Goal: Task Accomplishment & Management: Complete application form

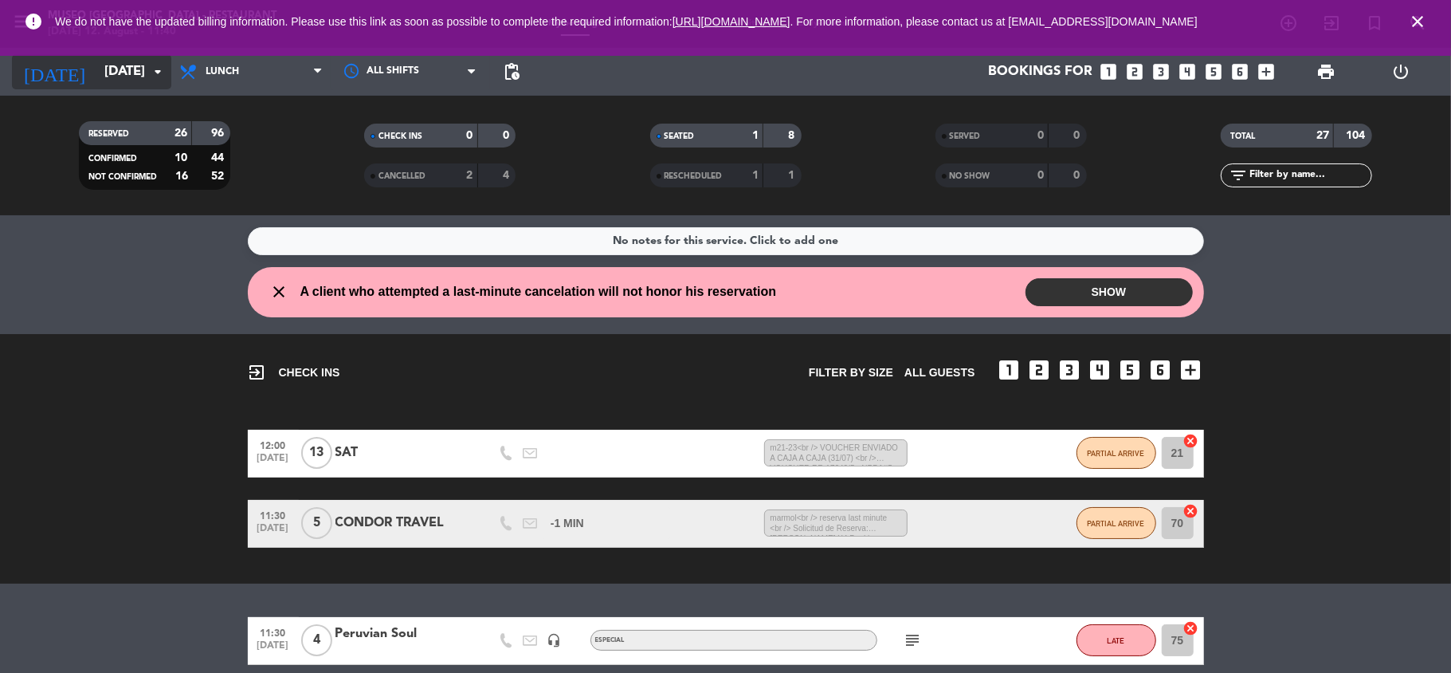
click at [141, 80] on input "[DATE]" at bounding box center [182, 72] width 172 height 31
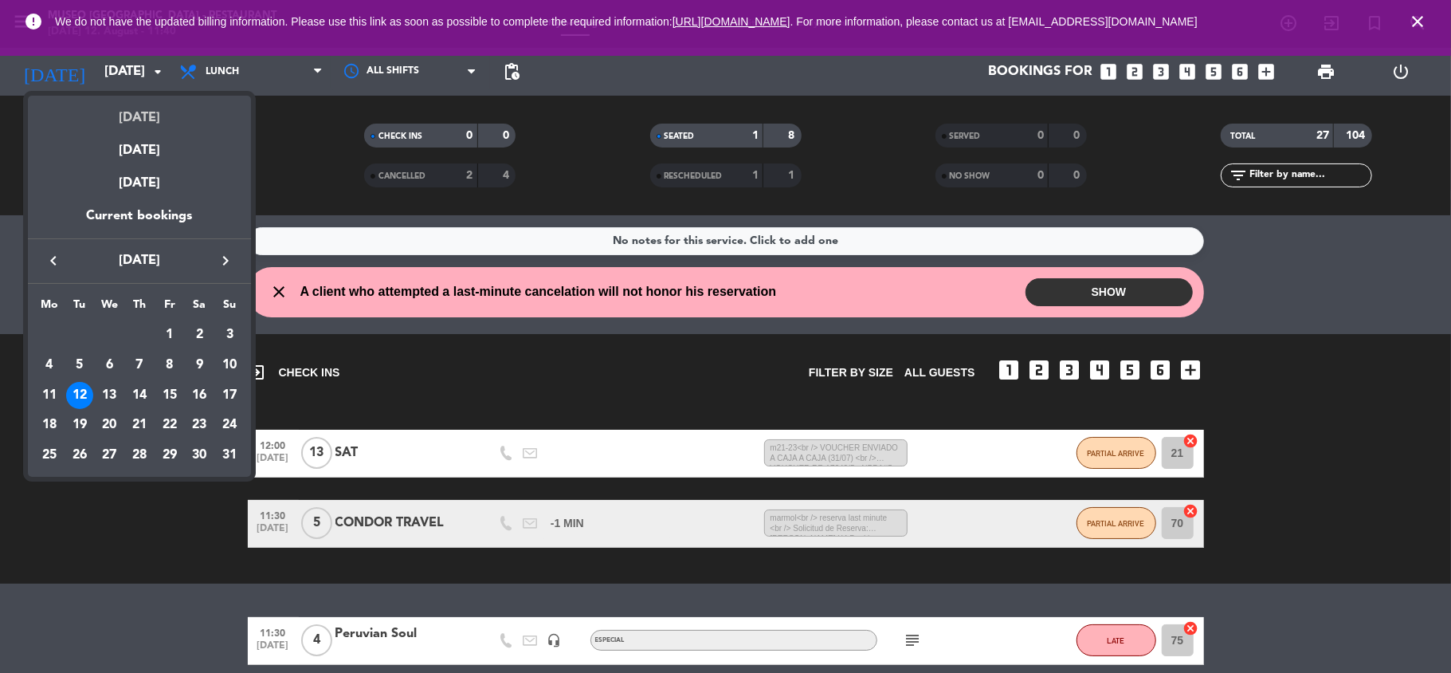
click at [144, 113] on div "[DATE]" at bounding box center [139, 112] width 223 height 33
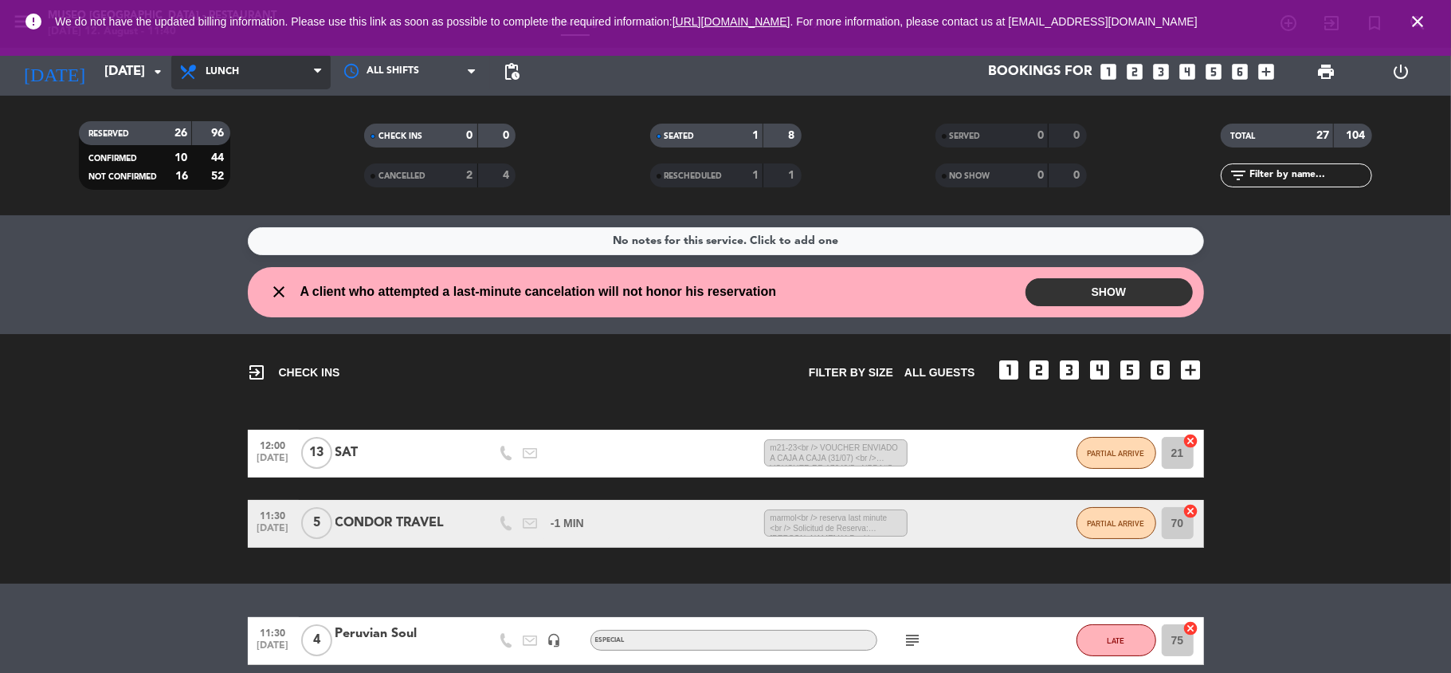
click at [253, 70] on span "Lunch" at bounding box center [250, 71] width 159 height 35
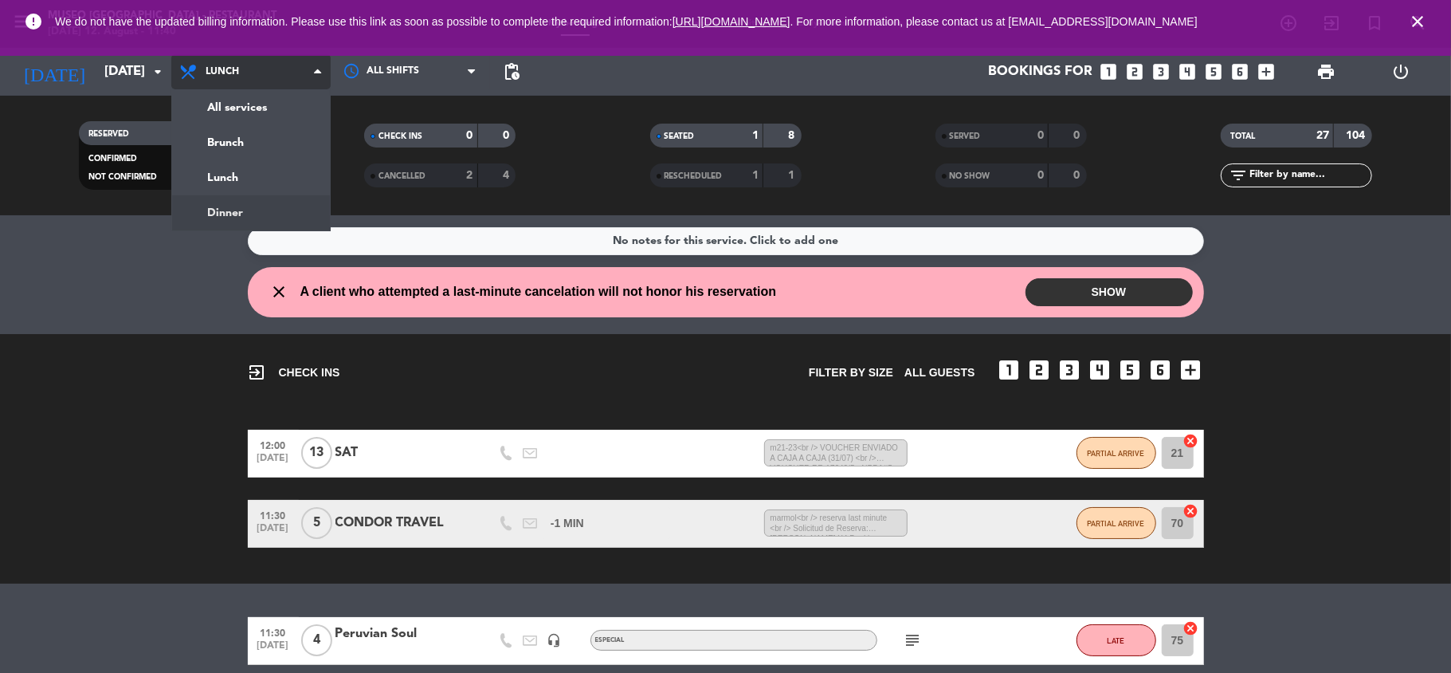
click at [234, 209] on div "menu [GEOGRAPHIC_DATA] - Restaurant [DATE] 12. August - 11:40 My bookings Floor…" at bounding box center [725, 107] width 1451 height 215
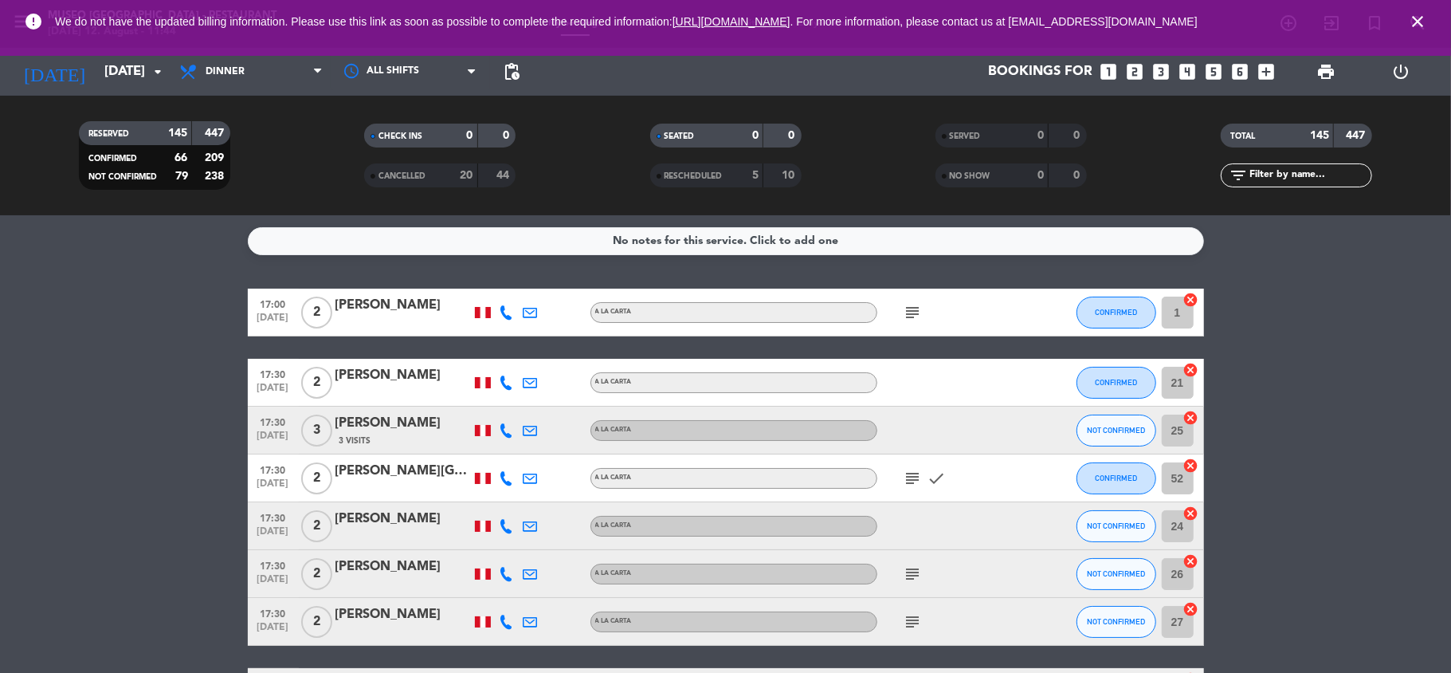
click at [909, 306] on icon "subject" at bounding box center [913, 312] width 19 height 19
click at [917, 478] on icon "subject" at bounding box center [913, 478] width 19 height 19
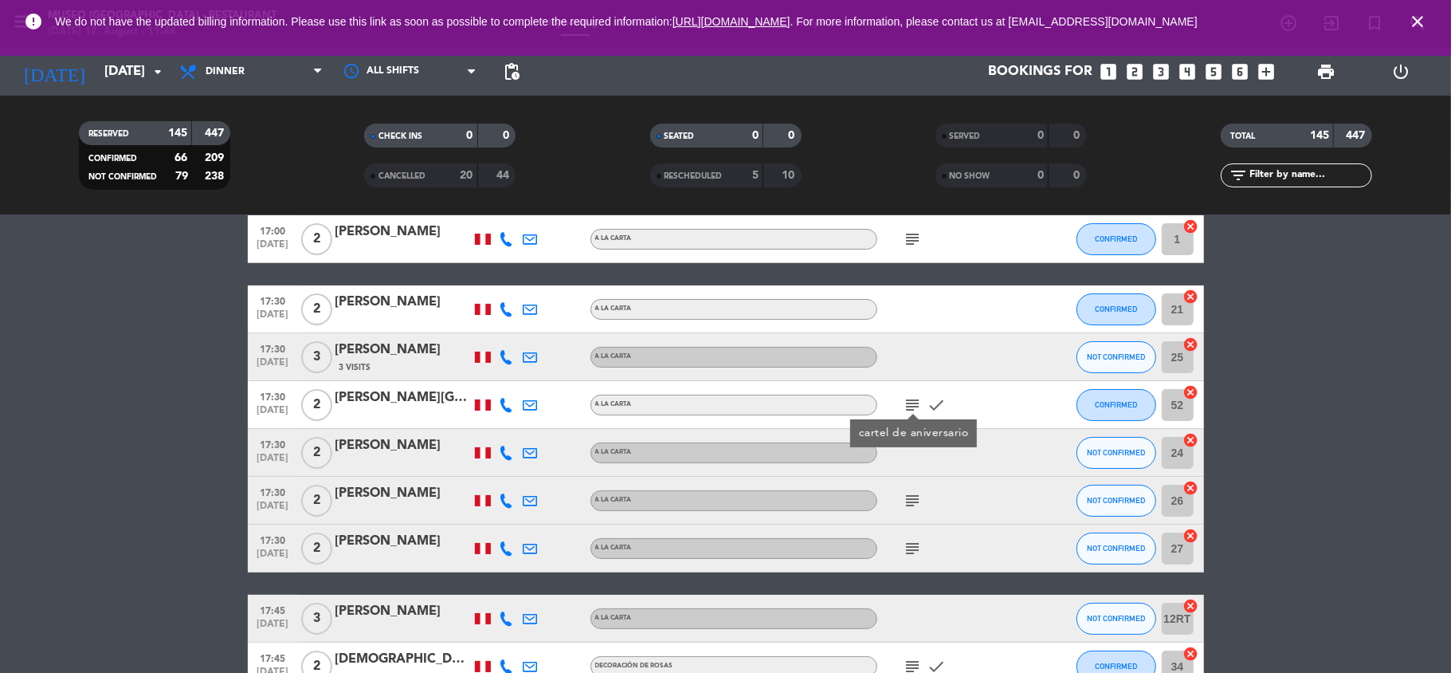
click at [918, 505] on icon "subject" at bounding box center [913, 500] width 19 height 19
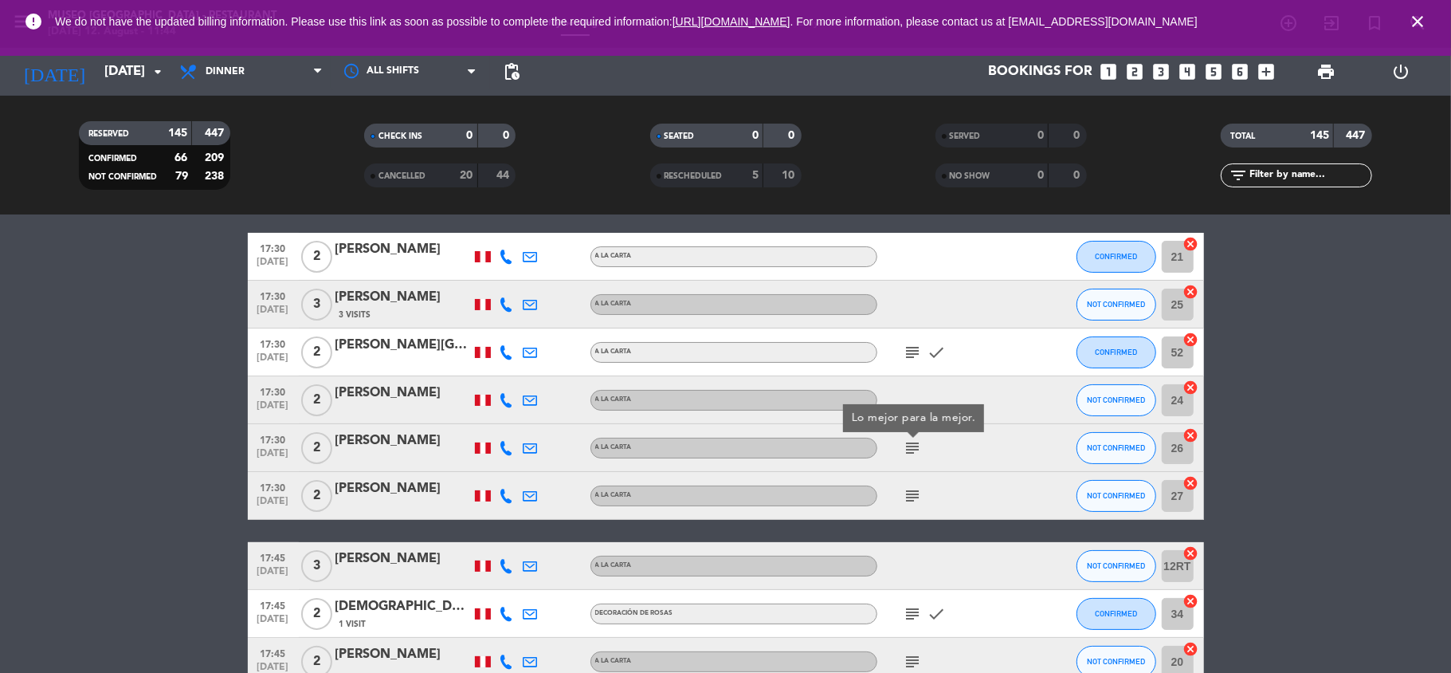
scroll to position [128, 0]
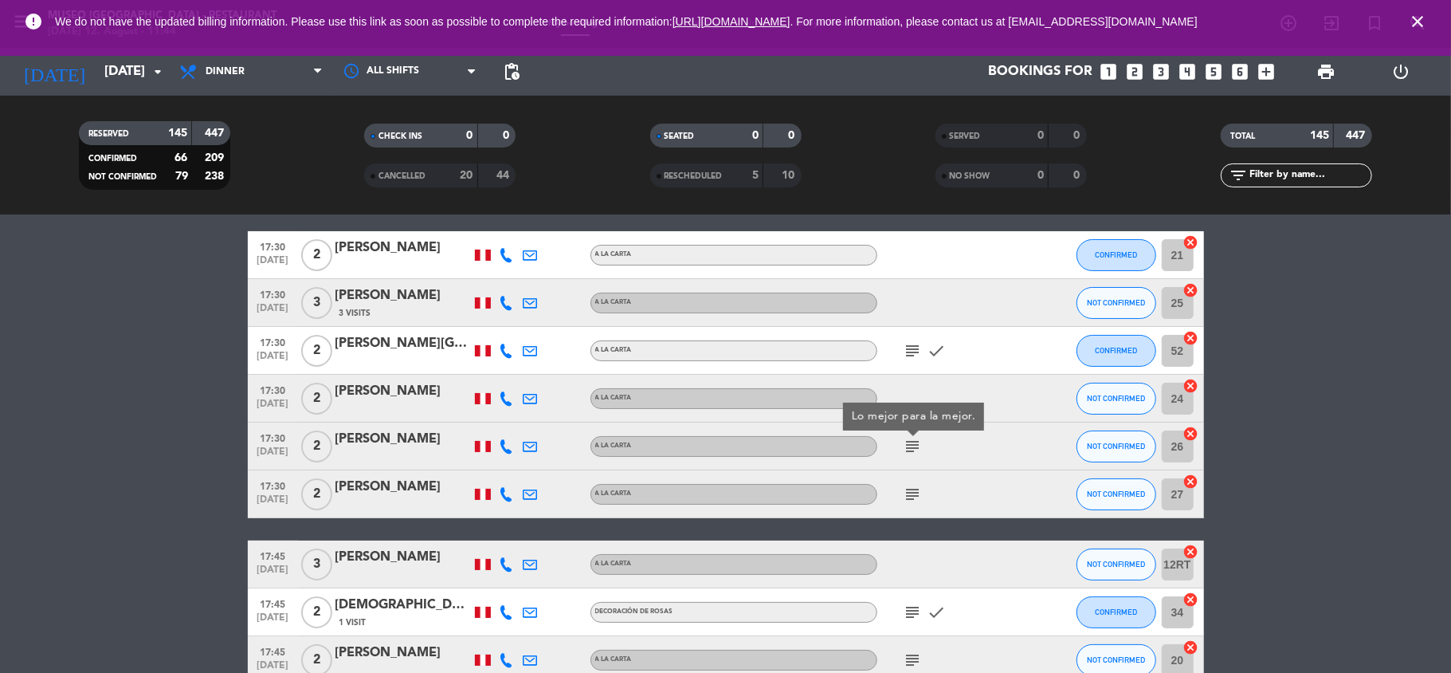
click at [918, 504] on div "subject" at bounding box center [949, 493] width 143 height 47
click at [915, 498] on icon "subject" at bounding box center [913, 494] width 19 height 19
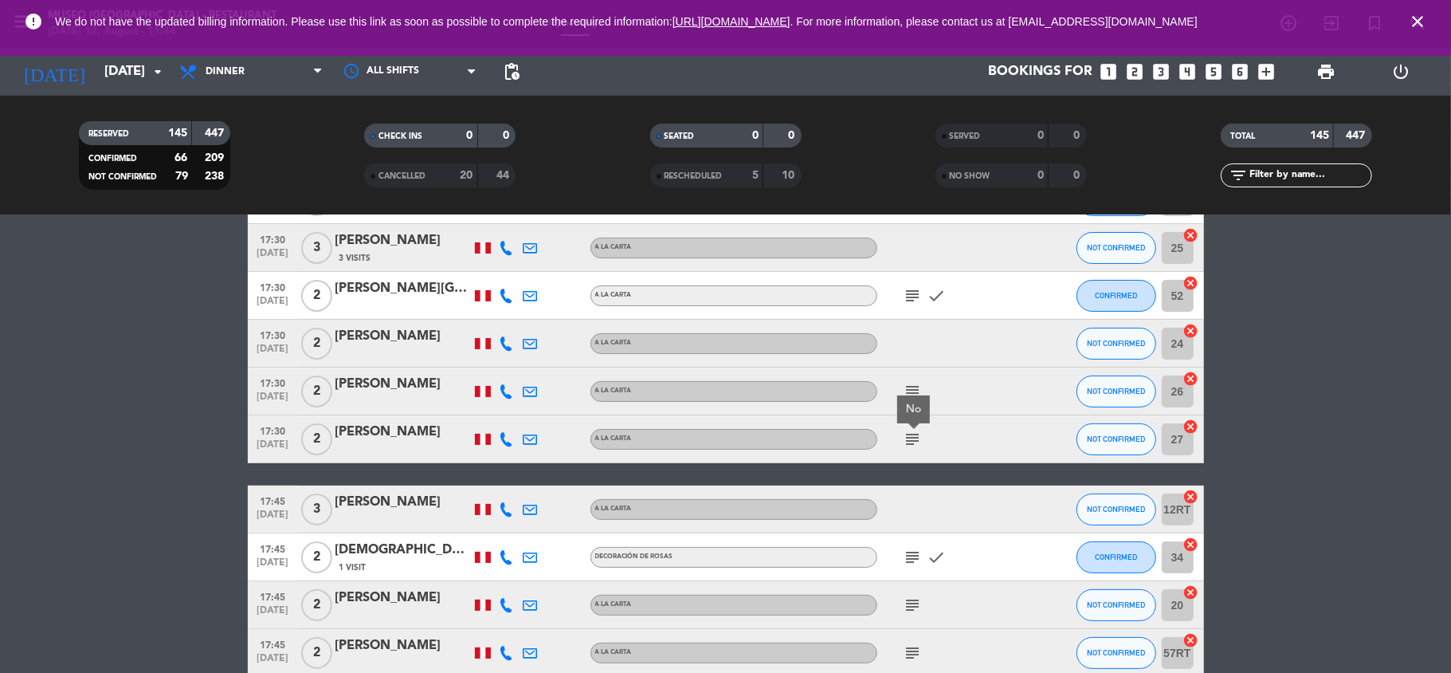
scroll to position [239, 0]
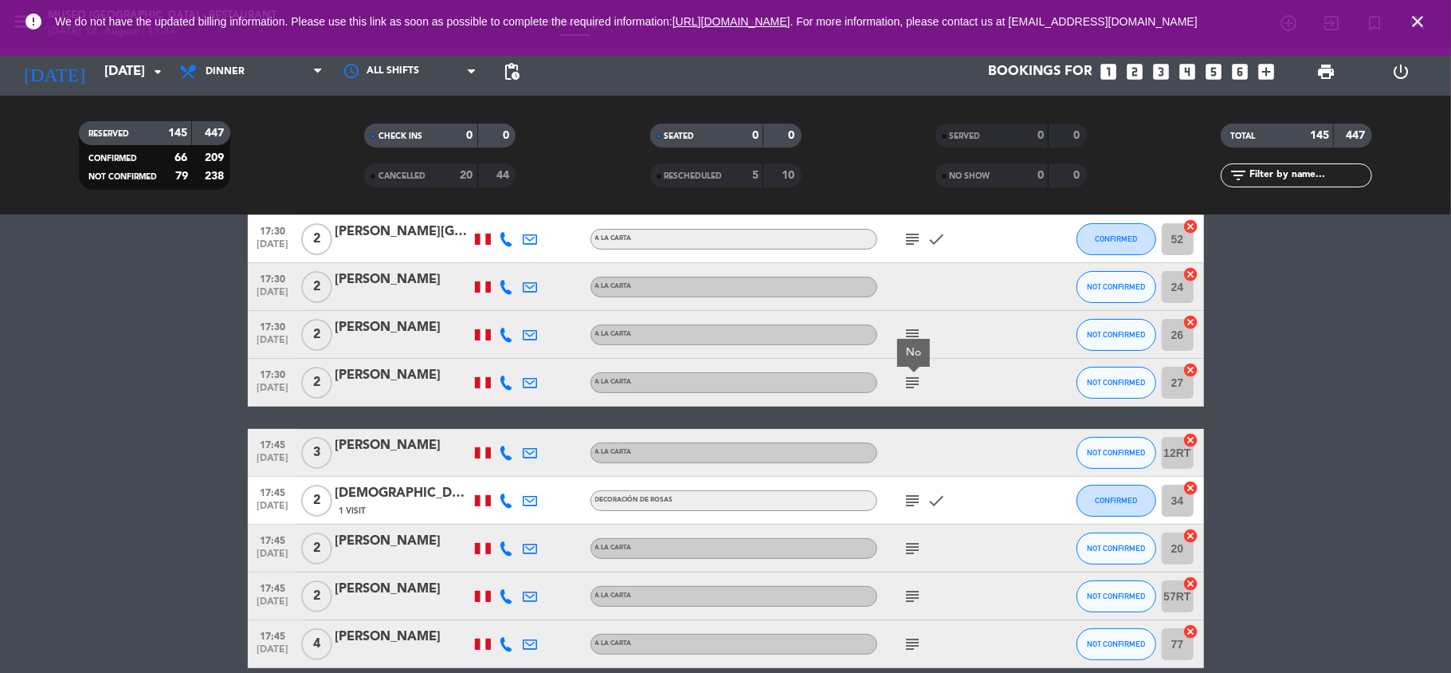
click at [915, 498] on icon "subject" at bounding box center [913, 500] width 19 height 19
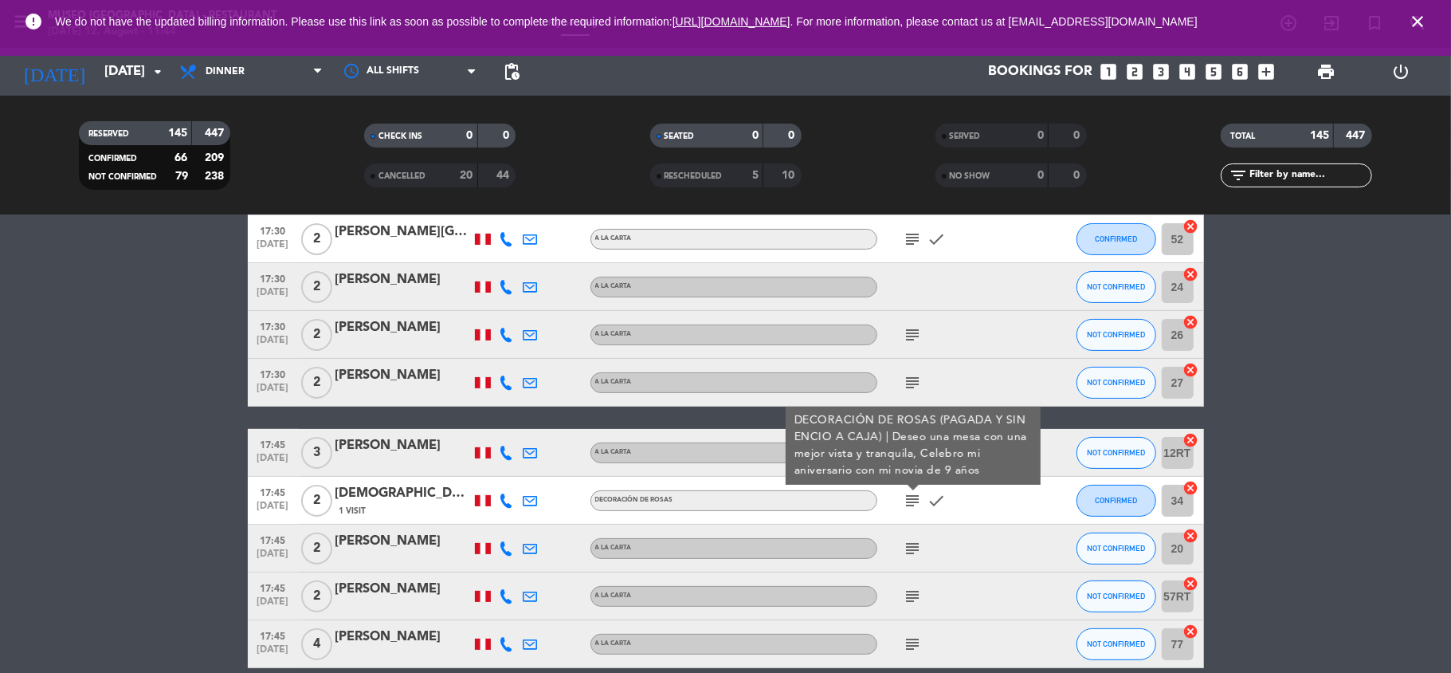
click at [389, 501] on div "[DEMOGRAPHIC_DATA][PERSON_NAME]" at bounding box center [403, 493] width 135 height 21
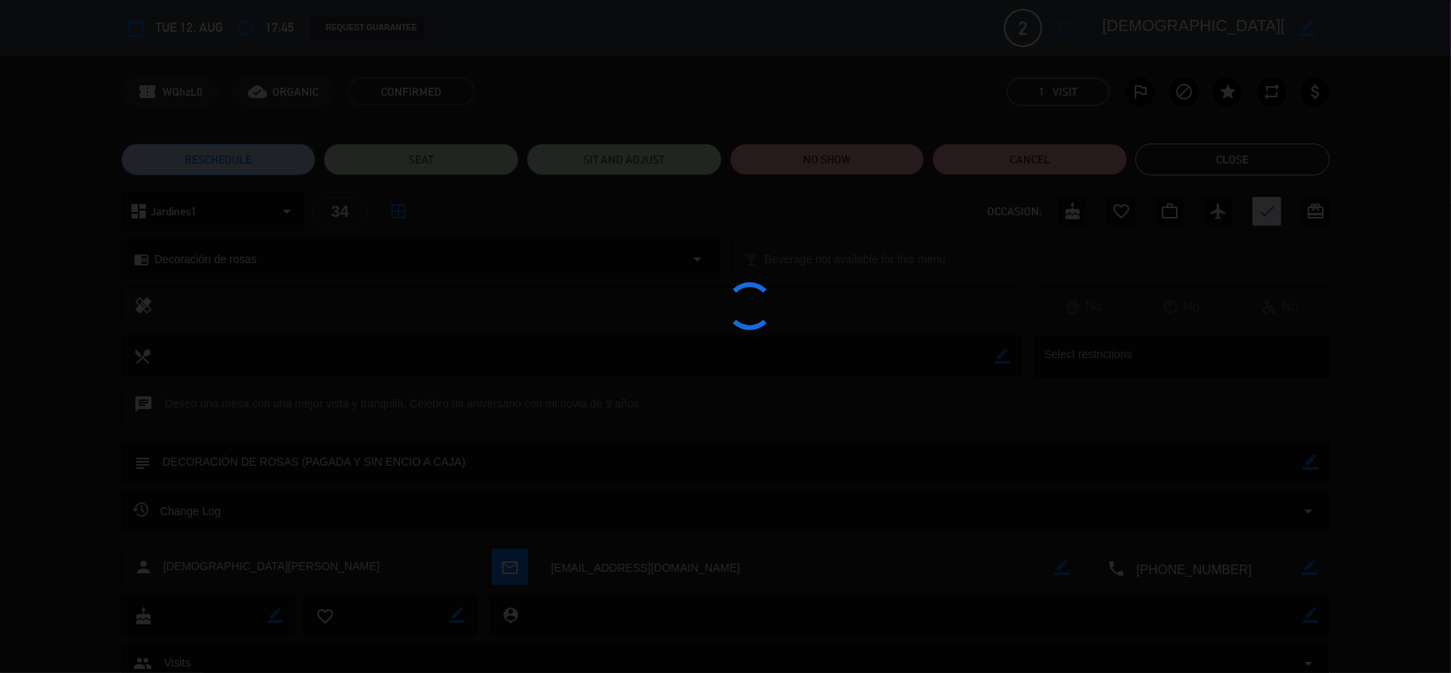
click at [1162, 45] on div "calendar_today Tue 12, Aug access_time 17:45 REQUEST GUARANTEE 2 [PERSON_NAME] …" at bounding box center [726, 28] width 1210 height 38
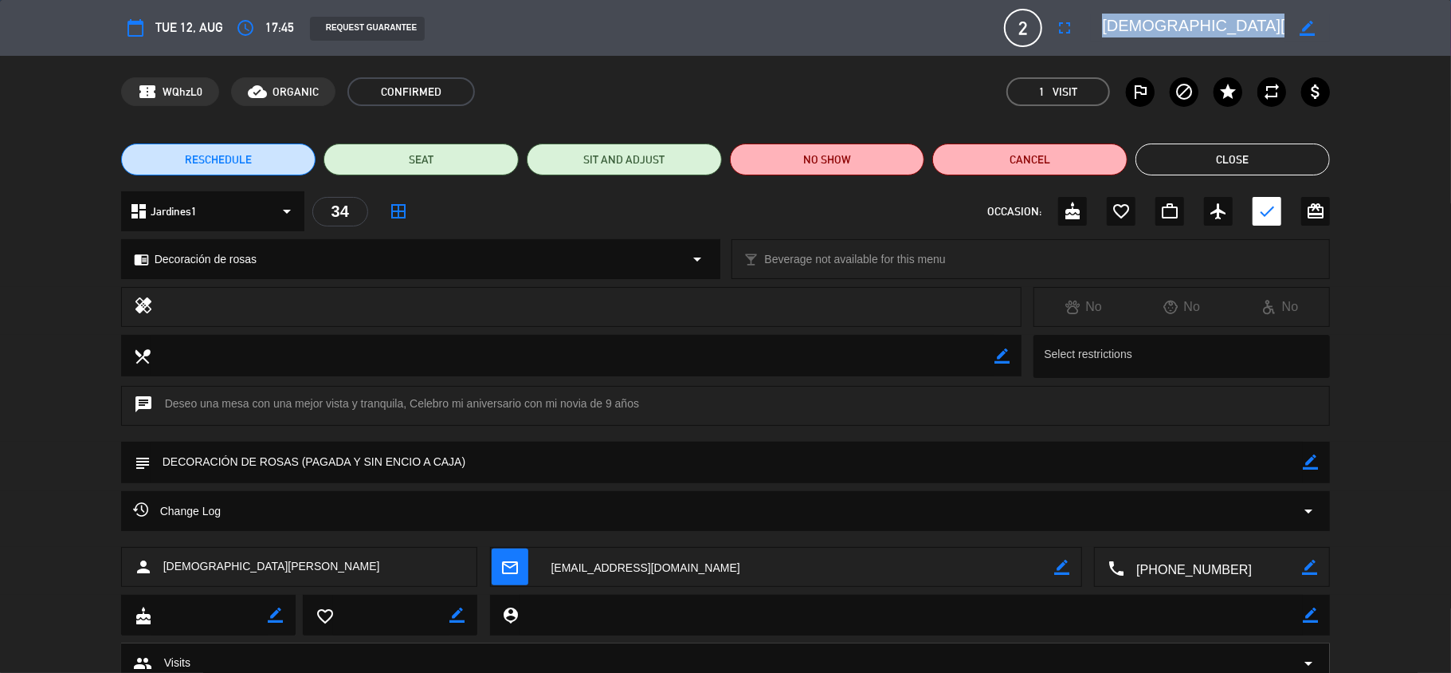
click at [1162, 45] on div "calendar_today Tue 12, Aug access_time 17:45 REQUEST GUARANTEE 2 [PERSON_NAME] …" at bounding box center [726, 28] width 1210 height 38
copy textarea
click at [1200, 158] on button "Close" at bounding box center [1233, 159] width 195 height 32
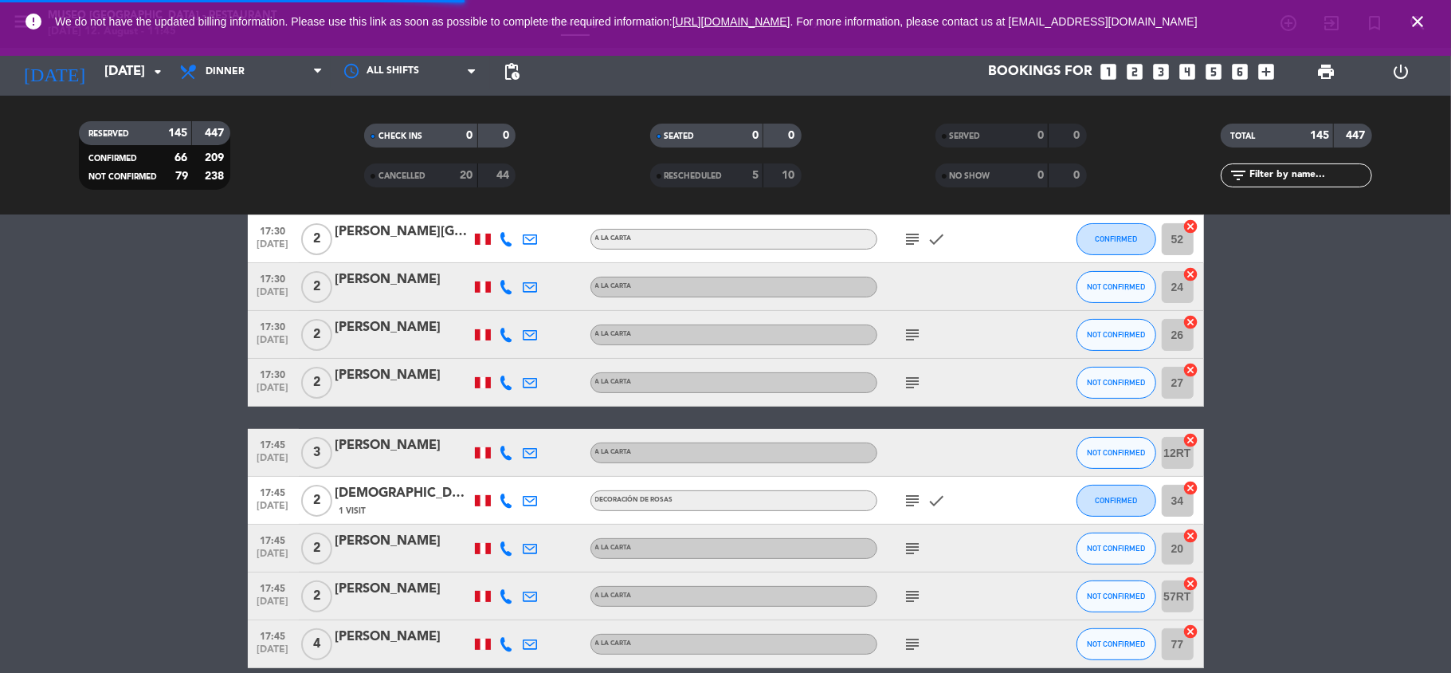
scroll to position [300, 0]
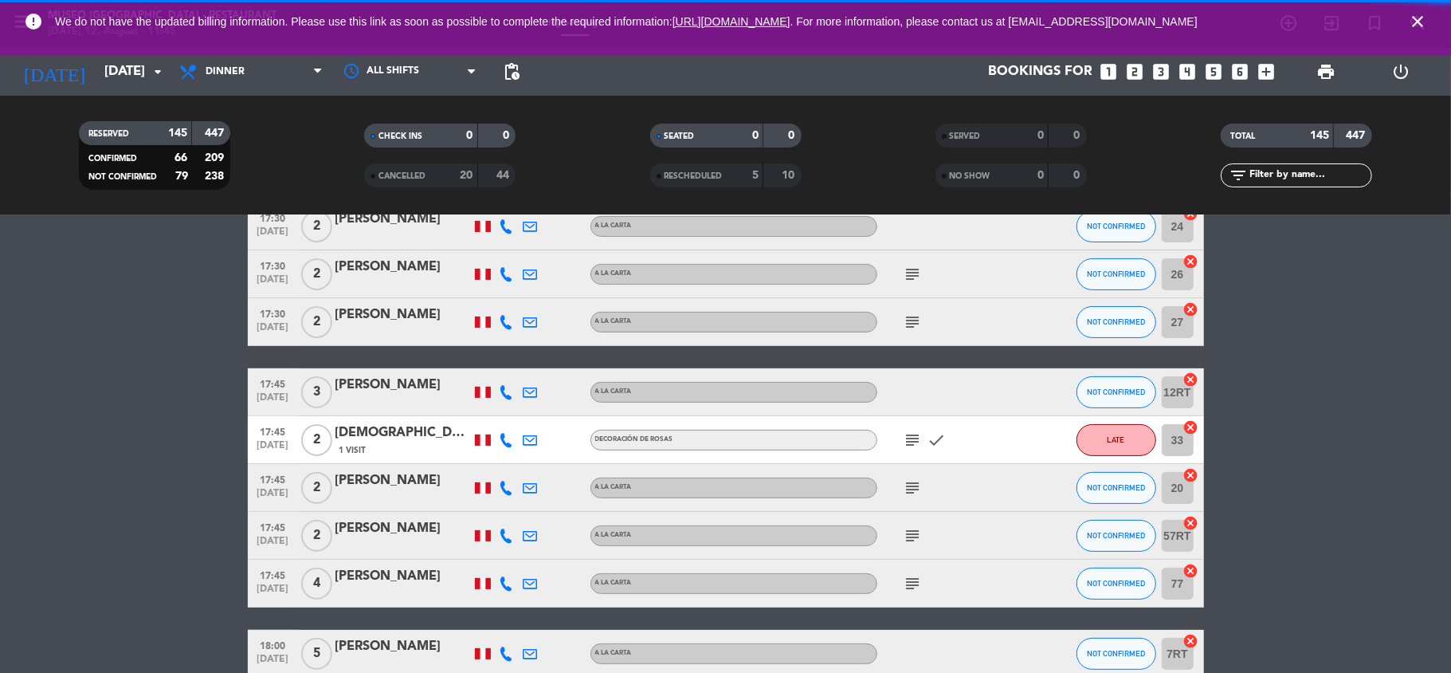
click at [909, 481] on icon "subject" at bounding box center [913, 487] width 19 height 19
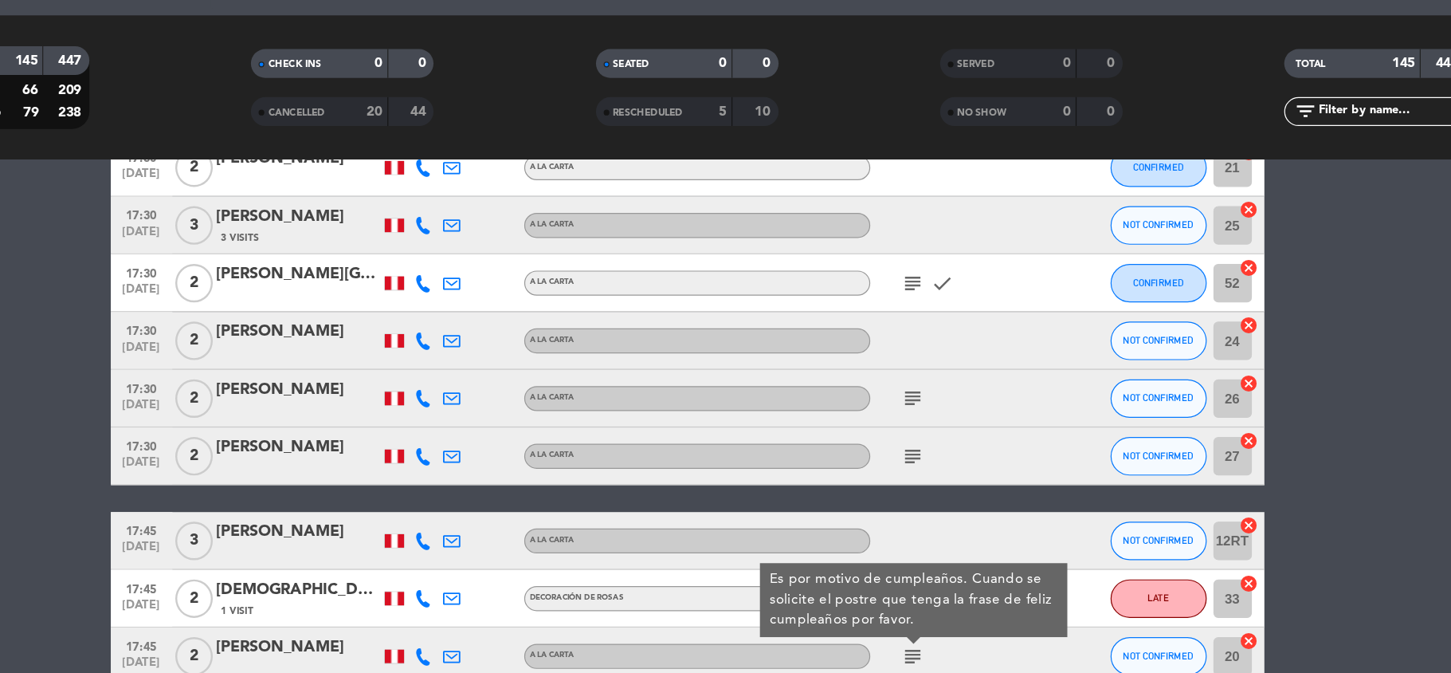
scroll to position [0, 0]
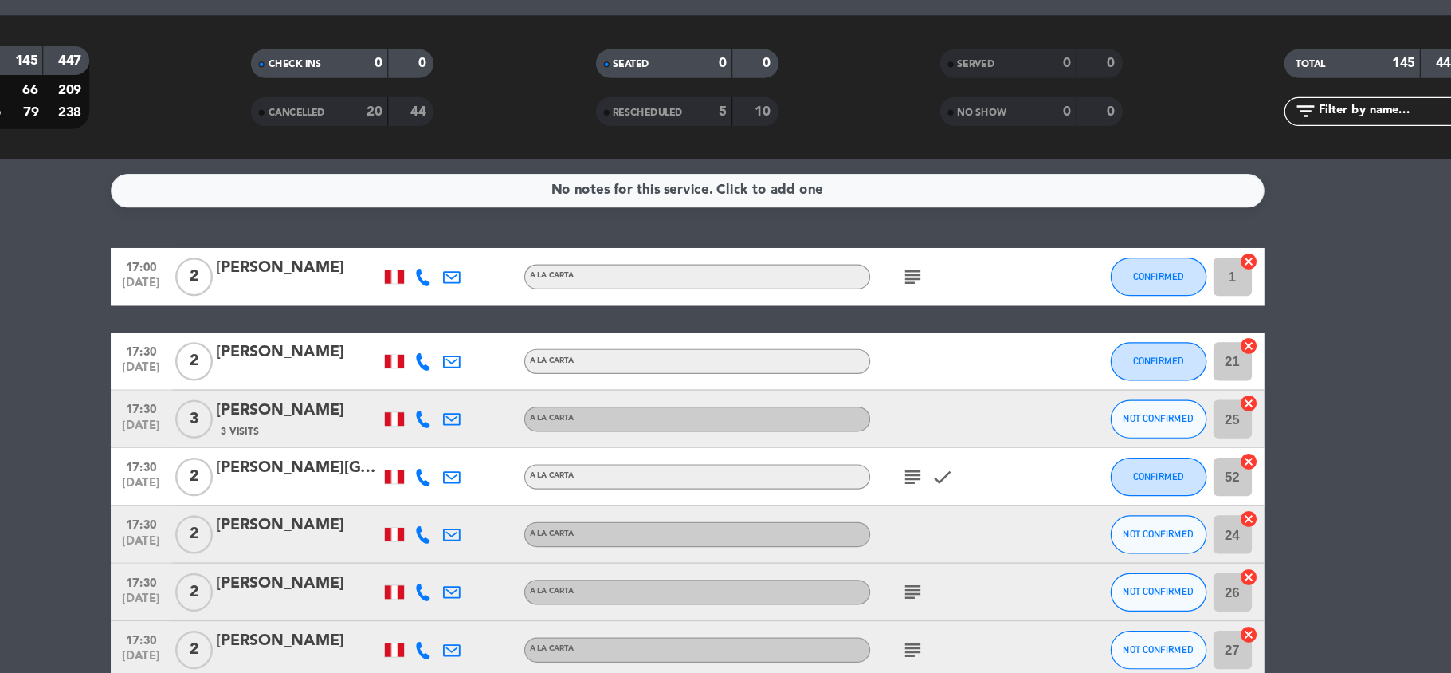
click at [908, 310] on icon "subject" at bounding box center [913, 312] width 19 height 19
click at [913, 477] on icon "subject" at bounding box center [913, 478] width 19 height 19
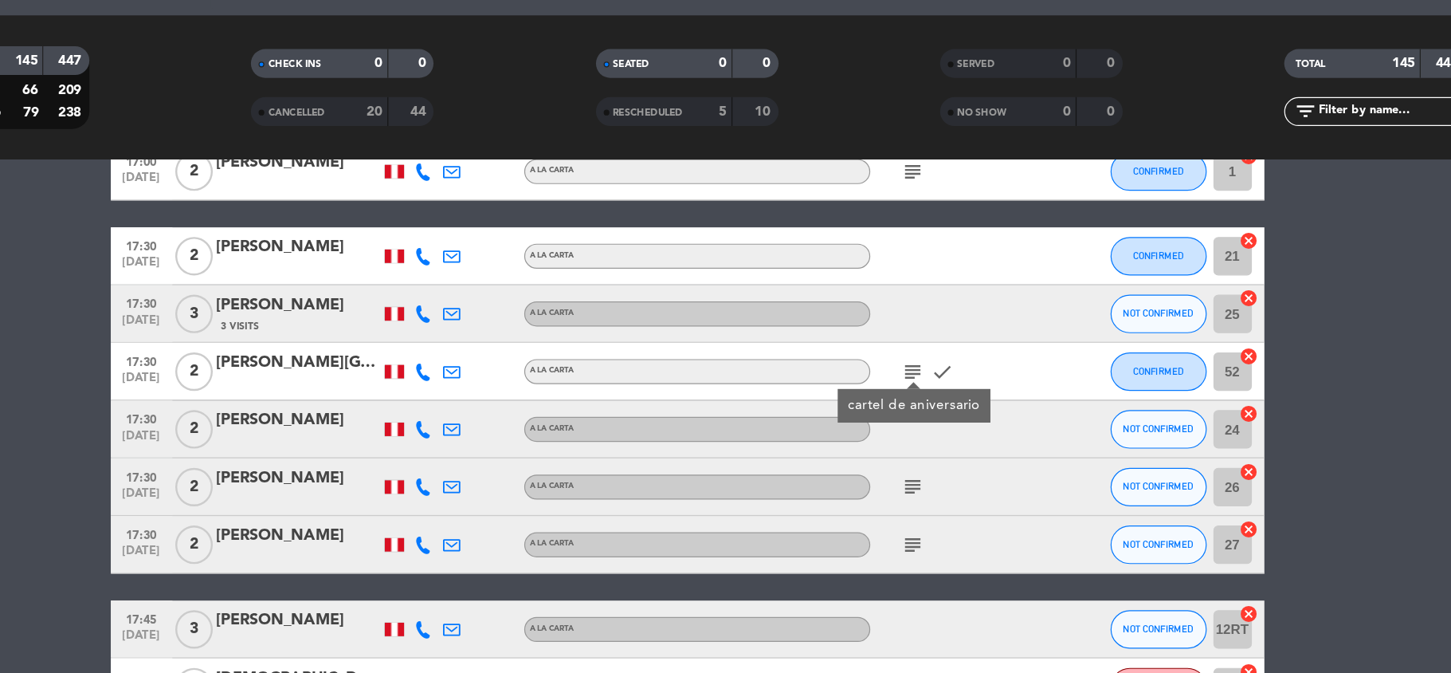
scroll to position [96, 0]
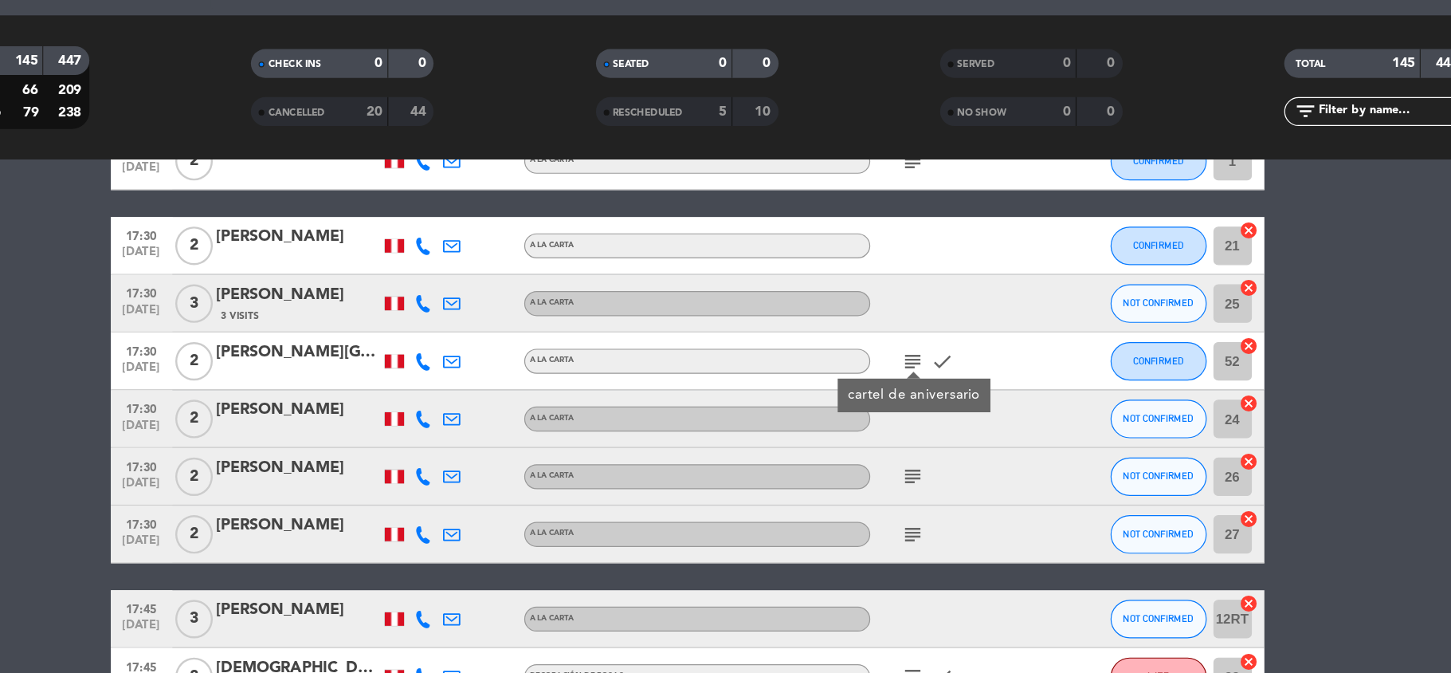
click at [913, 477] on icon "subject" at bounding box center [913, 478] width 19 height 19
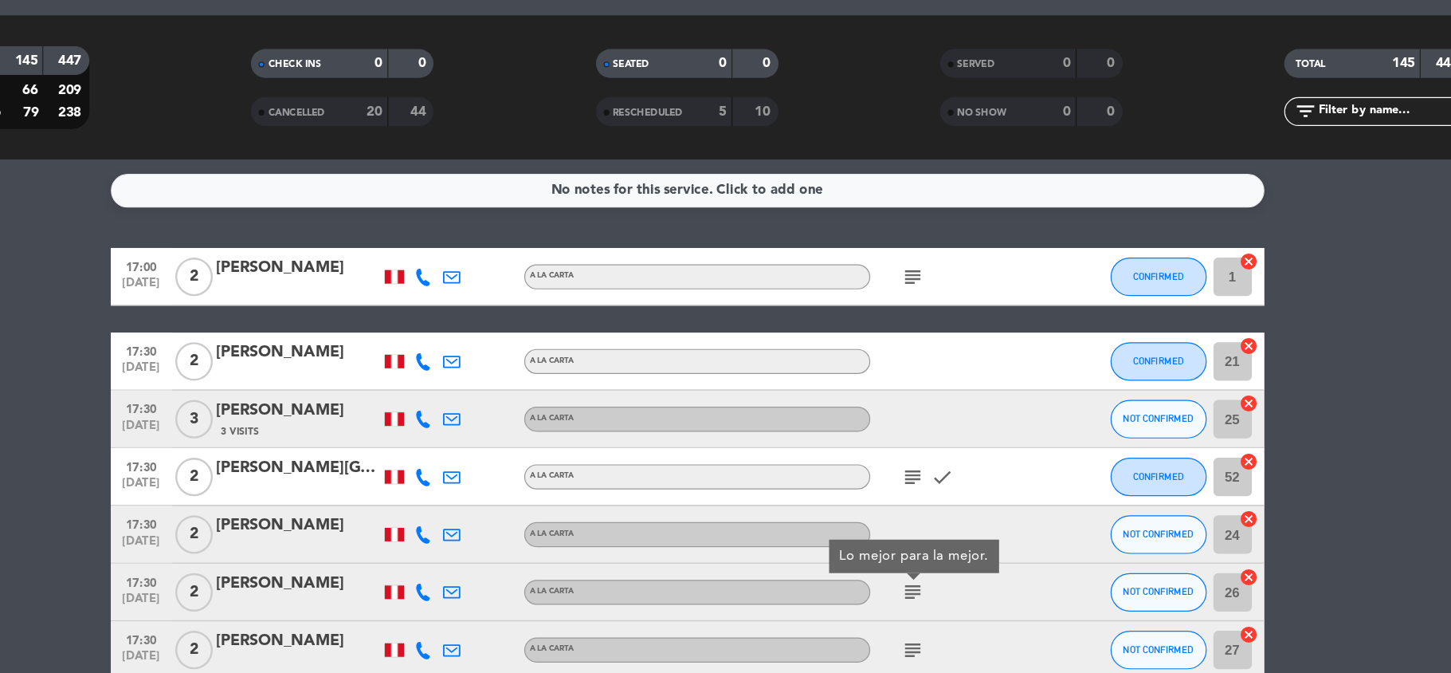
scroll to position [1, 0]
click at [917, 312] on icon "subject" at bounding box center [913, 311] width 19 height 19
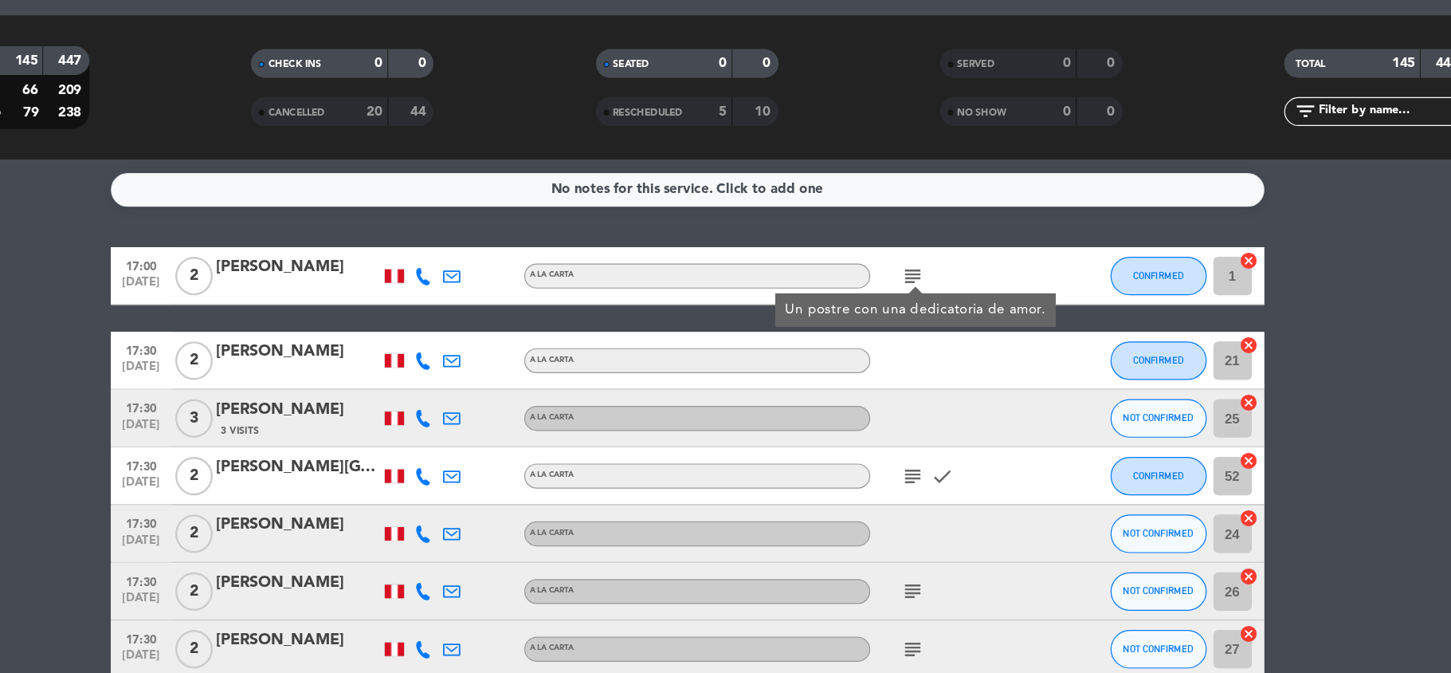
click at [905, 481] on icon "subject" at bounding box center [913, 477] width 19 height 19
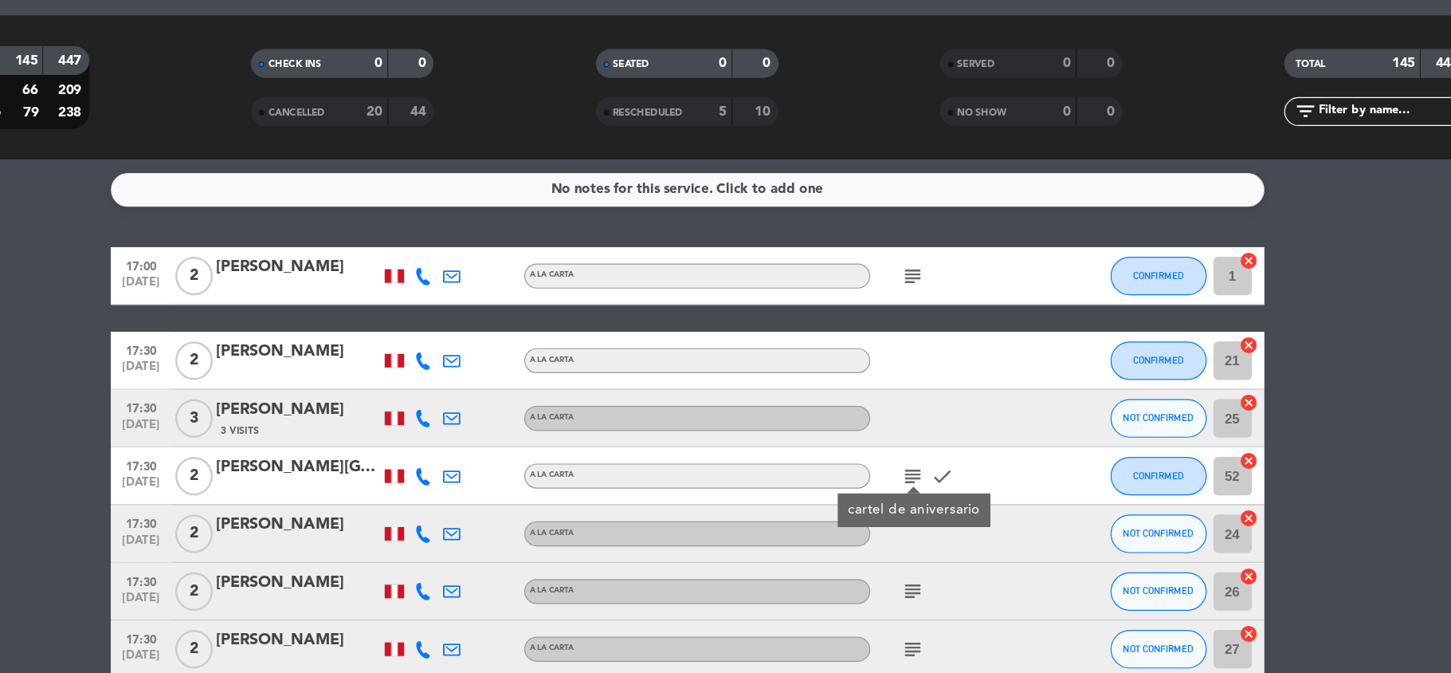
click at [414, 305] on div "[PERSON_NAME]" at bounding box center [403, 304] width 135 height 21
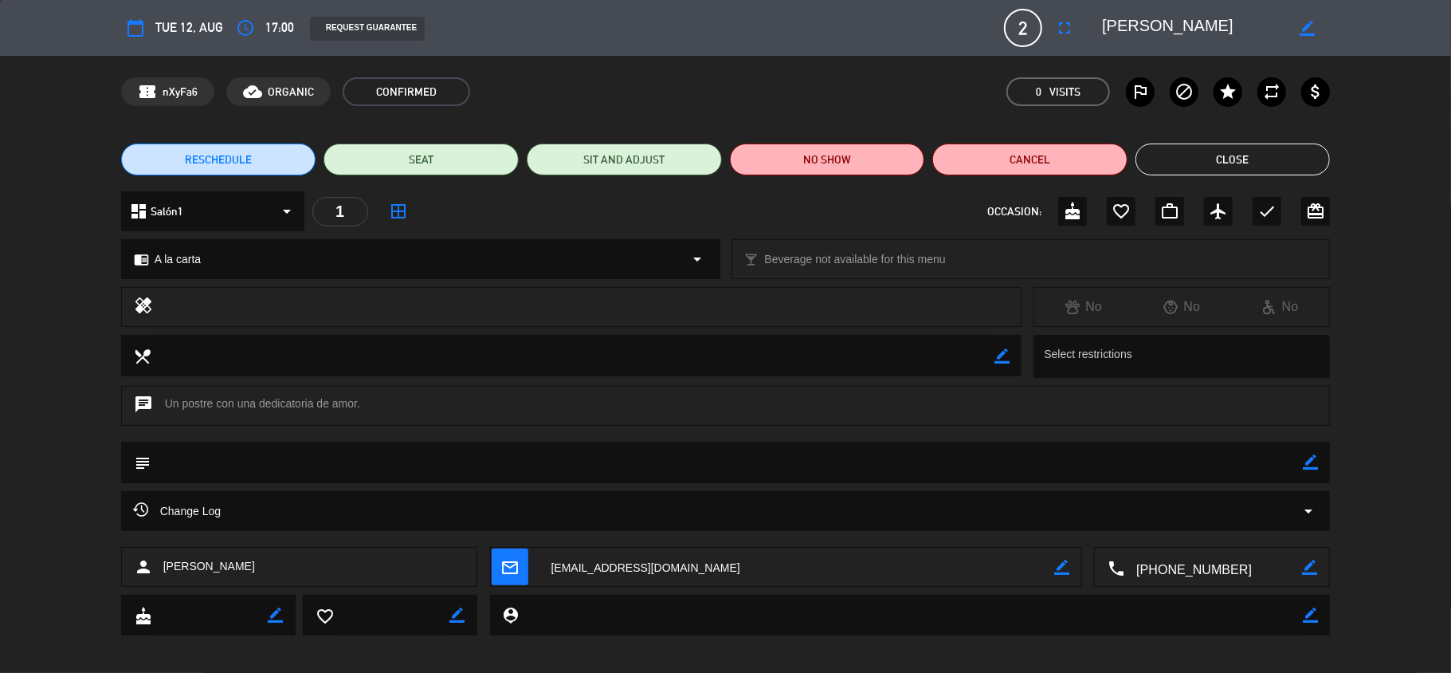
click at [1129, 11] on div "calendar_today Tue 12, Aug access_time 17:00 REQUEST GUARANTEE 2 [PERSON_NAME] …" at bounding box center [726, 28] width 1210 height 38
click at [1220, 40] on textarea at bounding box center [1193, 28] width 183 height 29
click at [1161, 28] on textarea at bounding box center [1193, 28] width 183 height 29
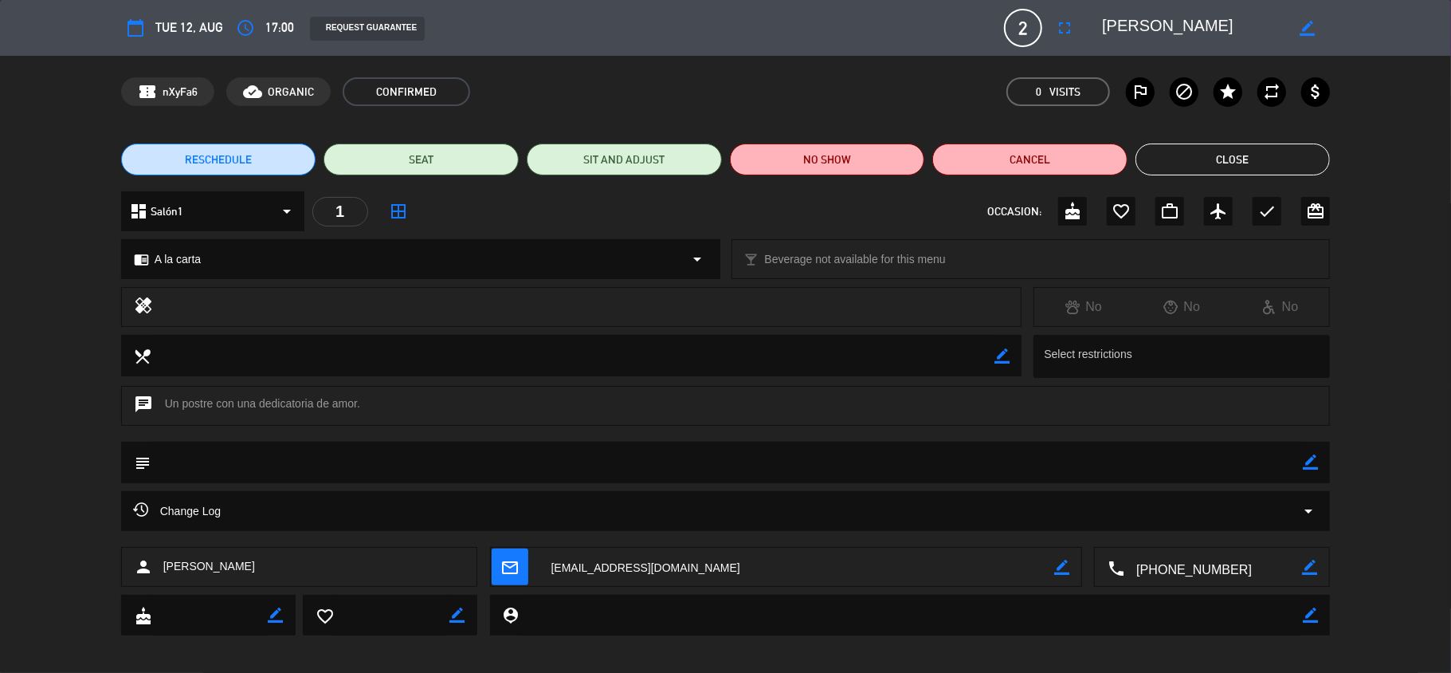
click at [1161, 28] on textarea at bounding box center [1193, 28] width 183 height 29
click at [1153, 143] on button "Close" at bounding box center [1233, 159] width 195 height 32
click at [1129, 22] on textarea at bounding box center [1193, 28] width 183 height 29
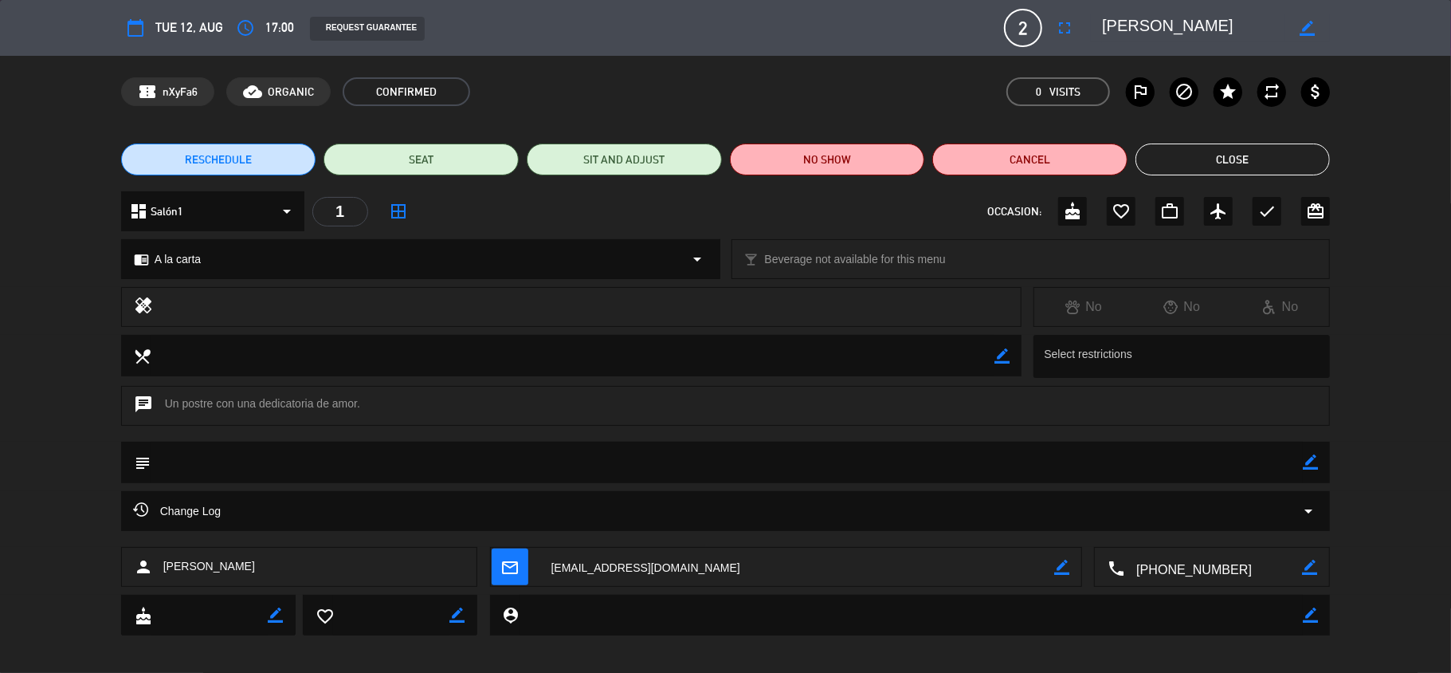
click at [1129, 22] on textarea at bounding box center [1193, 28] width 183 height 29
click at [1168, 152] on button "Close" at bounding box center [1233, 159] width 195 height 32
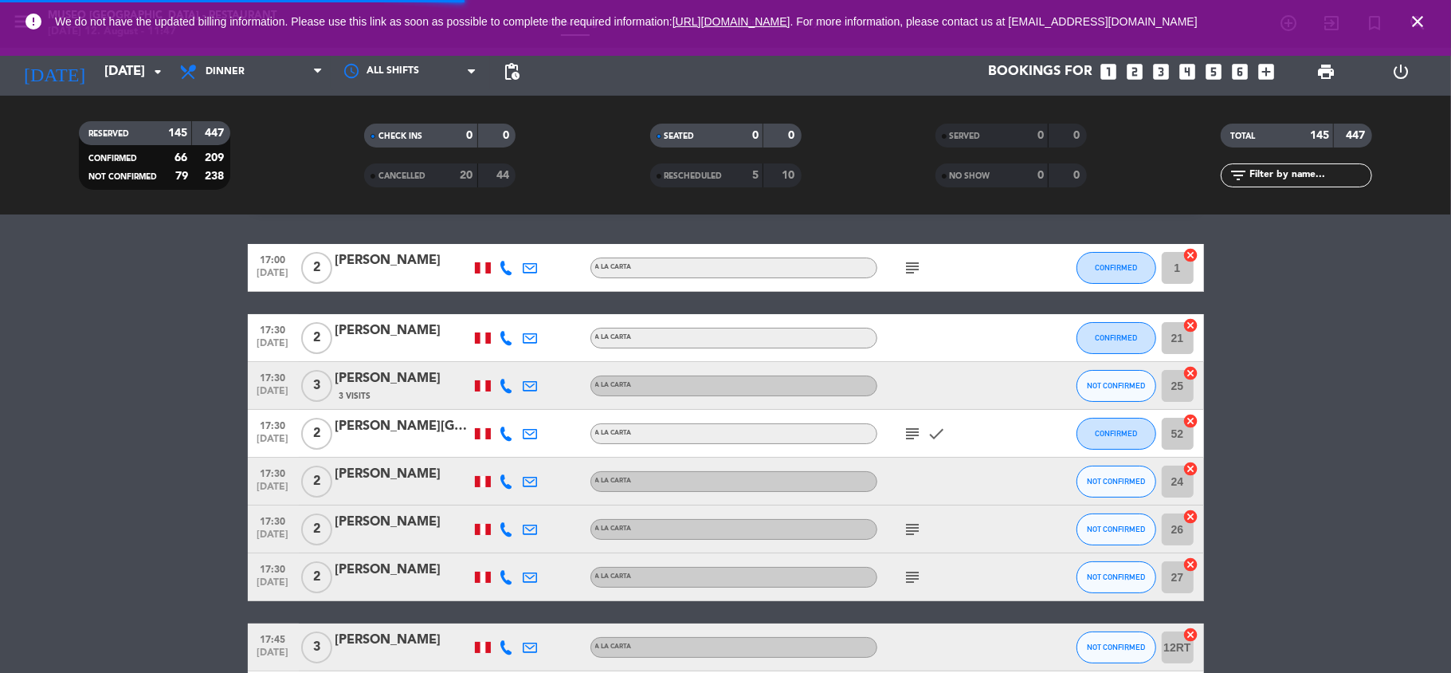
scroll to position [46, 0]
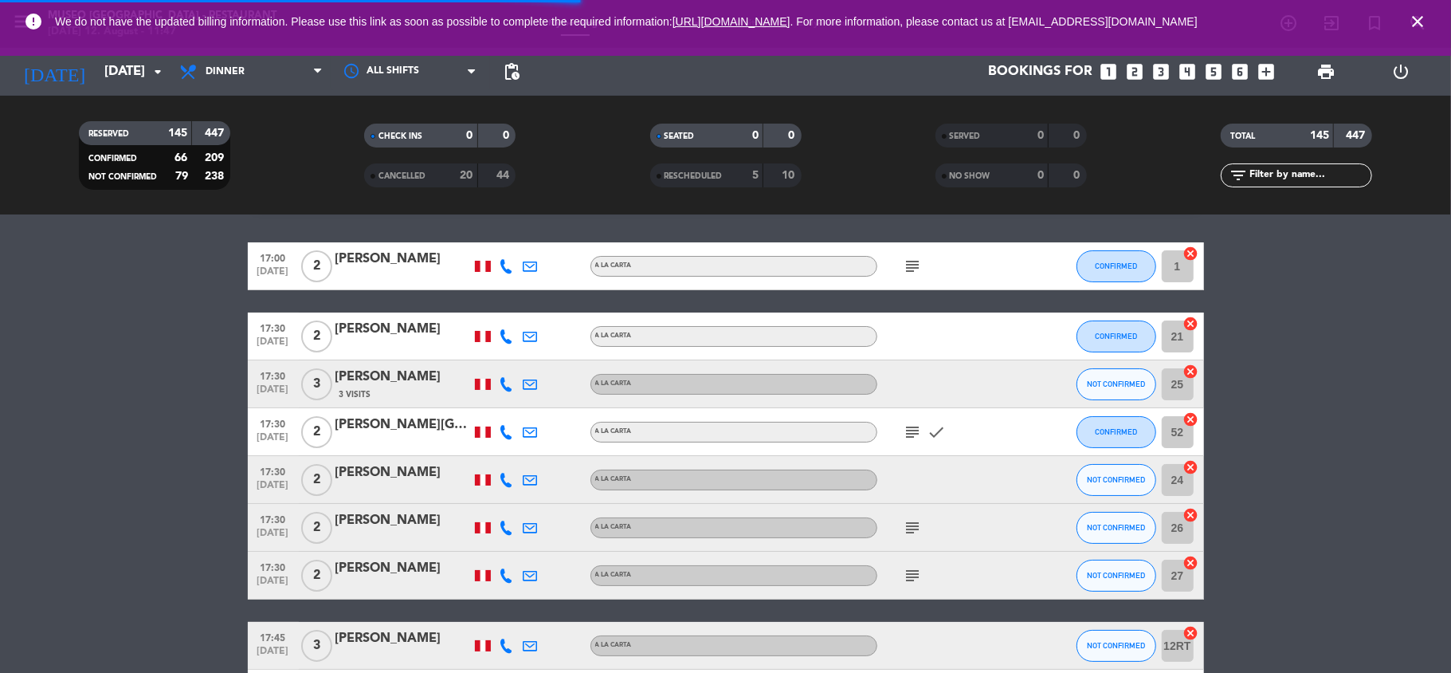
click at [917, 433] on icon "subject" at bounding box center [913, 431] width 19 height 19
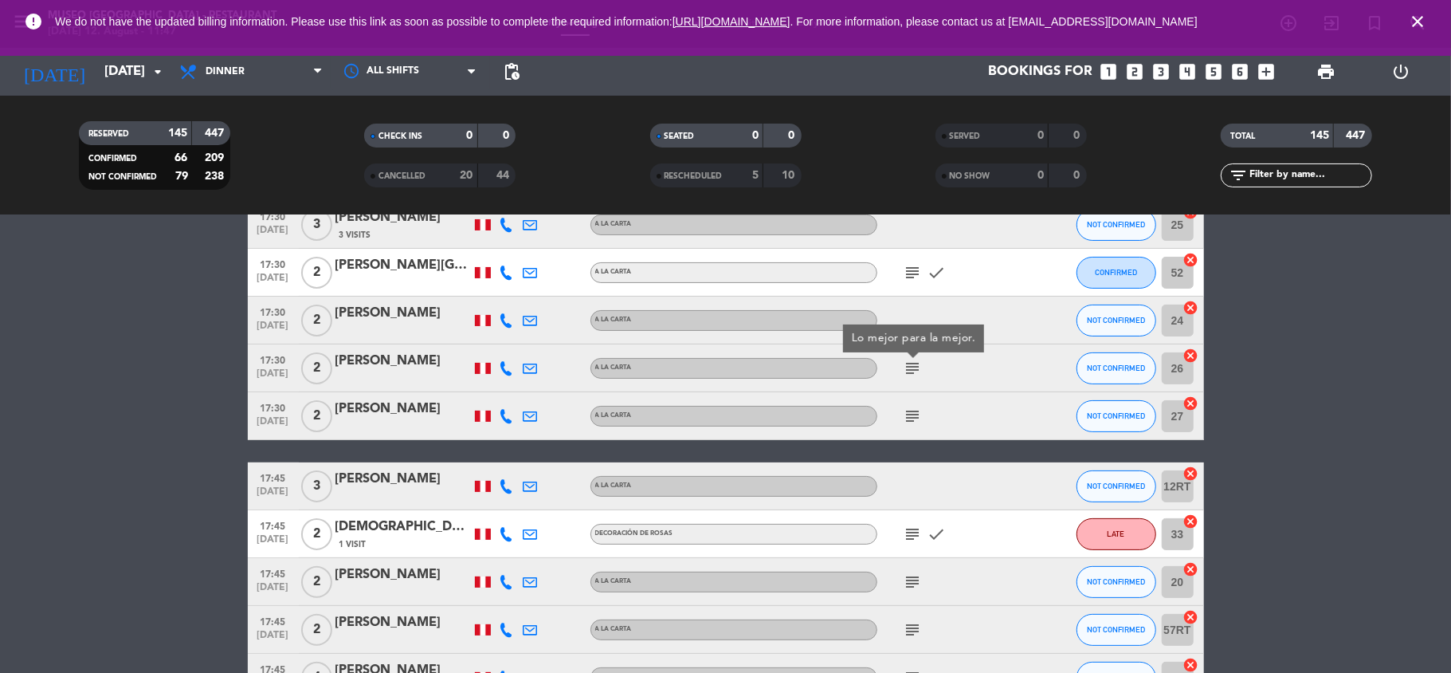
click at [911, 418] on icon "subject" at bounding box center [913, 415] width 19 height 19
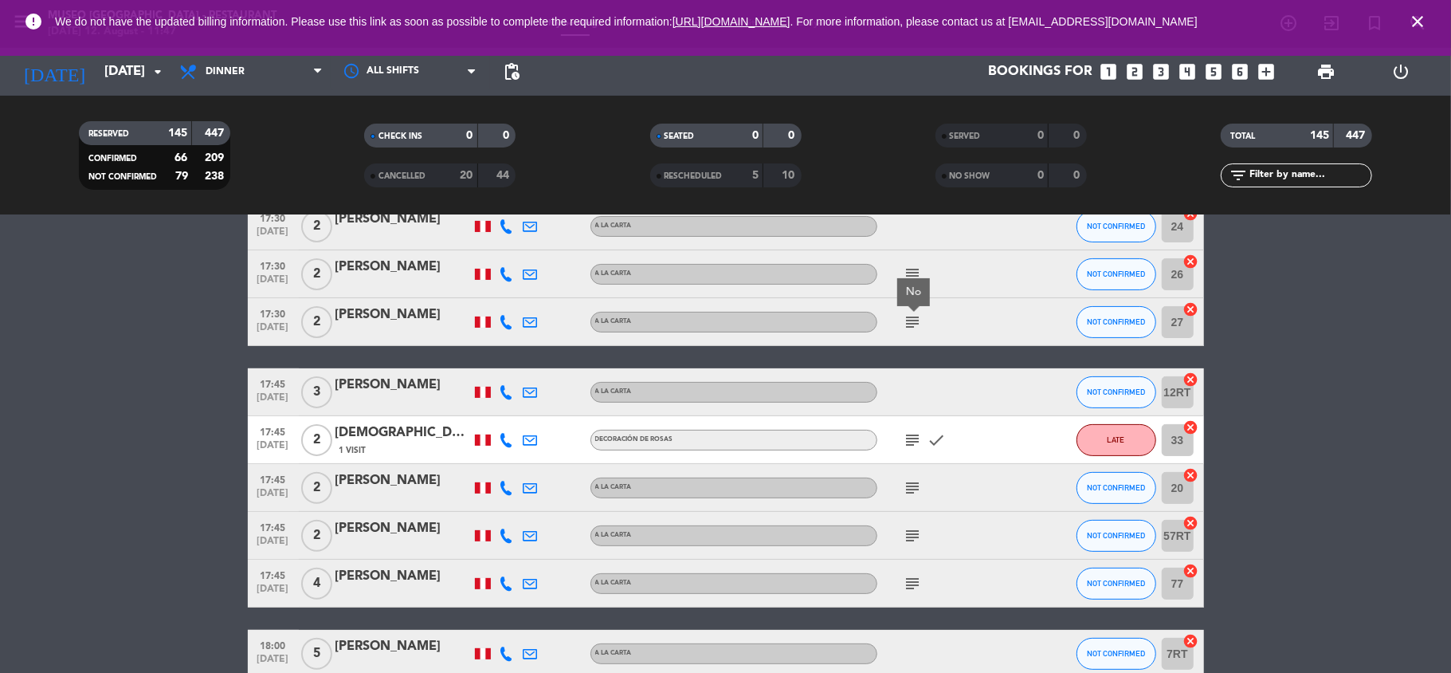
click at [911, 435] on icon "subject" at bounding box center [913, 439] width 19 height 19
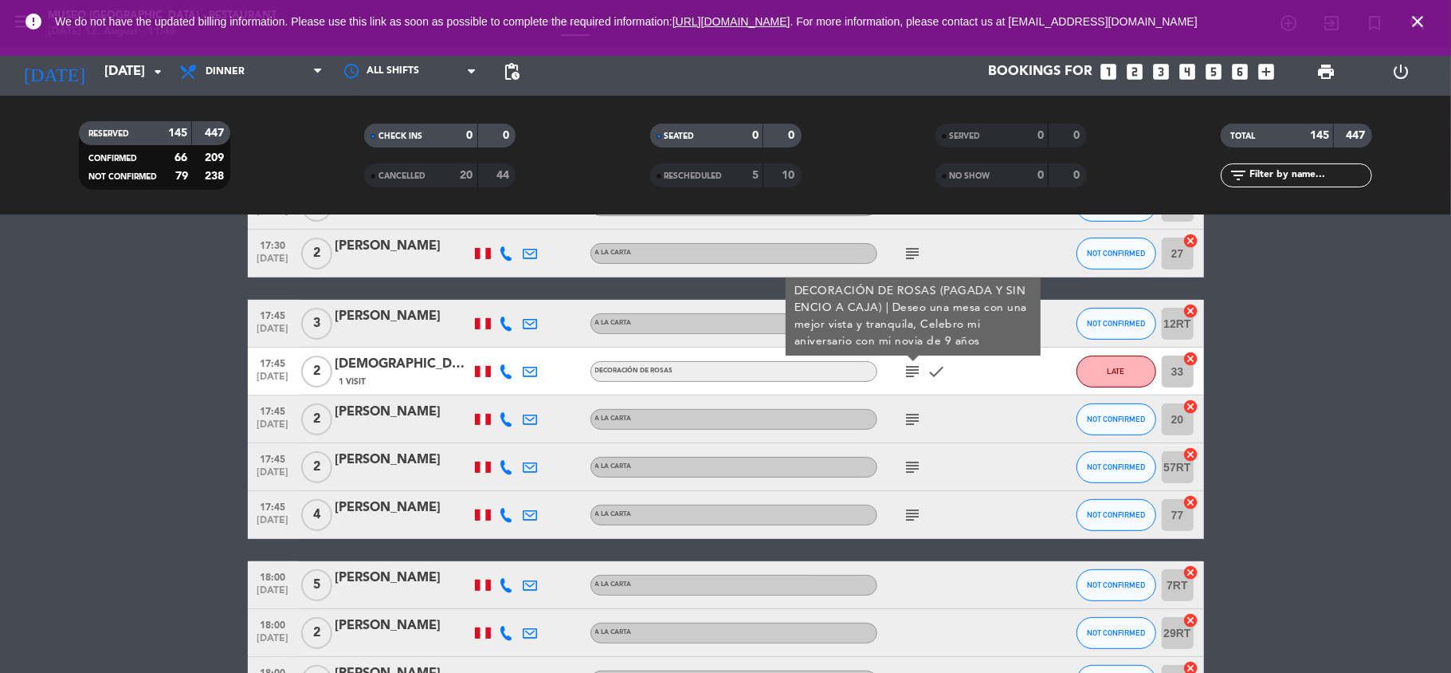
scroll to position [370, 0]
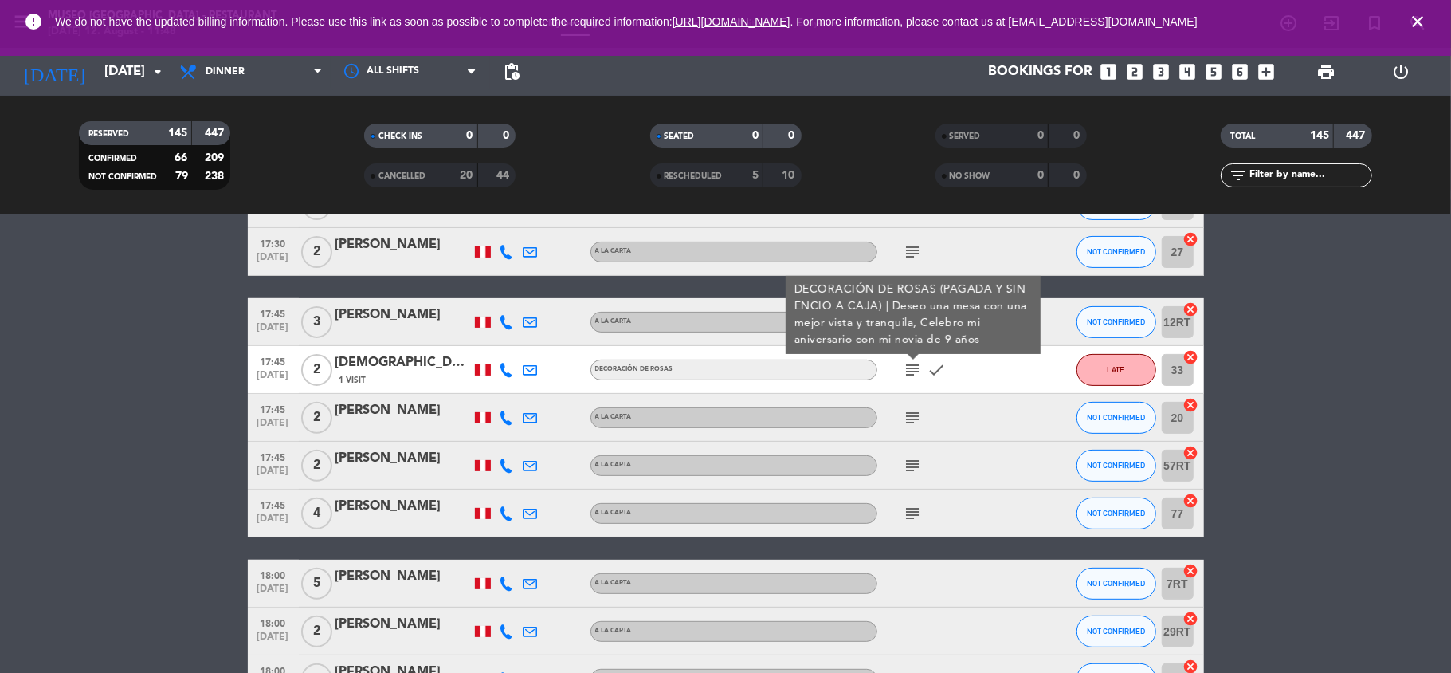
click at [911, 417] on icon "subject" at bounding box center [913, 417] width 19 height 19
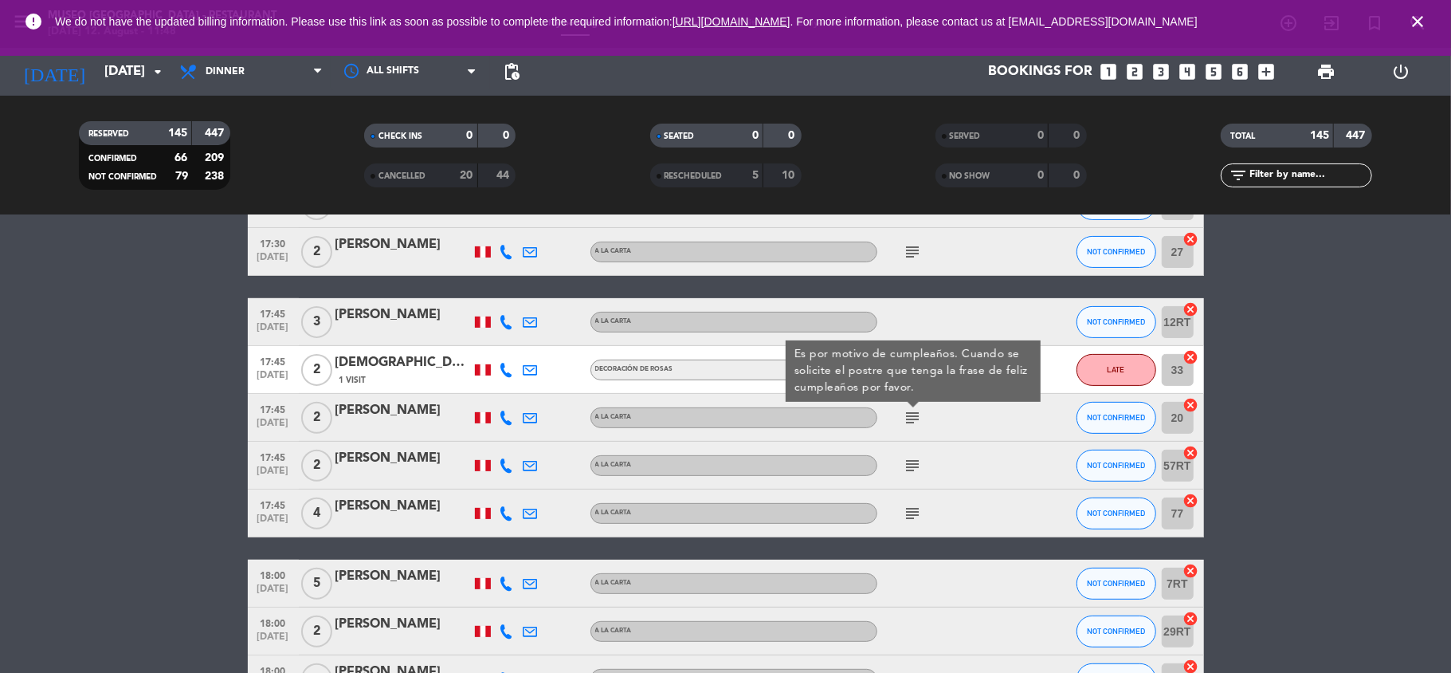
click at [910, 465] on icon "subject" at bounding box center [913, 465] width 19 height 19
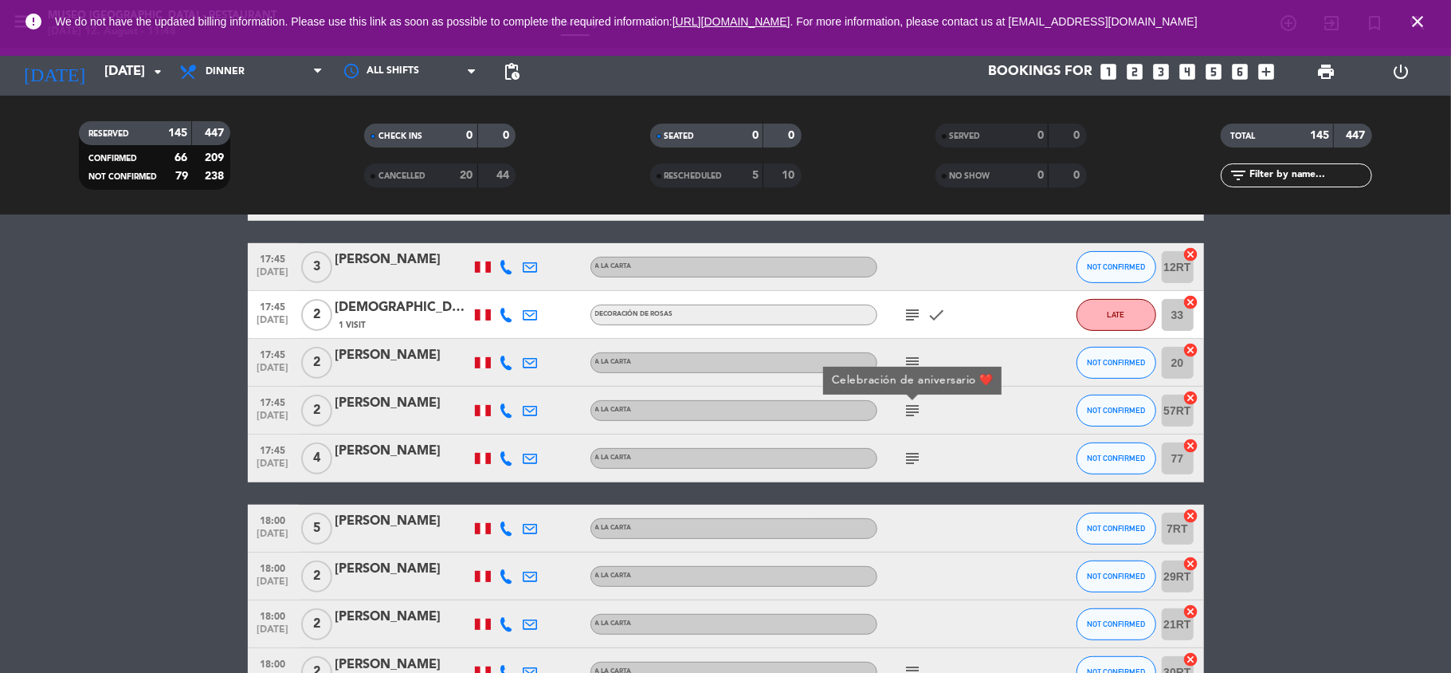
scroll to position [427, 0]
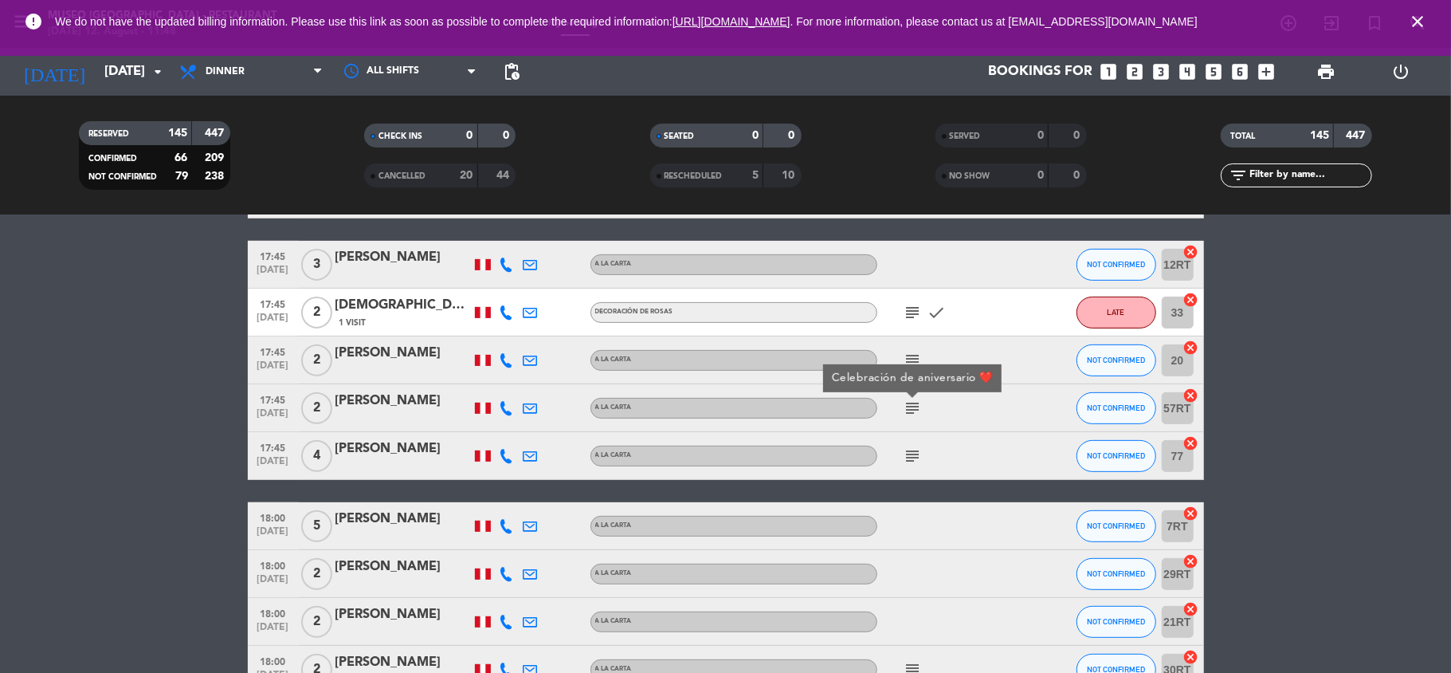
click at [910, 465] on div "subject" at bounding box center [949, 455] width 143 height 47
click at [910, 458] on icon "subject" at bounding box center [913, 455] width 19 height 19
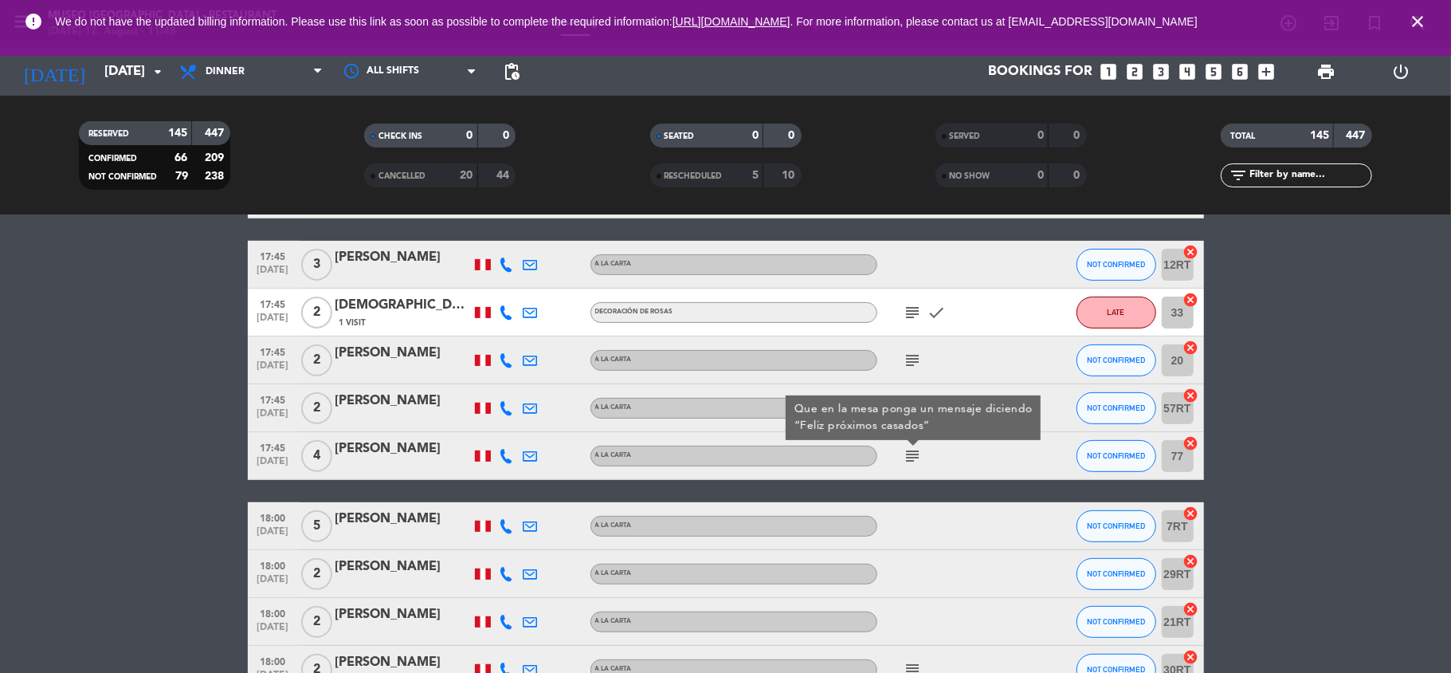
scroll to position [510, 0]
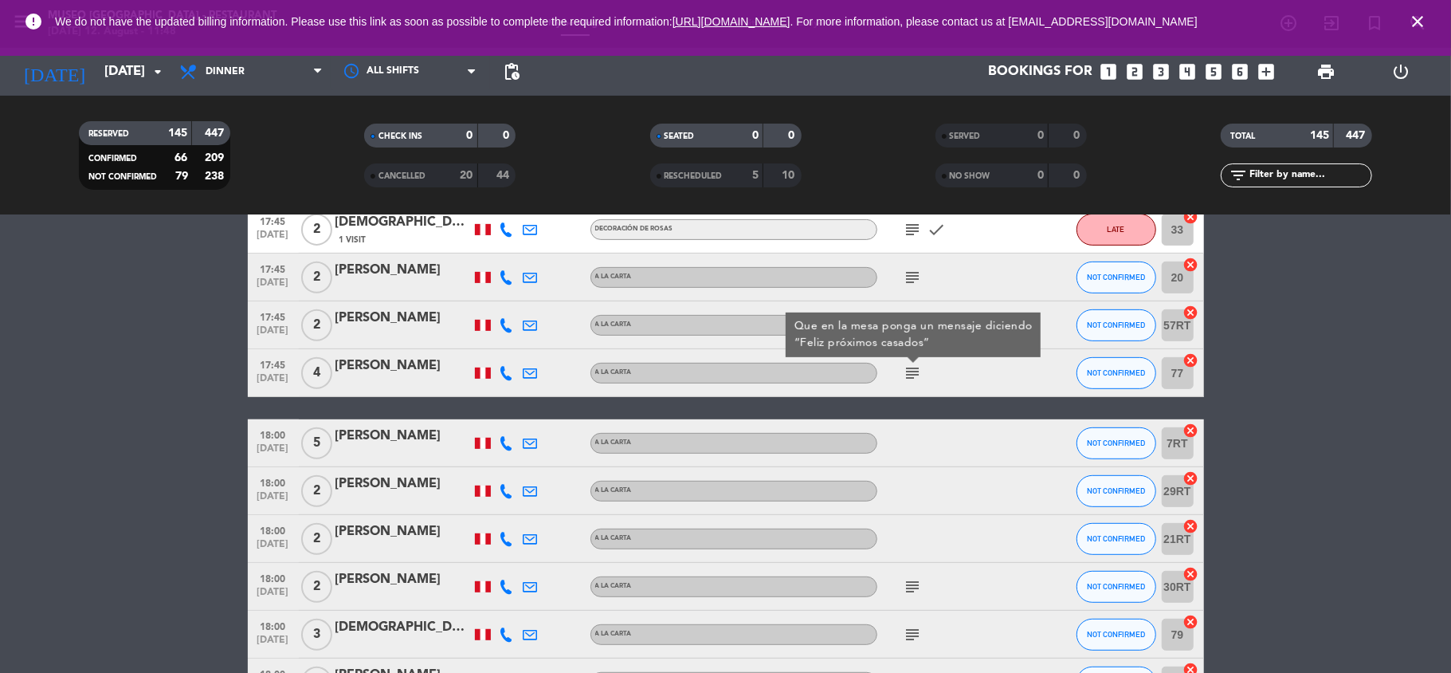
click at [355, 366] on div "[PERSON_NAME]" at bounding box center [403, 365] width 135 height 21
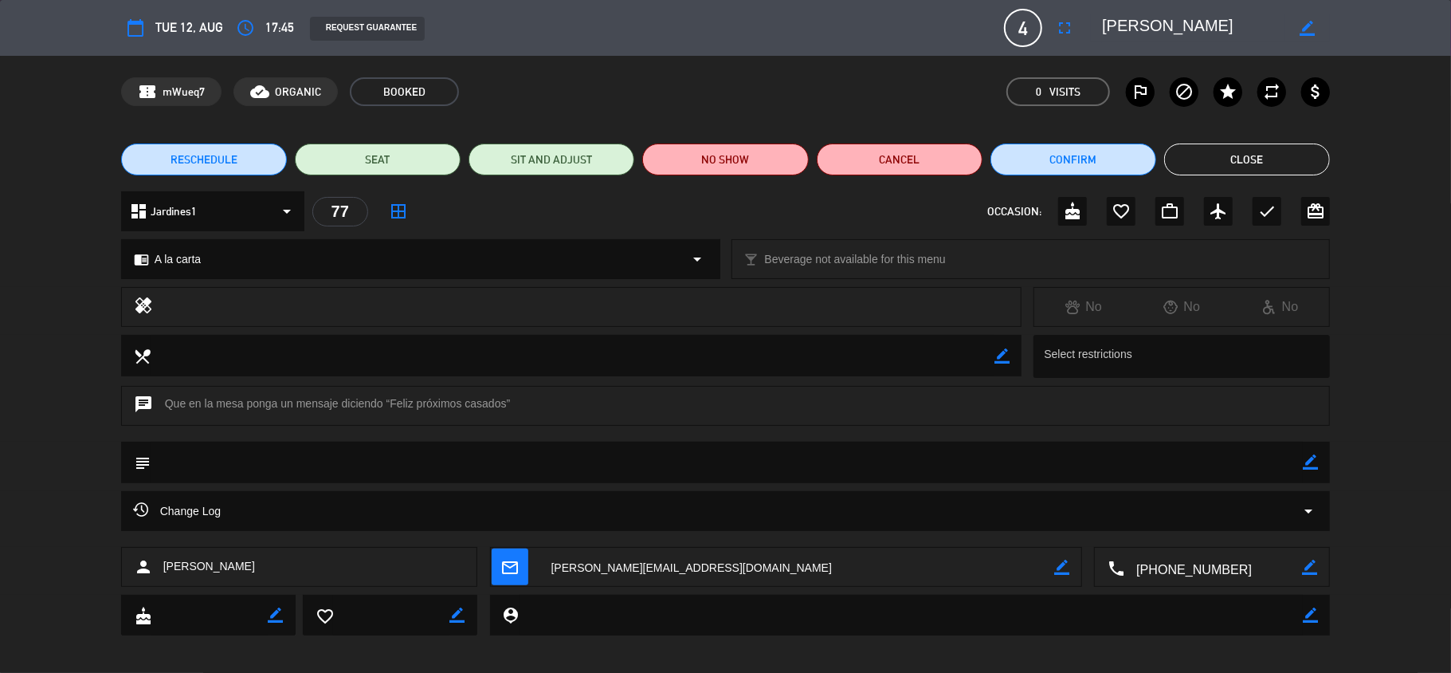
click at [1133, 39] on textarea at bounding box center [1193, 28] width 183 height 29
drag, startPoint x: 387, startPoint y: 400, endPoint x: 506, endPoint y: 407, distance: 119.0
click at [506, 407] on div "chat Que en la mesa ponga un mensaje diciendo “Feliz próximos casados”" at bounding box center [726, 406] width 1210 height 40
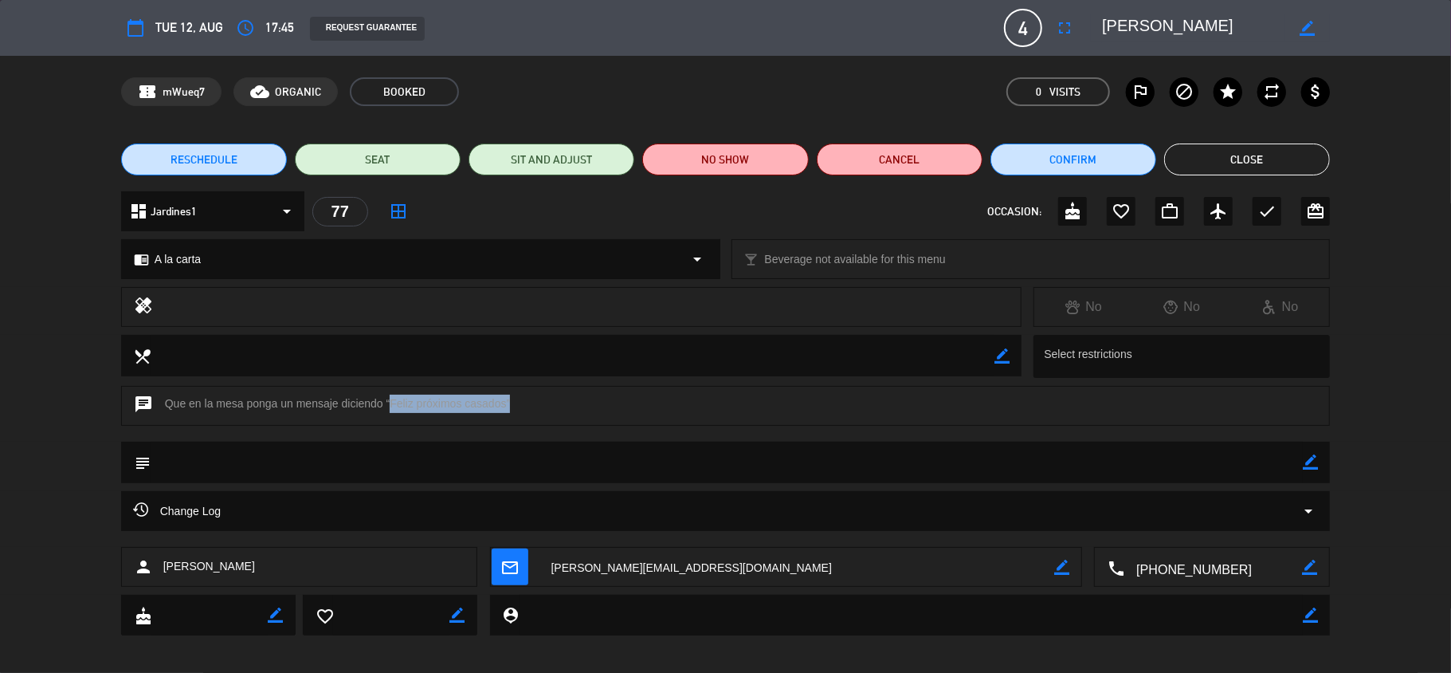
copy div "“Feliz próximos casados"
click at [1274, 167] on button "Close" at bounding box center [1247, 159] width 166 height 32
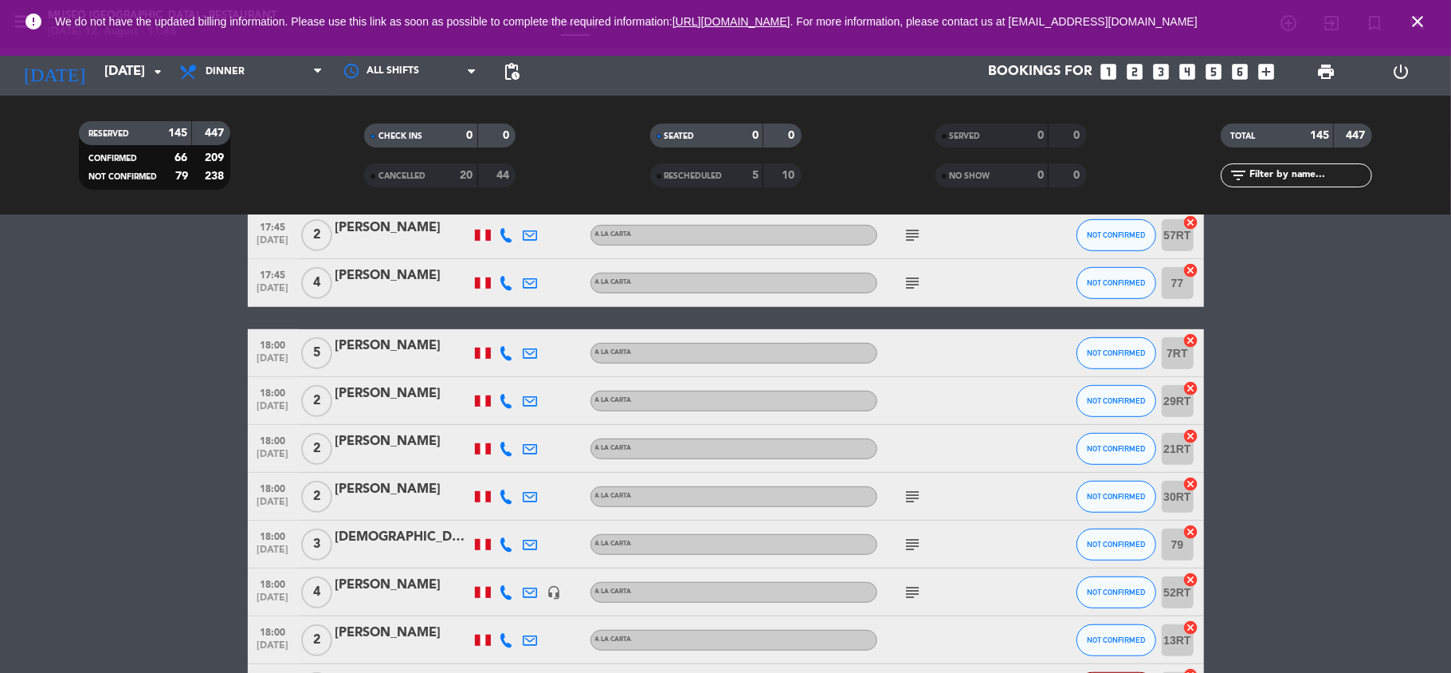
scroll to position [601, 0]
click at [913, 506] on div "subject" at bounding box center [949, 495] width 143 height 47
click at [913, 500] on icon "subject" at bounding box center [913, 495] width 19 height 19
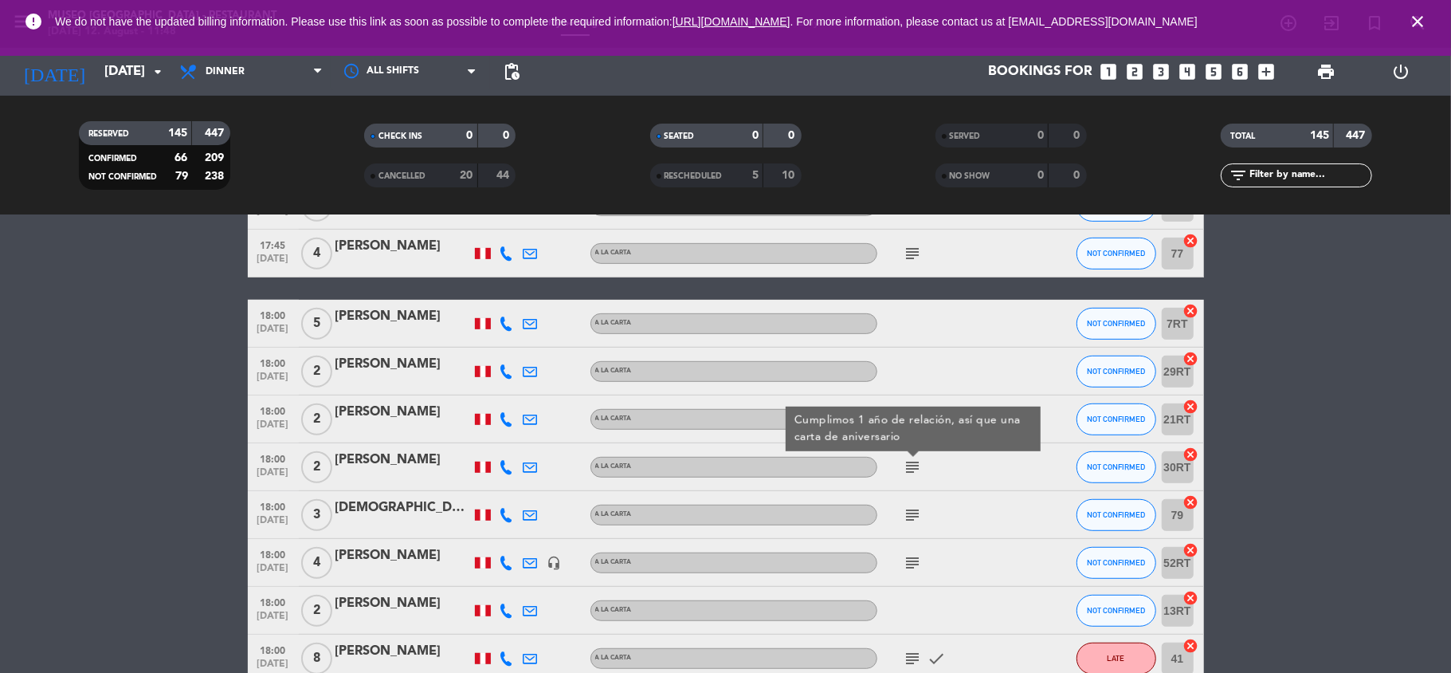
scroll to position [631, 0]
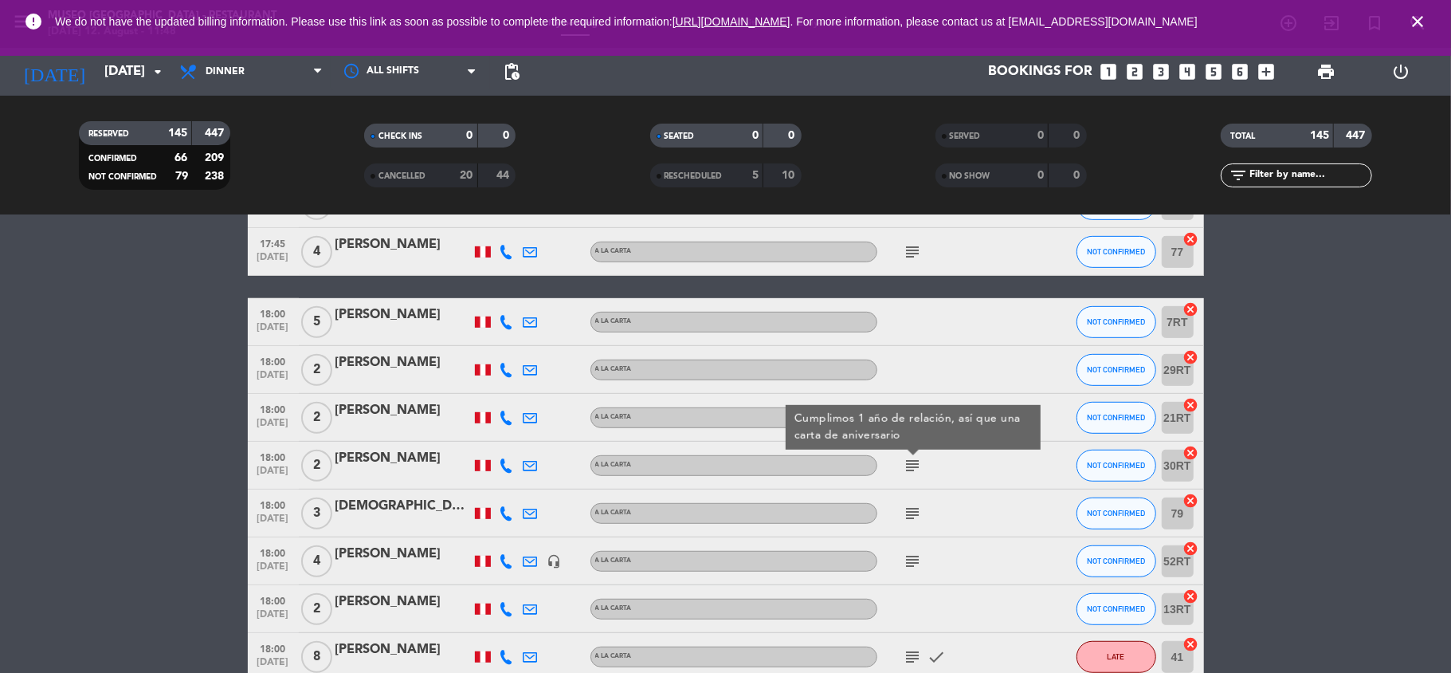
click at [917, 508] on icon "subject" at bounding box center [913, 513] width 19 height 19
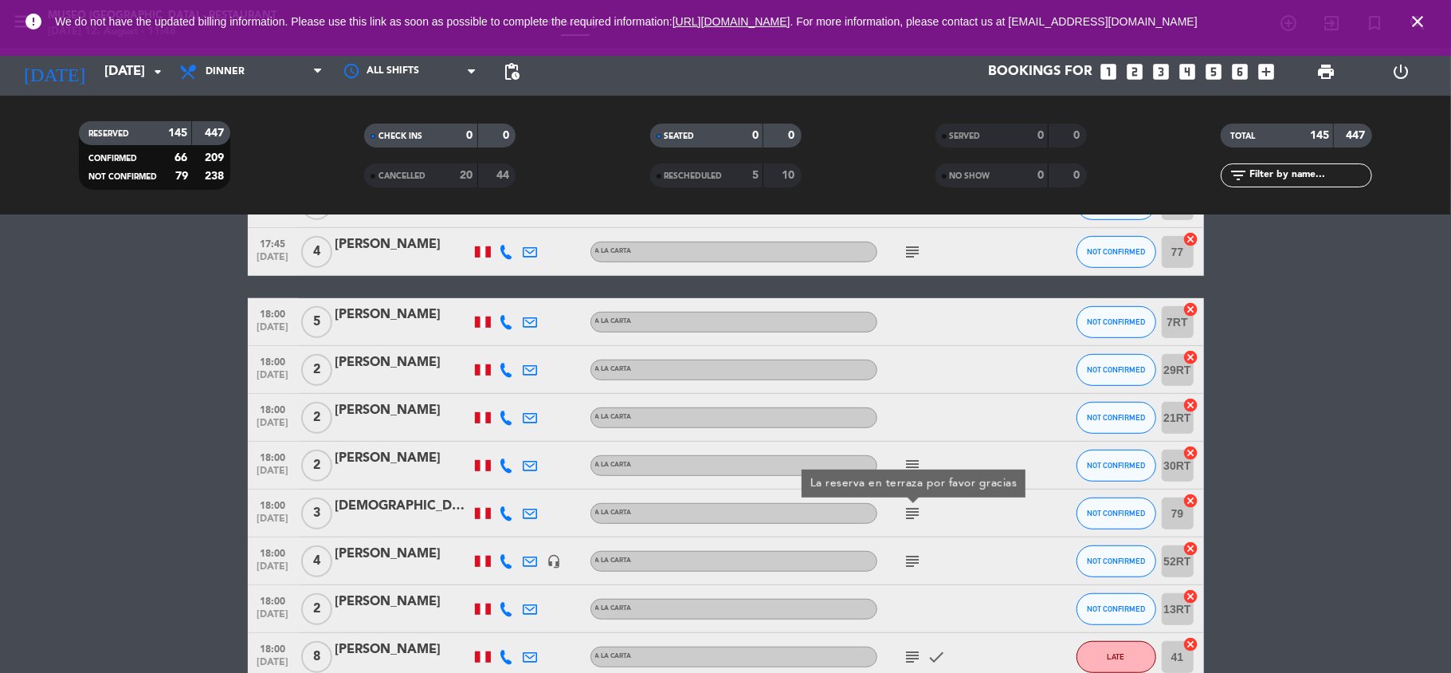
click at [910, 566] on icon "subject" at bounding box center [913, 561] width 19 height 19
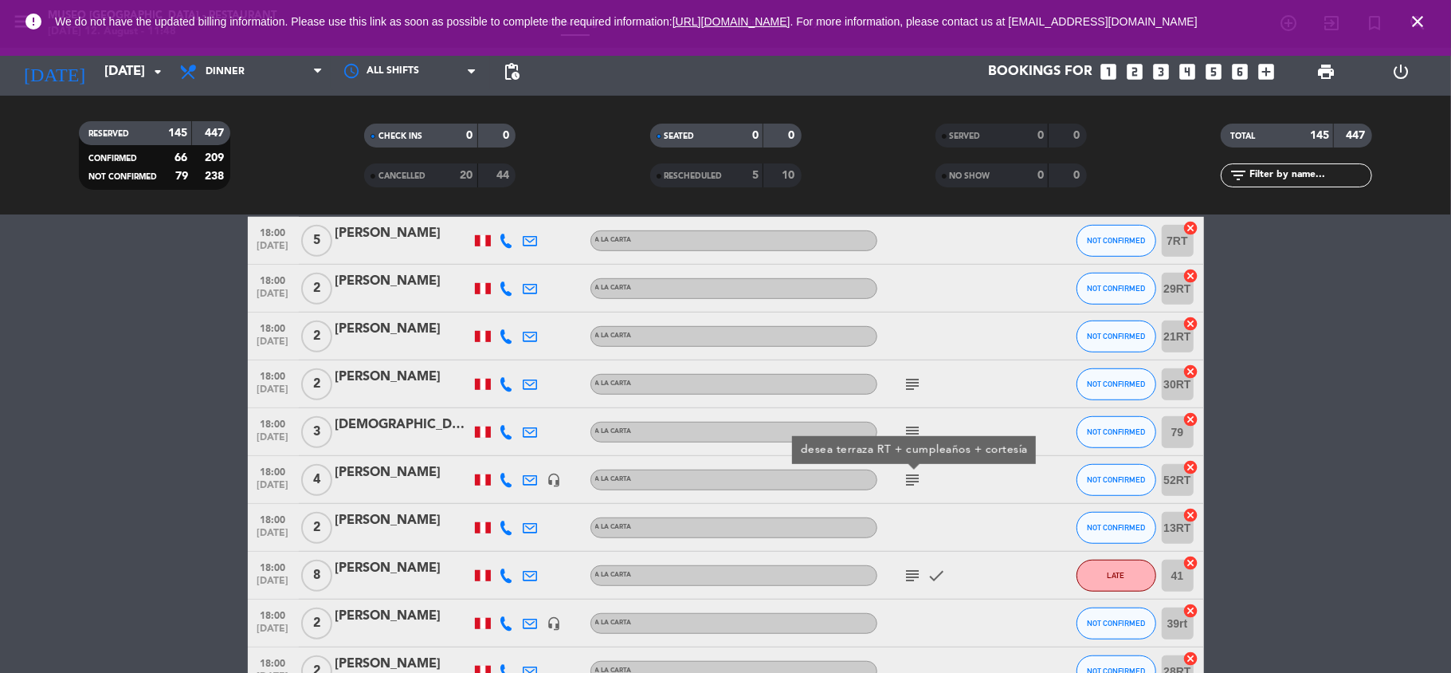
scroll to position [714, 0]
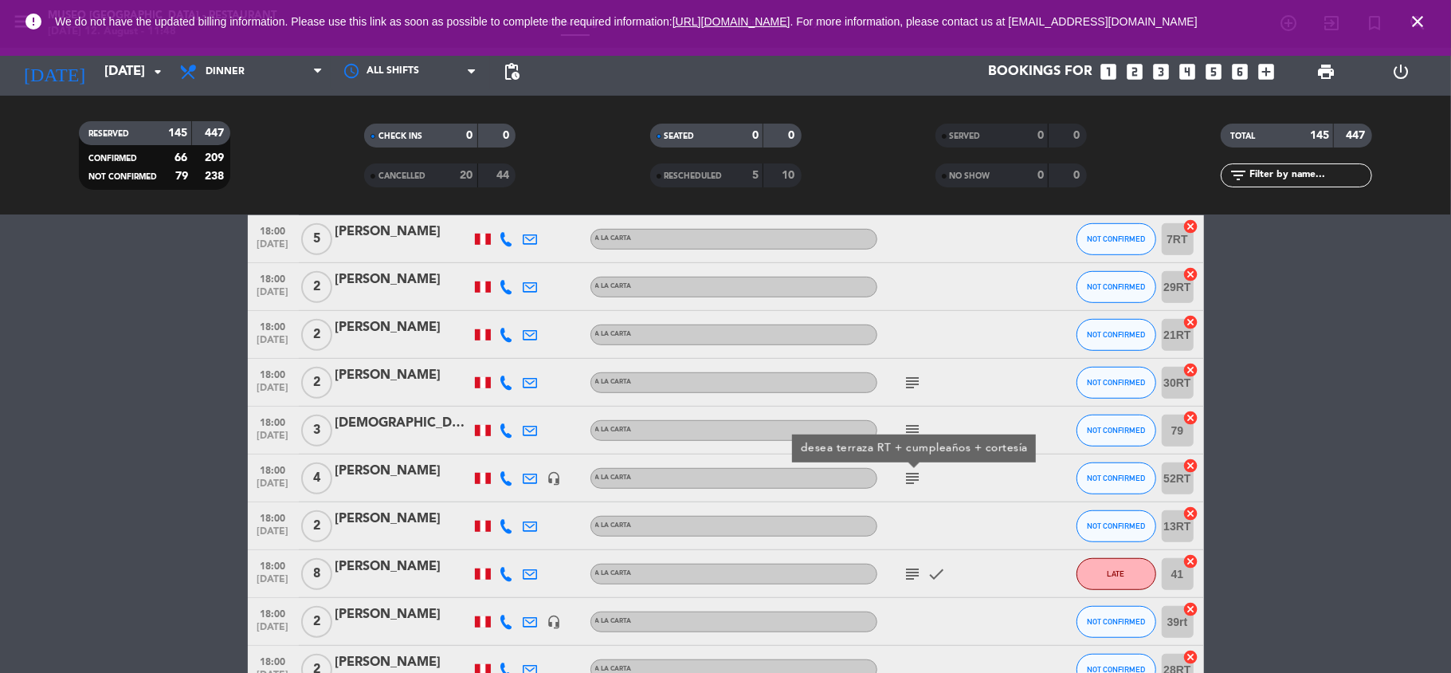
click at [935, 497] on div "subject desea terraza RT + cumpleaños + cortesía" at bounding box center [949, 477] width 143 height 47
click at [385, 467] on div "[PERSON_NAME]" at bounding box center [403, 471] width 135 height 21
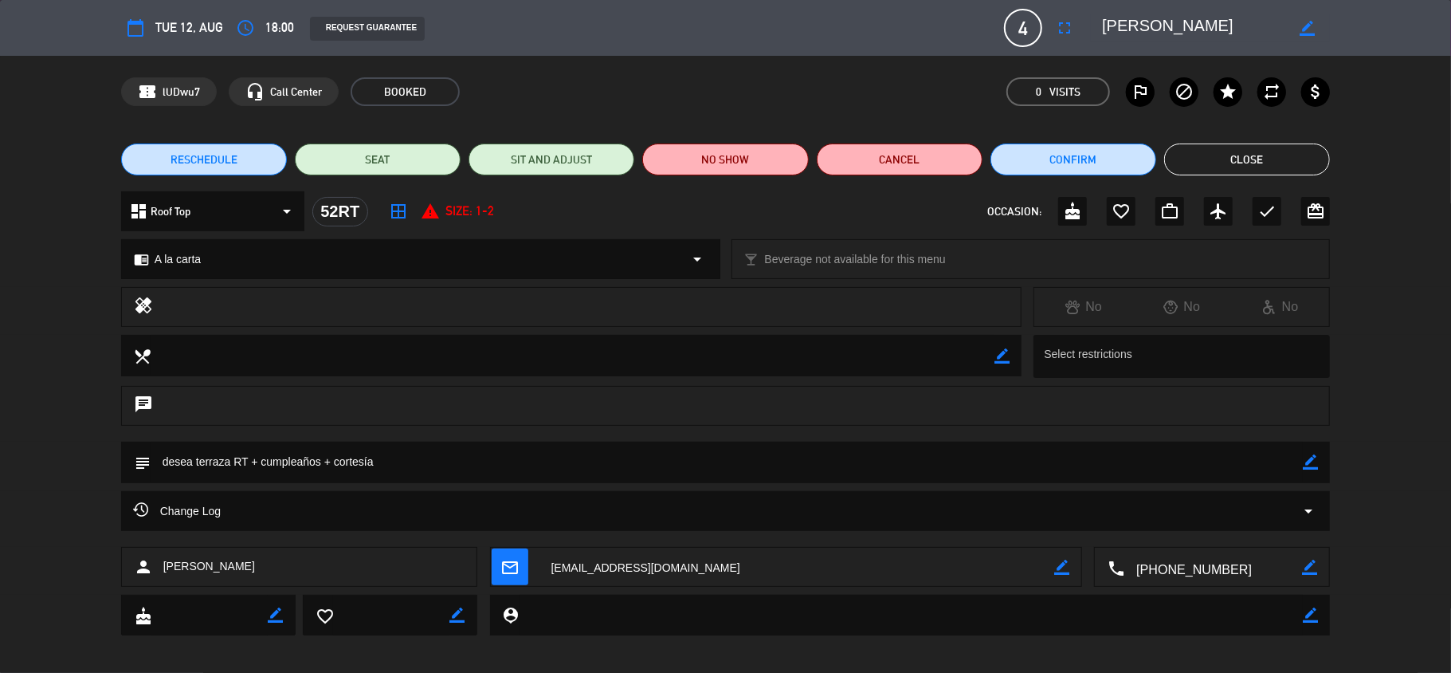
click at [1117, 26] on textarea at bounding box center [1193, 28] width 183 height 29
click at [1184, 165] on button "Close" at bounding box center [1247, 159] width 166 height 32
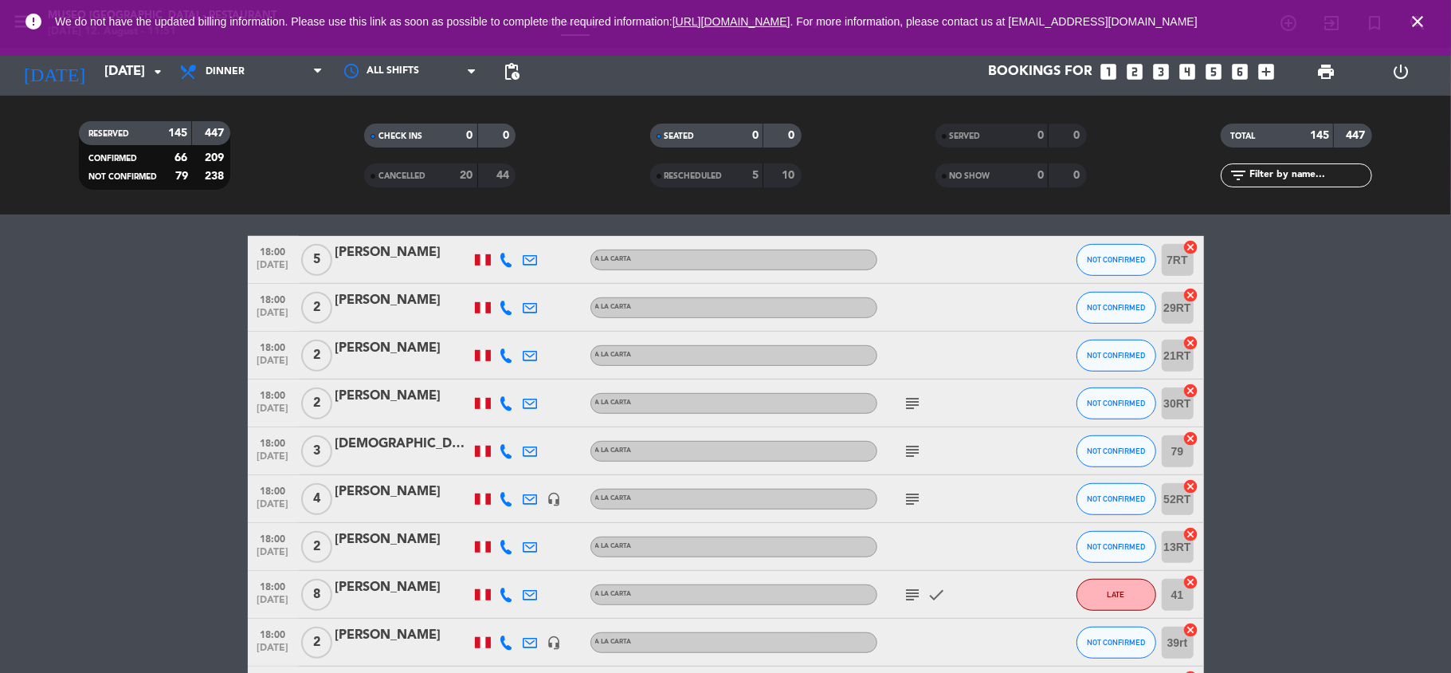
scroll to position [693, 0]
click at [901, 497] on span "subject" at bounding box center [913, 499] width 24 height 19
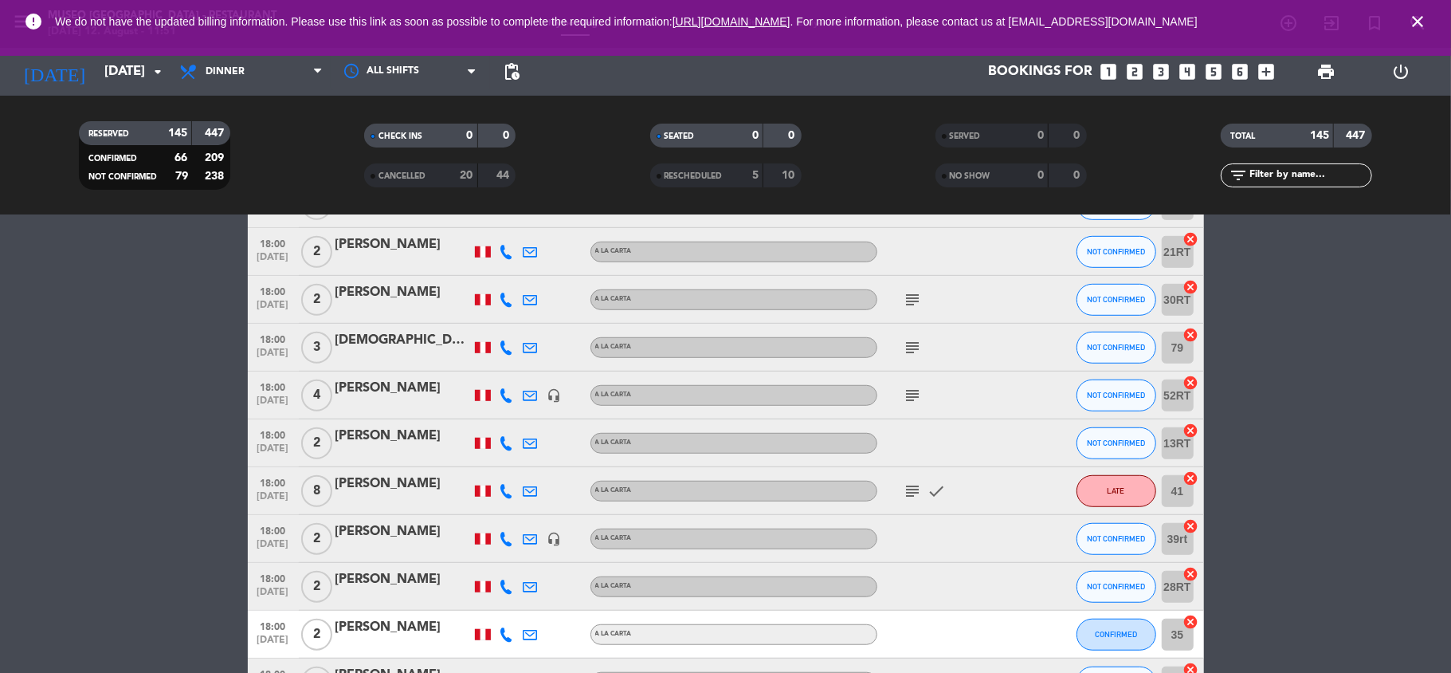
scroll to position [799, 0]
click at [914, 486] on icon "subject" at bounding box center [913, 489] width 19 height 19
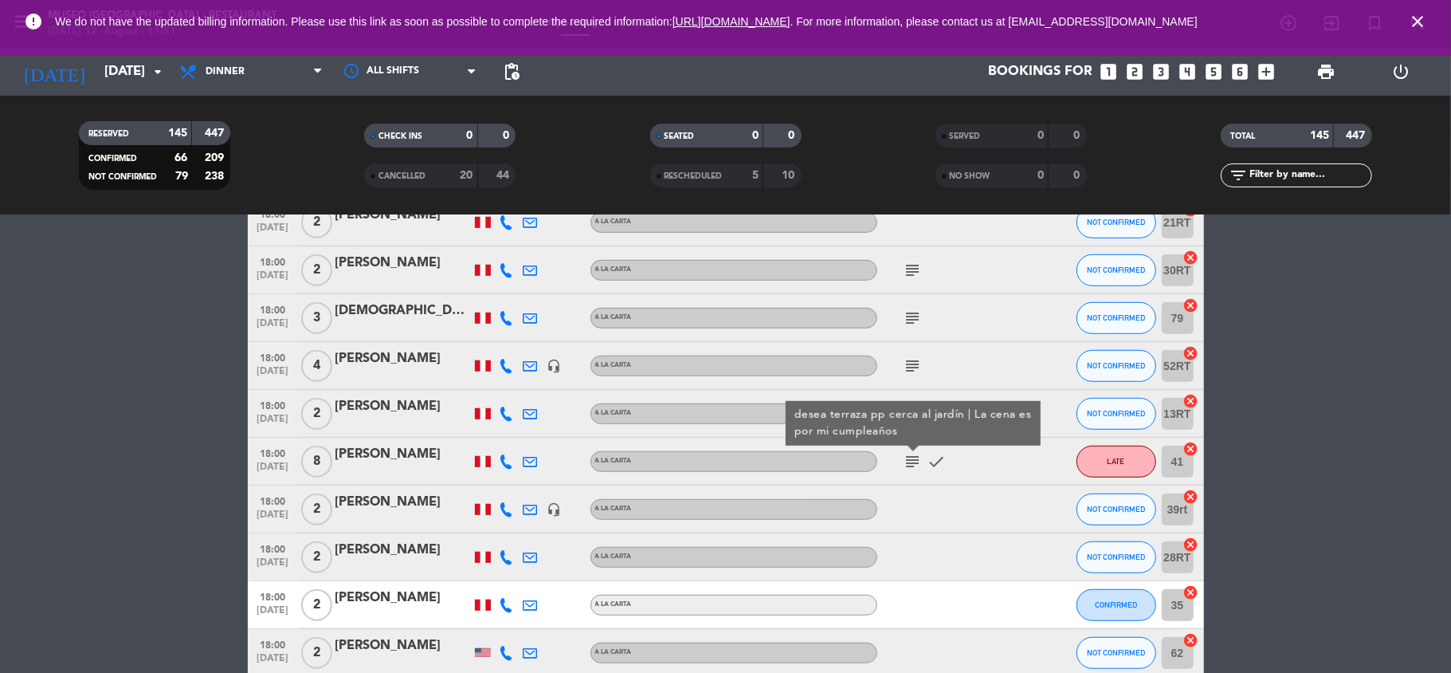
scroll to position [849, 0]
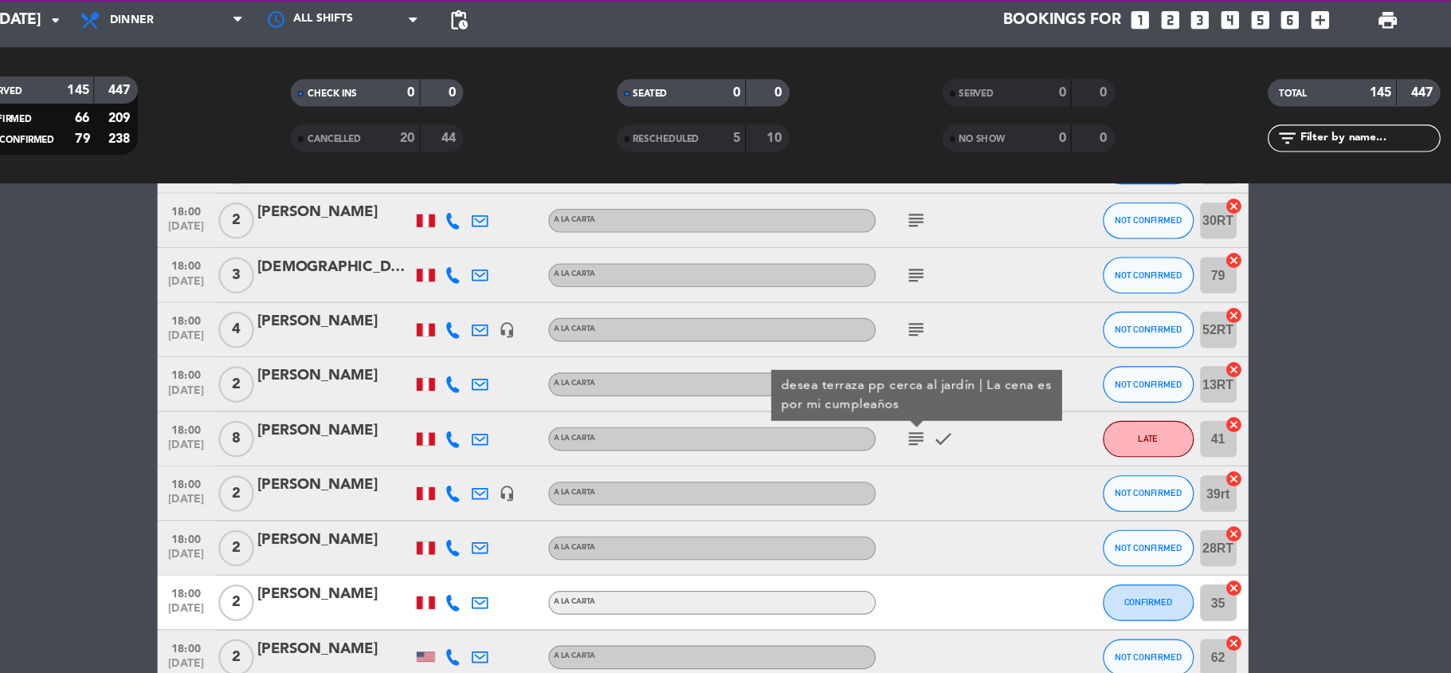
click at [415, 437] on div "[PERSON_NAME]" at bounding box center [403, 432] width 135 height 21
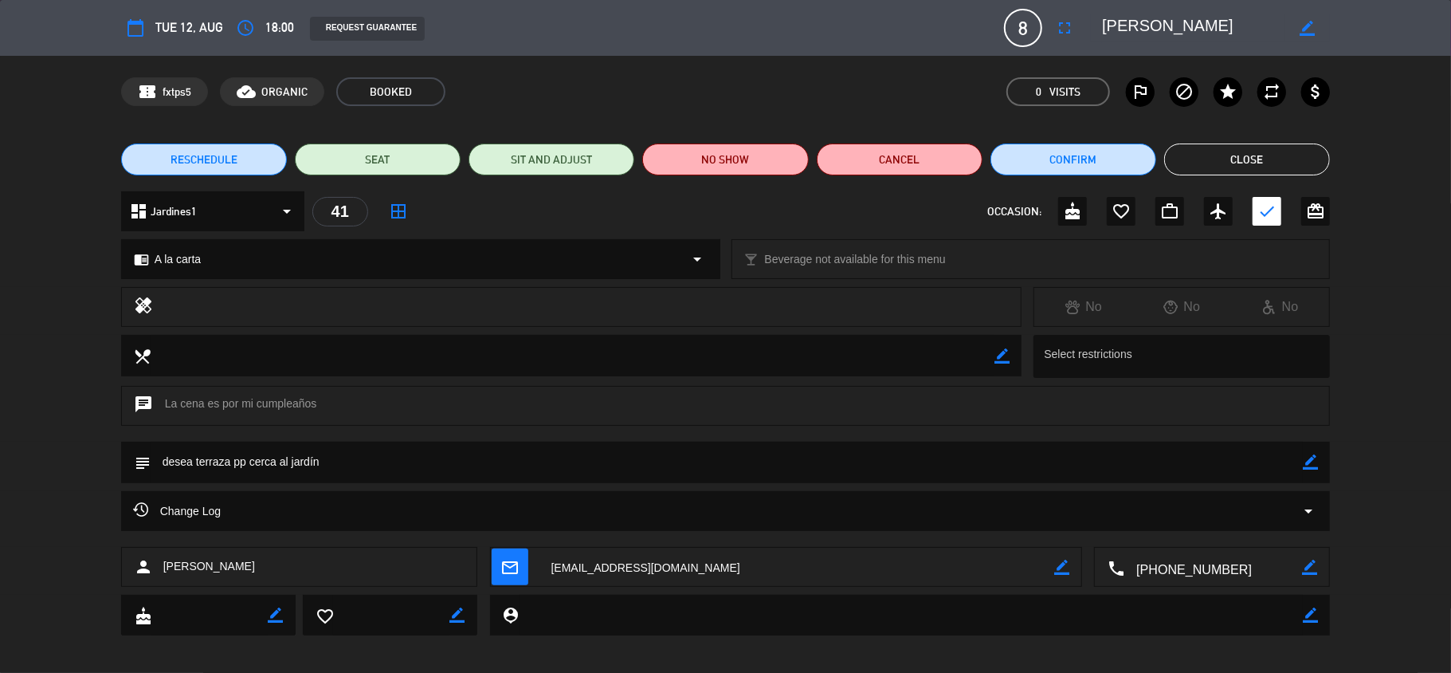
click at [1206, 39] on textarea at bounding box center [1193, 28] width 183 height 29
click at [1173, 584] on textarea at bounding box center [1214, 568] width 178 height 40
click at [1129, 24] on textarea at bounding box center [1193, 28] width 183 height 29
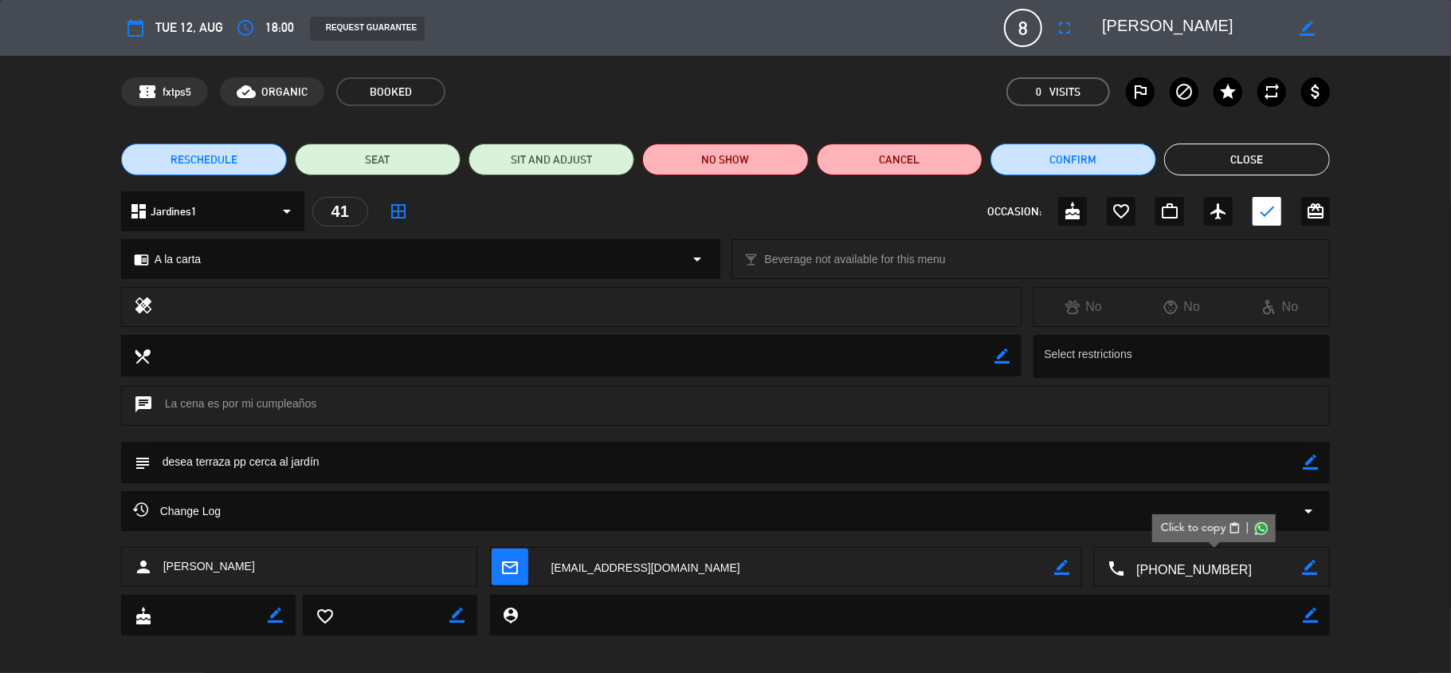
click at [1129, 24] on textarea at bounding box center [1193, 28] width 183 height 29
click at [1231, 155] on button "Close" at bounding box center [1247, 159] width 166 height 32
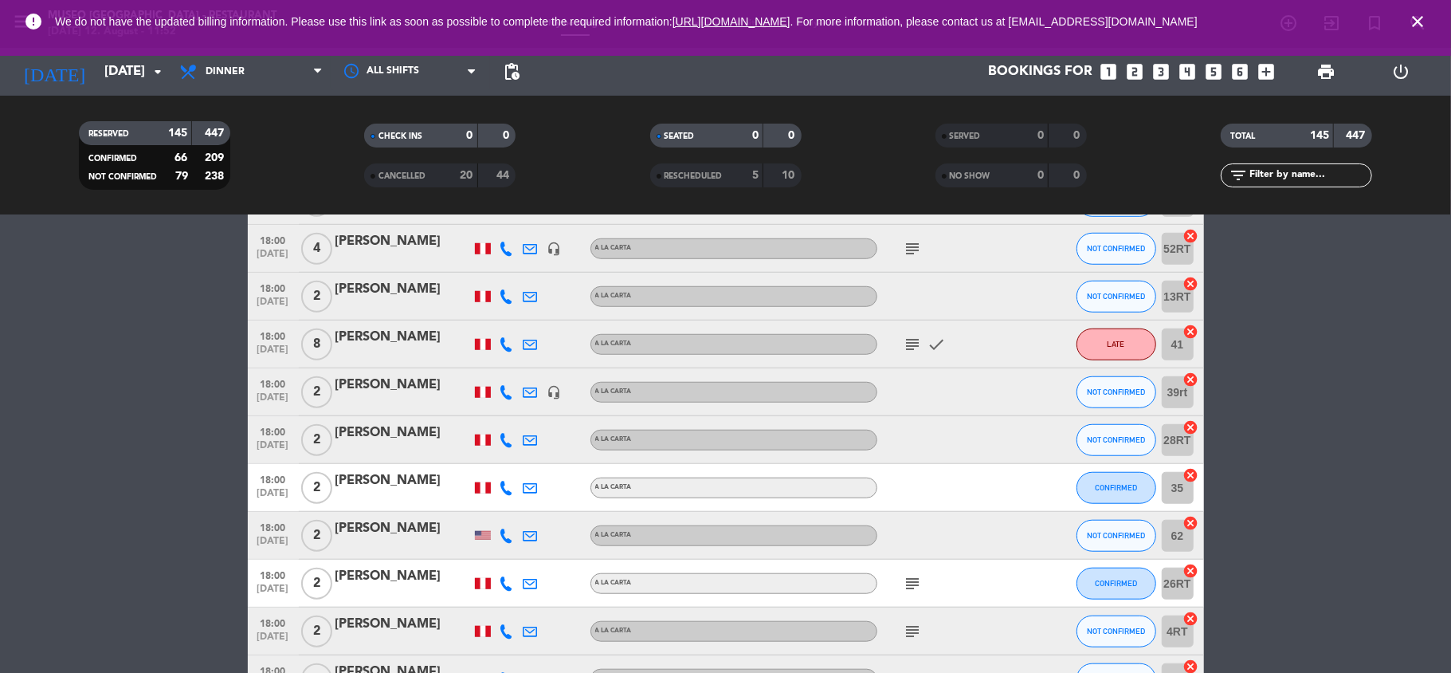
scroll to position [951, 0]
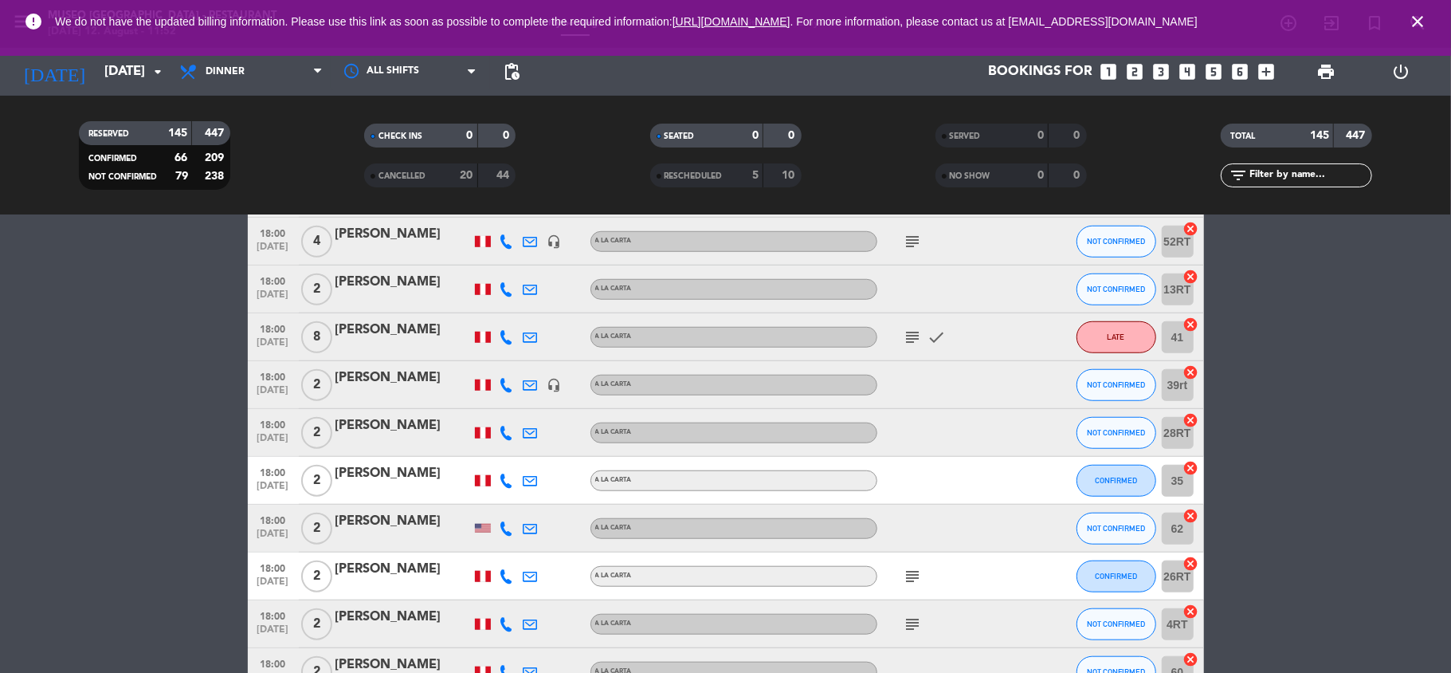
click at [905, 400] on div at bounding box center [949, 384] width 143 height 47
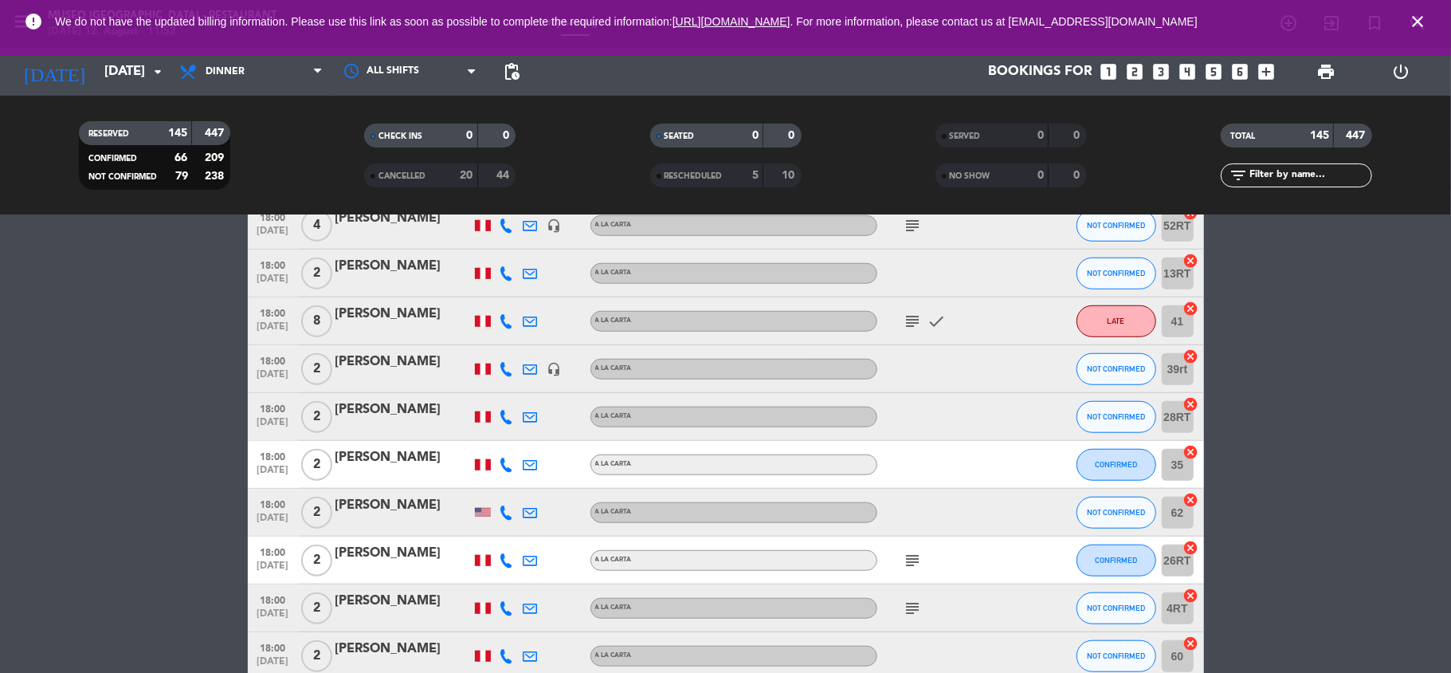
scroll to position [968, 0]
click at [380, 316] on div "[PERSON_NAME]" at bounding box center [403, 313] width 135 height 21
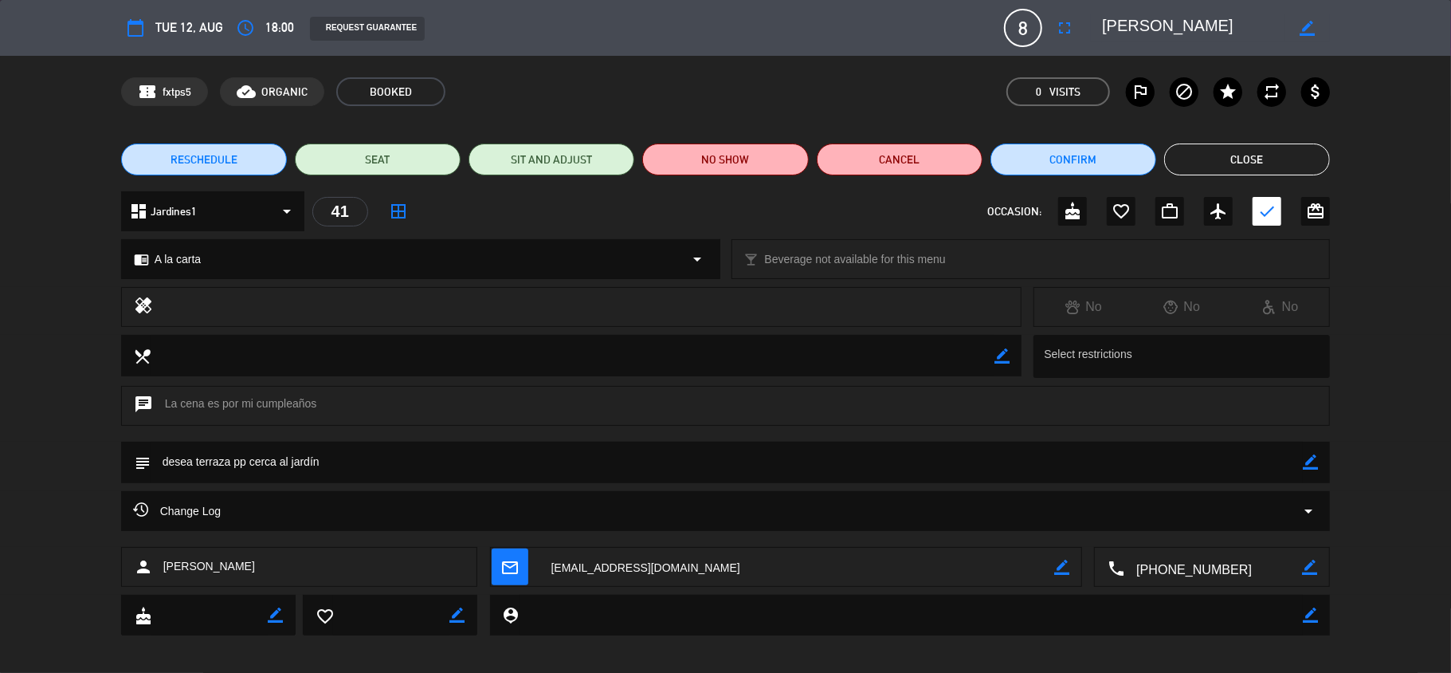
click at [1242, 159] on button "Close" at bounding box center [1247, 159] width 166 height 32
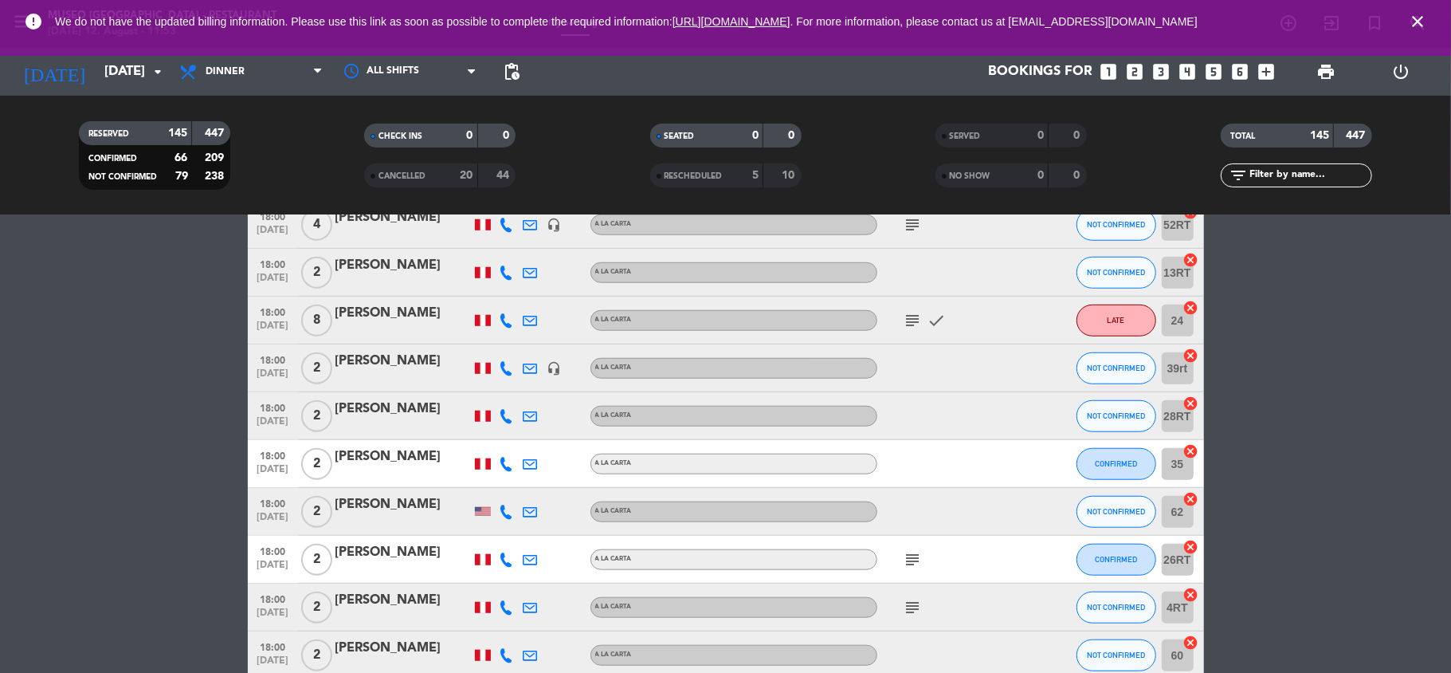
click at [909, 323] on icon "subject" at bounding box center [913, 320] width 19 height 19
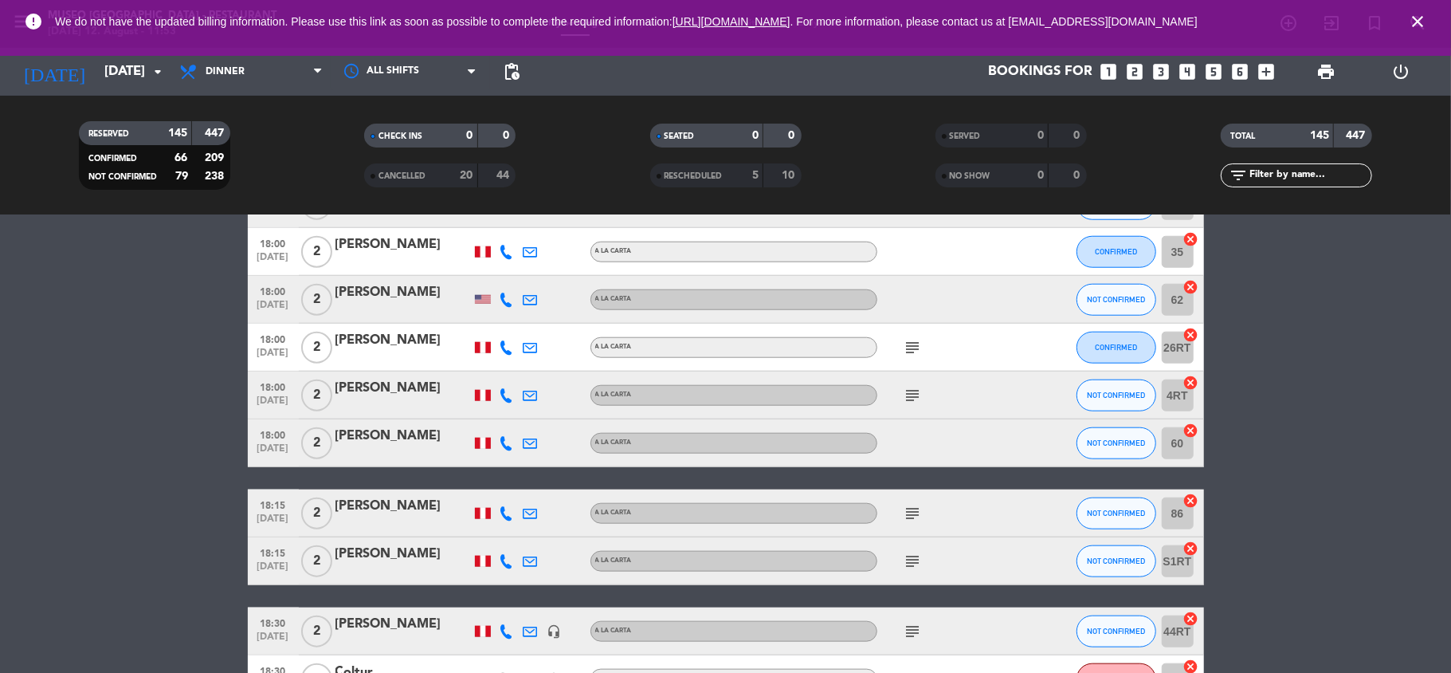
scroll to position [1180, 0]
click at [915, 346] on icon "subject" at bounding box center [913, 346] width 19 height 19
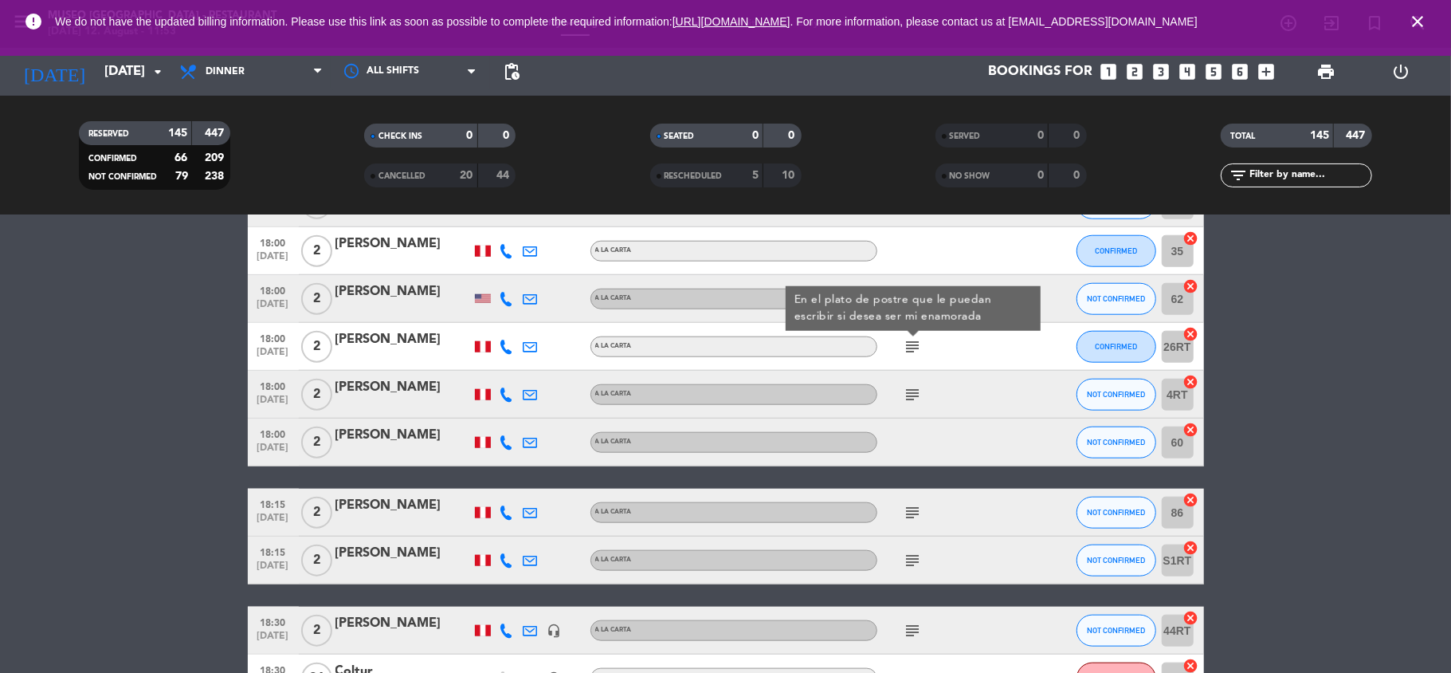
click at [915, 371] on div "subject" at bounding box center [949, 394] width 143 height 47
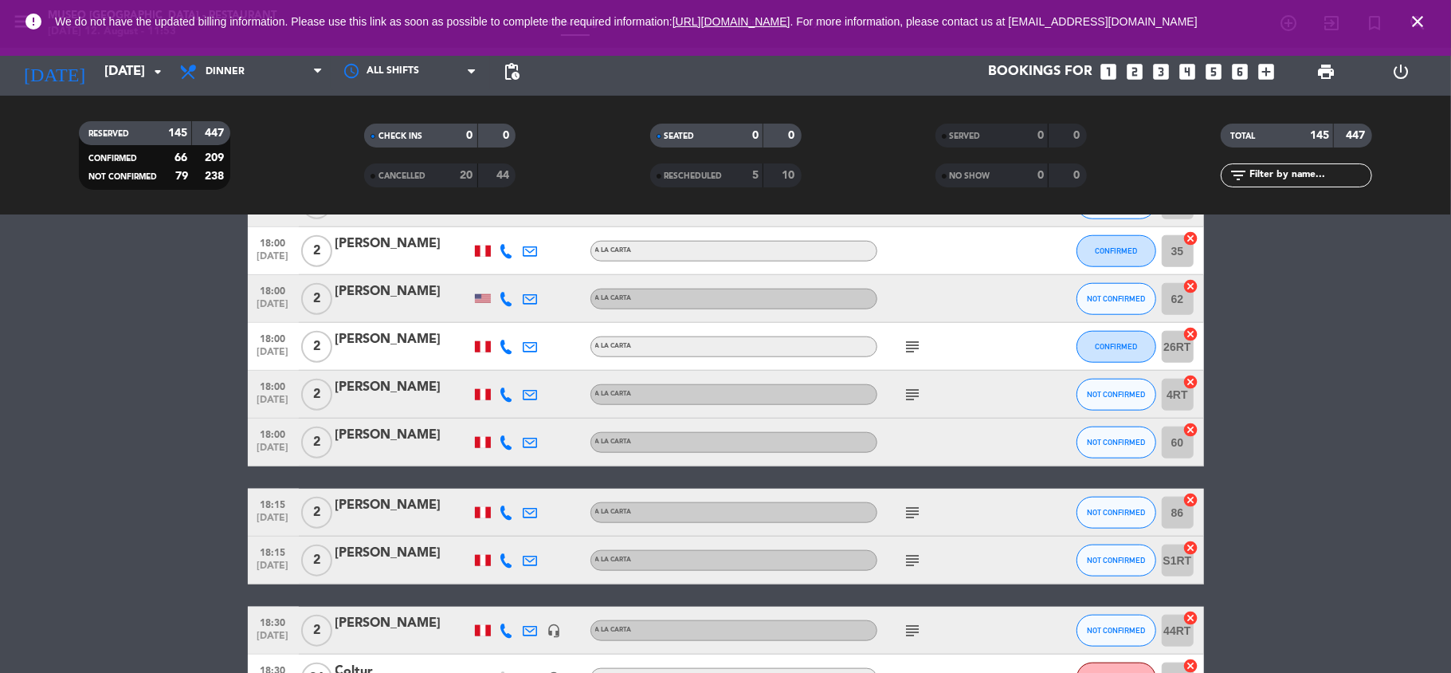
click at [915, 387] on icon "subject" at bounding box center [913, 394] width 19 height 19
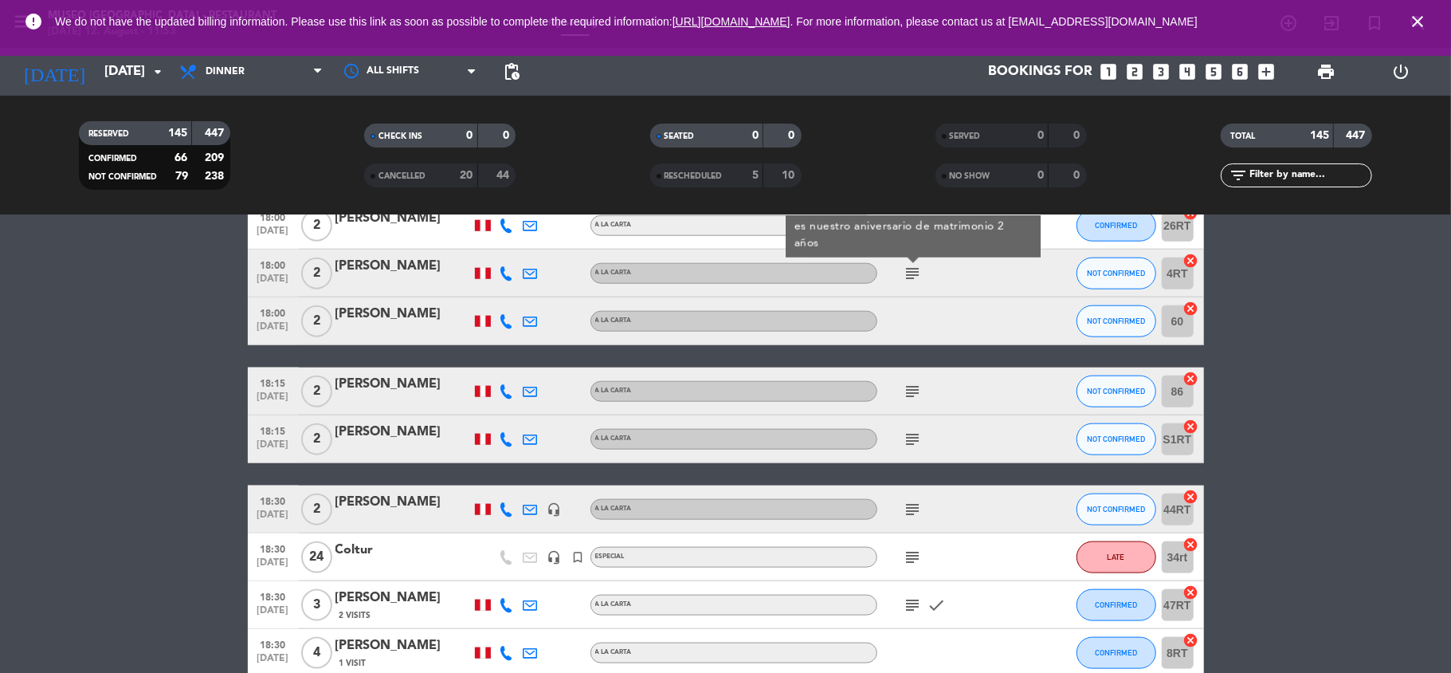
scroll to position [1304, 0]
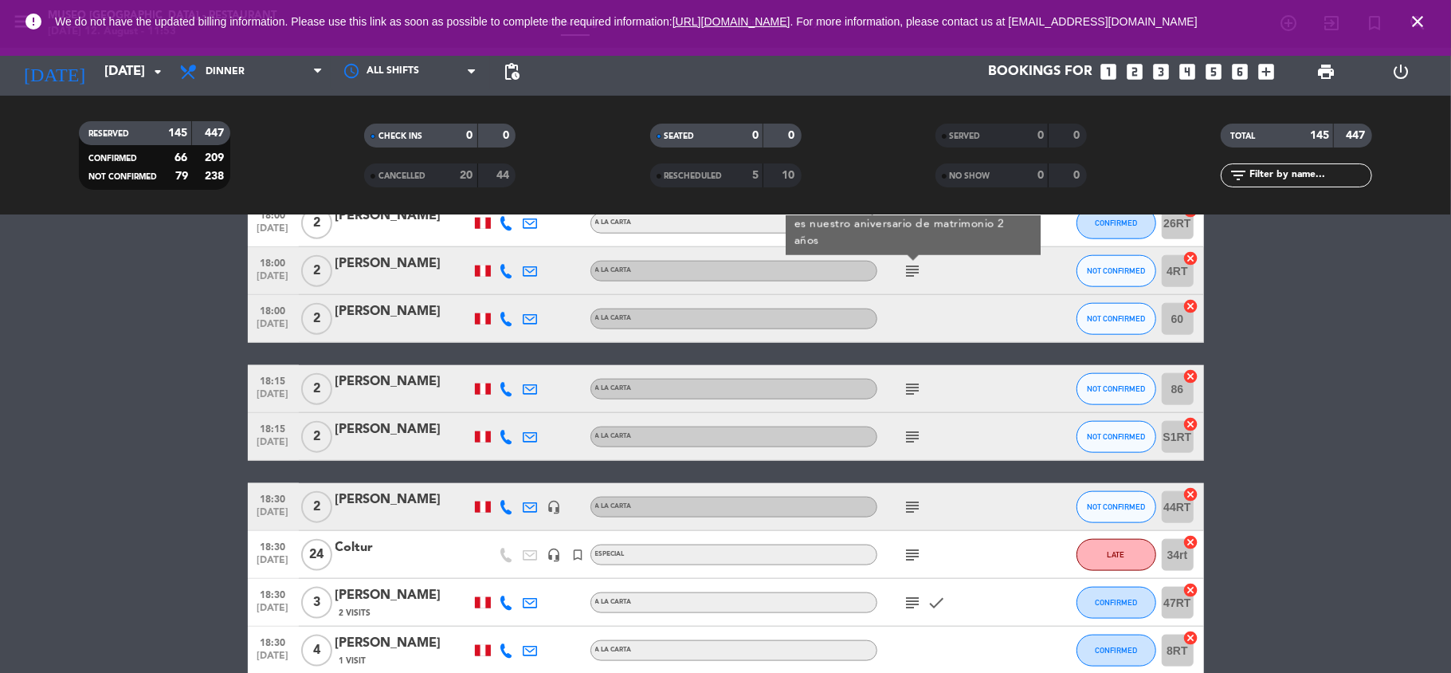
click at [915, 387] on icon "subject" at bounding box center [913, 388] width 19 height 19
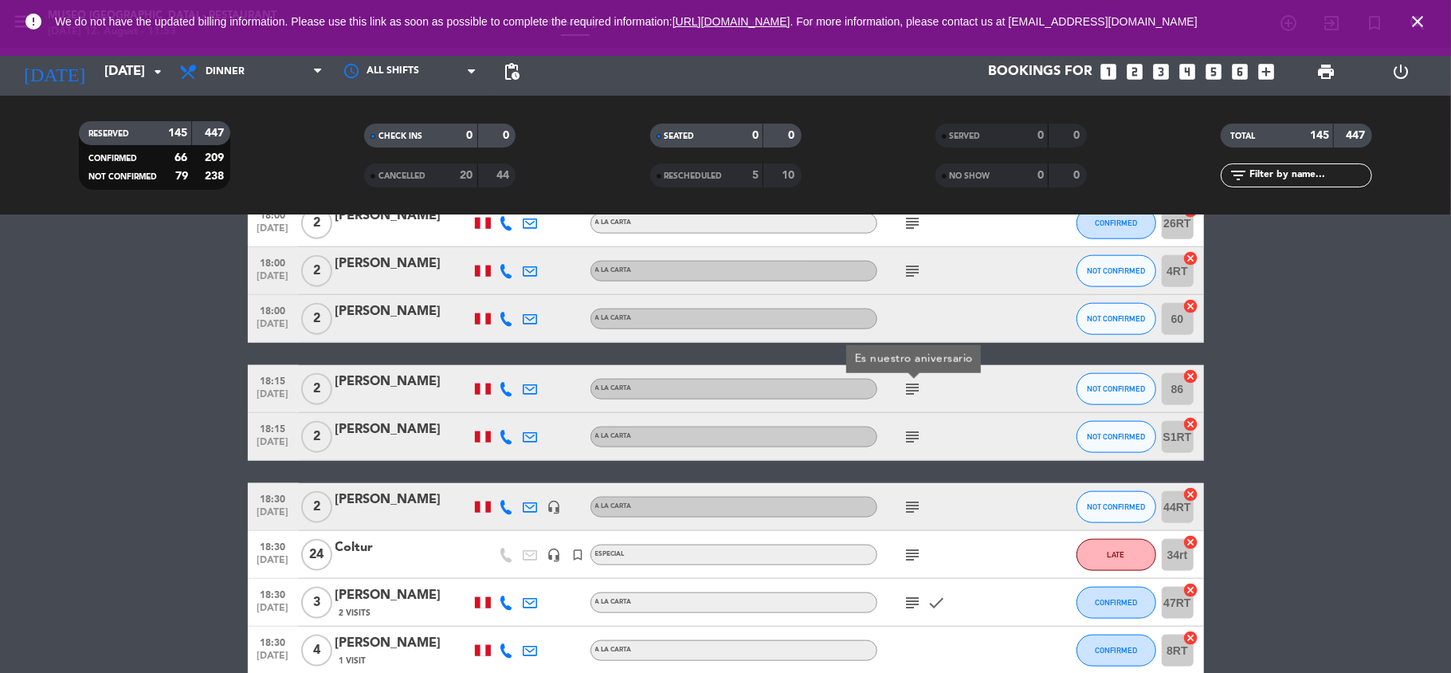
click at [913, 438] on icon "subject" at bounding box center [913, 436] width 19 height 19
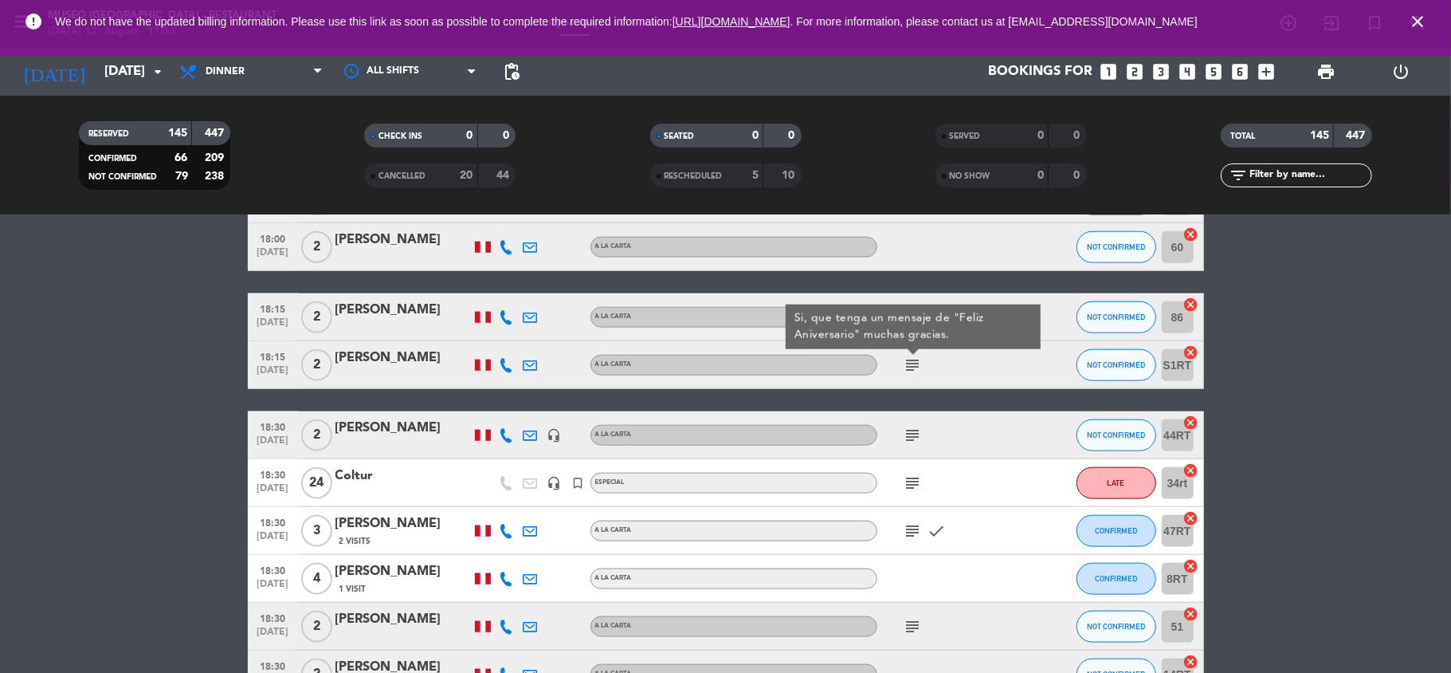
scroll to position [1378, 0]
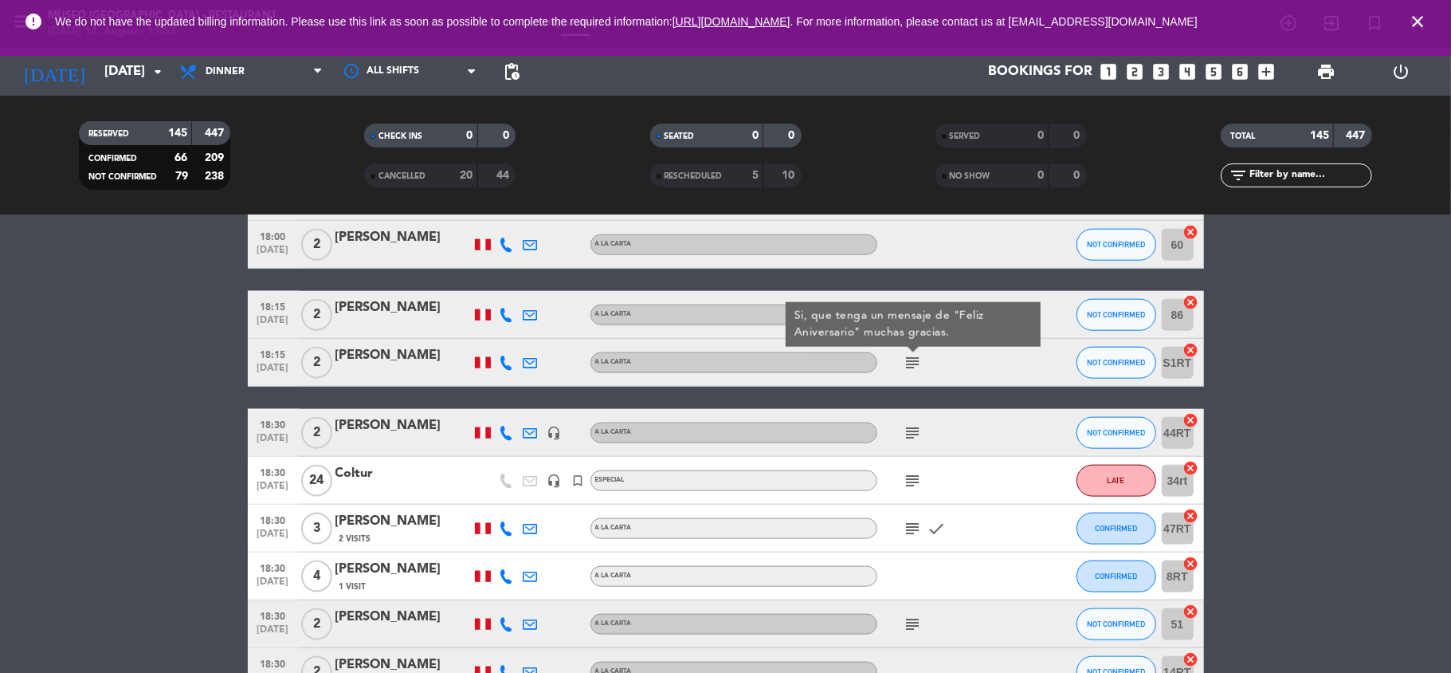
click at [913, 438] on icon "subject" at bounding box center [913, 432] width 19 height 19
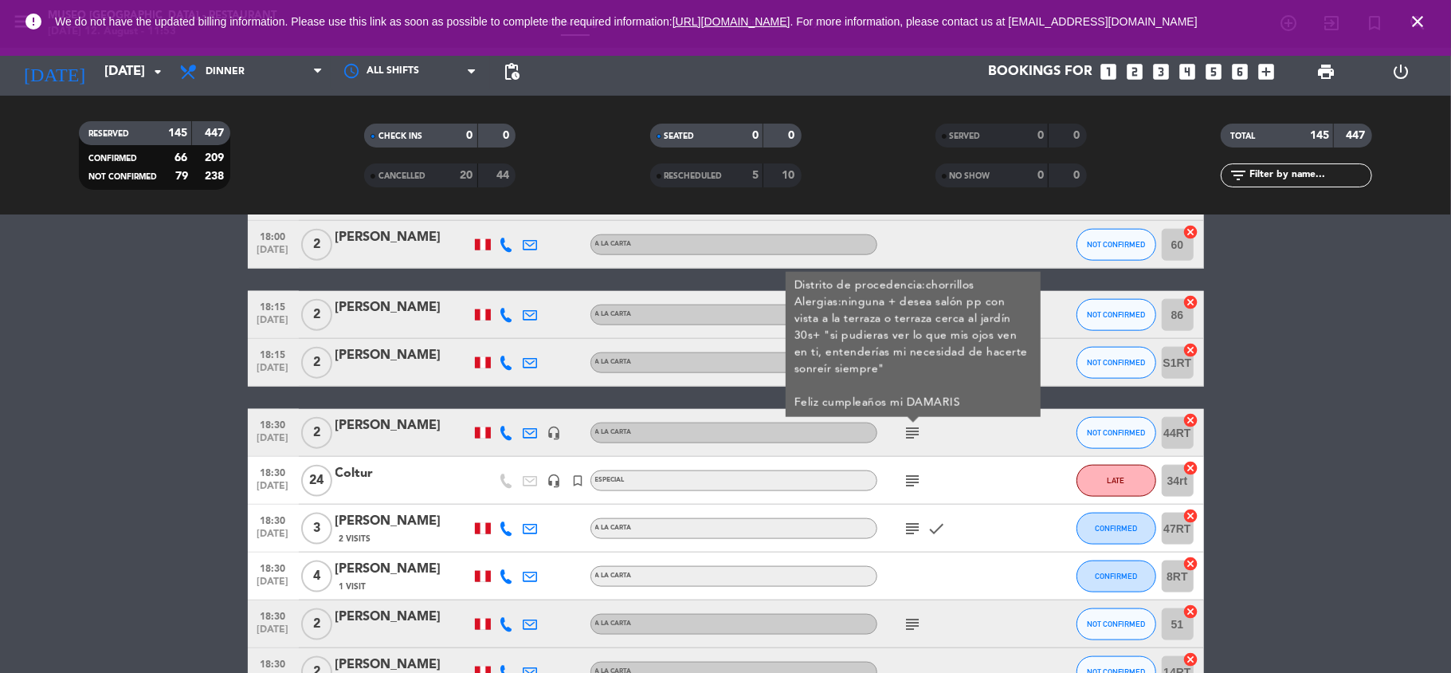
click at [406, 429] on div "[PERSON_NAME]" at bounding box center [403, 425] width 135 height 21
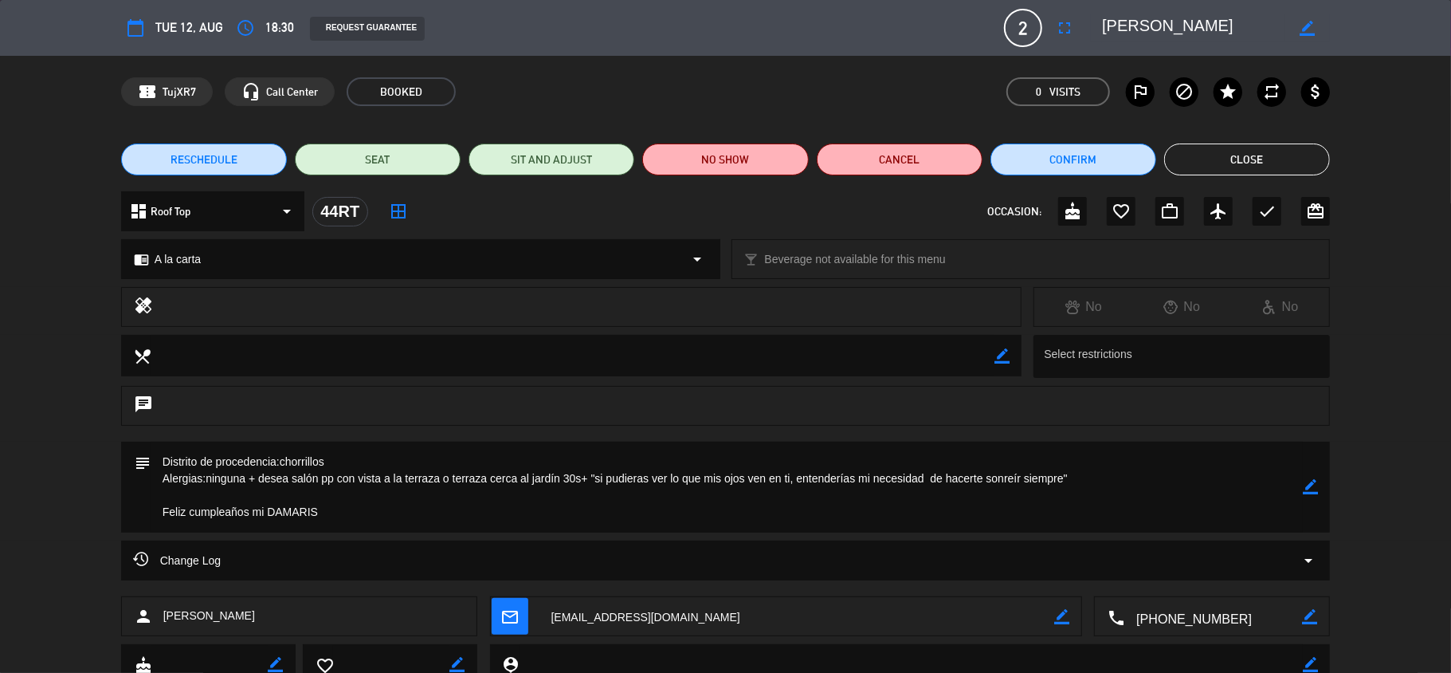
click at [1145, 19] on textarea at bounding box center [1193, 28] width 183 height 29
drag, startPoint x: 582, startPoint y: 481, endPoint x: 261, endPoint y: 477, distance: 320.5
click at [261, 477] on textarea at bounding box center [727, 487] width 1153 height 91
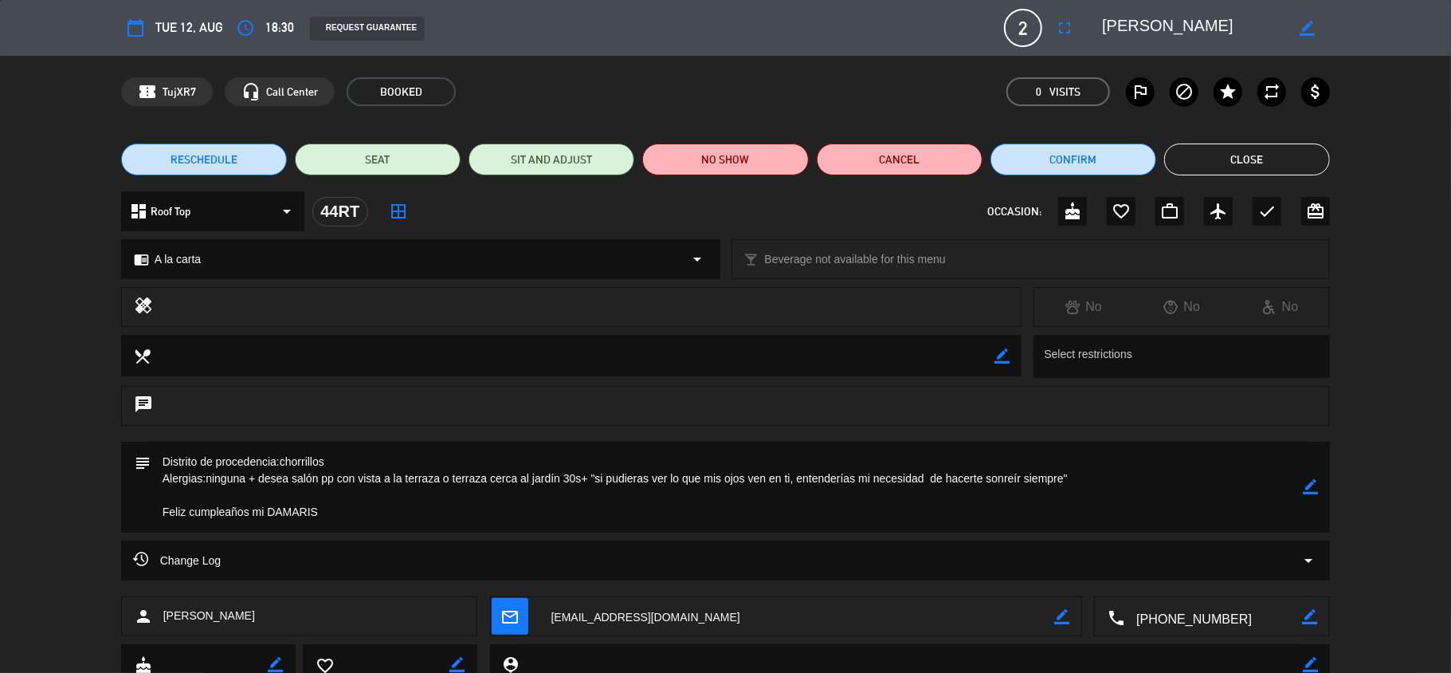
click at [1156, 35] on textarea at bounding box center [1193, 28] width 183 height 29
drag, startPoint x: 596, startPoint y: 477, endPoint x: 1062, endPoint y: 476, distance: 466.3
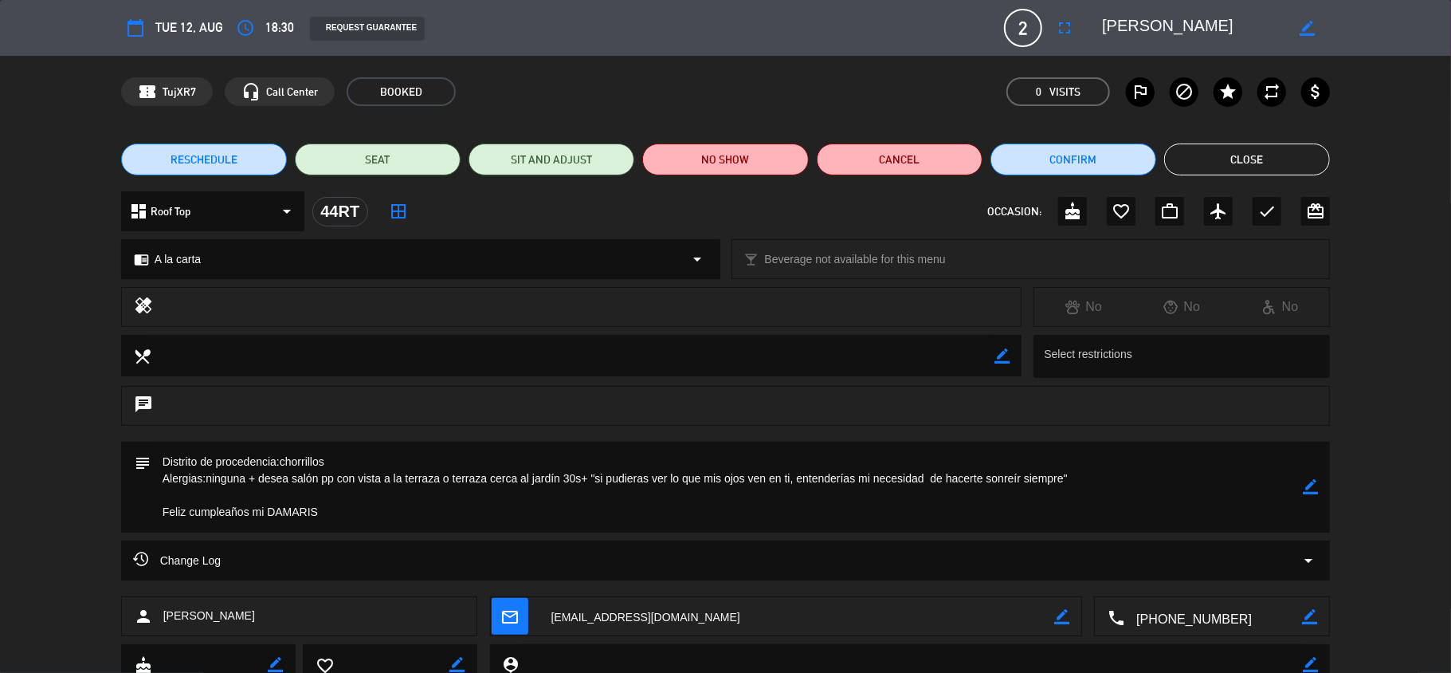
click at [1062, 476] on textarea at bounding box center [727, 487] width 1153 height 91
click at [854, 456] on textarea at bounding box center [727, 487] width 1153 height 91
drag, startPoint x: 595, startPoint y: 481, endPoint x: 622, endPoint y: 515, distance: 43.6
click at [622, 515] on textarea at bounding box center [727, 487] width 1153 height 91
click at [1282, 151] on button "Close" at bounding box center [1247, 159] width 166 height 32
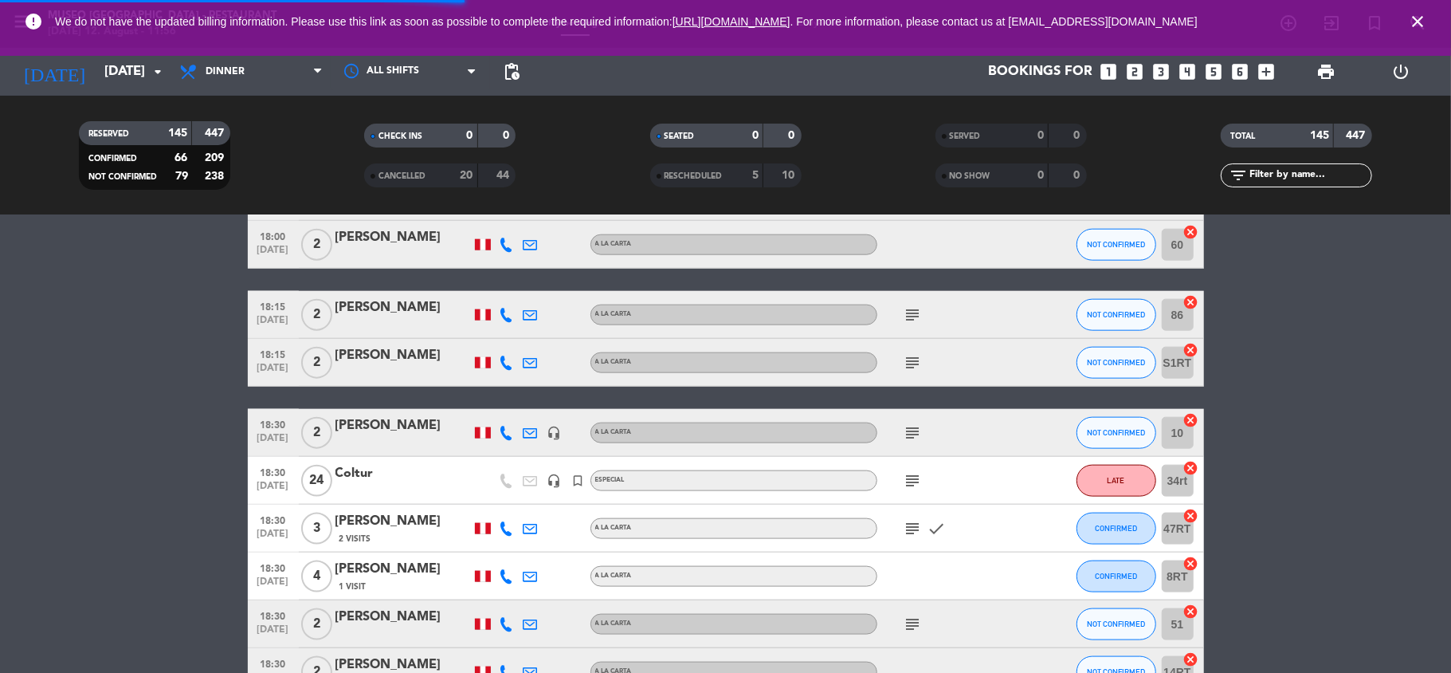
scroll to position [1452, 0]
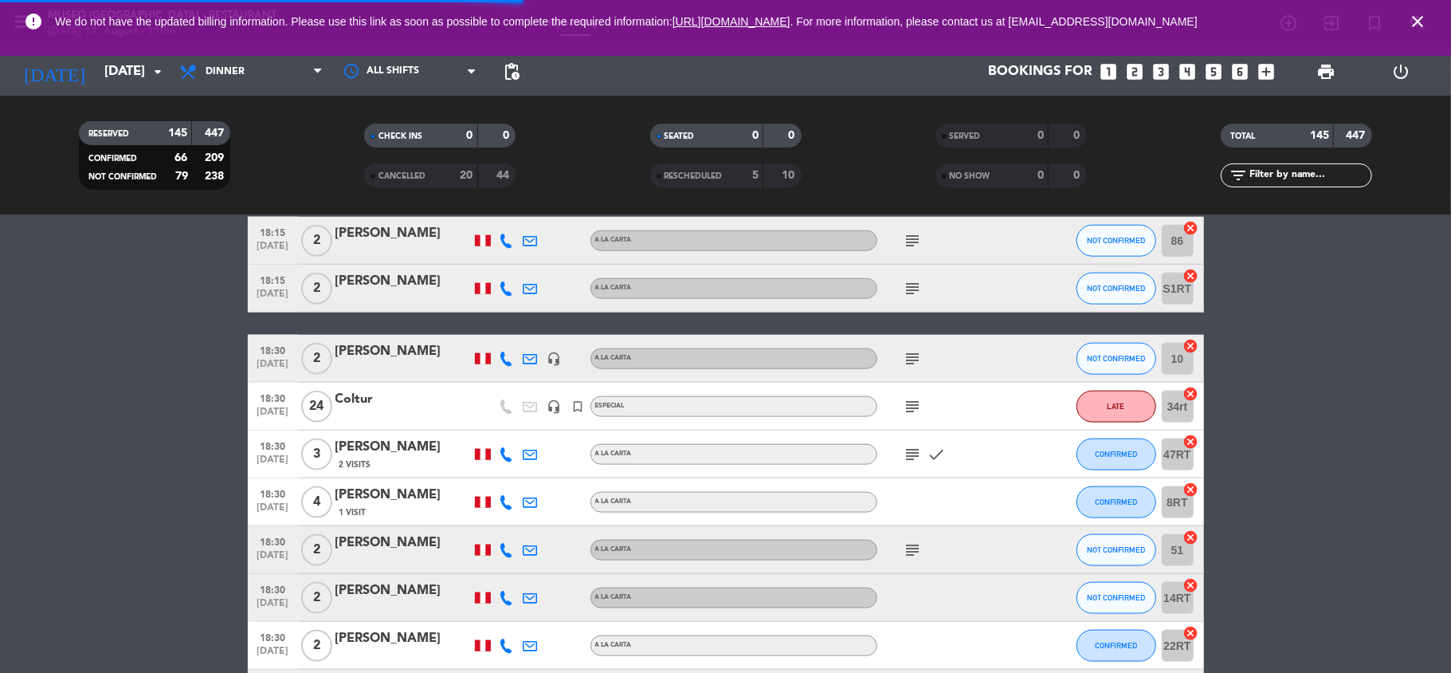
click at [394, 394] on div "Coltur" at bounding box center [403, 399] width 135 height 21
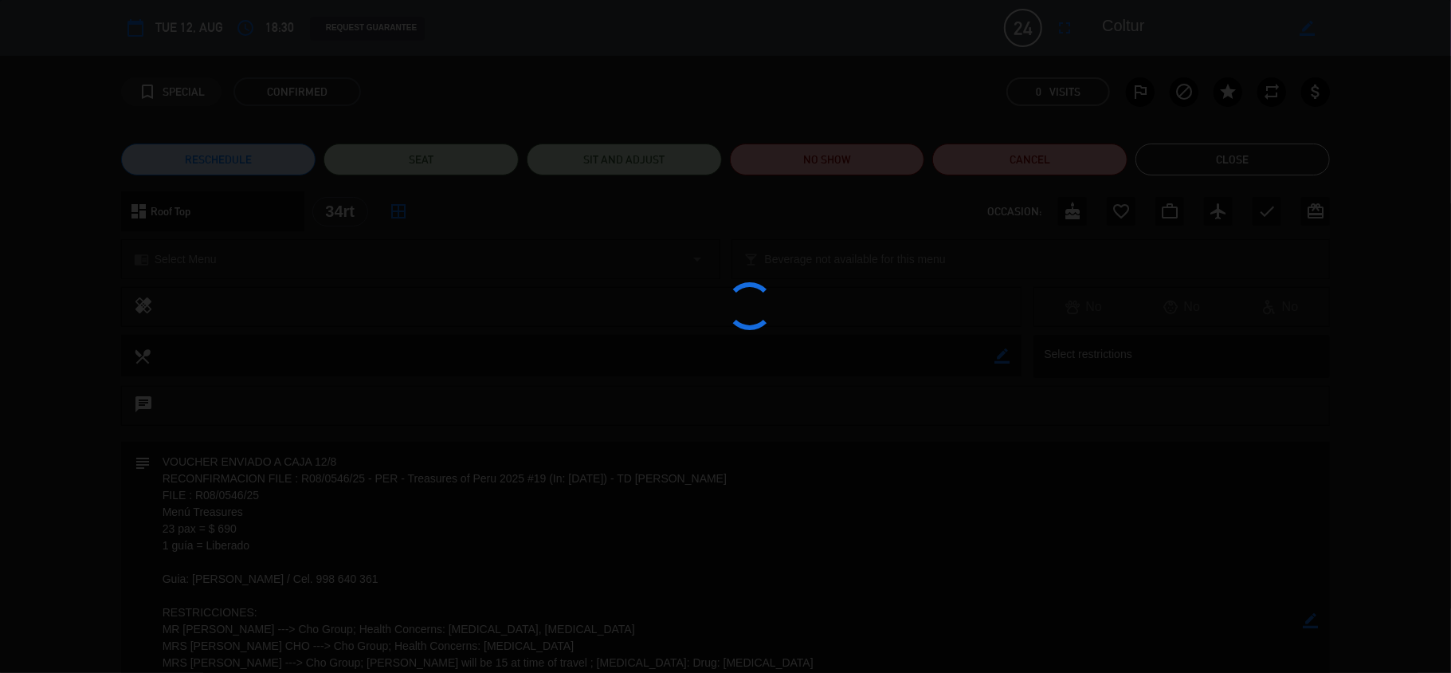
click at [1133, 30] on div at bounding box center [725, 336] width 1451 height 673
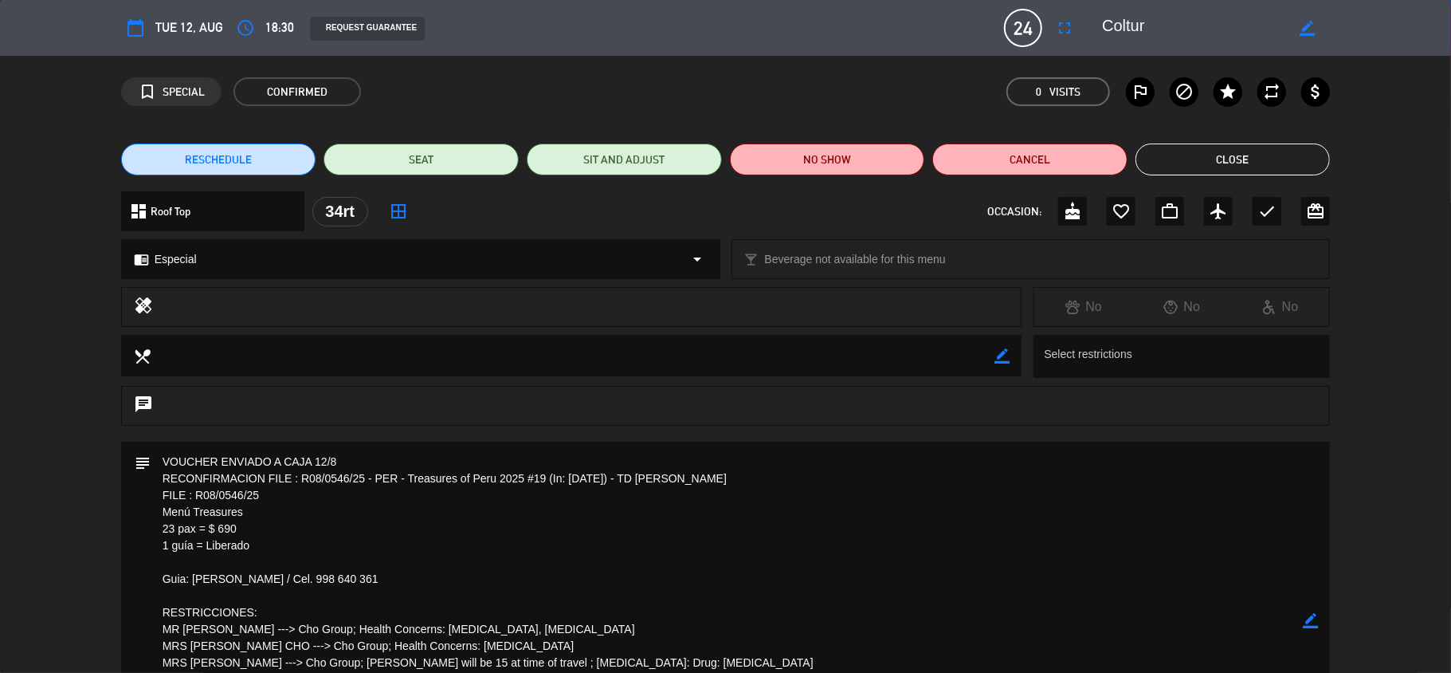
click at [1133, 30] on textarea at bounding box center [1193, 28] width 183 height 29
click at [210, 507] on textarea at bounding box center [727, 621] width 1153 height 359
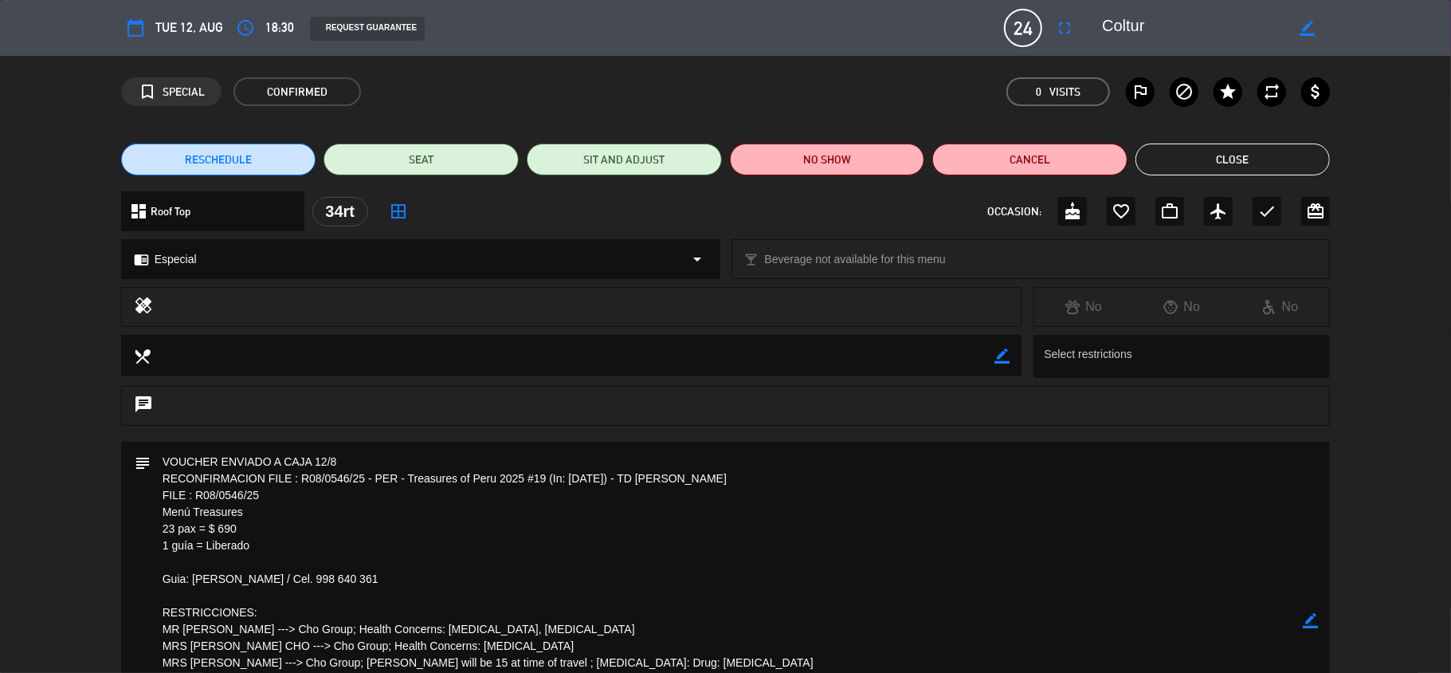
click at [210, 507] on textarea at bounding box center [727, 621] width 1153 height 359
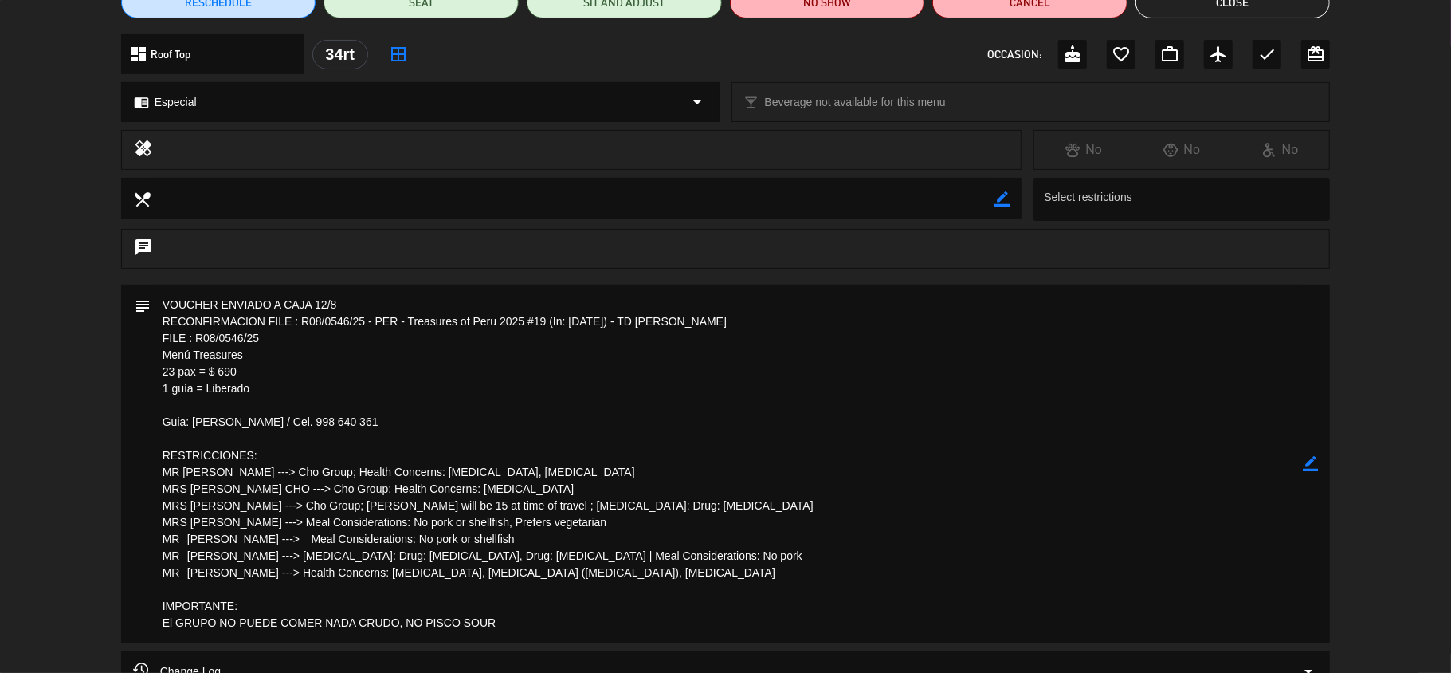
scroll to position [0, 0]
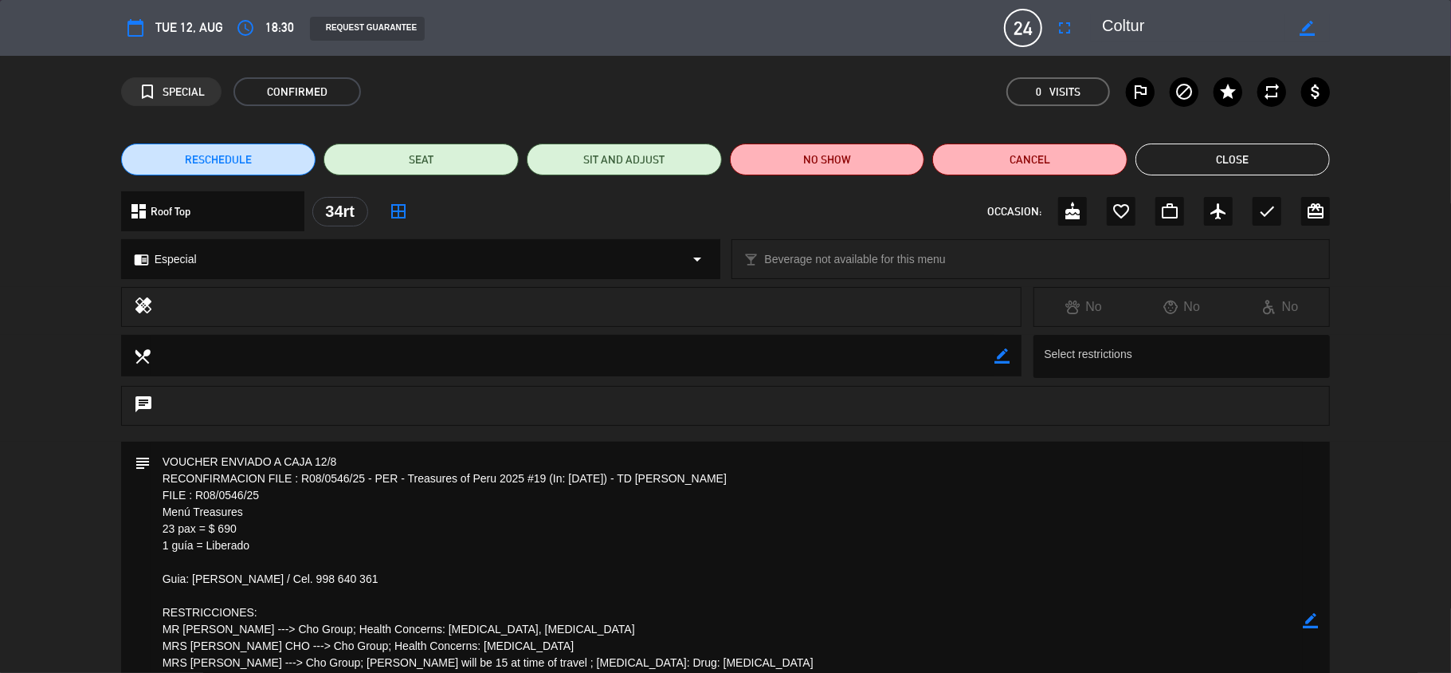
click at [1231, 139] on div "RESCHEDULE SEAT SIT AND ADJUST NO SHOW Cancel Close" at bounding box center [725, 160] width 1451 height 64
click at [1225, 161] on button "Close" at bounding box center [1233, 159] width 195 height 32
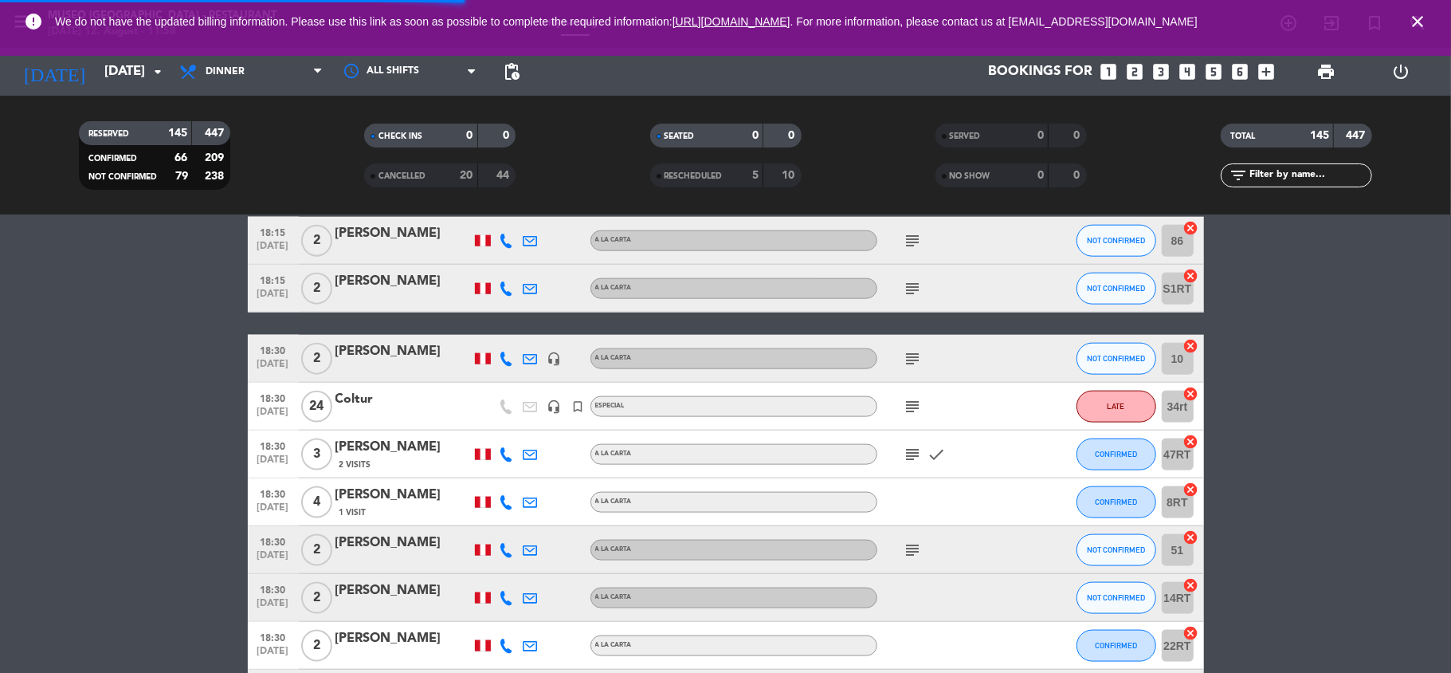
scroll to position [1526, 0]
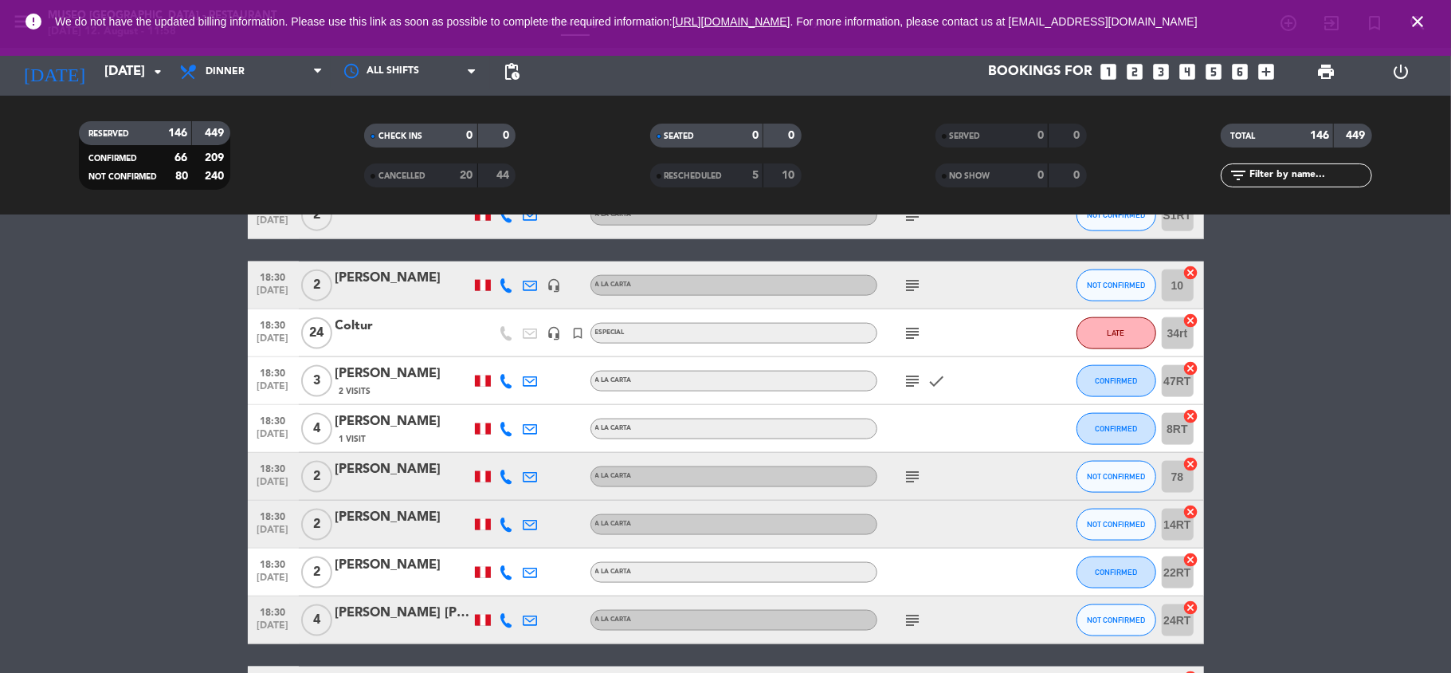
click at [913, 377] on icon "subject" at bounding box center [913, 380] width 19 height 19
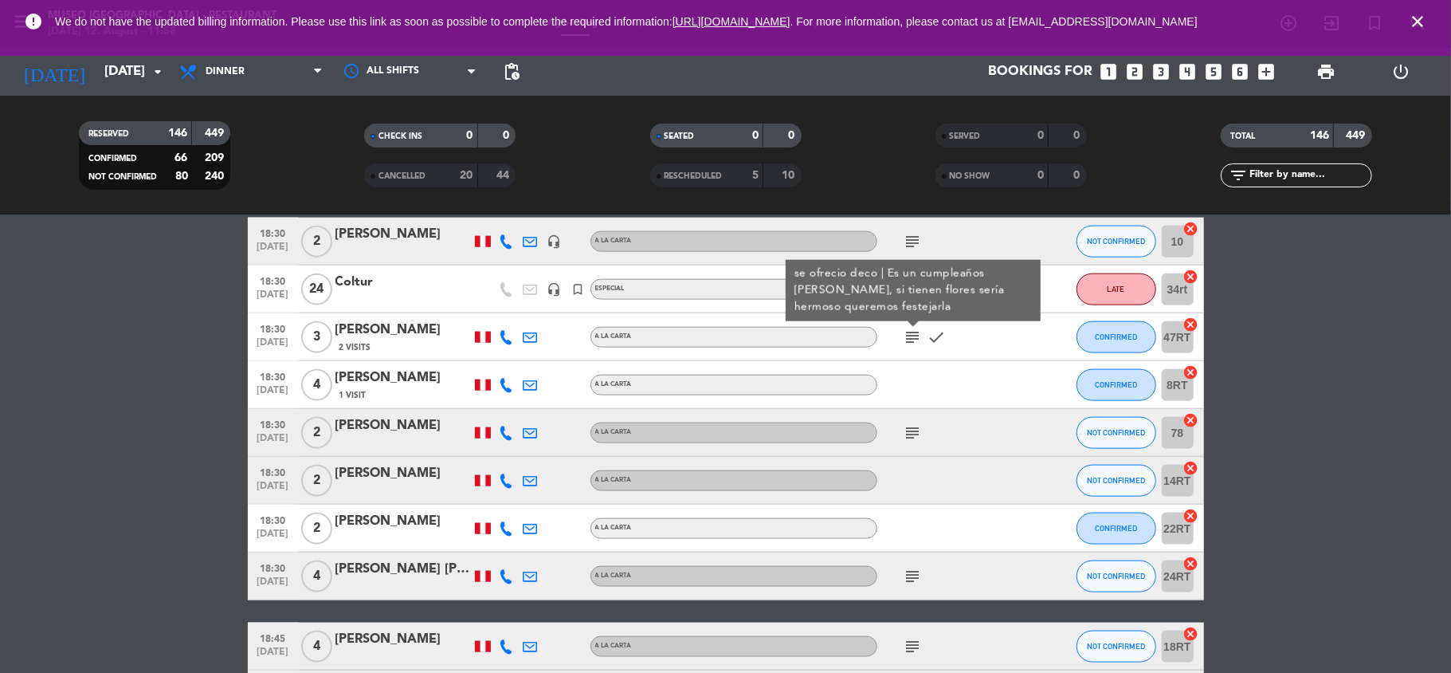
scroll to position [1570, 0]
click at [909, 434] on icon "subject" at bounding box center [913, 431] width 19 height 19
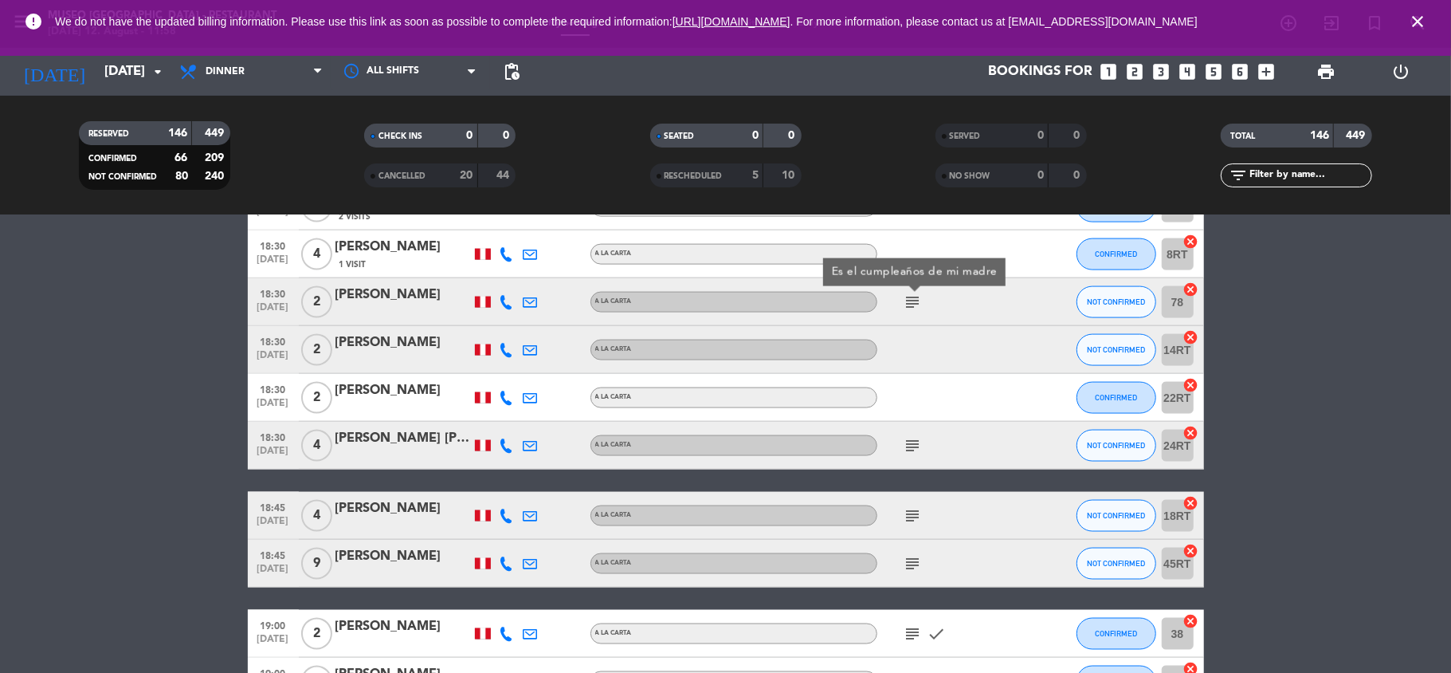
scroll to position [1706, 0]
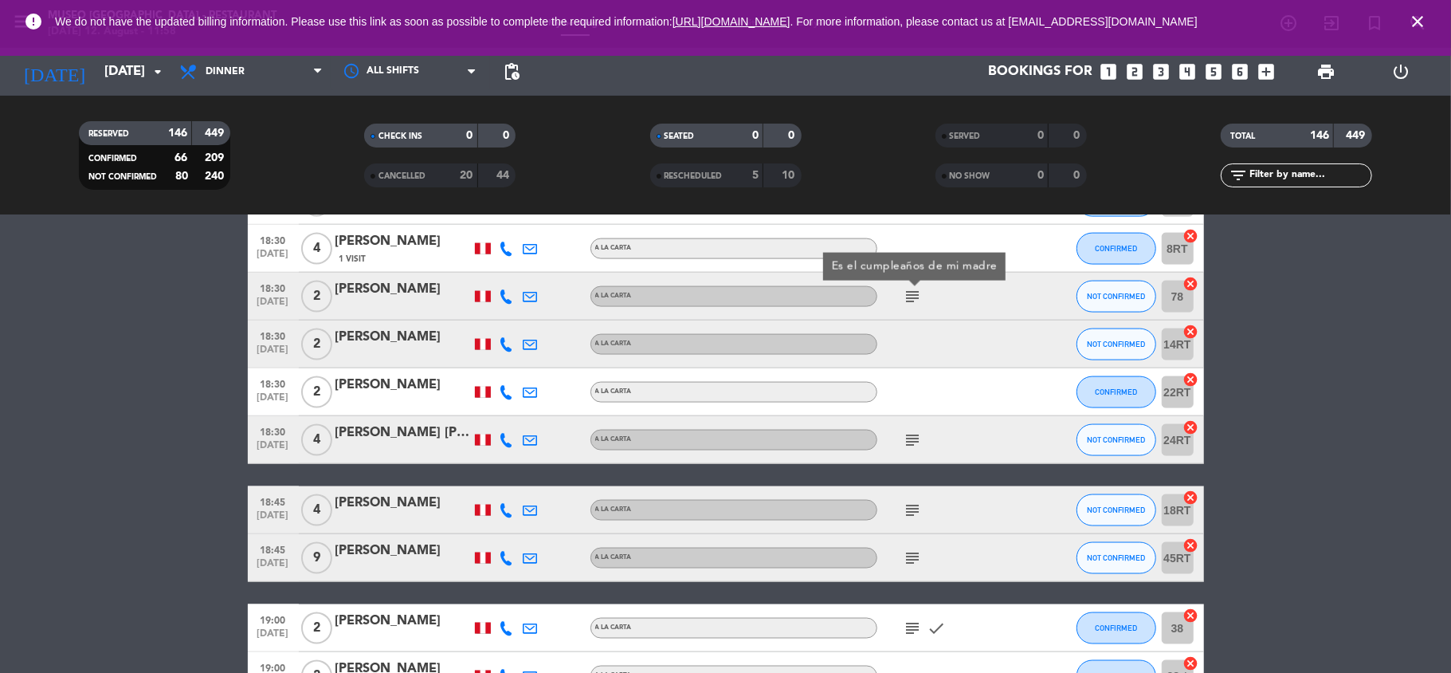
click at [910, 440] on icon "subject" at bounding box center [913, 439] width 19 height 19
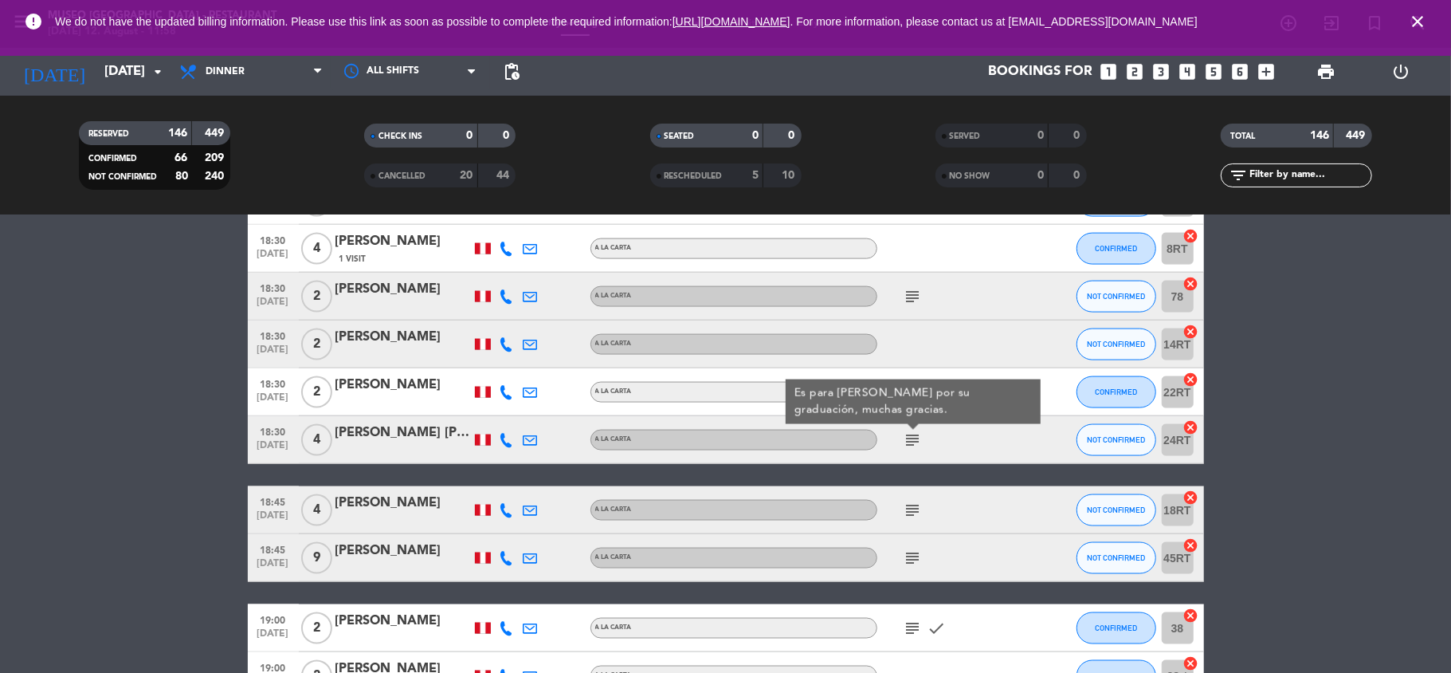
scroll to position [1765, 0]
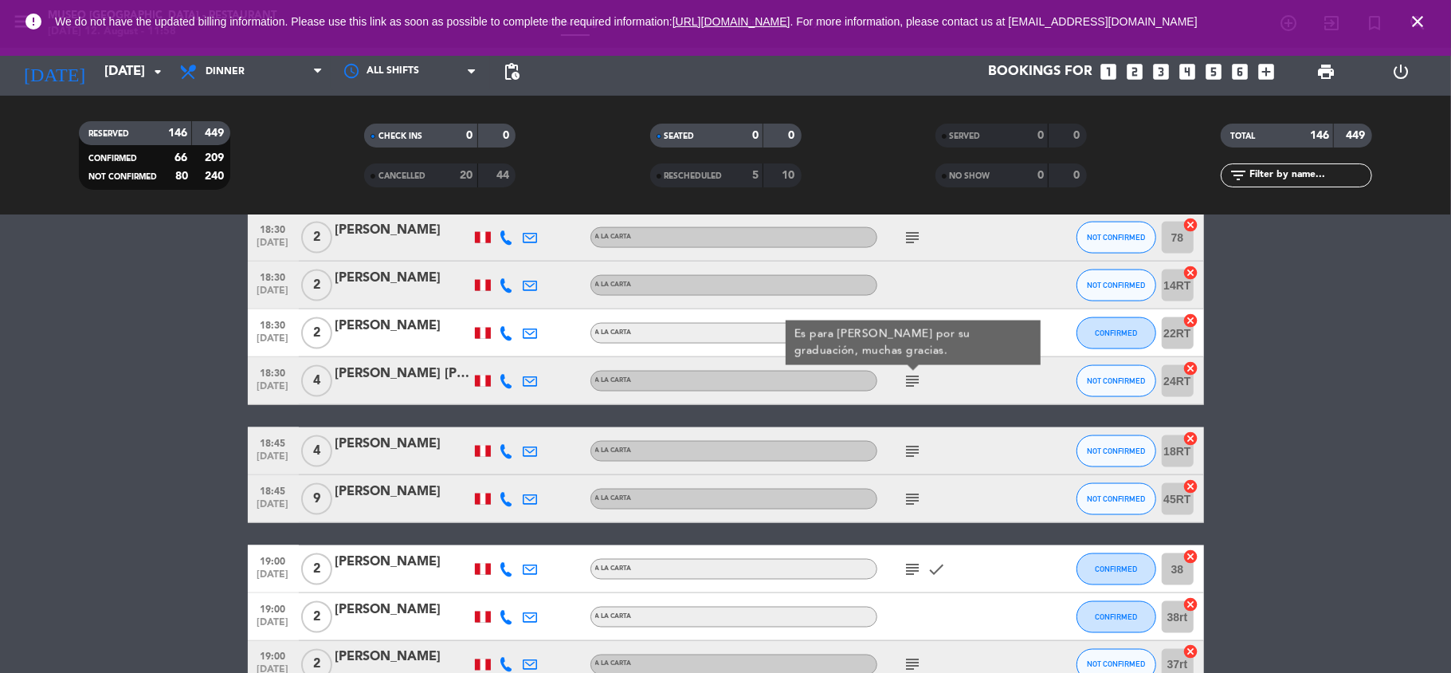
click at [377, 376] on div "[PERSON_NAME] [PERSON_NAME]" at bounding box center [403, 373] width 135 height 21
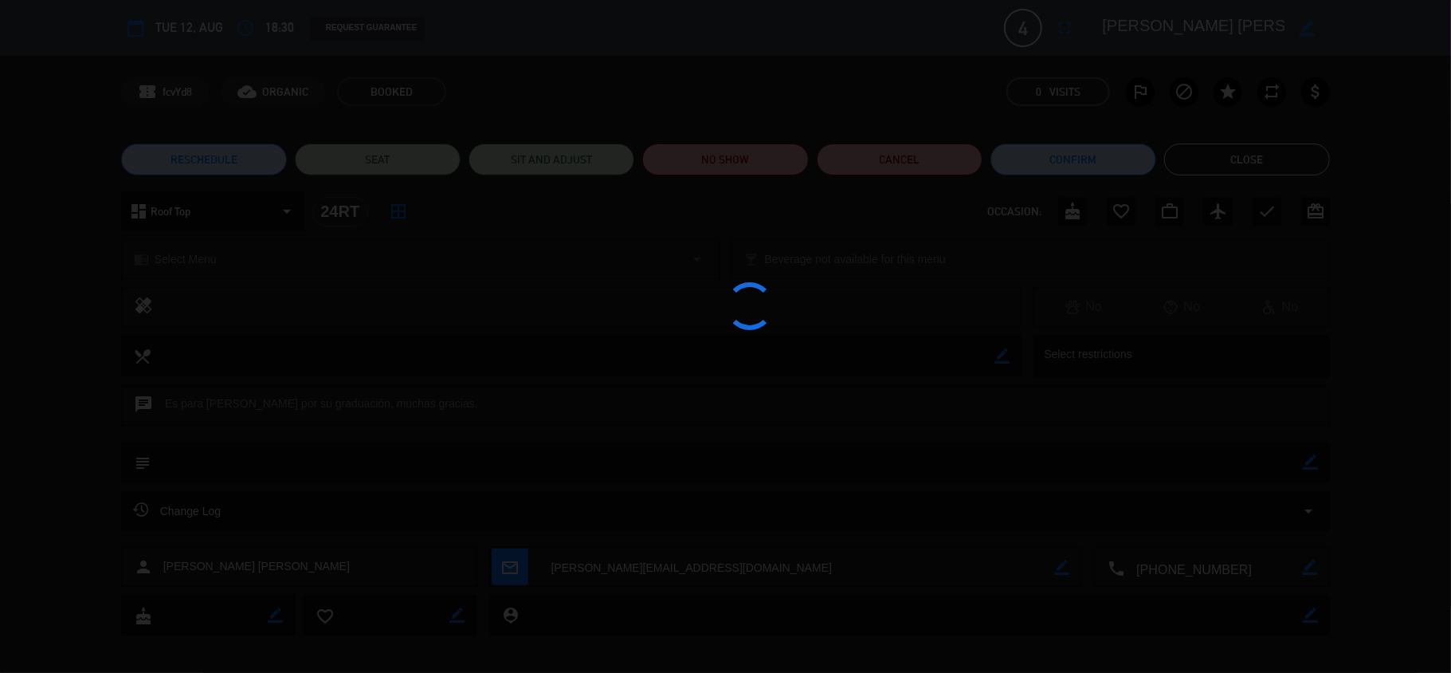
click at [1154, 22] on div at bounding box center [725, 336] width 1451 height 673
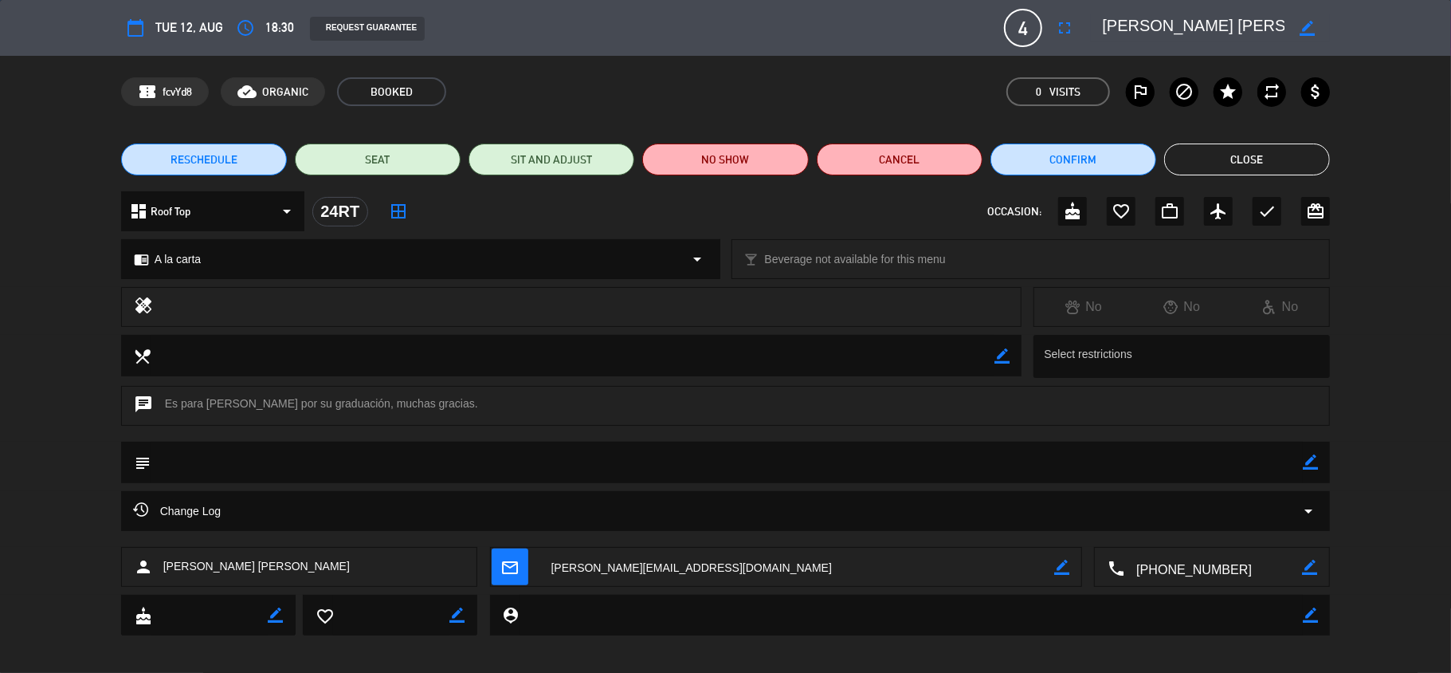
click at [1154, 22] on textarea at bounding box center [1193, 28] width 183 height 29
click at [1308, 459] on icon "border_color" at bounding box center [1310, 461] width 15 height 15
click at [1259, 460] on textarea at bounding box center [727, 462] width 1153 height 41
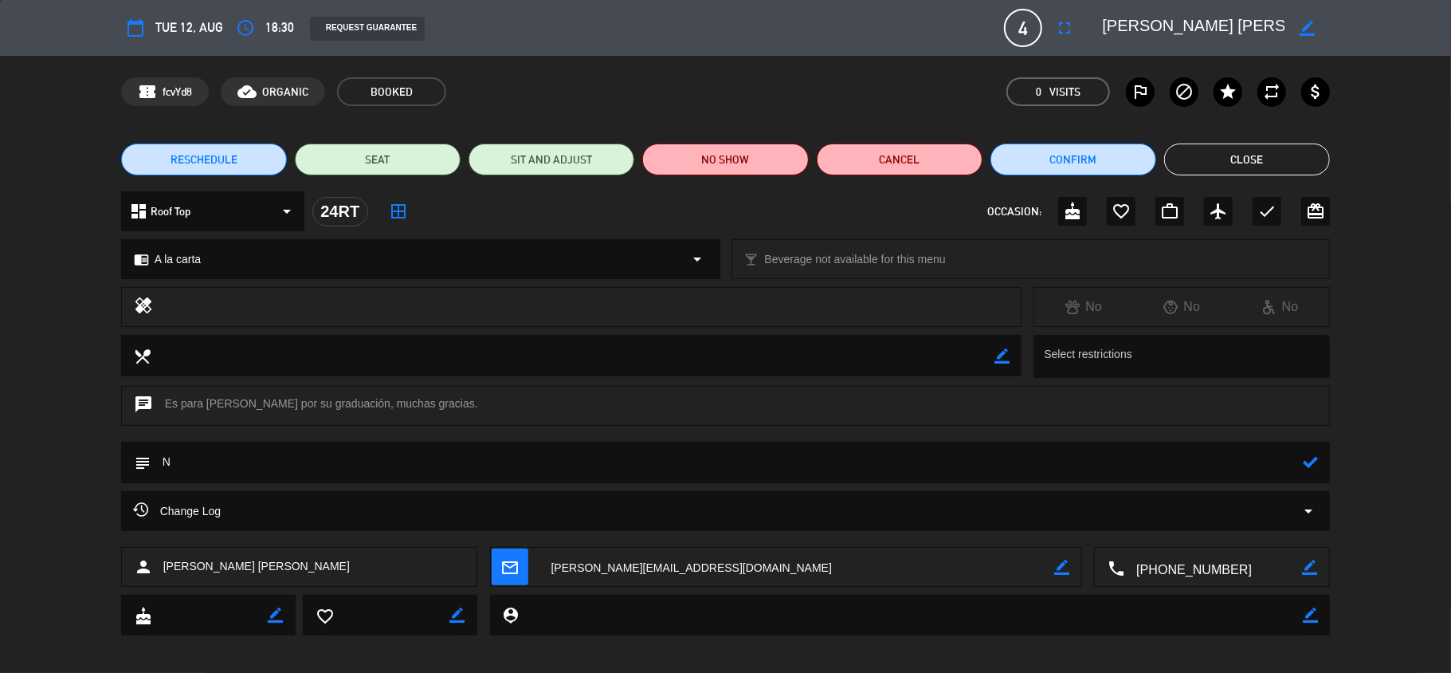
click at [1259, 460] on textarea at bounding box center [727, 462] width 1153 height 41
drag, startPoint x: 204, startPoint y: 402, endPoint x: 346, endPoint y: 410, distance: 142.1
click at [346, 410] on div "chat Es para [PERSON_NAME] por su graduación, muchas gracias." at bounding box center [726, 406] width 1210 height 40
click at [351, 402] on div "chat Es para [PERSON_NAME] por su graduación, muchas gracias." at bounding box center [726, 406] width 1210 height 40
drag, startPoint x: 351, startPoint y: 402, endPoint x: 210, endPoint y: 399, distance: 140.3
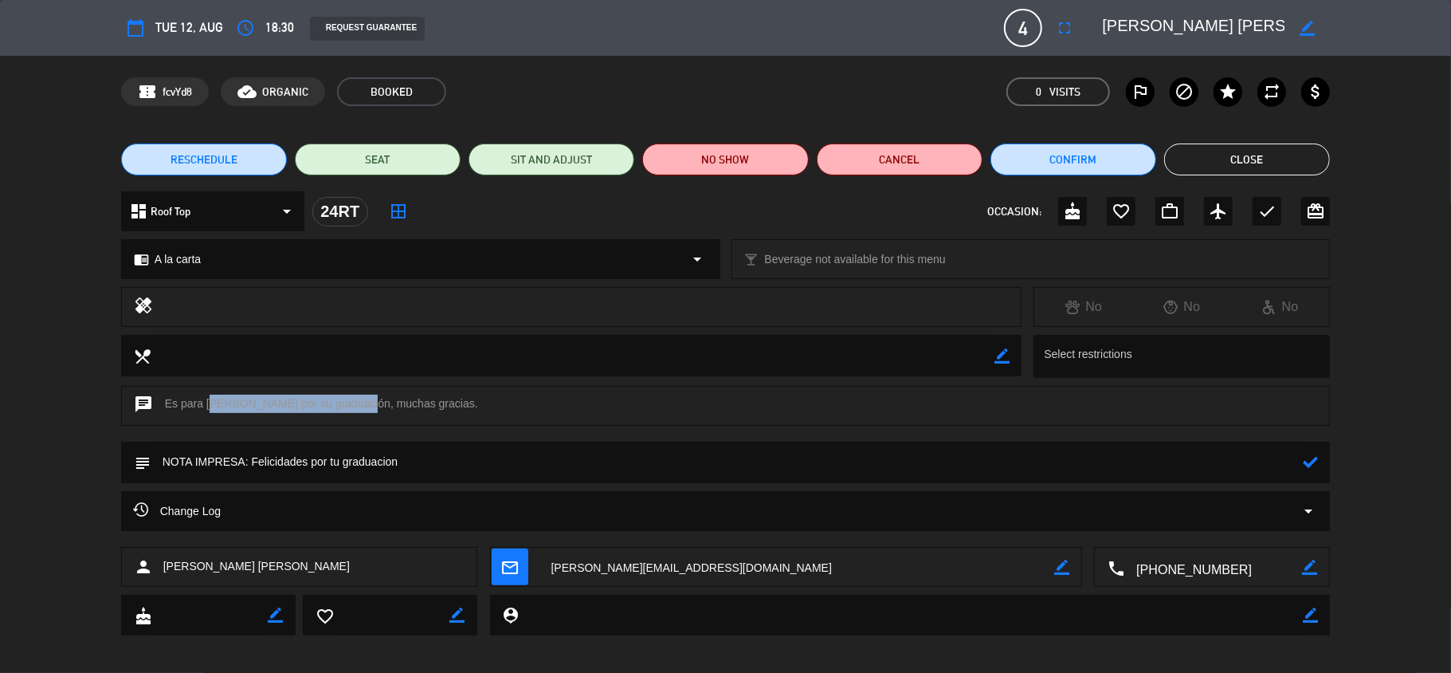
click at [210, 399] on div "chat Es para [PERSON_NAME] por su graduación, muchas gracias." at bounding box center [726, 406] width 1210 height 40
copy div "[PERSON_NAME]"
click at [450, 464] on textarea at bounding box center [727, 462] width 1153 height 41
paste textarea "[PERSON_NAME]"
click at [1314, 462] on icon at bounding box center [1310, 461] width 15 height 15
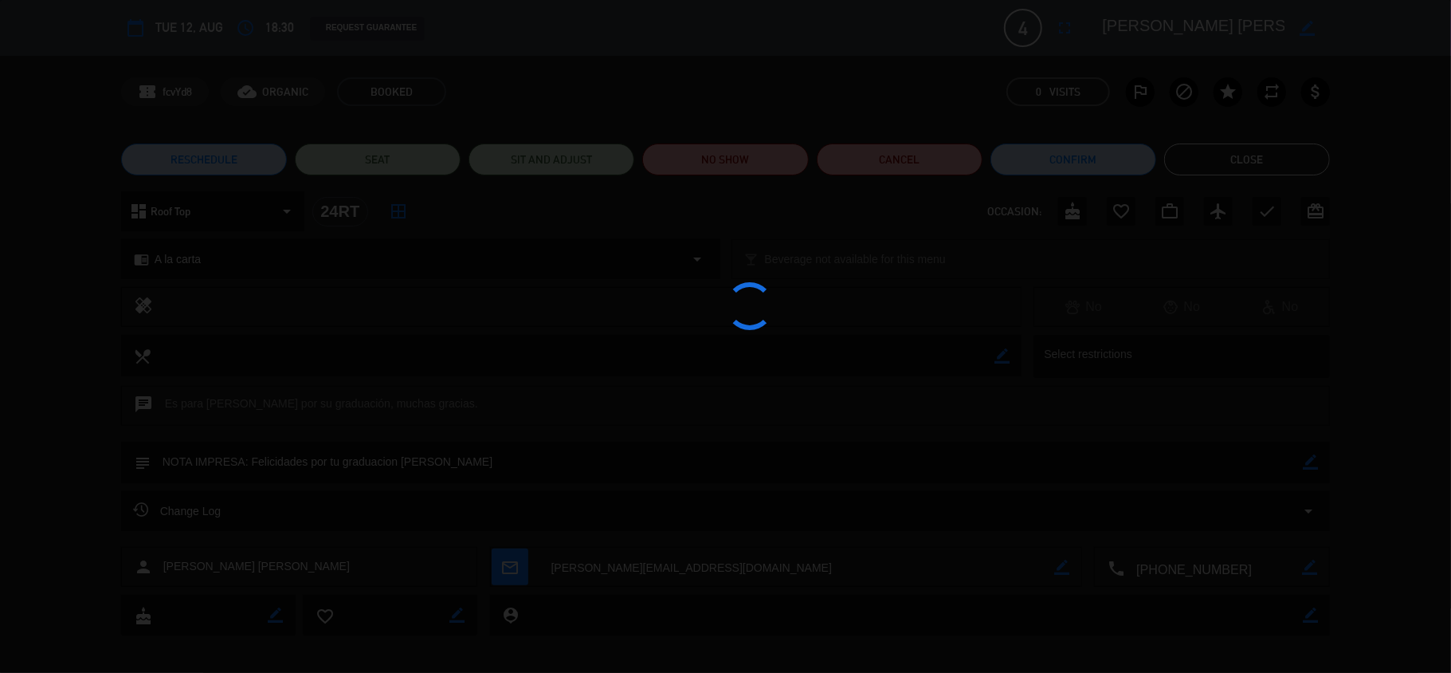
type textarea "NOTA IMPRESA: Felicidades por tu graduacion [PERSON_NAME]"
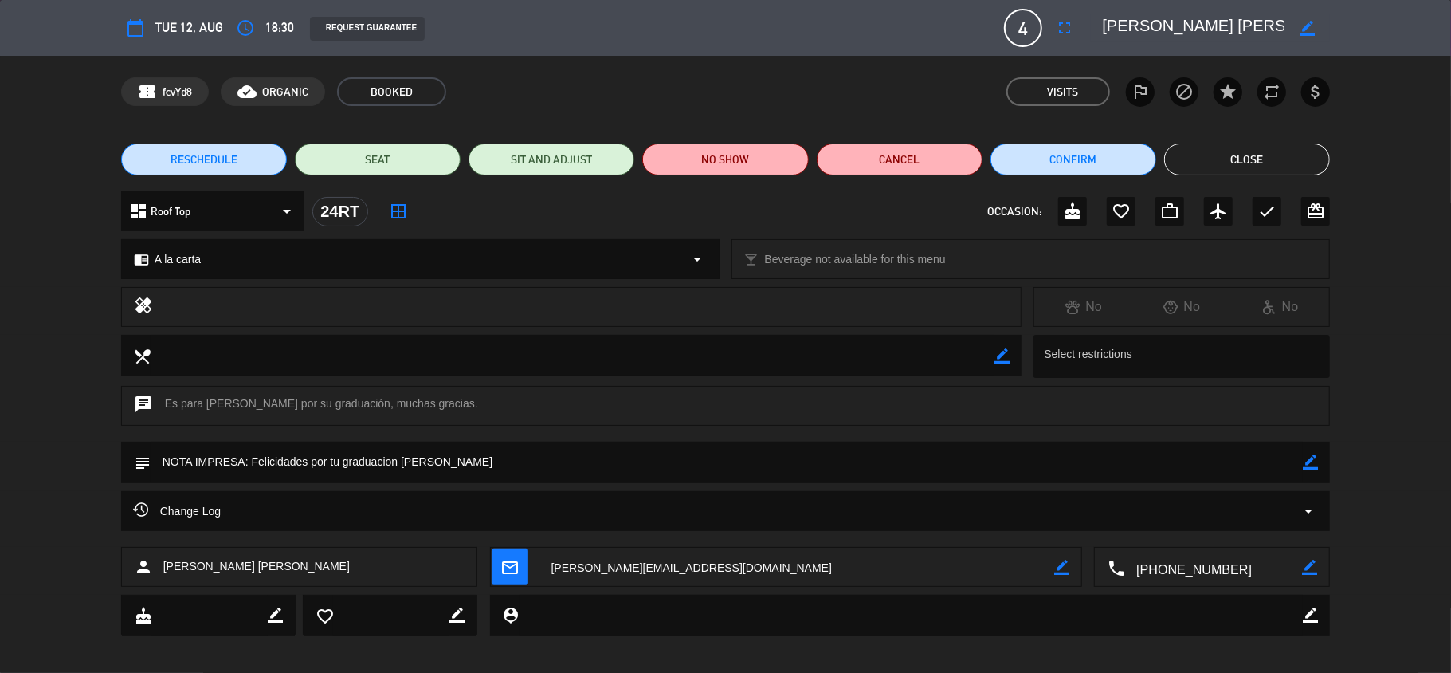
drag, startPoint x: 250, startPoint y: 459, endPoint x: 671, endPoint y: 489, distance: 421.9
click at [671, 489] on div "calendar_today Tue 12, Aug access_time 18:30 REQUEST GUARANTEE 4 Williams [PERS…" at bounding box center [725, 336] width 1451 height 673
click at [1256, 159] on button "Close" at bounding box center [1247, 159] width 166 height 32
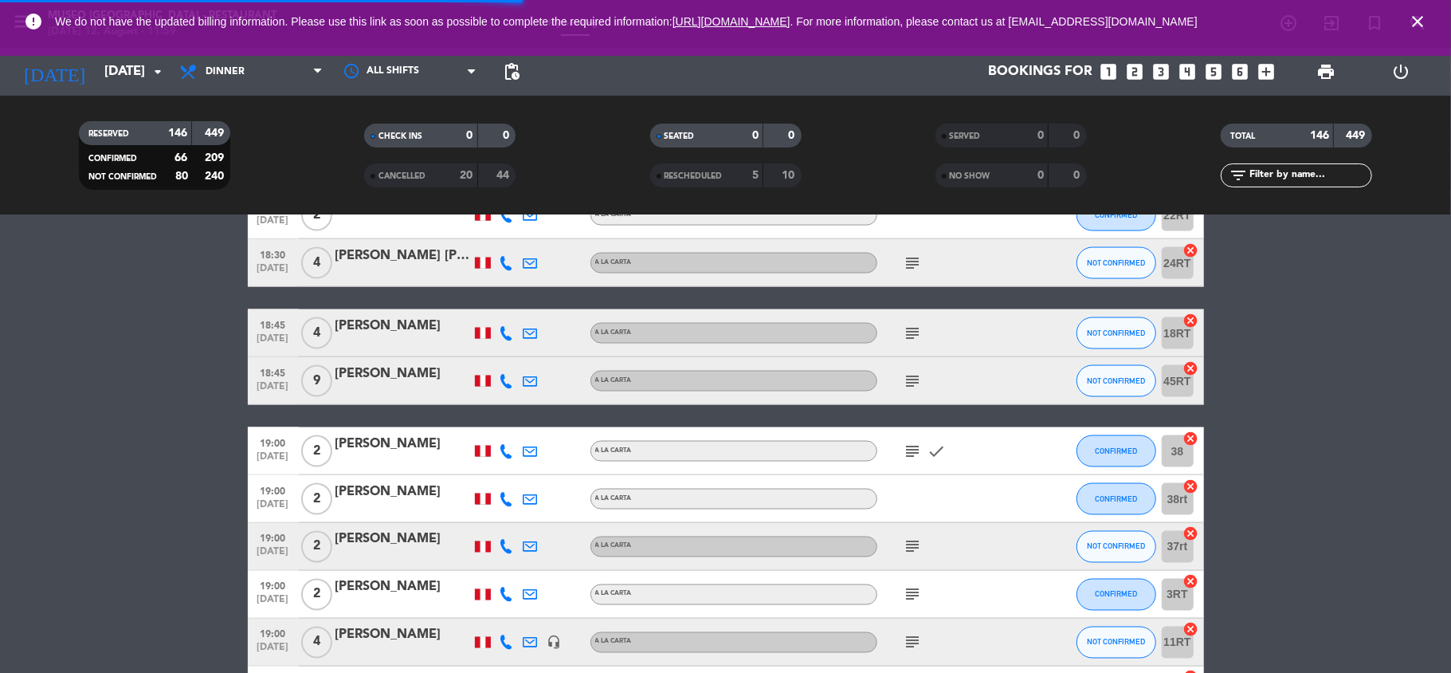
scroll to position [1884, 0]
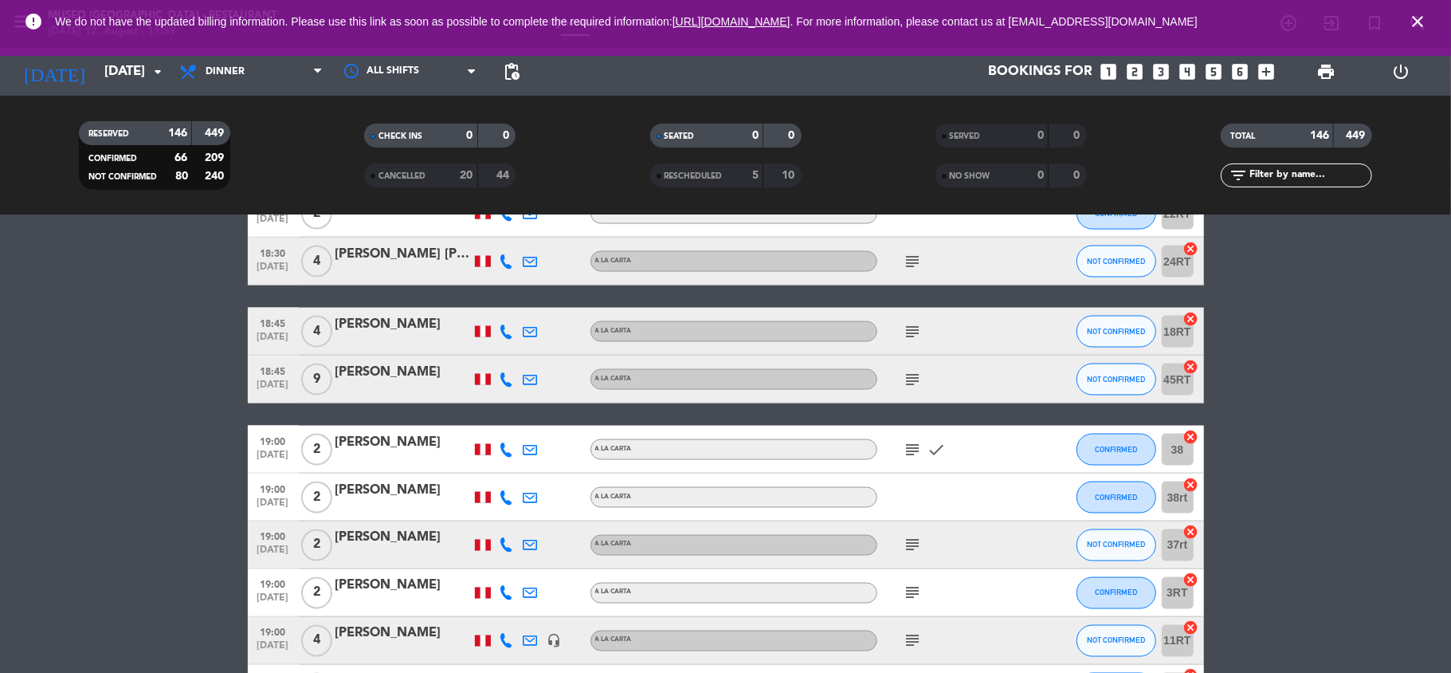
click at [916, 262] on icon "subject" at bounding box center [913, 261] width 19 height 19
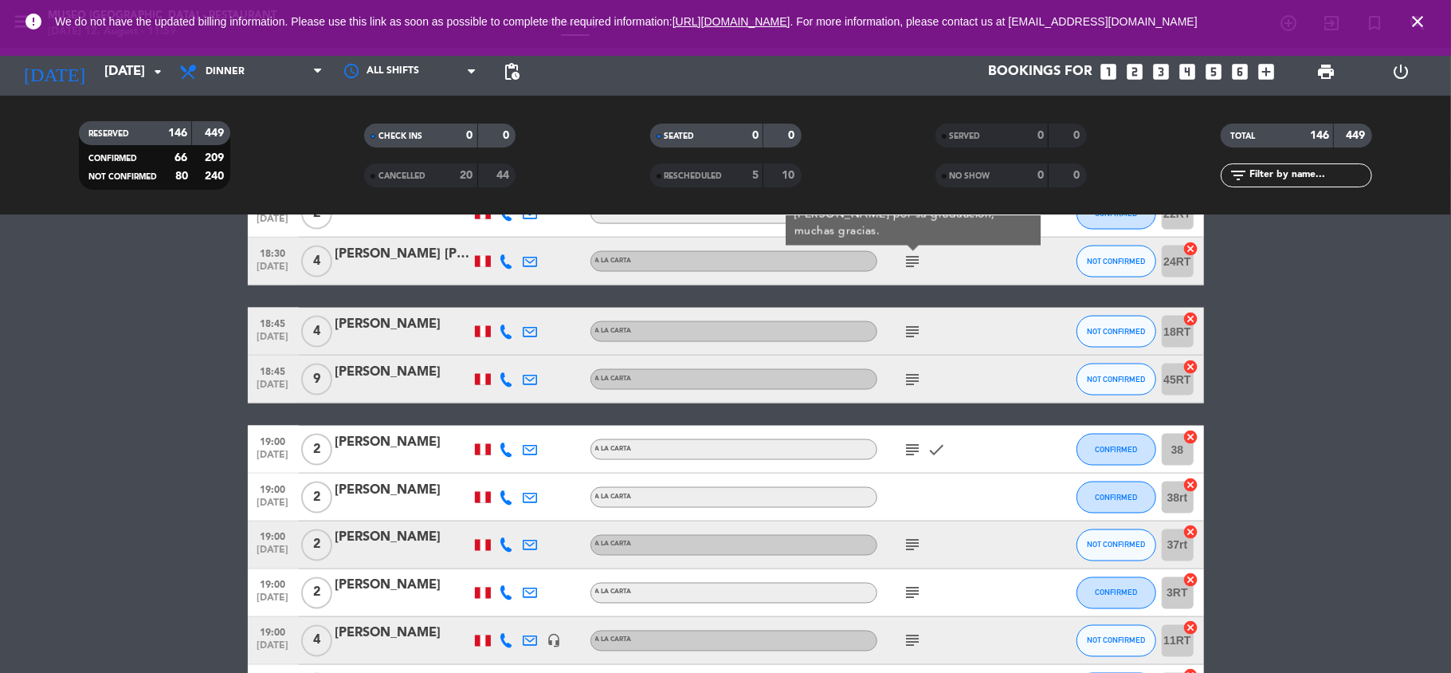
click at [916, 336] on icon "subject" at bounding box center [913, 331] width 19 height 19
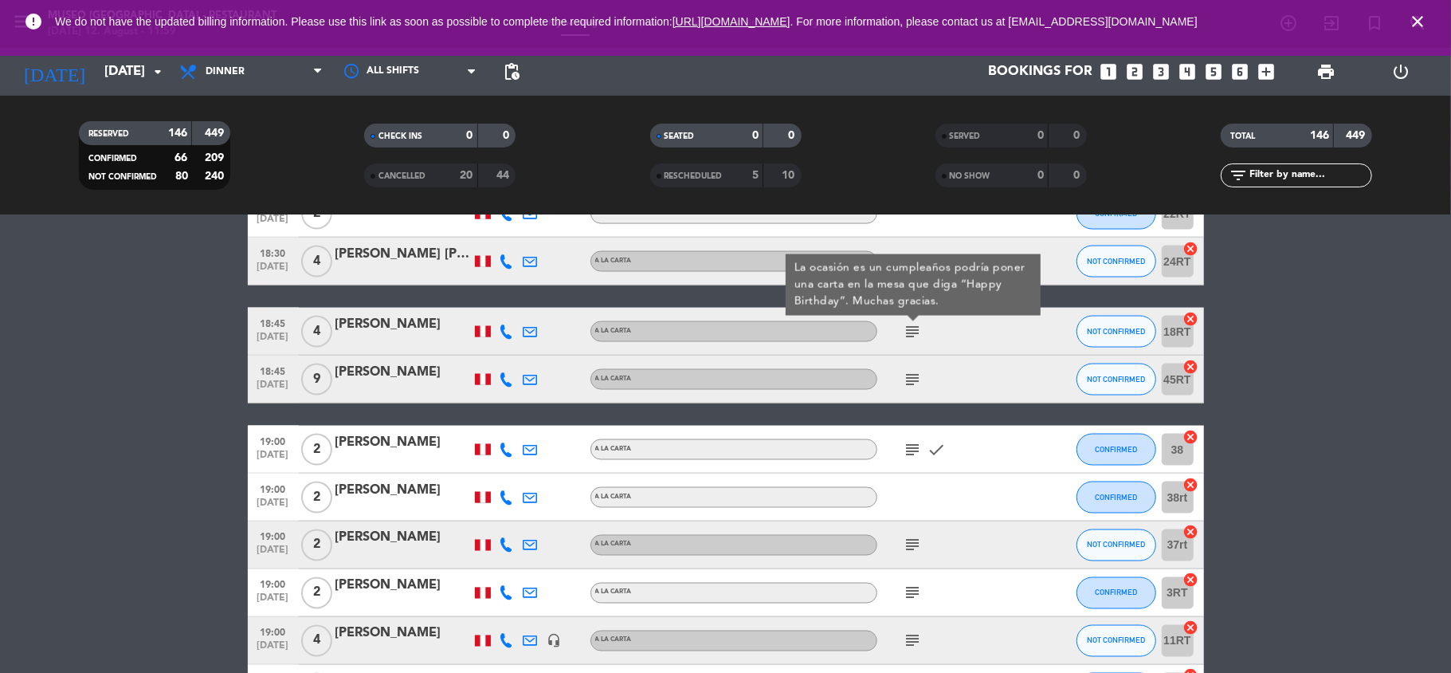
click at [909, 383] on icon "subject" at bounding box center [913, 379] width 19 height 19
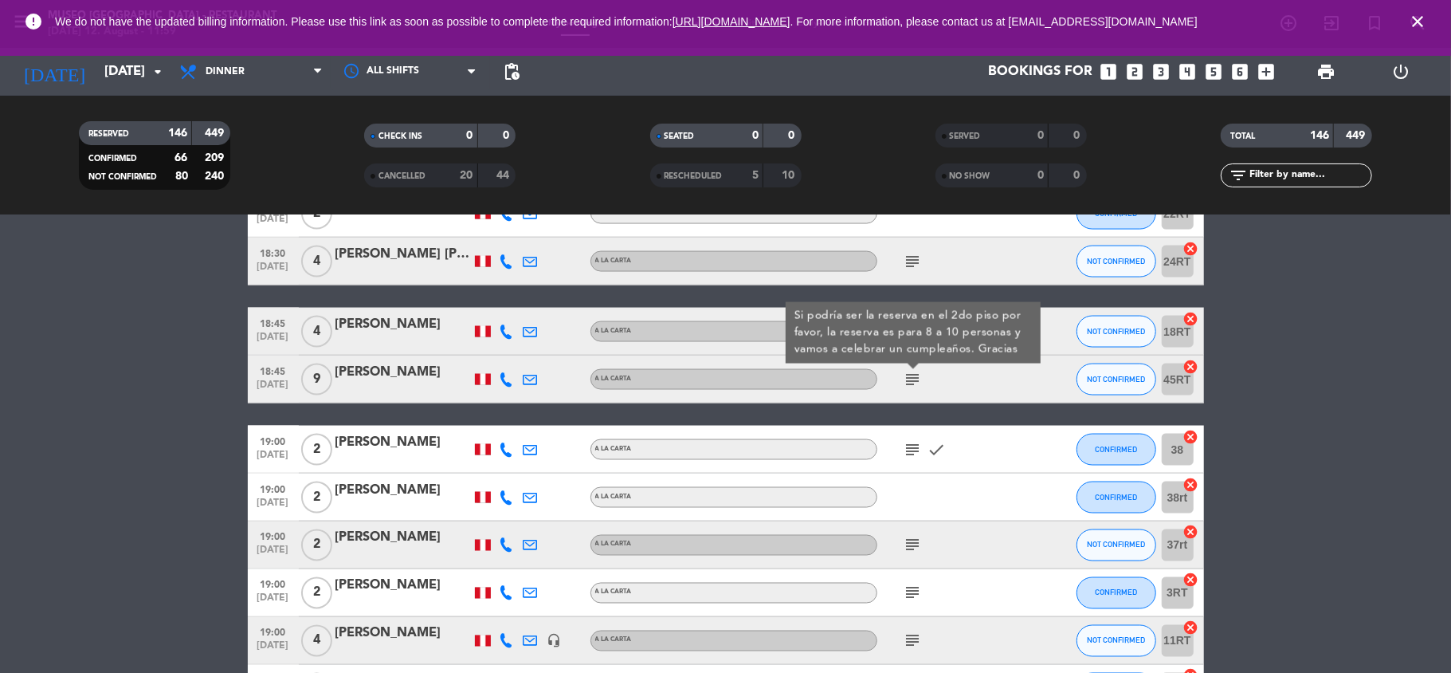
click at [399, 381] on div "[PERSON_NAME]" at bounding box center [403, 372] width 135 height 21
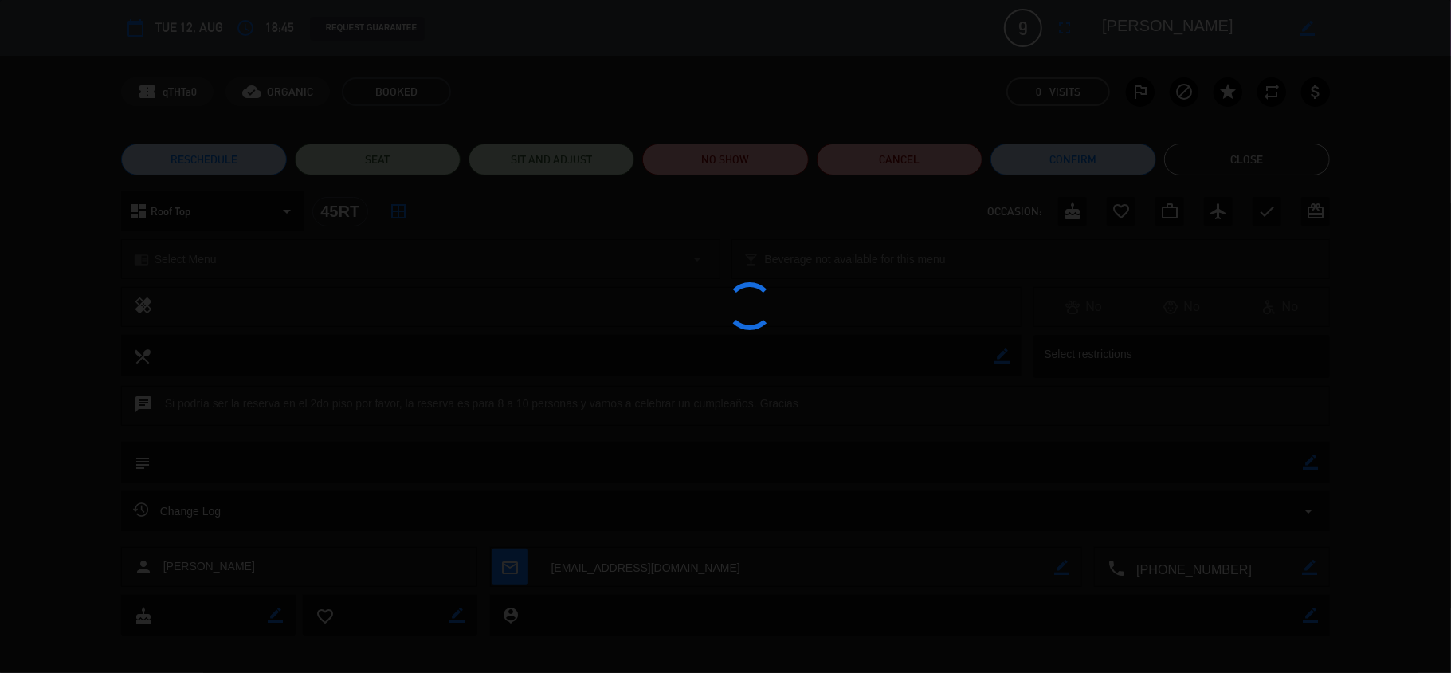
click at [1184, 32] on div at bounding box center [725, 336] width 1451 height 673
click at [1184, 32] on textarea at bounding box center [1193, 28] width 183 height 29
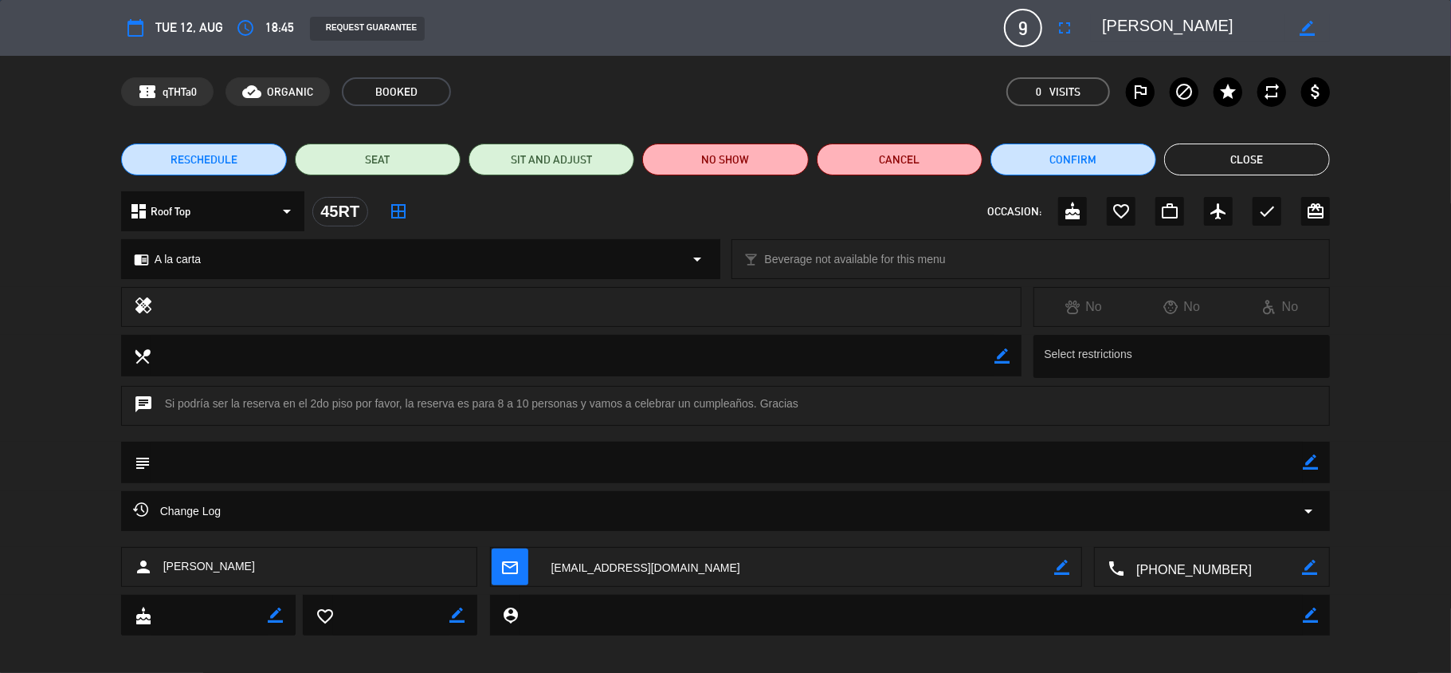
click at [1184, 32] on textarea at bounding box center [1193, 28] width 183 height 29
click at [1202, 566] on textarea at bounding box center [1214, 568] width 178 height 40
click at [1226, 153] on button "Close" at bounding box center [1247, 159] width 166 height 32
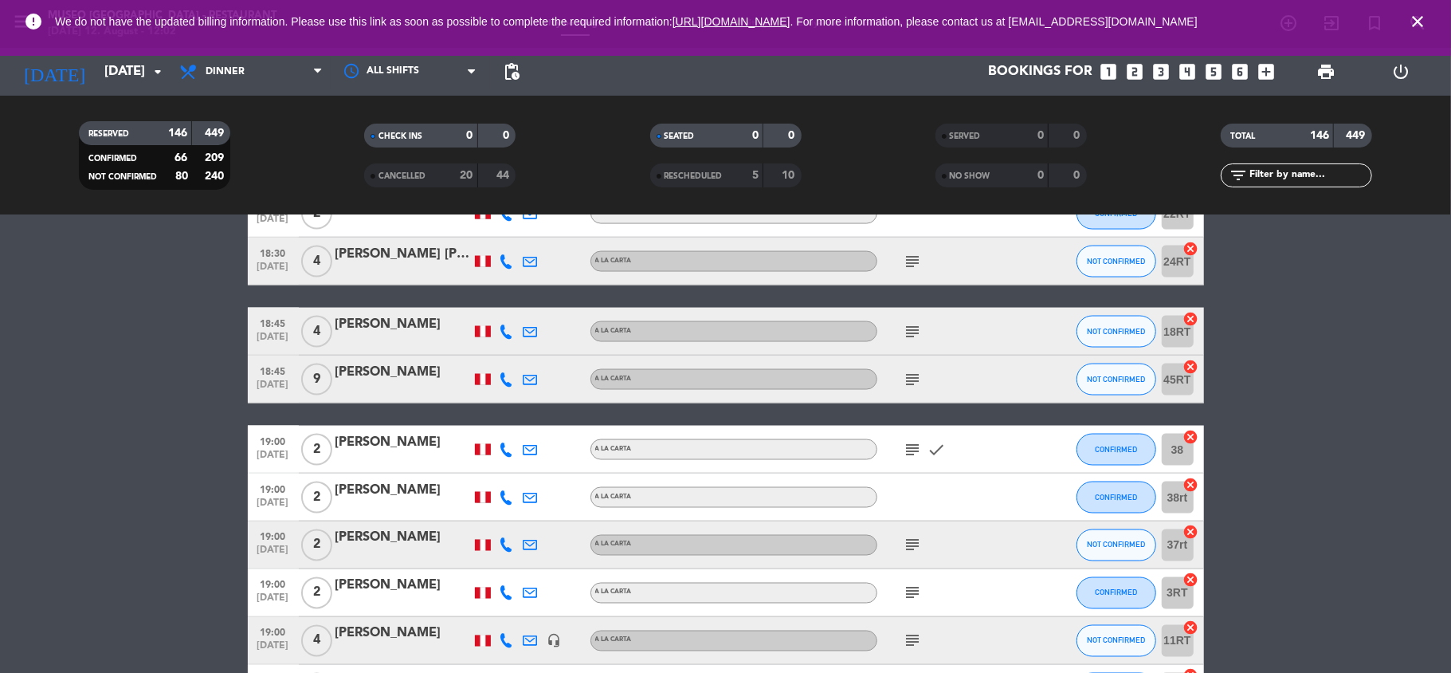
scroll to position [2006, 0]
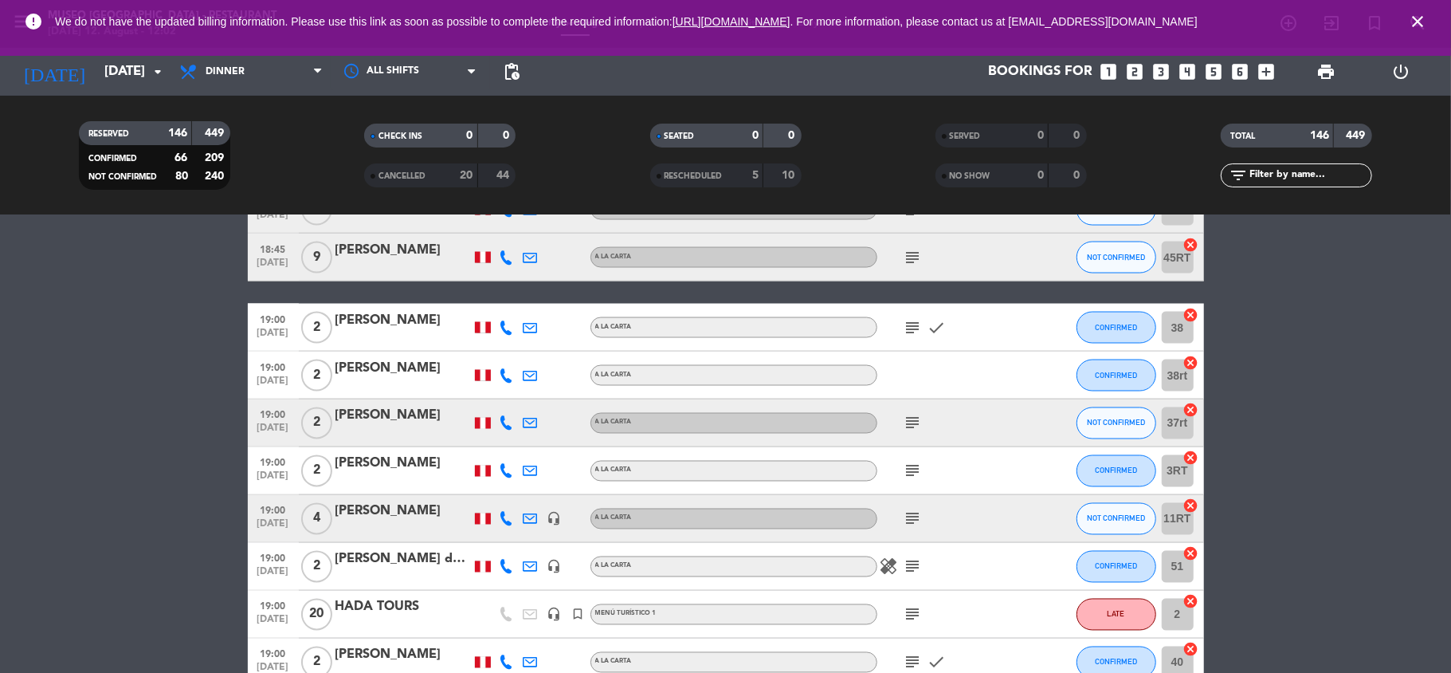
click at [912, 327] on icon "subject" at bounding box center [913, 327] width 19 height 19
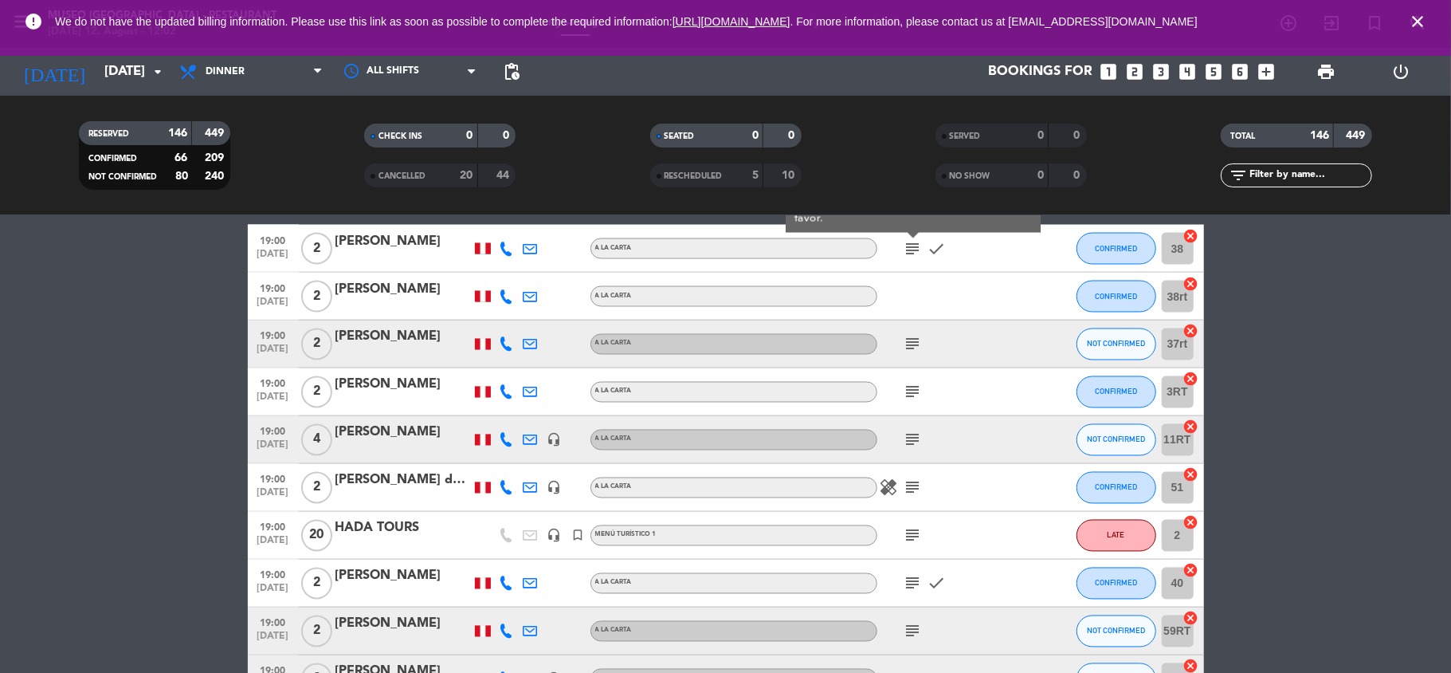
scroll to position [2093, 0]
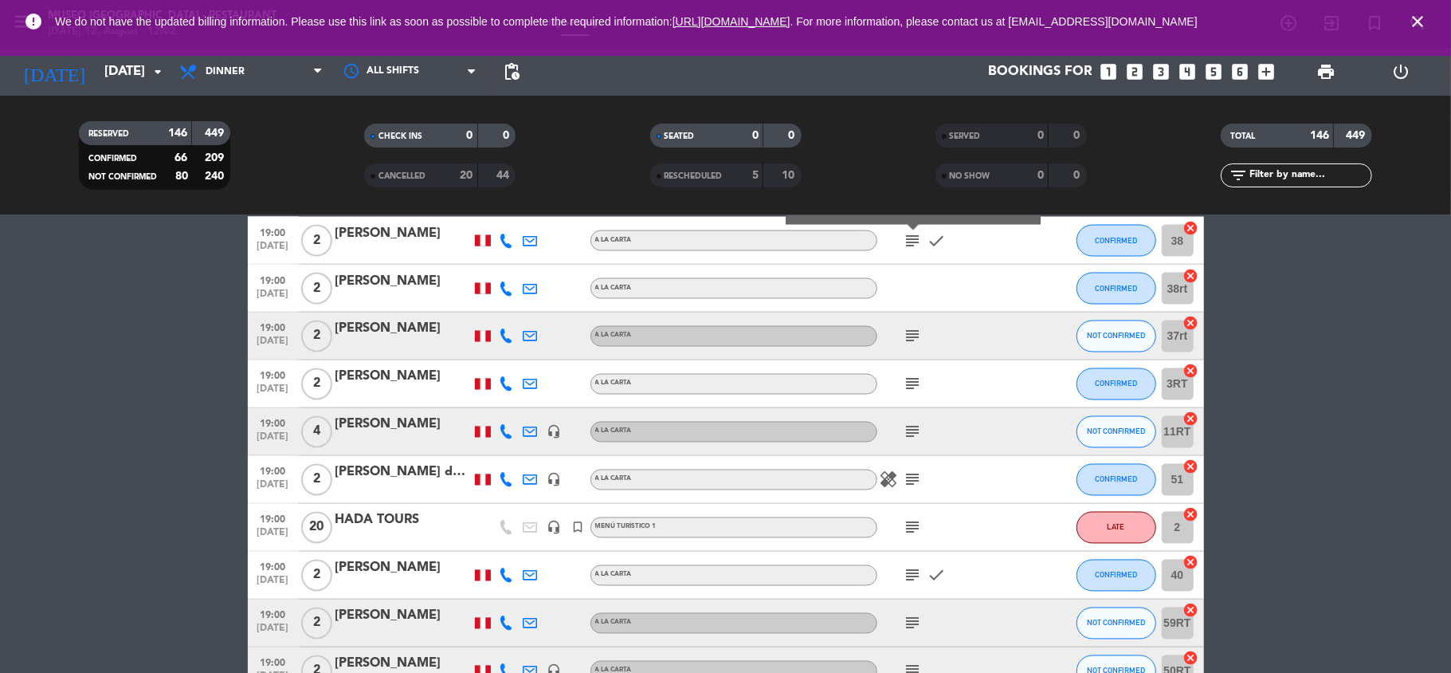
click at [912, 327] on icon "subject" at bounding box center [913, 336] width 19 height 19
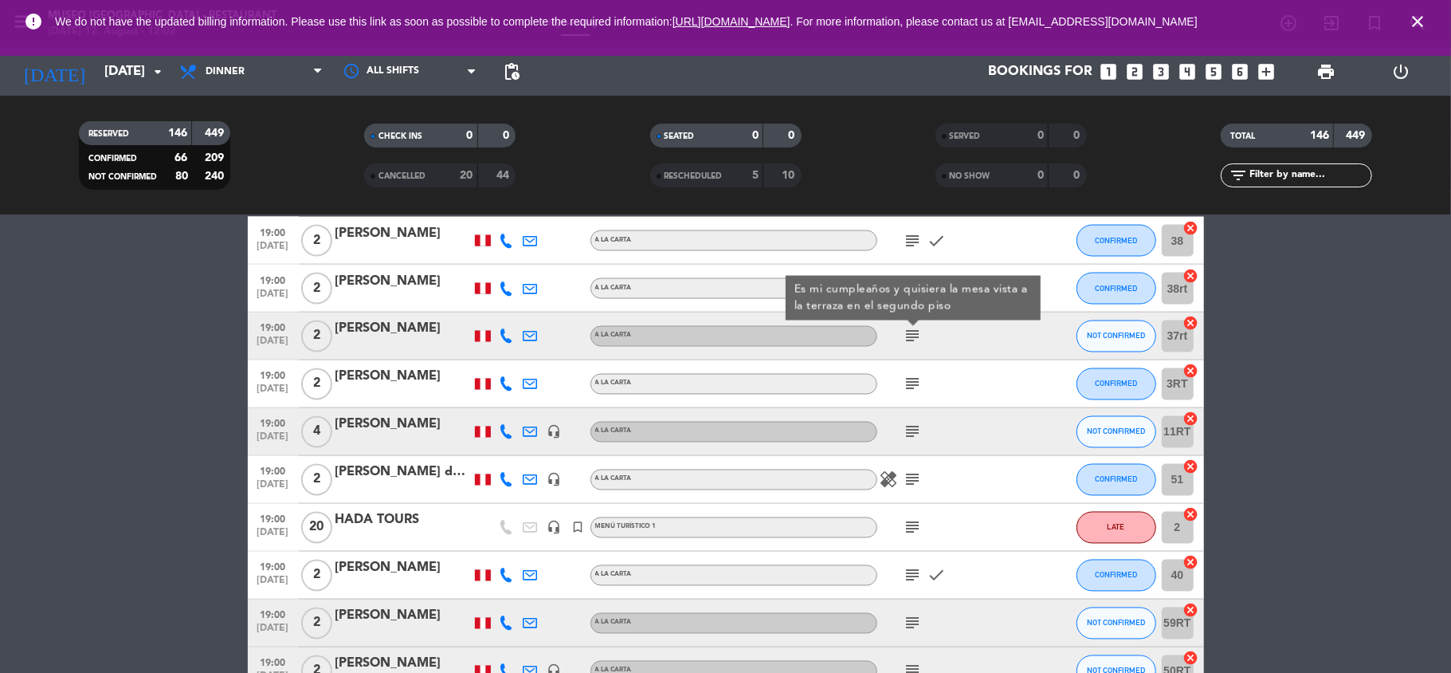
click at [425, 332] on div "[PERSON_NAME]" at bounding box center [403, 329] width 135 height 21
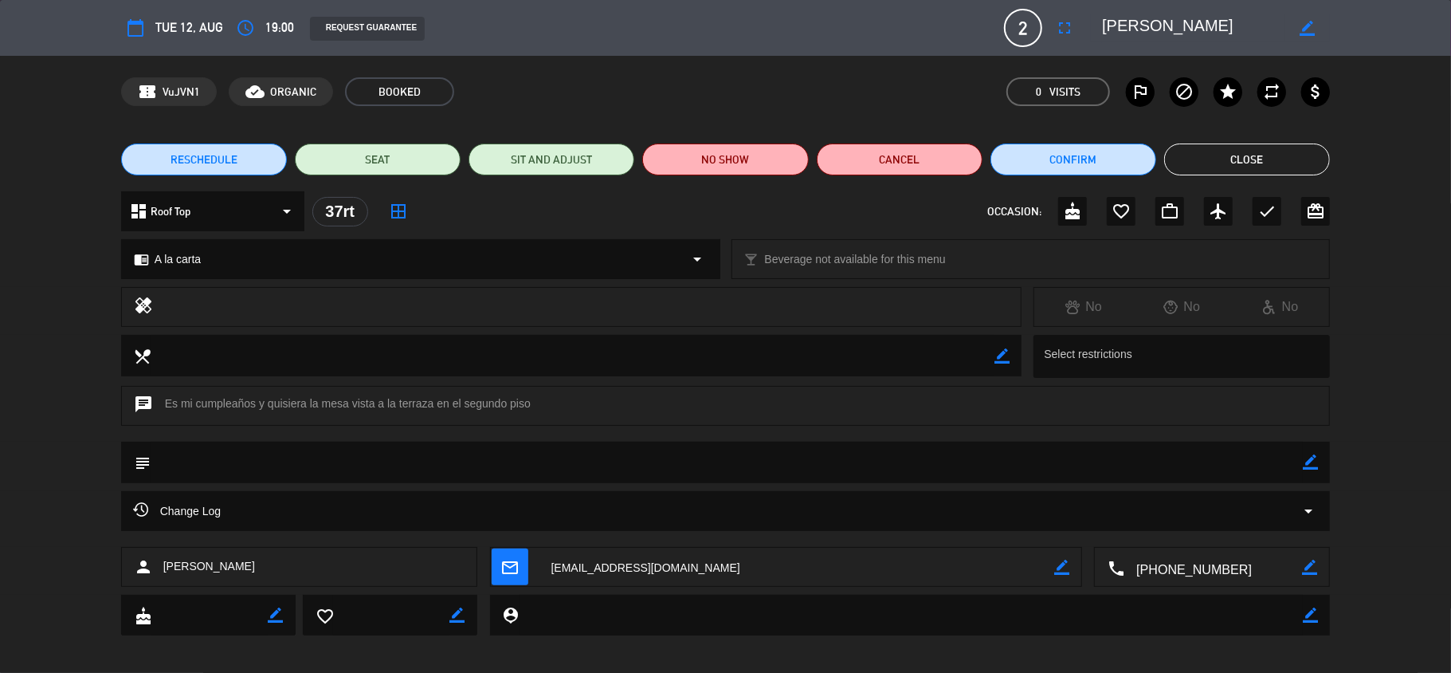
click at [1126, 36] on textarea at bounding box center [1193, 28] width 183 height 29
click at [1226, 147] on button "Close" at bounding box center [1247, 159] width 166 height 32
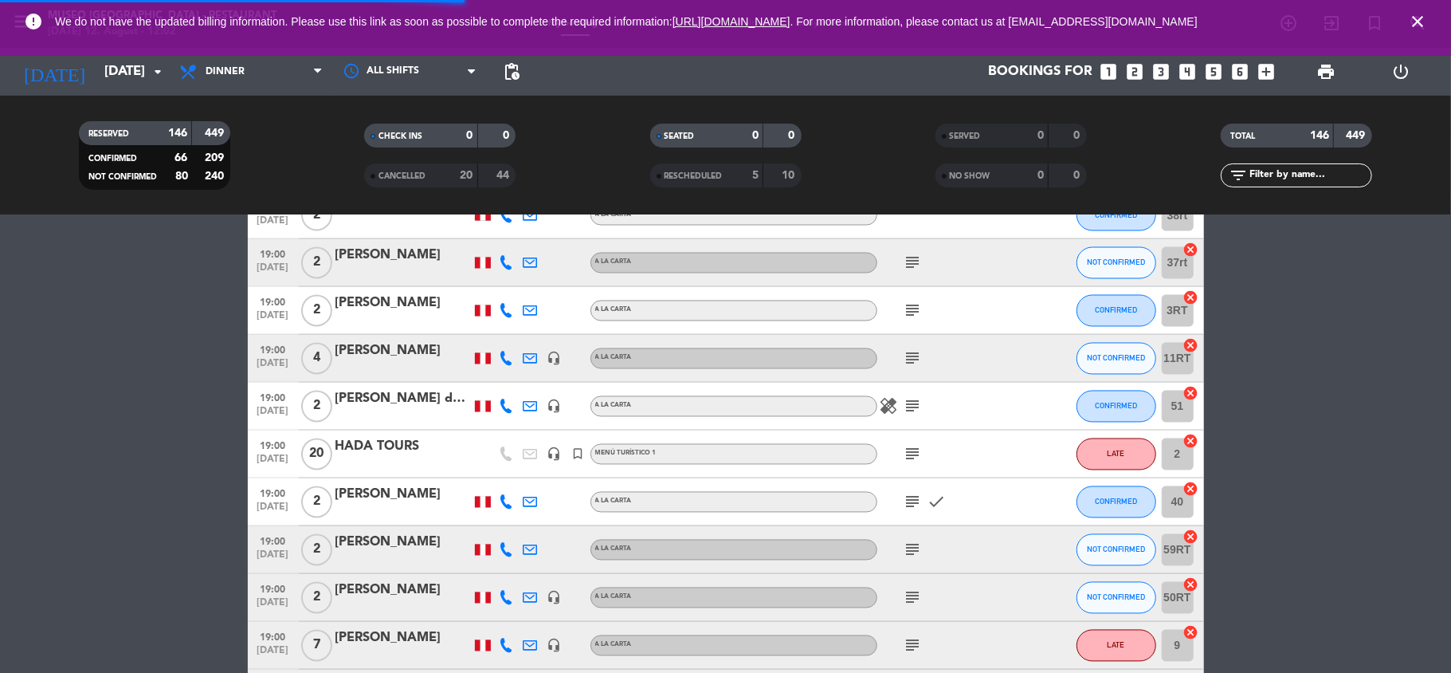
scroll to position [2168, 0]
click at [917, 304] on icon "subject" at bounding box center [913, 309] width 19 height 19
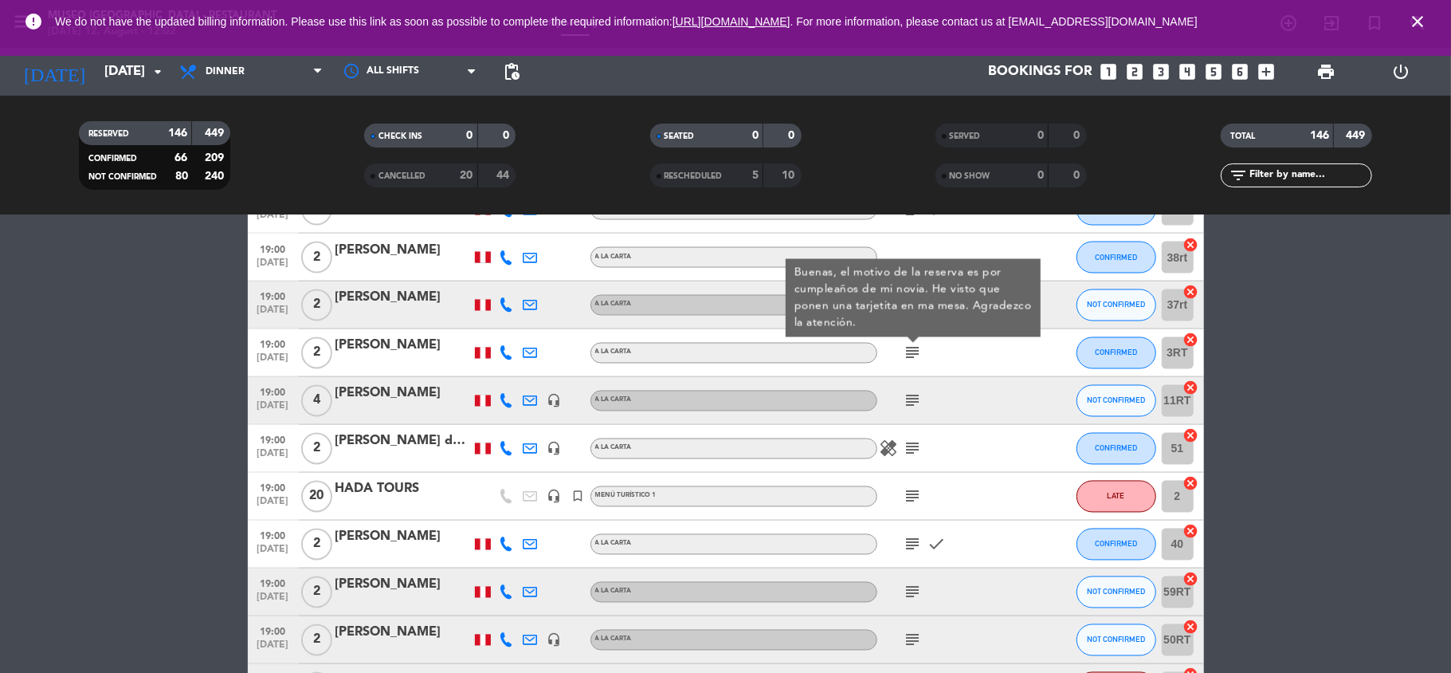
scroll to position [2122, 0]
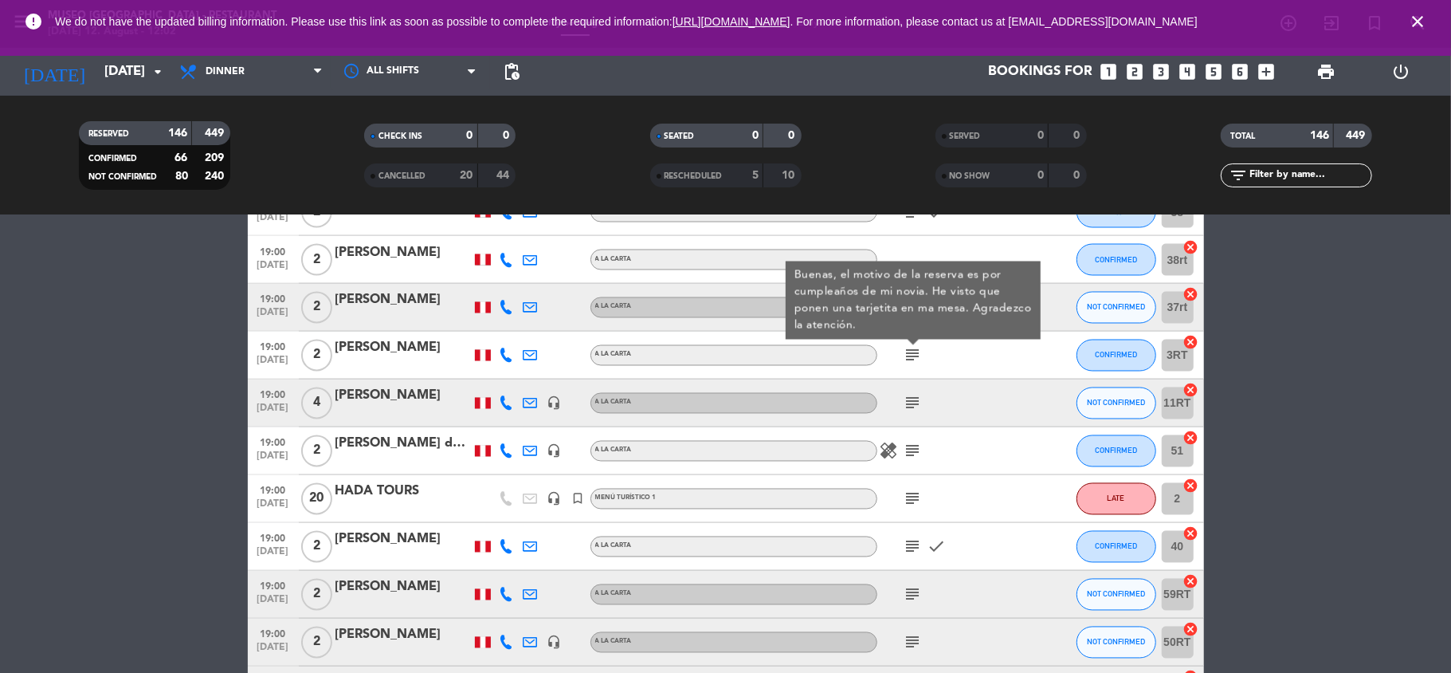
click at [912, 408] on icon "subject" at bounding box center [913, 403] width 19 height 19
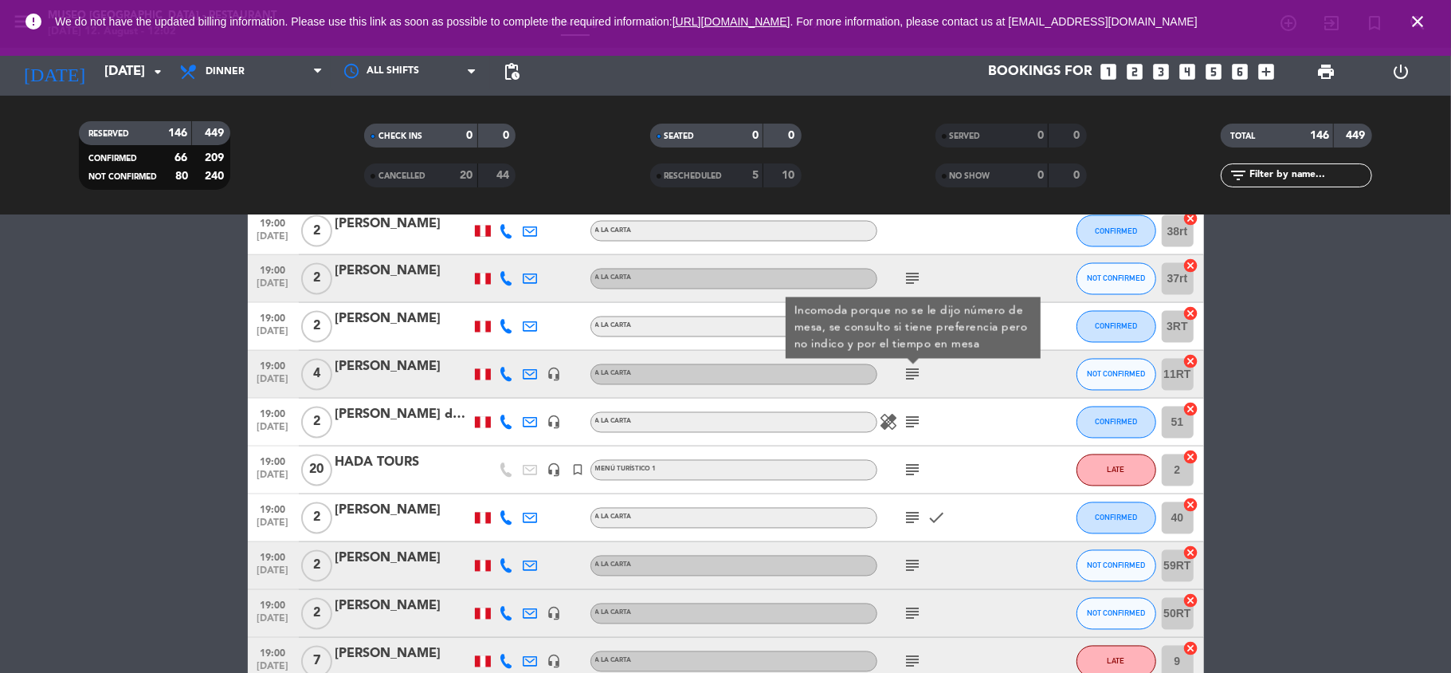
scroll to position [2152, 0]
click at [402, 367] on div "[PERSON_NAME]" at bounding box center [403, 365] width 135 height 21
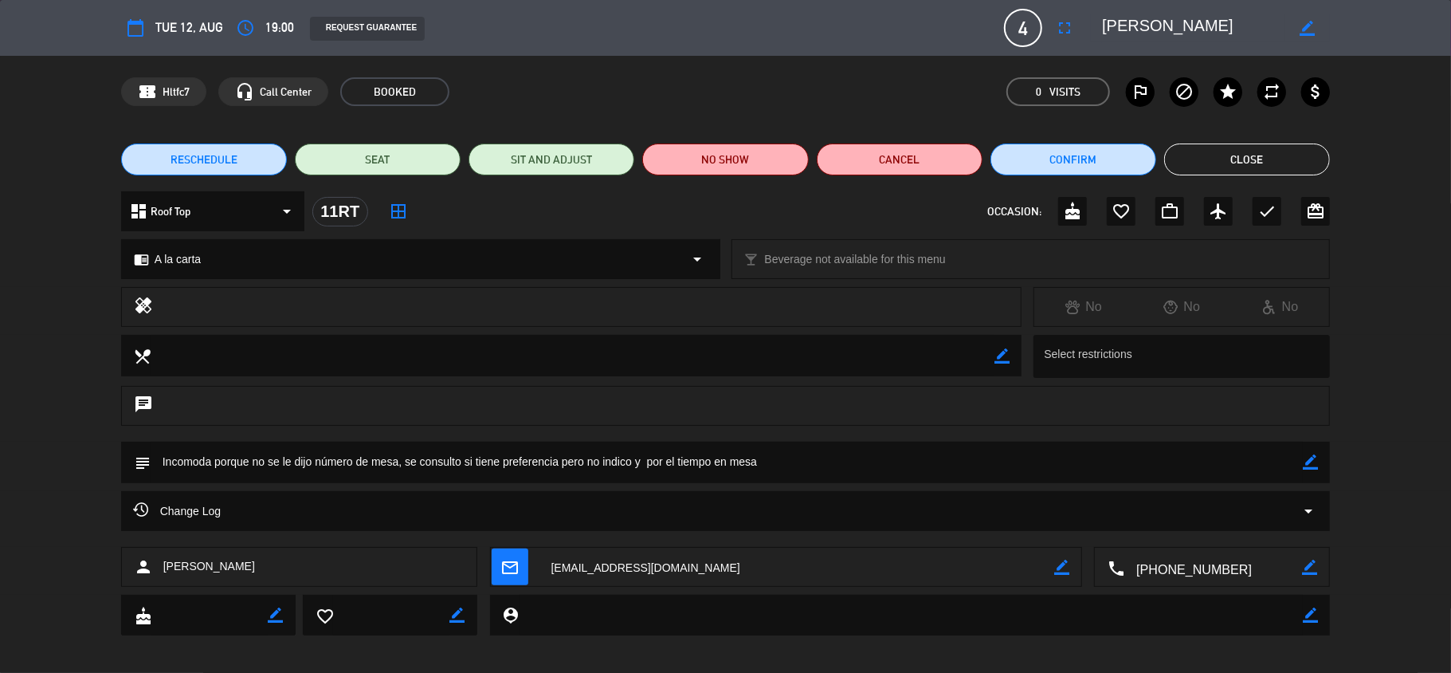
click at [1202, 158] on button "Close" at bounding box center [1247, 159] width 166 height 32
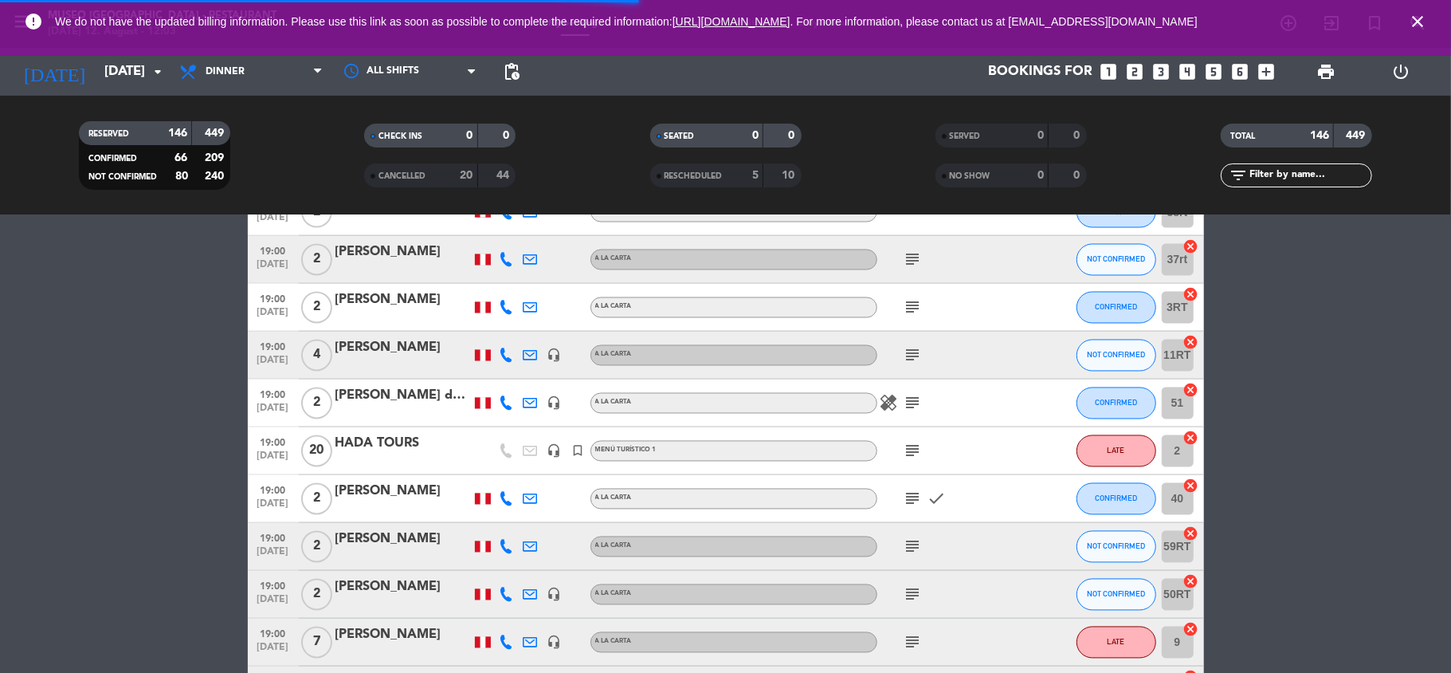
scroll to position [2220, 0]
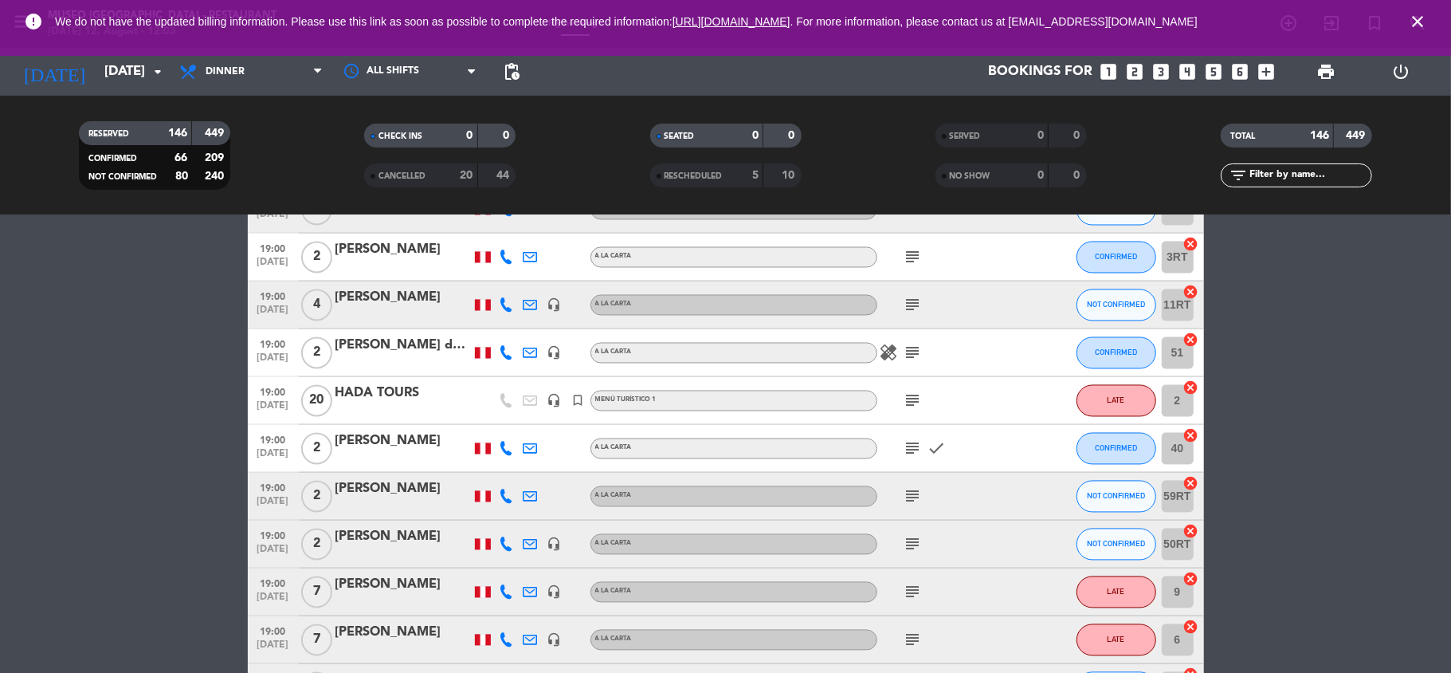
click at [913, 348] on icon "subject" at bounding box center [913, 353] width 19 height 19
click at [913, 396] on icon "subject" at bounding box center [913, 400] width 19 height 19
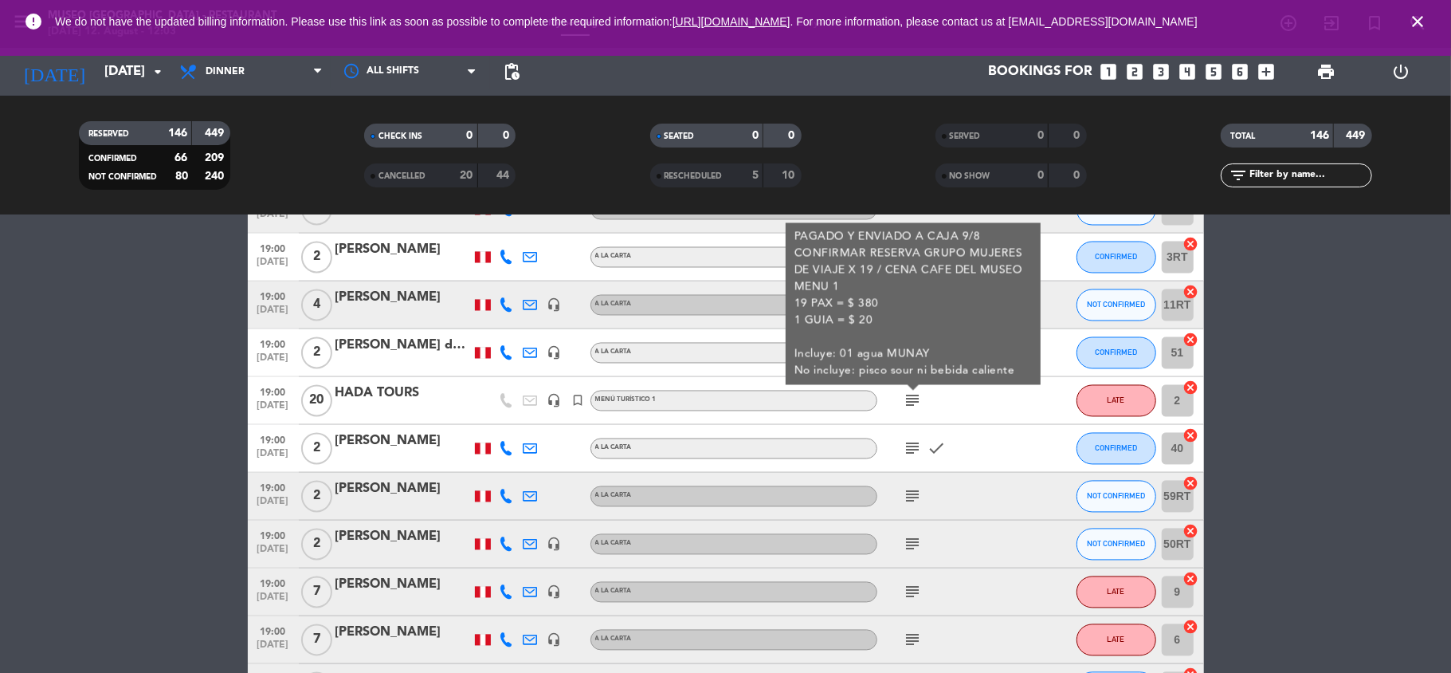
click at [405, 392] on div "HADA TOURS" at bounding box center [403, 393] width 135 height 21
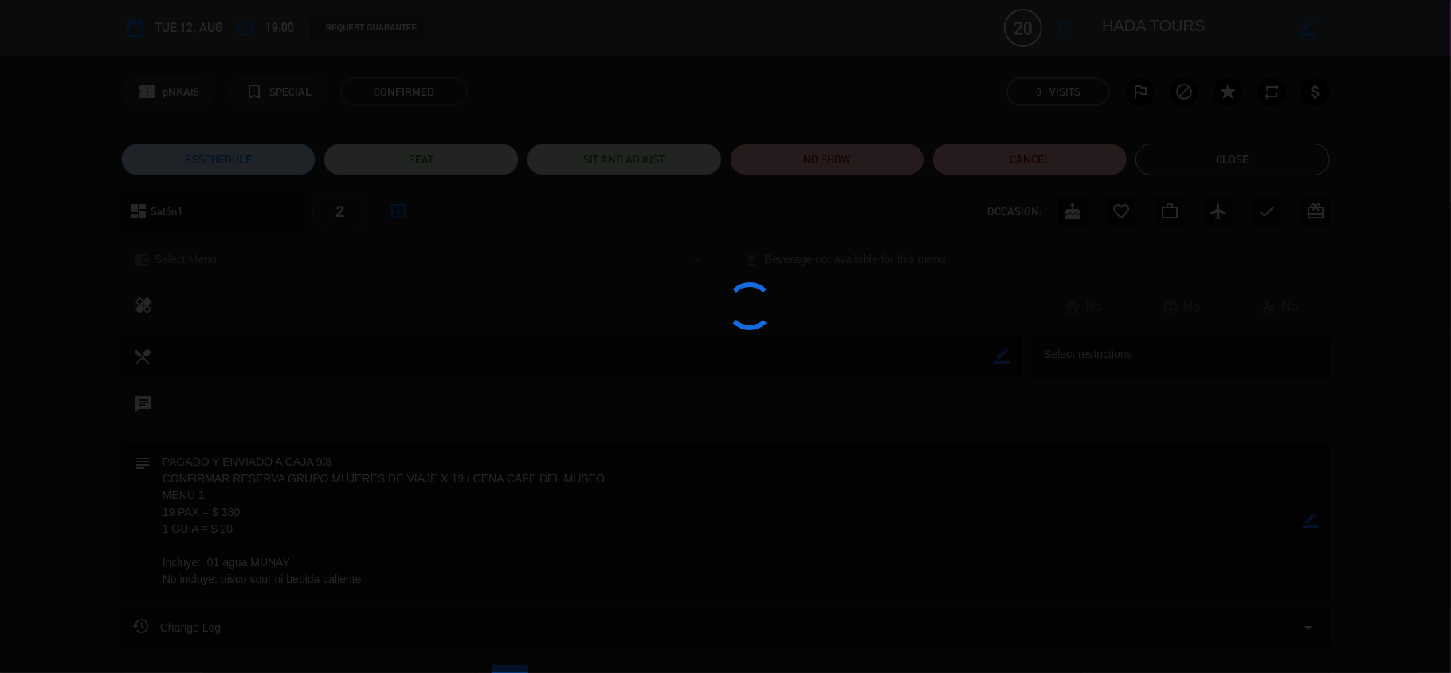
click at [1161, 30] on div at bounding box center [725, 336] width 1451 height 673
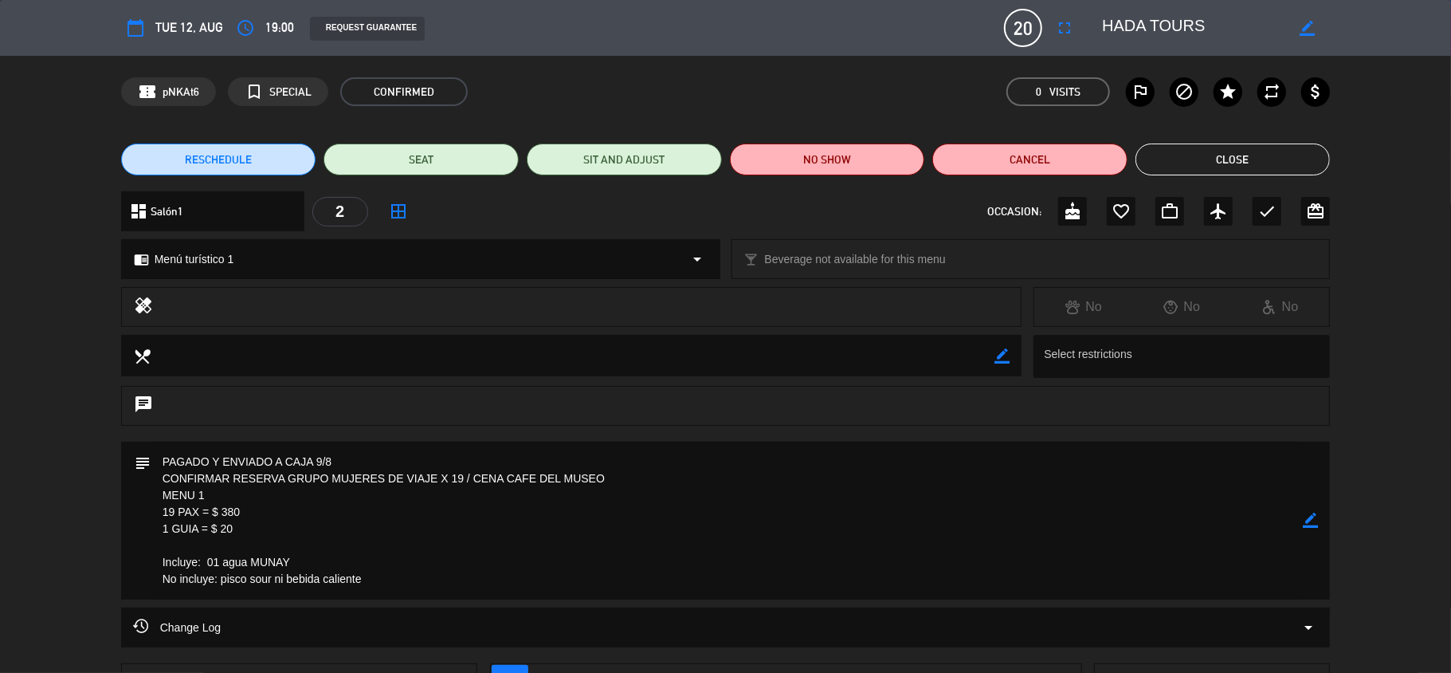
click at [1161, 30] on textarea at bounding box center [1193, 28] width 183 height 29
click at [1158, 161] on button "Close" at bounding box center [1233, 159] width 195 height 32
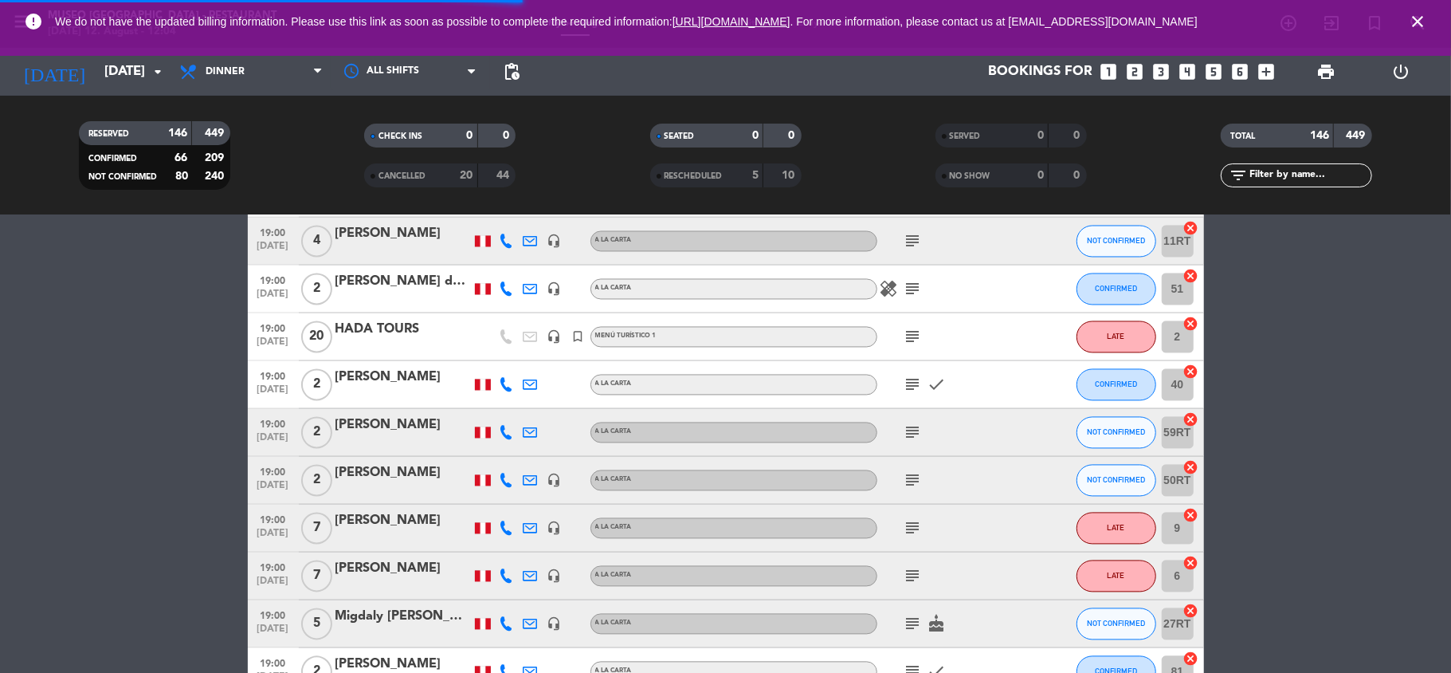
scroll to position [2335, 0]
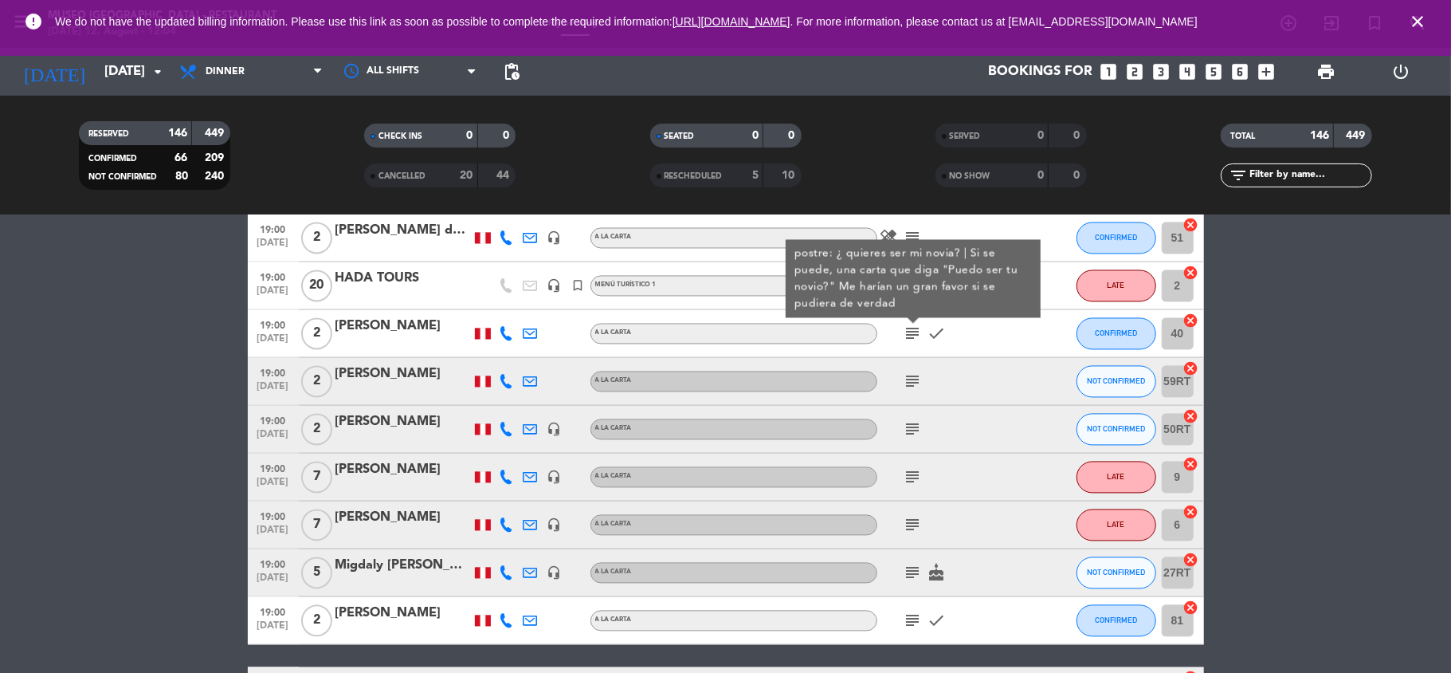
click at [910, 377] on icon "subject" at bounding box center [913, 381] width 19 height 19
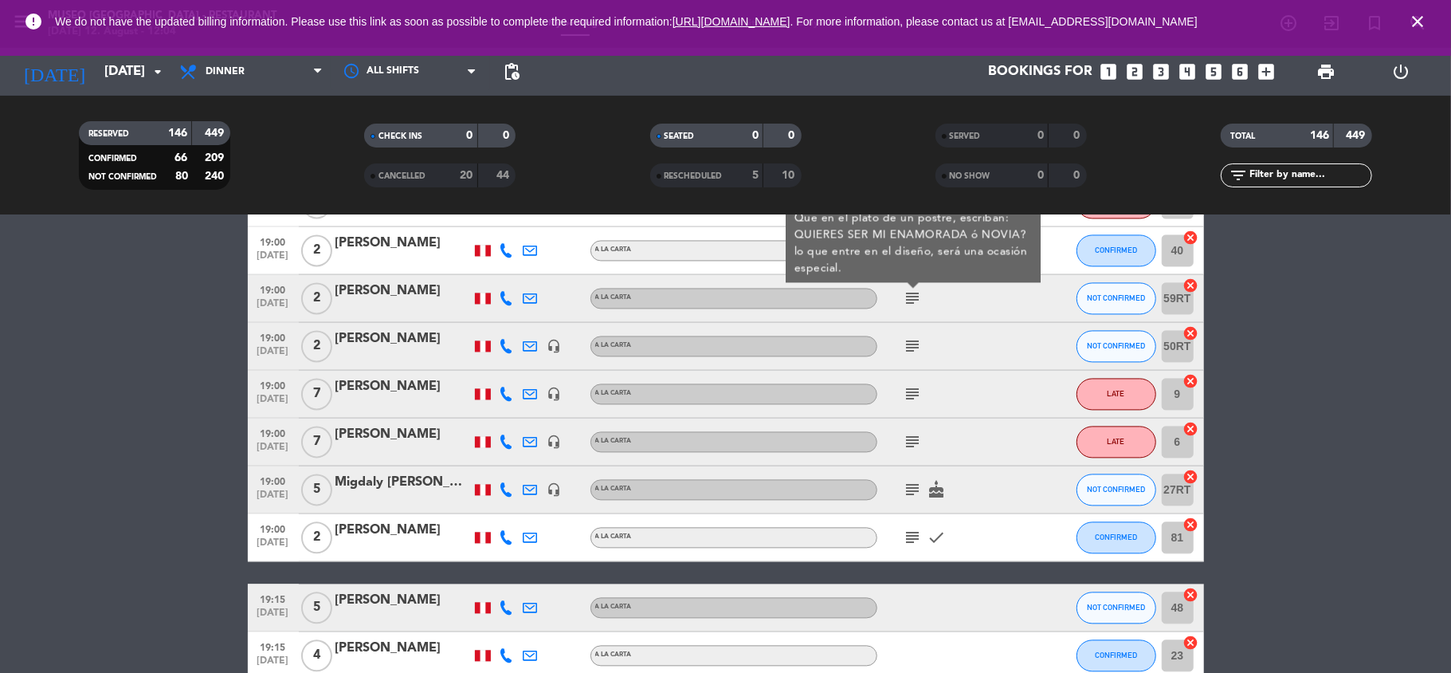
scroll to position [2420, 0]
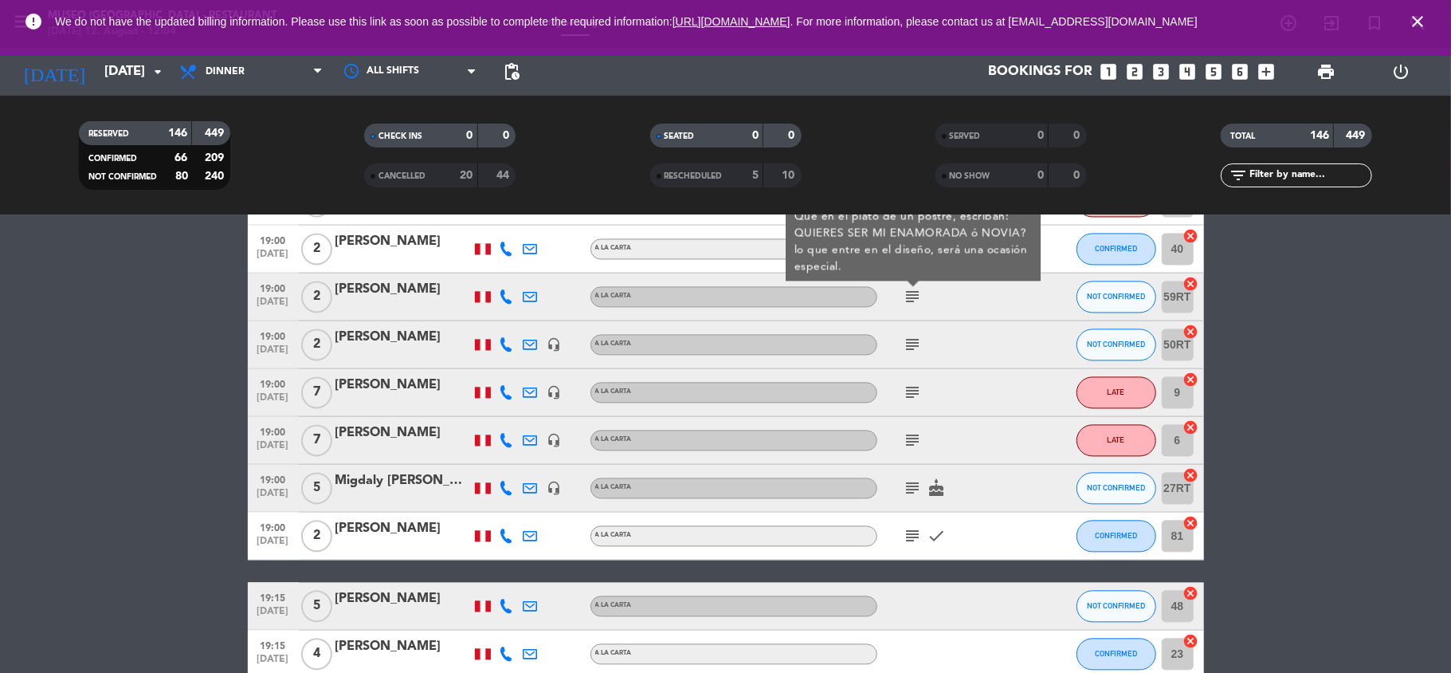
click at [913, 349] on icon "subject" at bounding box center [913, 344] width 19 height 19
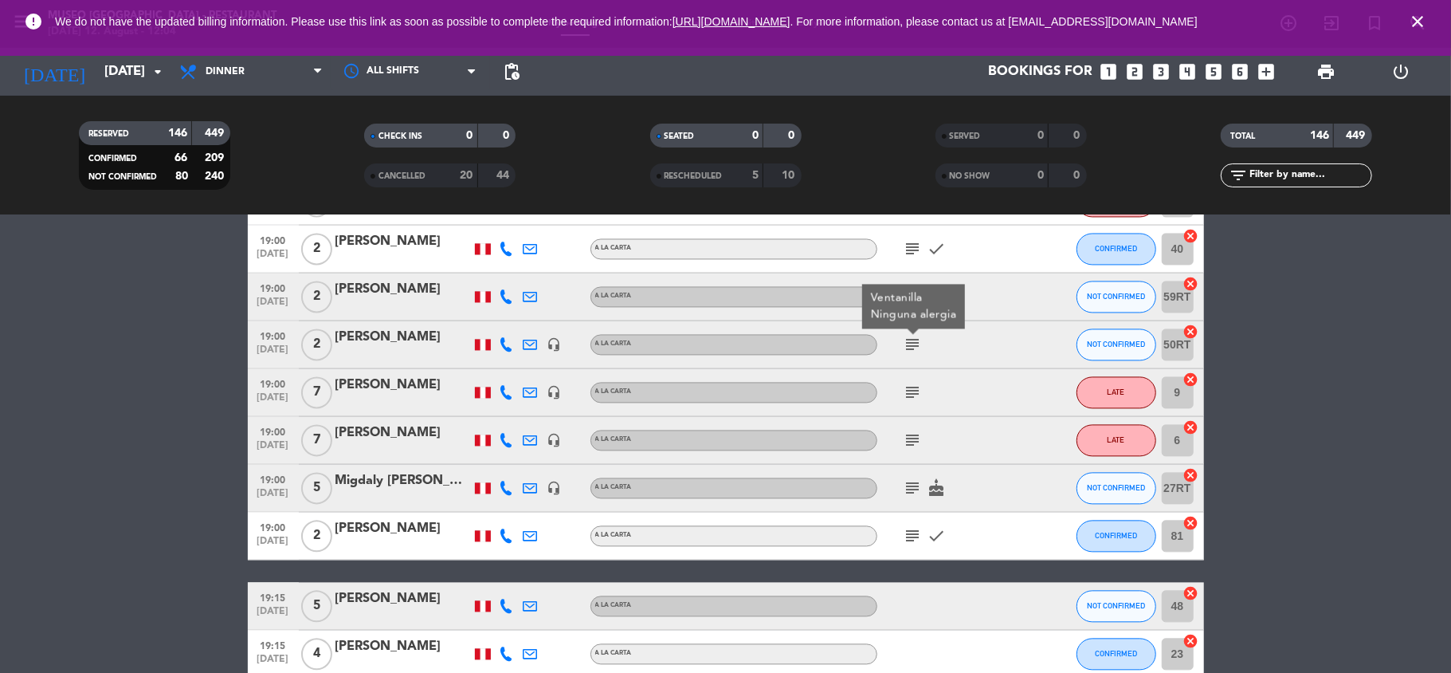
click at [913, 397] on icon "subject" at bounding box center [913, 392] width 19 height 19
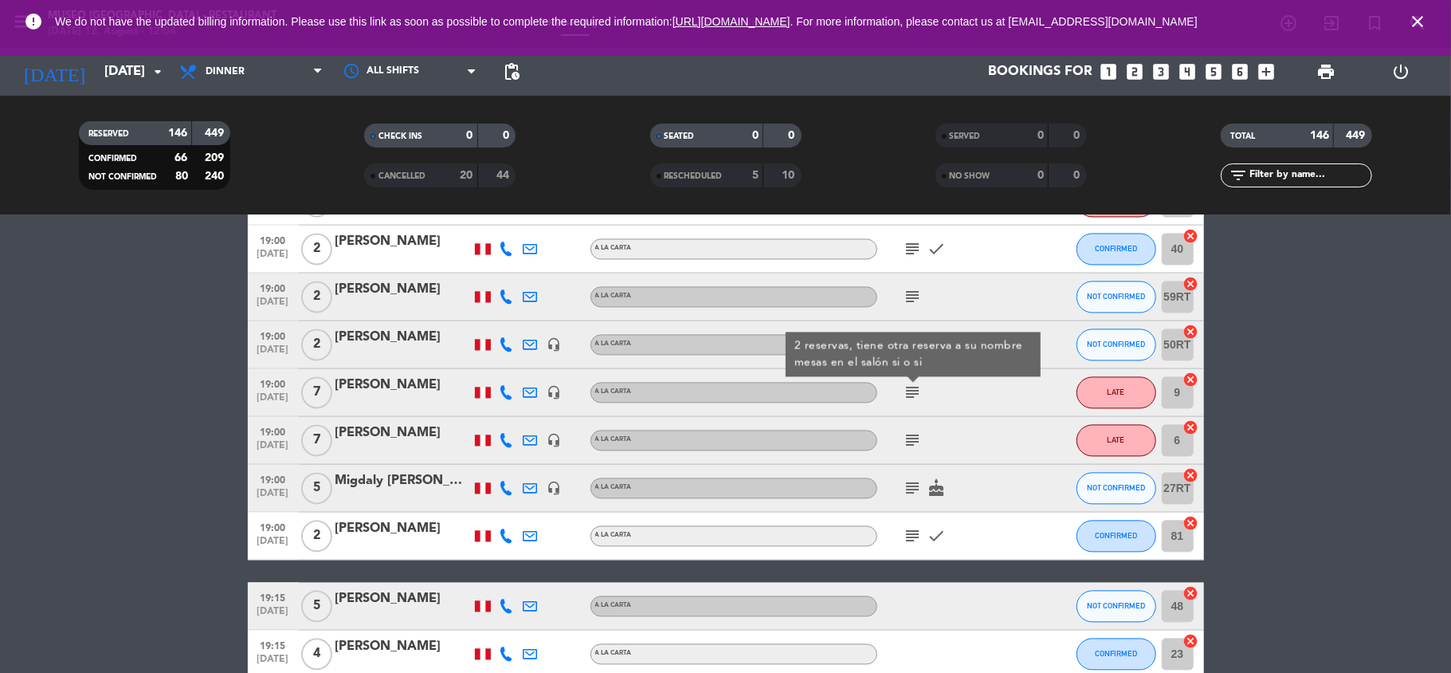
click at [424, 383] on div "[PERSON_NAME]" at bounding box center [403, 385] width 135 height 21
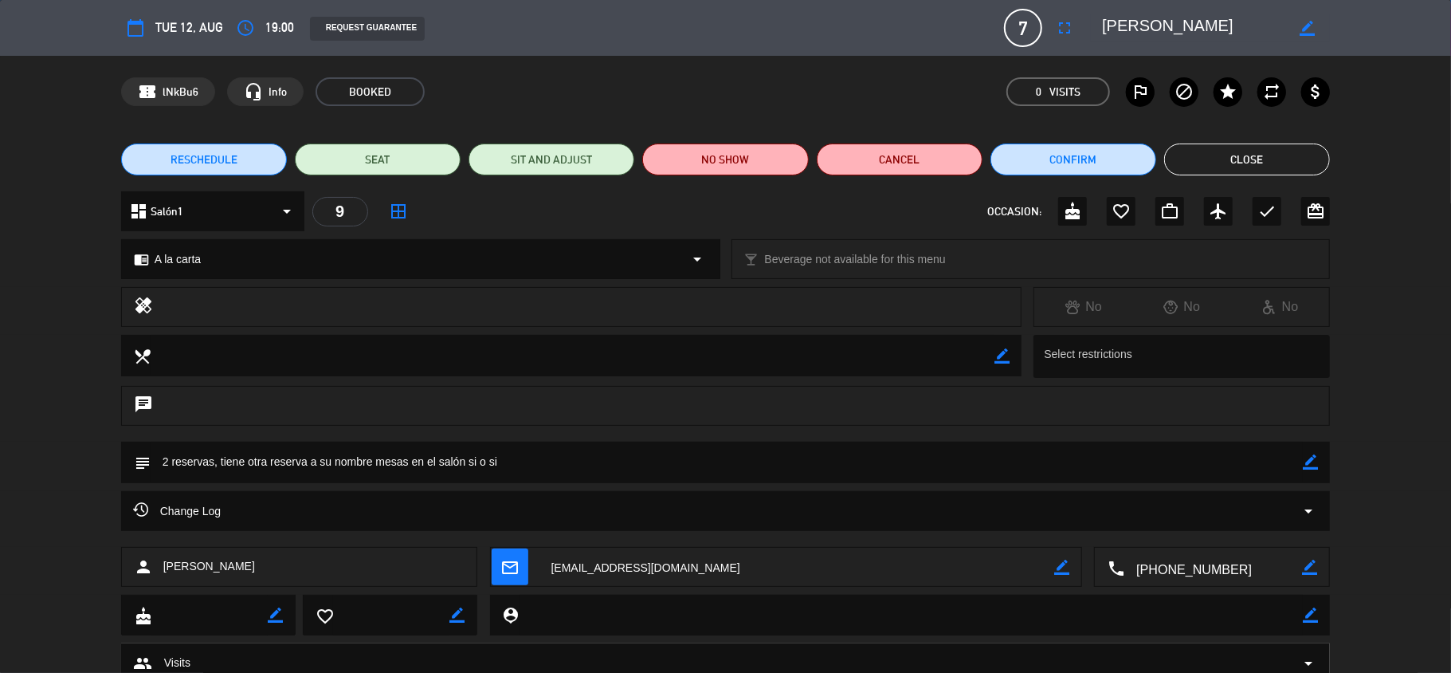
click at [1140, 23] on textarea at bounding box center [1193, 28] width 183 height 29
click at [1219, 147] on button "Close" at bounding box center [1247, 159] width 166 height 32
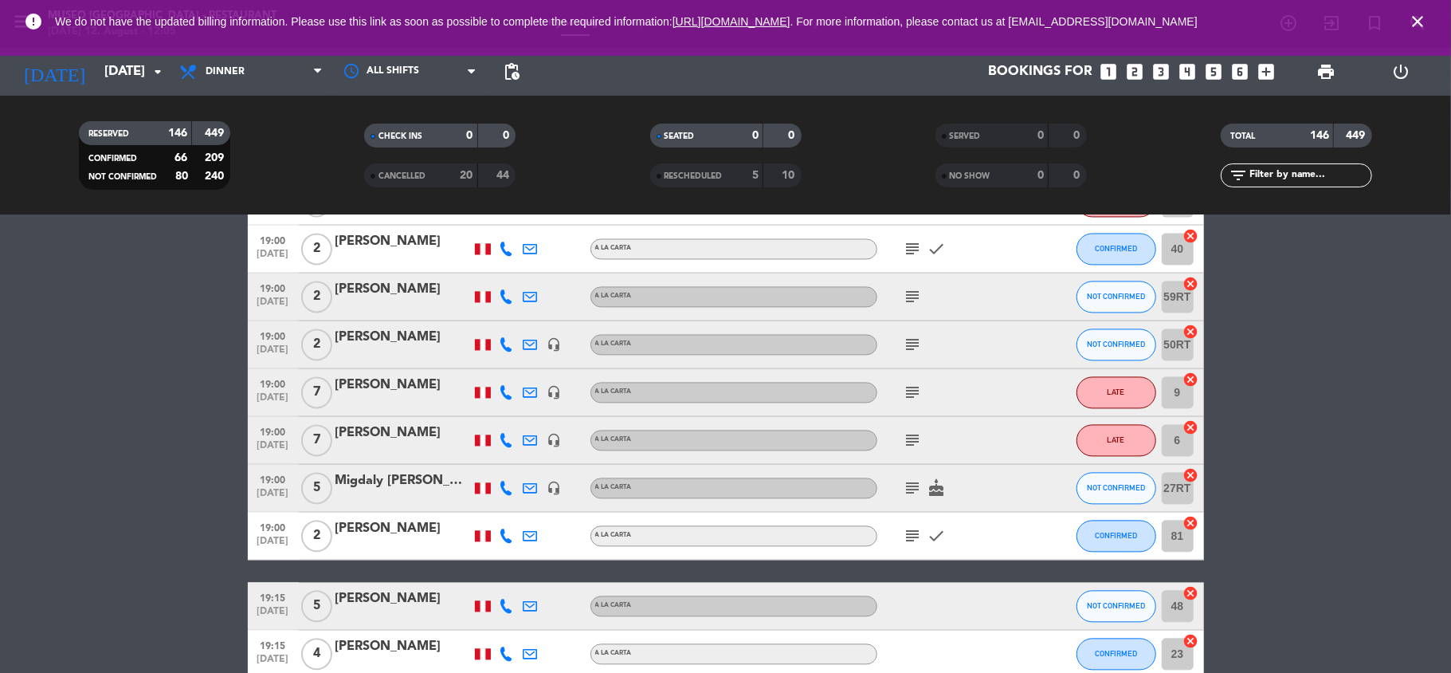
click at [902, 491] on span "subject" at bounding box center [913, 487] width 24 height 19
click at [904, 491] on icon "subject" at bounding box center [913, 487] width 19 height 19
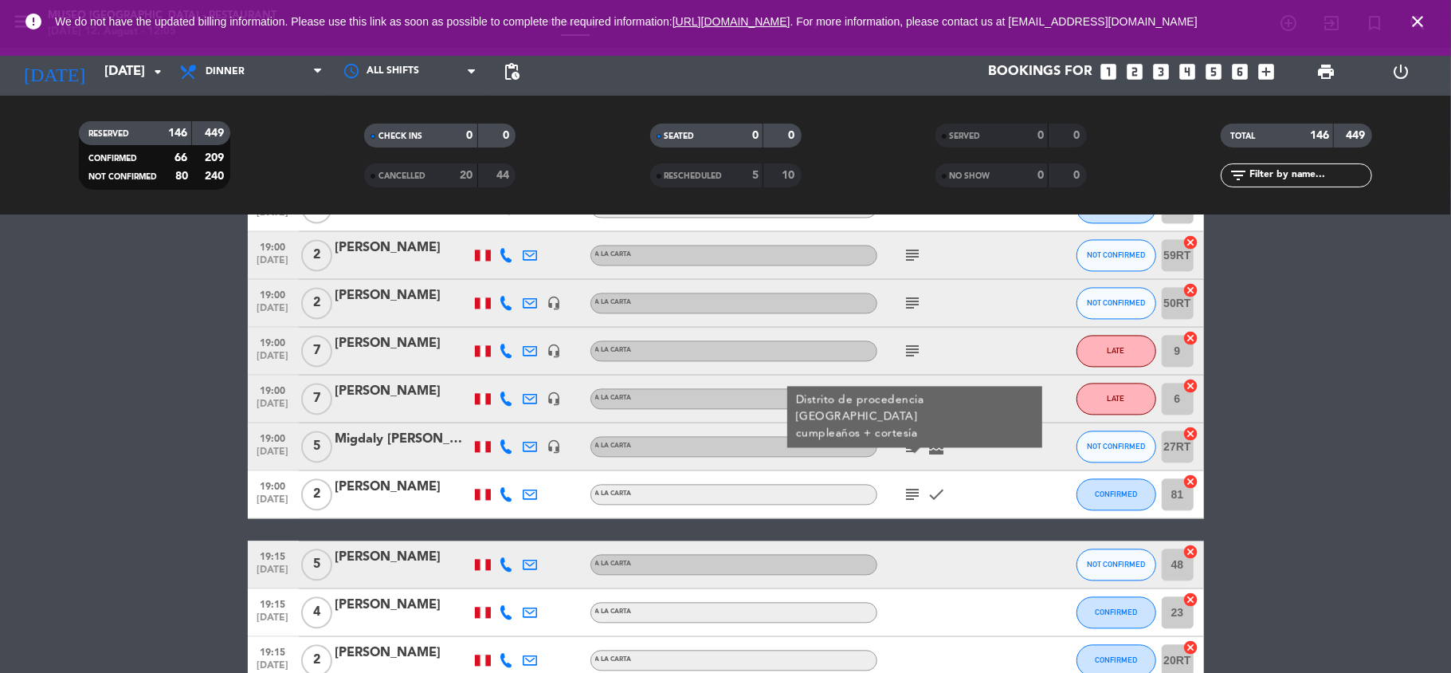
scroll to position [2462, 0]
click at [904, 491] on icon "subject" at bounding box center [913, 493] width 19 height 19
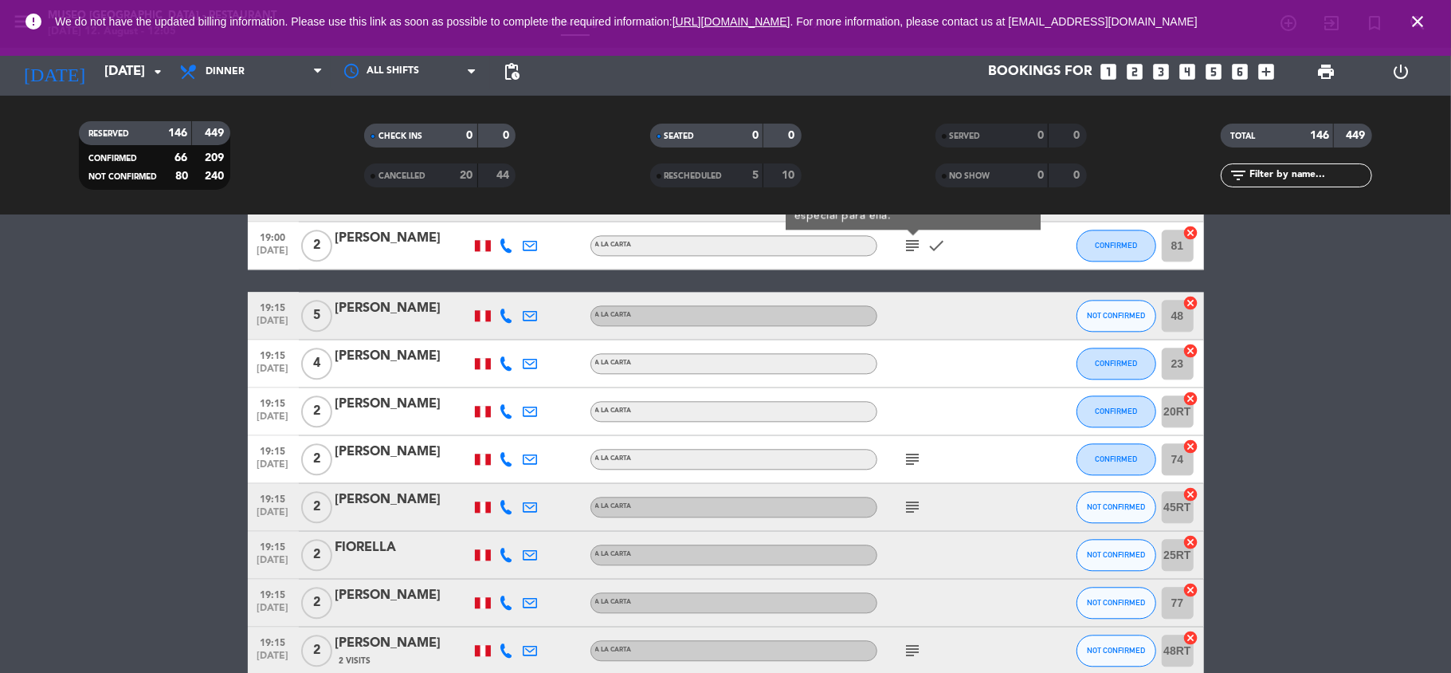
scroll to position [2712, 0]
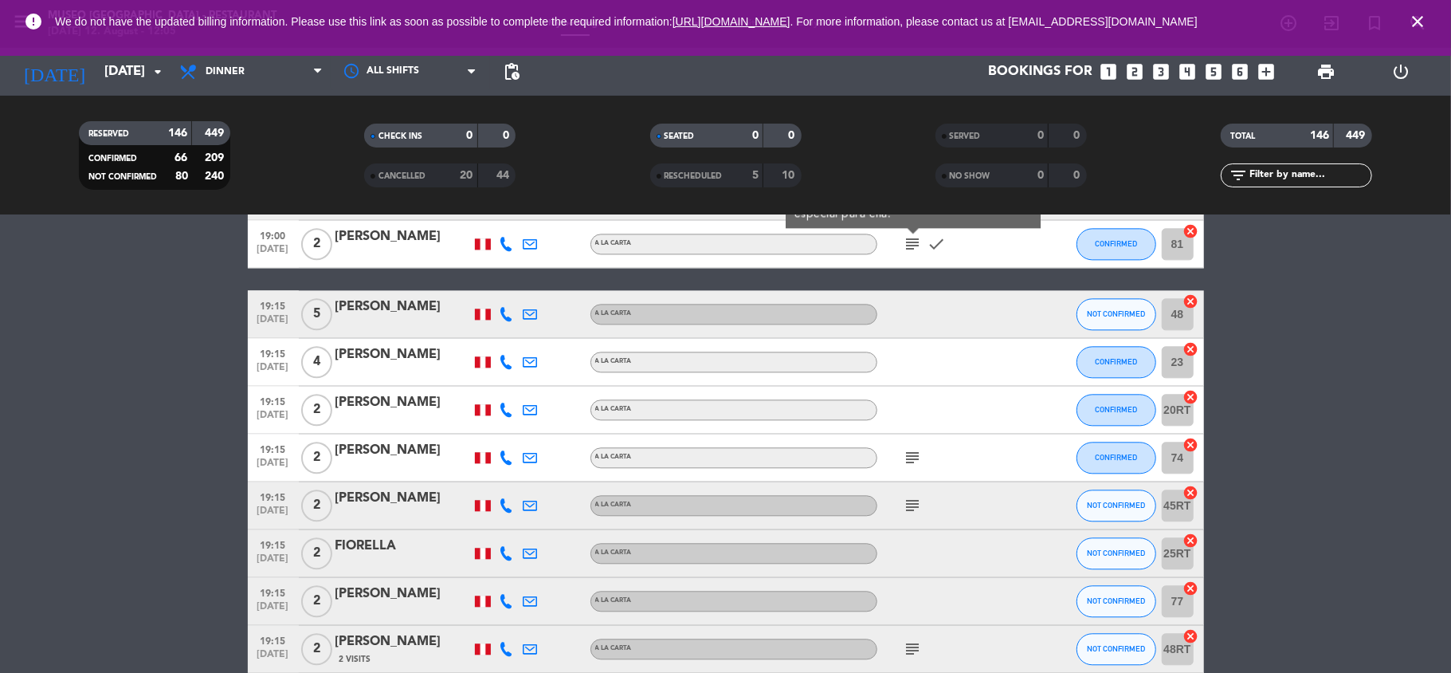
click at [904, 462] on icon "subject" at bounding box center [913, 457] width 19 height 19
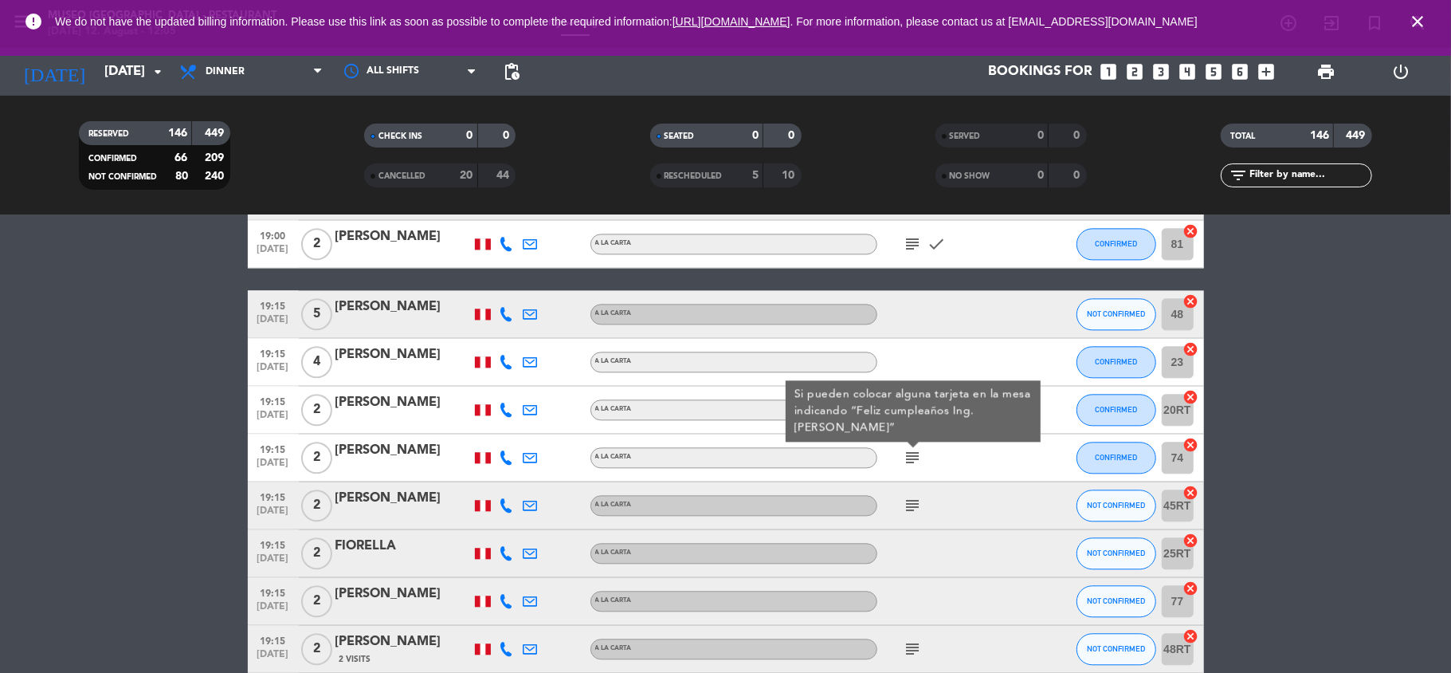
click at [394, 453] on div "[PERSON_NAME]" at bounding box center [403, 450] width 135 height 21
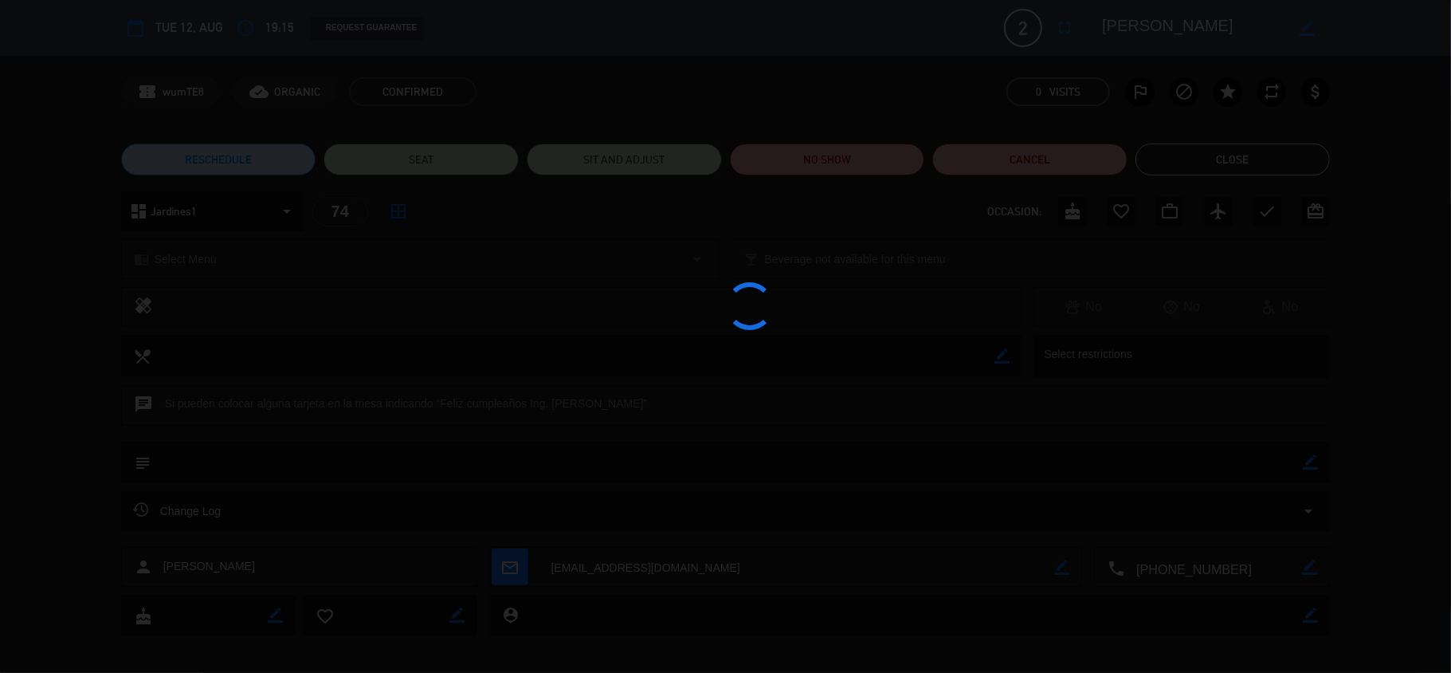
click at [1138, 20] on div at bounding box center [725, 336] width 1451 height 673
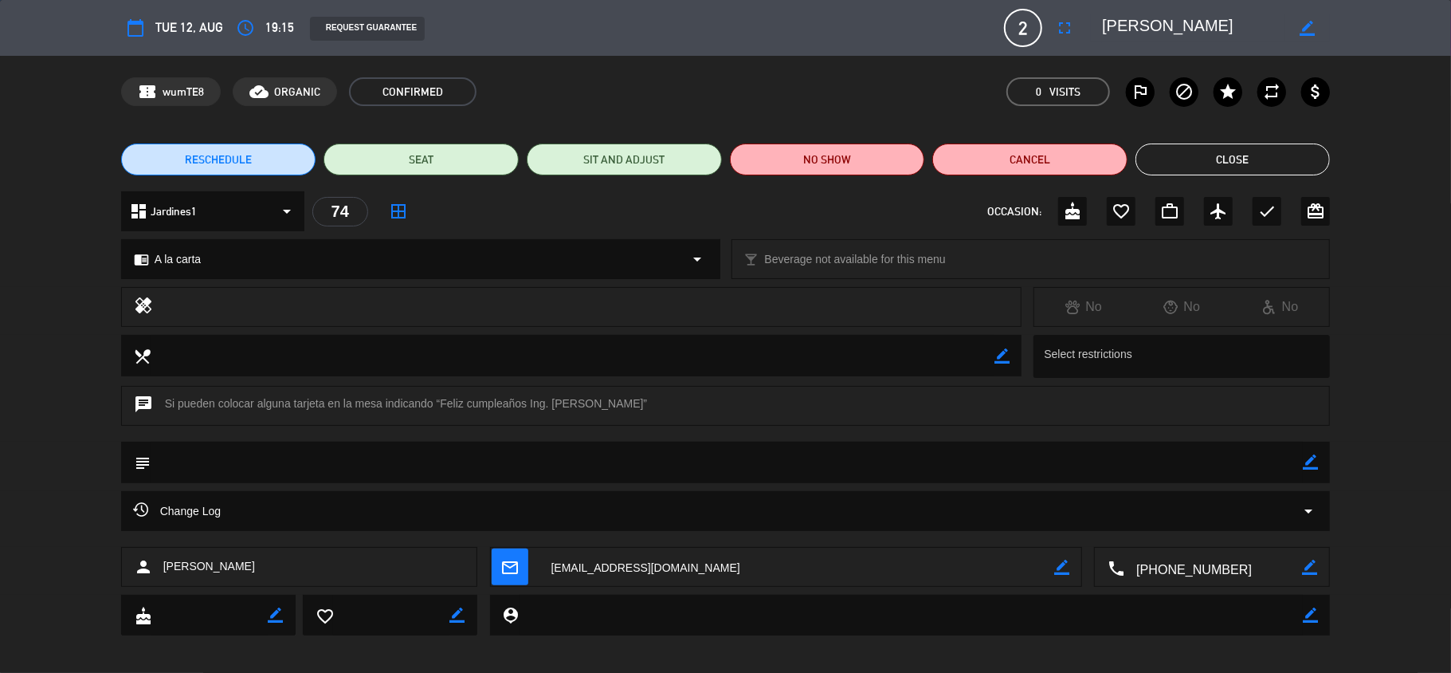
click at [1138, 20] on textarea at bounding box center [1193, 28] width 183 height 29
drag, startPoint x: 440, startPoint y: 399, endPoint x: 639, endPoint y: 405, distance: 199.3
click at [639, 405] on div "chat Si pueden colocar alguna tarjeta en la mesa indicando “Feliz cumpleaños In…" at bounding box center [726, 406] width 1210 height 40
copy div "Feliz cumpleaños Ing. [PERSON_NAME]”"
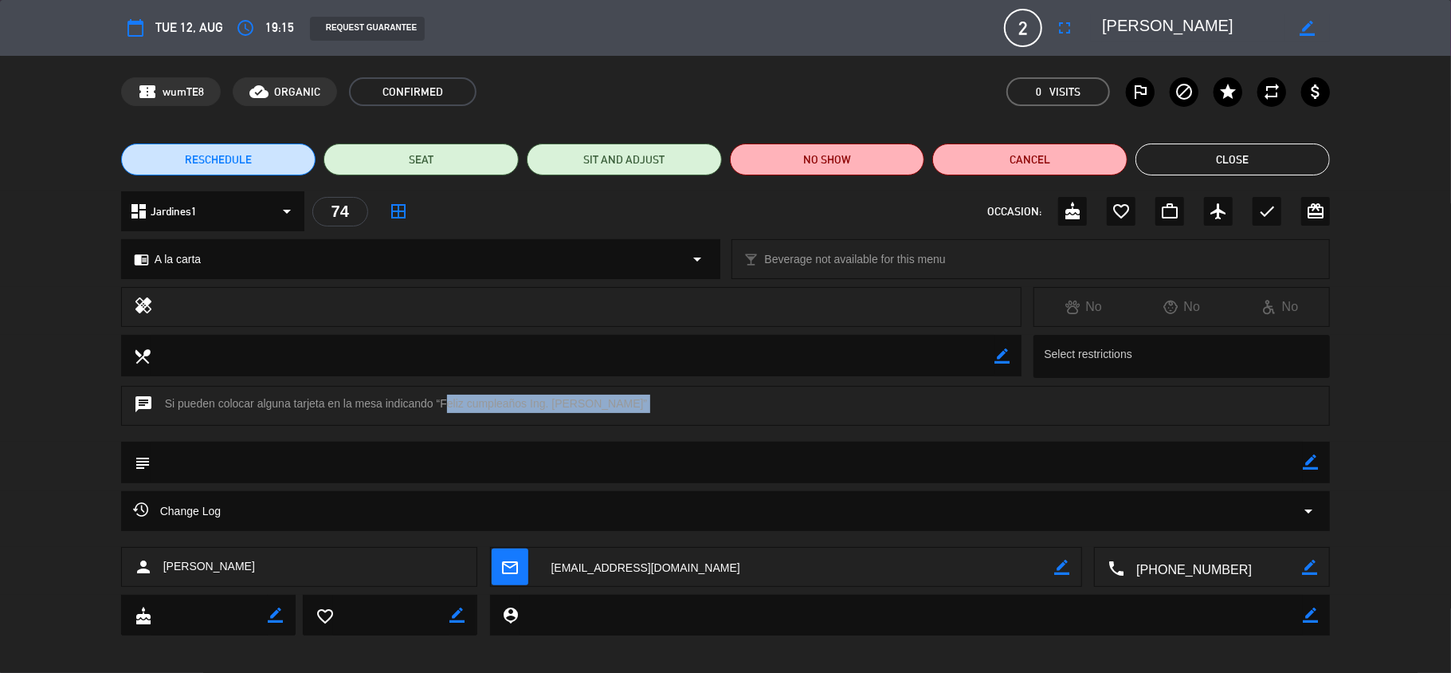
click at [1199, 159] on button "Close" at bounding box center [1233, 159] width 195 height 32
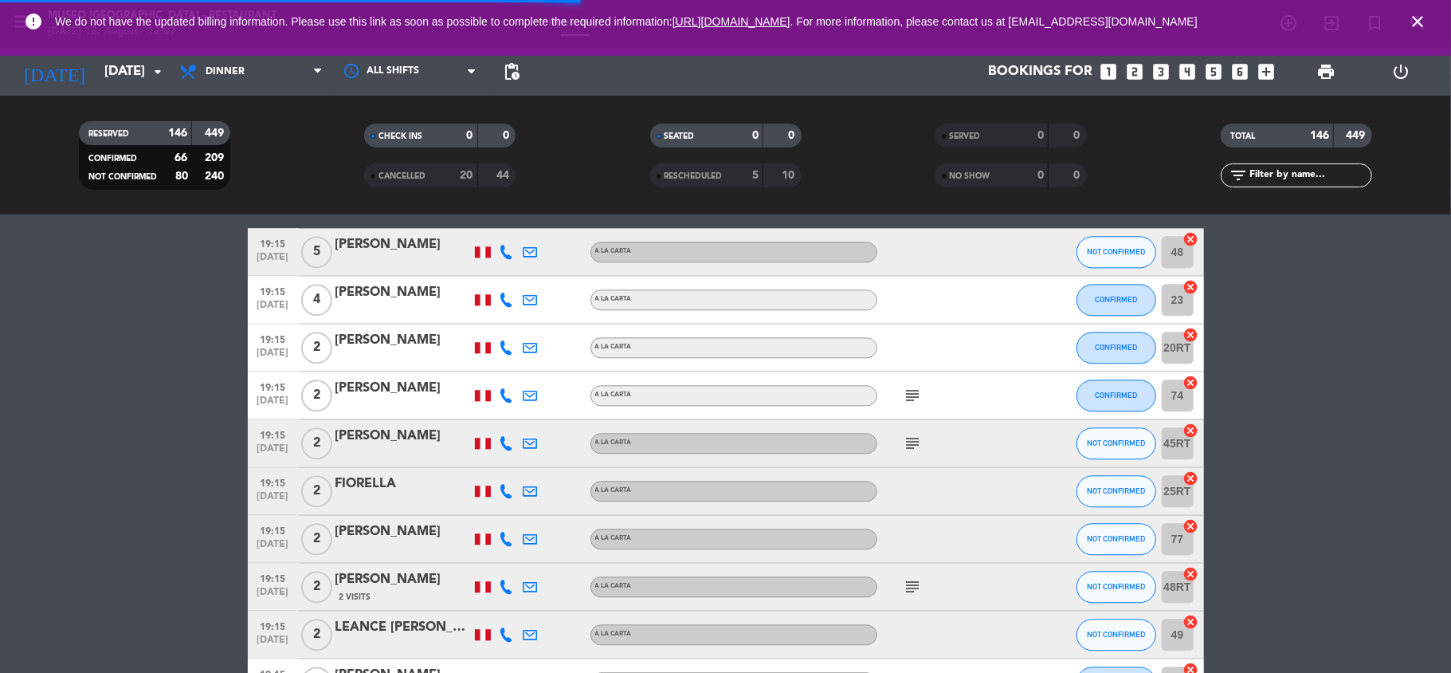
scroll to position [2780, 0]
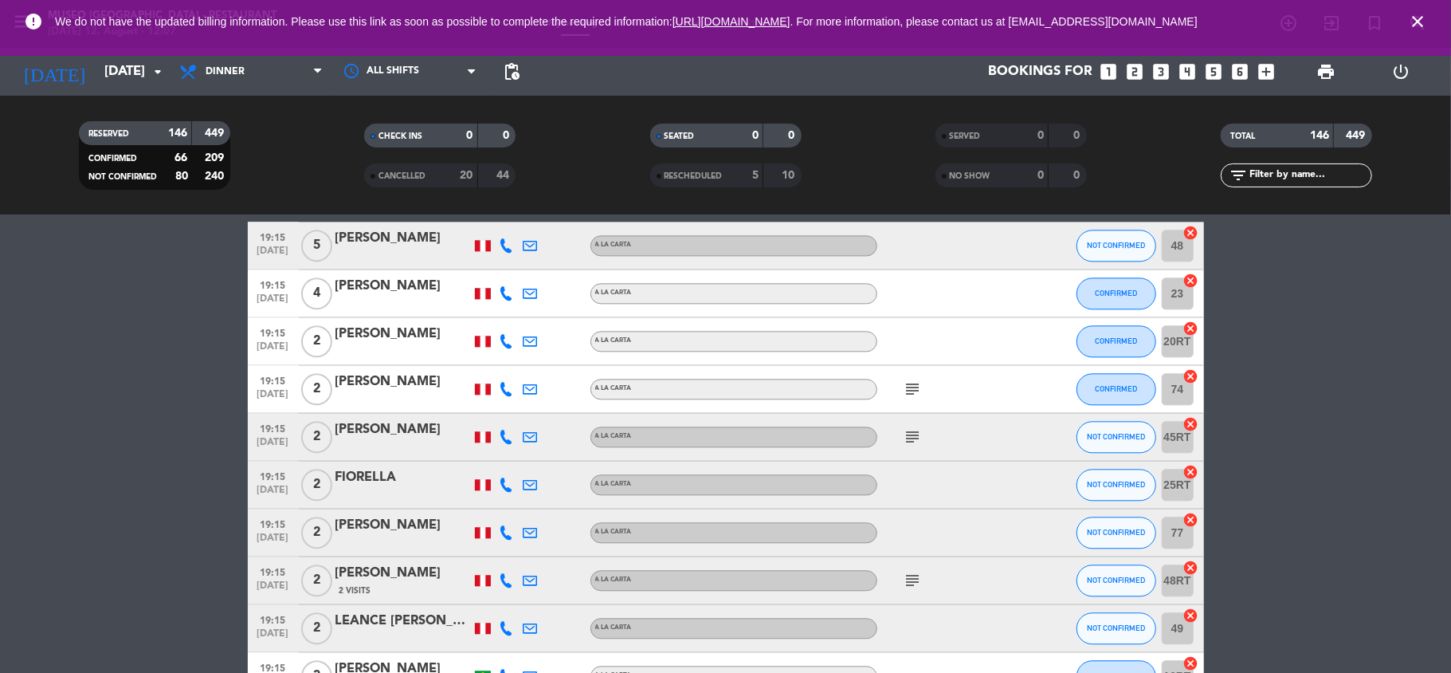
click at [917, 432] on icon "subject" at bounding box center [913, 436] width 19 height 19
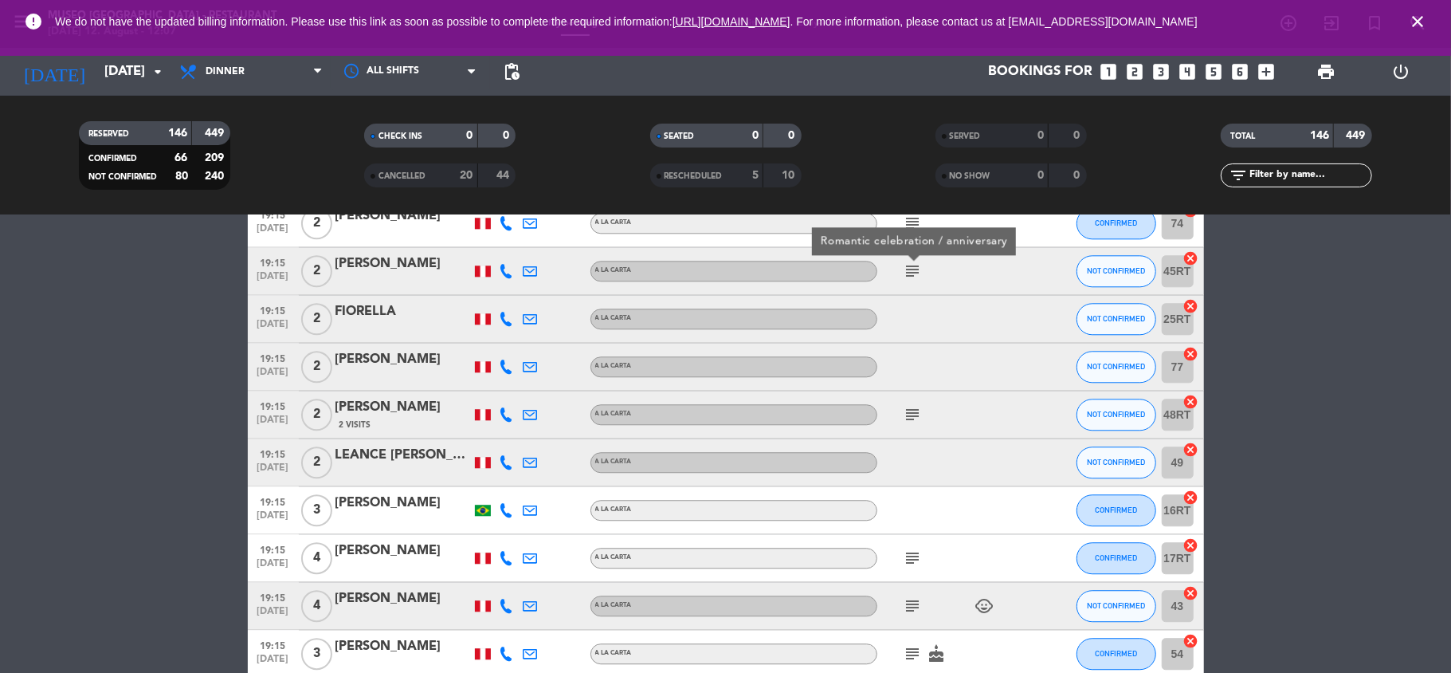
scroll to position [2947, 0]
click at [915, 416] on icon "subject" at bounding box center [913, 413] width 19 height 19
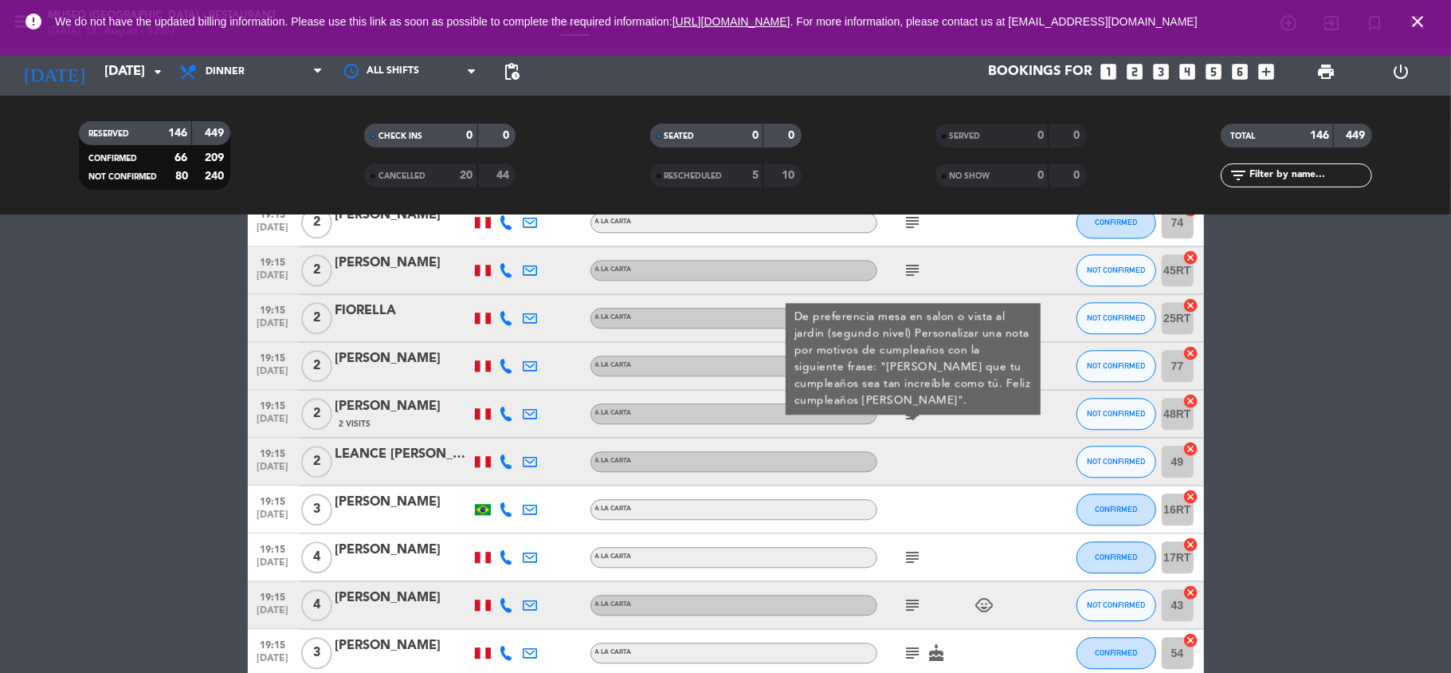
click at [437, 410] on div "[PERSON_NAME]" at bounding box center [403, 406] width 135 height 21
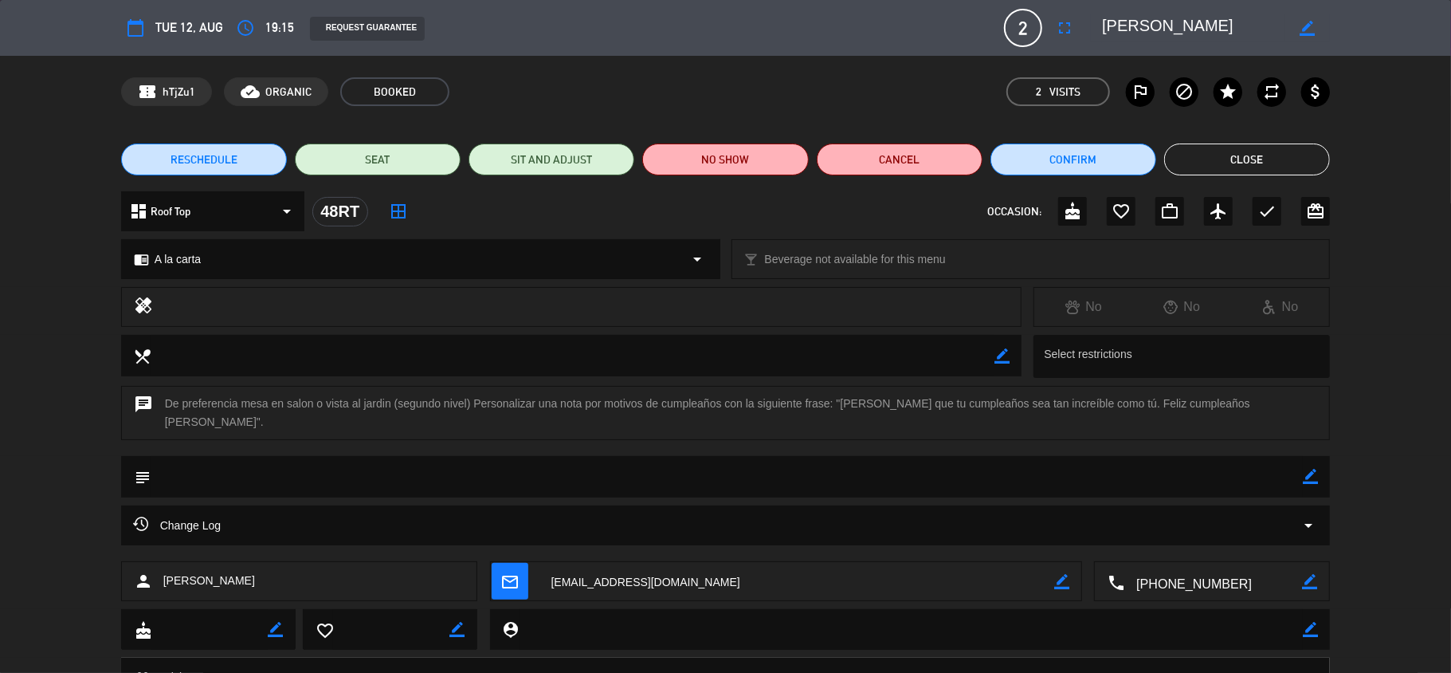
click at [1146, 26] on textarea at bounding box center [1193, 28] width 183 height 29
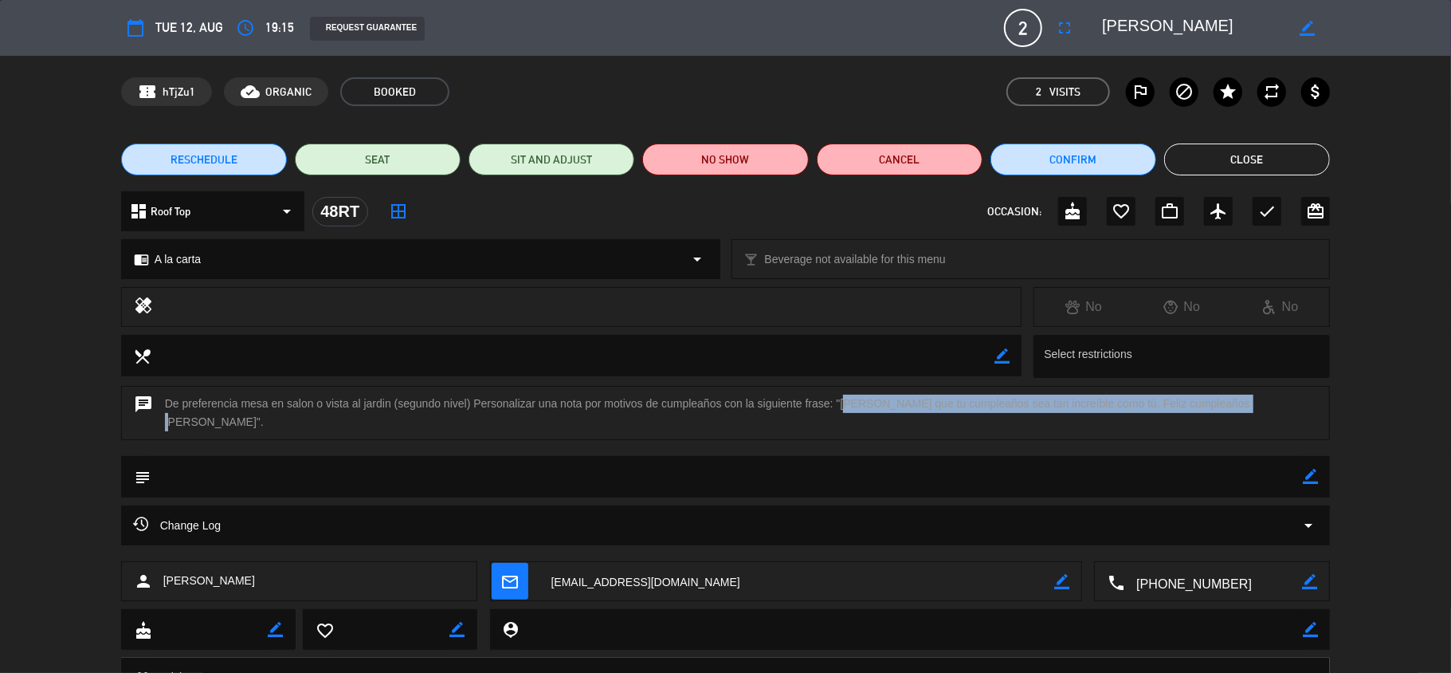
drag, startPoint x: 842, startPoint y: 403, endPoint x: 1231, endPoint y: 416, distance: 390.0
click at [1231, 416] on div "chat De preferencia mesa en salon o vista al jardin (segundo nivel) Personaliza…" at bounding box center [726, 413] width 1210 height 54
copy div "Espero que tu cumpleaños sea tan increíble como tú. Feliz cumpleaños [PERSON_NA…"
click at [1151, 26] on textarea at bounding box center [1193, 28] width 183 height 29
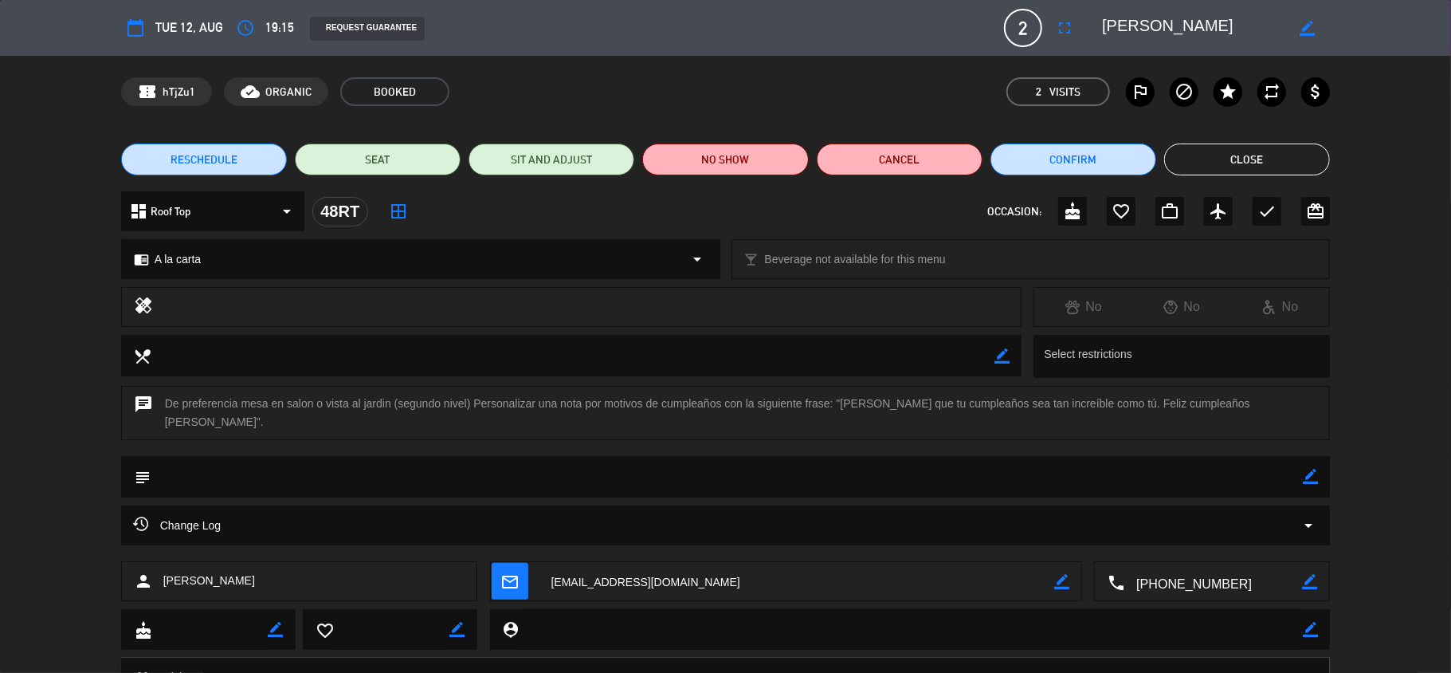
click at [1151, 26] on textarea at bounding box center [1193, 28] width 183 height 29
click at [1243, 173] on button "Close" at bounding box center [1247, 159] width 166 height 32
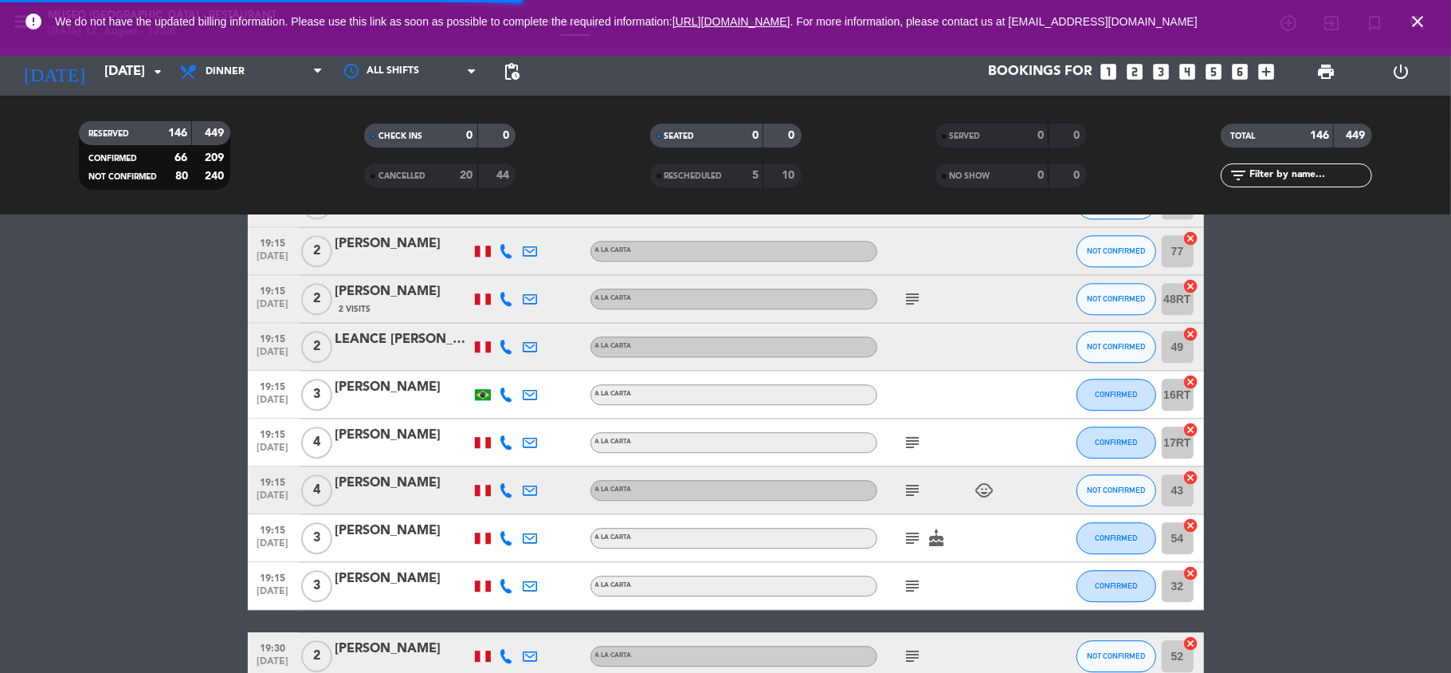
scroll to position [3062, 0]
click at [897, 295] on div "subject" at bounding box center [949, 297] width 143 height 47
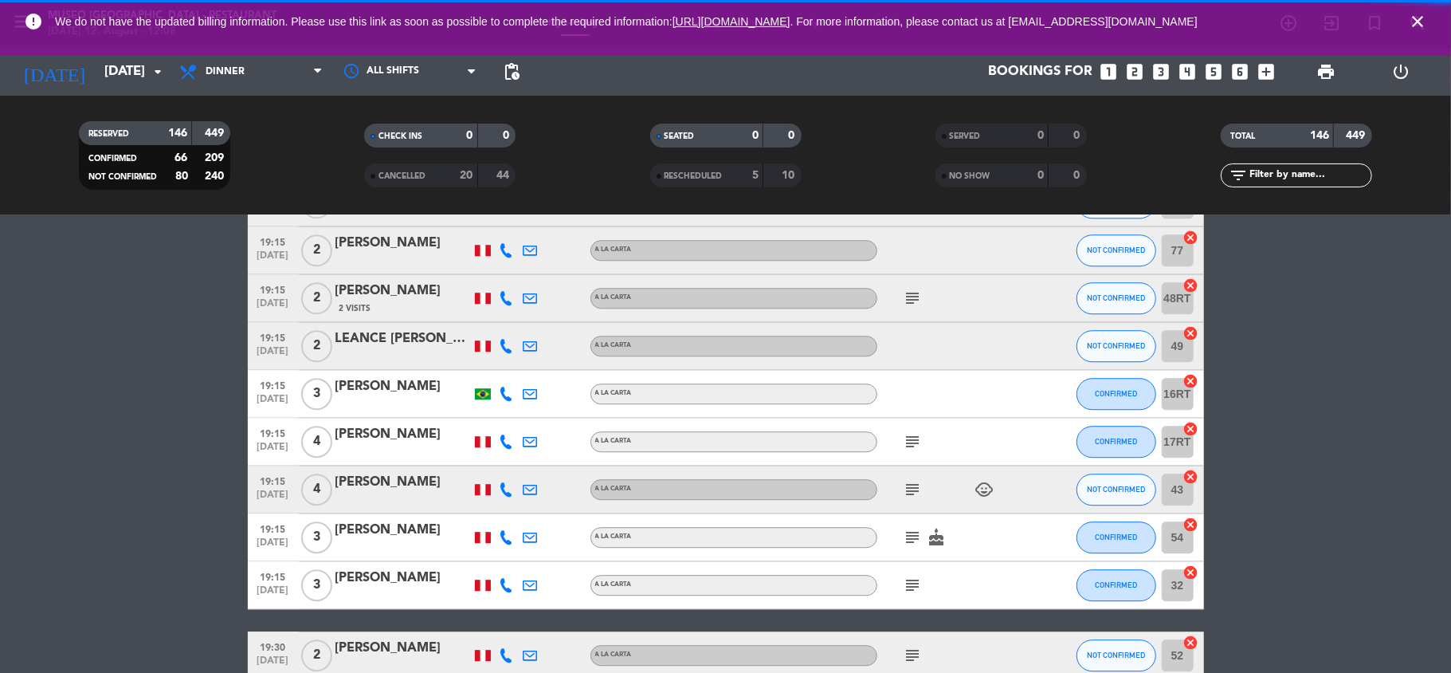
click at [906, 295] on icon "subject" at bounding box center [913, 298] width 19 height 19
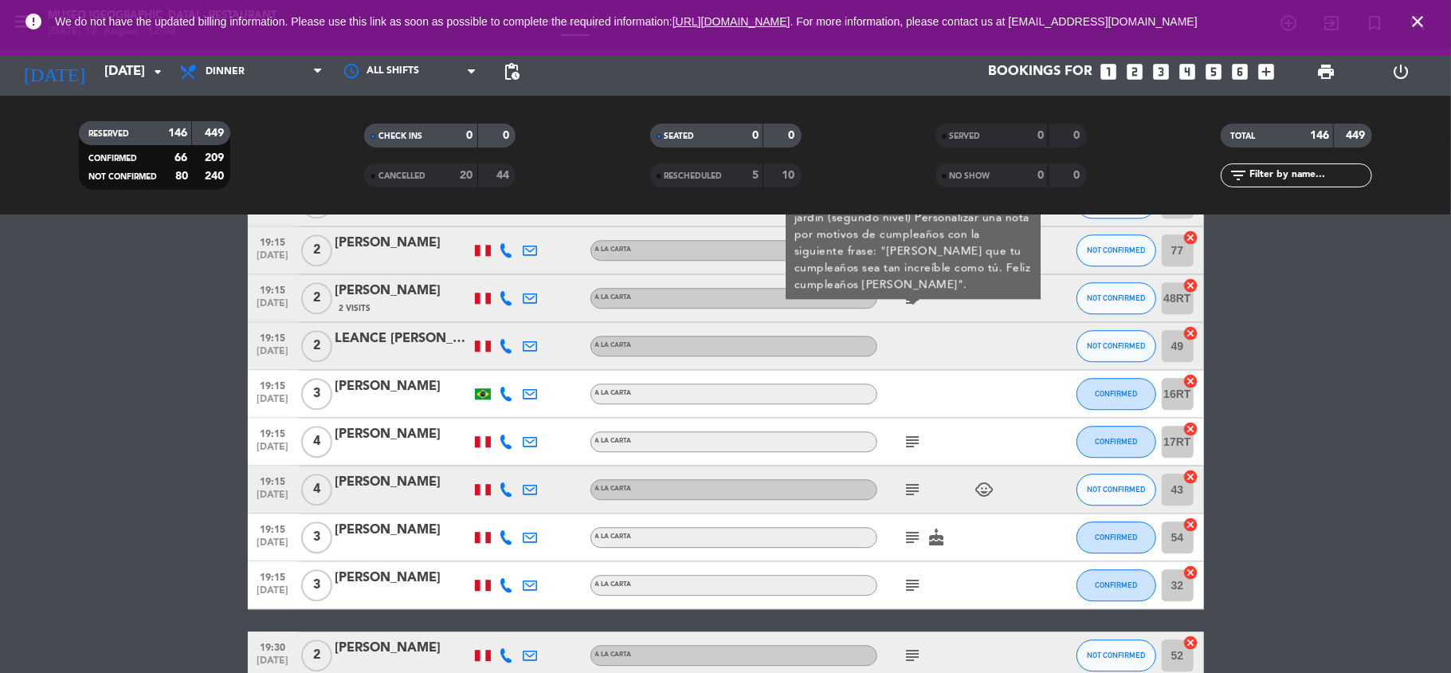
scroll to position [3018, 0]
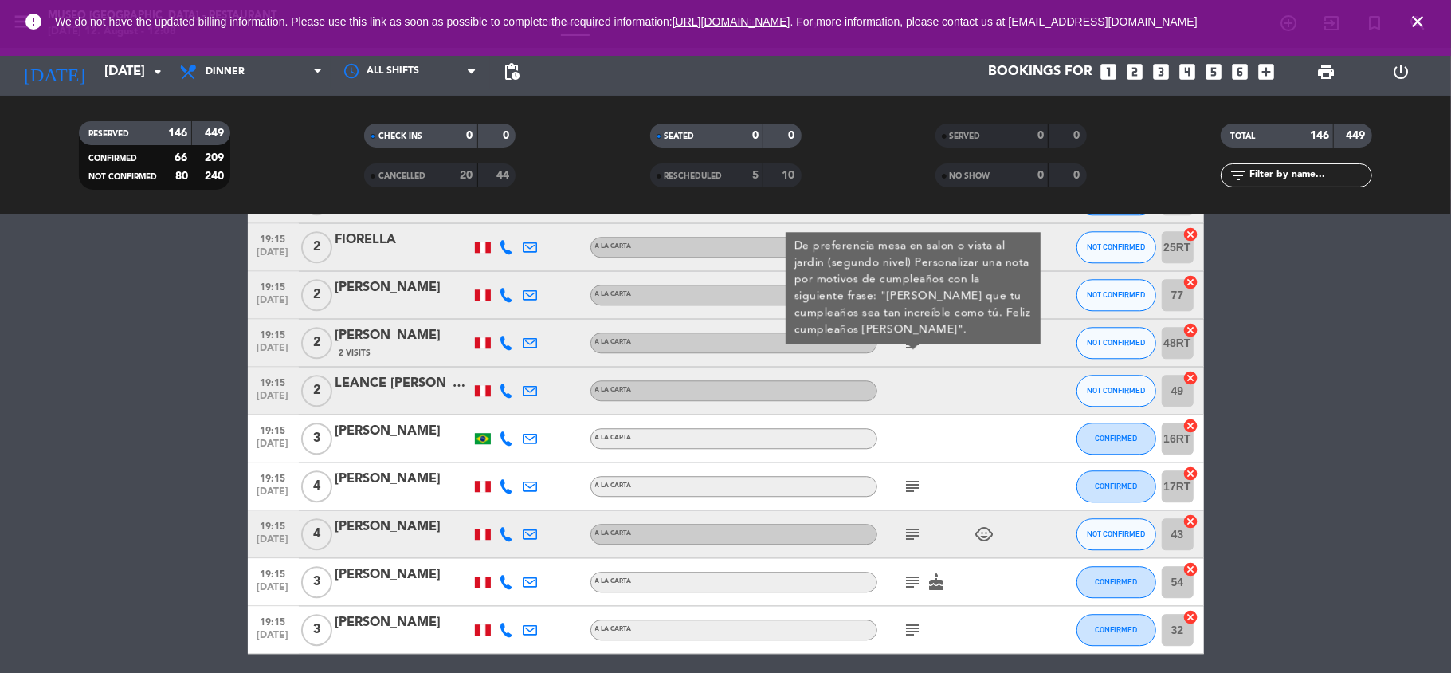
click at [909, 480] on icon "subject" at bounding box center [913, 486] width 19 height 19
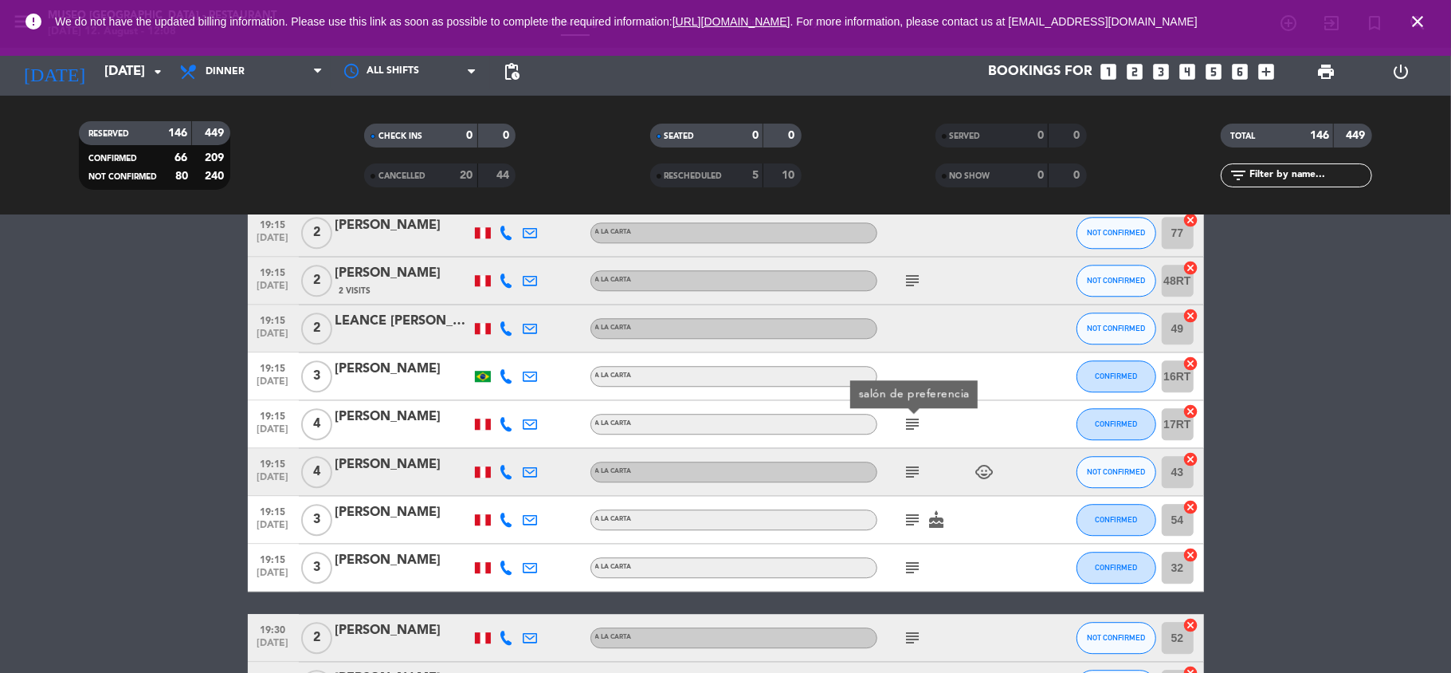
scroll to position [3081, 0]
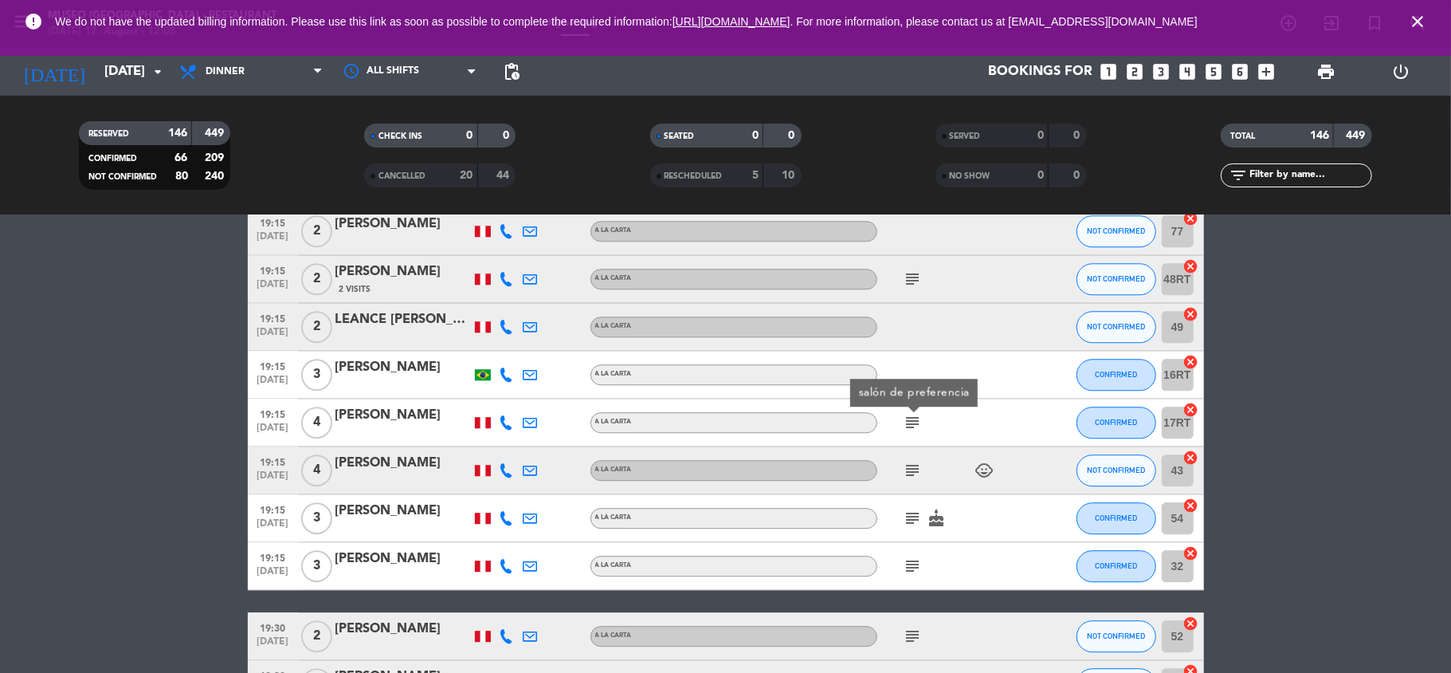
click at [402, 419] on div "[PERSON_NAME]" at bounding box center [403, 415] width 135 height 21
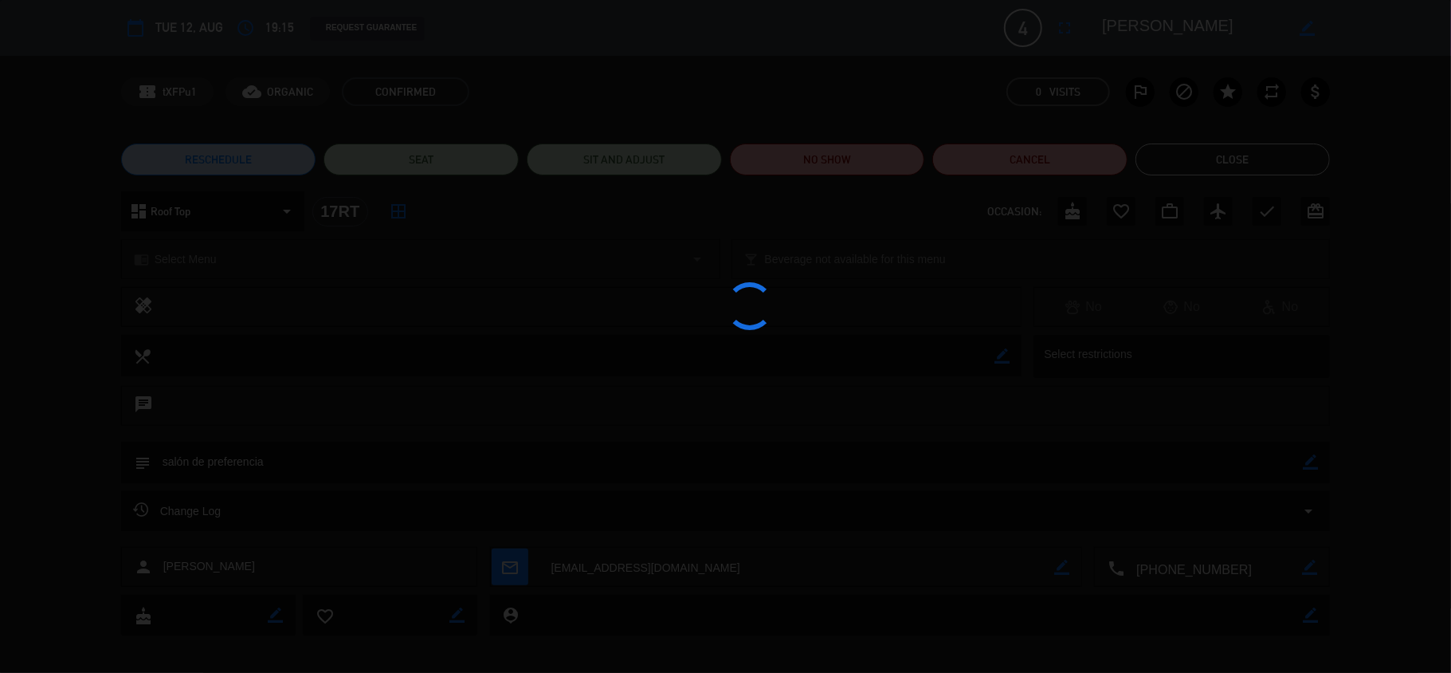
click at [1171, 23] on div at bounding box center [725, 336] width 1451 height 673
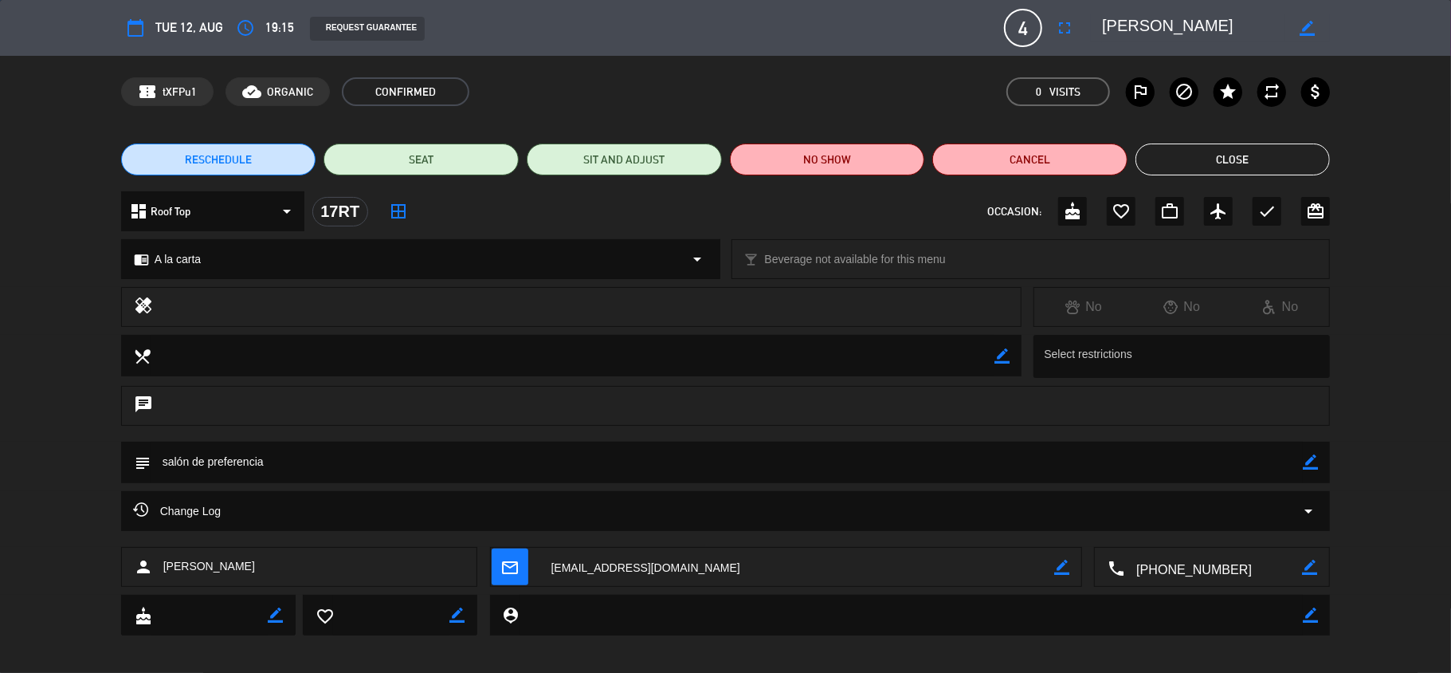
click at [1171, 23] on textarea at bounding box center [1193, 28] width 183 height 29
click at [1203, 159] on button "Close" at bounding box center [1233, 159] width 195 height 32
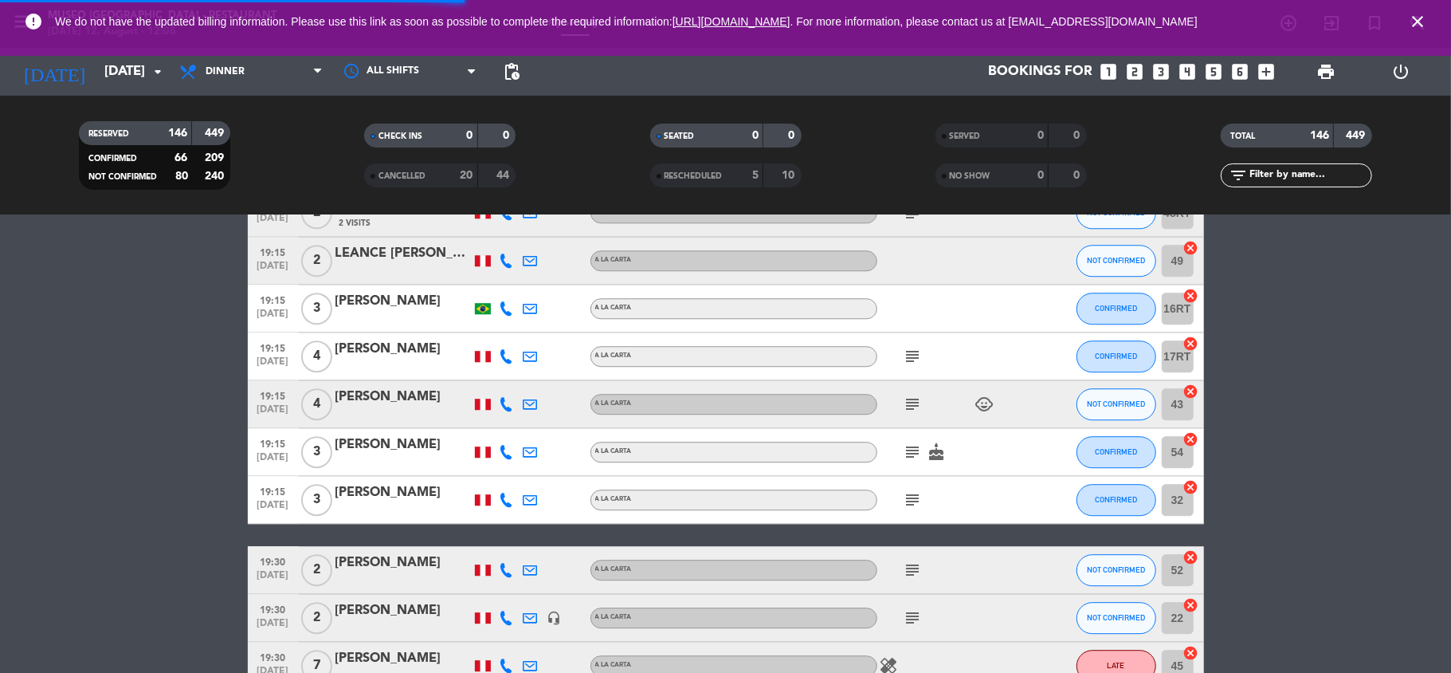
scroll to position [3175, 0]
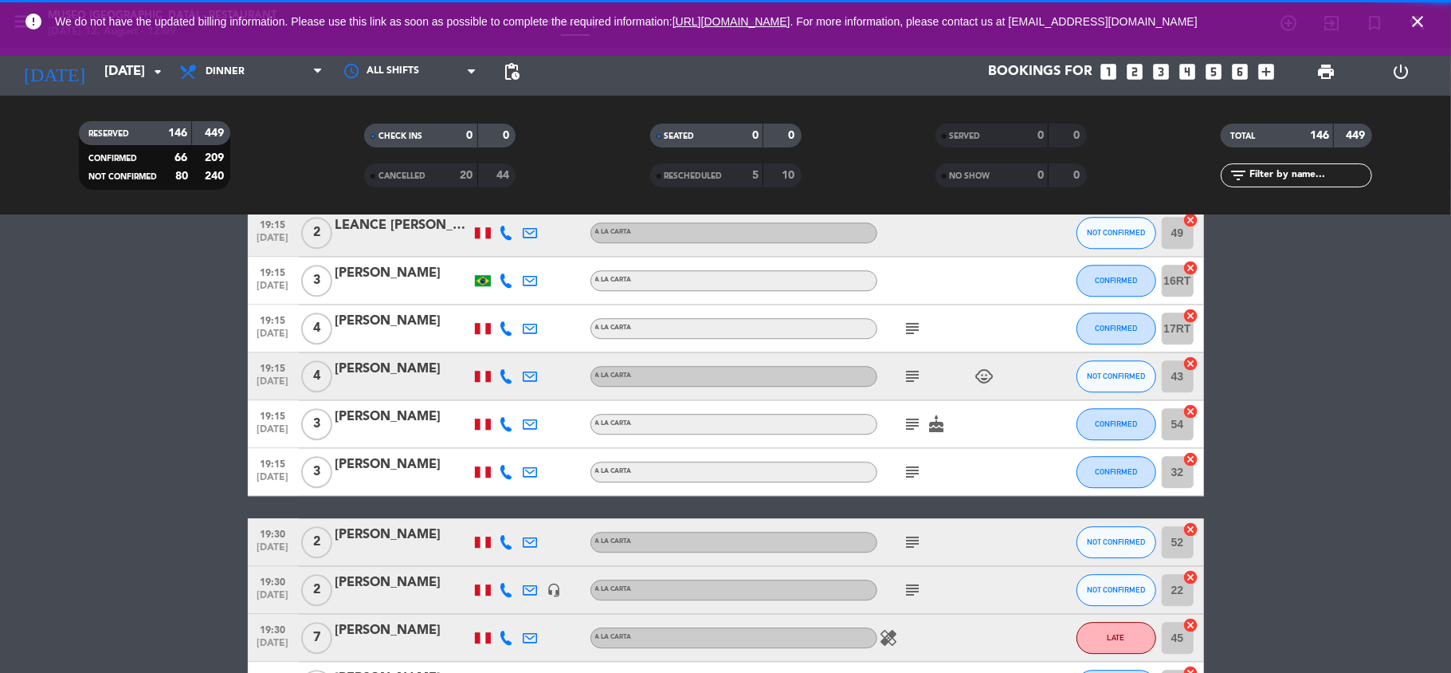
click at [902, 323] on span "subject" at bounding box center [913, 328] width 24 height 19
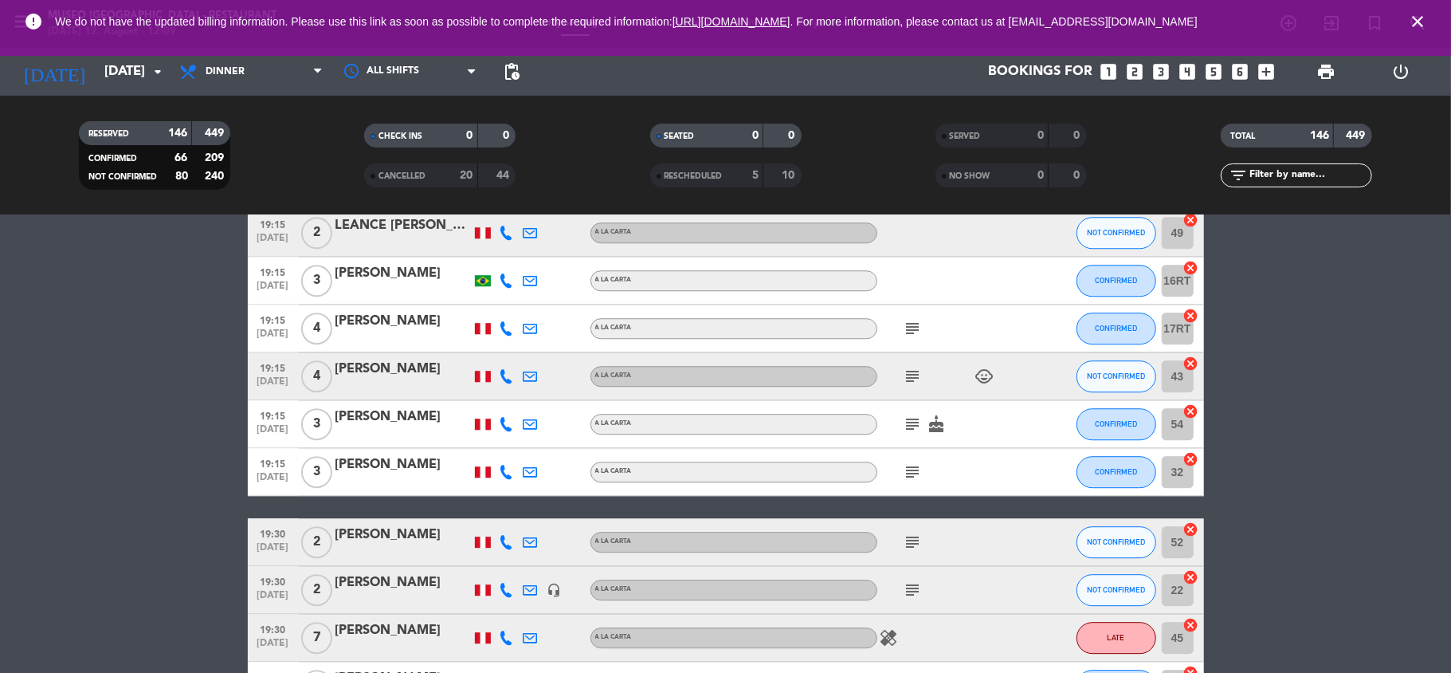
click at [909, 320] on icon "subject" at bounding box center [913, 328] width 19 height 19
click at [912, 371] on icon "subject" at bounding box center [913, 376] width 19 height 19
click at [912, 428] on icon "subject" at bounding box center [913, 423] width 19 height 19
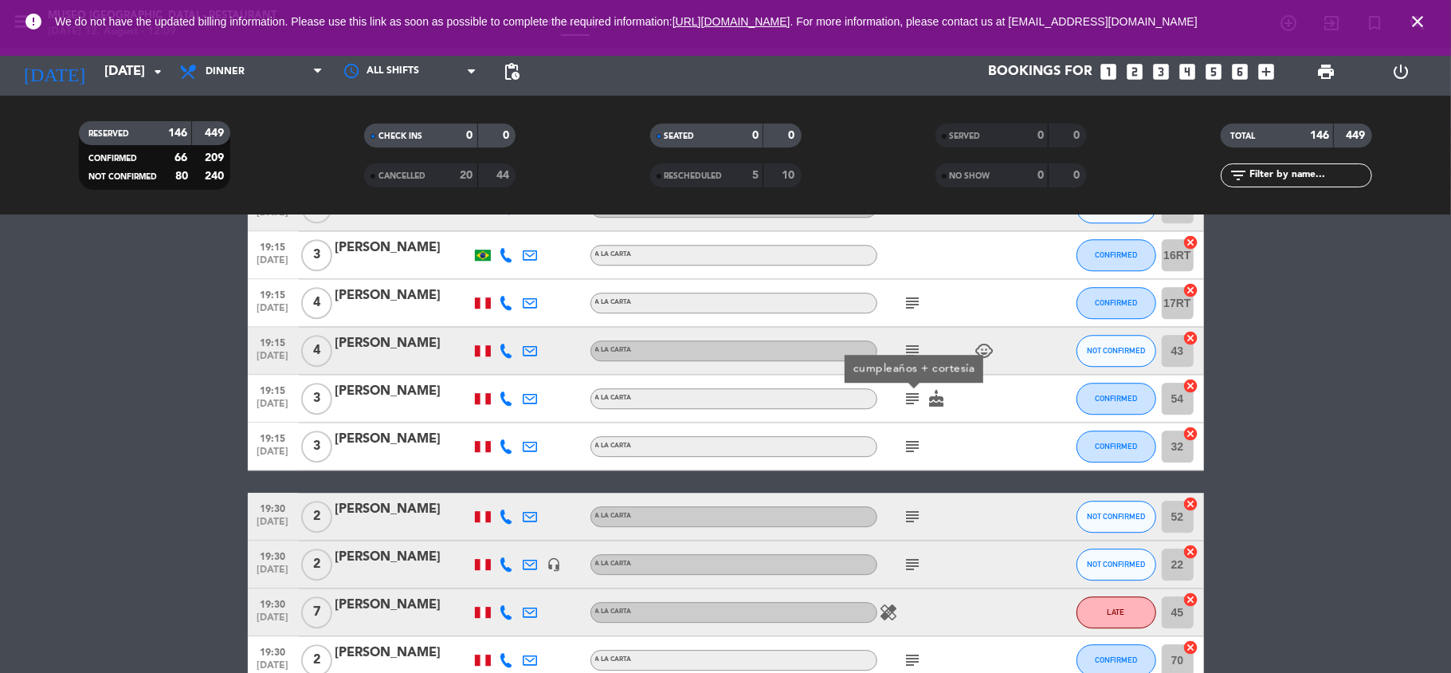
scroll to position [3202, 0]
click at [912, 428] on div "subject" at bounding box center [949, 445] width 143 height 47
click at [912, 438] on icon "subject" at bounding box center [913, 445] width 19 height 19
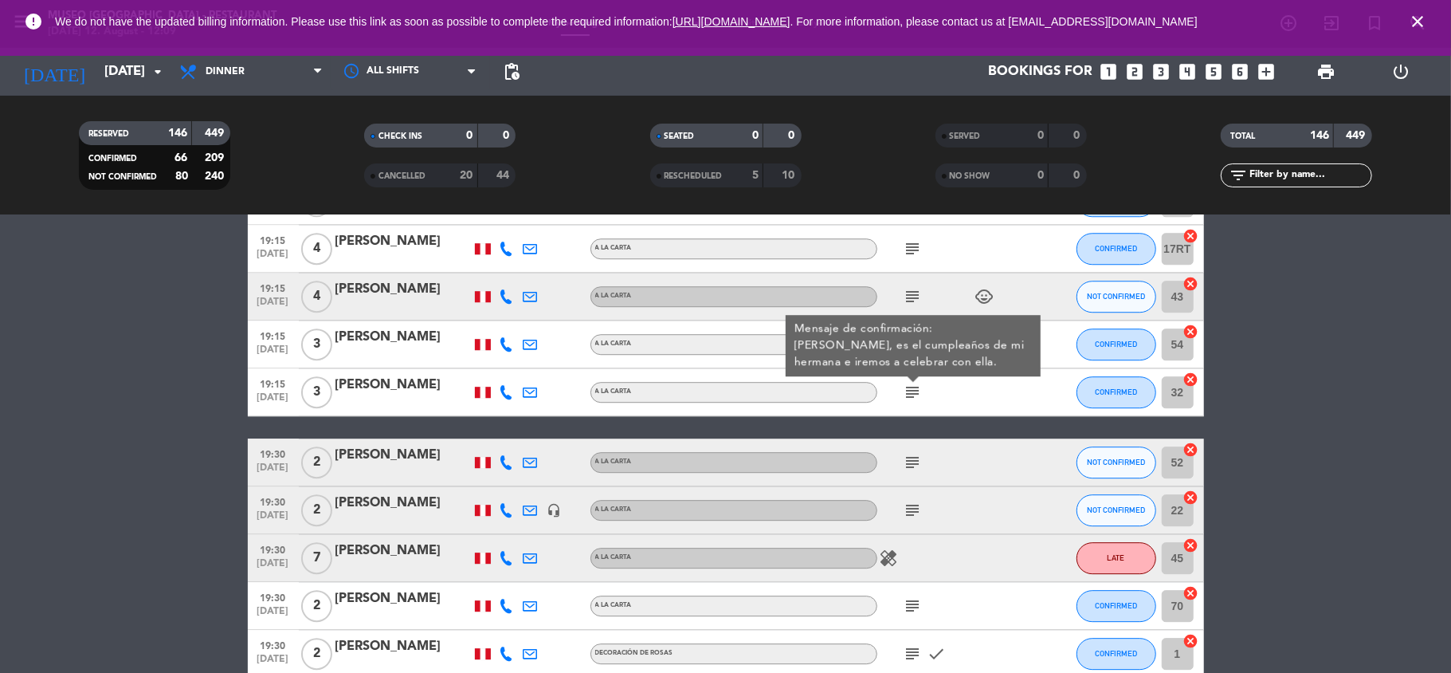
scroll to position [3260, 0]
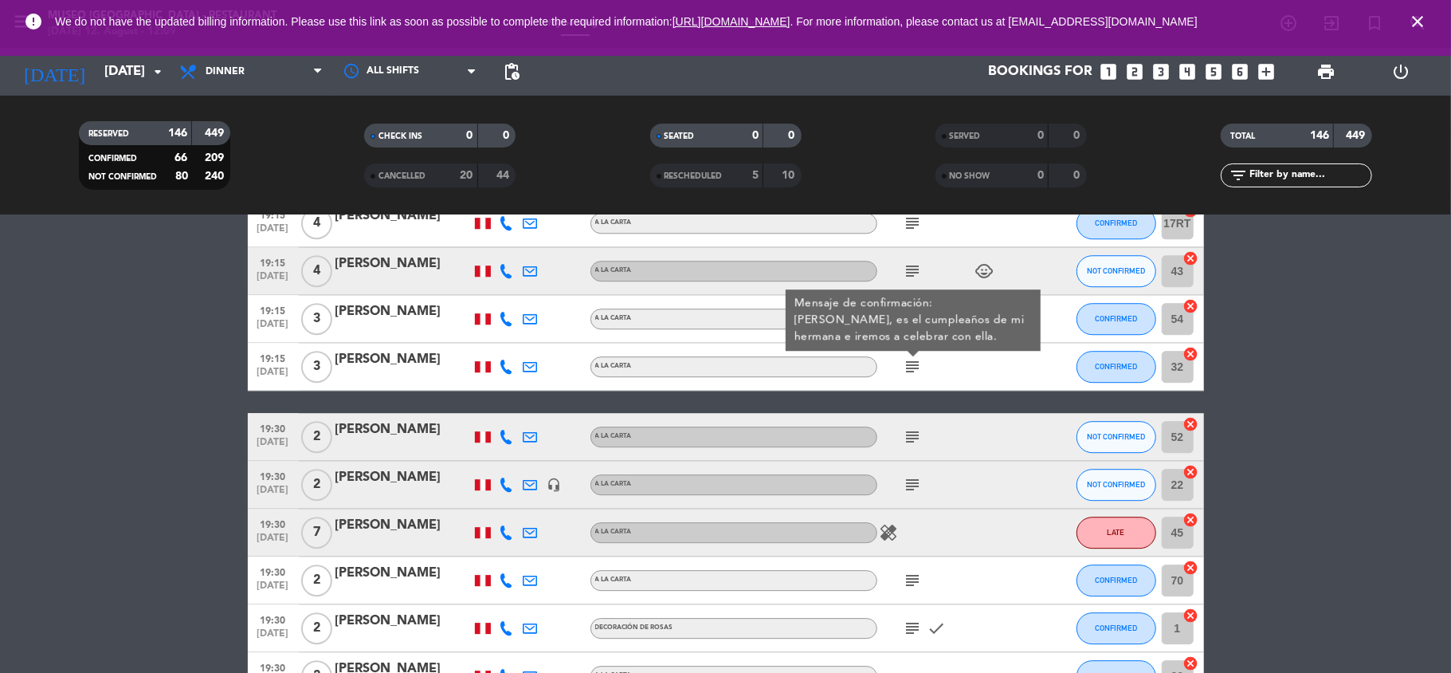
click at [910, 435] on icon "subject" at bounding box center [913, 436] width 19 height 19
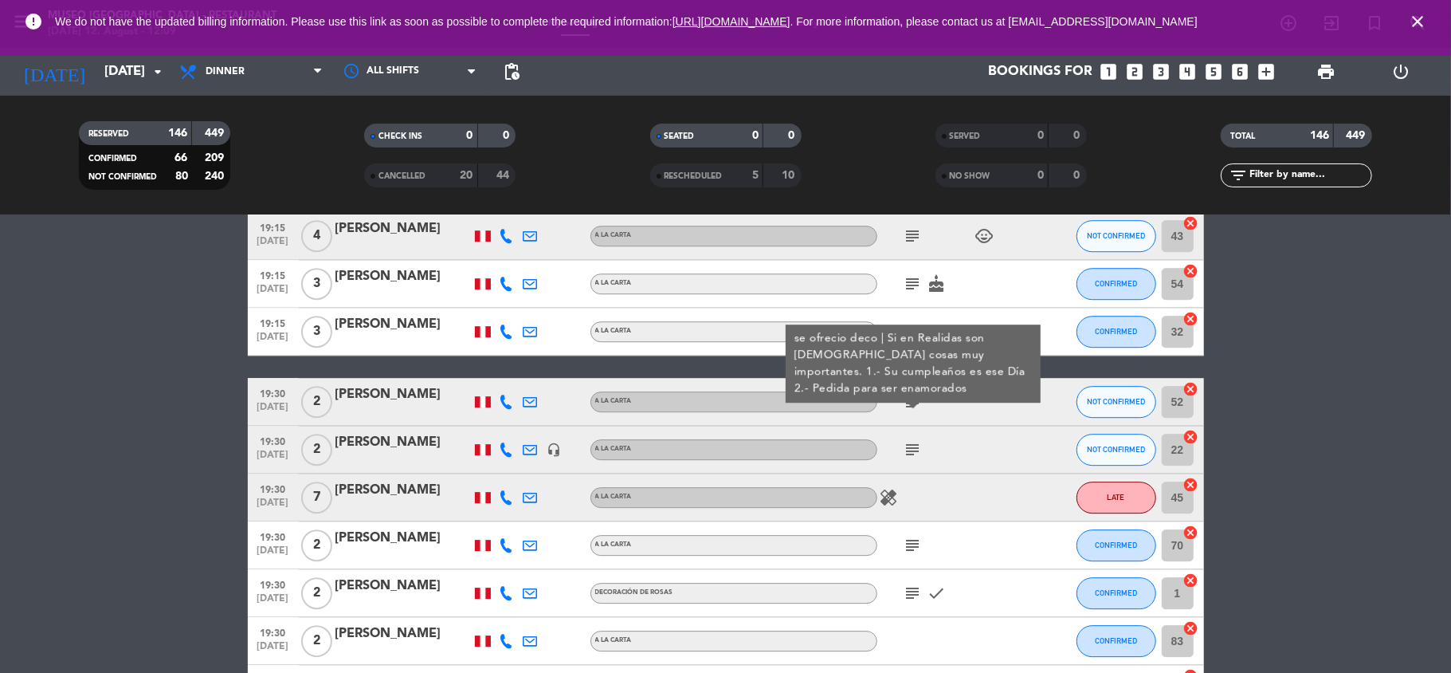
scroll to position [3317, 0]
click at [912, 446] on icon "subject" at bounding box center [913, 448] width 19 height 19
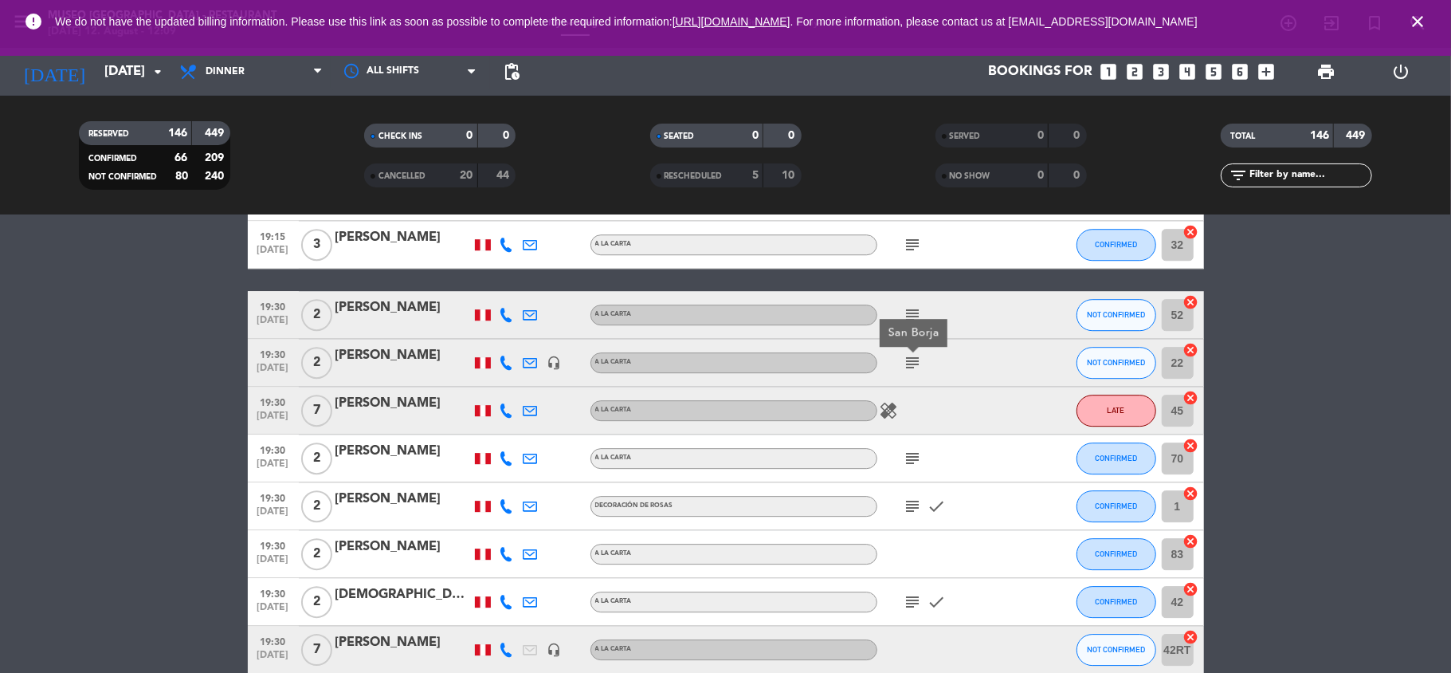
scroll to position [3403, 0]
click at [912, 448] on icon "subject" at bounding box center [913, 457] width 19 height 19
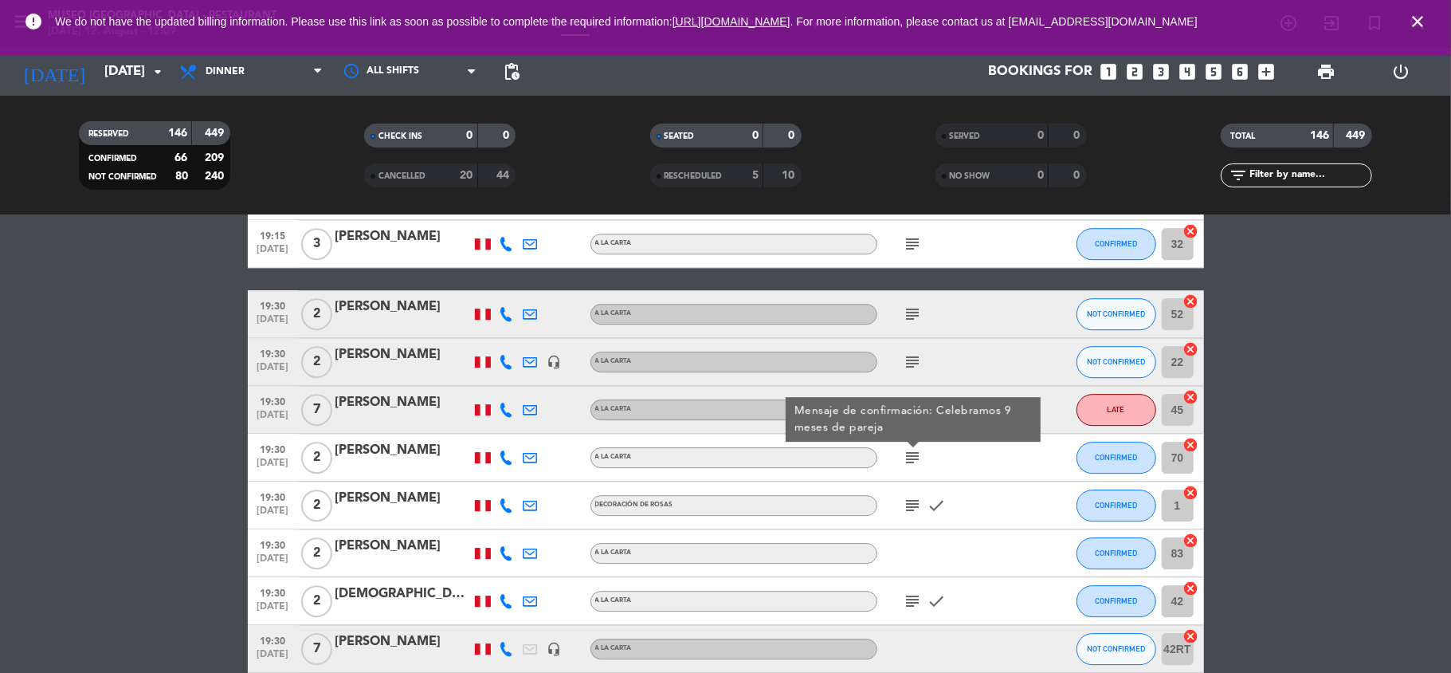
click at [374, 403] on div "[PERSON_NAME]" at bounding box center [403, 402] width 135 height 21
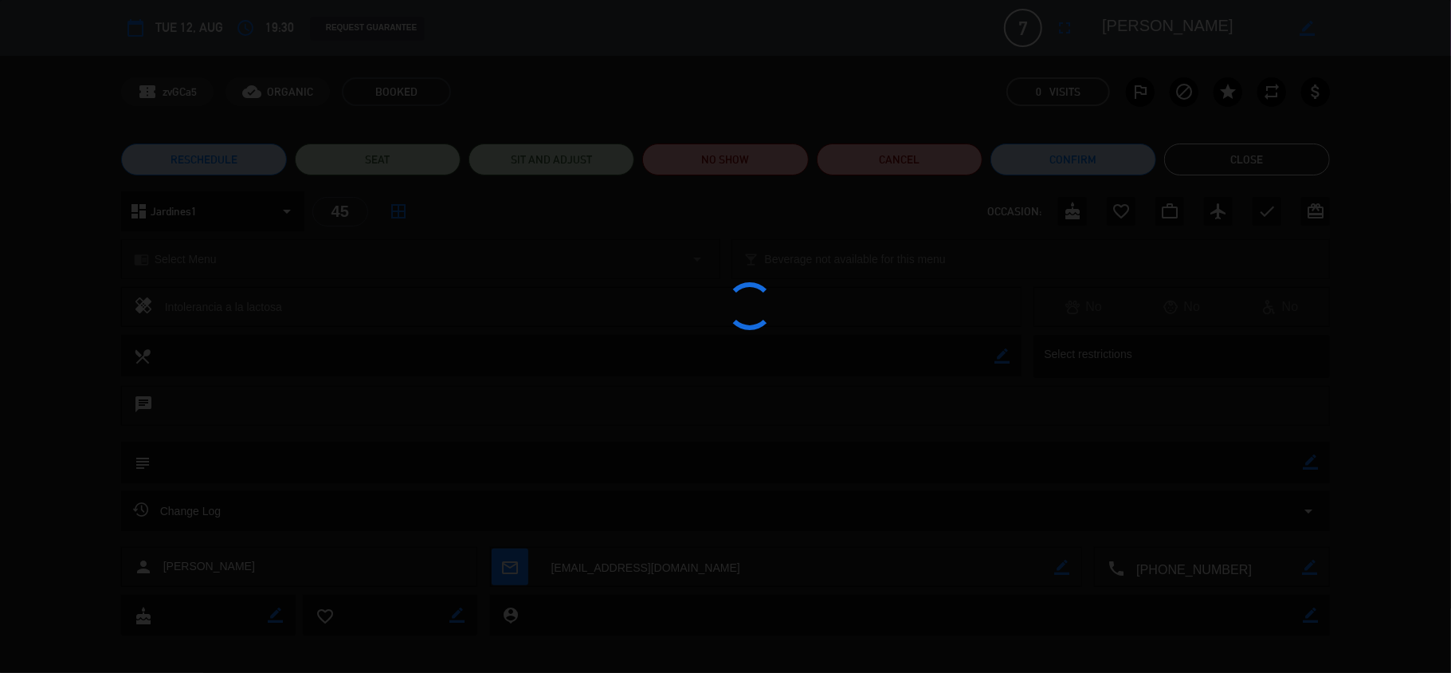
click at [1127, 40] on edit-booking-info-modal "calendar_today Tue 12, Aug access_time 19:30 REQUEST GUARANTEE 7 [PERSON_NAME] …" at bounding box center [725, 336] width 1451 height 673
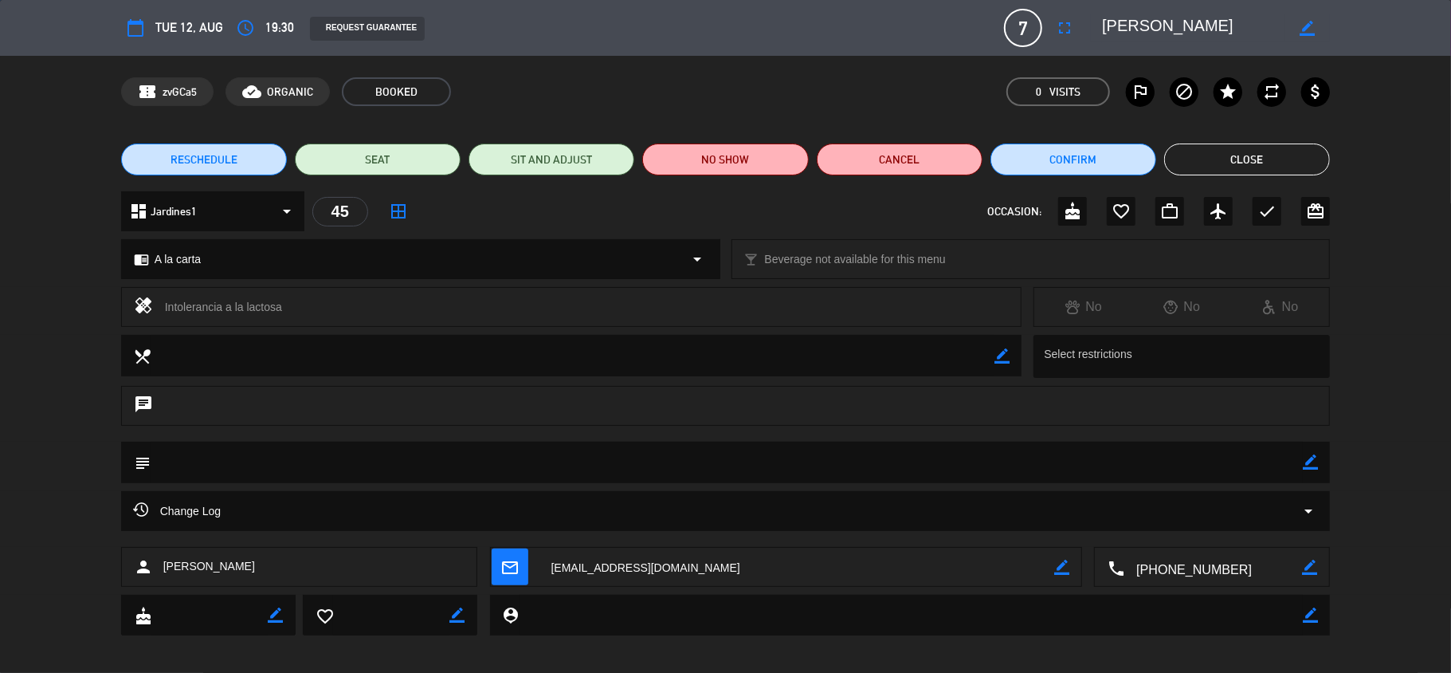
click at [1127, 40] on textarea at bounding box center [1193, 28] width 183 height 29
click at [1212, 148] on button "Close" at bounding box center [1247, 159] width 166 height 32
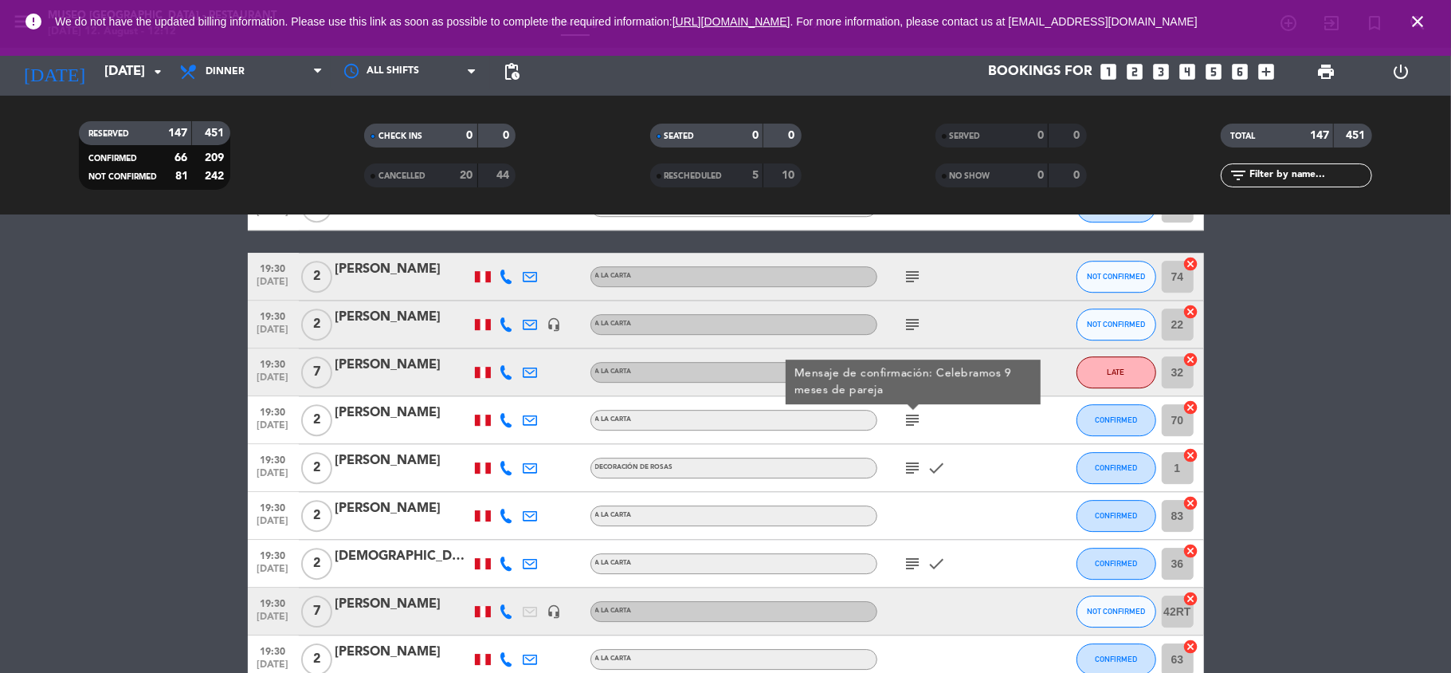
scroll to position [3442, 0]
click at [913, 460] on icon "subject" at bounding box center [913, 467] width 19 height 19
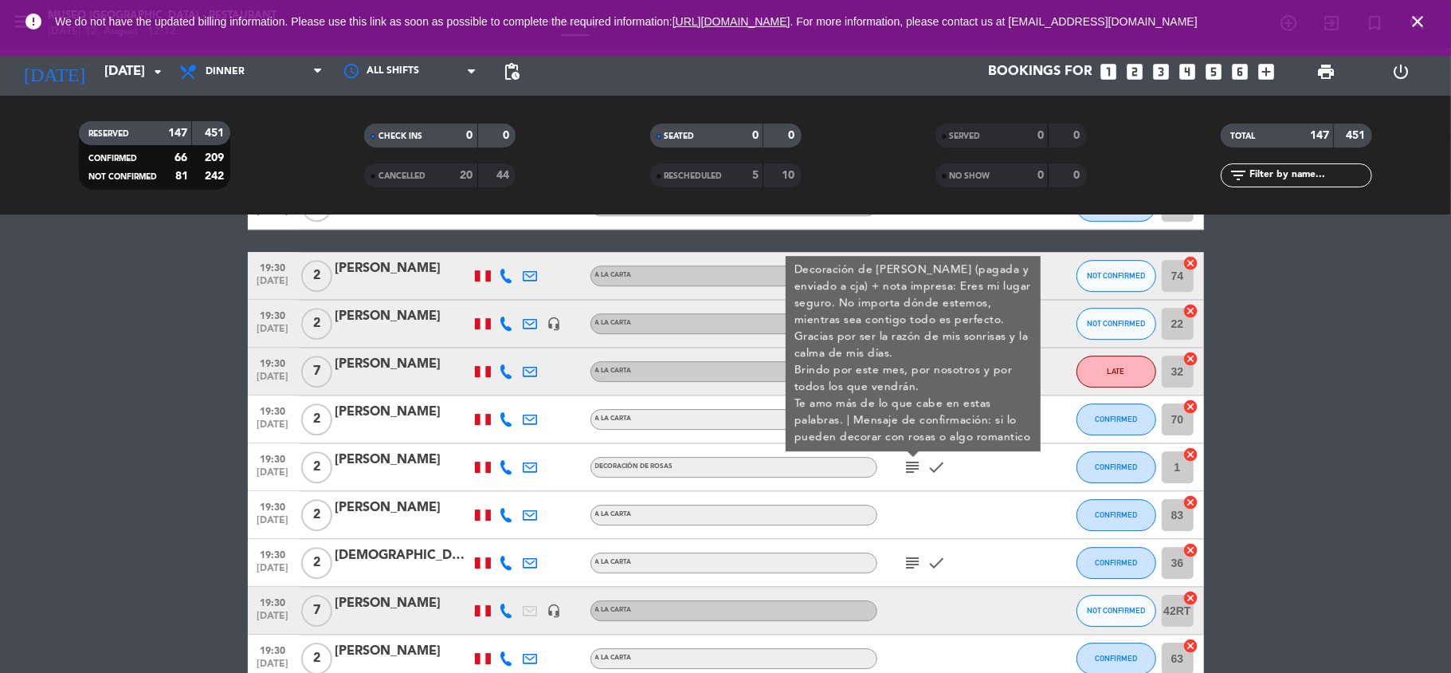
click at [348, 464] on div "[PERSON_NAME]" at bounding box center [403, 460] width 135 height 21
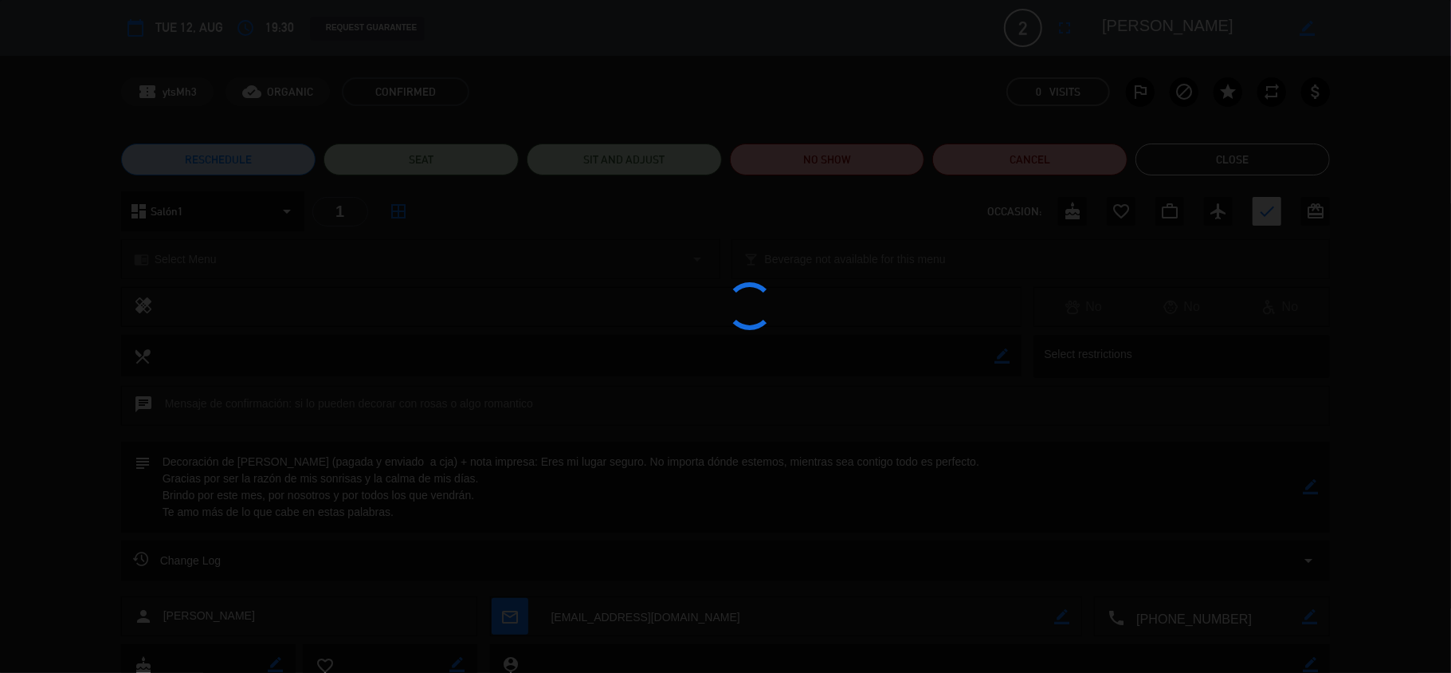
click at [1124, 39] on div at bounding box center [725, 336] width 1451 height 673
click at [1124, 39] on edit-booking-info-modal "calendar_today Tue 12, Aug access_time 19:30 REQUEST GUARANTEE 2 [PERSON_NAME] …" at bounding box center [725, 336] width 1451 height 673
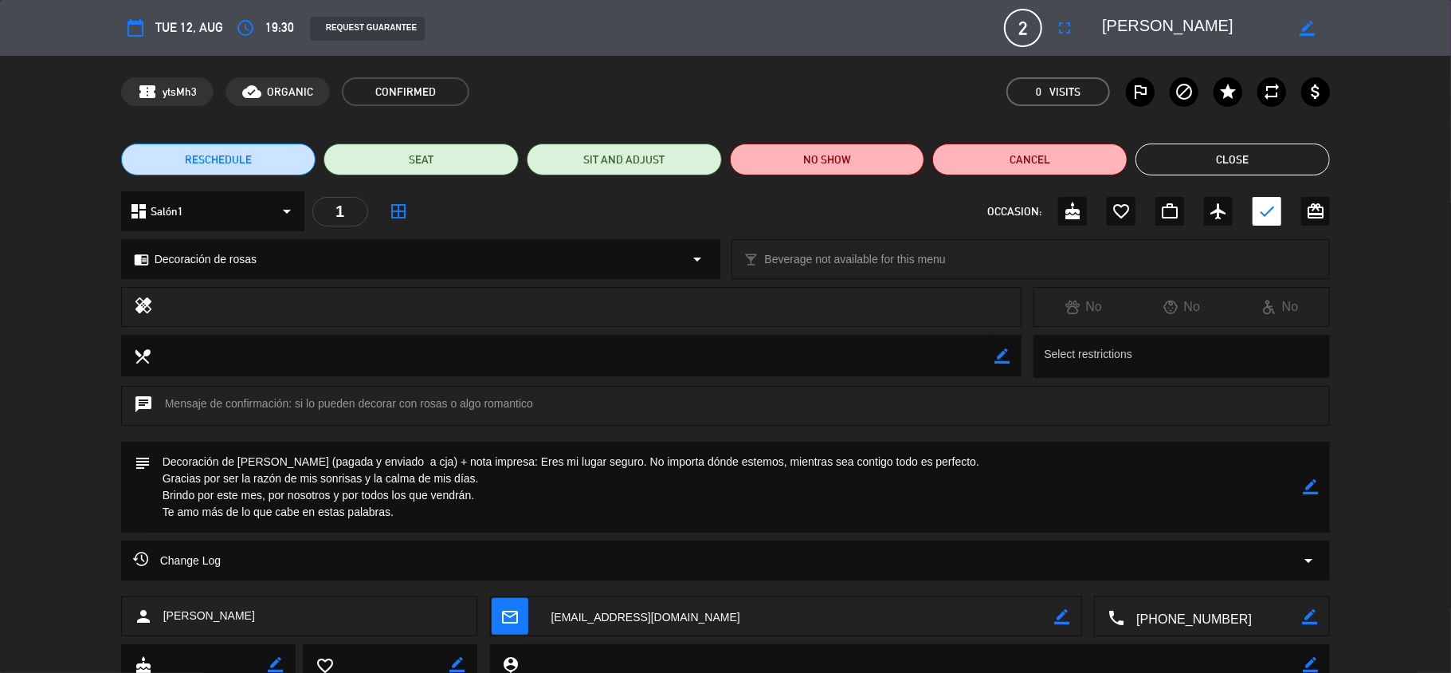
click at [1125, 29] on textarea at bounding box center [1193, 28] width 183 height 29
click at [1142, 29] on textarea at bounding box center [1193, 28] width 183 height 29
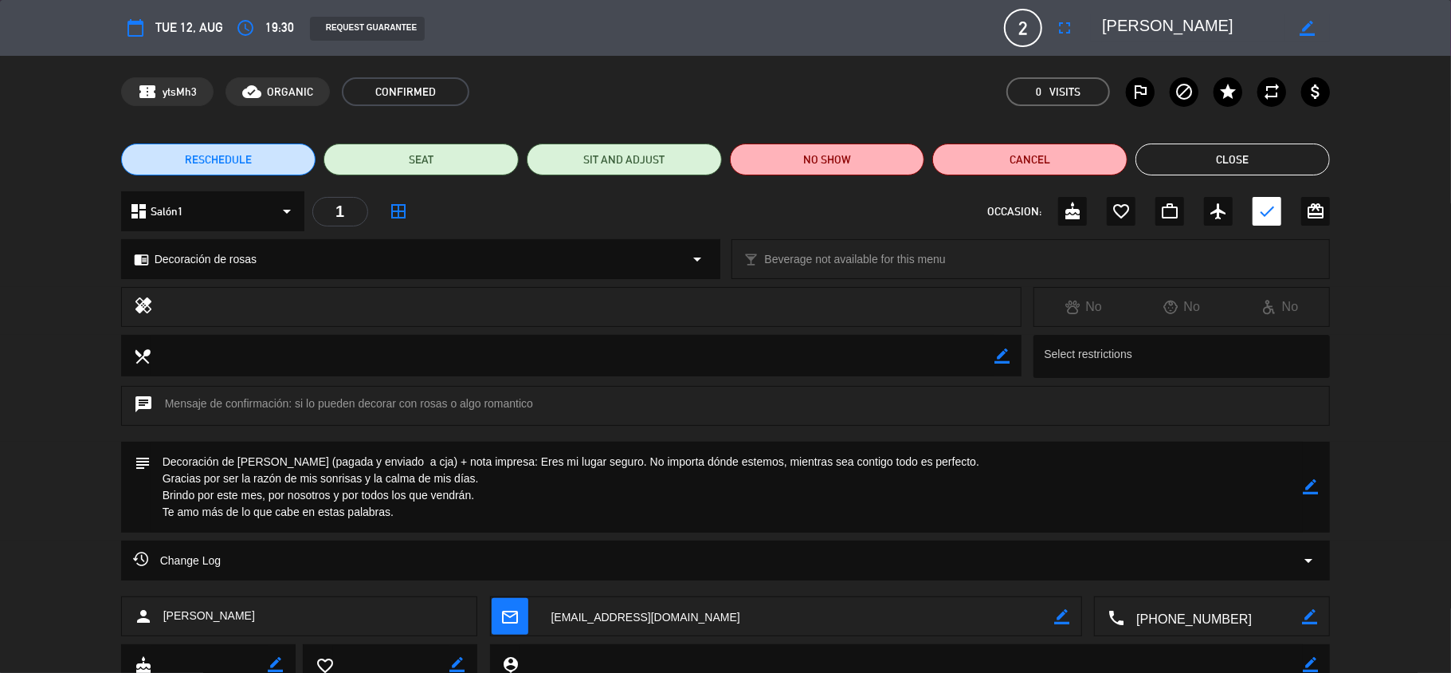
click at [1142, 29] on textarea at bounding box center [1193, 28] width 183 height 29
drag, startPoint x: 475, startPoint y: 461, endPoint x: 501, endPoint y: 508, distance: 53.9
click at [501, 508] on textarea at bounding box center [727, 487] width 1153 height 91
click at [1229, 166] on button "Close" at bounding box center [1233, 159] width 195 height 32
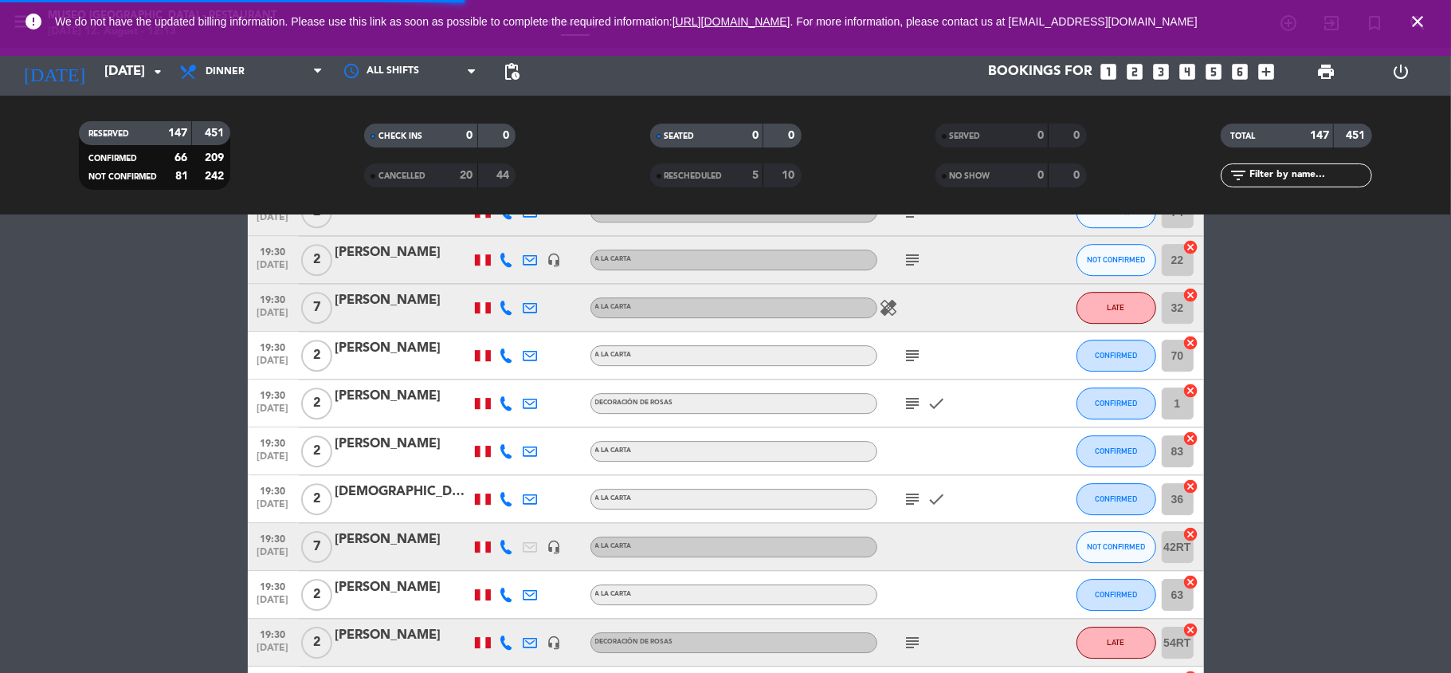
scroll to position [3517, 0]
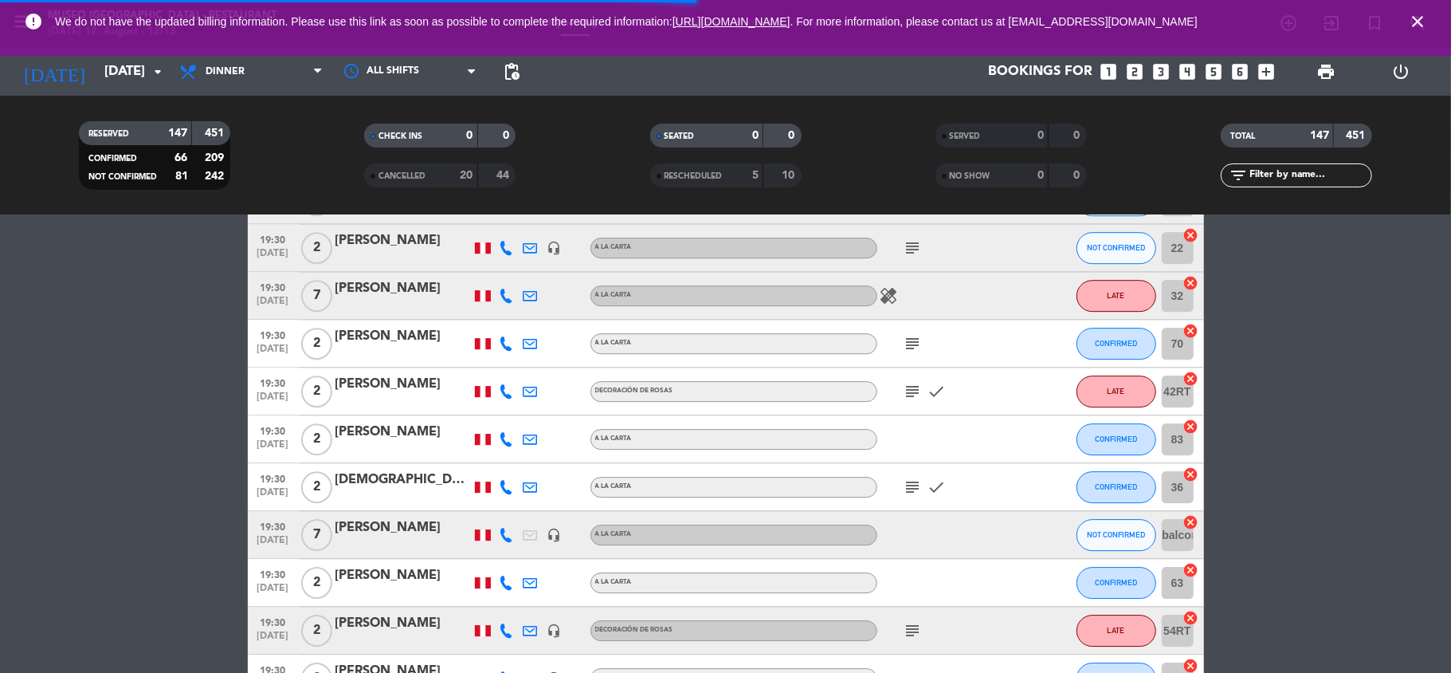
click at [905, 485] on icon "subject" at bounding box center [913, 486] width 19 height 19
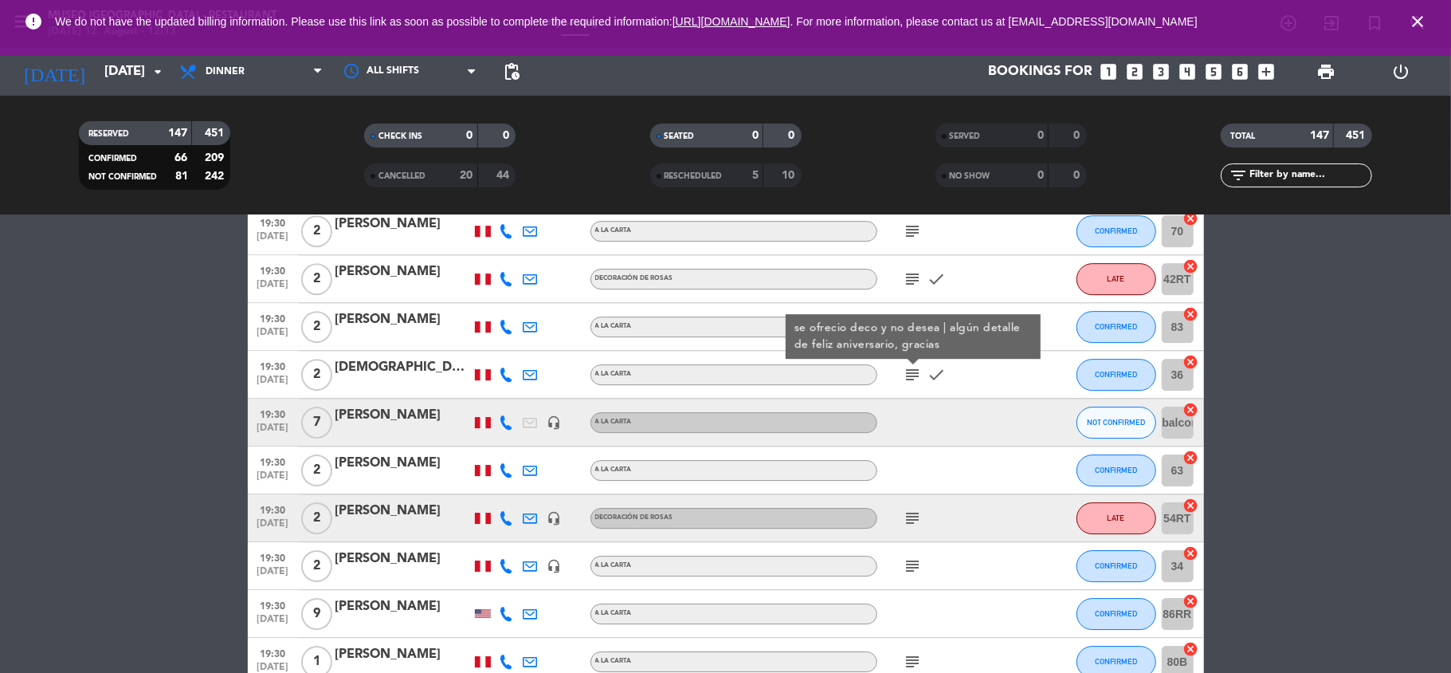
scroll to position [3632, 0]
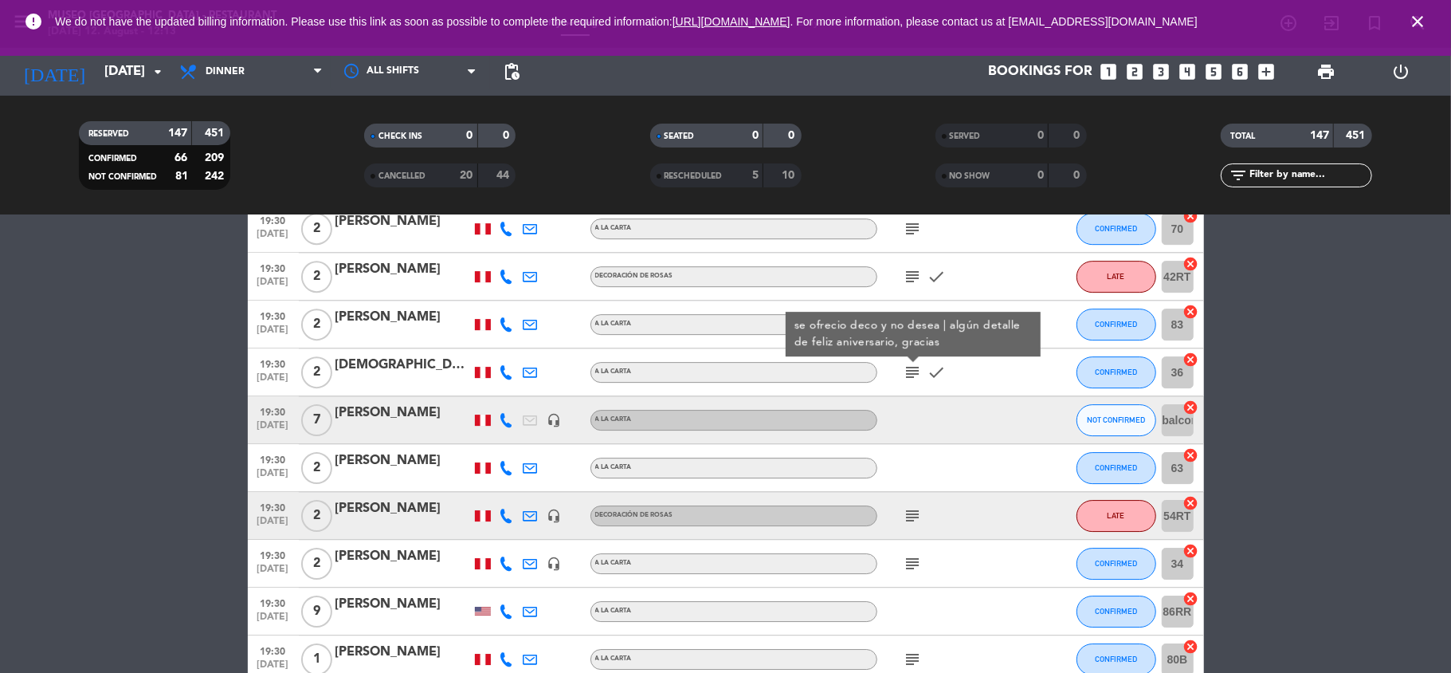
click at [915, 510] on icon "subject" at bounding box center [913, 515] width 19 height 19
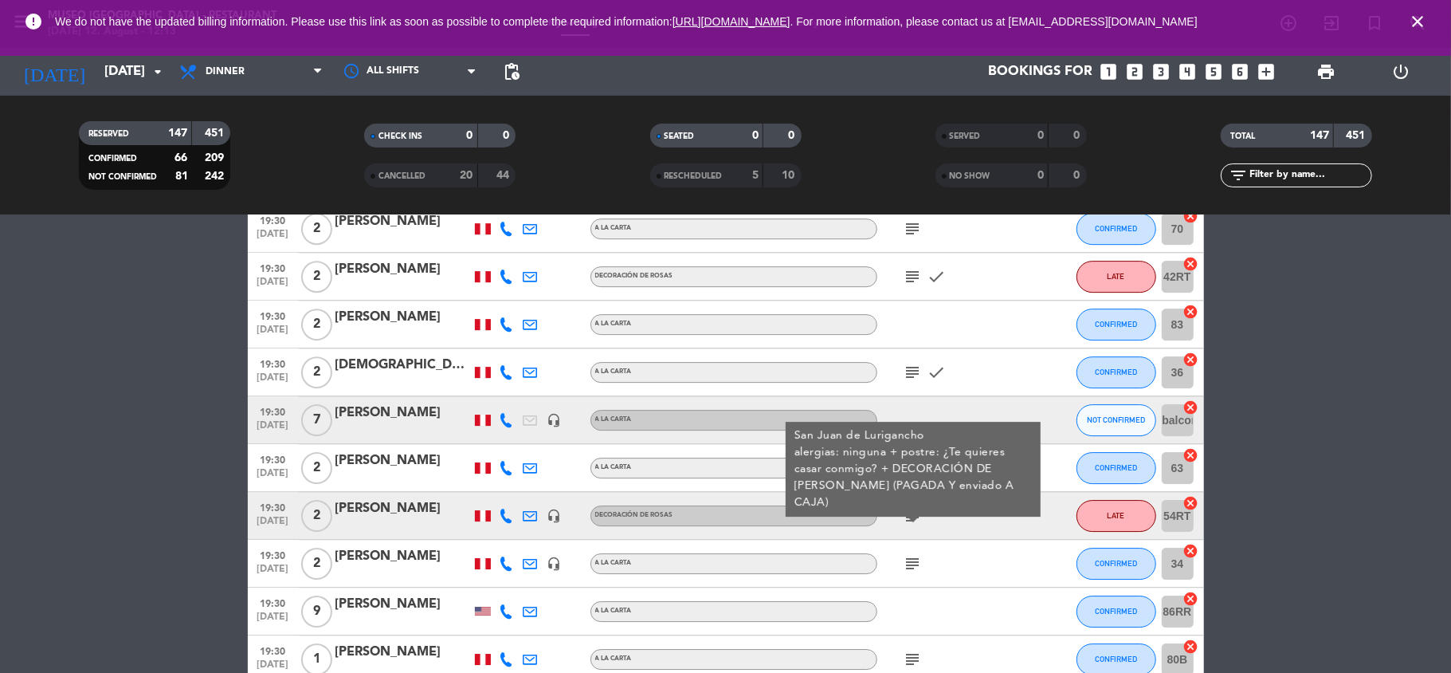
click at [426, 505] on div "[PERSON_NAME]" at bounding box center [403, 508] width 135 height 21
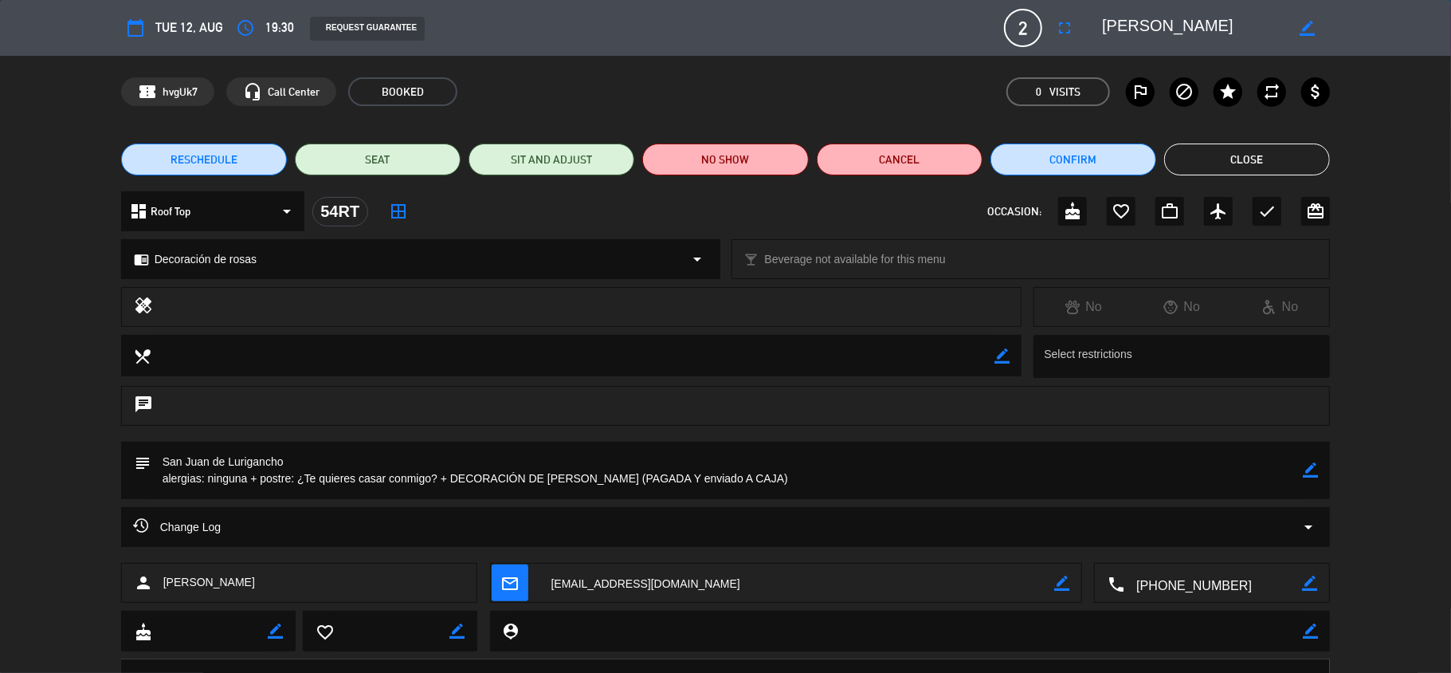
click at [1126, 24] on textarea at bounding box center [1193, 28] width 183 height 29
click at [1224, 166] on button "Close" at bounding box center [1247, 159] width 166 height 32
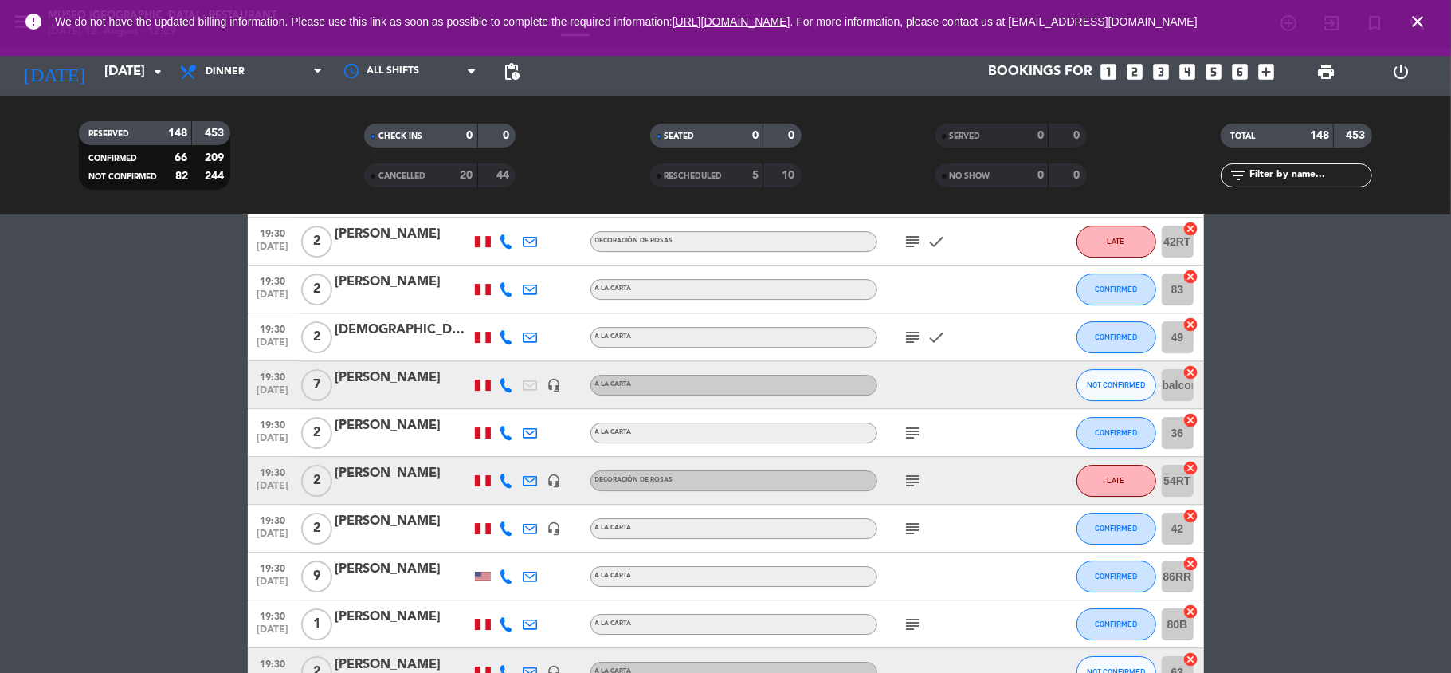
scroll to position [3719, 0]
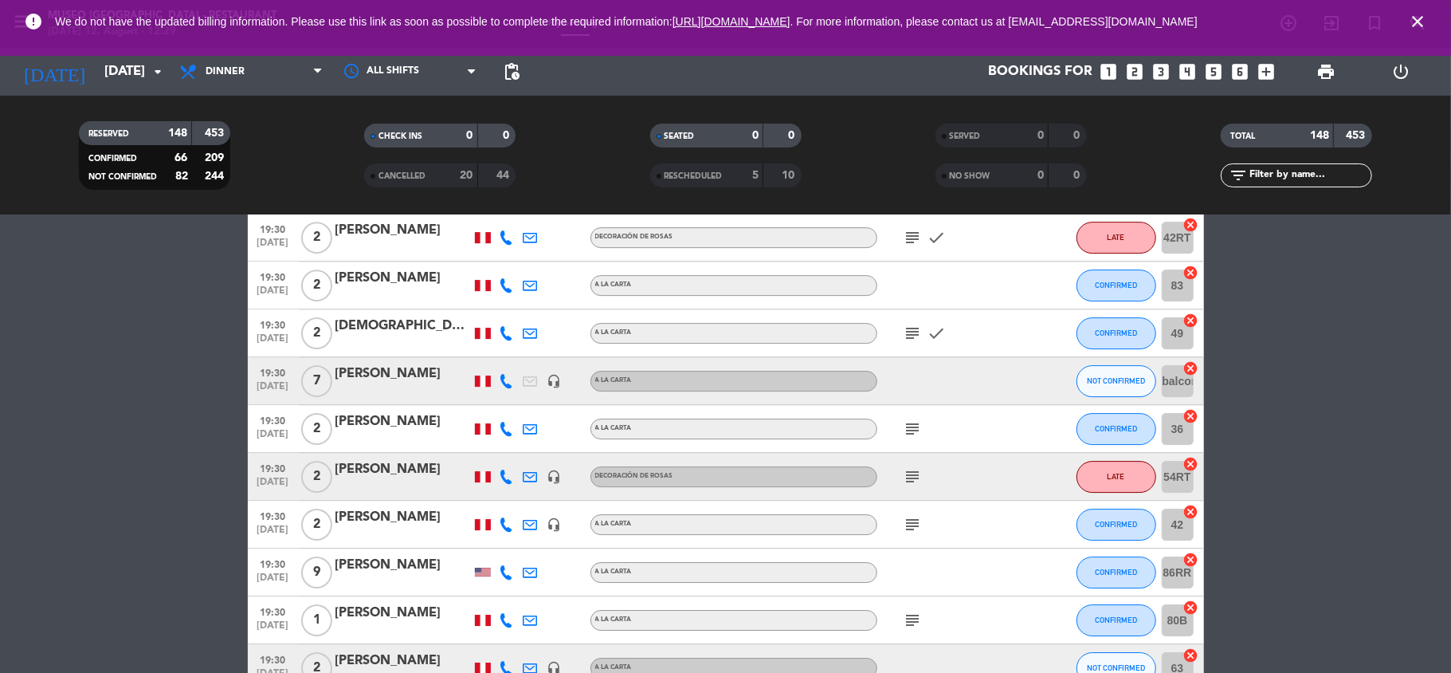
click at [910, 338] on icon "subject" at bounding box center [913, 333] width 19 height 19
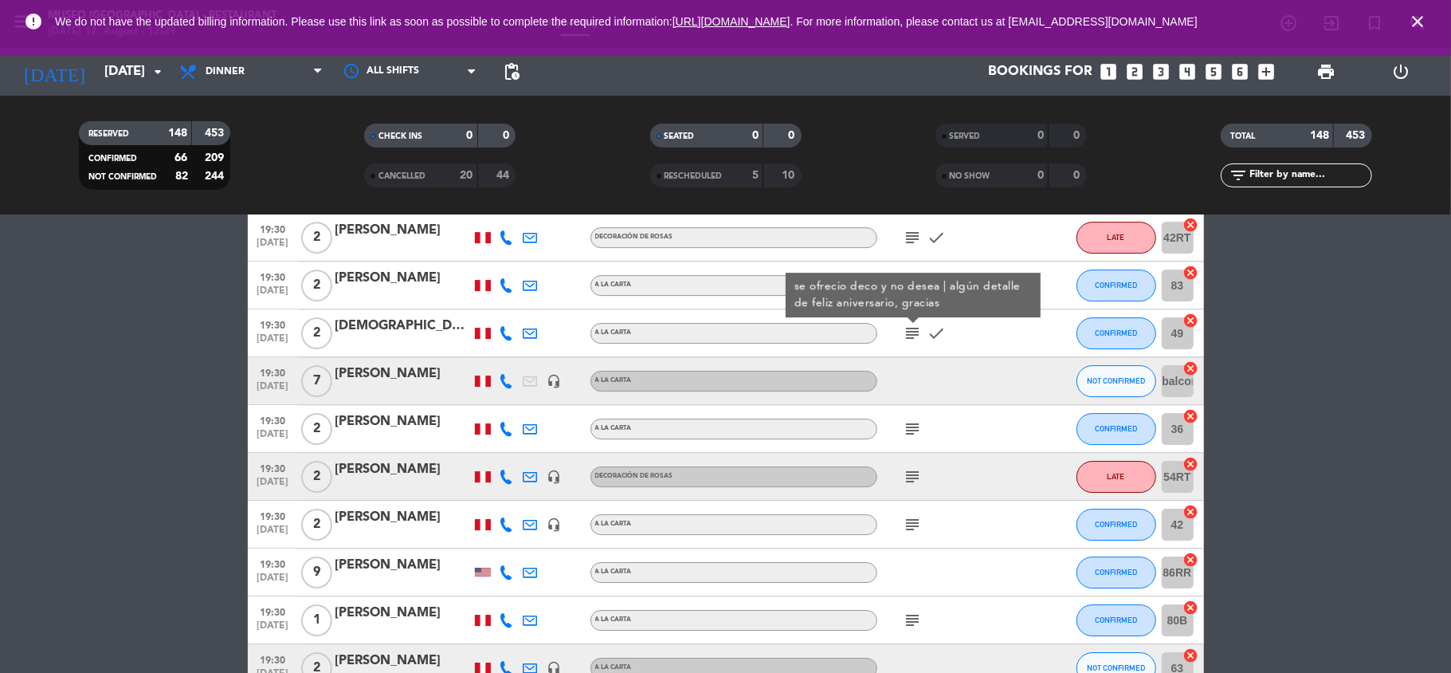
click at [913, 428] on icon "subject" at bounding box center [913, 428] width 19 height 19
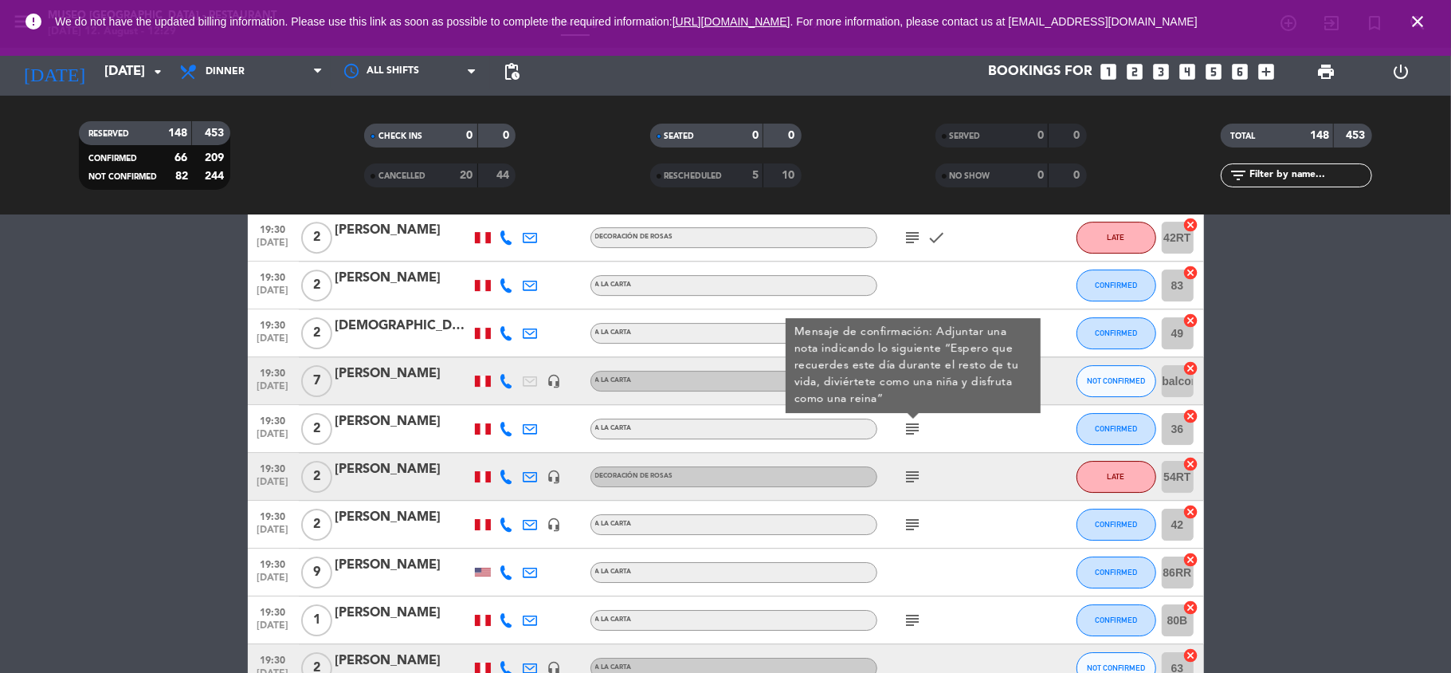
click at [413, 418] on div "[PERSON_NAME]" at bounding box center [403, 421] width 135 height 21
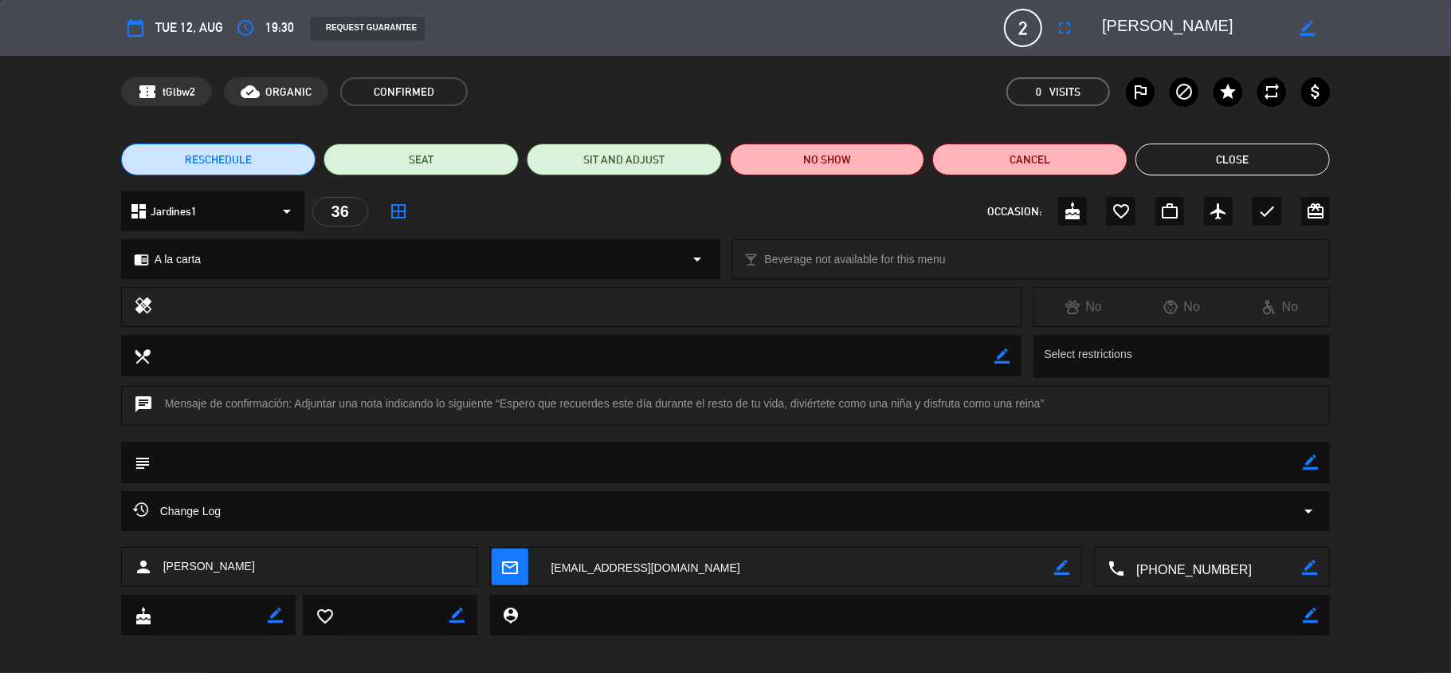
click at [1176, 21] on textarea at bounding box center [1193, 28] width 183 height 29
click at [1173, 150] on button "Close" at bounding box center [1233, 159] width 195 height 32
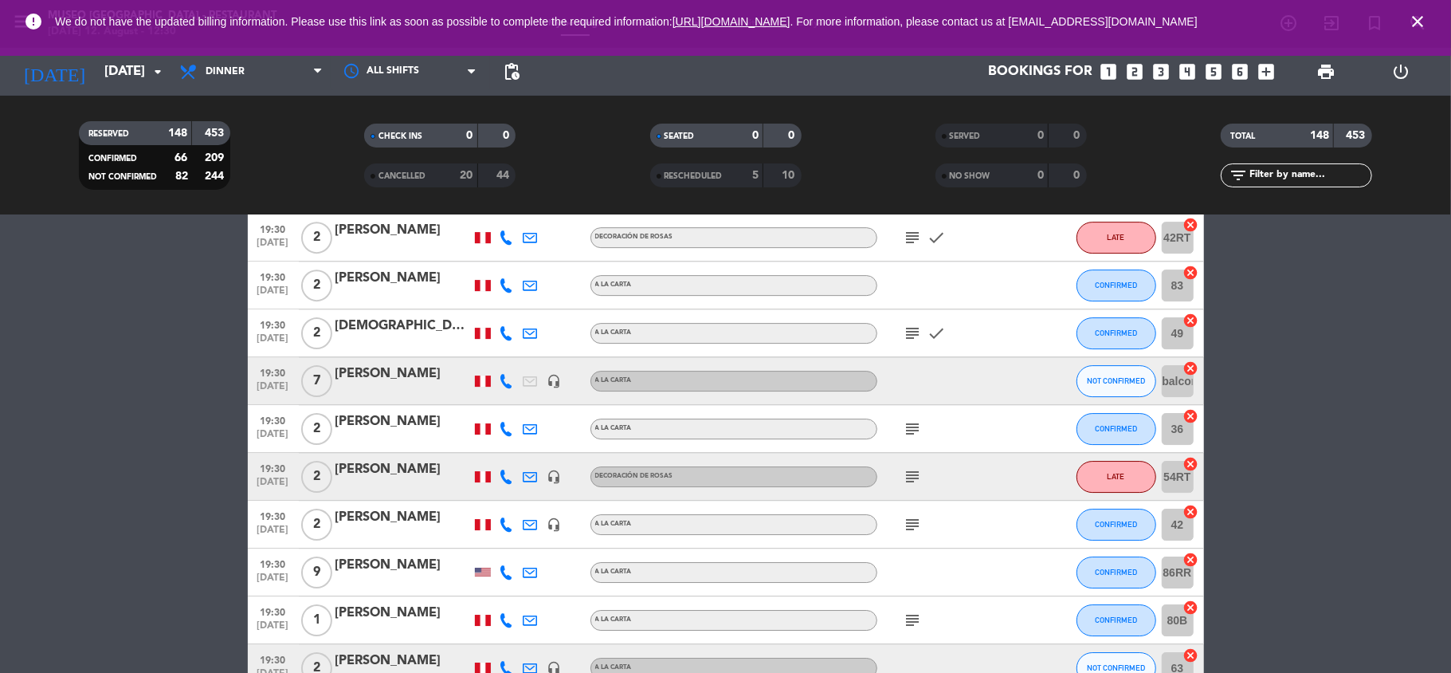
click at [406, 427] on div "[PERSON_NAME]" at bounding box center [403, 421] width 135 height 21
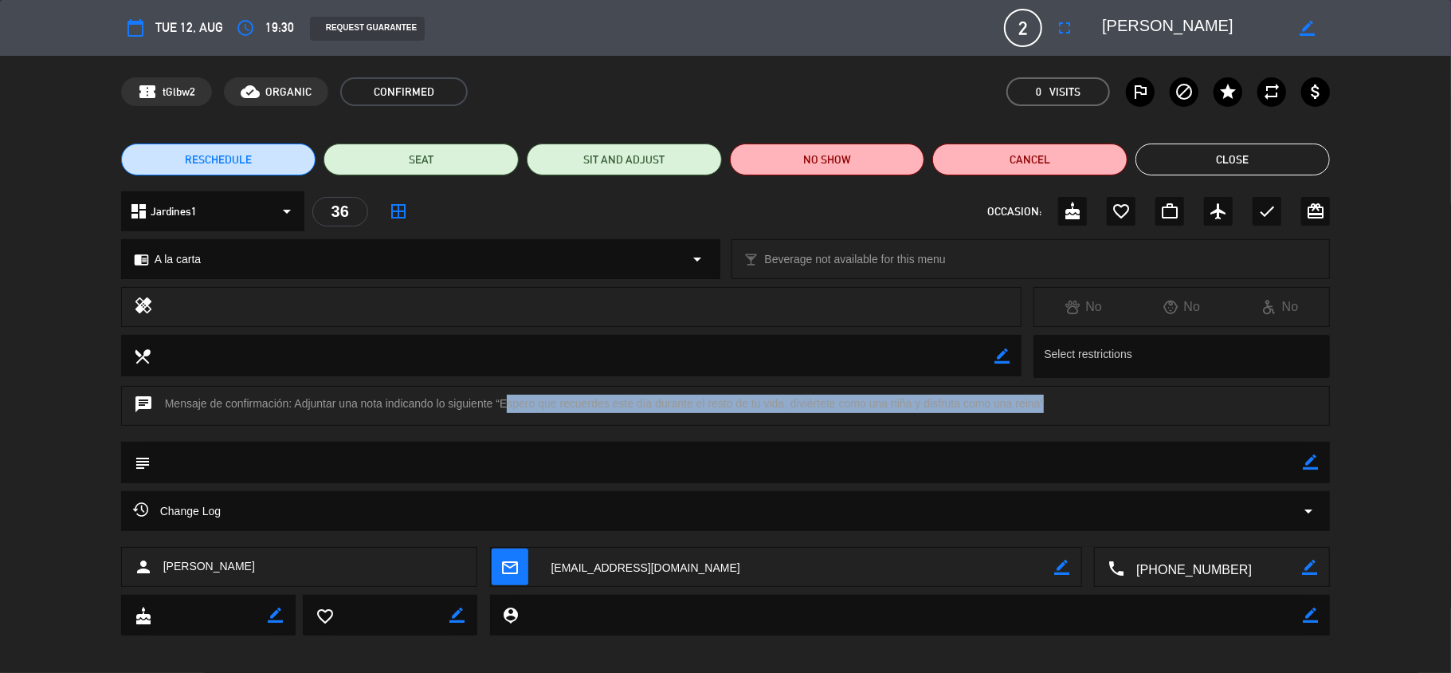
drag, startPoint x: 499, startPoint y: 403, endPoint x: 1041, endPoint y: 397, distance: 542.0
click at [1041, 397] on div "chat Mensaje de confirmación: Adjuntar una nota indicando lo siguiente “Espero …" at bounding box center [726, 406] width 1210 height 40
copy div "[PERSON_NAME] que recuerdes este día durante el resto de tu vida, diviértete co…"
click at [1177, 156] on button "Close" at bounding box center [1233, 159] width 195 height 32
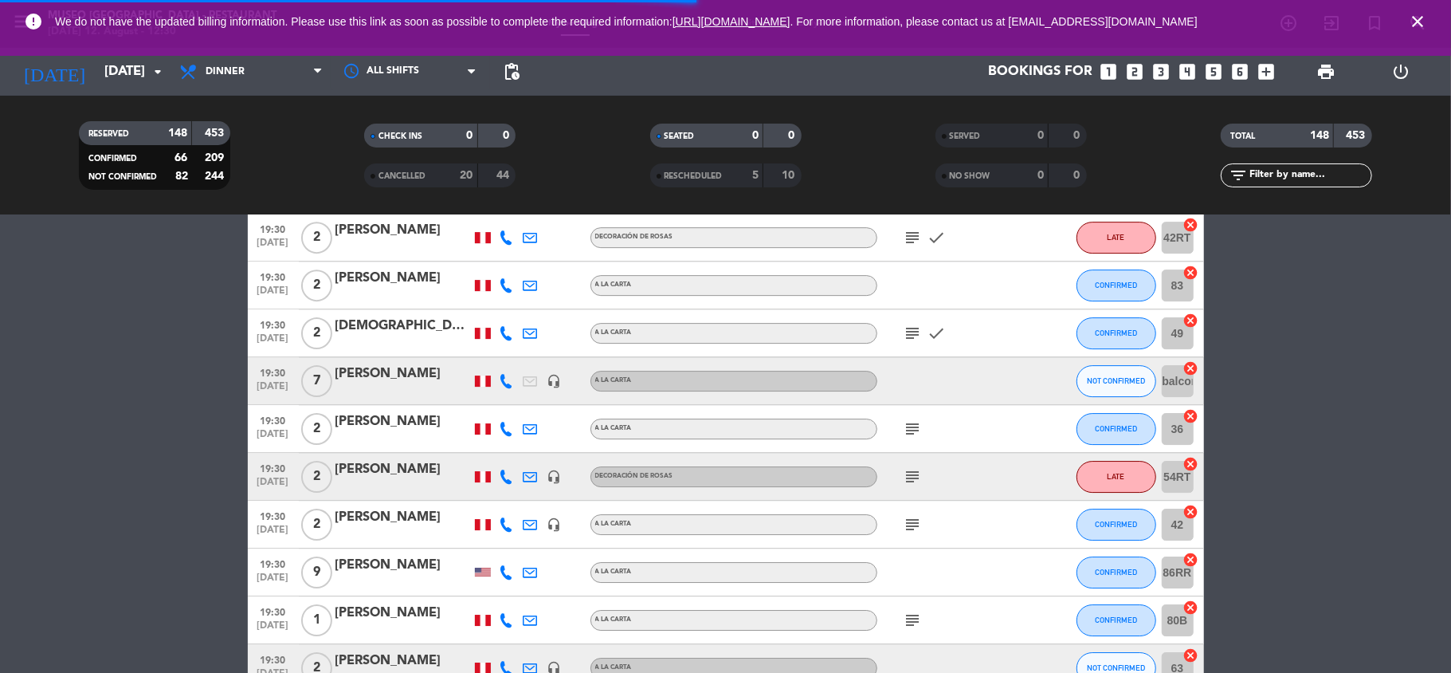
click at [913, 380] on div at bounding box center [949, 380] width 143 height 47
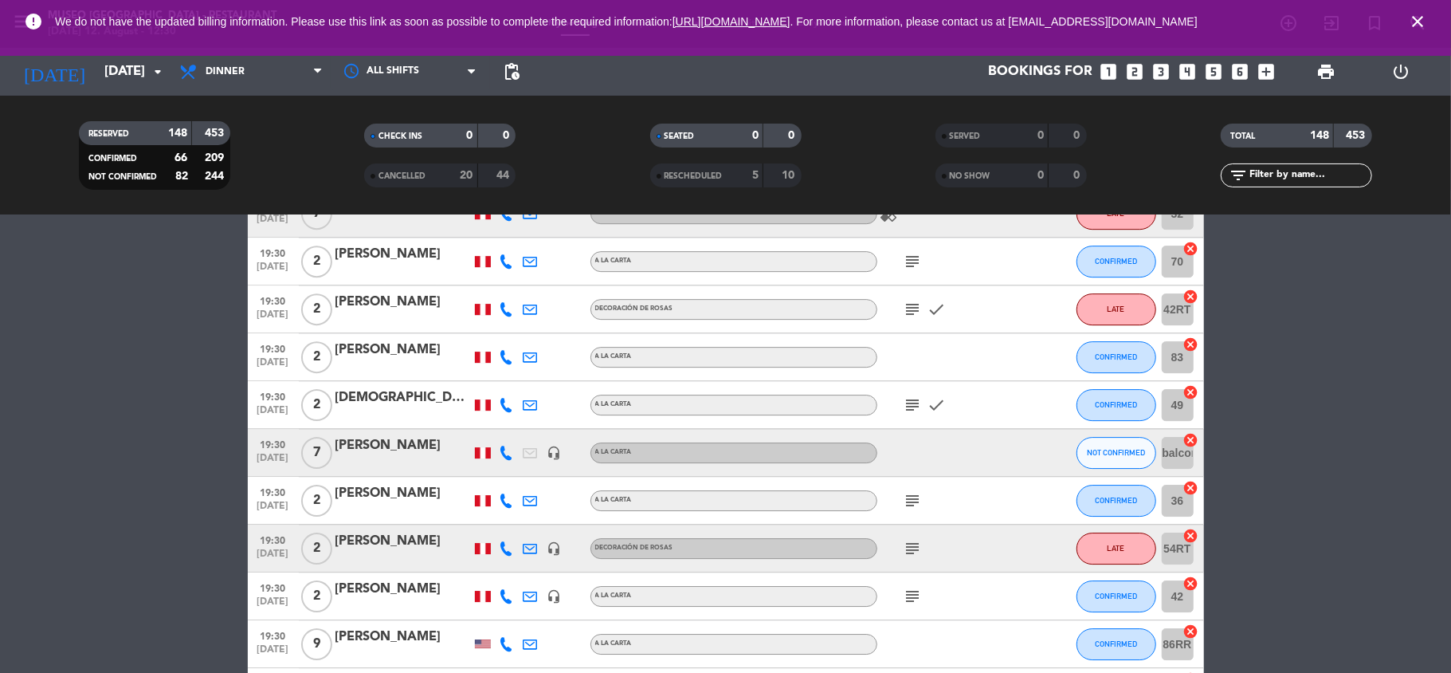
scroll to position [3635, 0]
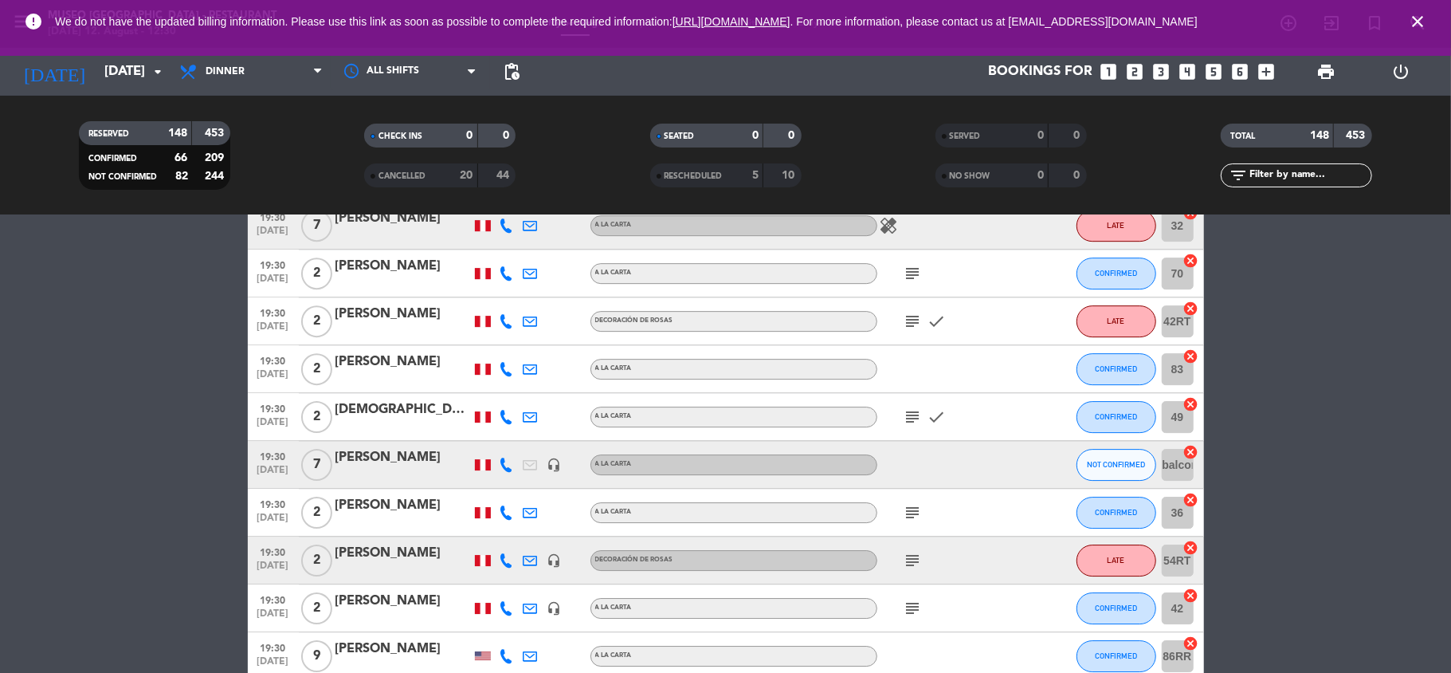
click at [906, 320] on icon "subject" at bounding box center [913, 321] width 19 height 19
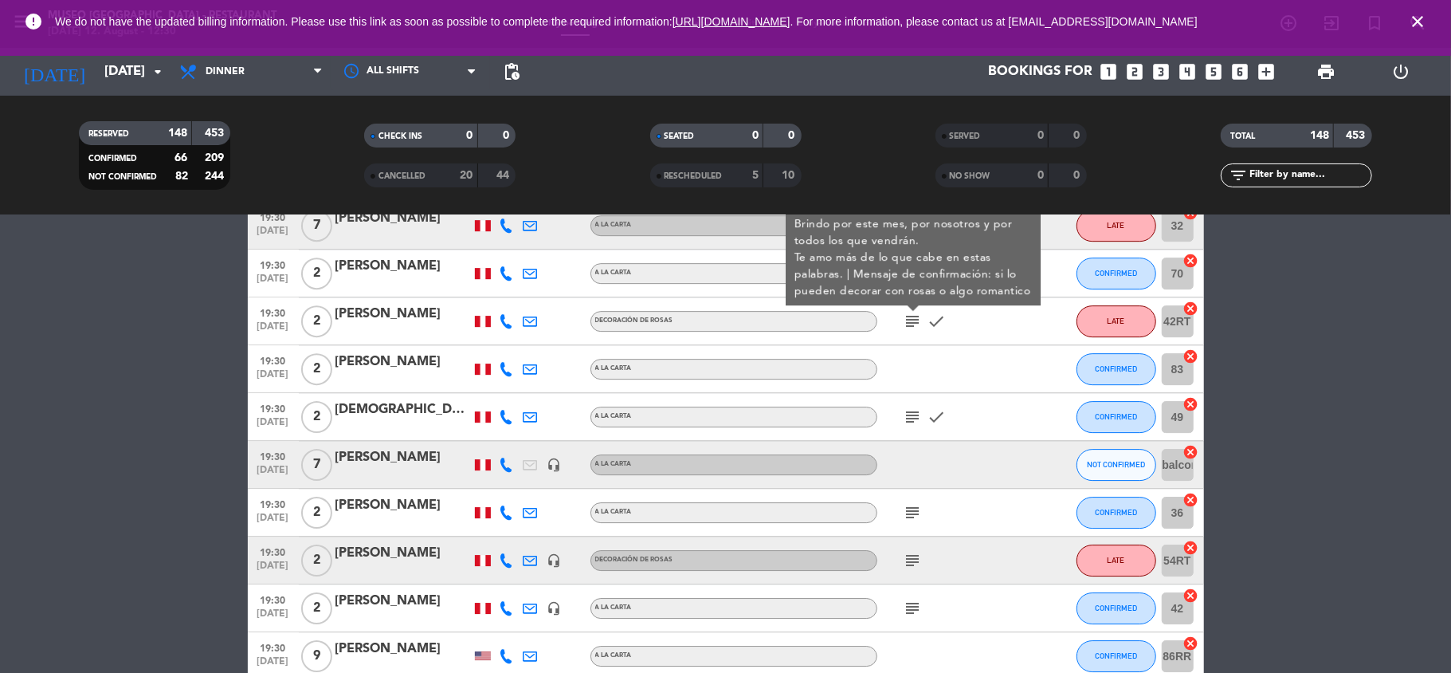
click at [912, 413] on icon "subject" at bounding box center [913, 416] width 19 height 19
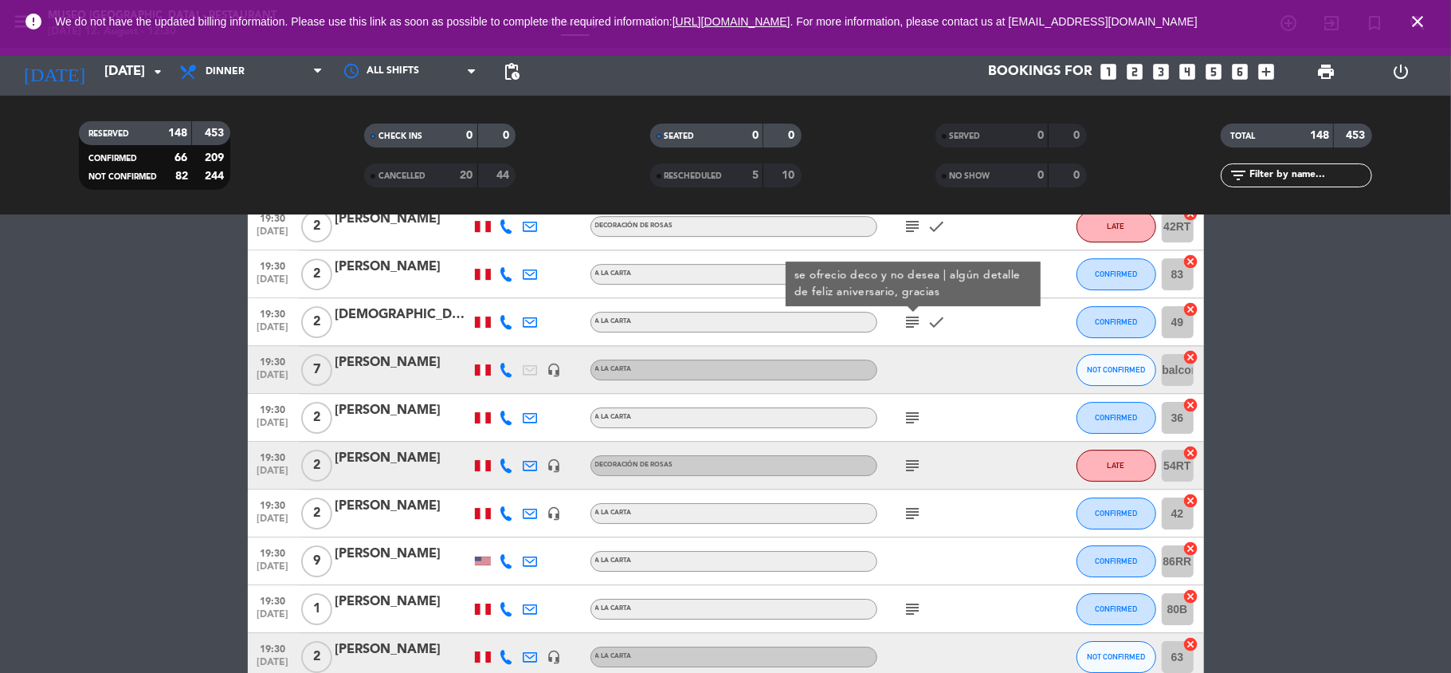
scroll to position [3731, 0]
click at [912, 413] on icon "subject" at bounding box center [913, 416] width 19 height 19
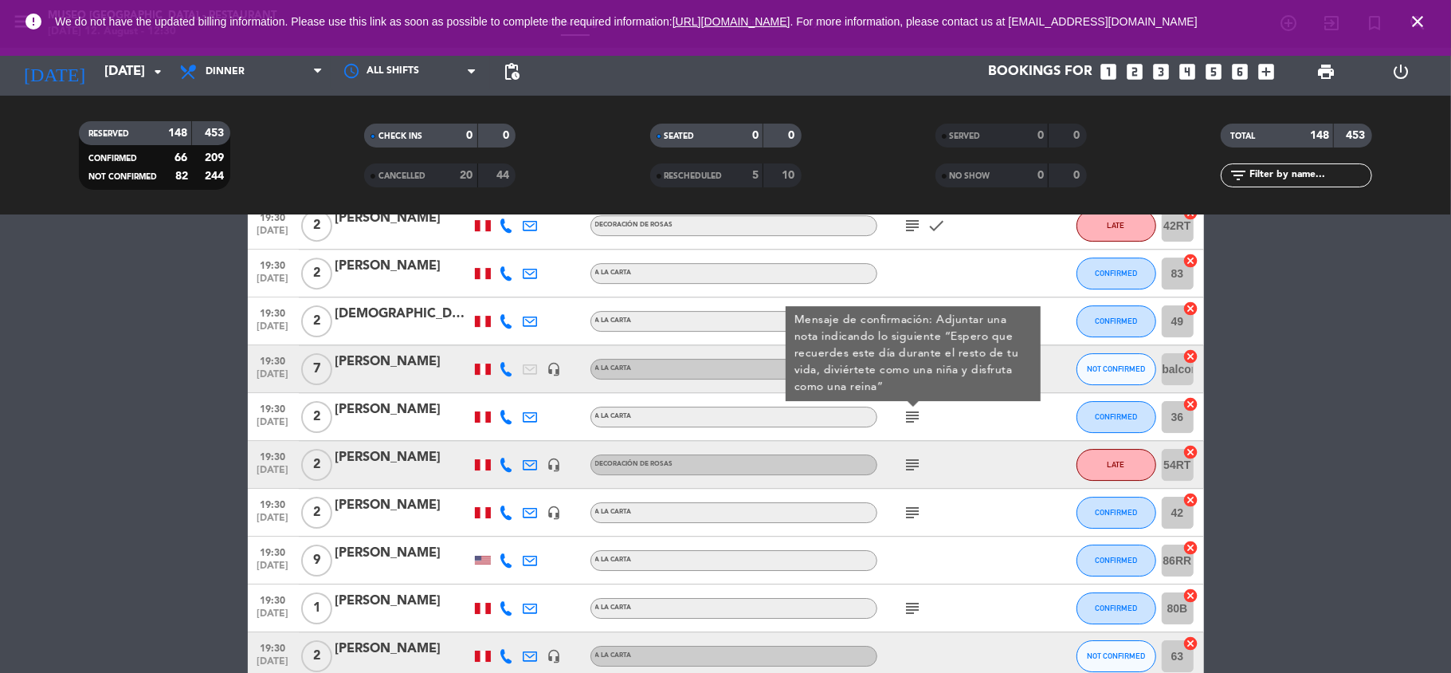
click at [909, 469] on icon "subject" at bounding box center [913, 464] width 19 height 19
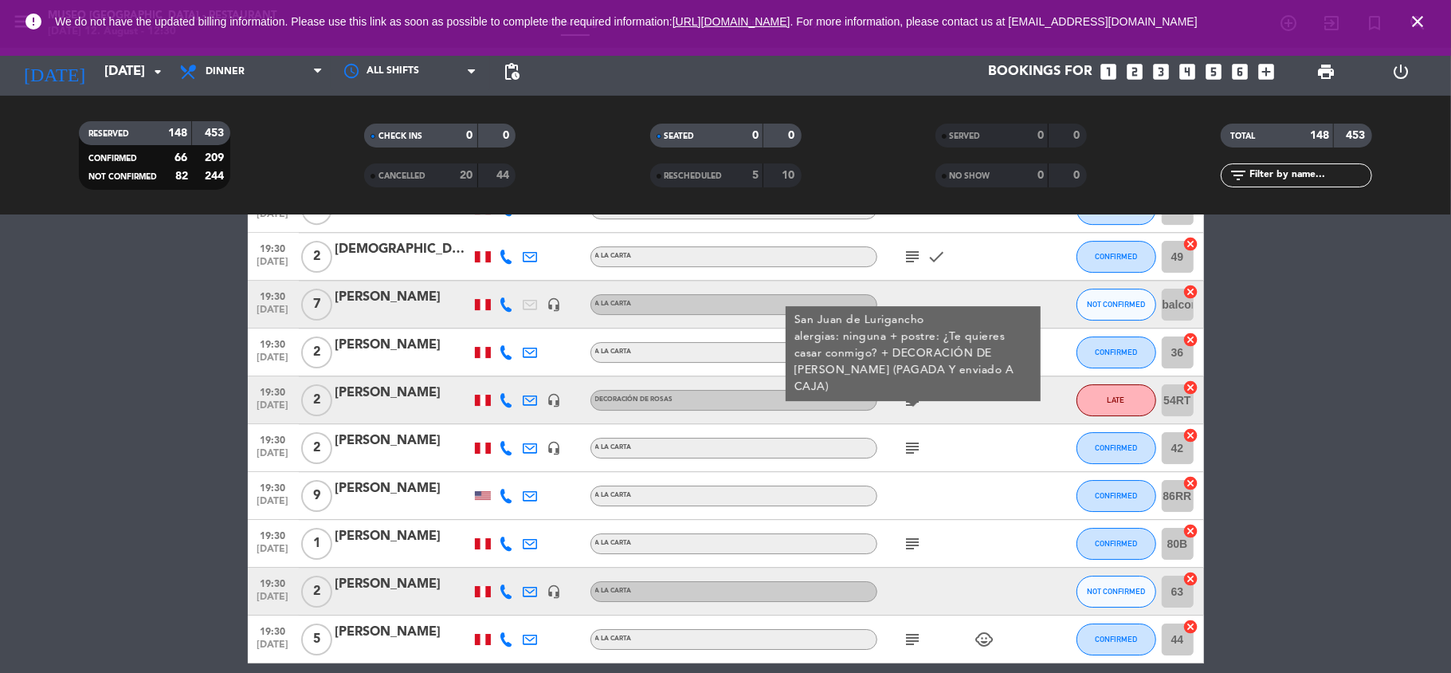
scroll to position [3797, 0]
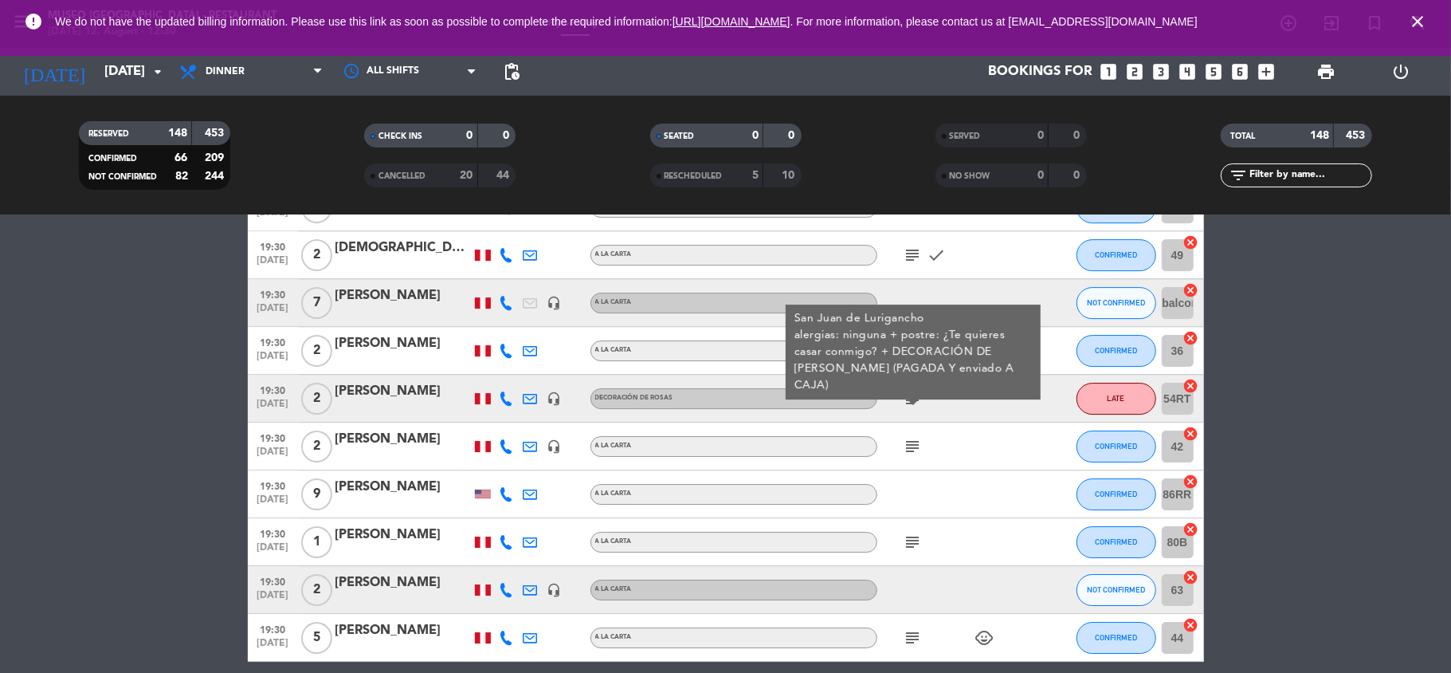
click at [915, 446] on icon "subject" at bounding box center [913, 446] width 19 height 19
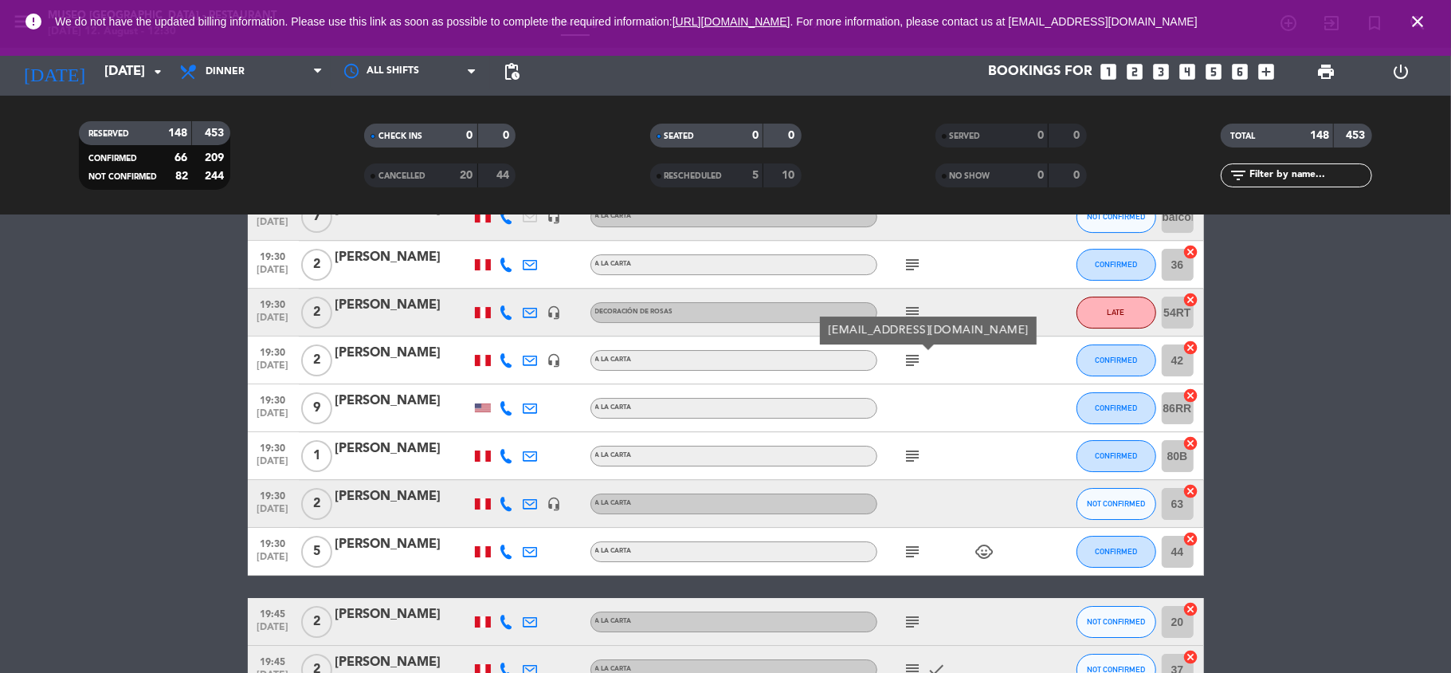
scroll to position [3884, 0]
click at [915, 446] on icon "subject" at bounding box center [913, 455] width 19 height 19
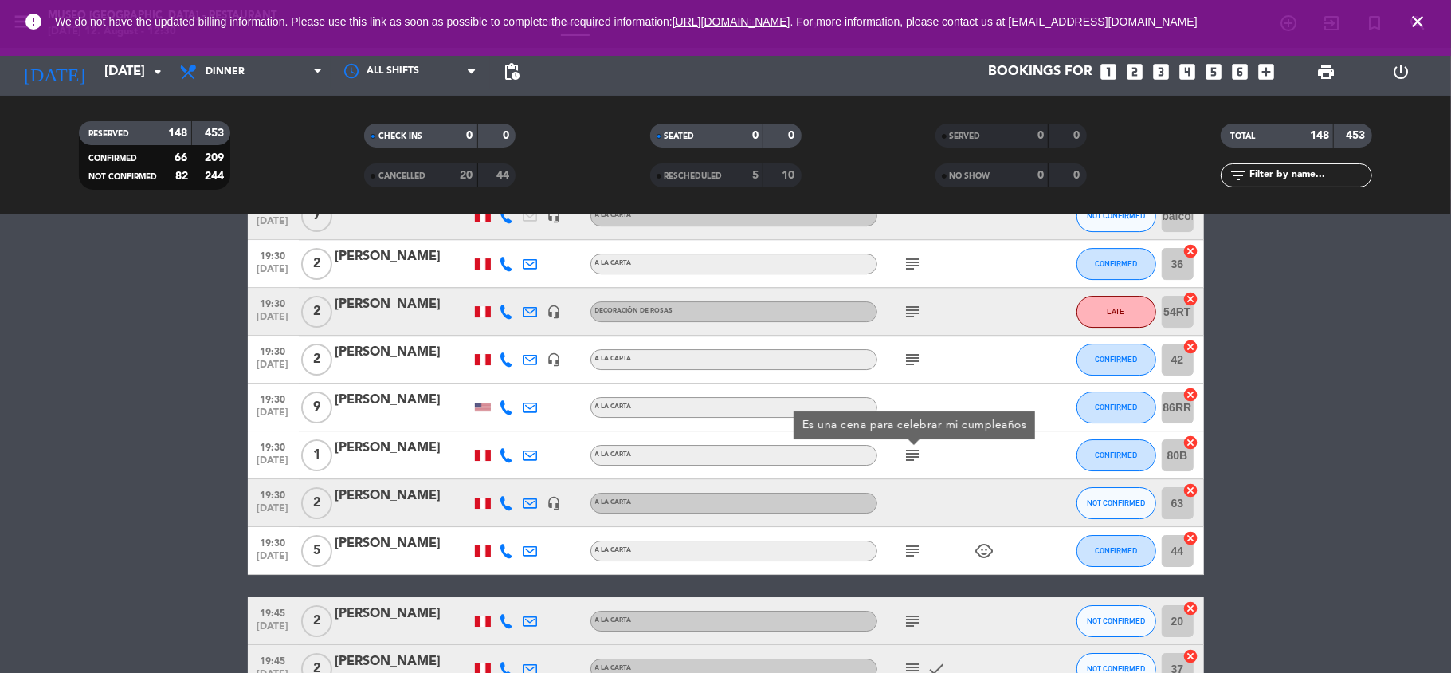
click at [380, 410] on div "[PERSON_NAME]" at bounding box center [403, 400] width 135 height 21
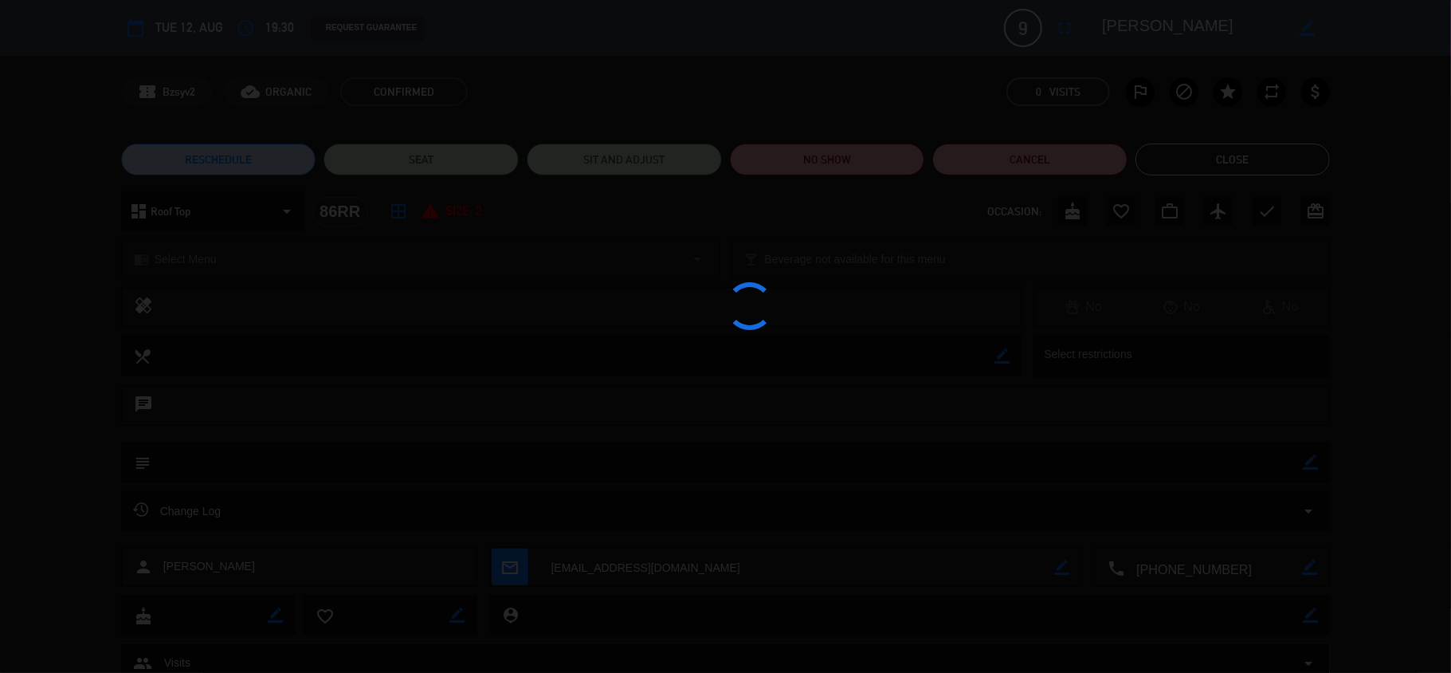
click at [1175, 29] on div at bounding box center [725, 336] width 1451 height 673
click at [1175, 29] on edit-booking-info-modal "calendar_today Tue 12, Aug access_time 19:30 REQUEST GUARANTEE 9 [PERSON_NAME] …" at bounding box center [725, 336] width 1451 height 673
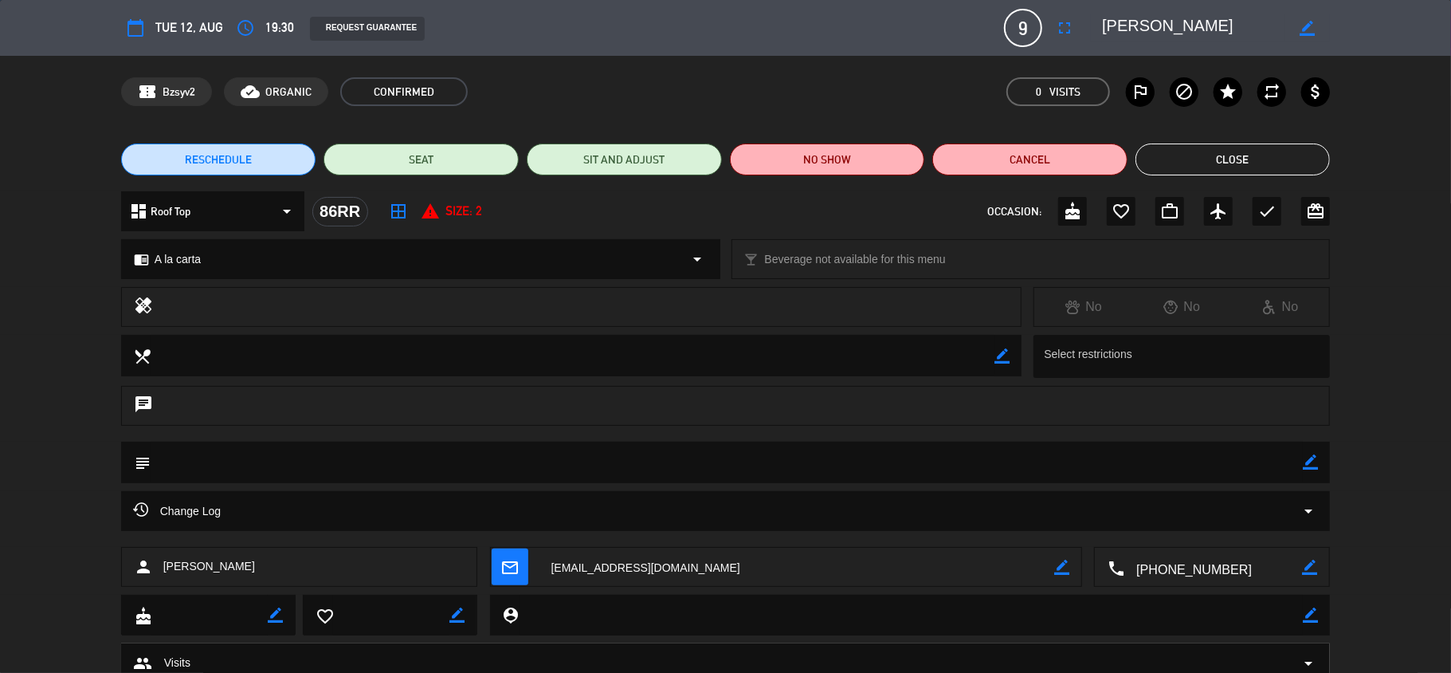
click at [1175, 29] on textarea at bounding box center [1193, 28] width 183 height 29
click at [1165, 569] on textarea at bounding box center [1214, 568] width 178 height 40
click at [1135, 26] on textarea at bounding box center [1193, 28] width 183 height 29
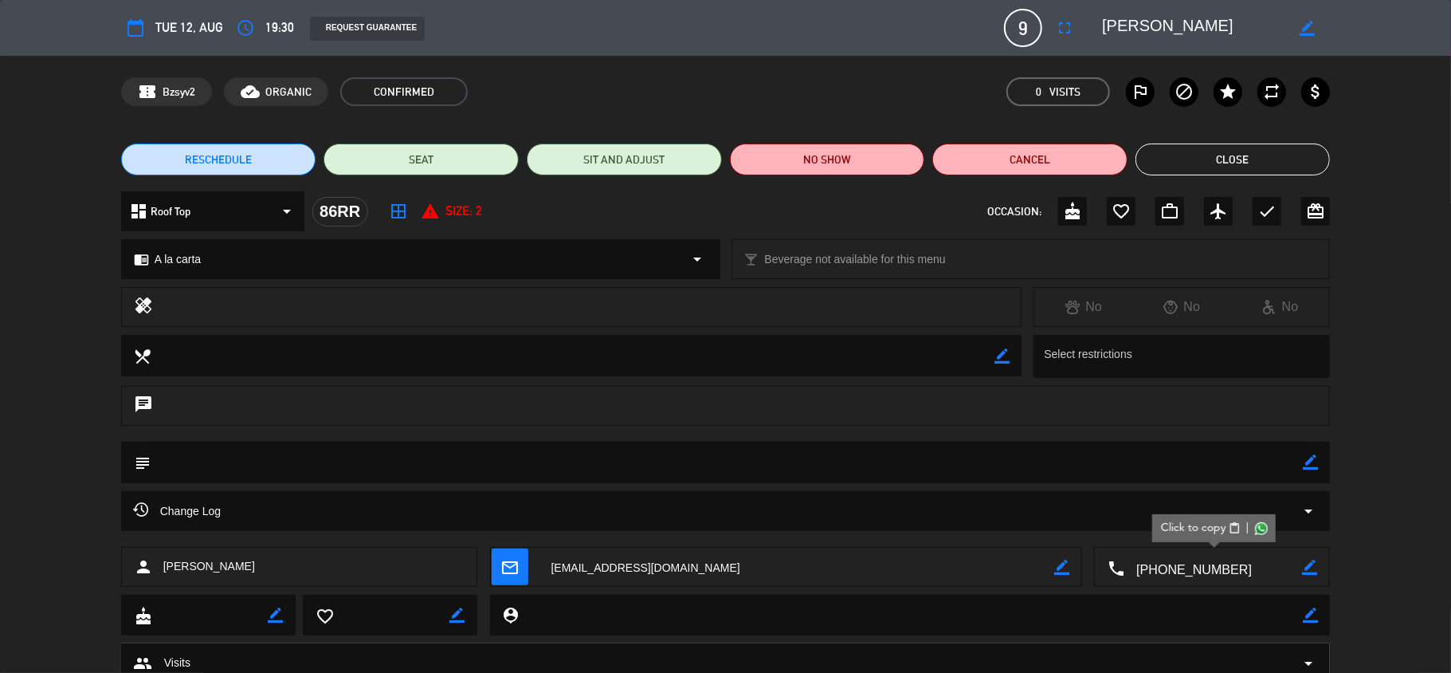
click at [1135, 26] on textarea at bounding box center [1193, 28] width 183 height 29
click at [1229, 156] on button "Close" at bounding box center [1233, 159] width 195 height 32
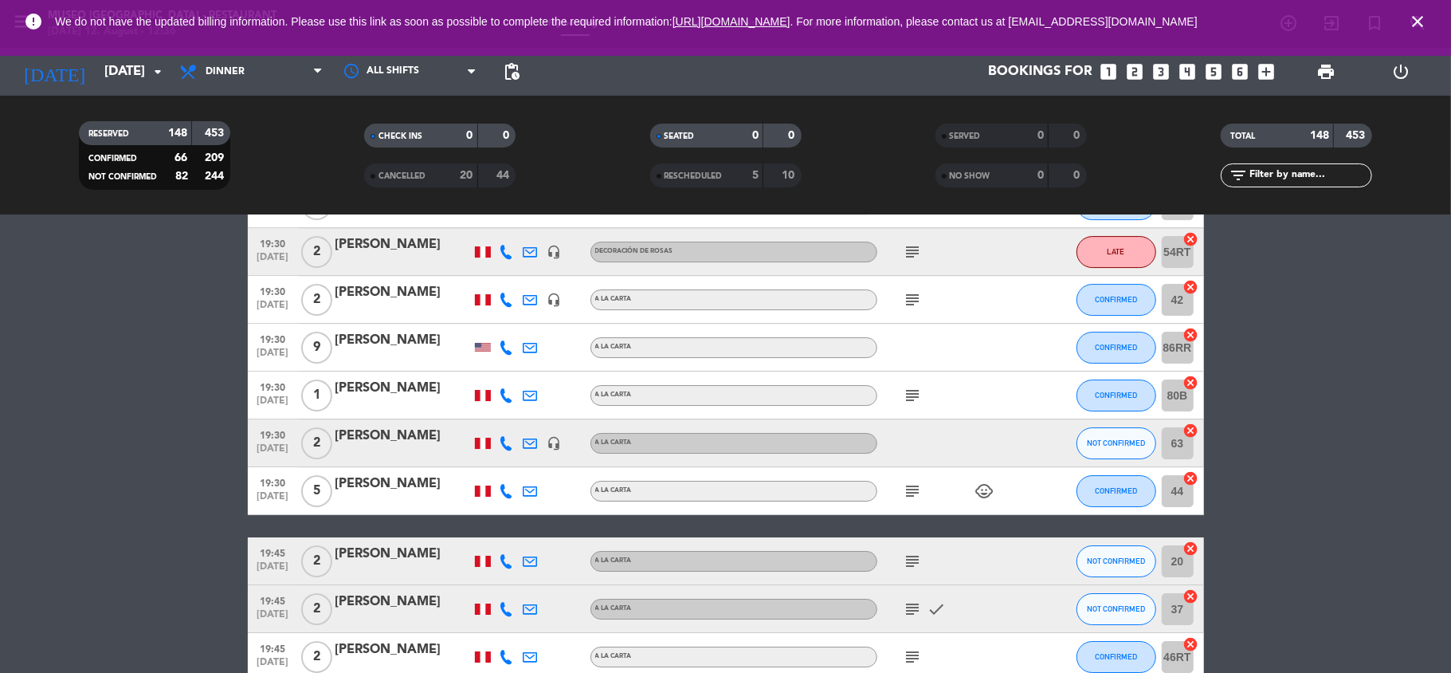
scroll to position [3950, 0]
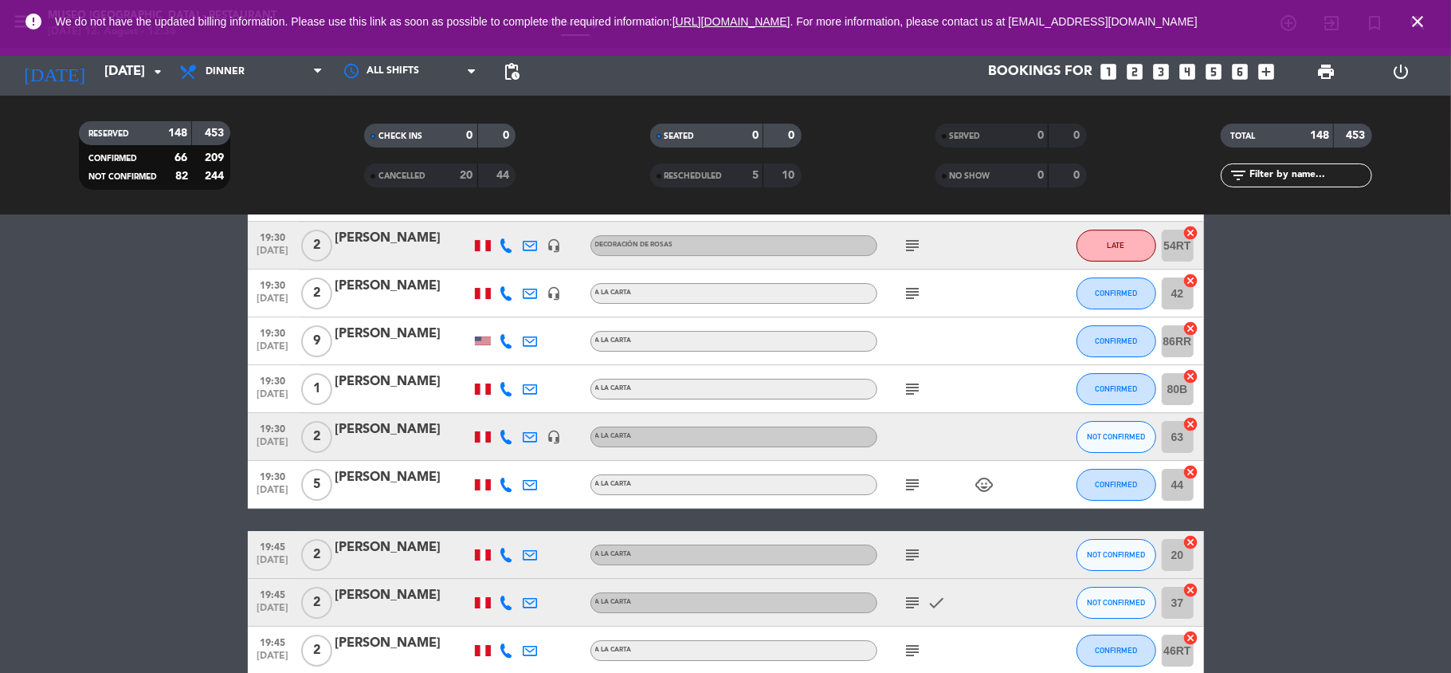
click at [918, 389] on icon "subject" at bounding box center [913, 388] width 19 height 19
click at [912, 495] on div "subject child_care" at bounding box center [949, 484] width 143 height 47
click at [910, 479] on icon "subject" at bounding box center [913, 484] width 19 height 19
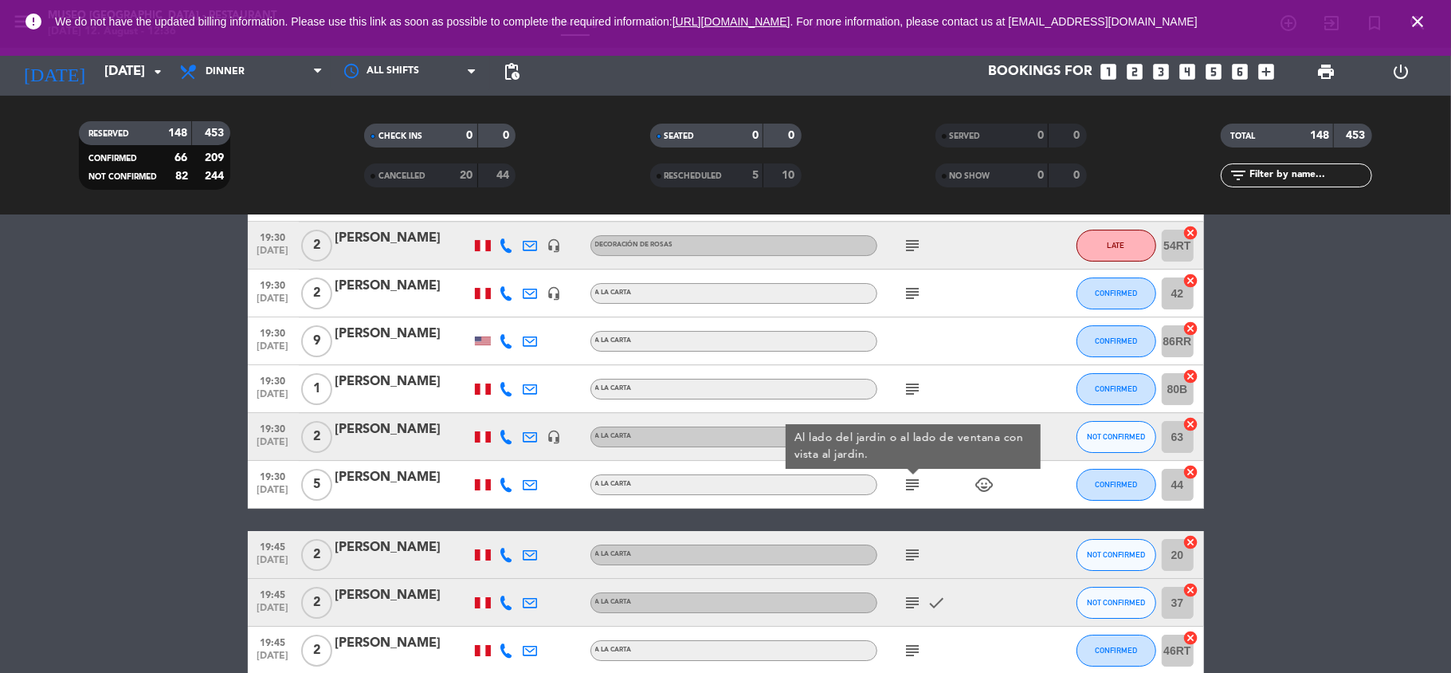
click at [375, 482] on div "[PERSON_NAME]" at bounding box center [403, 477] width 135 height 21
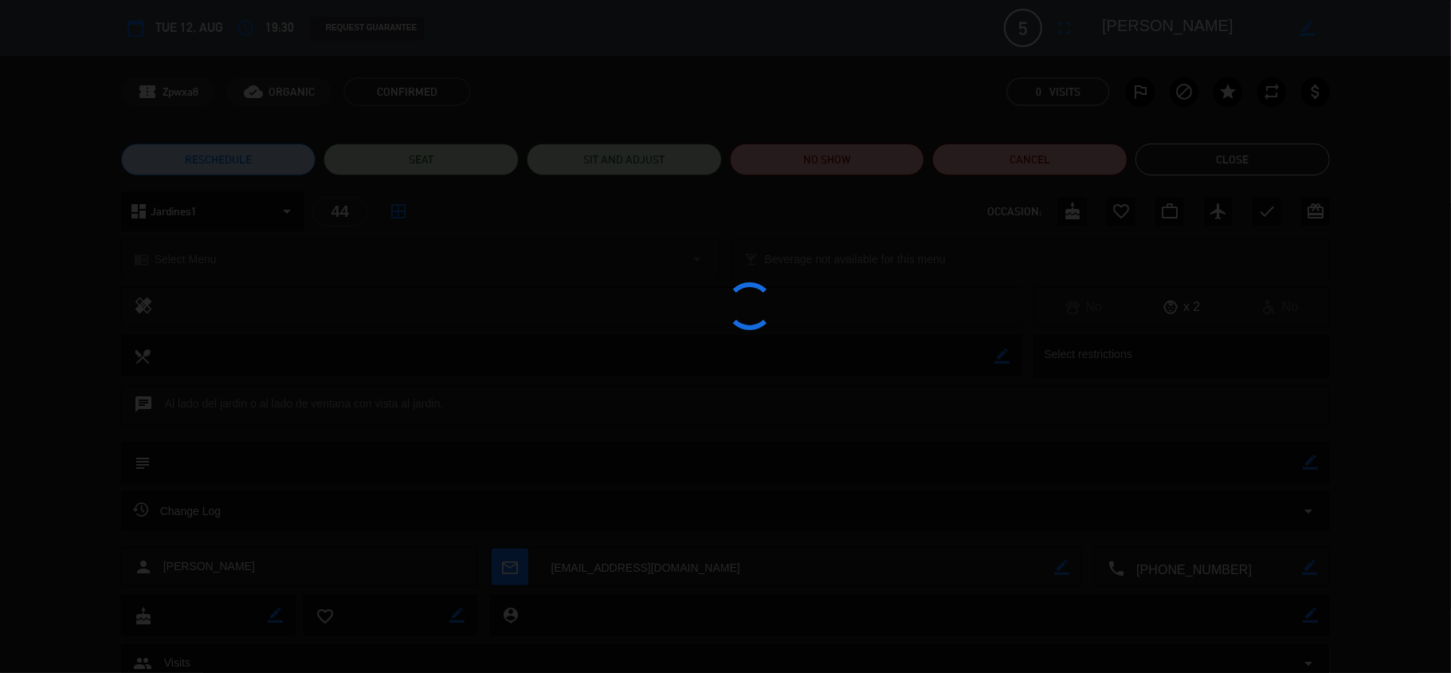
click at [1183, 5] on div at bounding box center [725, 336] width 1451 height 673
click at [1187, 30] on div at bounding box center [725, 336] width 1451 height 673
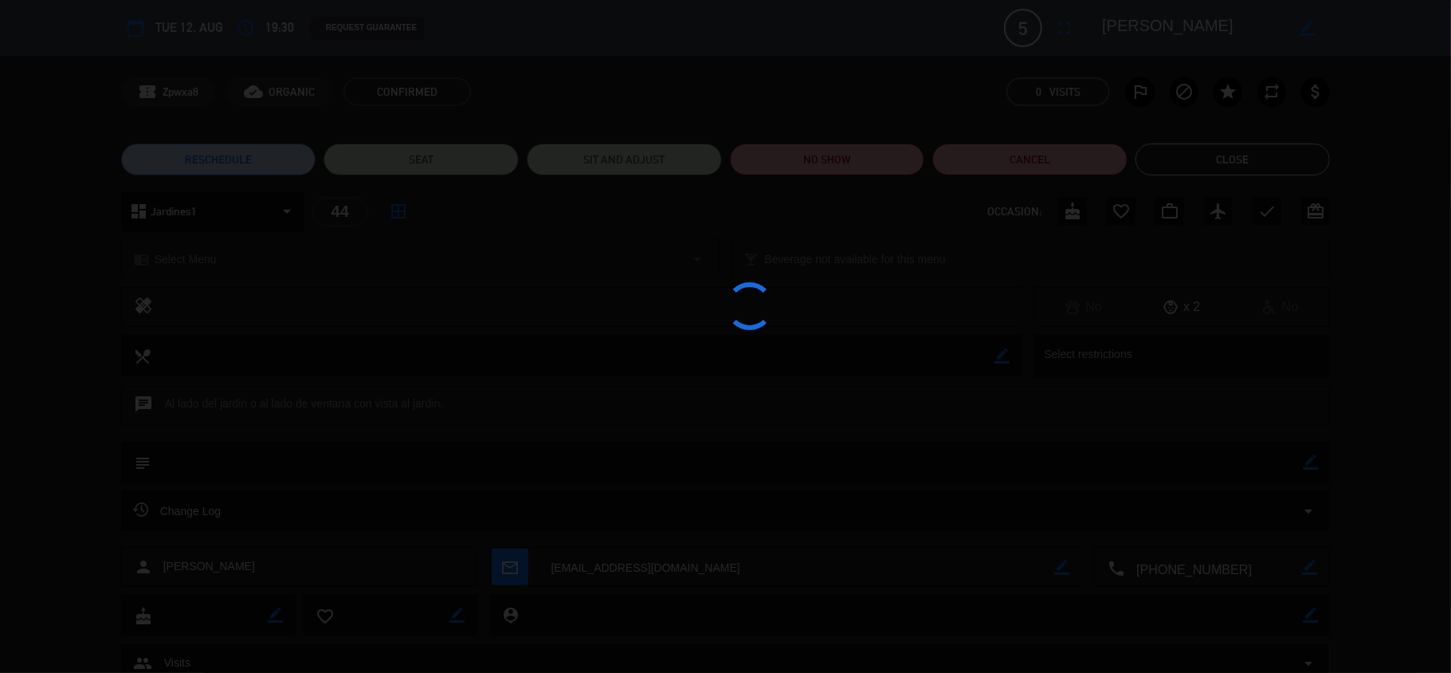
click at [1187, 30] on edit-booking-info-modal "calendar_today Tue 12, Aug access_time 19:30 REQUEST GUARANTEE 5 [PERSON_NAME] …" at bounding box center [725, 336] width 1451 height 673
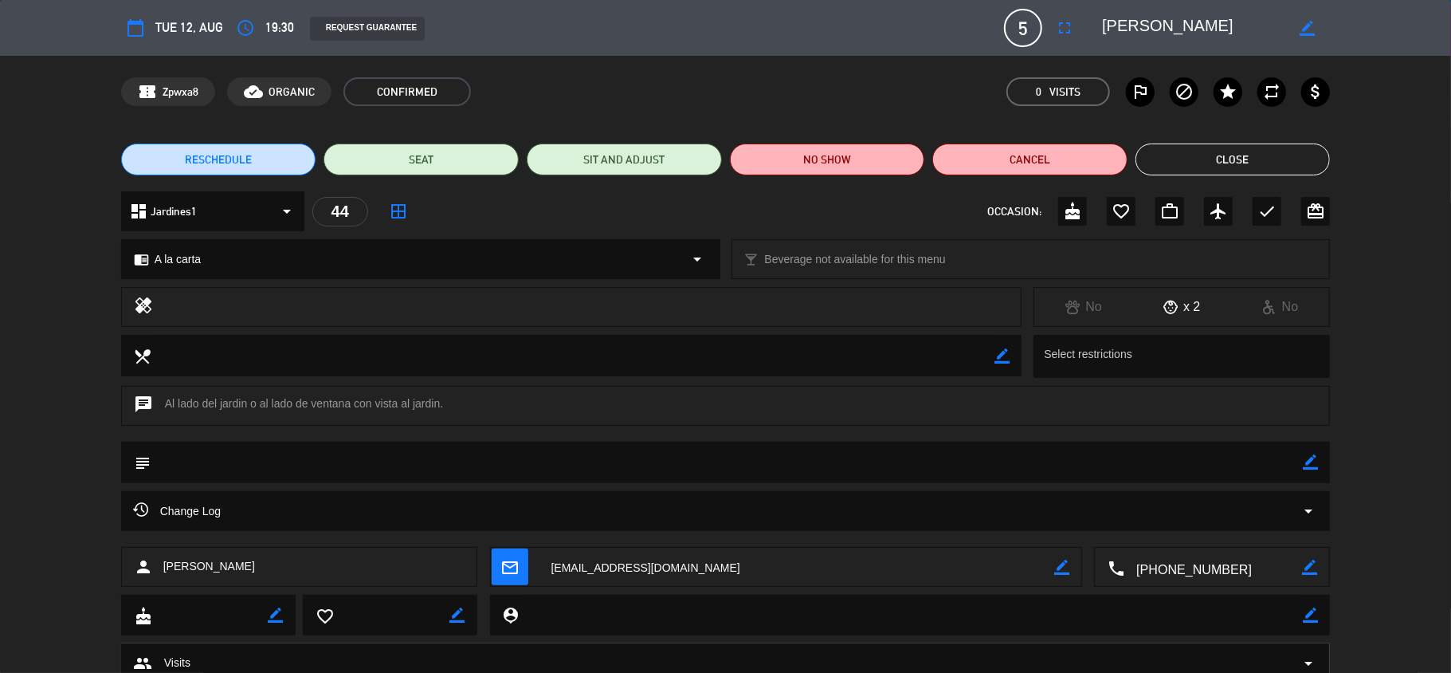
click at [1187, 30] on textarea at bounding box center [1193, 28] width 183 height 29
click at [1196, 156] on button "Close" at bounding box center [1233, 159] width 195 height 32
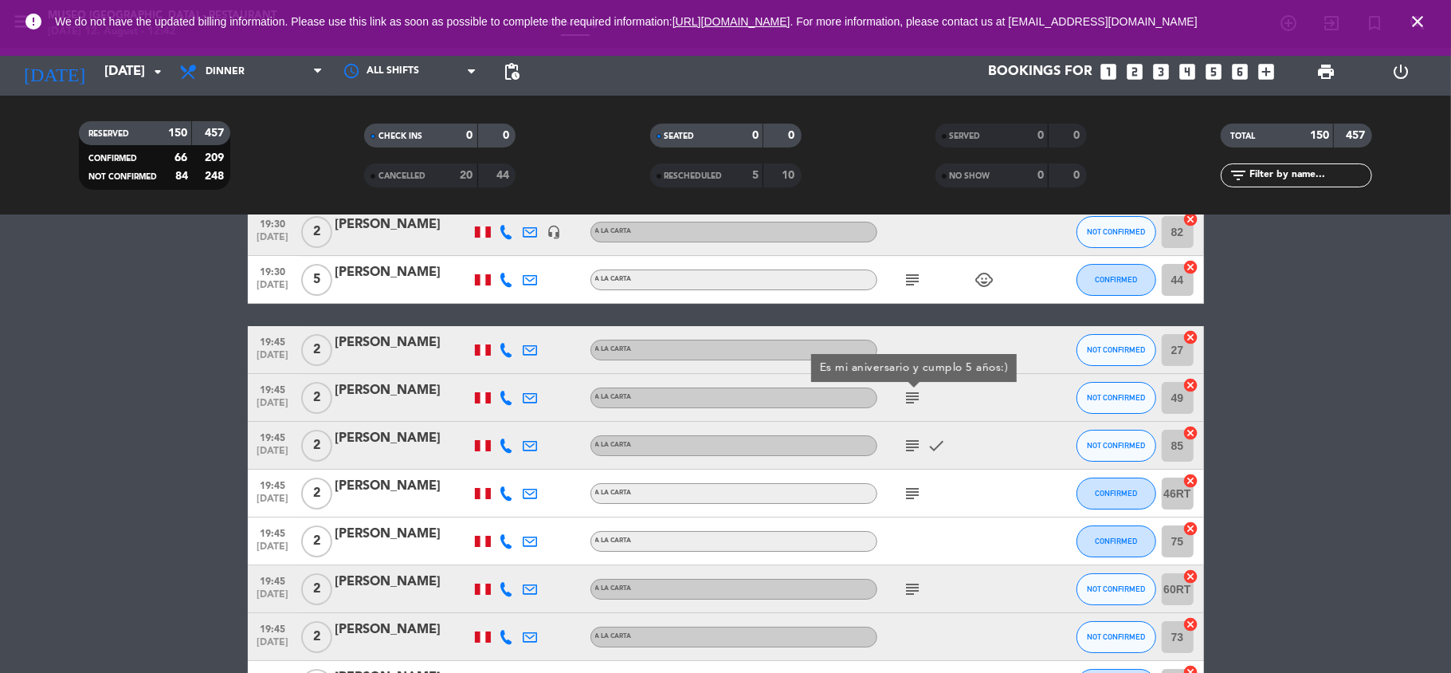
scroll to position [4156, 0]
click at [909, 447] on icon "subject" at bounding box center [913, 444] width 19 height 19
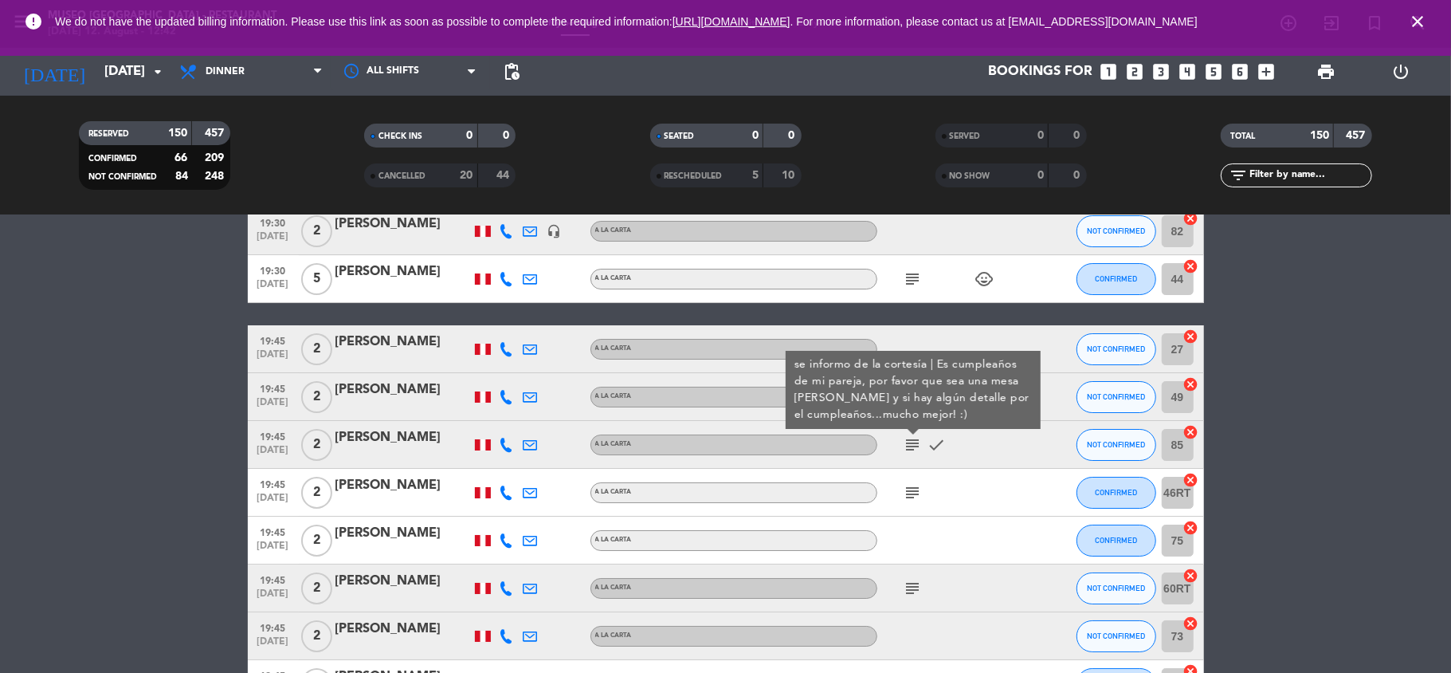
click at [909, 488] on icon "subject" at bounding box center [913, 492] width 19 height 19
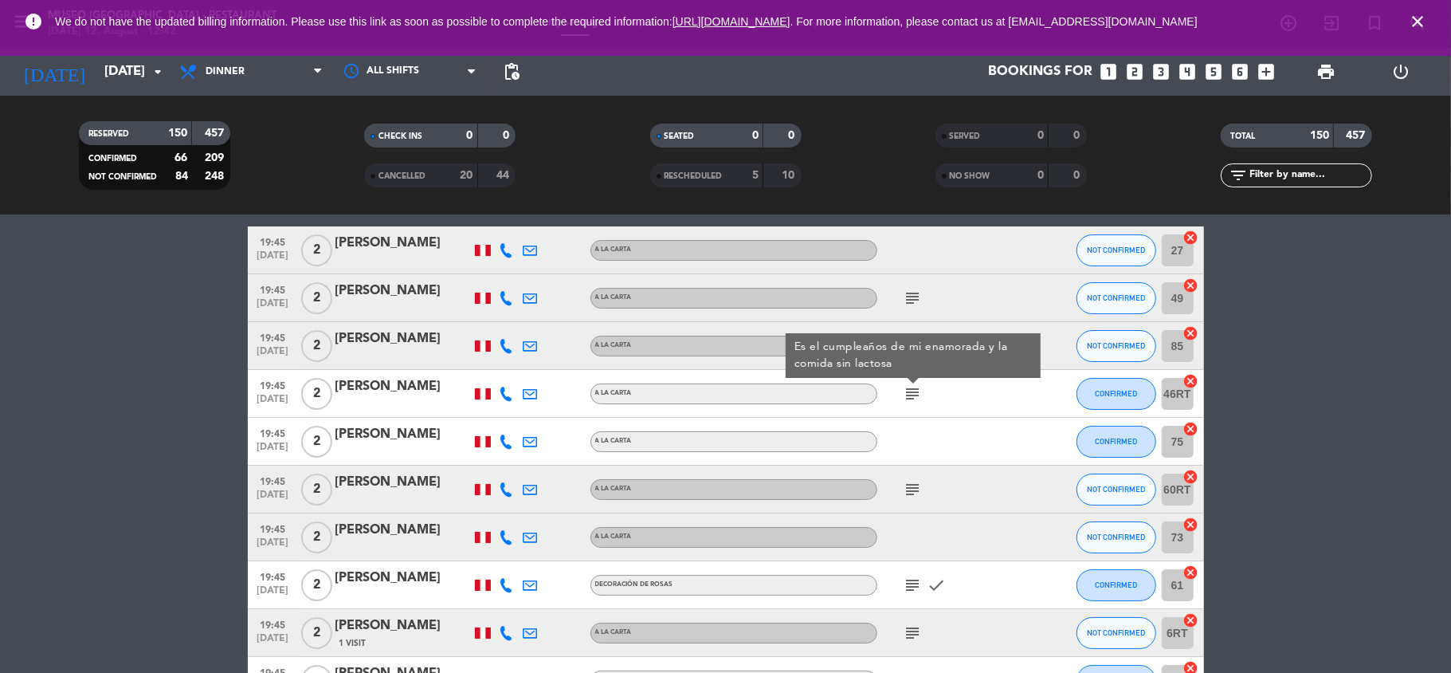
scroll to position [4257, 0]
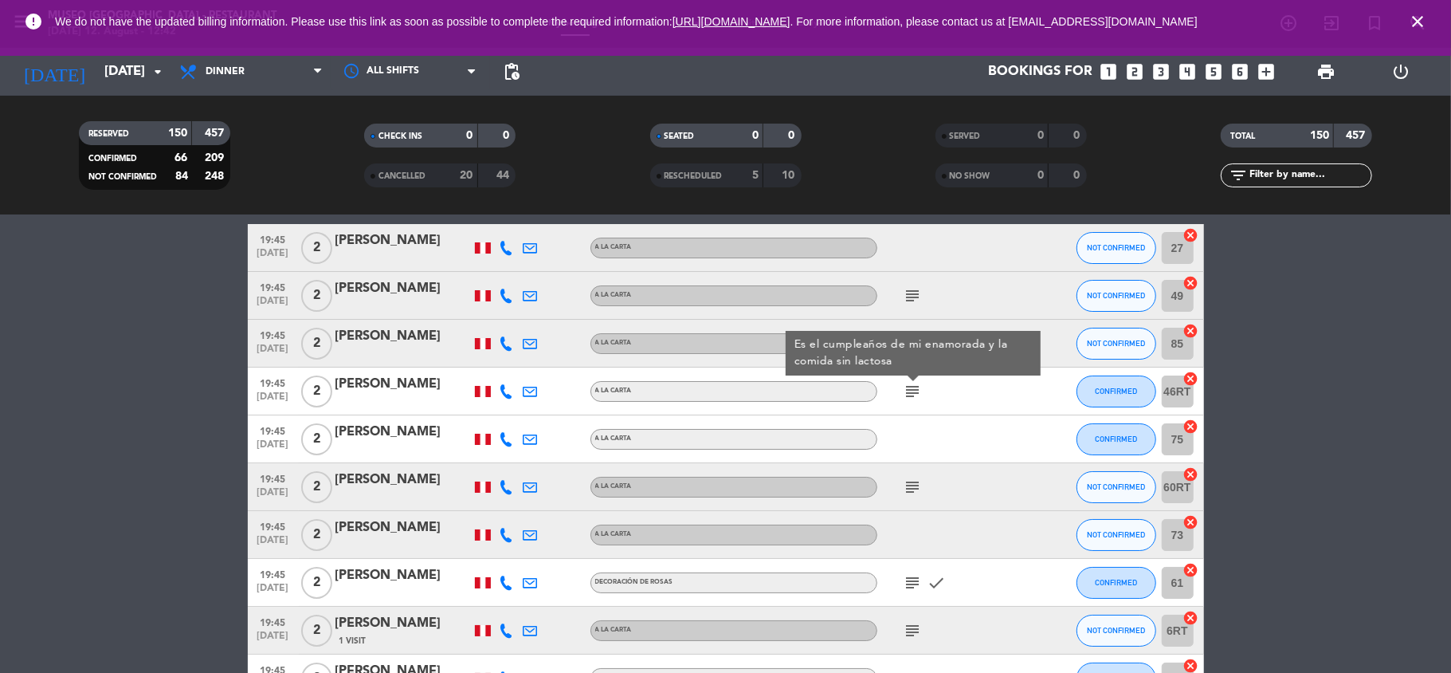
click at [909, 488] on icon "subject" at bounding box center [913, 486] width 19 height 19
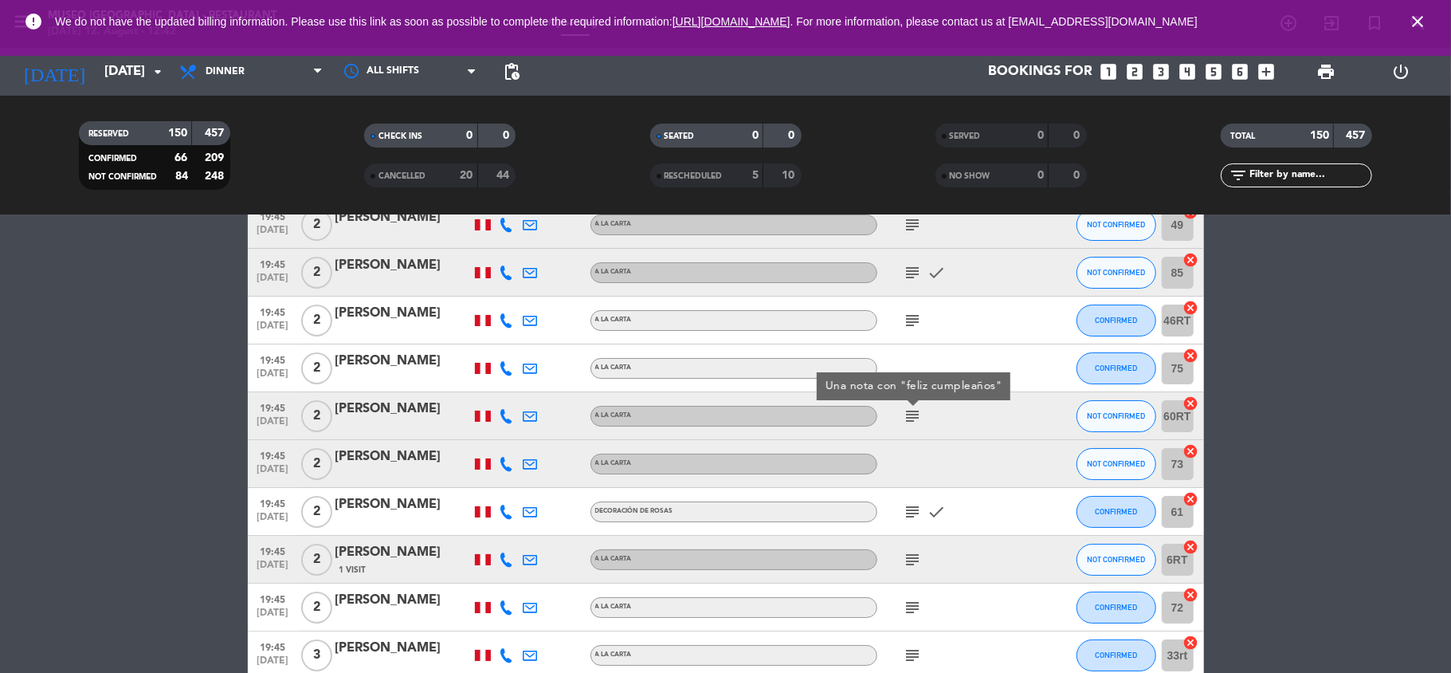
scroll to position [4350, 0]
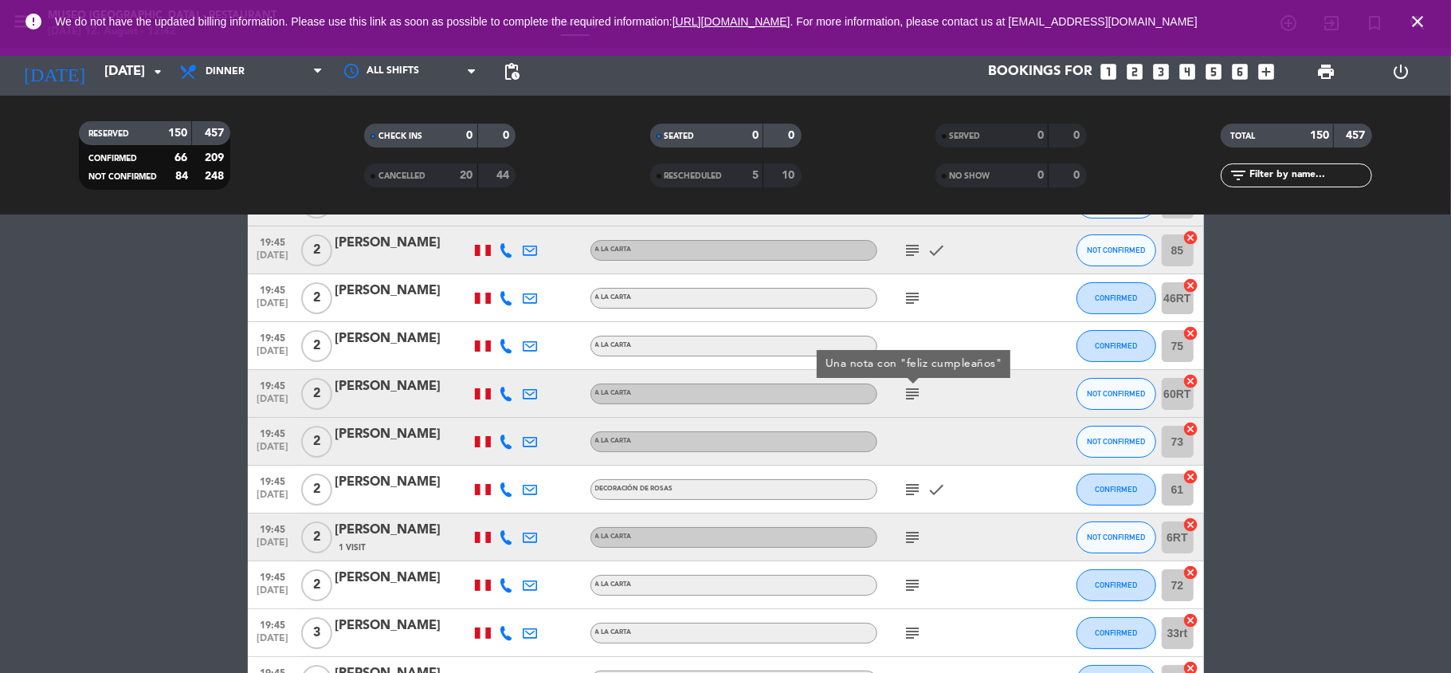
click at [909, 488] on icon "subject" at bounding box center [913, 489] width 19 height 19
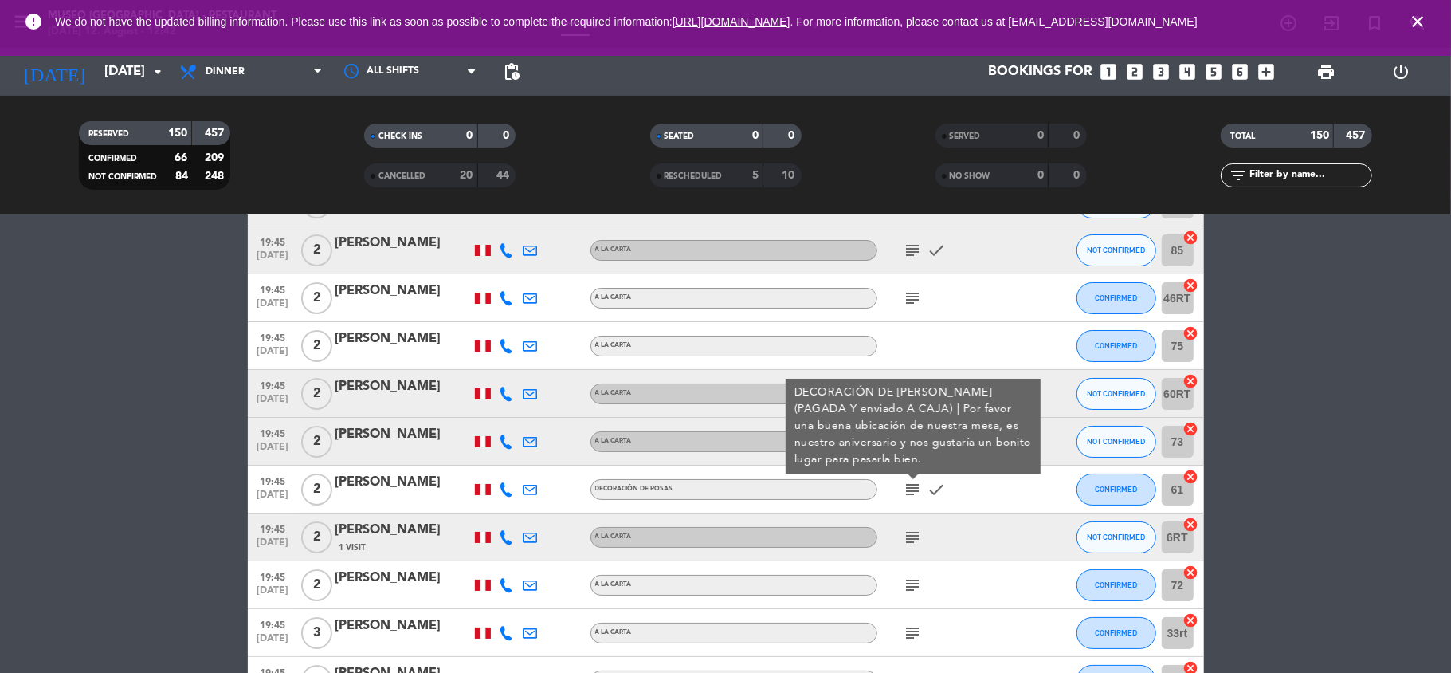
click at [426, 479] on div "[PERSON_NAME]" at bounding box center [403, 482] width 135 height 21
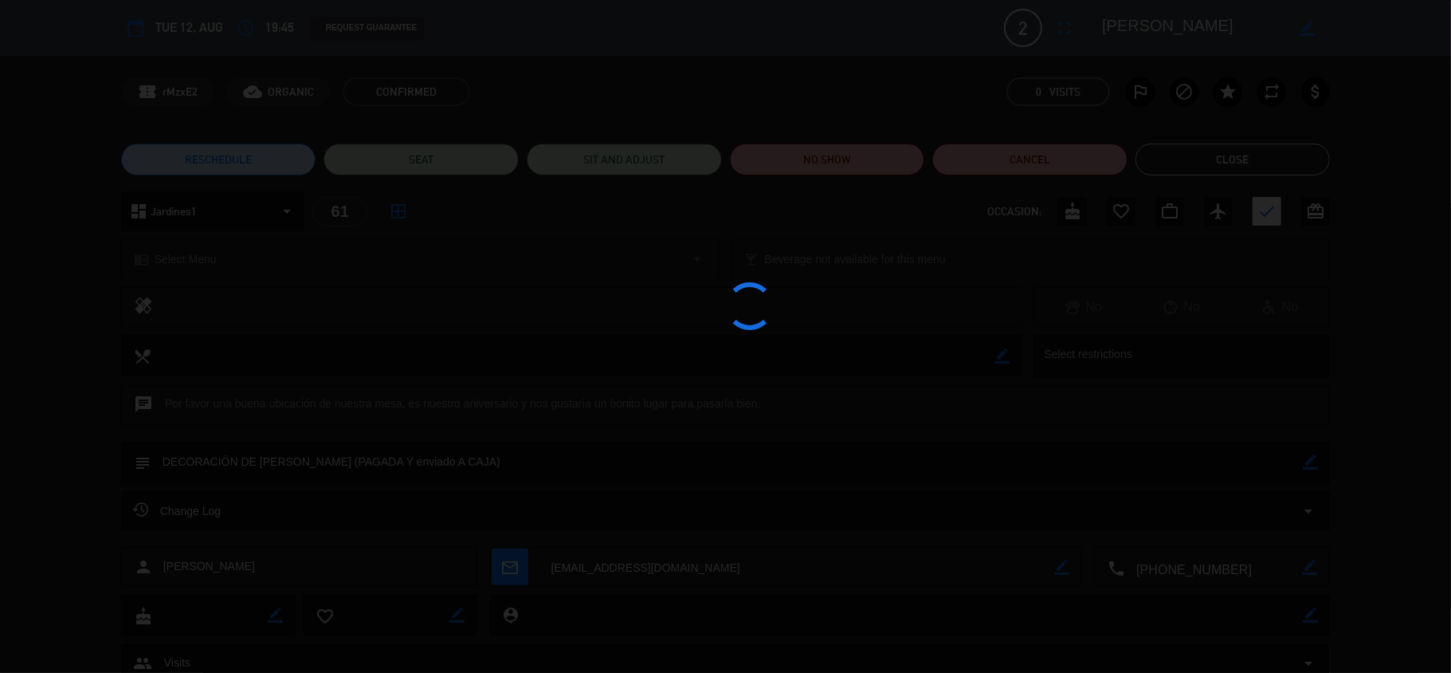
click at [1190, 26] on div at bounding box center [725, 336] width 1451 height 673
click at [1190, 26] on textarea at bounding box center [1193, 28] width 183 height 29
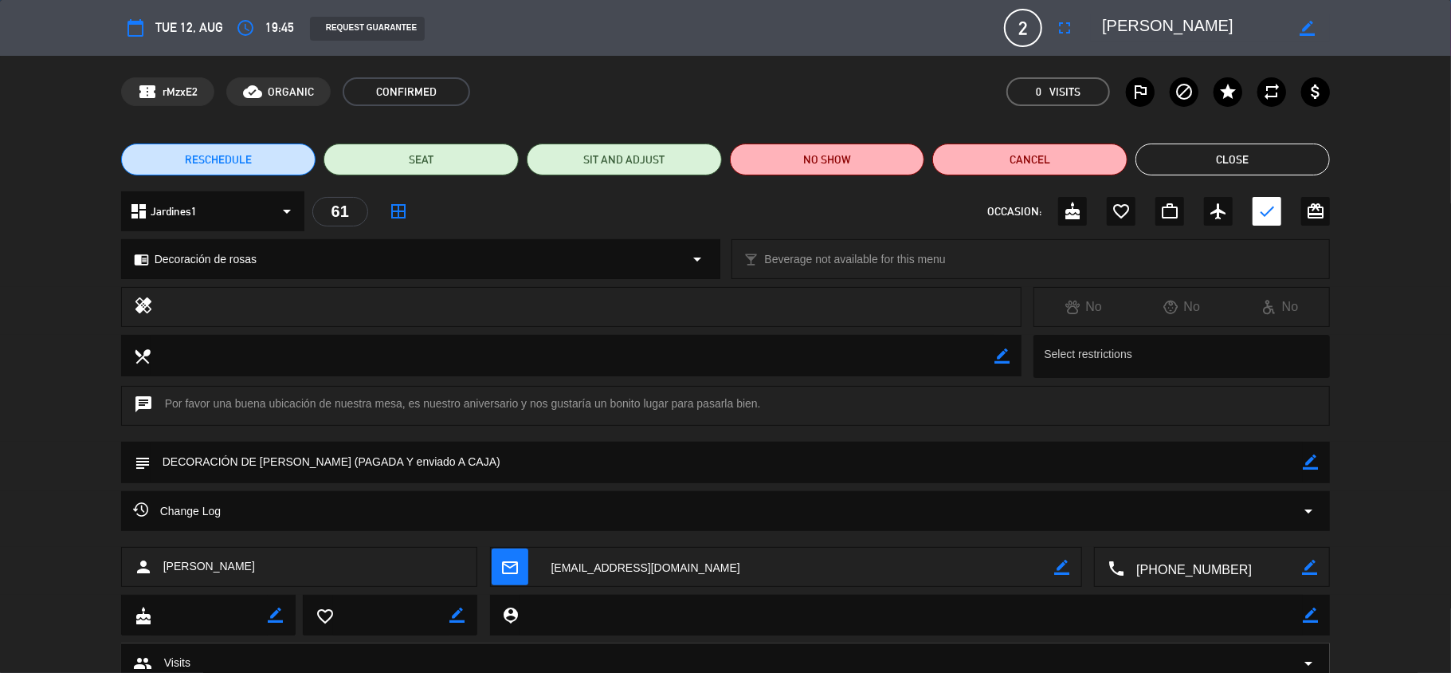
click at [1190, 26] on textarea at bounding box center [1193, 28] width 183 height 29
click at [1205, 161] on button "Close" at bounding box center [1233, 159] width 195 height 32
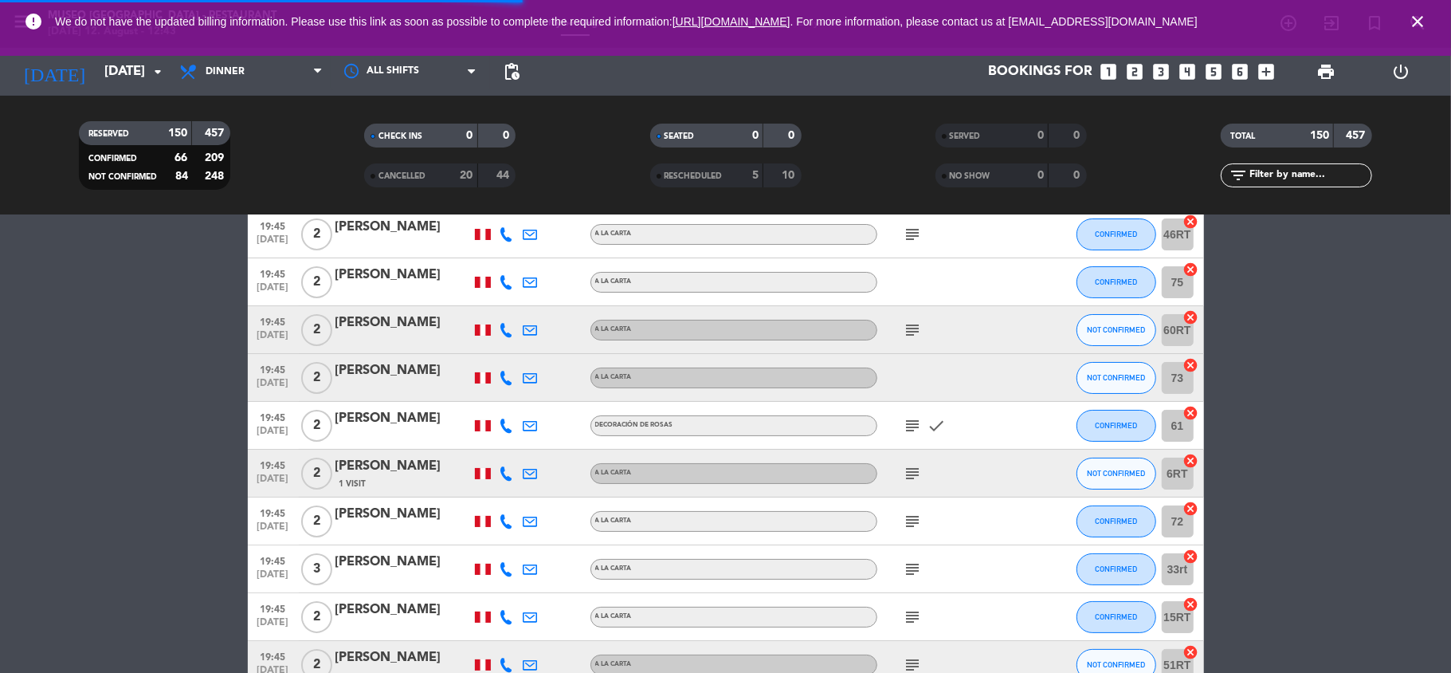
scroll to position [4441, 0]
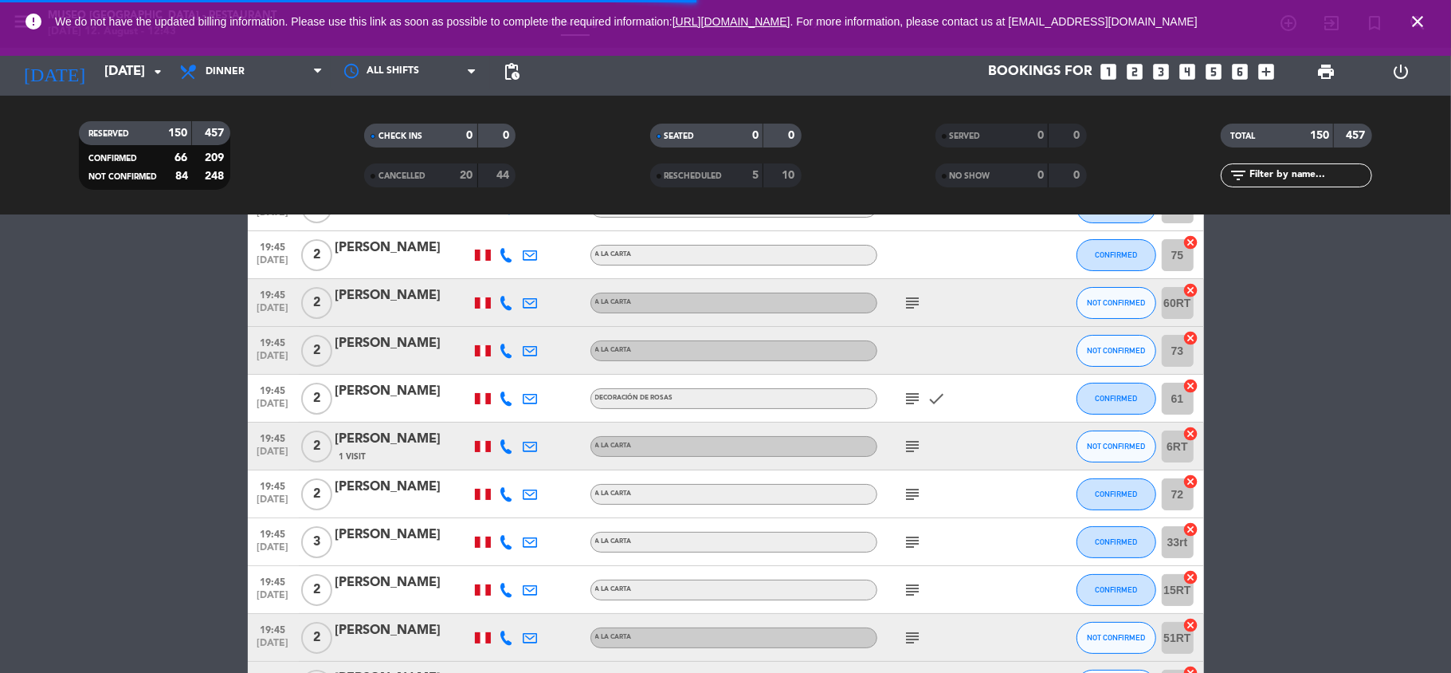
click at [909, 445] on icon "subject" at bounding box center [913, 446] width 19 height 19
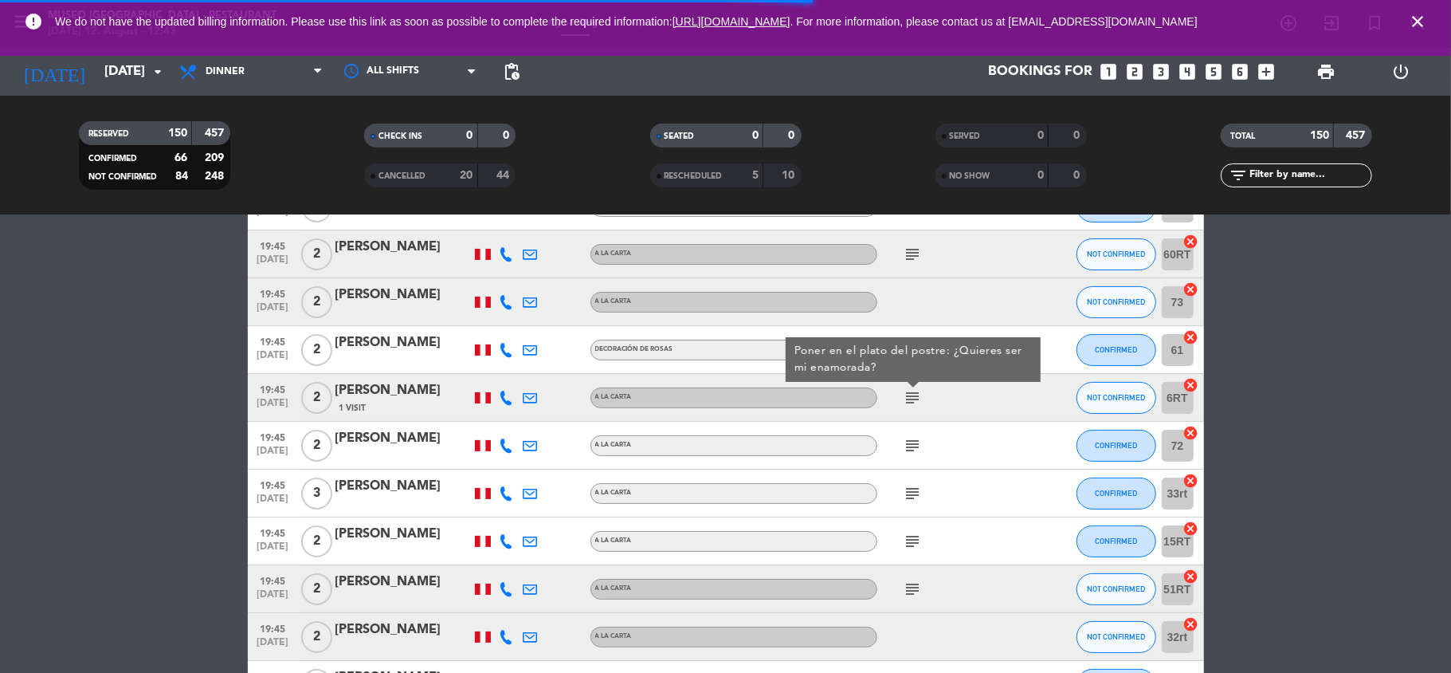
scroll to position [4495, 0]
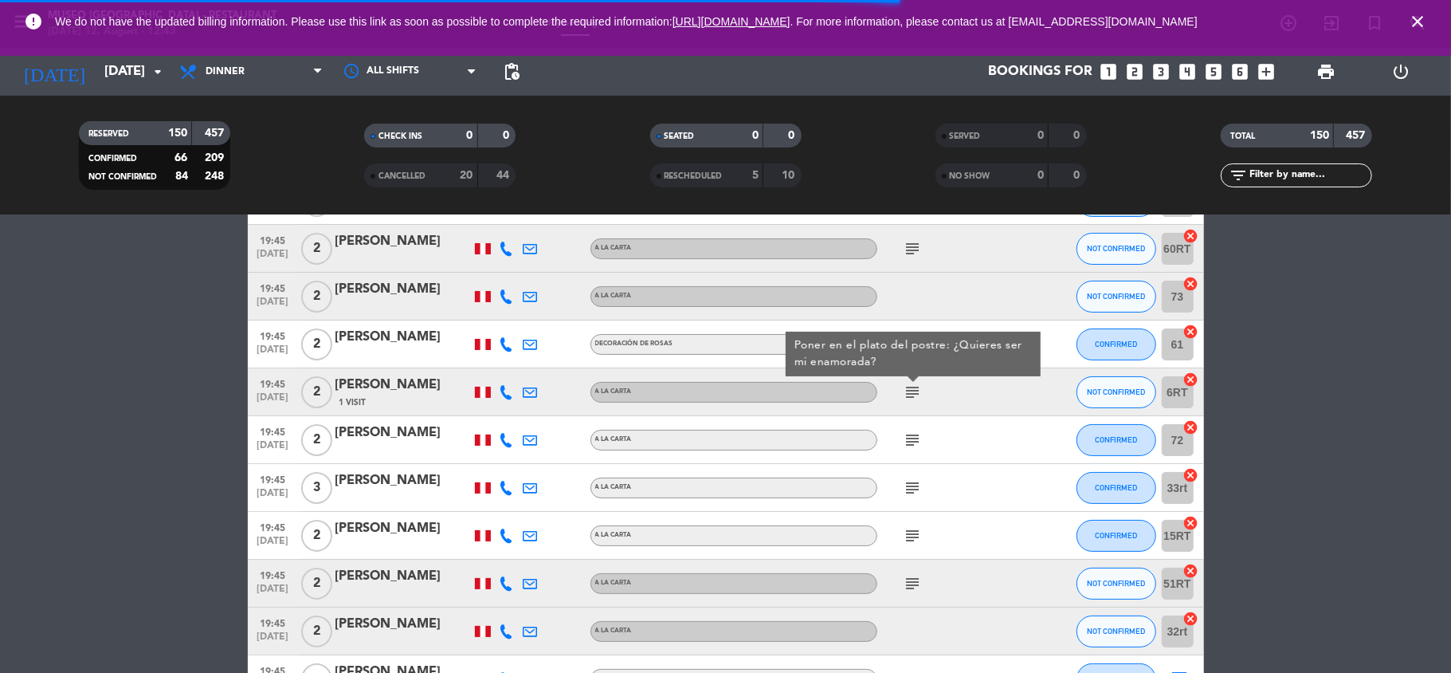
click at [909, 437] on icon "subject" at bounding box center [913, 439] width 19 height 19
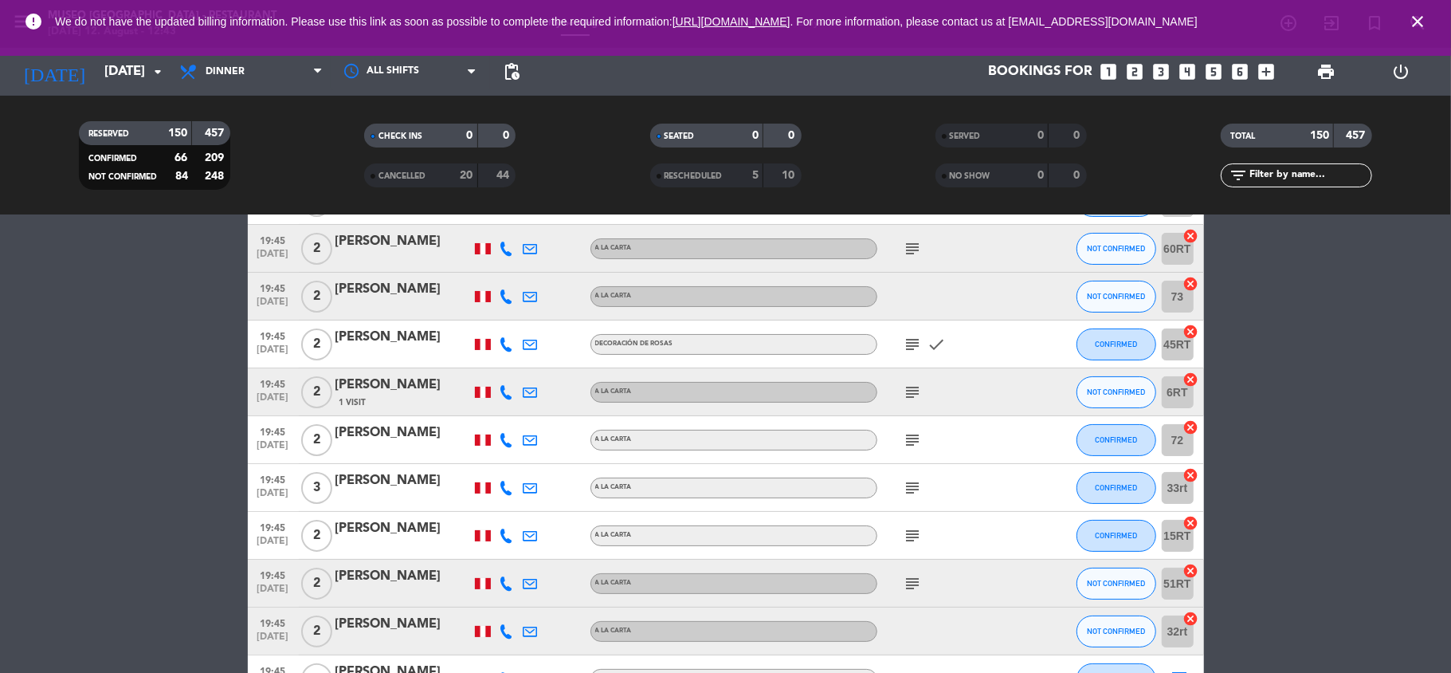
click at [909, 437] on icon "subject" at bounding box center [913, 439] width 19 height 19
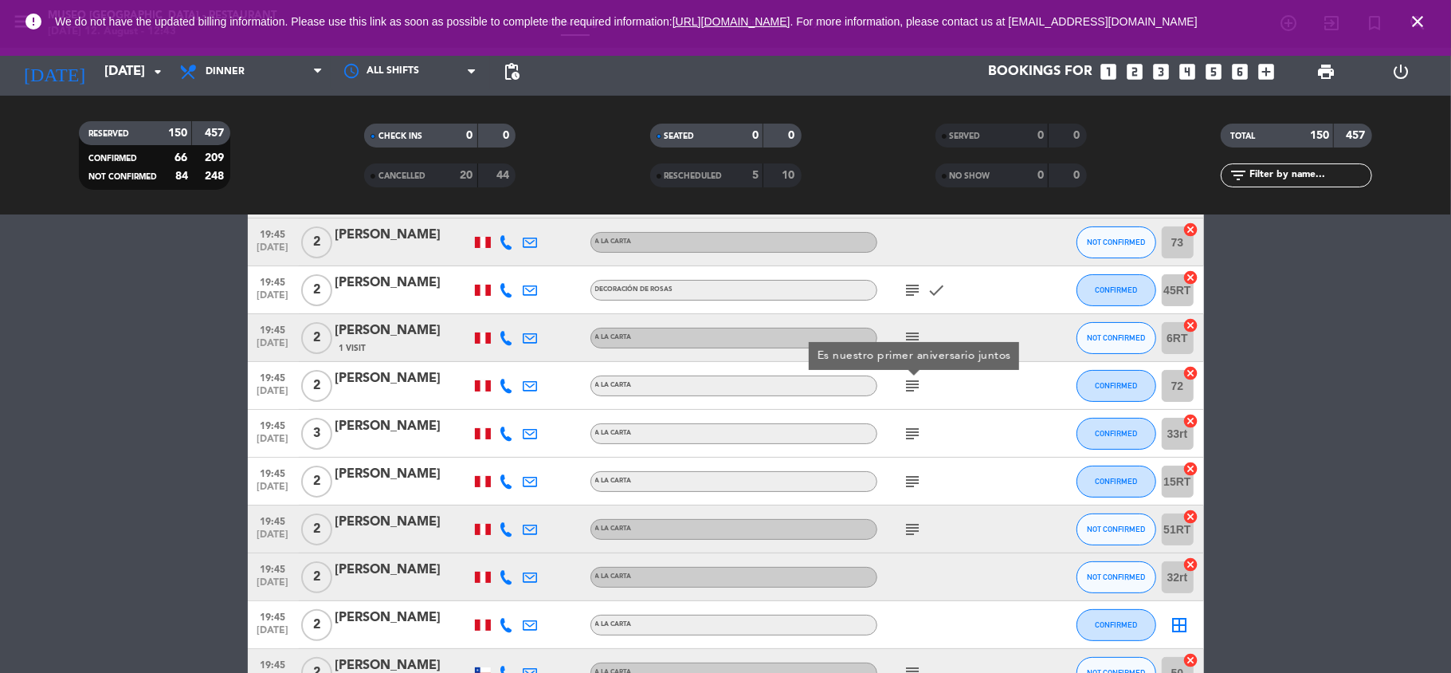
scroll to position [4550, 0]
click at [909, 437] on icon "subject" at bounding box center [913, 432] width 19 height 19
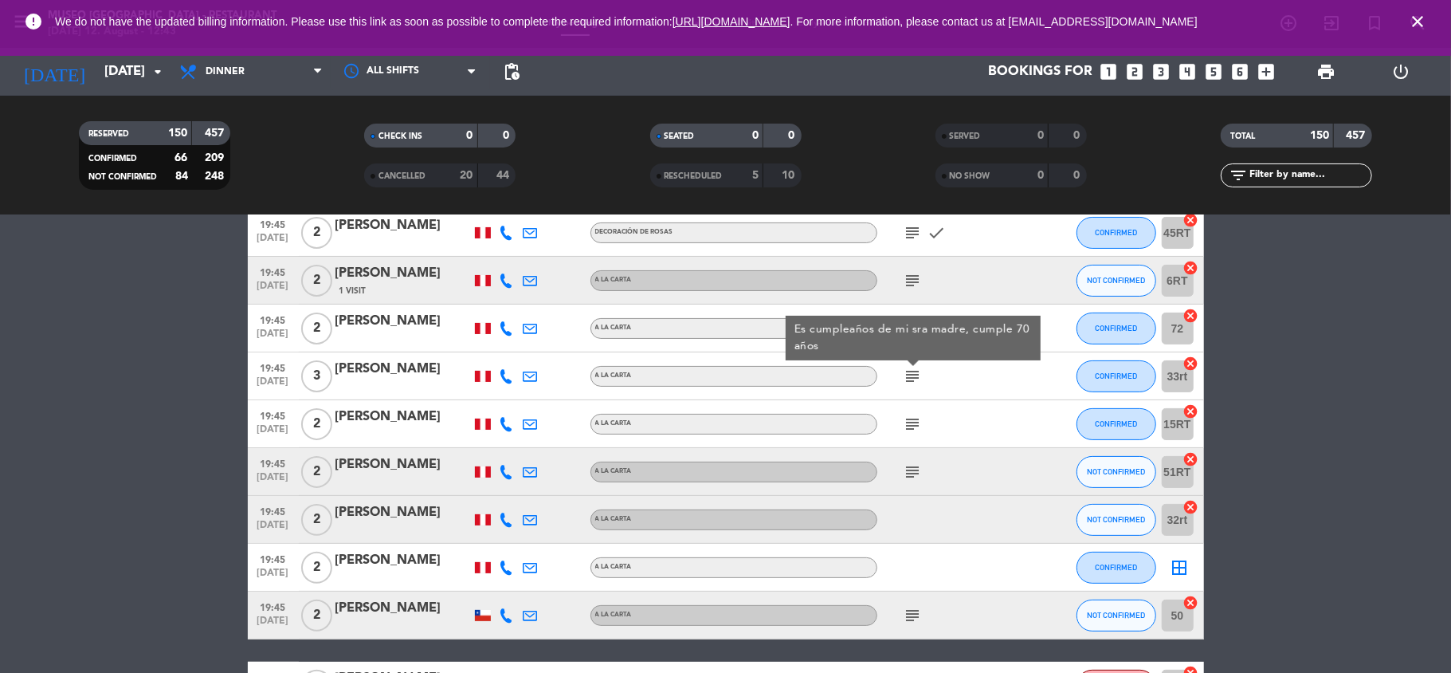
scroll to position [4608, 0]
click at [909, 437] on div "subject" at bounding box center [949, 422] width 143 height 47
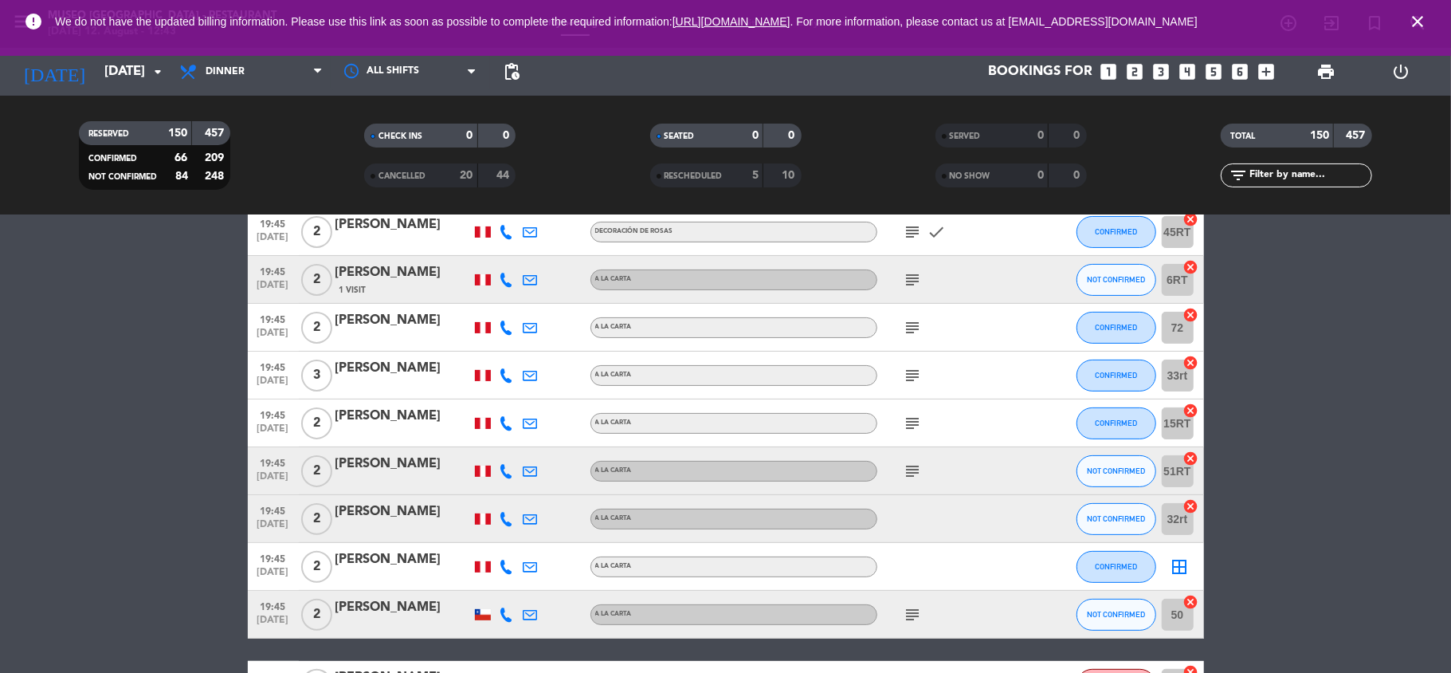
click at [909, 422] on icon "subject" at bounding box center [913, 423] width 19 height 19
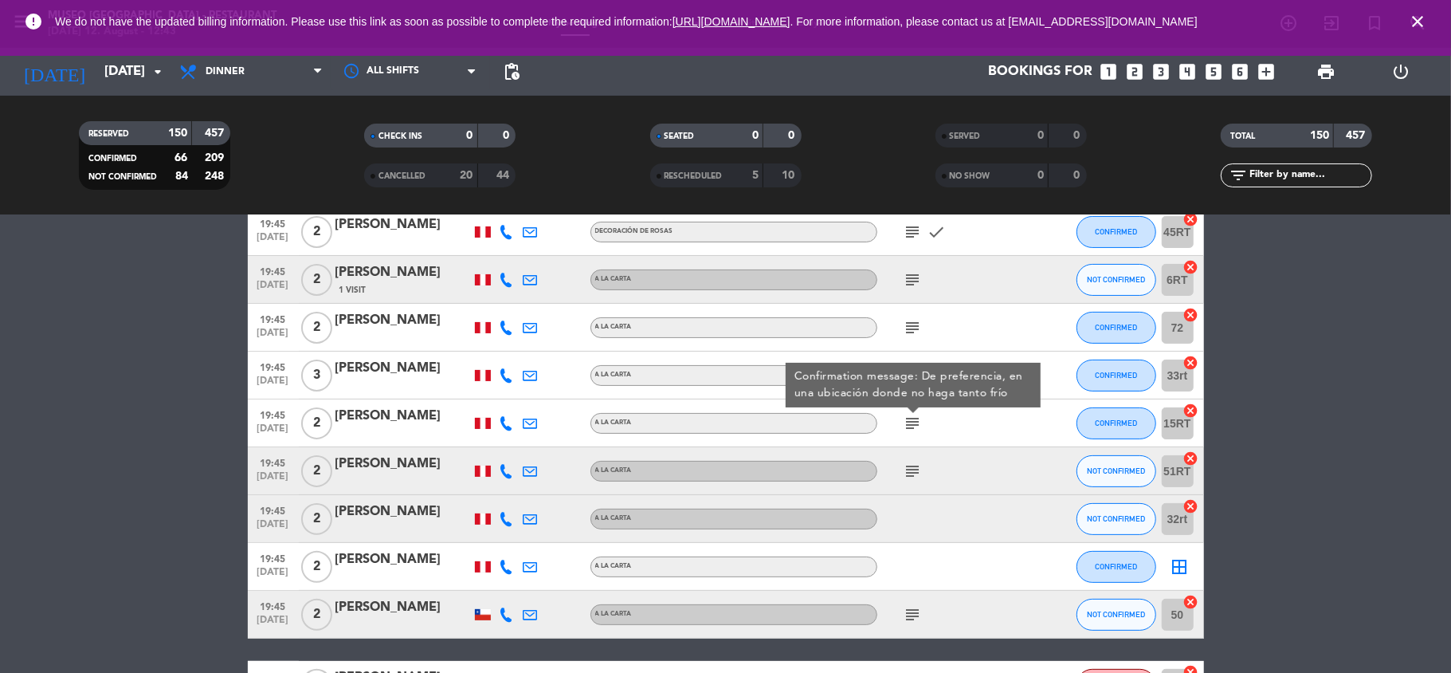
click at [909, 461] on icon "subject" at bounding box center [913, 470] width 19 height 19
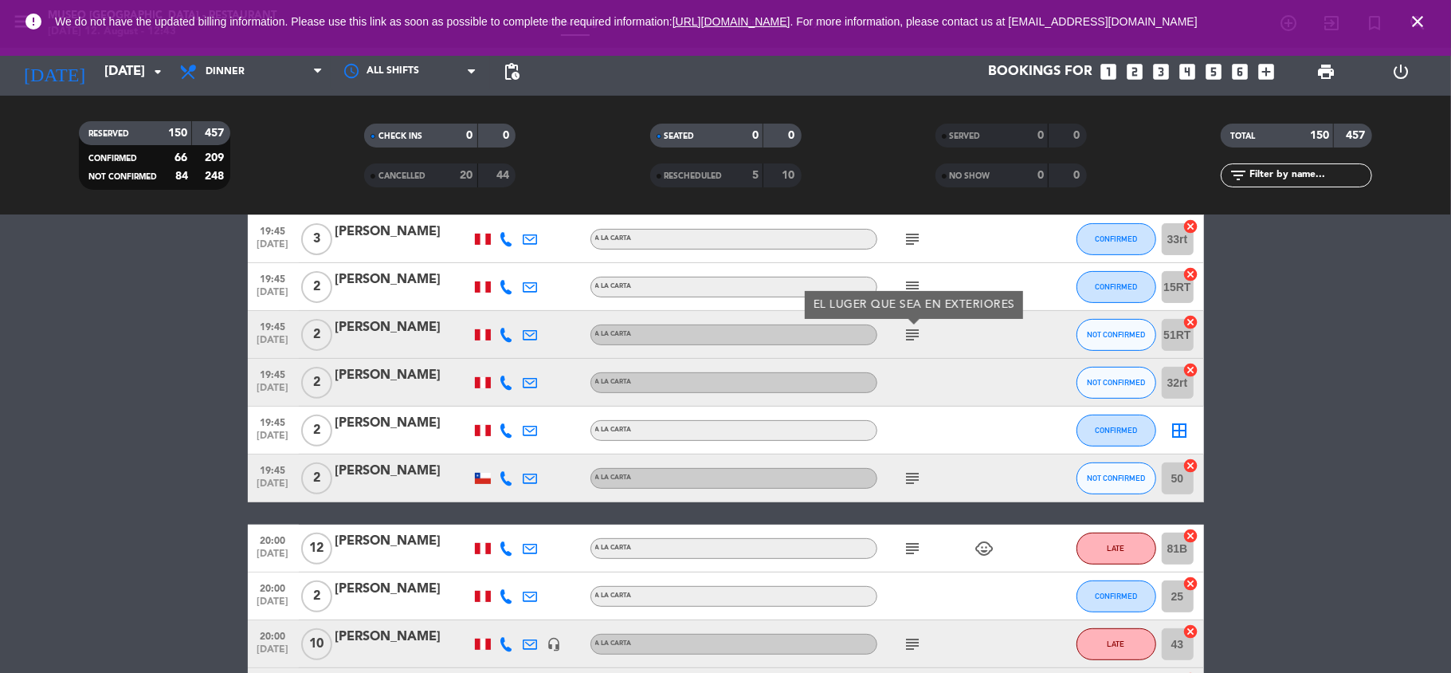
scroll to position [4745, 0]
click at [408, 336] on div "[PERSON_NAME]" at bounding box center [403, 326] width 135 height 21
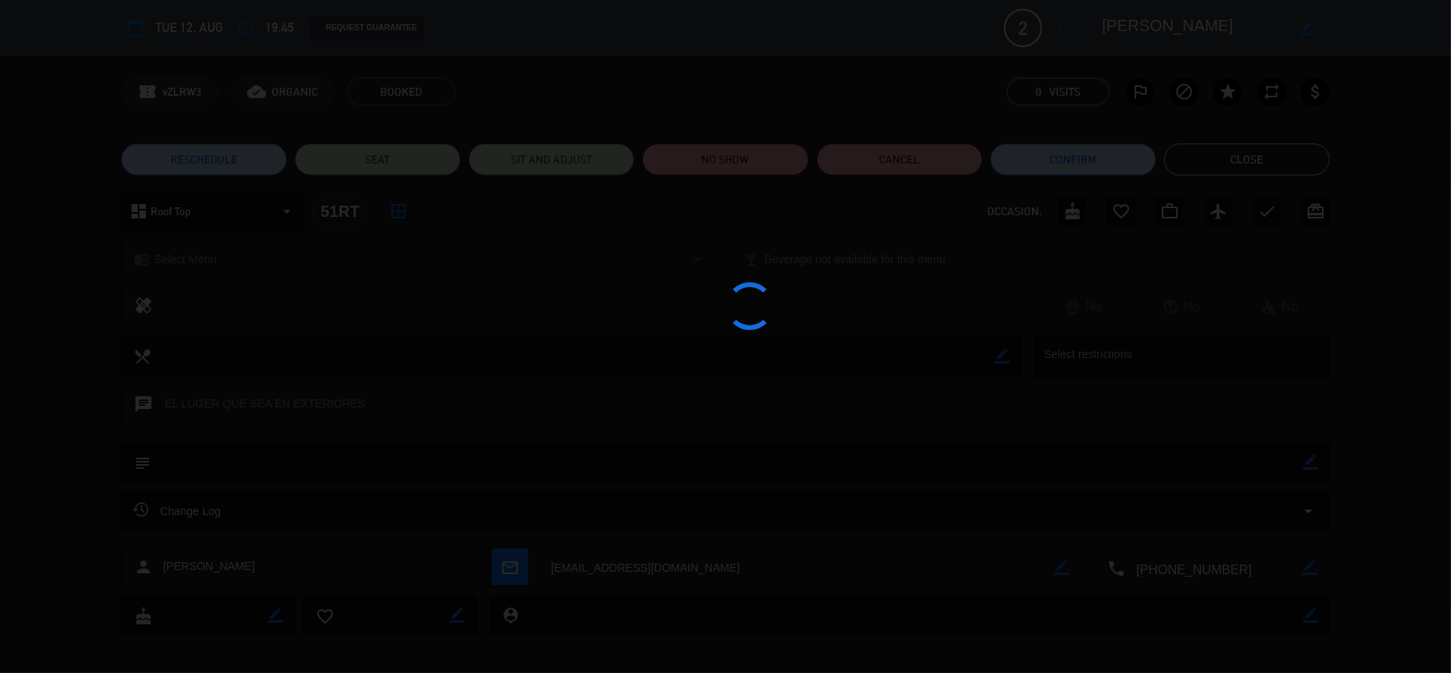
click at [1149, 26] on div at bounding box center [725, 336] width 1451 height 673
click at [1149, 26] on textarea at bounding box center [1193, 28] width 183 height 29
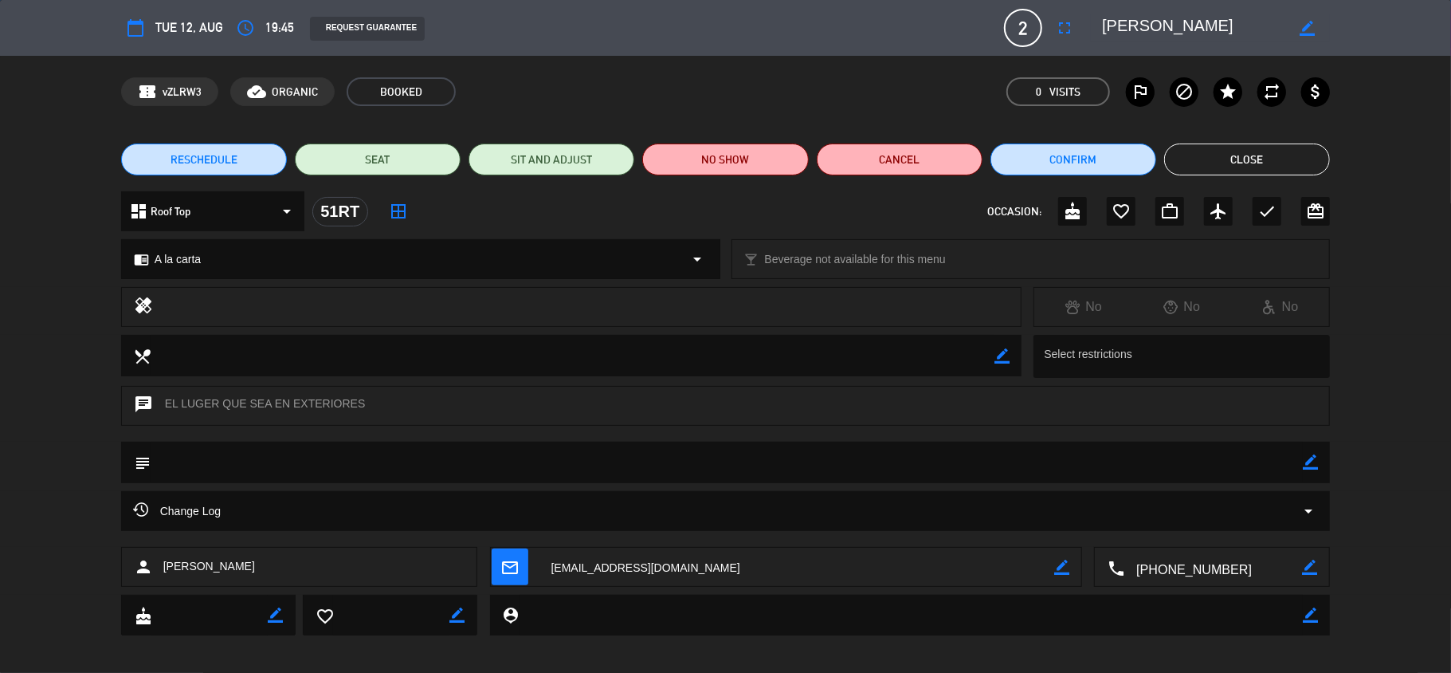
click at [1149, 26] on textarea at bounding box center [1193, 28] width 183 height 29
click at [1229, 153] on button "Close" at bounding box center [1247, 159] width 166 height 32
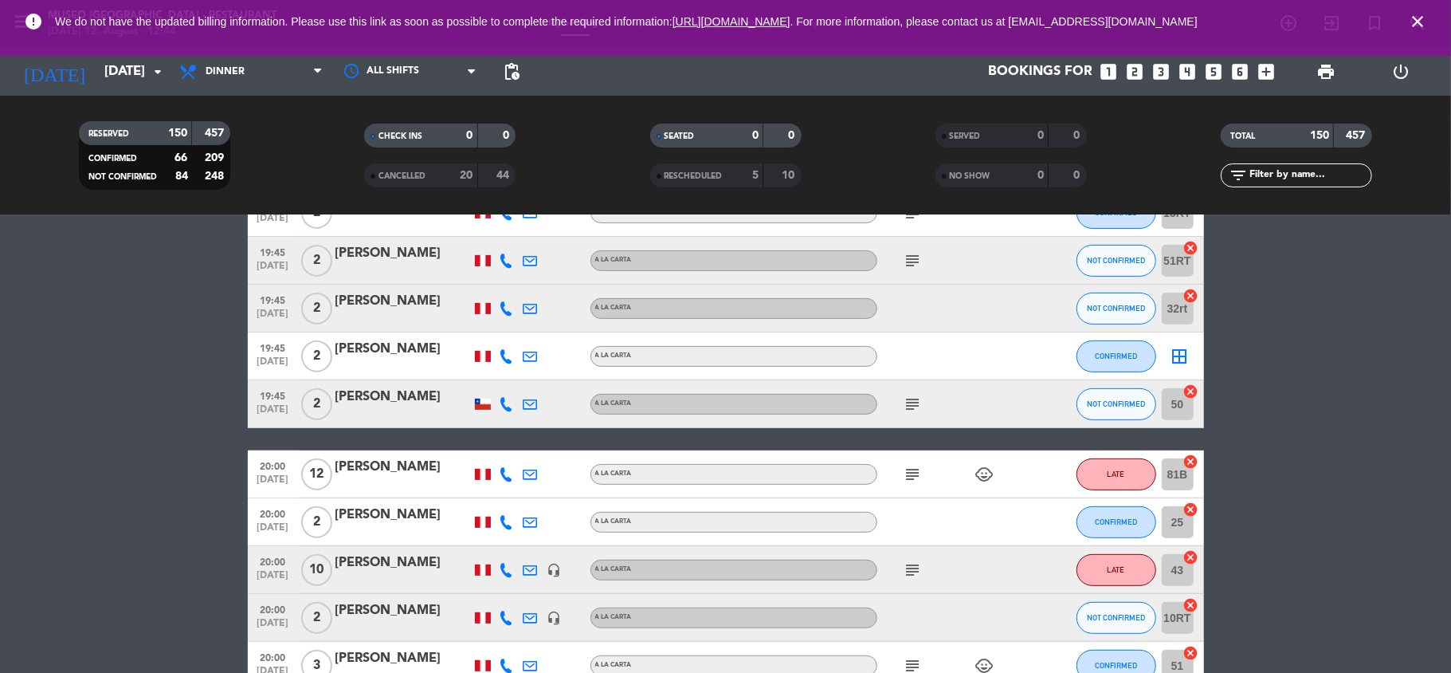
scroll to position [4818, 0]
click at [910, 412] on icon "subject" at bounding box center [913, 404] width 19 height 19
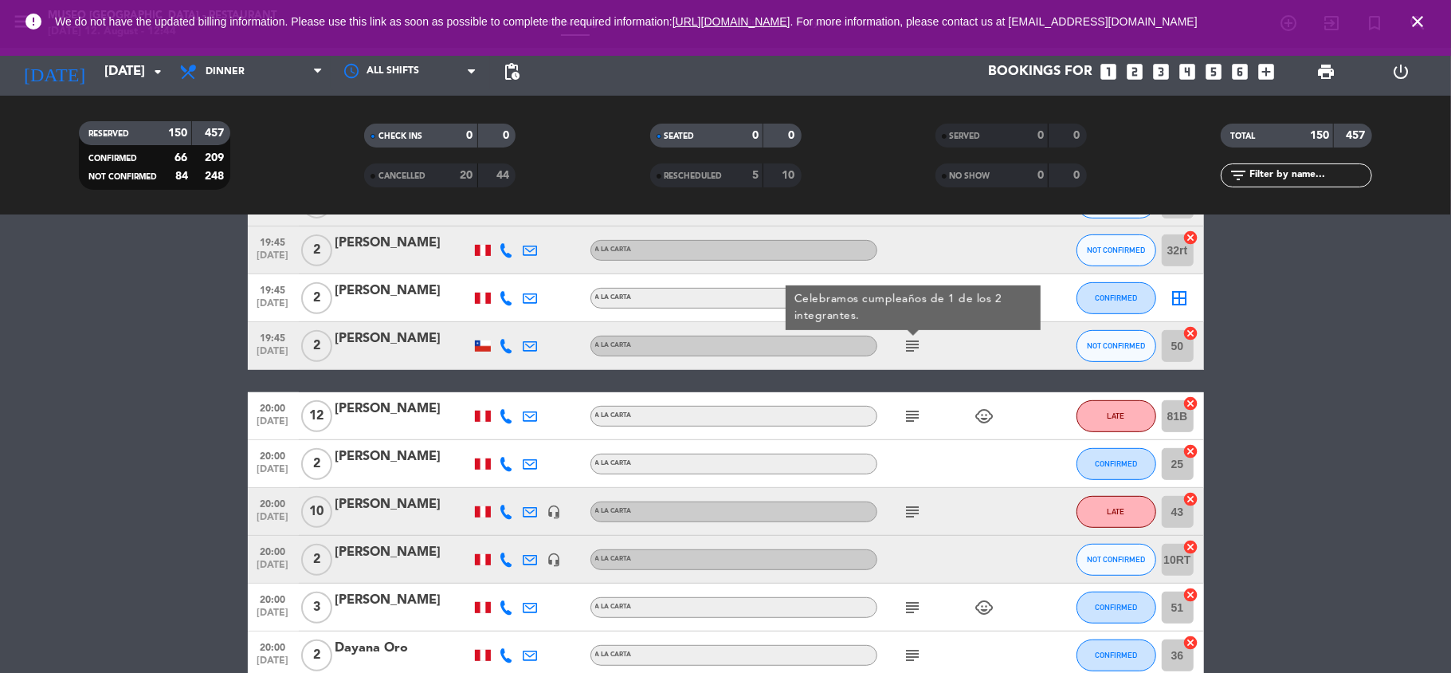
scroll to position [4878, 0]
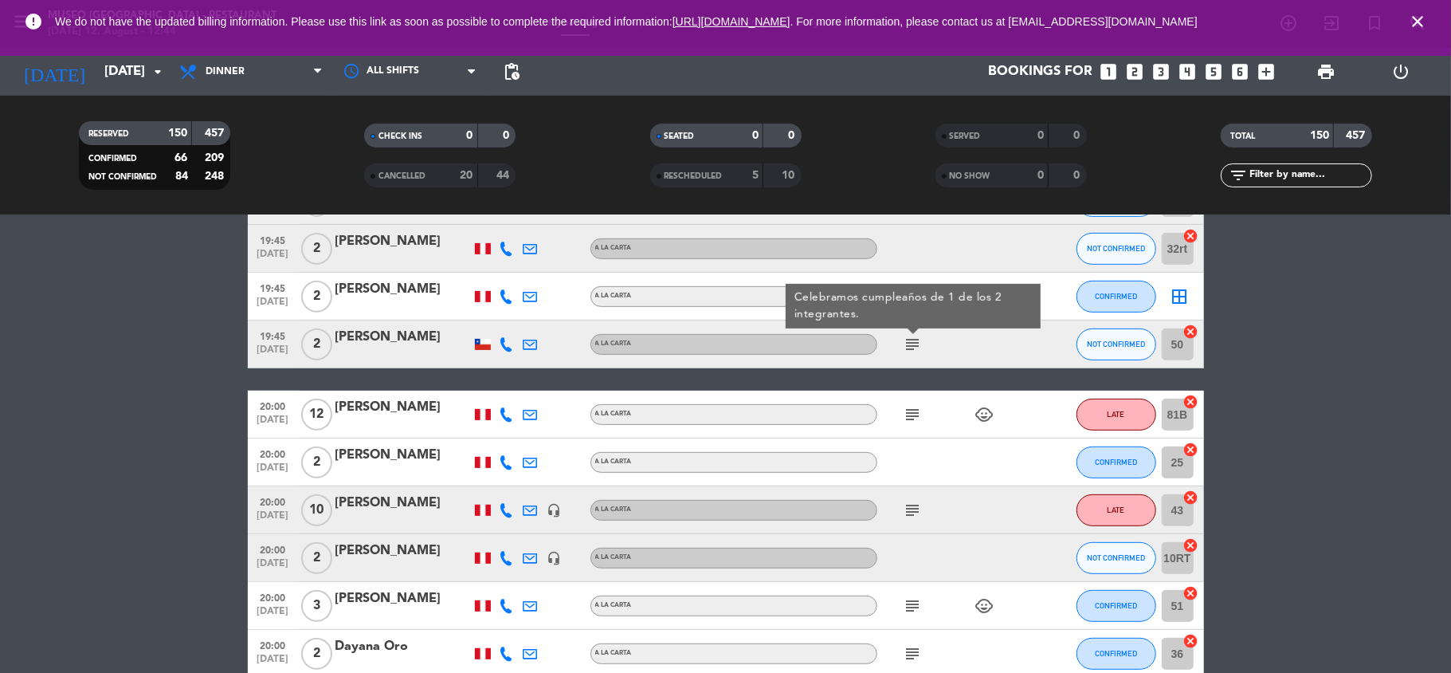
click at [910, 412] on icon "subject" at bounding box center [913, 414] width 19 height 19
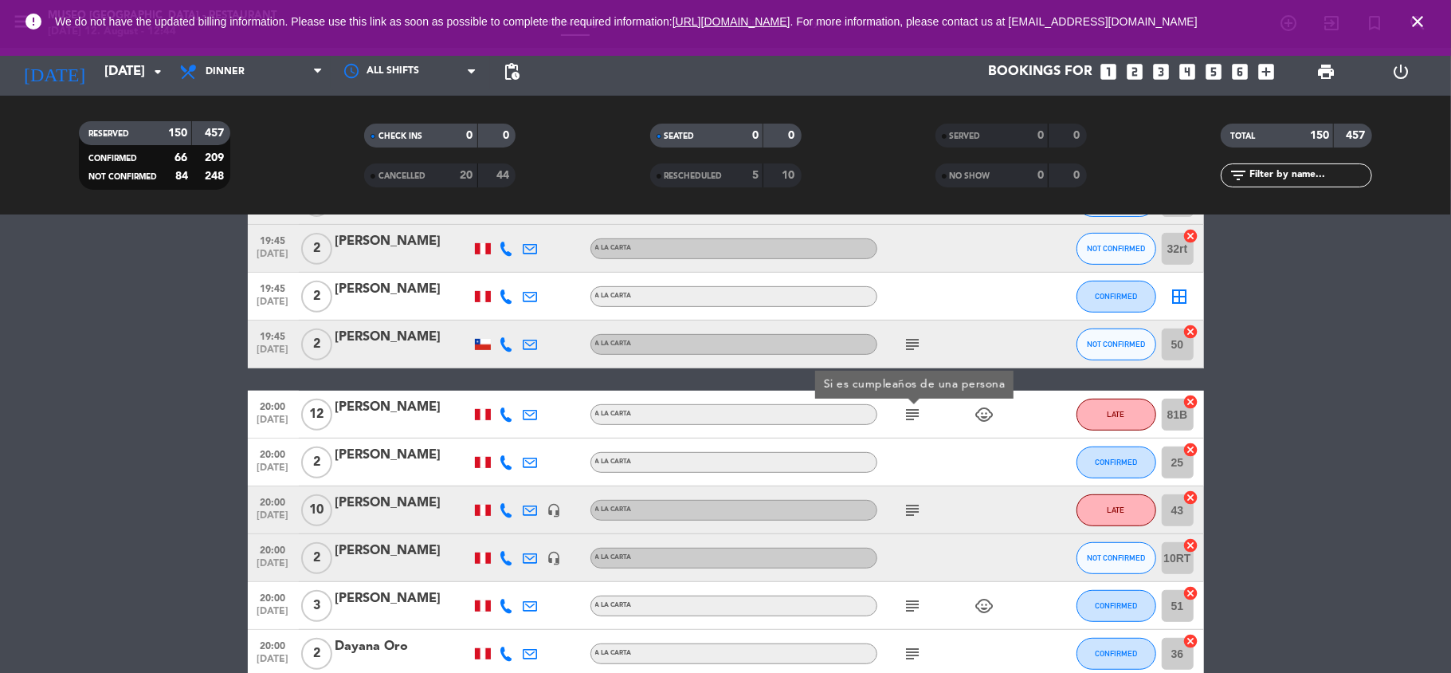
click at [403, 402] on div "[PERSON_NAME]" at bounding box center [403, 407] width 135 height 21
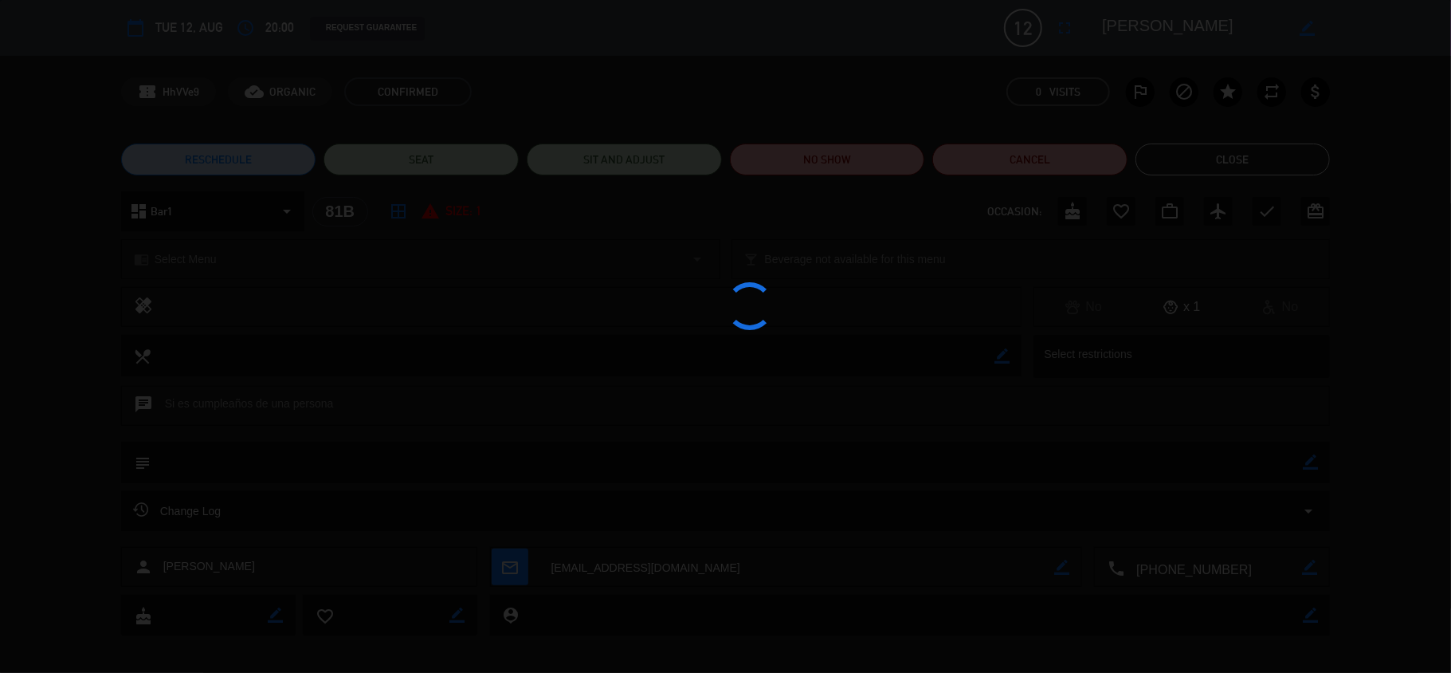
click at [1111, 26] on div at bounding box center [725, 336] width 1451 height 673
click at [1145, 27] on div at bounding box center [725, 336] width 1451 height 673
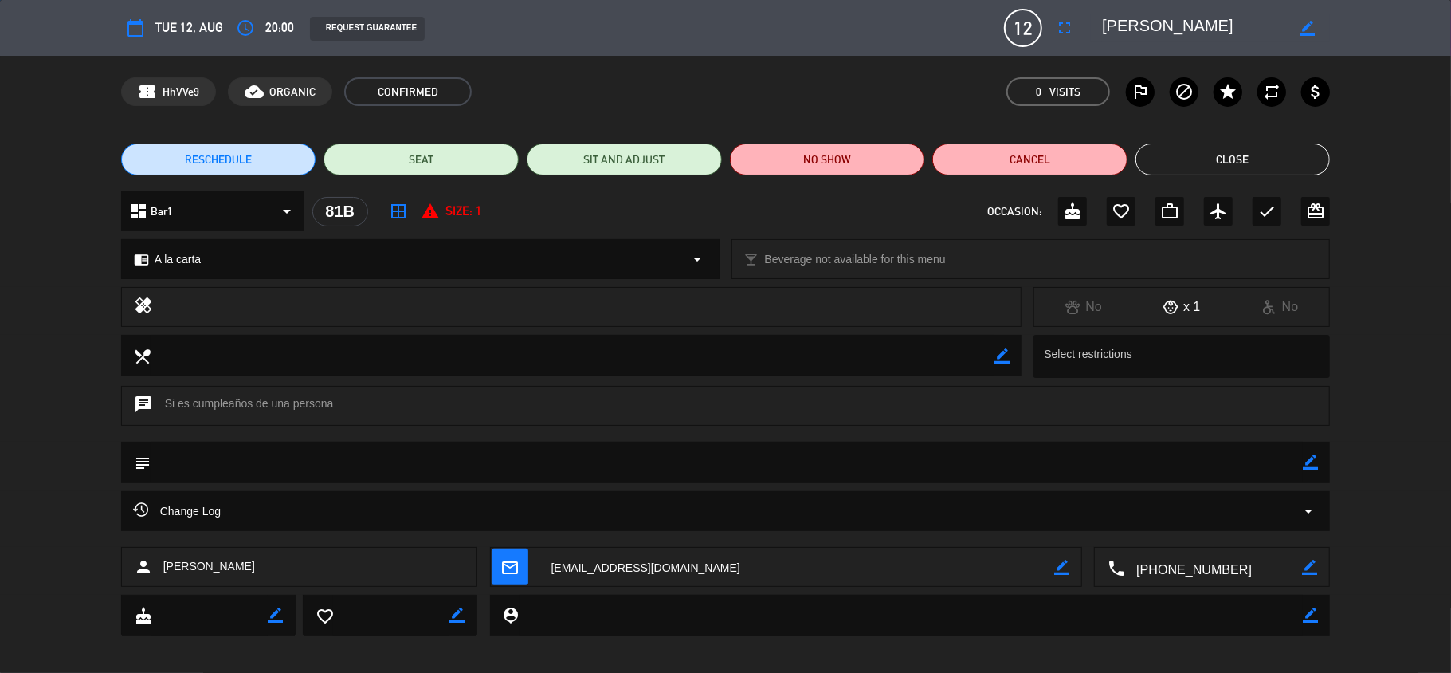
click at [1145, 27] on textarea at bounding box center [1193, 28] width 183 height 29
click at [1212, 154] on button "Close" at bounding box center [1233, 159] width 195 height 32
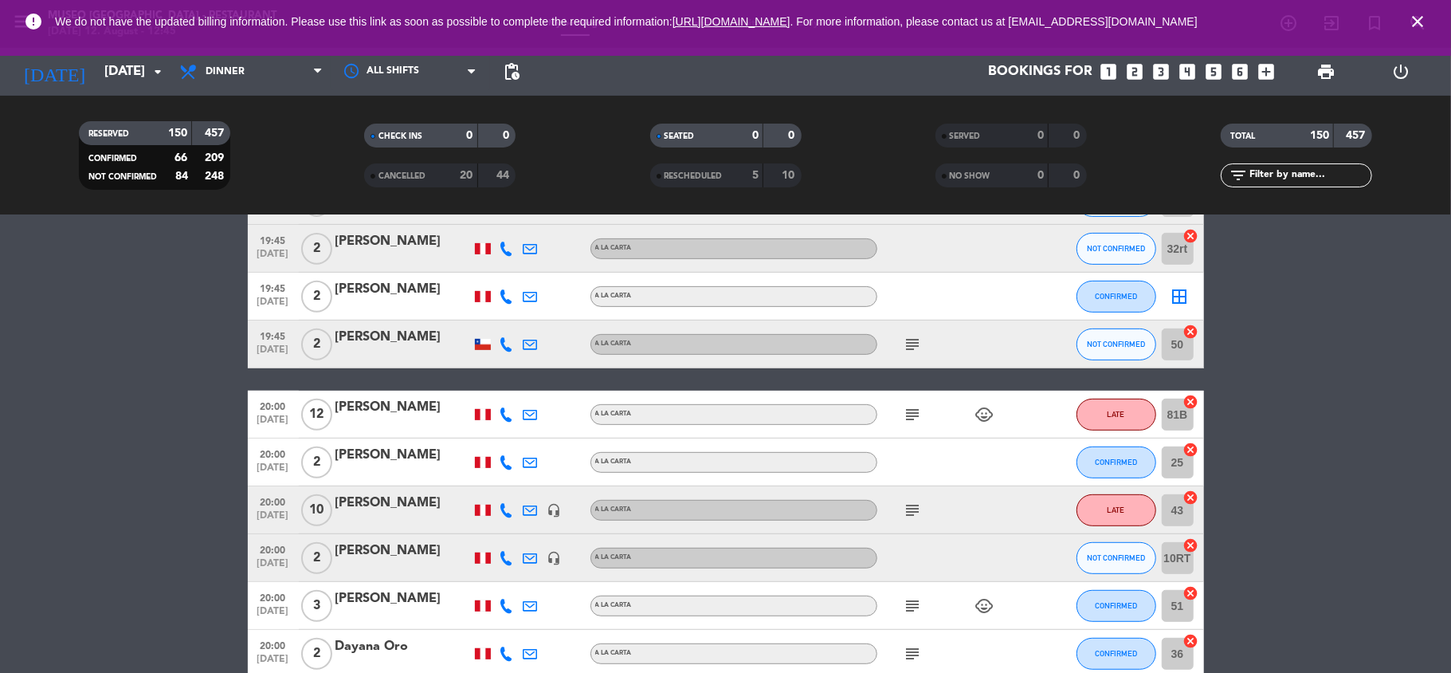
click at [913, 408] on icon "subject" at bounding box center [913, 414] width 19 height 19
click at [345, 418] on div "[PERSON_NAME]" at bounding box center [403, 407] width 135 height 21
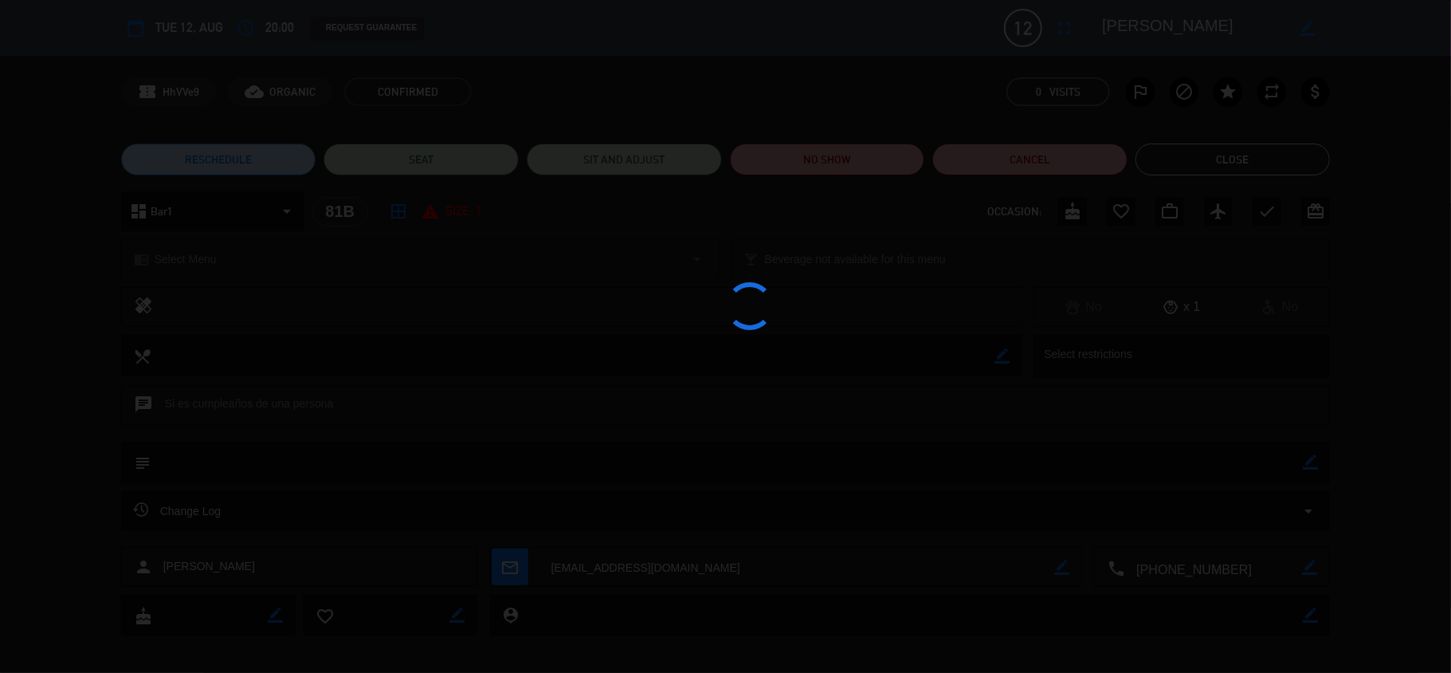
click at [1133, 33] on div at bounding box center [725, 336] width 1451 height 673
click at [1133, 33] on edit-booking-info-modal "calendar_today Tue 12, Aug access_time 20:00 REQUEST GUARANTEE 12 Auriam aryann…" at bounding box center [725, 336] width 1451 height 673
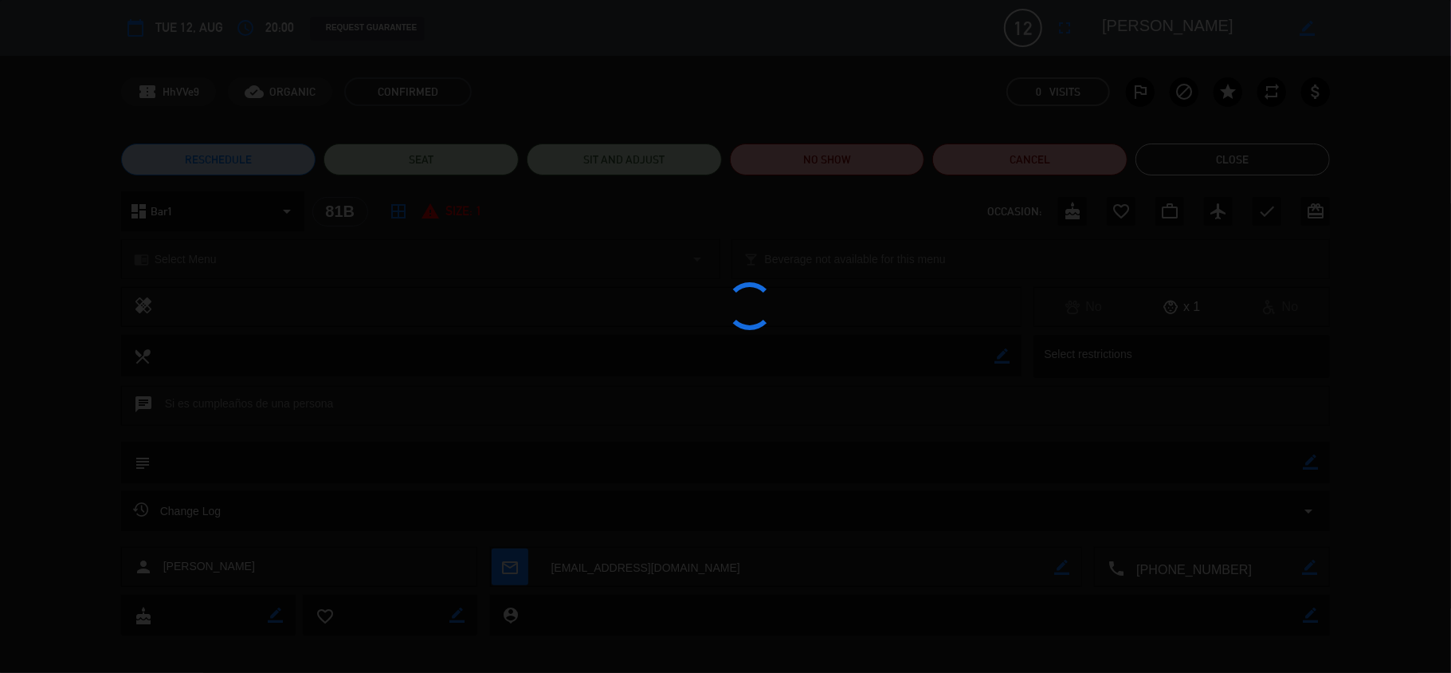
click at [1133, 33] on textarea at bounding box center [1193, 28] width 183 height 29
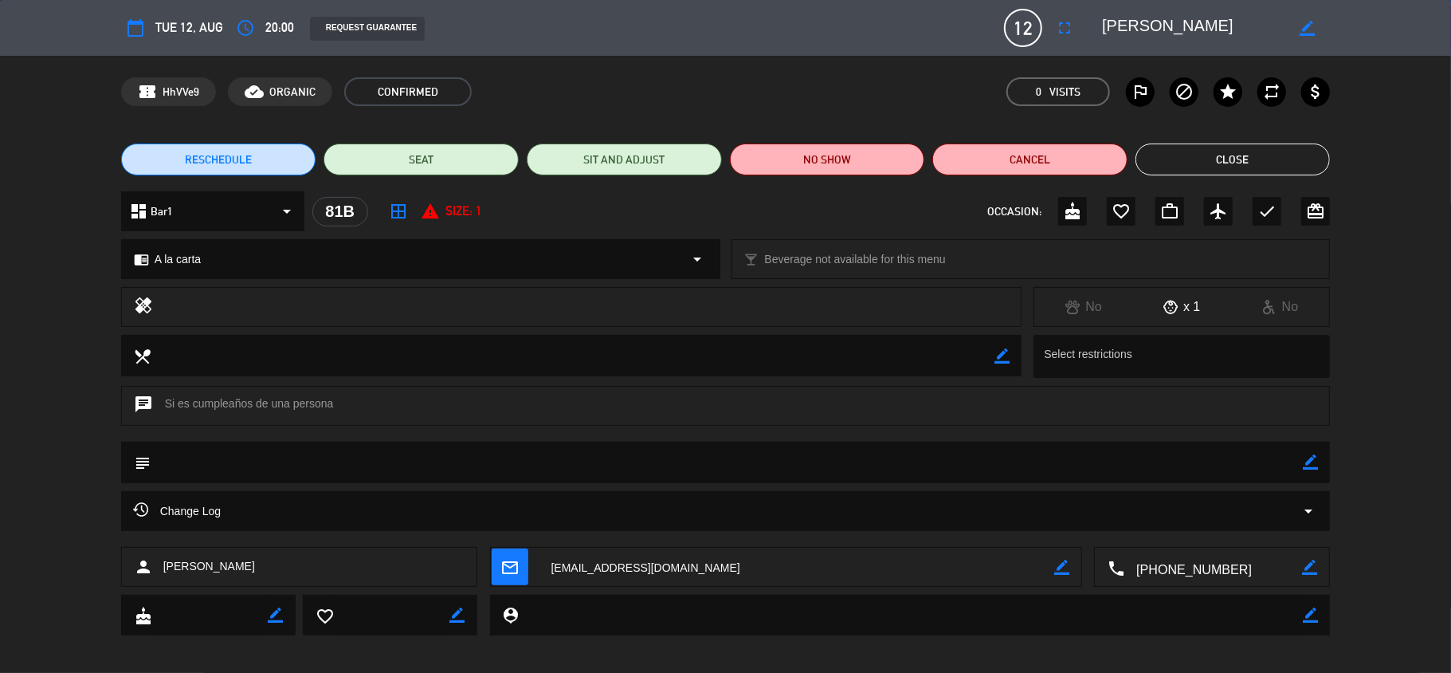
click at [1133, 33] on textarea at bounding box center [1193, 28] width 183 height 29
click at [1155, 569] on textarea at bounding box center [1214, 568] width 178 height 40
click at [1135, 18] on textarea at bounding box center [1193, 28] width 183 height 29
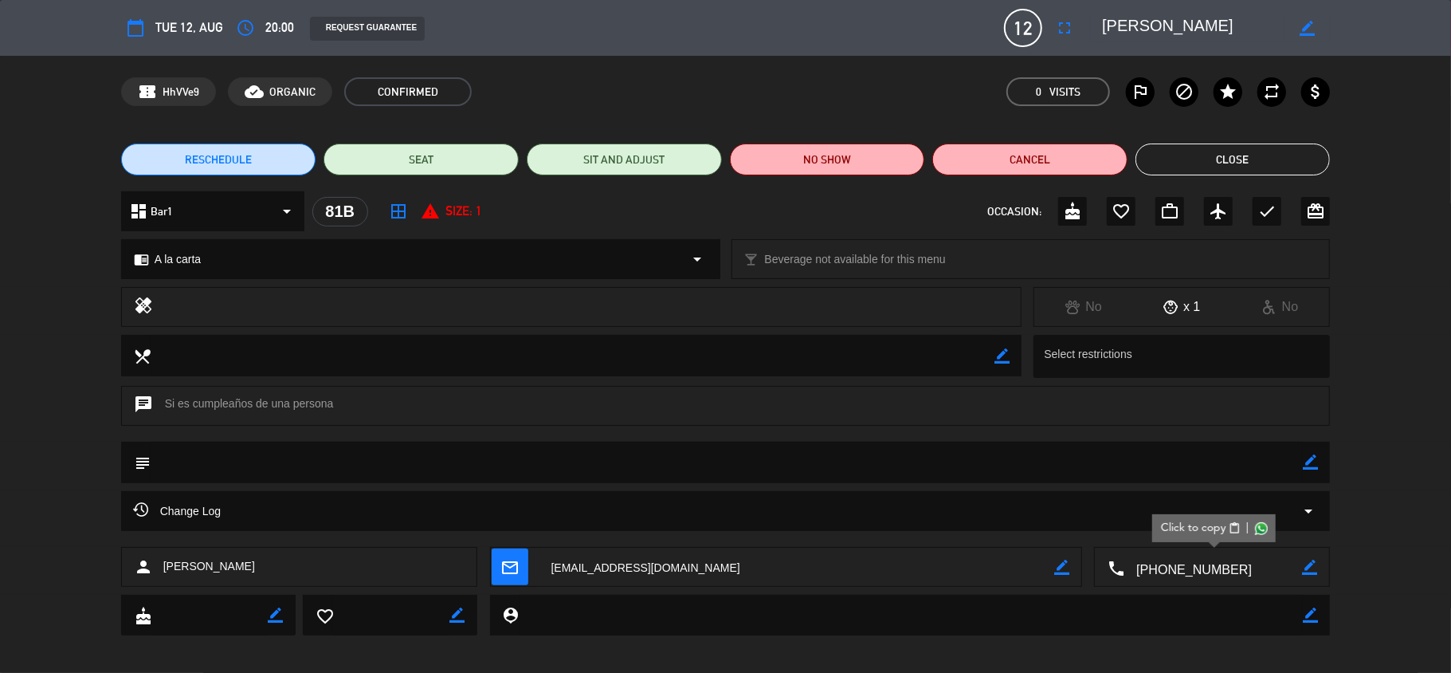
click at [1209, 160] on button "Close" at bounding box center [1233, 159] width 195 height 32
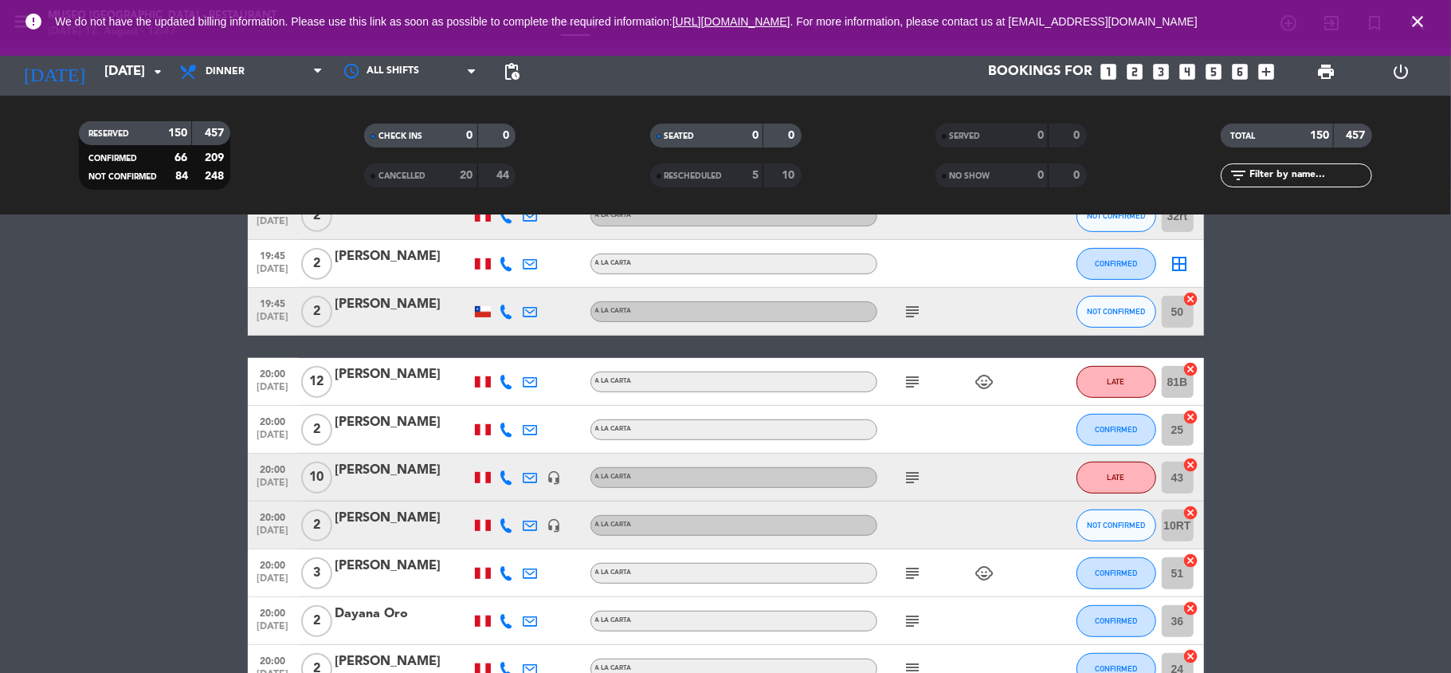
scroll to position [4914, 0]
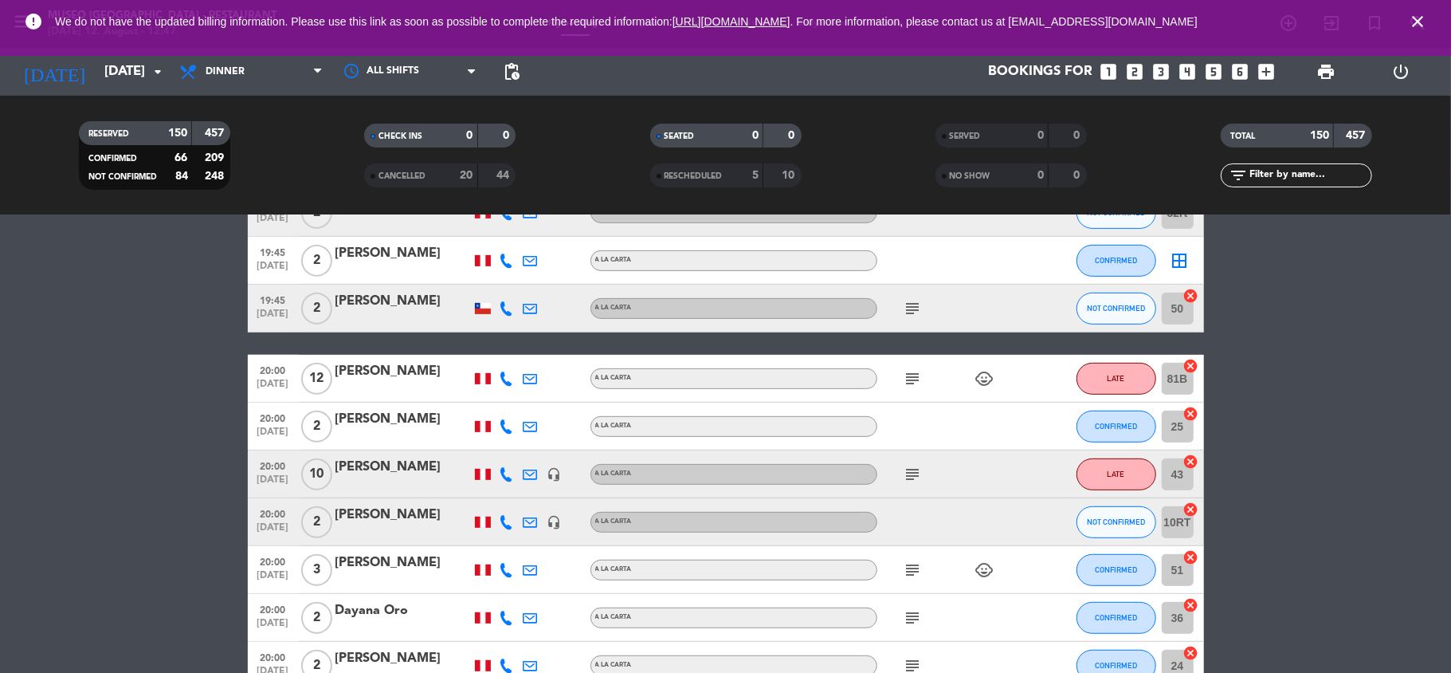
click at [392, 418] on div "[PERSON_NAME]" at bounding box center [403, 419] width 135 height 21
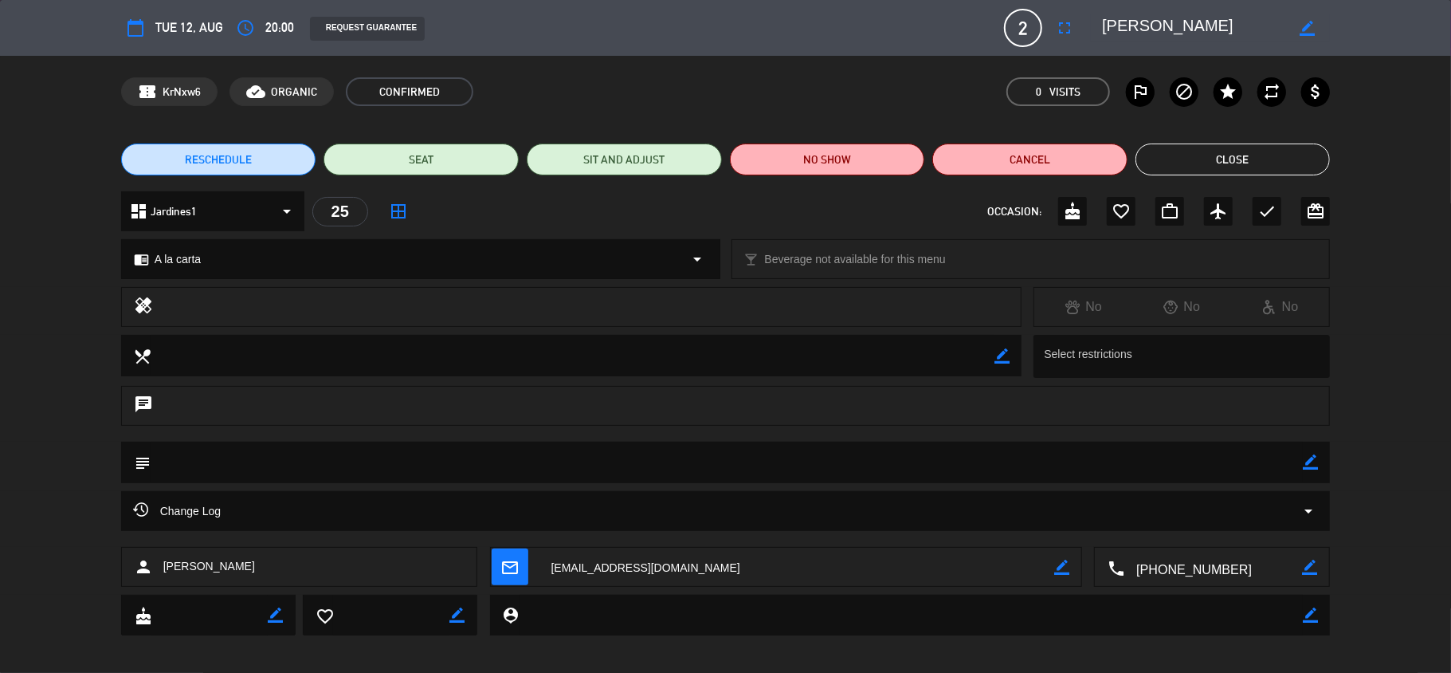
click at [1216, 155] on button "Close" at bounding box center [1233, 159] width 195 height 32
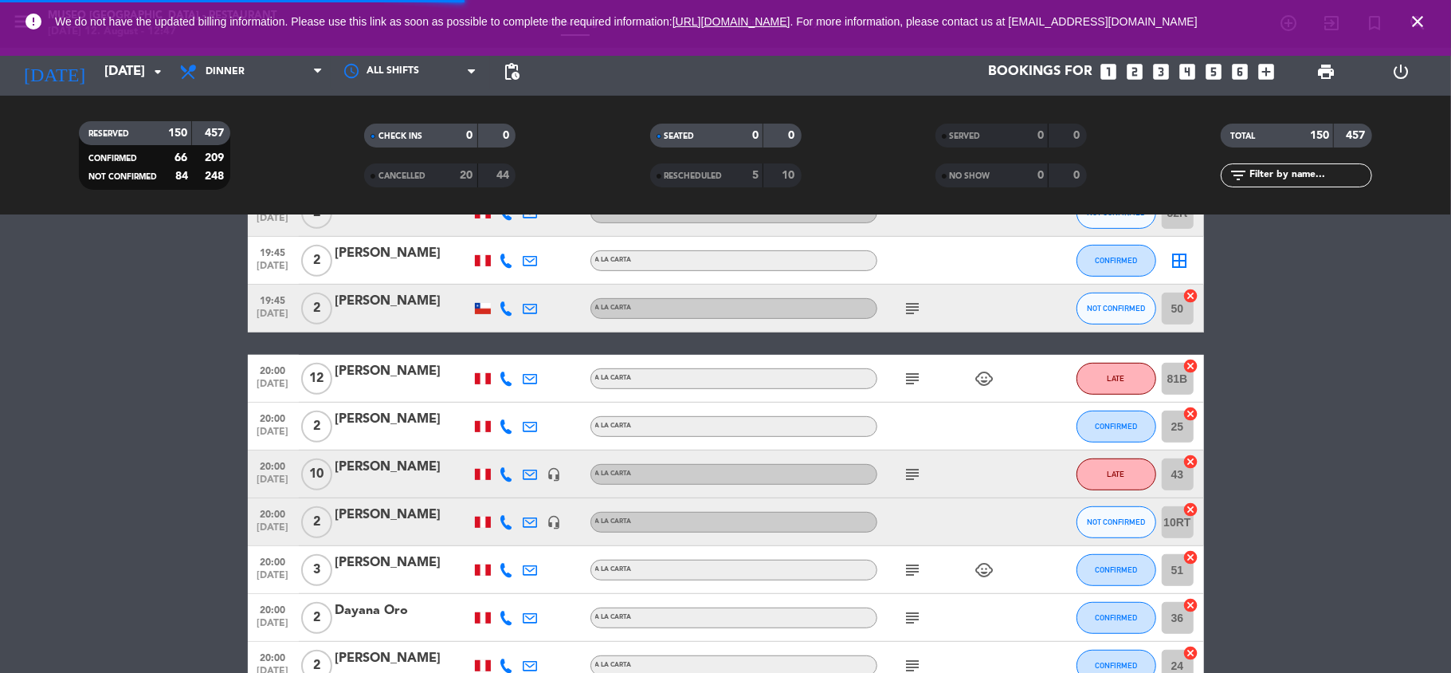
click at [399, 469] on div "[PERSON_NAME]" at bounding box center [403, 467] width 135 height 21
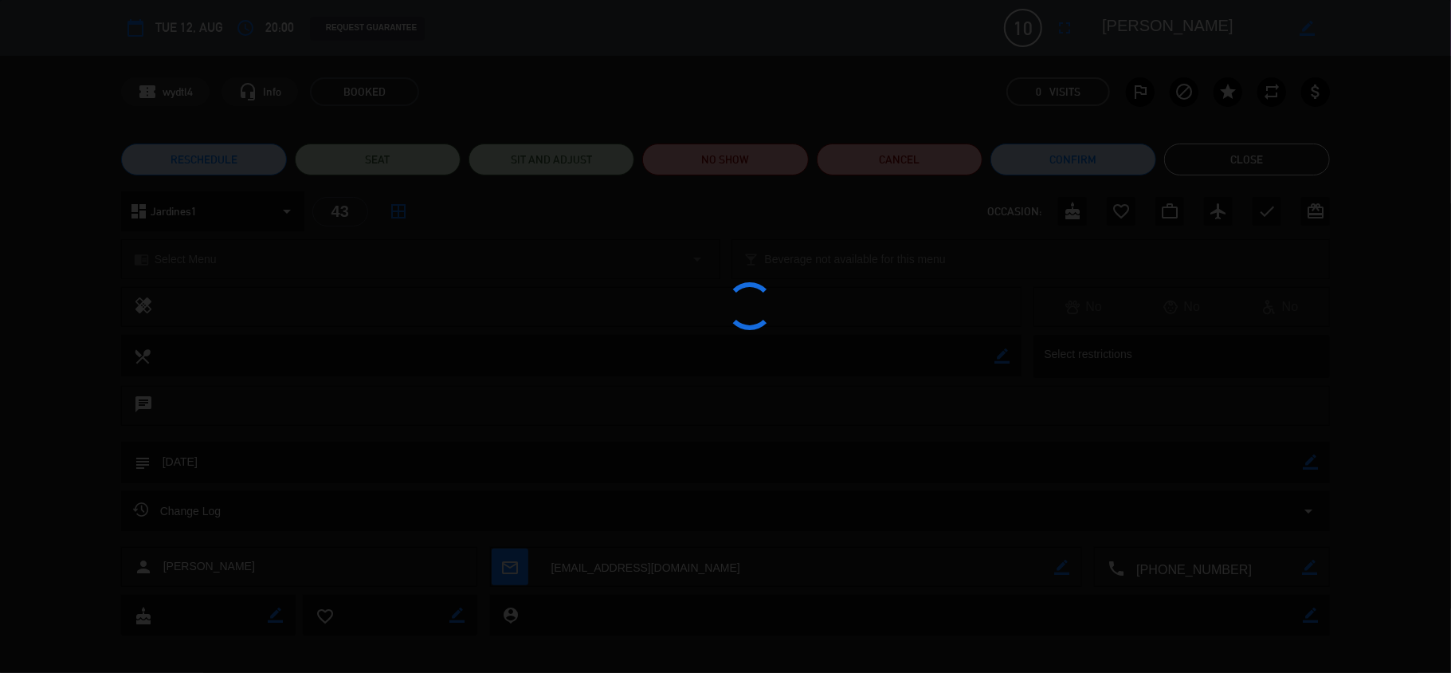
click at [1135, 26] on div at bounding box center [725, 336] width 1451 height 673
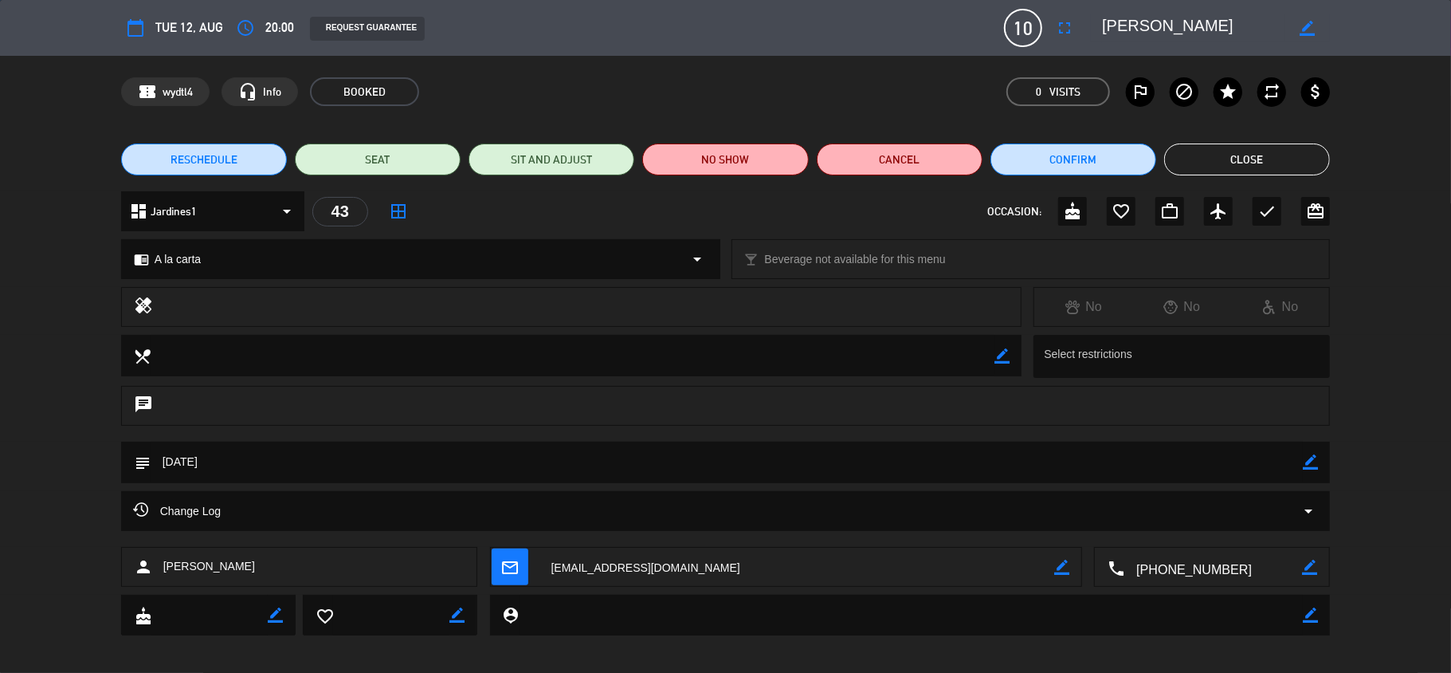
click at [1135, 26] on edit-booking-info-modal "calendar_today Tue 12, Aug access_time 20:00 REQUEST GUARANTEE 10 [PERSON_NAME]…" at bounding box center [725, 336] width 1451 height 673
click at [1135, 26] on textarea at bounding box center [1193, 28] width 183 height 29
click at [1135, 571] on textarea at bounding box center [1214, 568] width 178 height 40
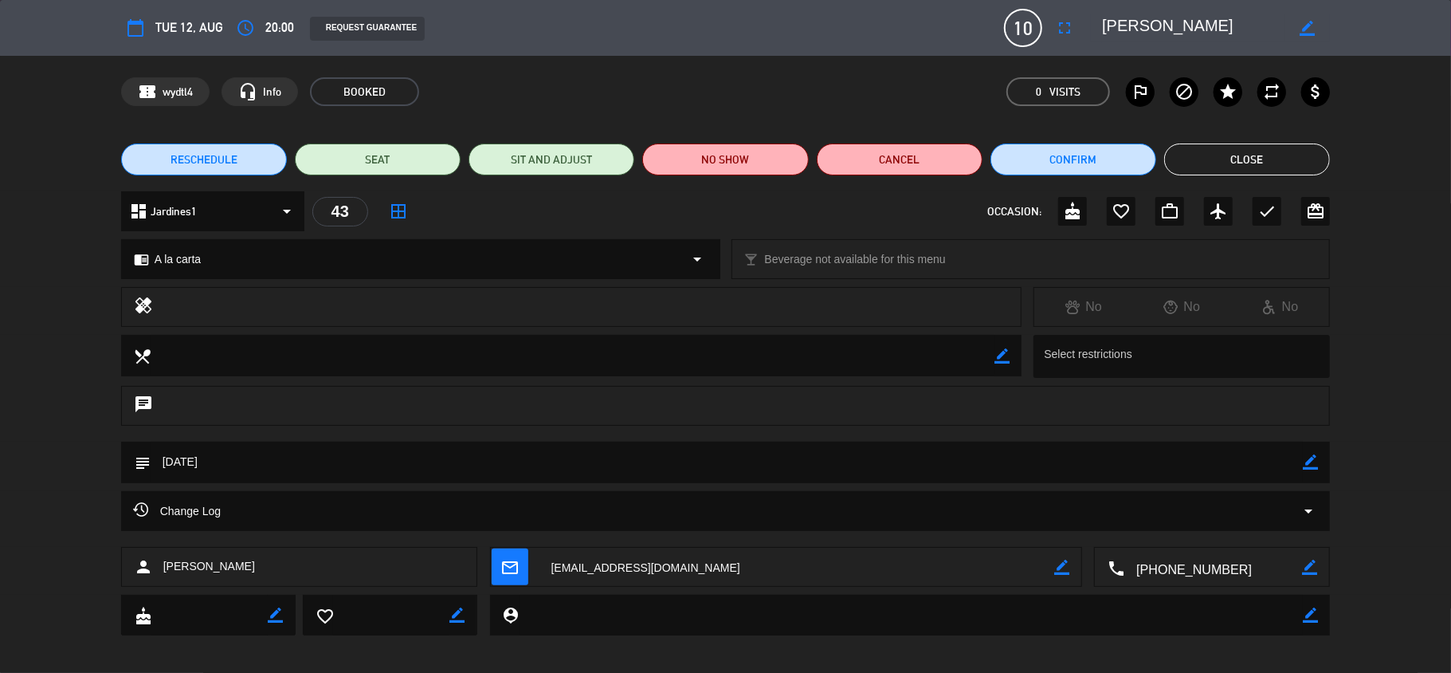
click at [1187, 563] on textarea at bounding box center [1214, 568] width 178 height 40
click at [1148, 29] on textarea at bounding box center [1193, 28] width 183 height 29
click at [1222, 155] on button "Close" at bounding box center [1247, 159] width 166 height 32
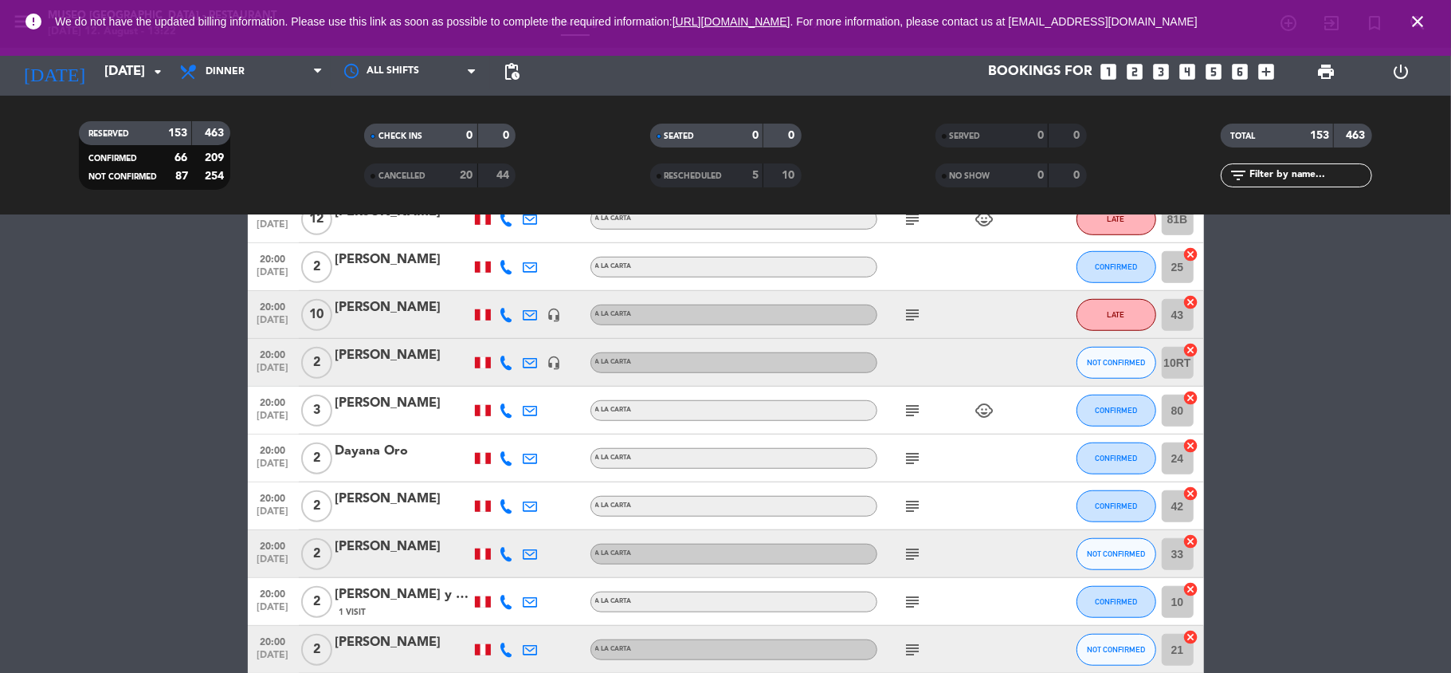
scroll to position [5218, 0]
click at [909, 409] on icon "subject" at bounding box center [913, 409] width 19 height 19
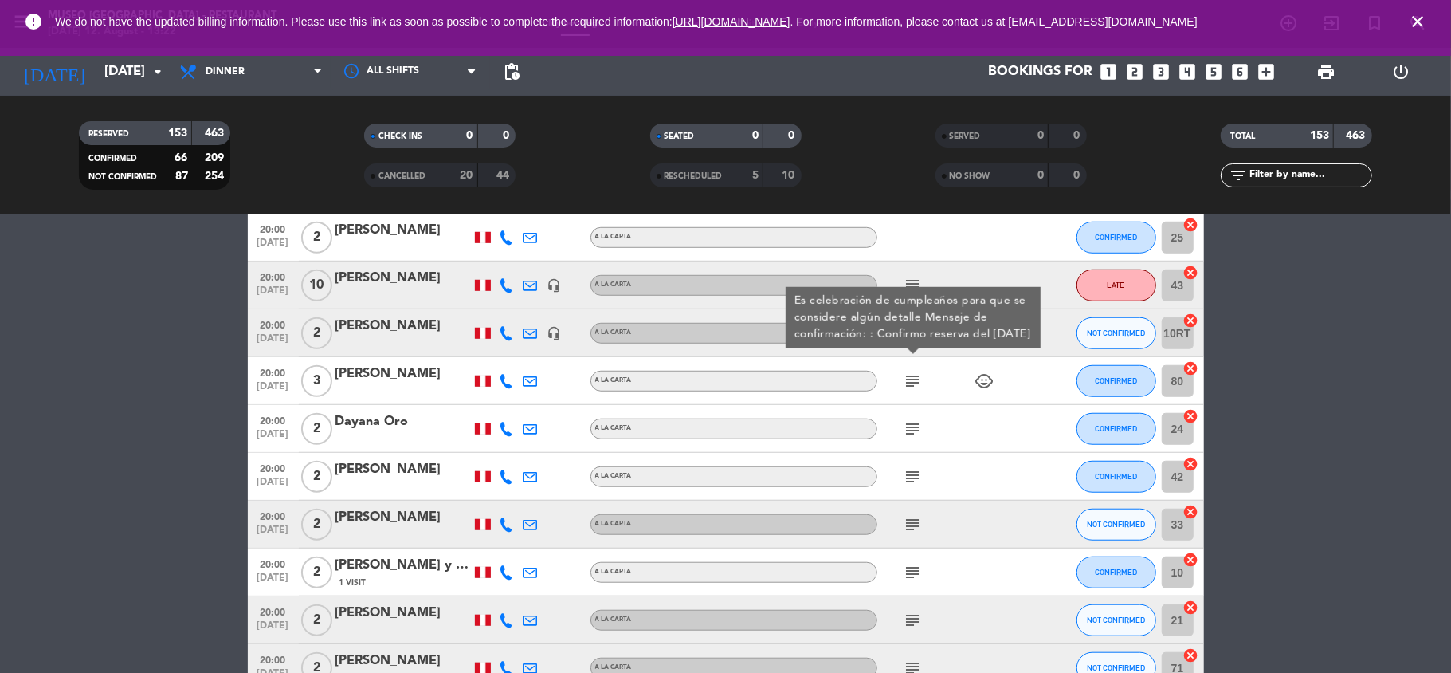
scroll to position [5252, 0]
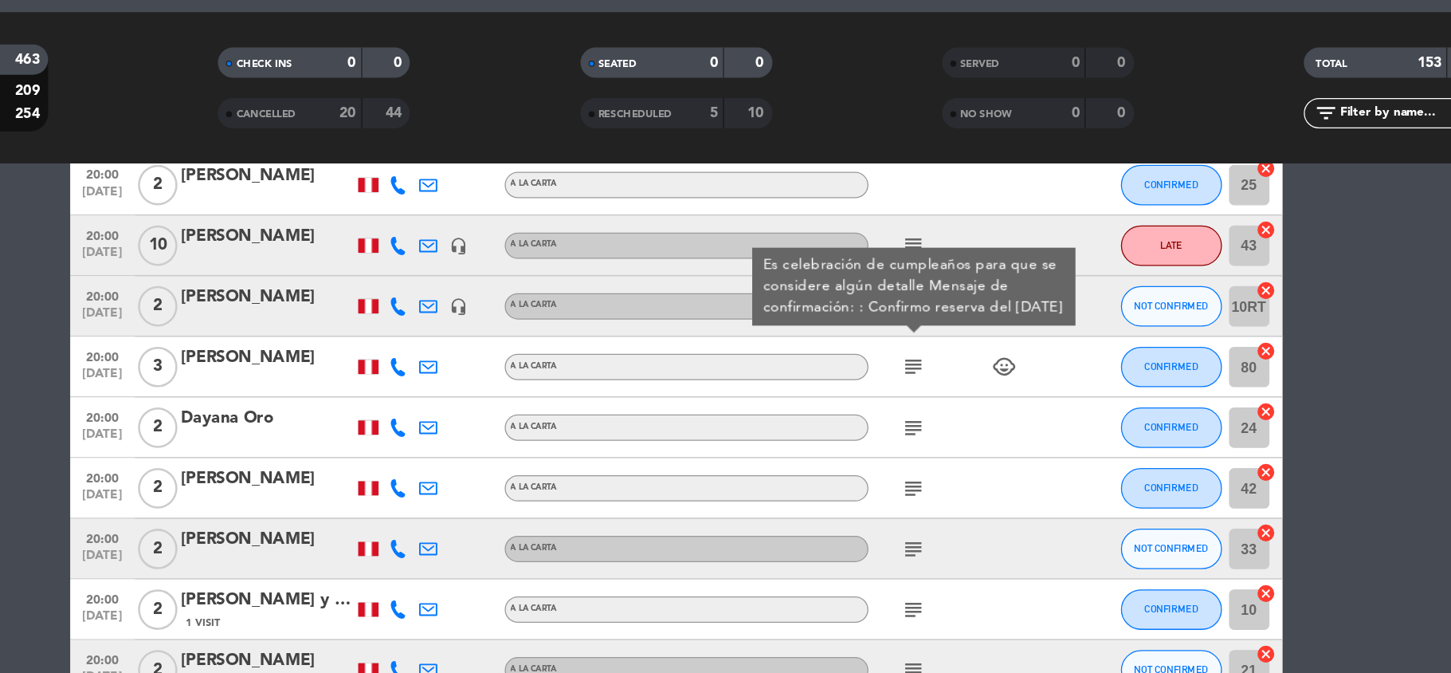
click at [916, 419] on icon "subject" at bounding box center [913, 423] width 19 height 19
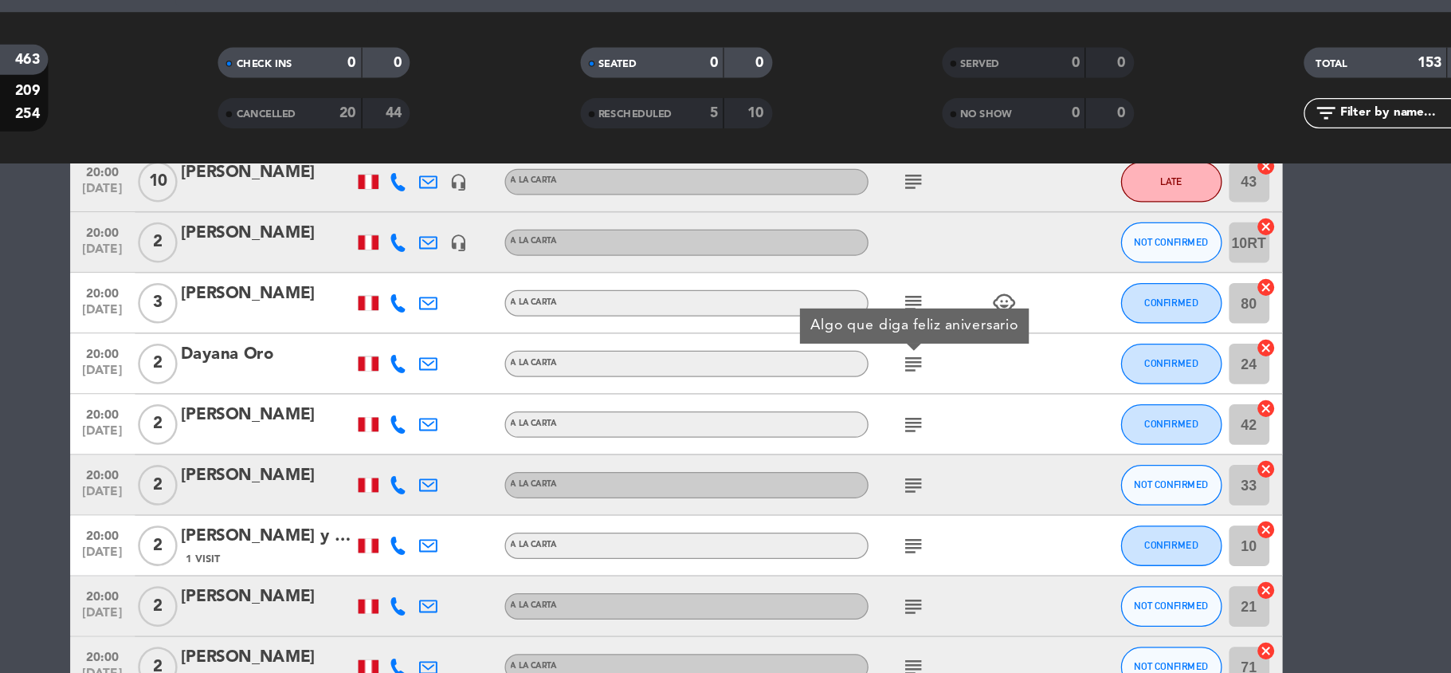
click at [916, 419] on icon "subject" at bounding box center [913, 420] width 19 height 19
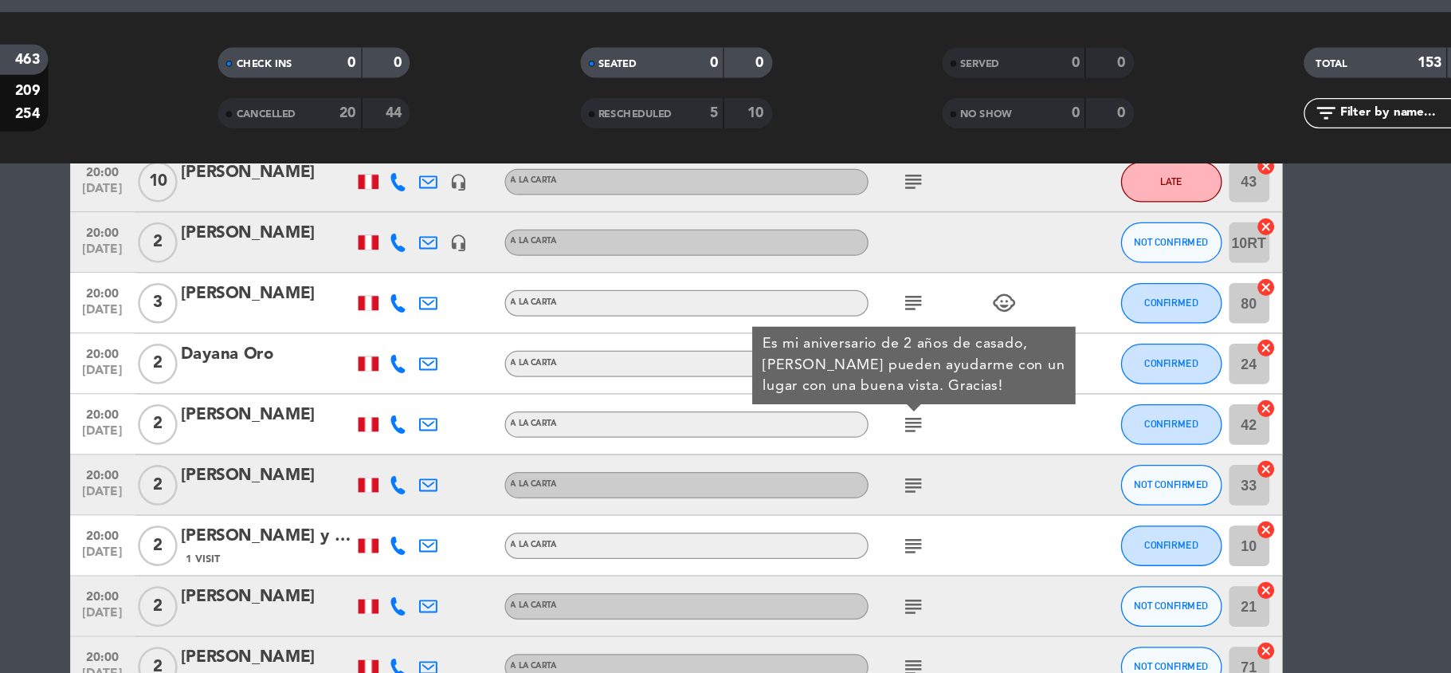
scroll to position [5316, 0]
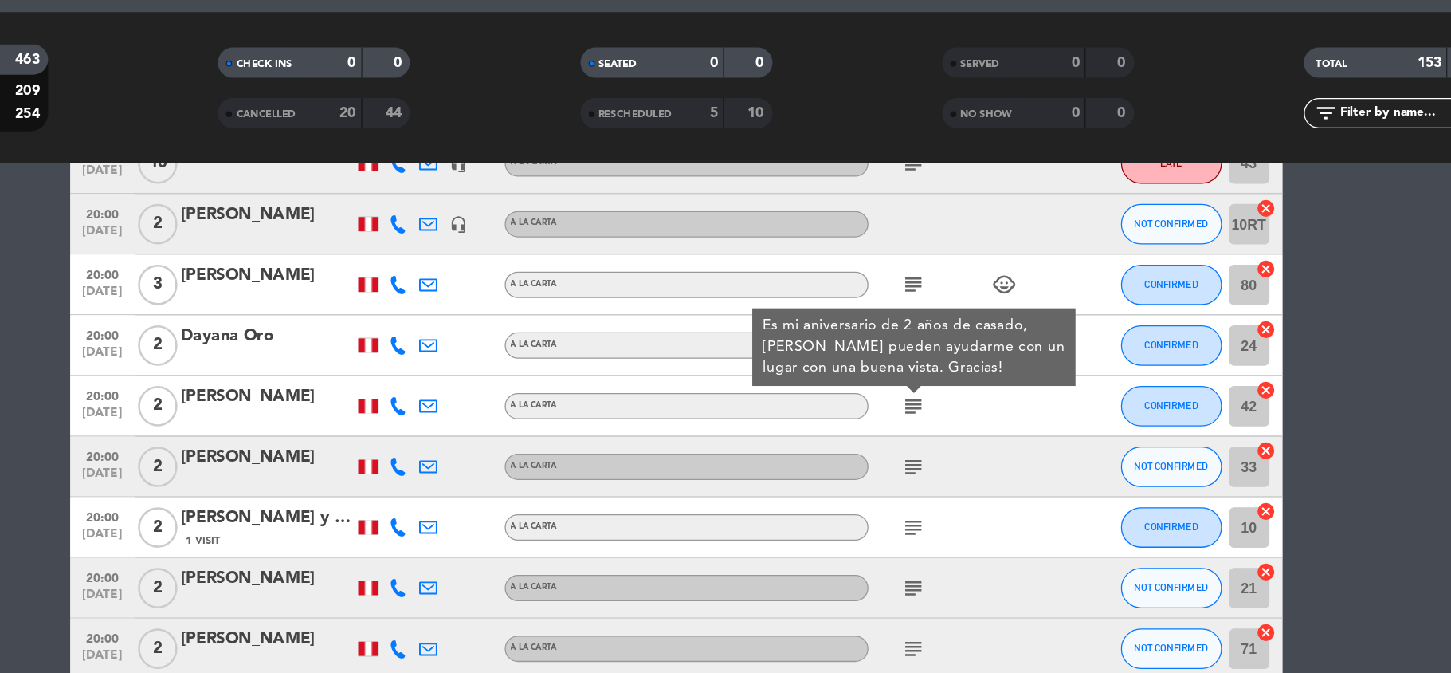
click at [913, 458] on icon "subject" at bounding box center [913, 454] width 19 height 19
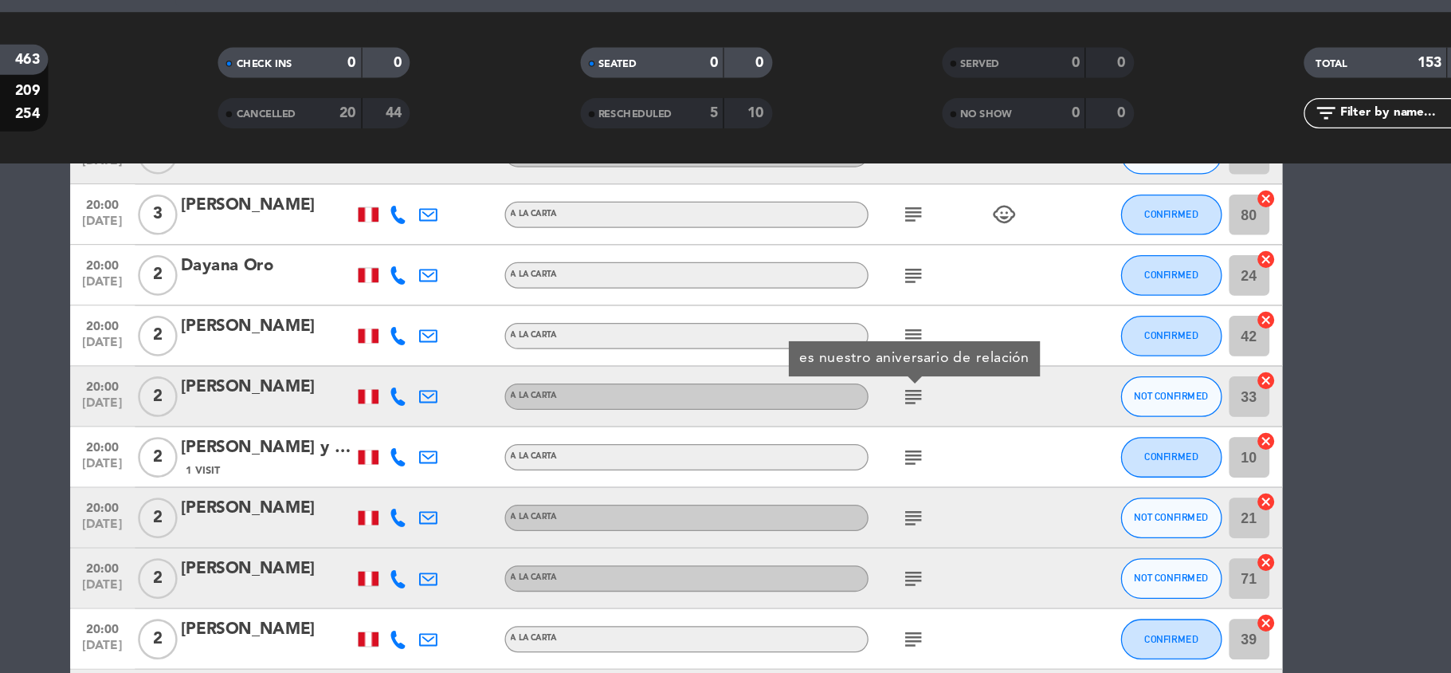
scroll to position [5373, 0]
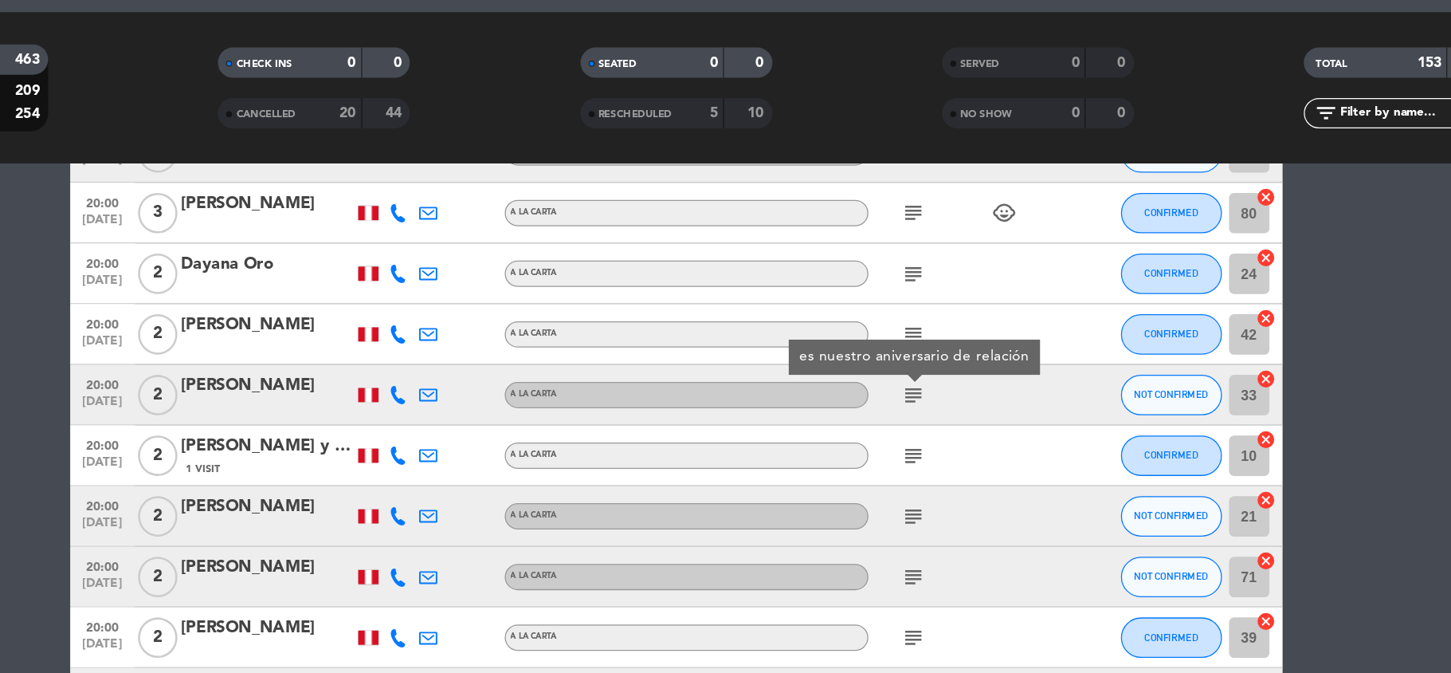
click at [913, 458] on div "subject" at bounding box center [949, 445] width 143 height 47
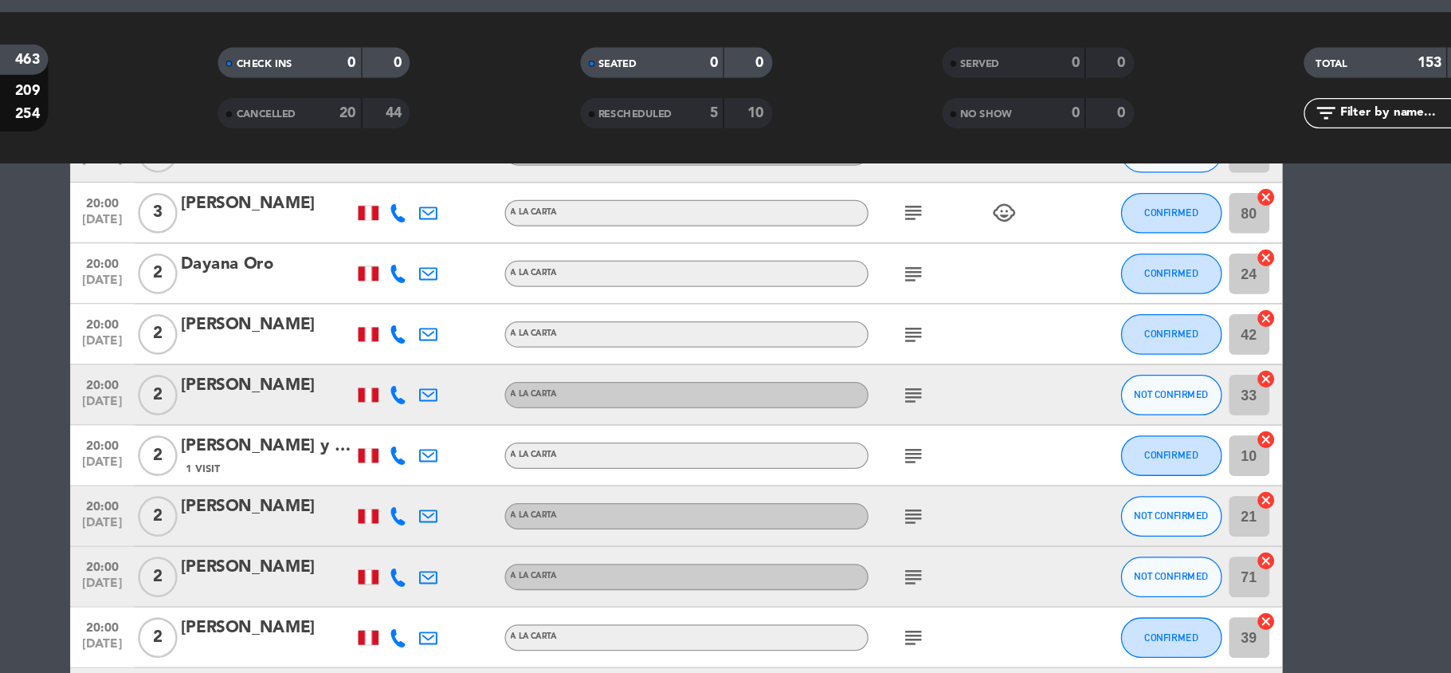
click at [912, 443] on icon "subject" at bounding box center [913, 445] width 19 height 19
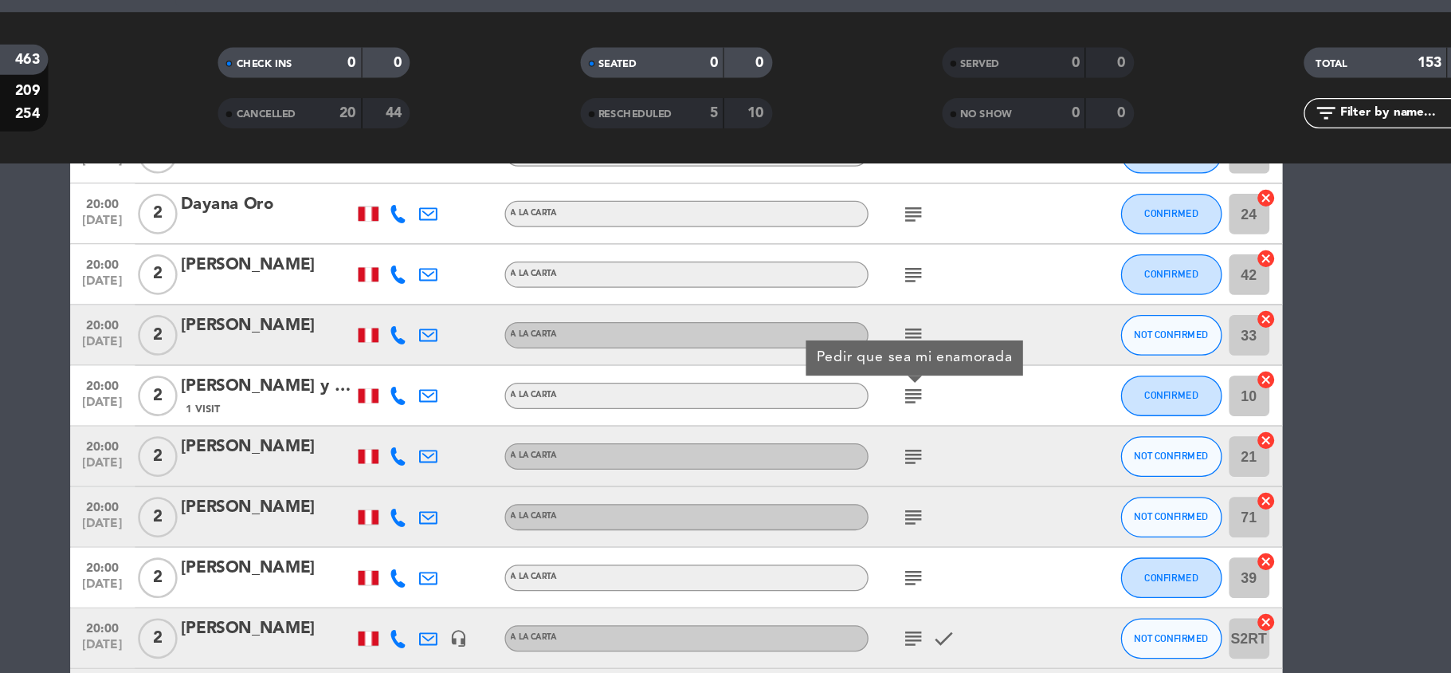
scroll to position [5421, 0]
click at [912, 443] on icon "subject" at bounding box center [913, 445] width 19 height 19
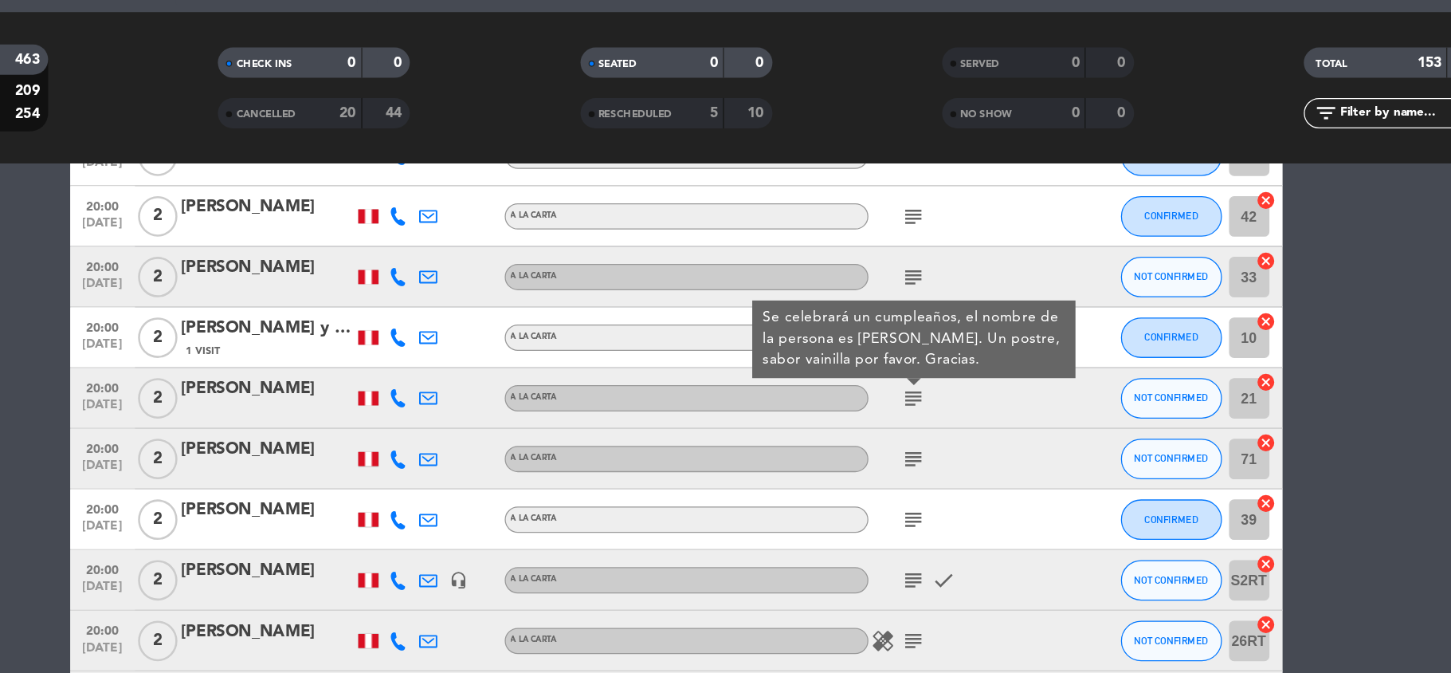
click at [912, 443] on icon "subject" at bounding box center [913, 447] width 19 height 19
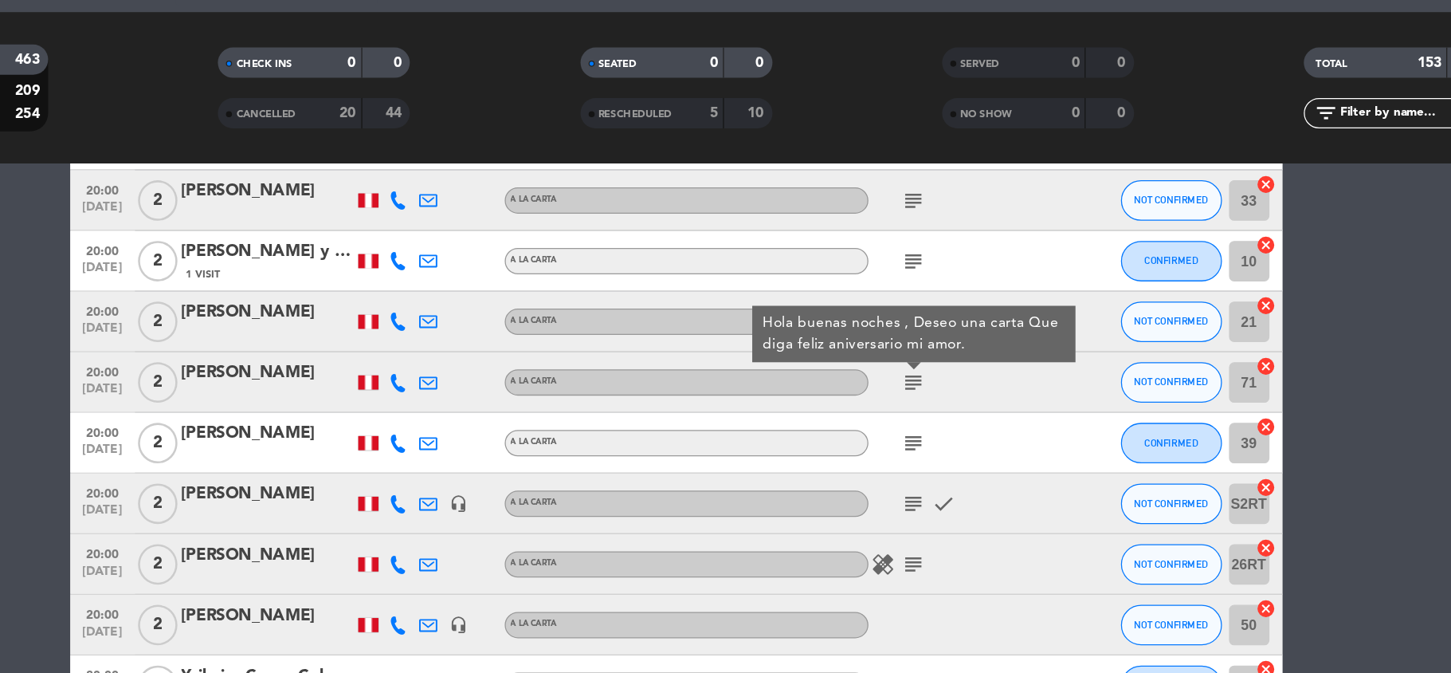
scroll to position [5528, 0]
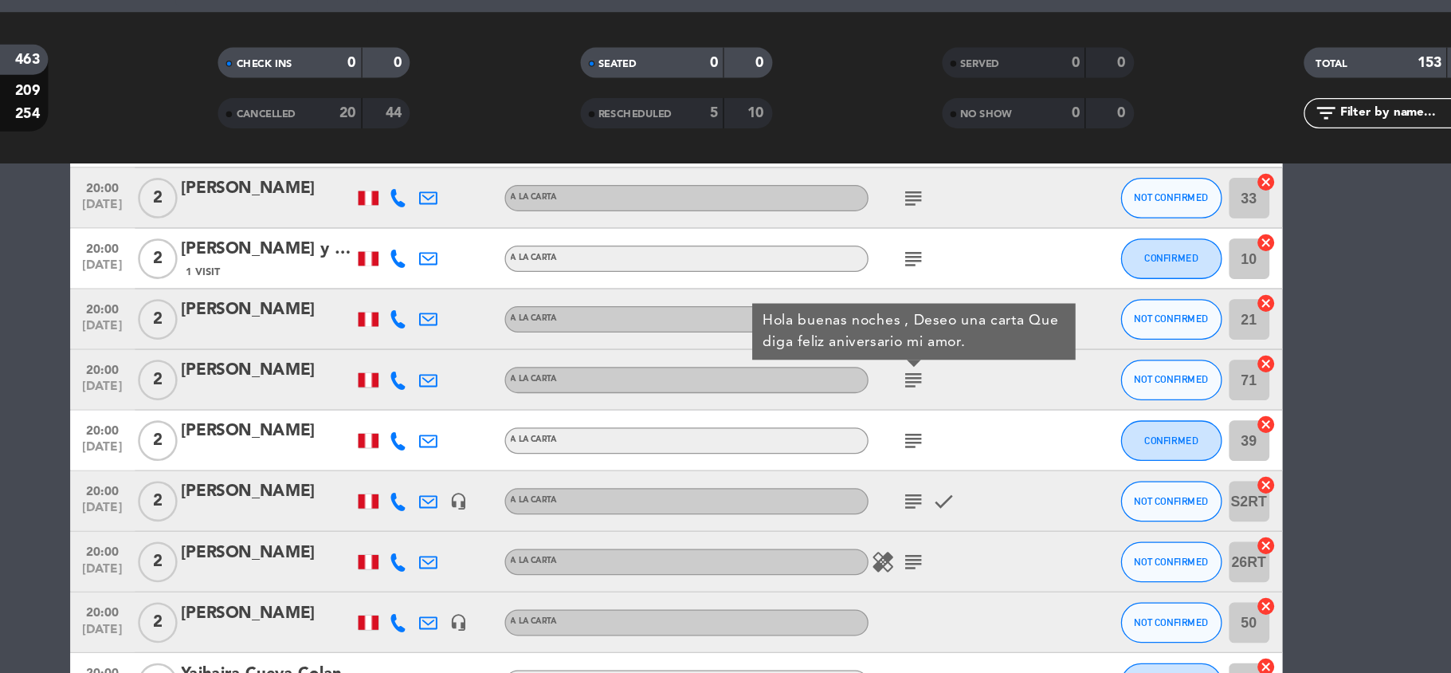
click at [912, 432] on icon "subject" at bounding box center [913, 433] width 19 height 19
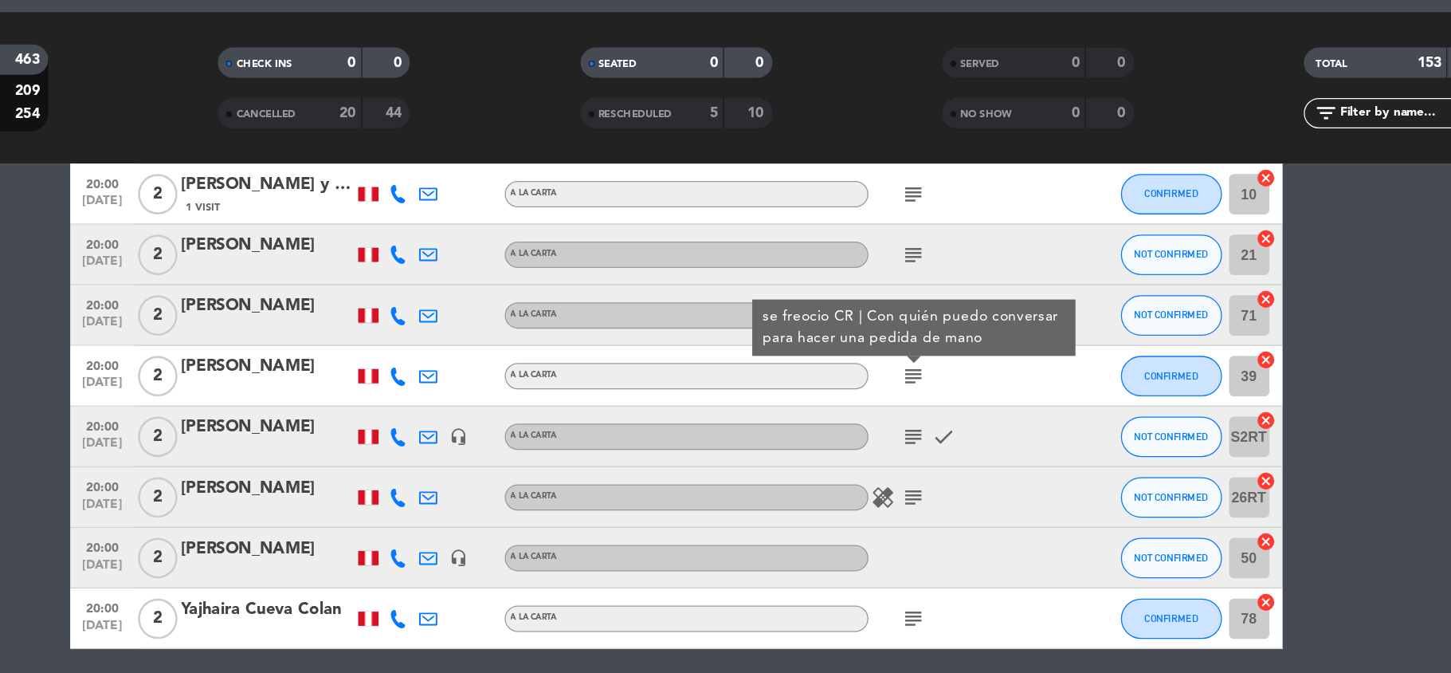
scroll to position [5580, 0]
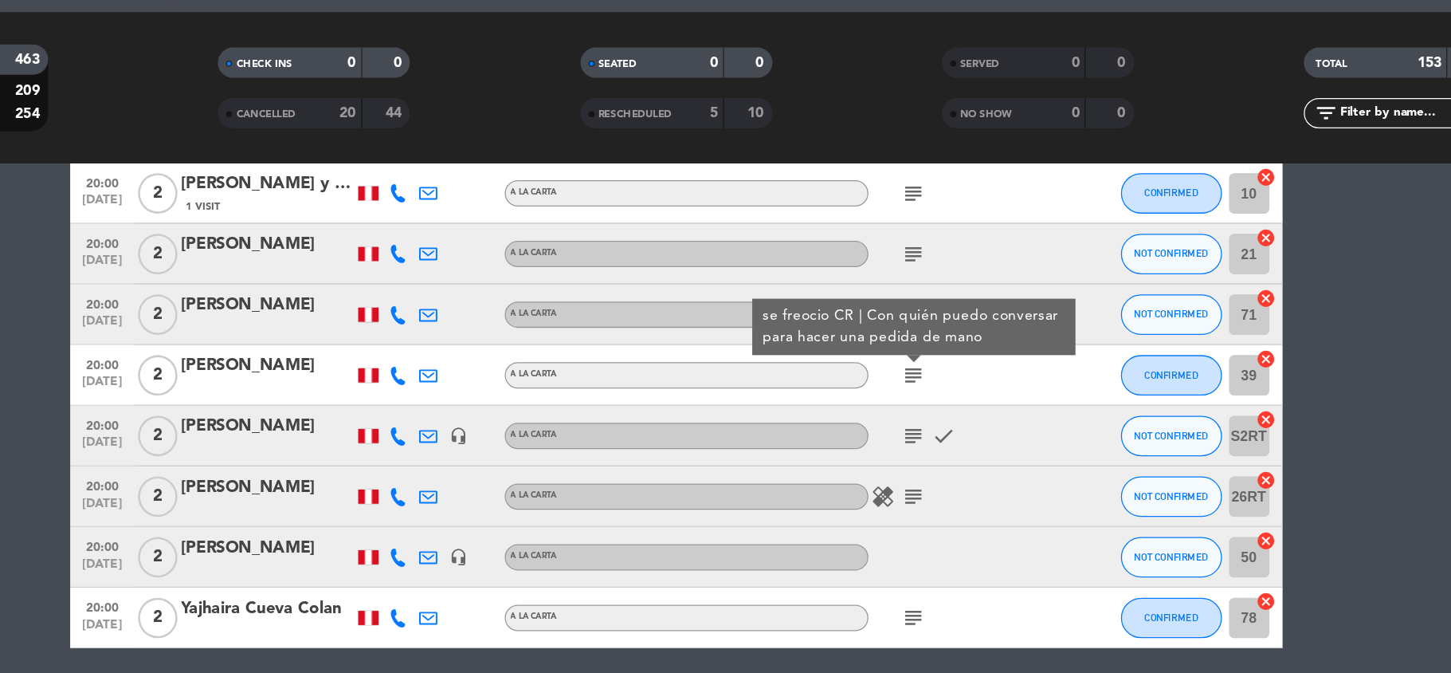
click at [912, 432] on icon "subject" at bounding box center [913, 429] width 19 height 19
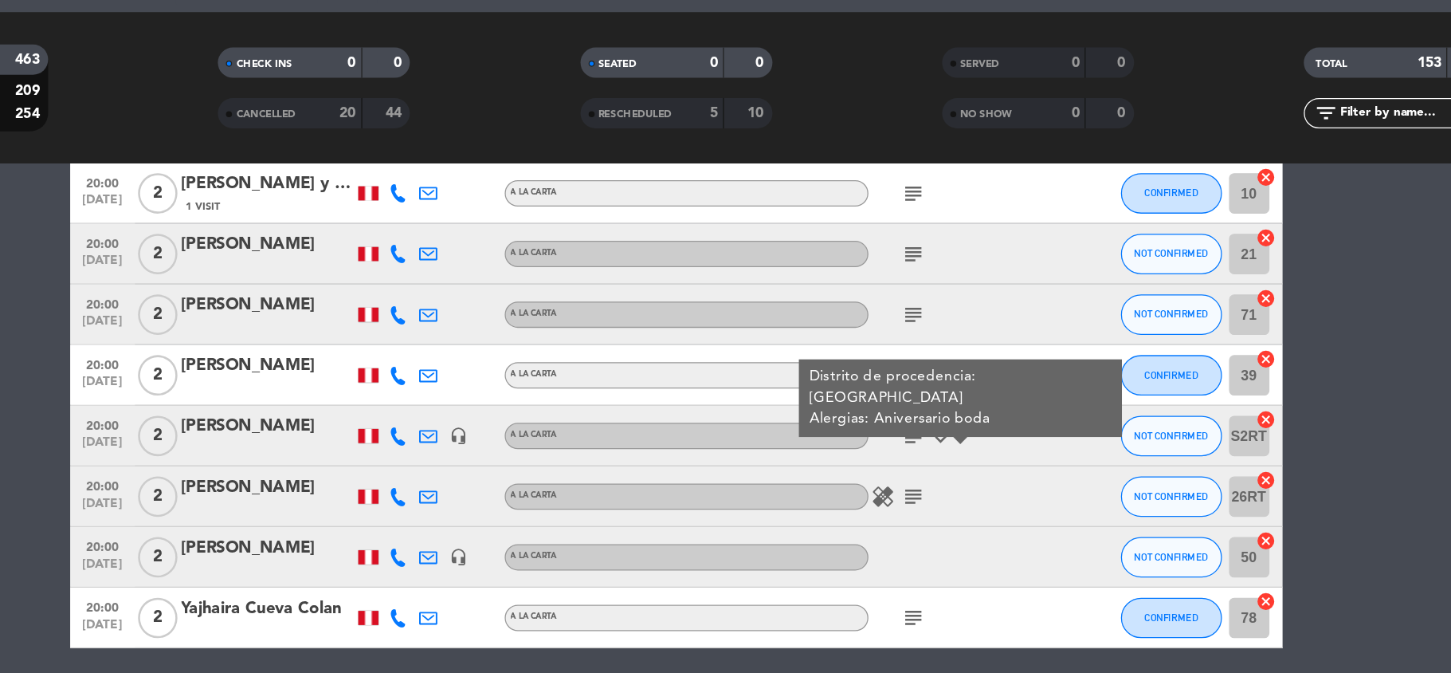
click at [911, 473] on icon "subject" at bounding box center [913, 477] width 19 height 19
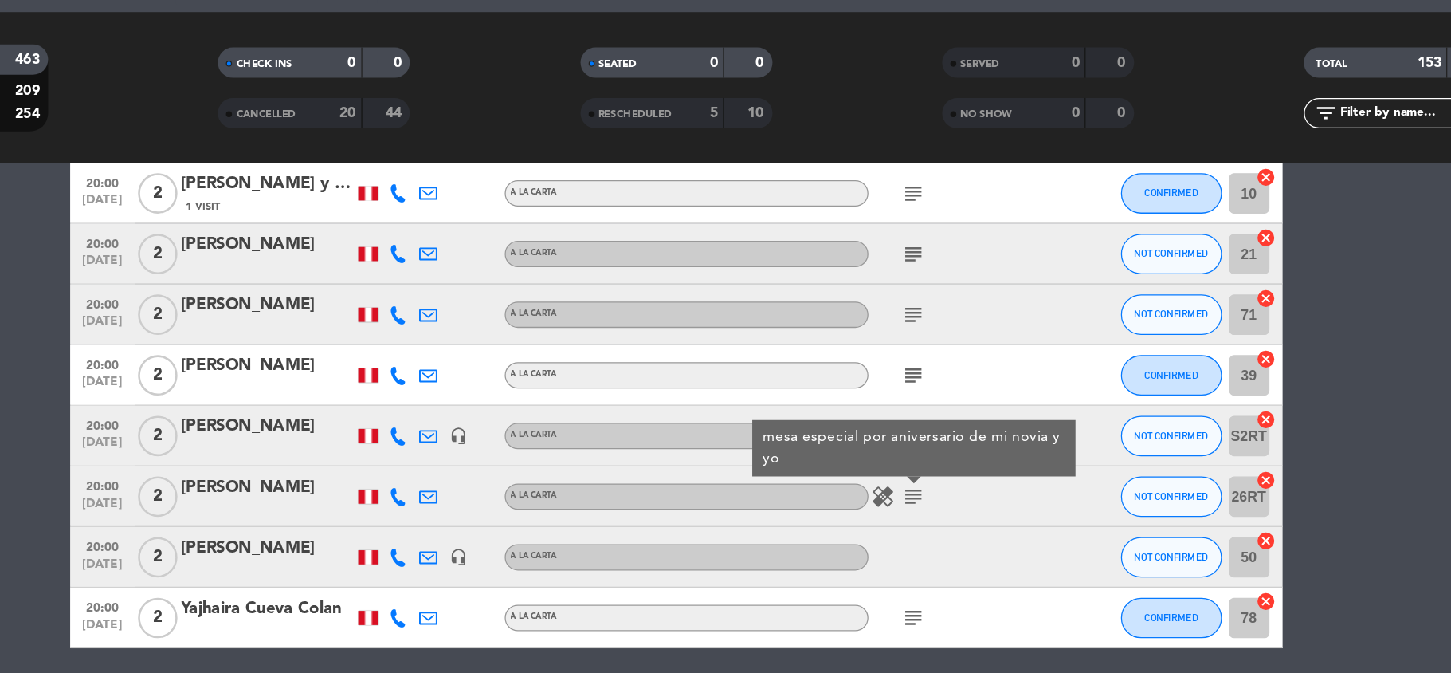
click at [911, 377] on icon "subject" at bounding box center [913, 381] width 19 height 19
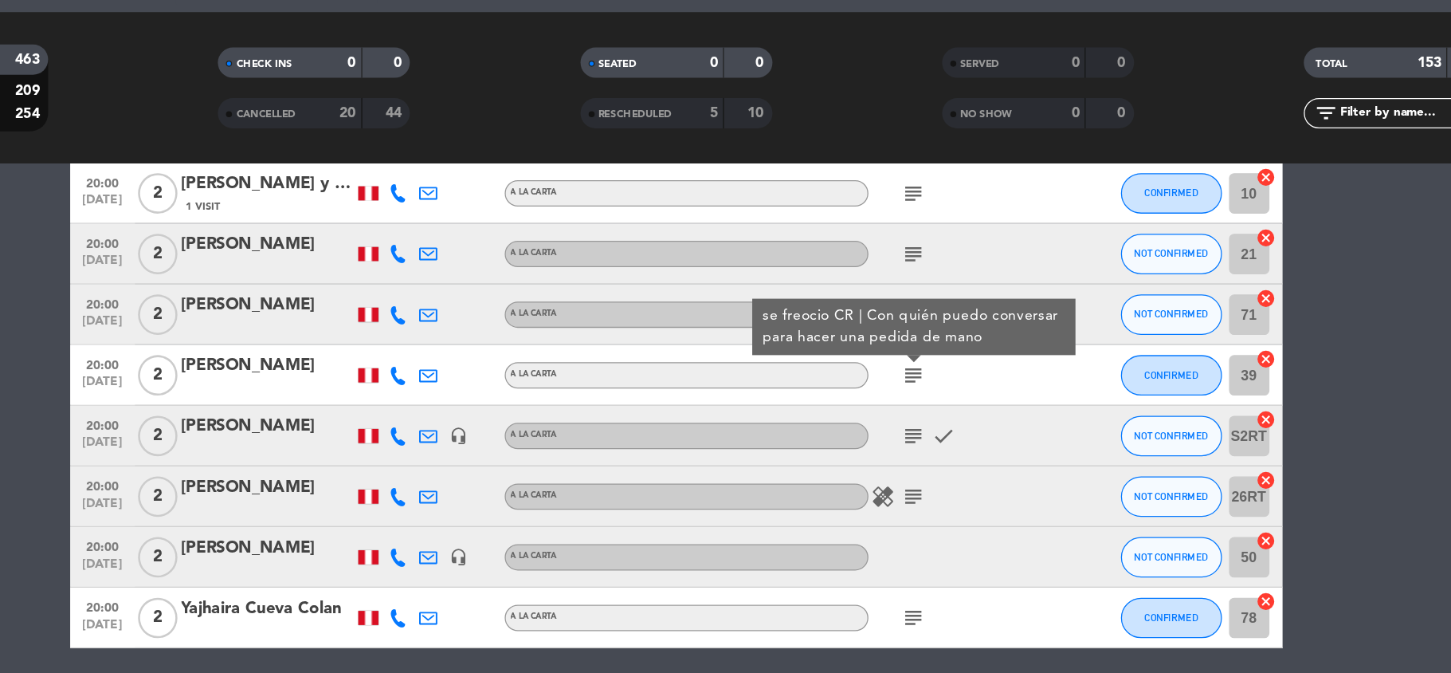
click at [910, 470] on icon "subject" at bounding box center [913, 477] width 19 height 19
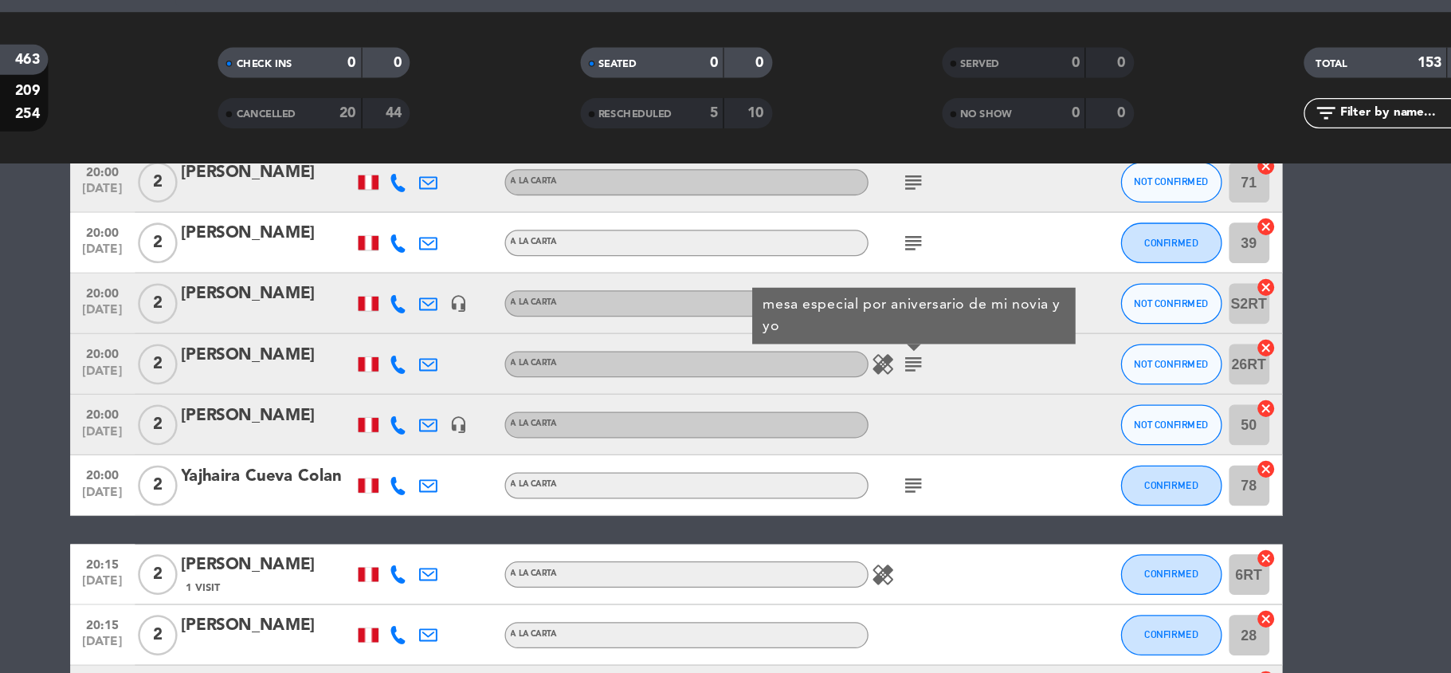
scroll to position [5685, 0]
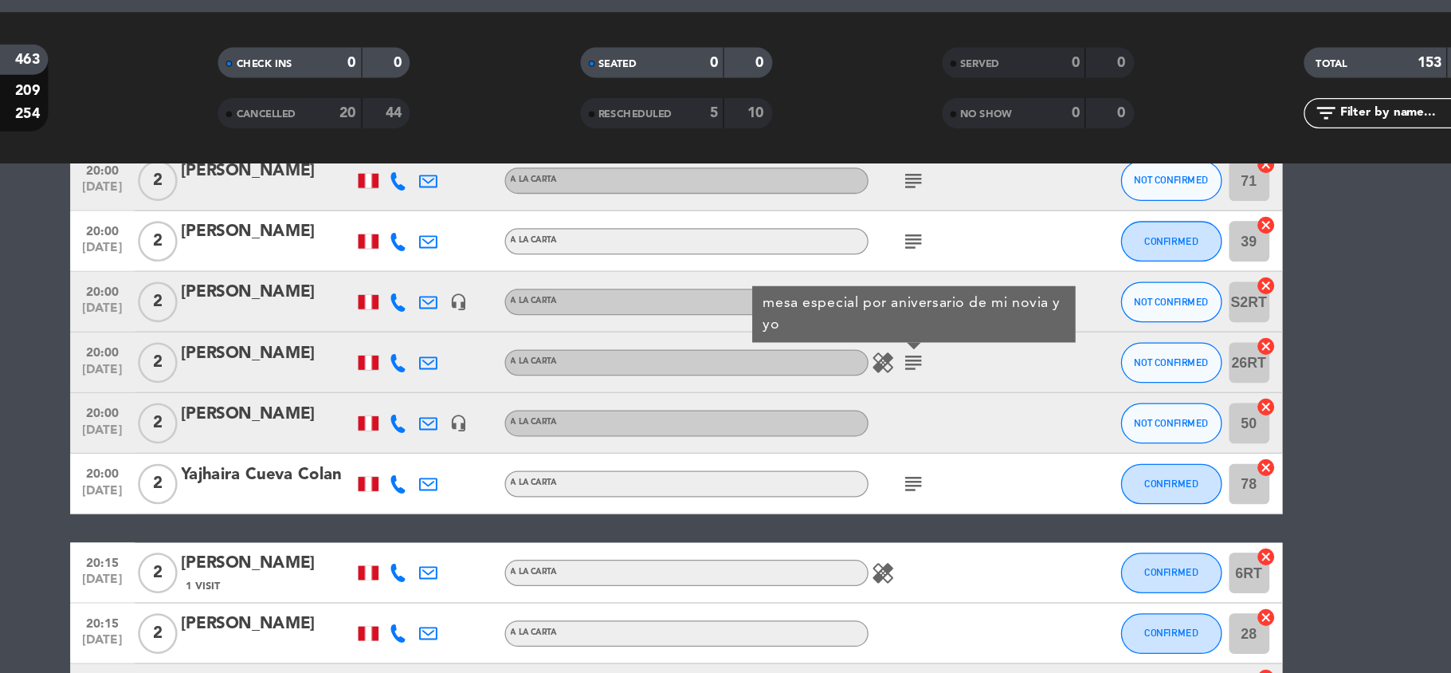
click at [910, 470] on icon "subject" at bounding box center [913, 467] width 19 height 19
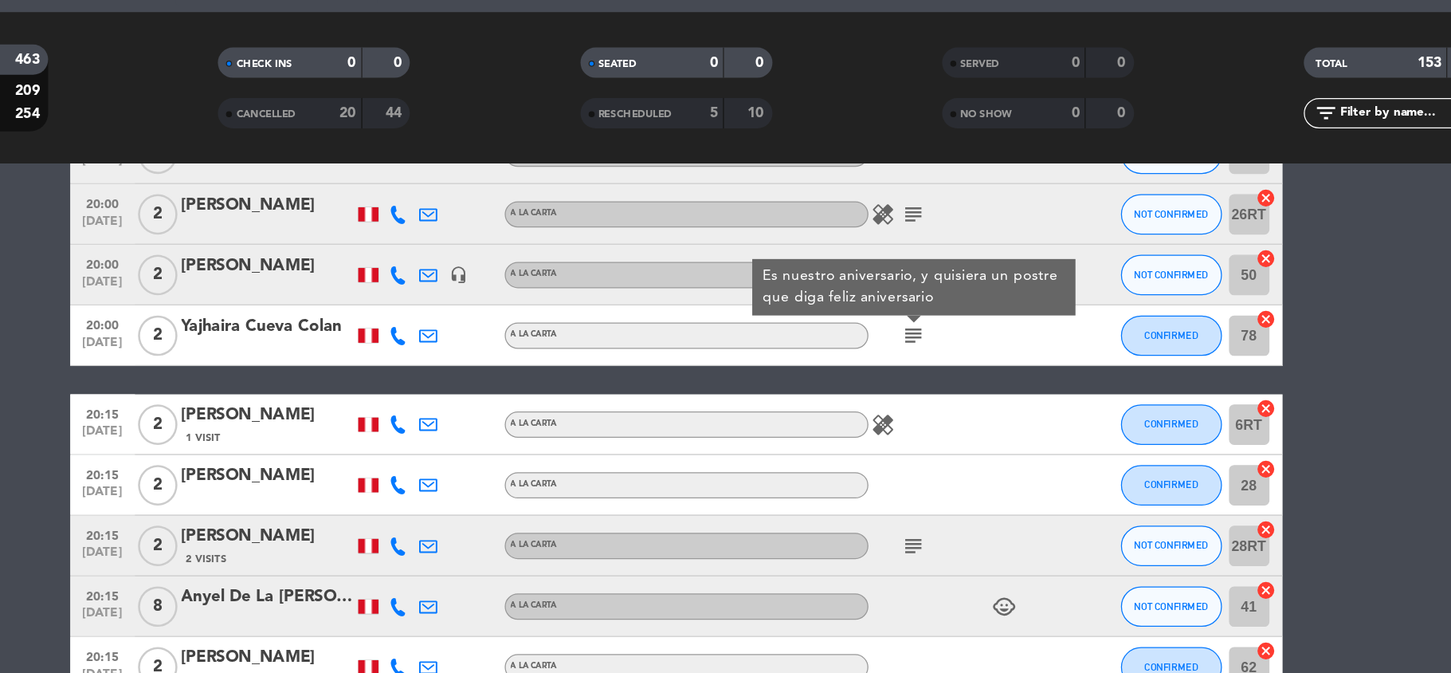
scroll to position [5812, 0]
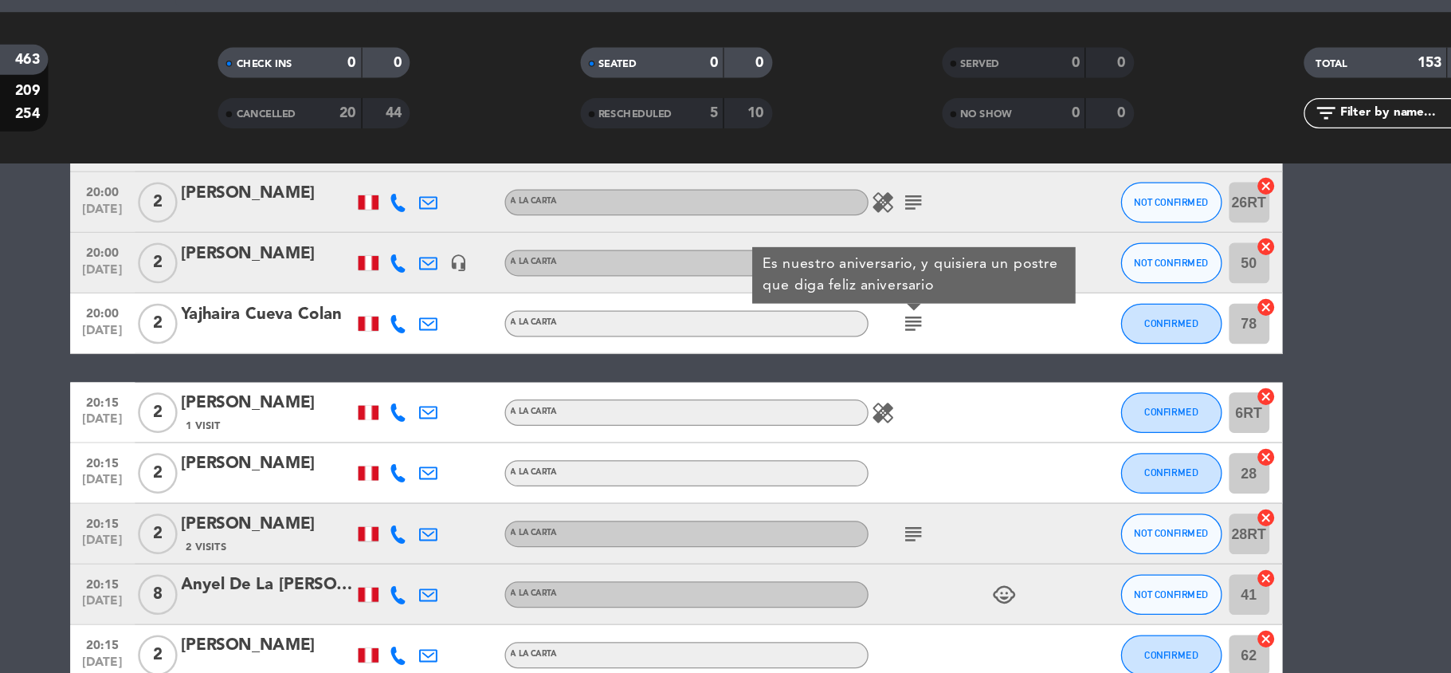
click at [912, 508] on icon "subject" at bounding box center [913, 506] width 19 height 19
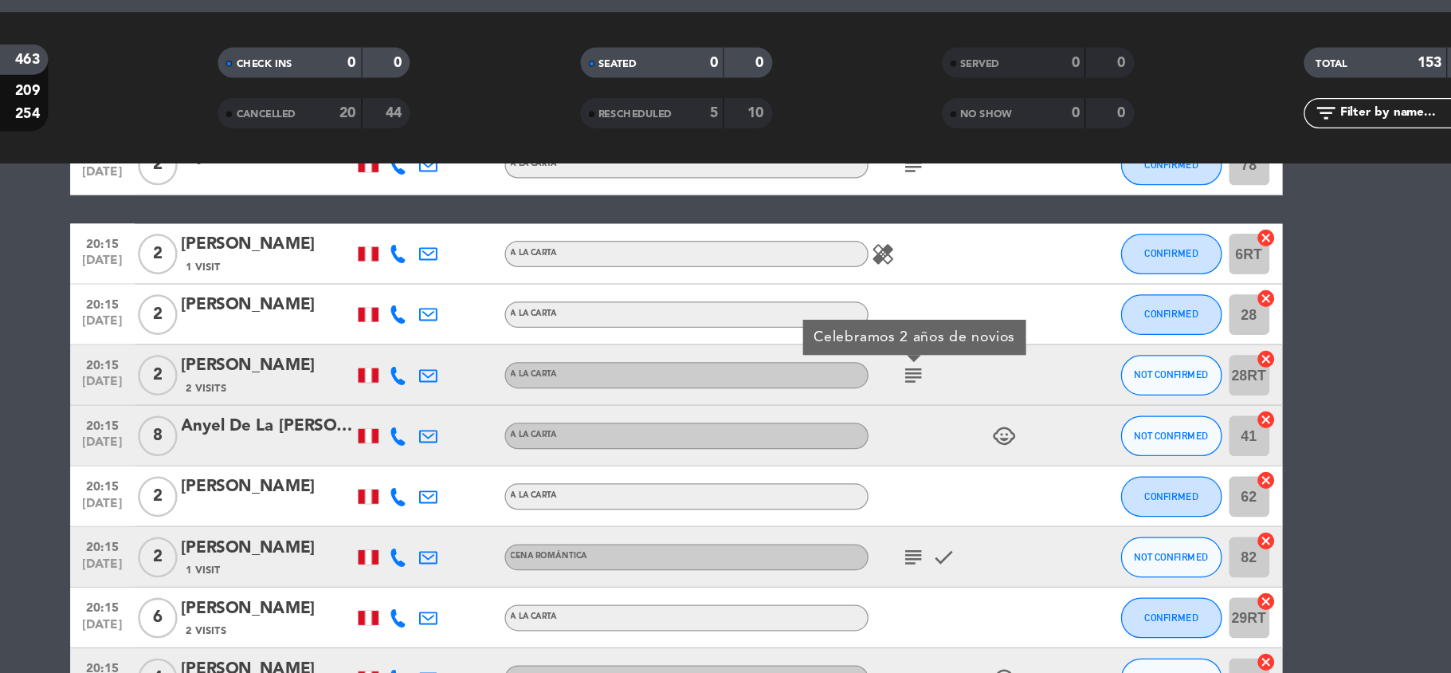
scroll to position [5938, 0]
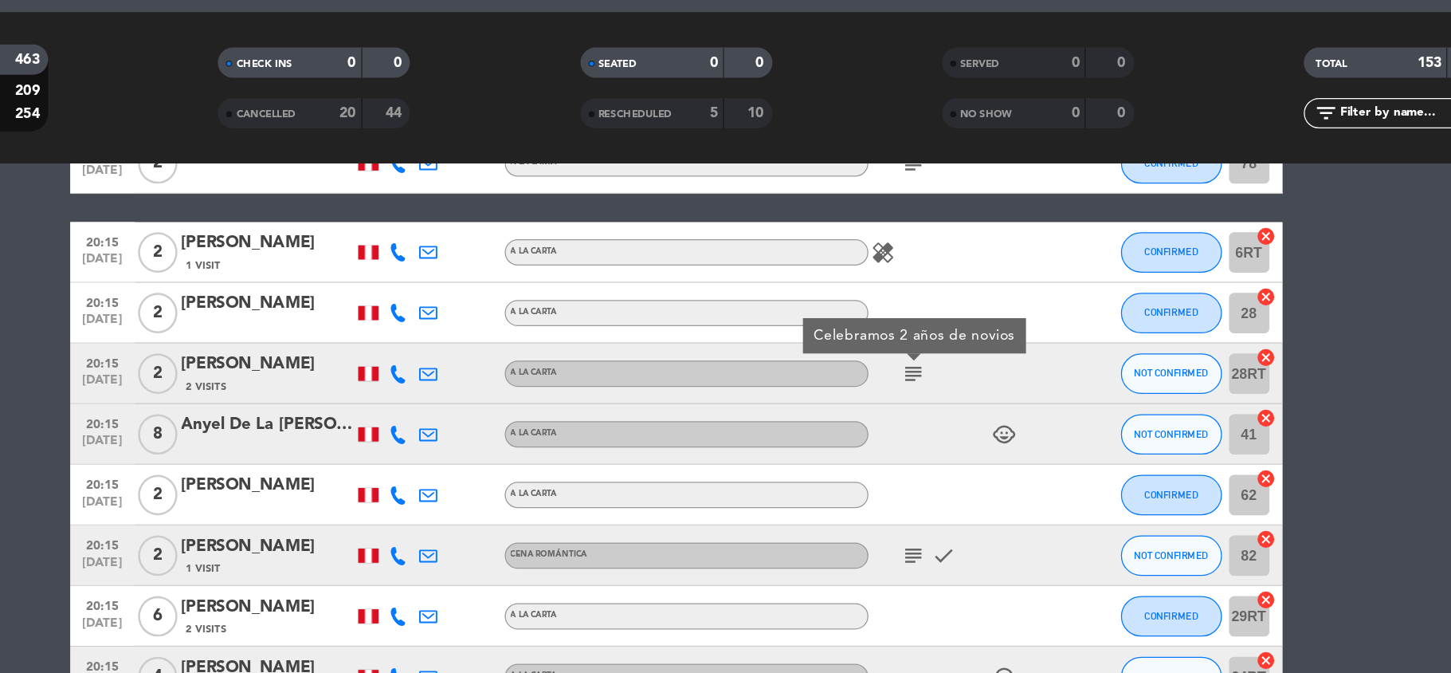
click at [912, 528] on icon "subject" at bounding box center [913, 524] width 19 height 19
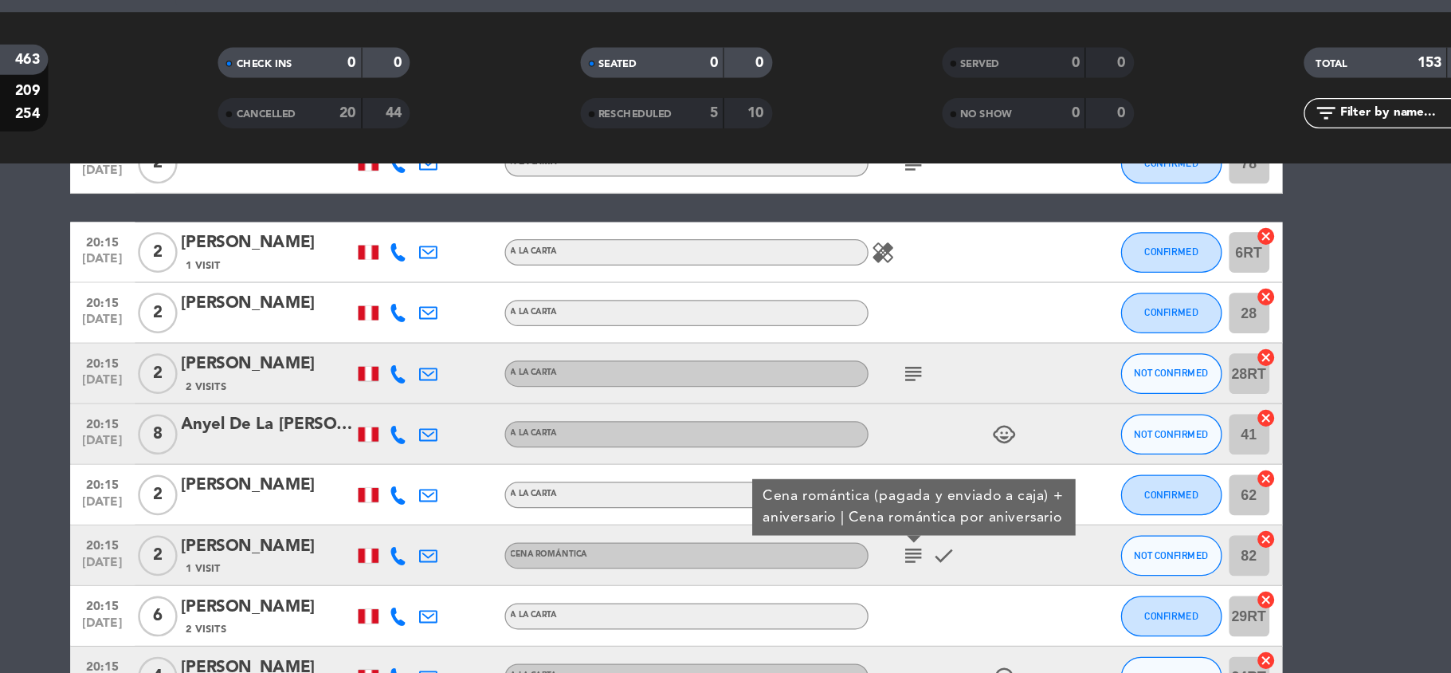
click at [402, 507] on div "[PERSON_NAME]" at bounding box center [403, 517] width 135 height 21
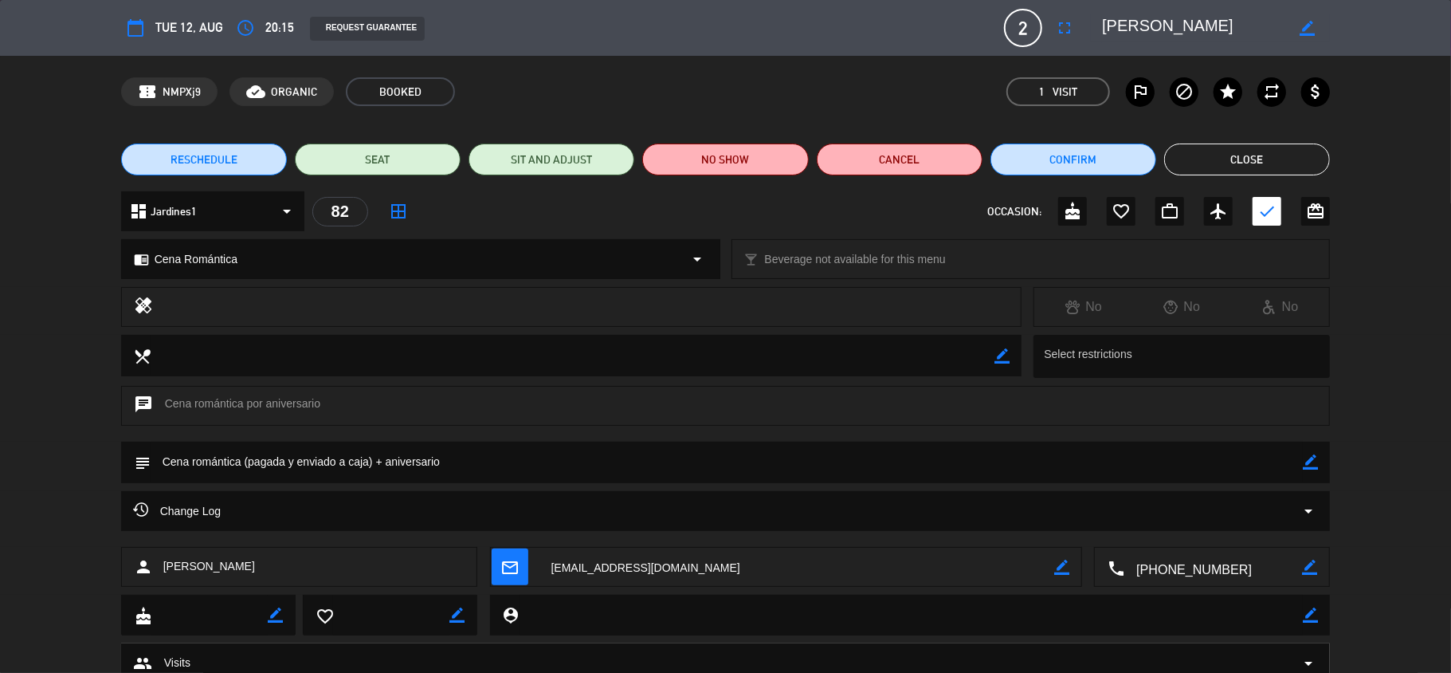
click at [1126, 16] on textarea at bounding box center [1193, 28] width 183 height 29
click at [1210, 169] on button "Close" at bounding box center [1247, 159] width 166 height 32
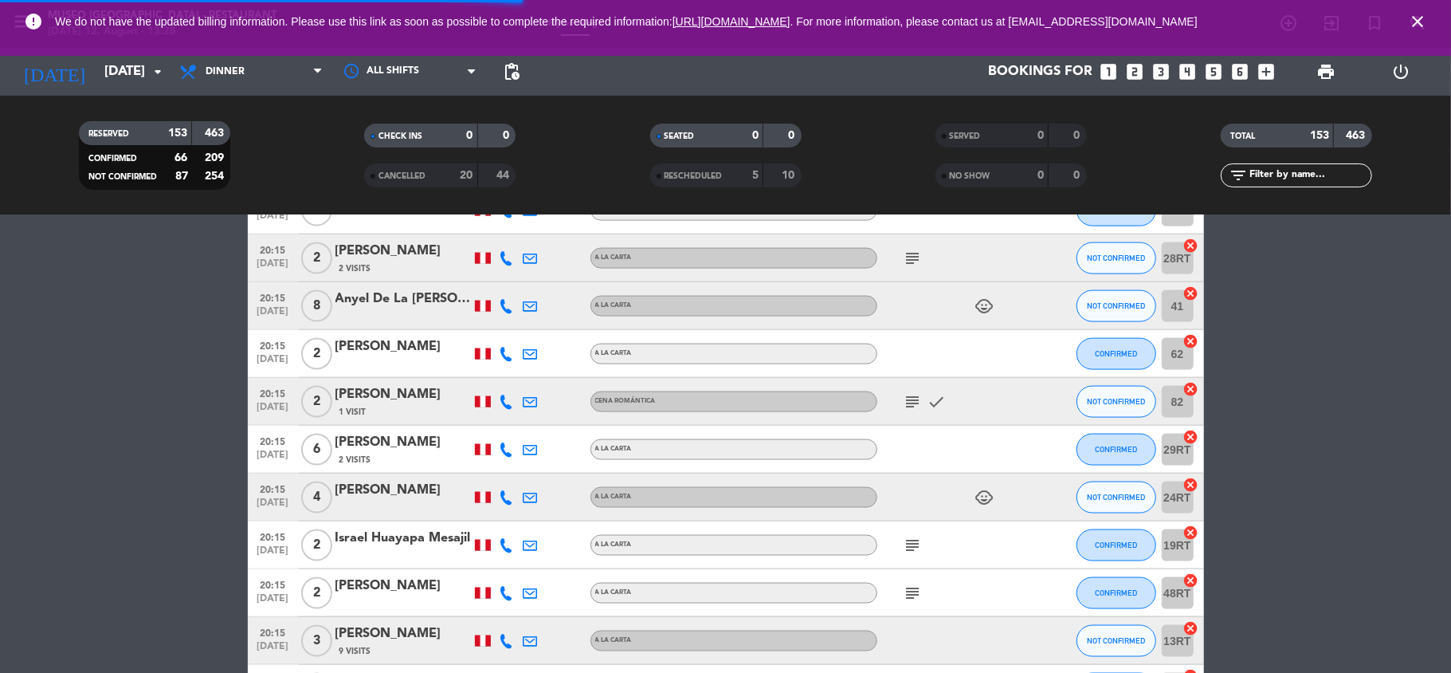
scroll to position [6069, 0]
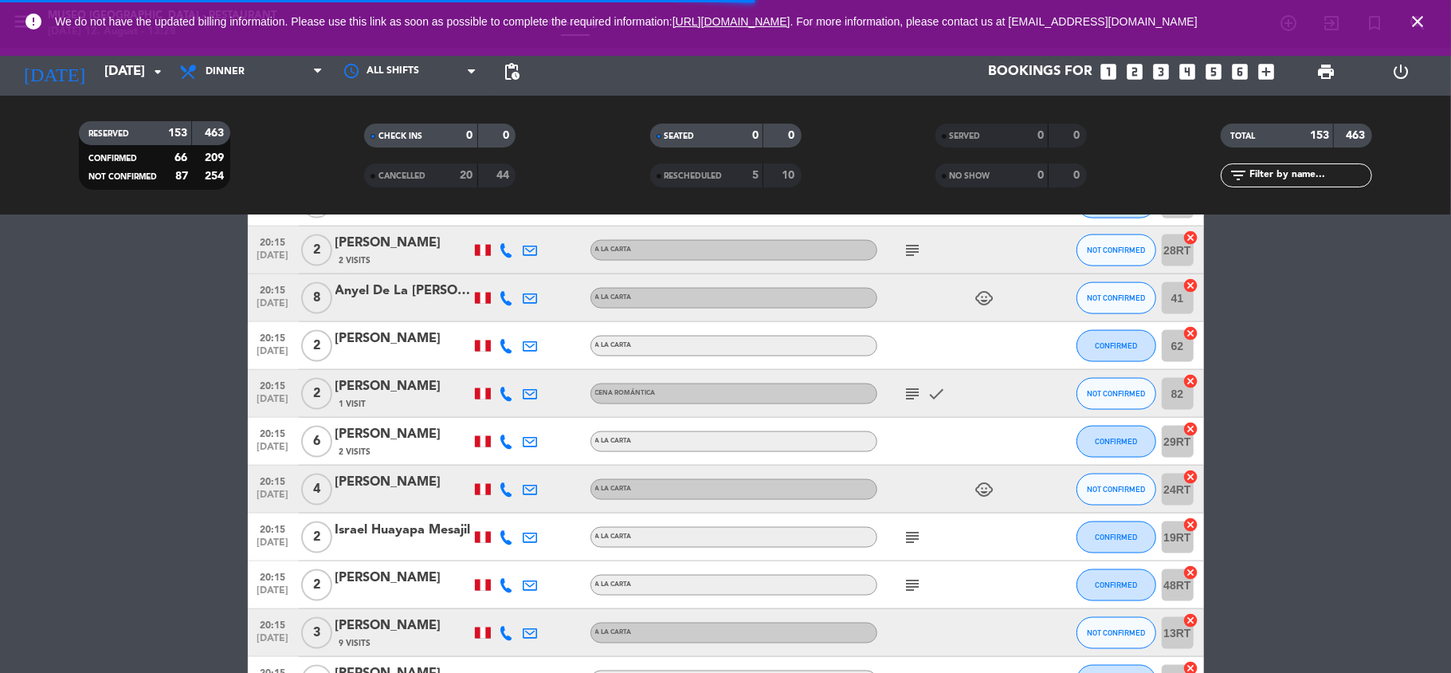
click at [912, 529] on icon "subject" at bounding box center [913, 537] width 19 height 19
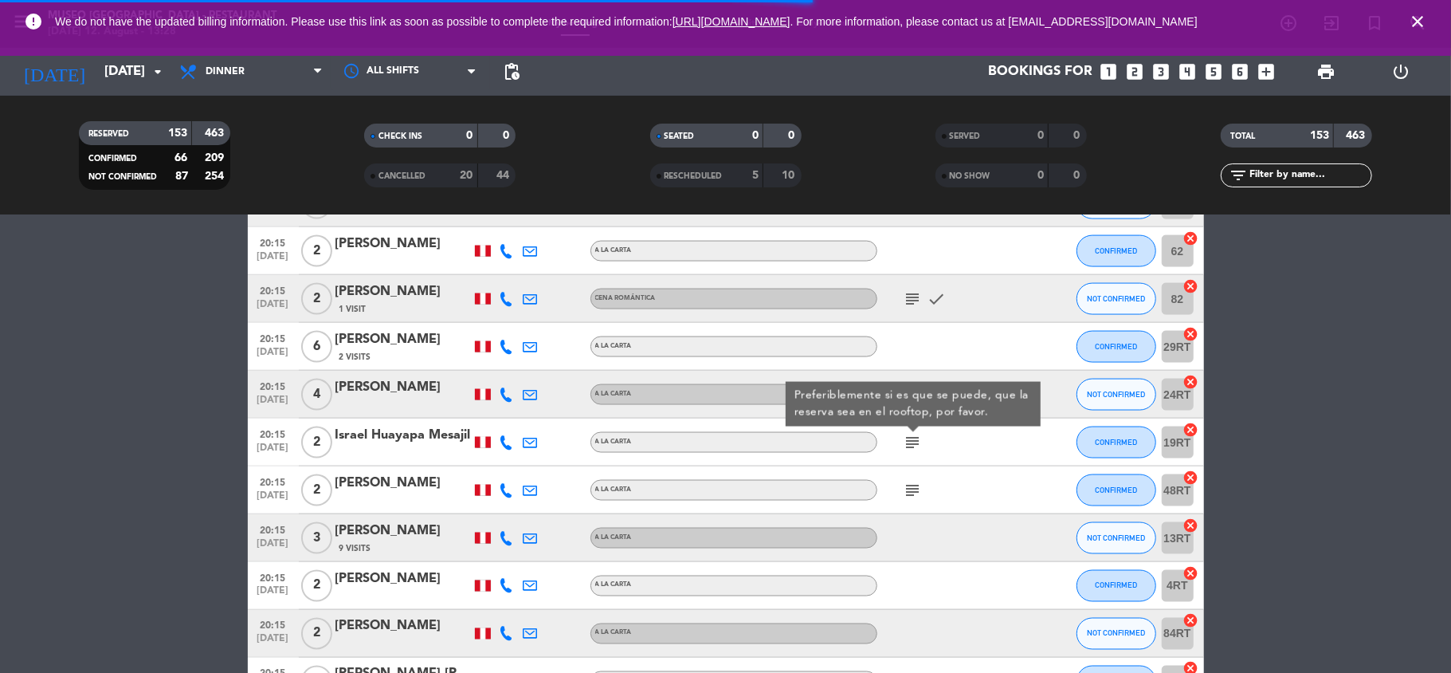
scroll to position [6164, 0]
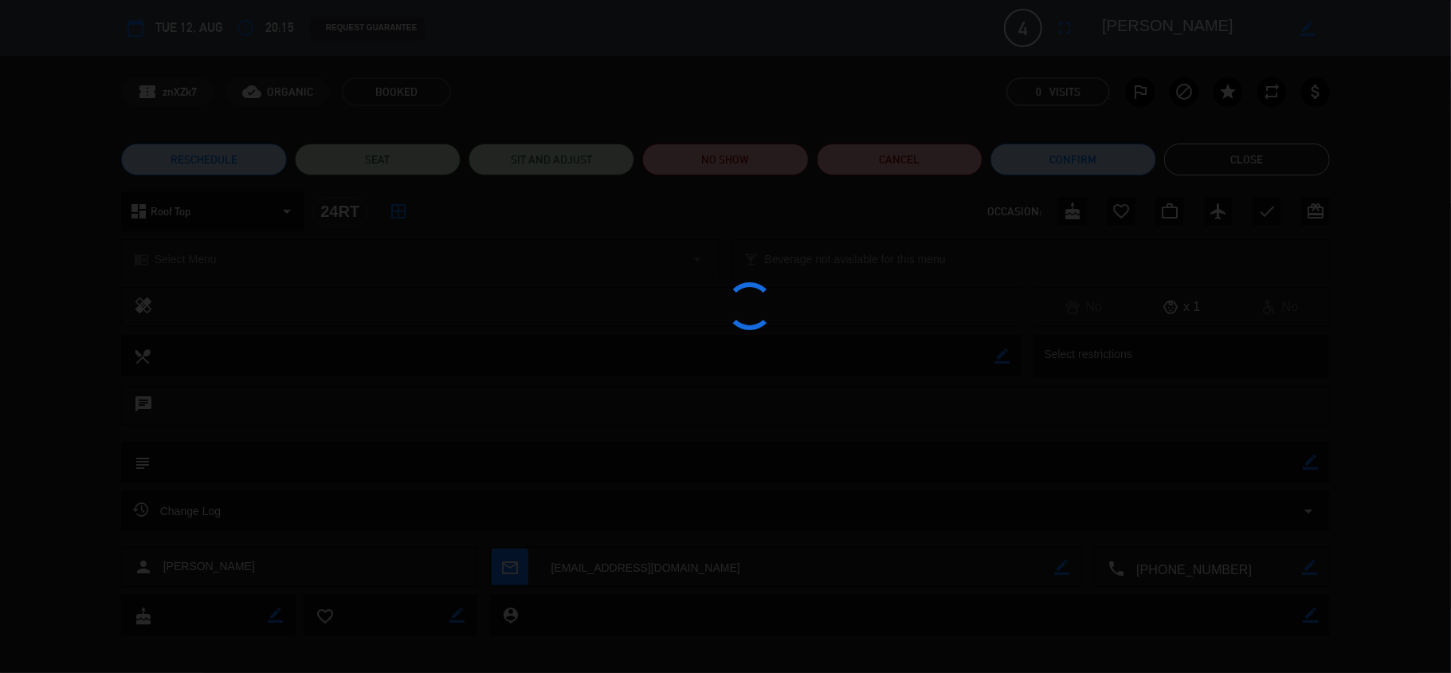
click at [1130, 23] on div at bounding box center [725, 336] width 1451 height 673
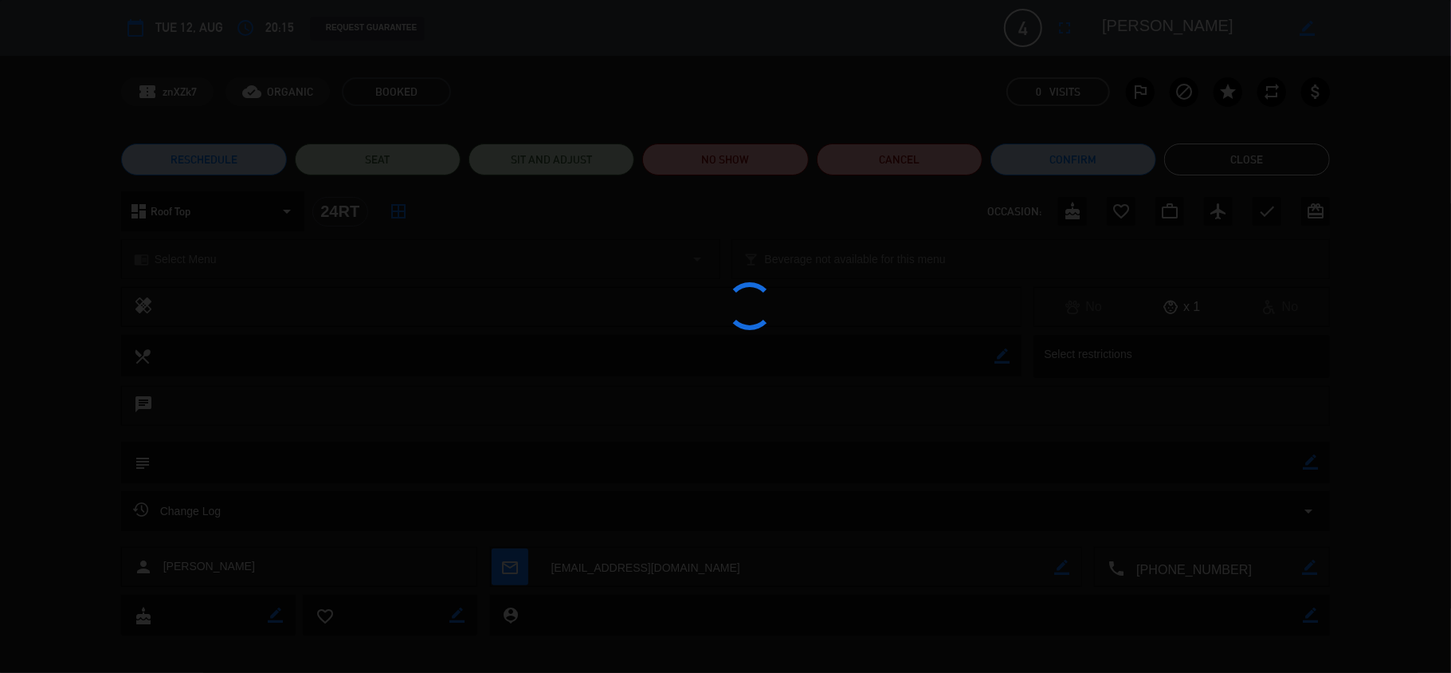
click at [1130, 23] on div at bounding box center [725, 336] width 1451 height 673
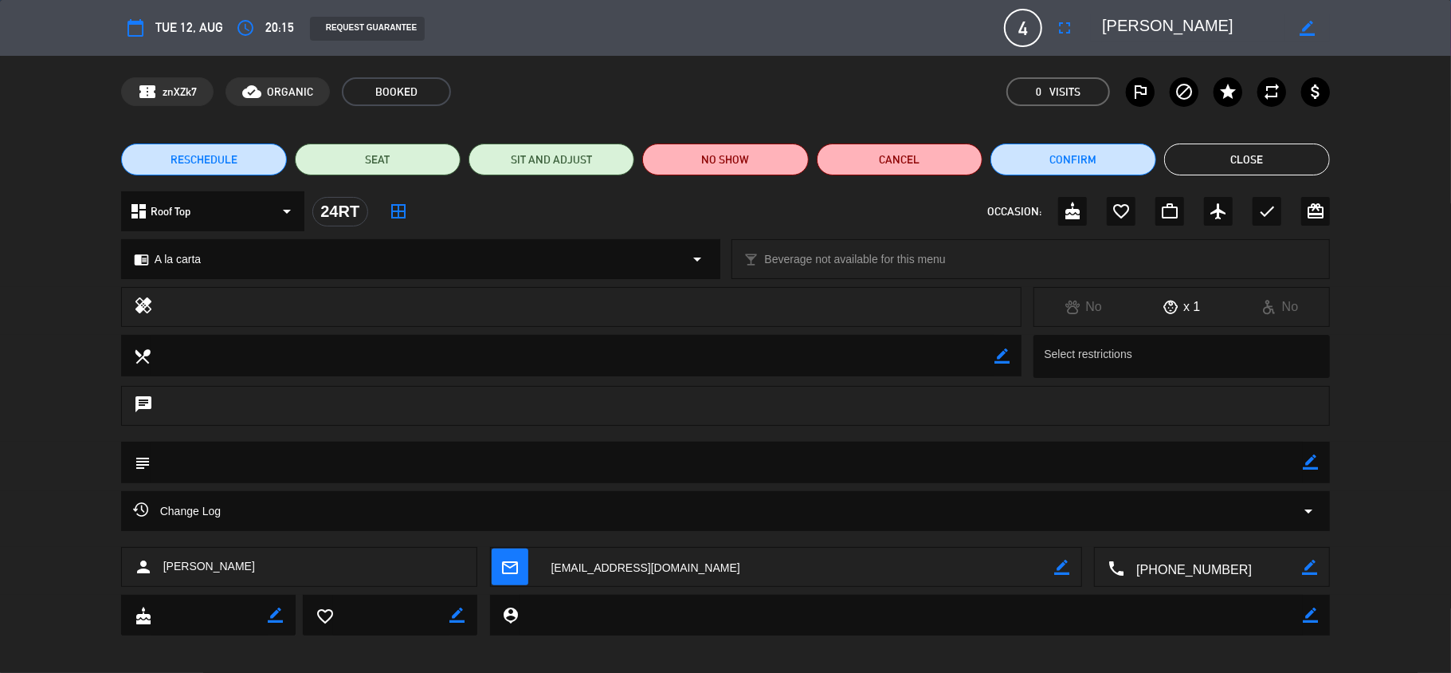
click at [1130, 23] on edit-booking-info-modal "calendar_today Tue 12, Aug access_time 20:15 REQUEST GUARANTEE 4 [PERSON_NAME] …" at bounding box center [725, 336] width 1451 height 673
click at [1148, 32] on textarea at bounding box center [1193, 28] width 183 height 29
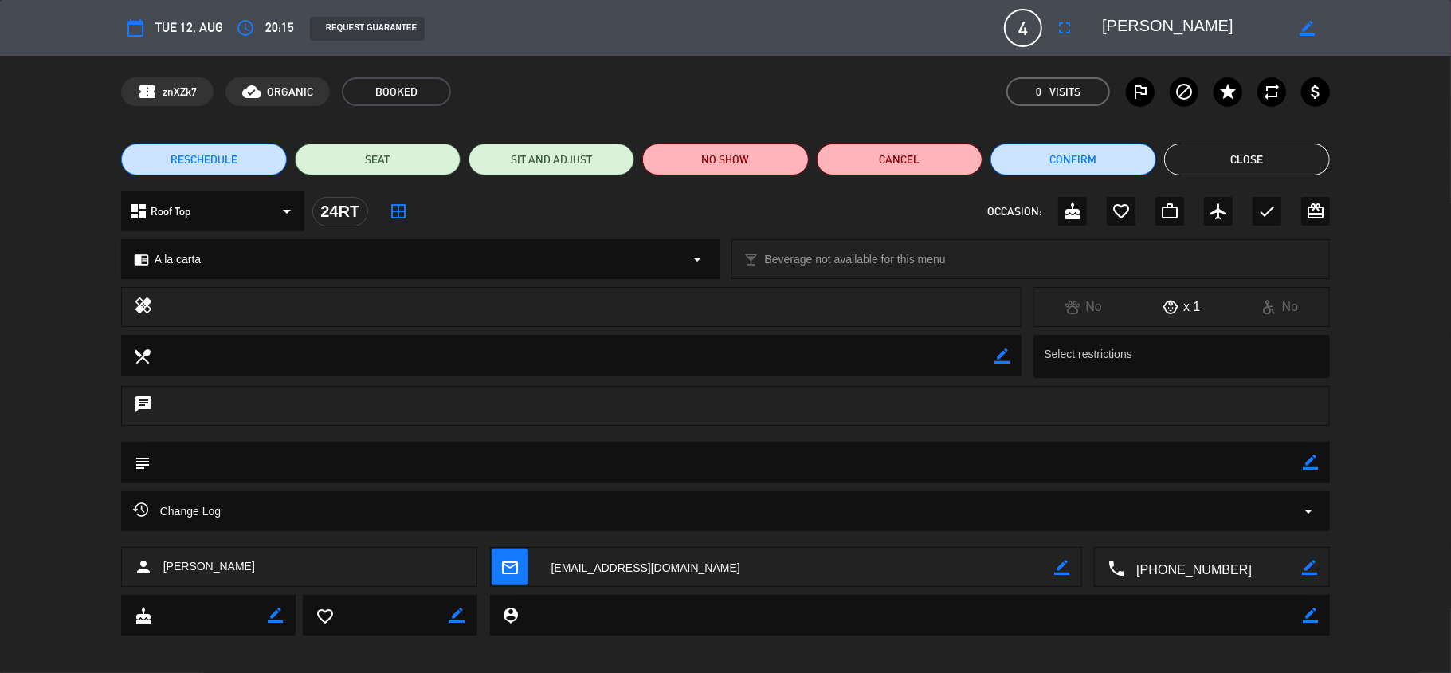
click at [1320, 160] on button "Close" at bounding box center [1247, 159] width 166 height 32
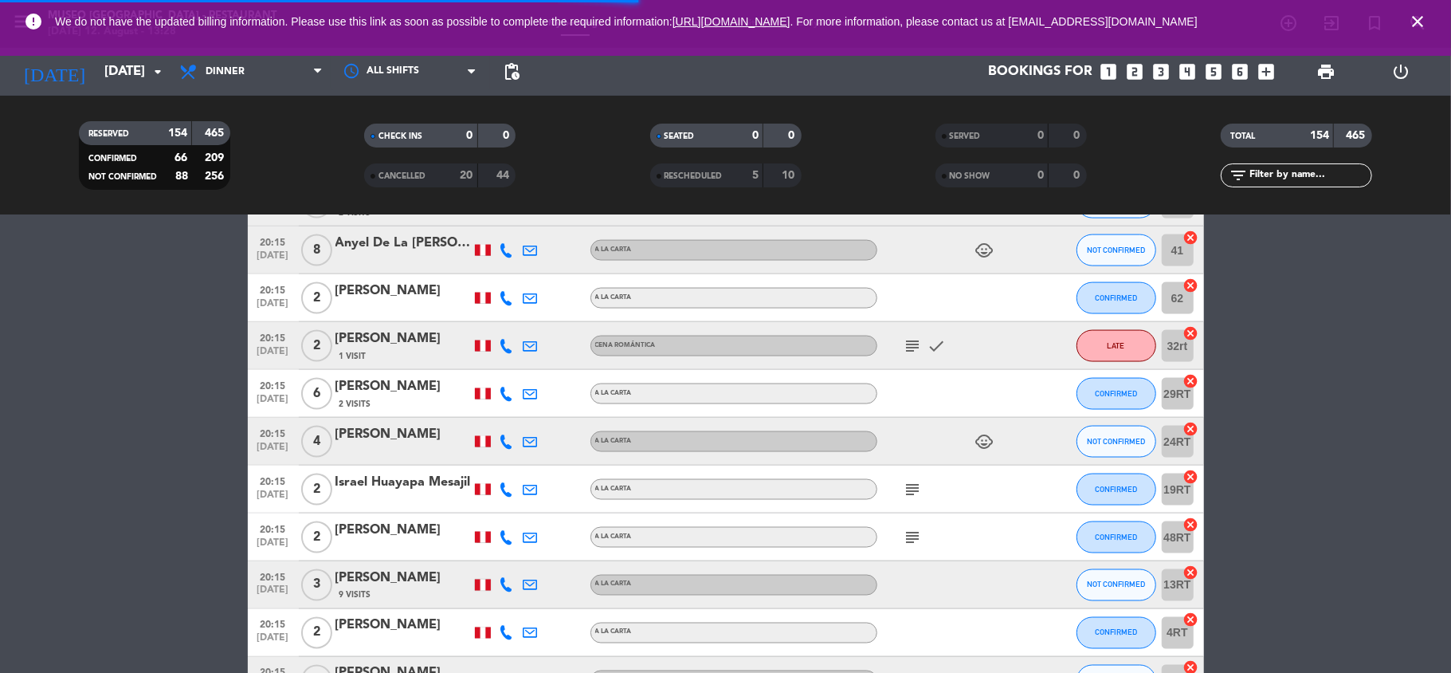
click at [910, 483] on icon "subject" at bounding box center [913, 489] width 19 height 19
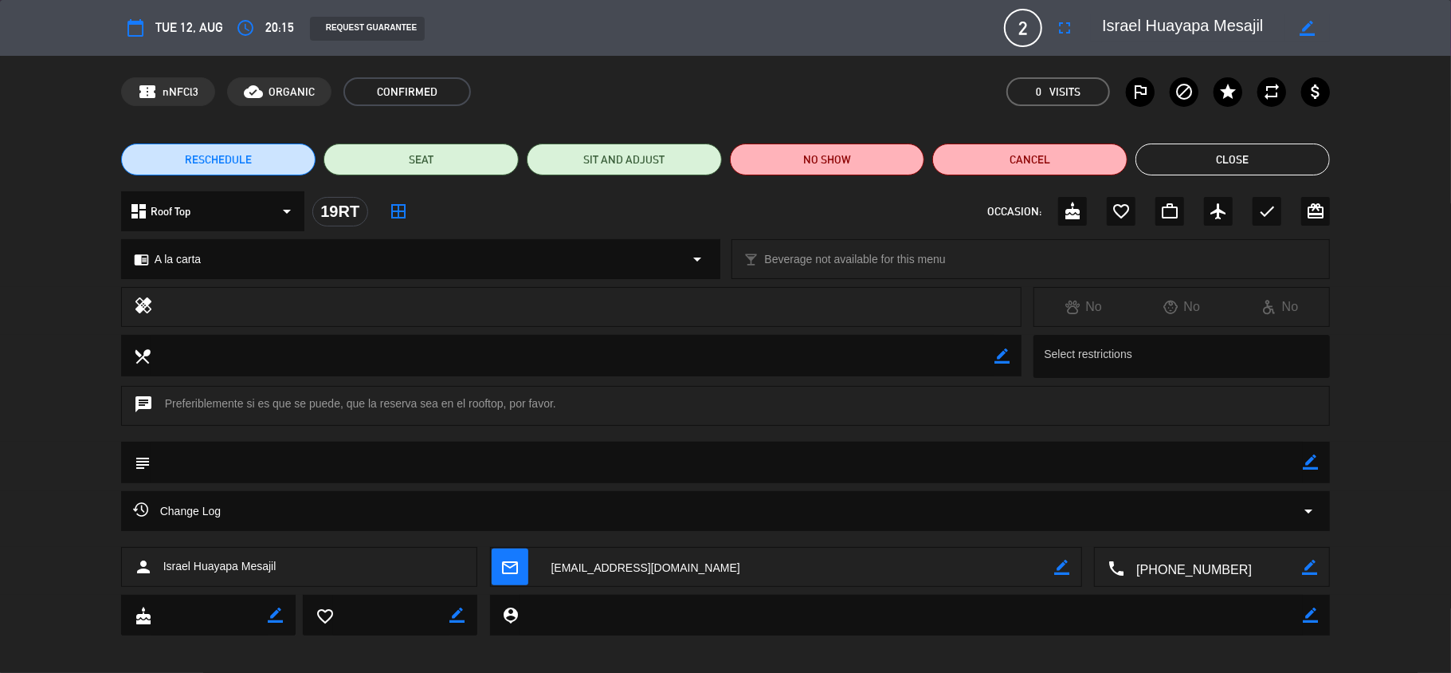
click at [1193, 22] on textarea at bounding box center [1193, 28] width 183 height 29
click at [1165, 174] on button "Close" at bounding box center [1233, 159] width 195 height 32
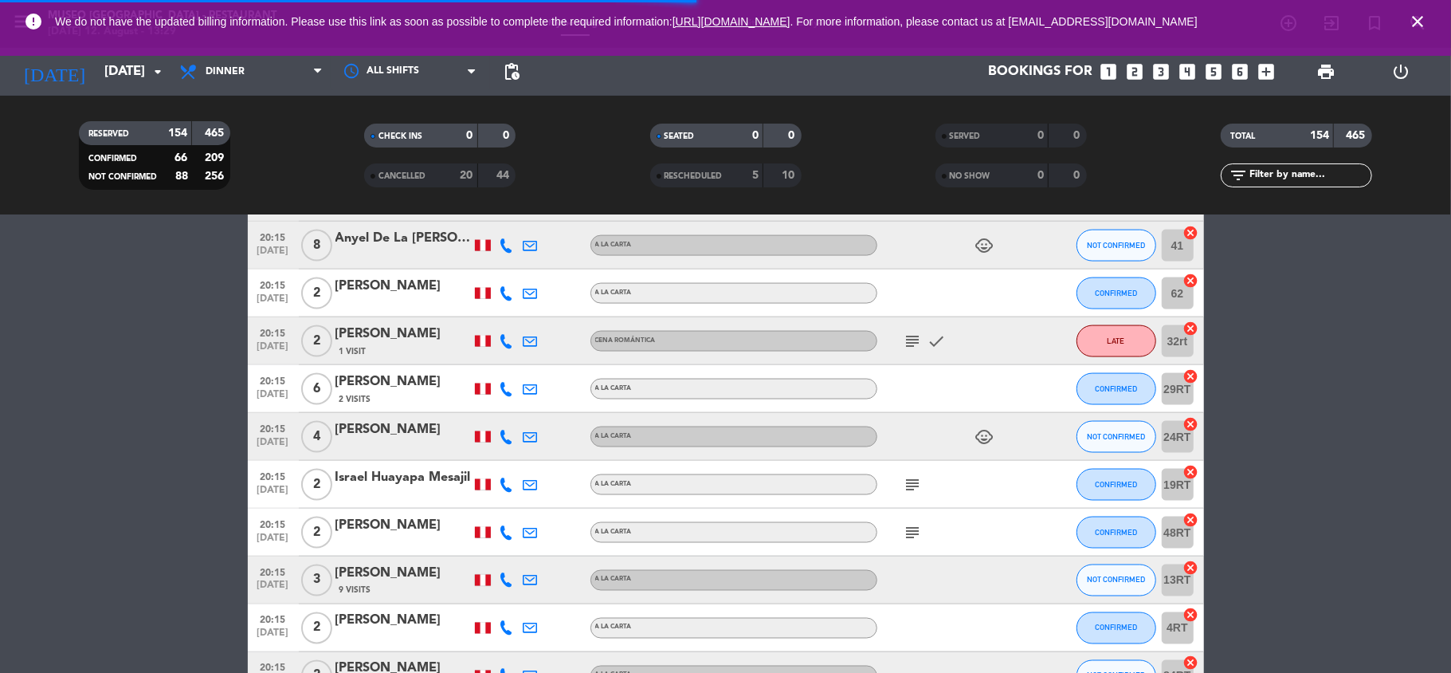
scroll to position [6166, 0]
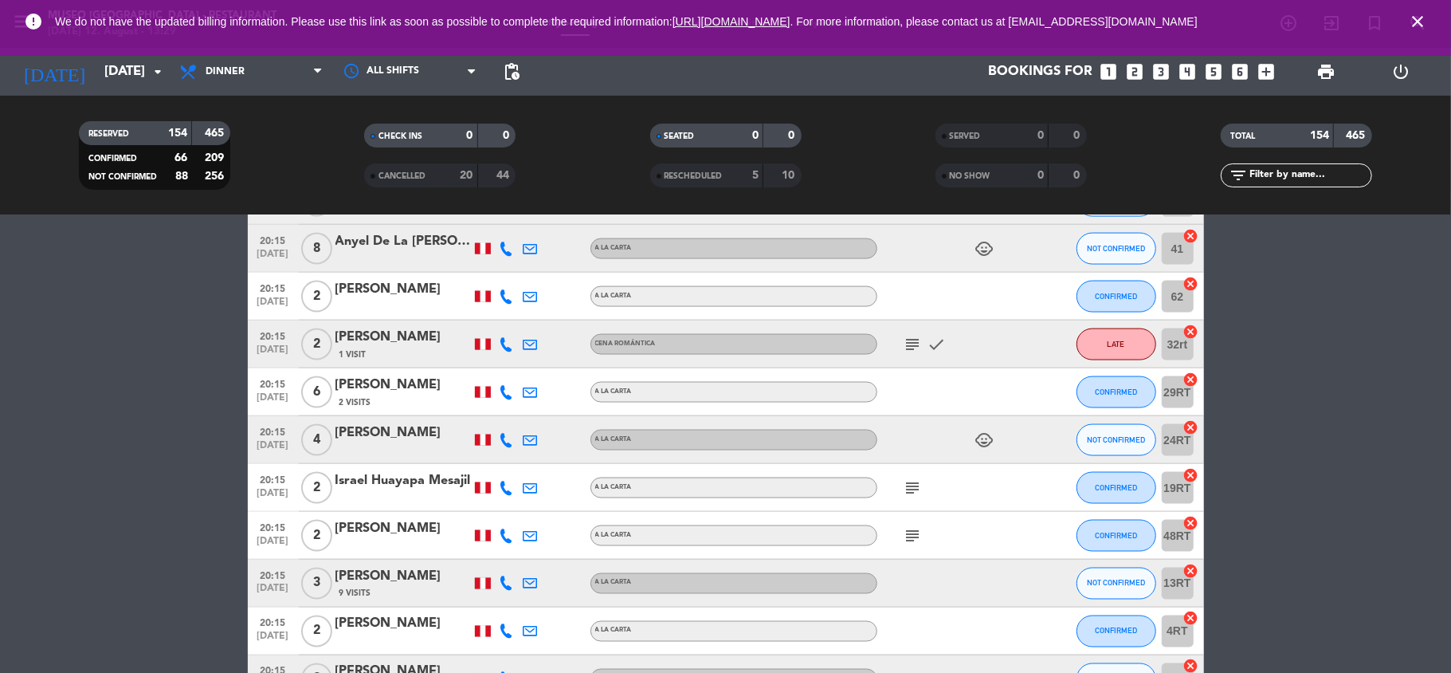
click at [913, 339] on icon "subject" at bounding box center [913, 344] width 19 height 19
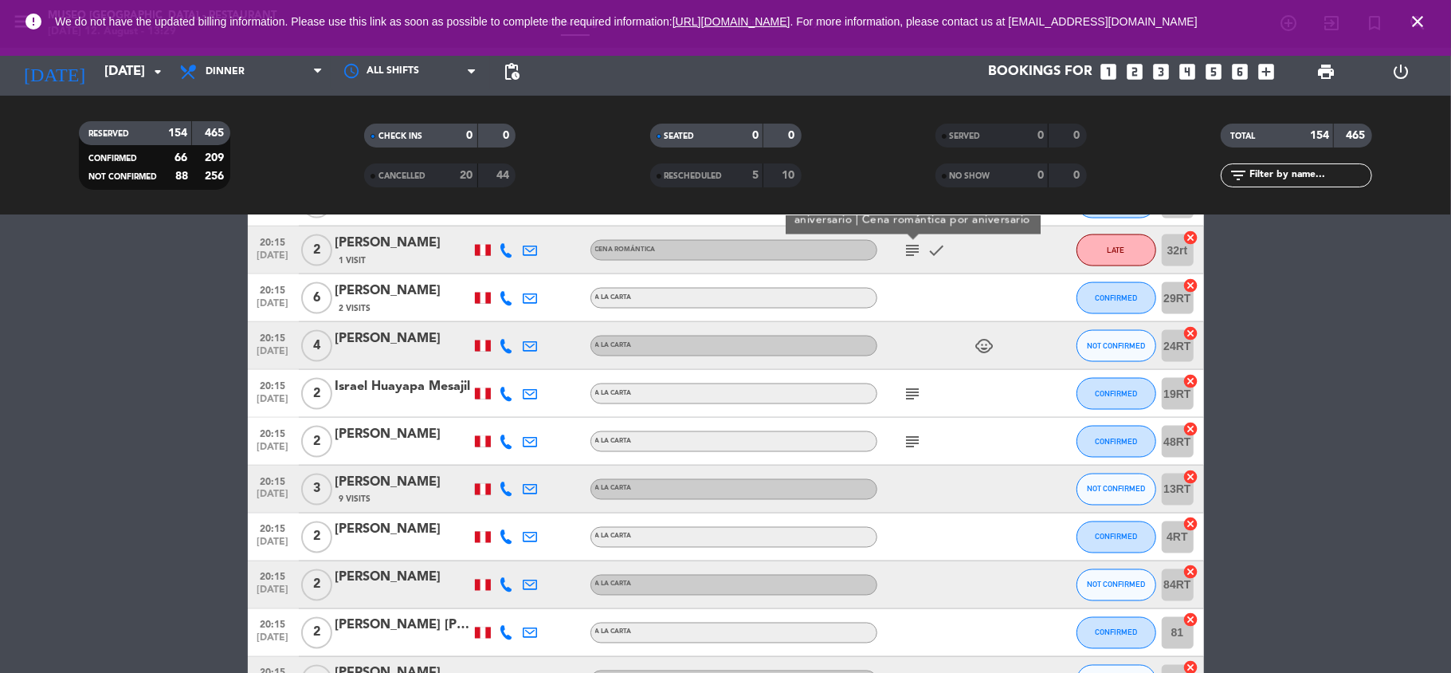
scroll to position [6295, 0]
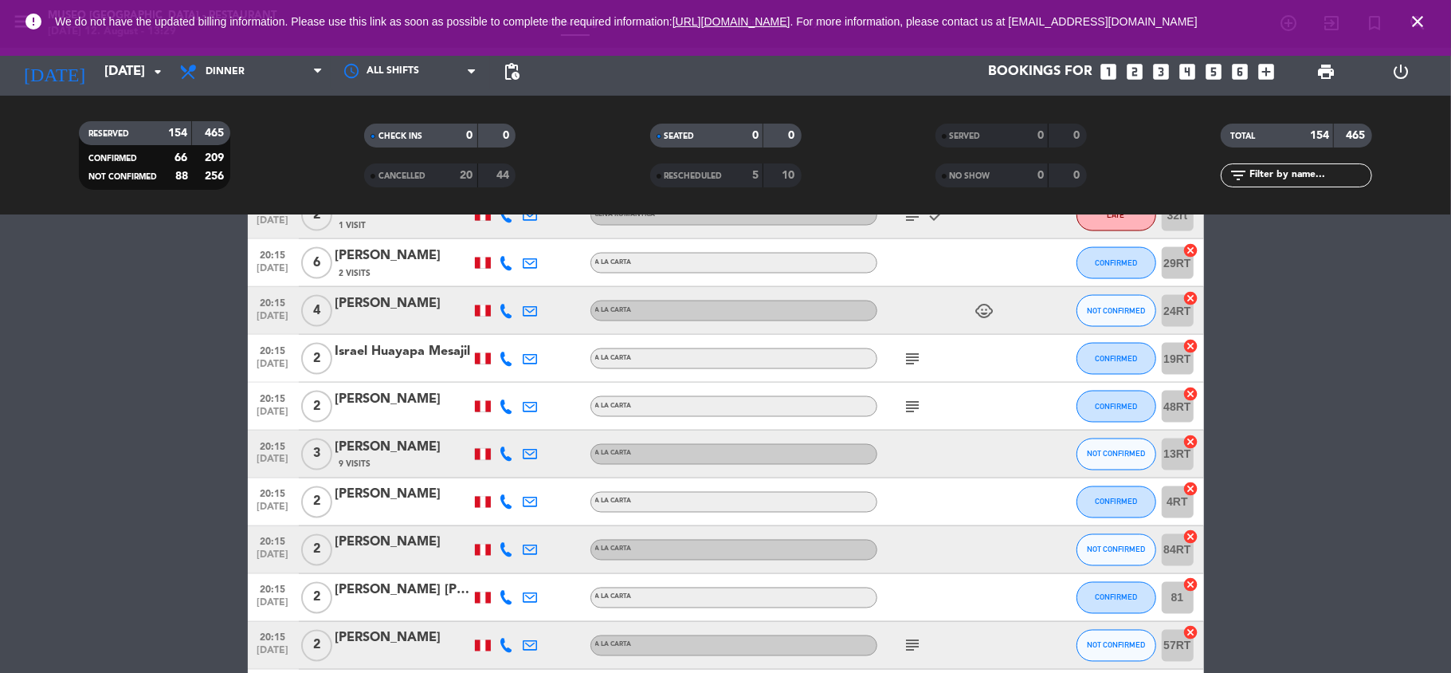
click at [913, 355] on icon "subject" at bounding box center [913, 358] width 19 height 19
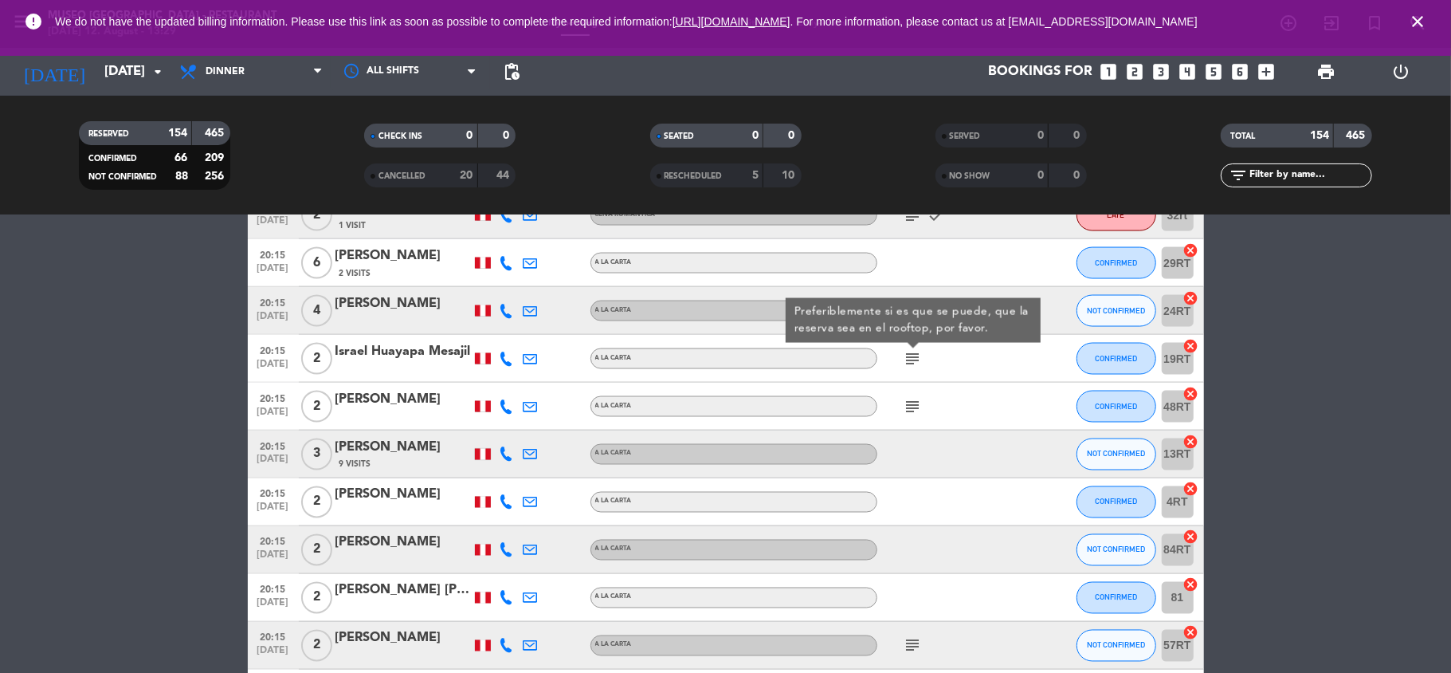
click at [906, 413] on icon "subject" at bounding box center [913, 406] width 19 height 19
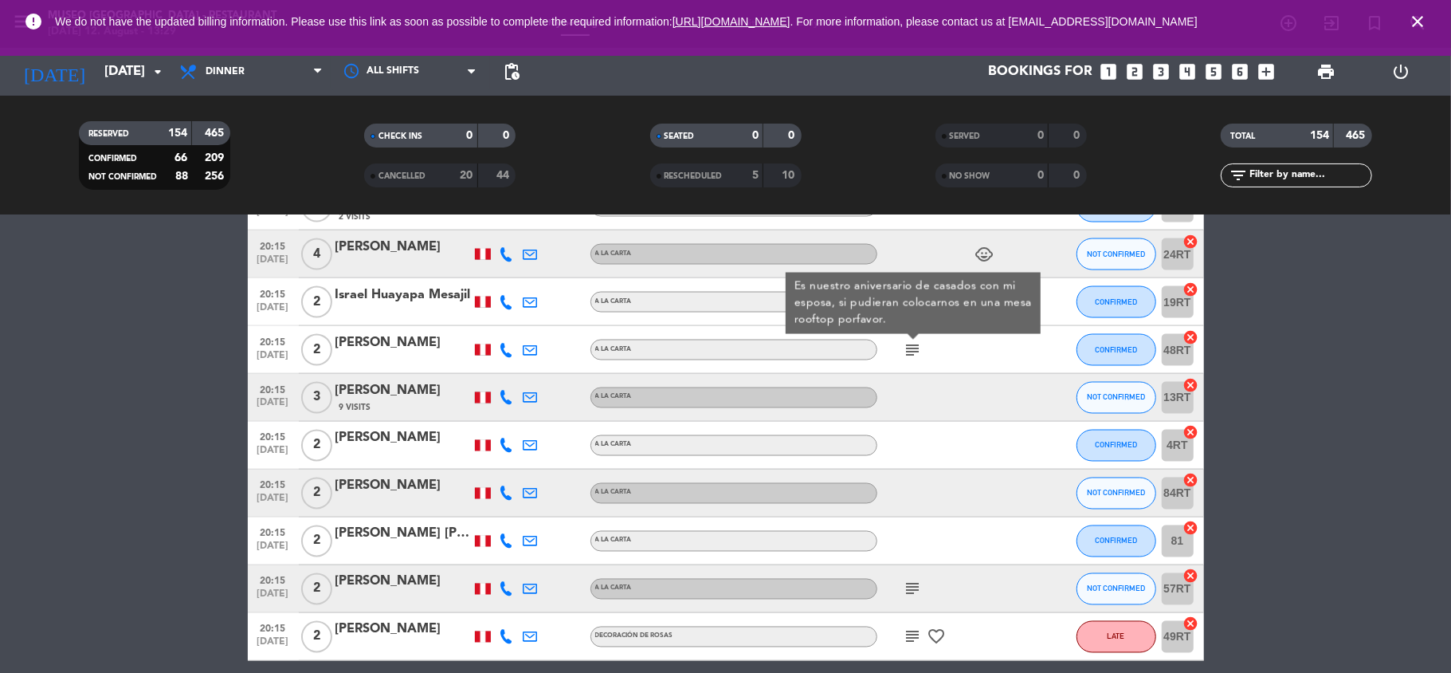
scroll to position [6353, 0]
click at [399, 341] on div "[PERSON_NAME]" at bounding box center [403, 342] width 135 height 21
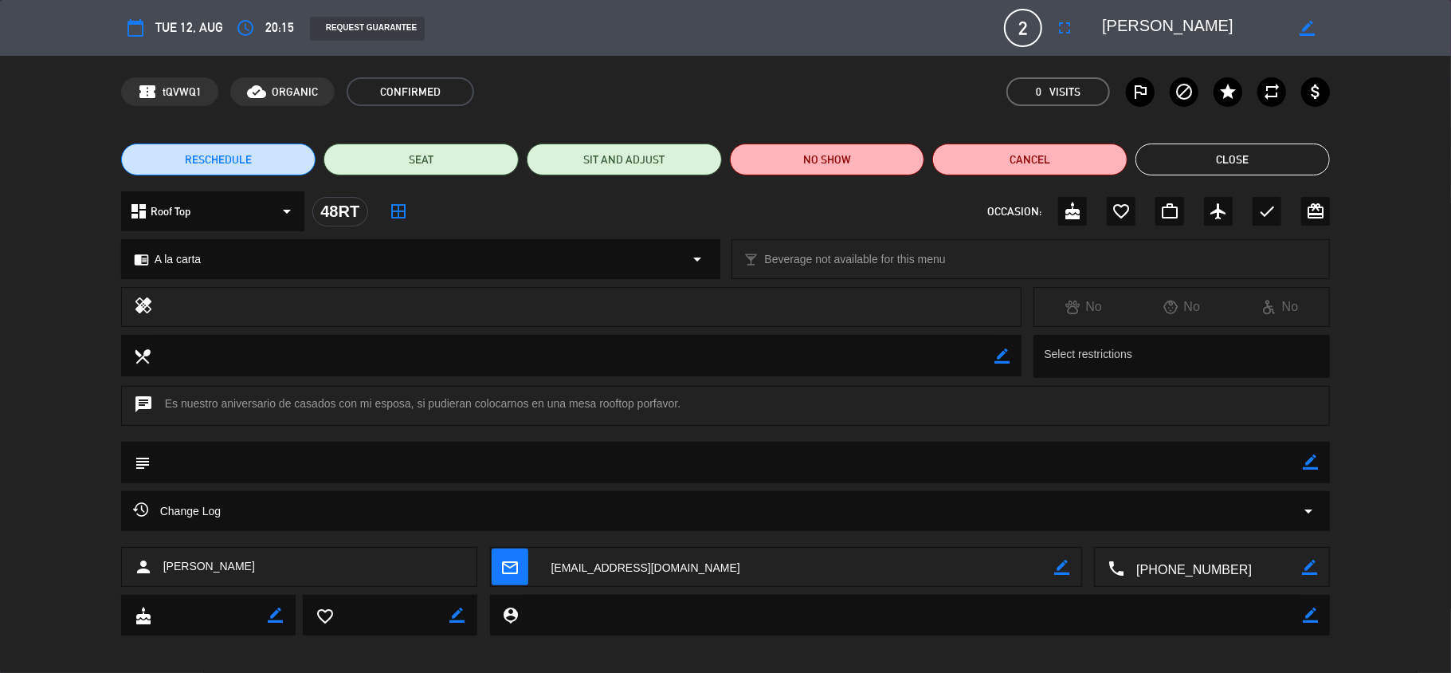
click at [1197, 22] on textarea at bounding box center [1193, 28] width 183 height 29
click at [1187, 159] on button "Close" at bounding box center [1233, 159] width 195 height 32
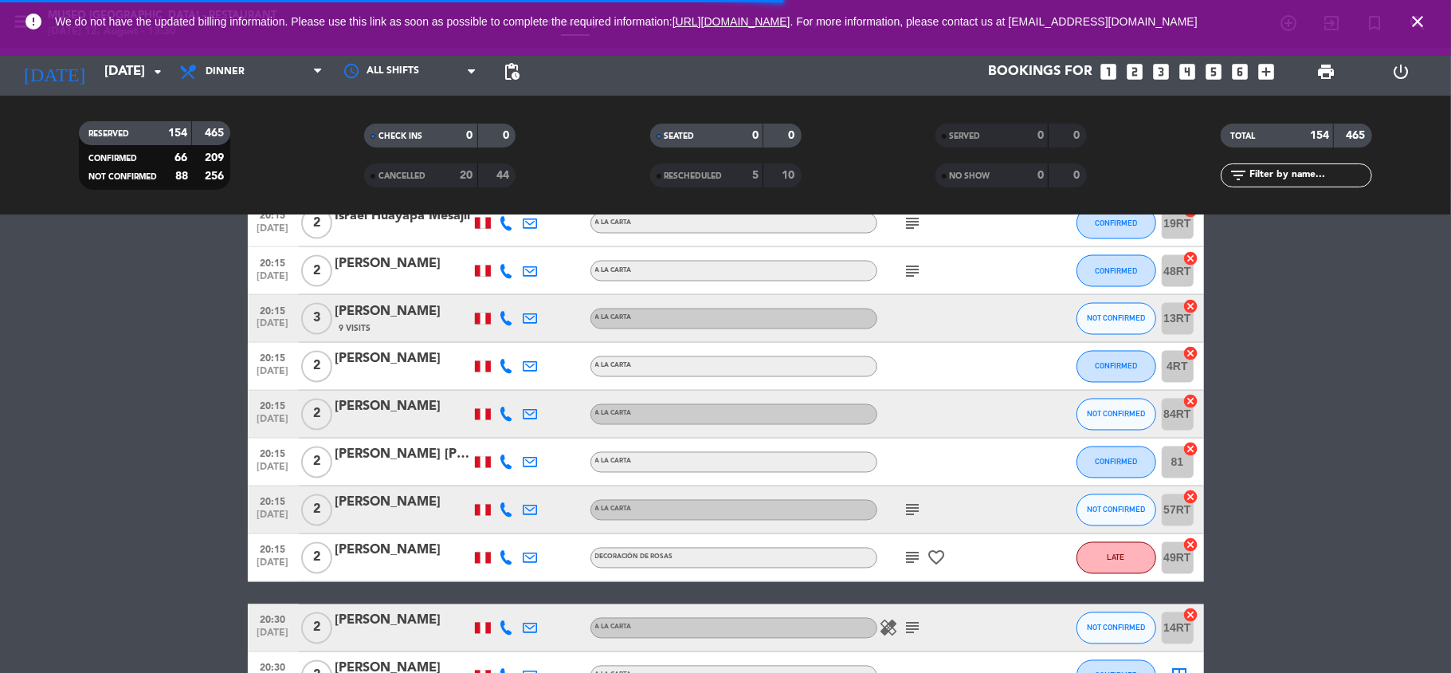
scroll to position [6429, 0]
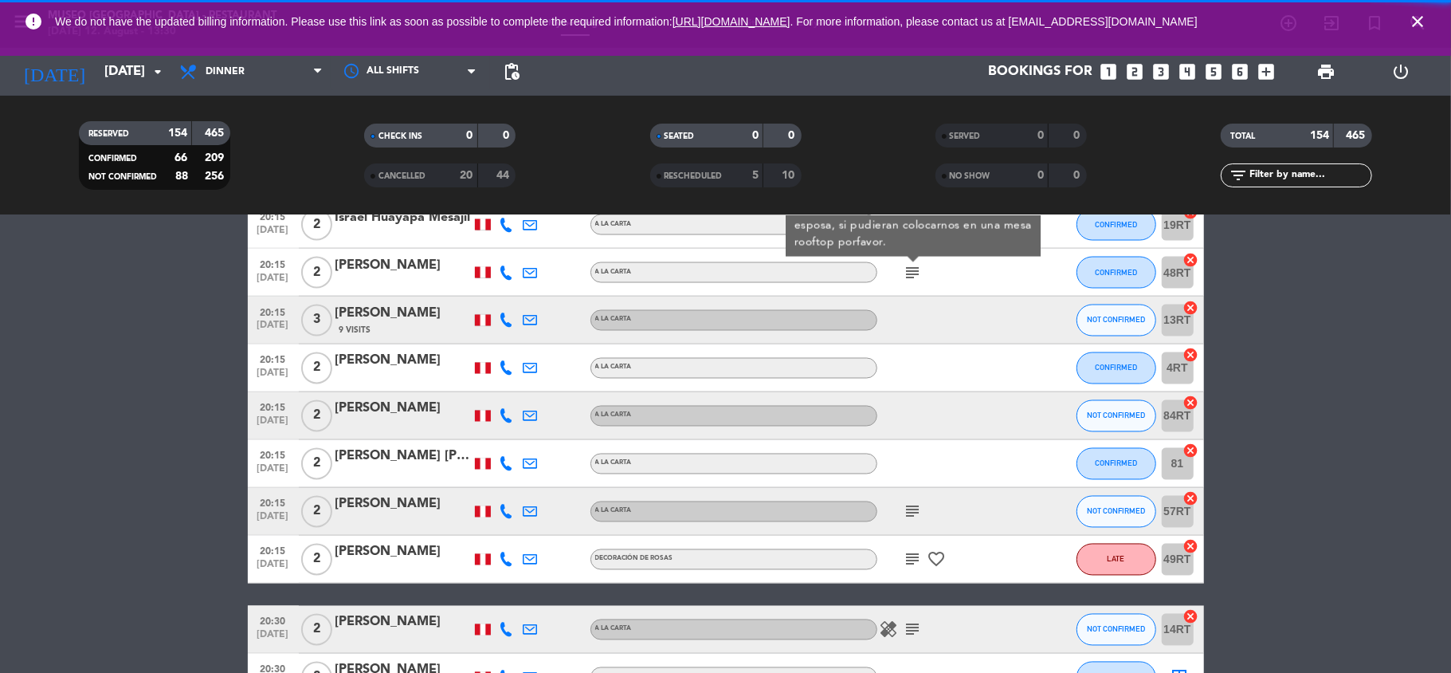
click at [913, 508] on icon "subject" at bounding box center [913, 511] width 19 height 19
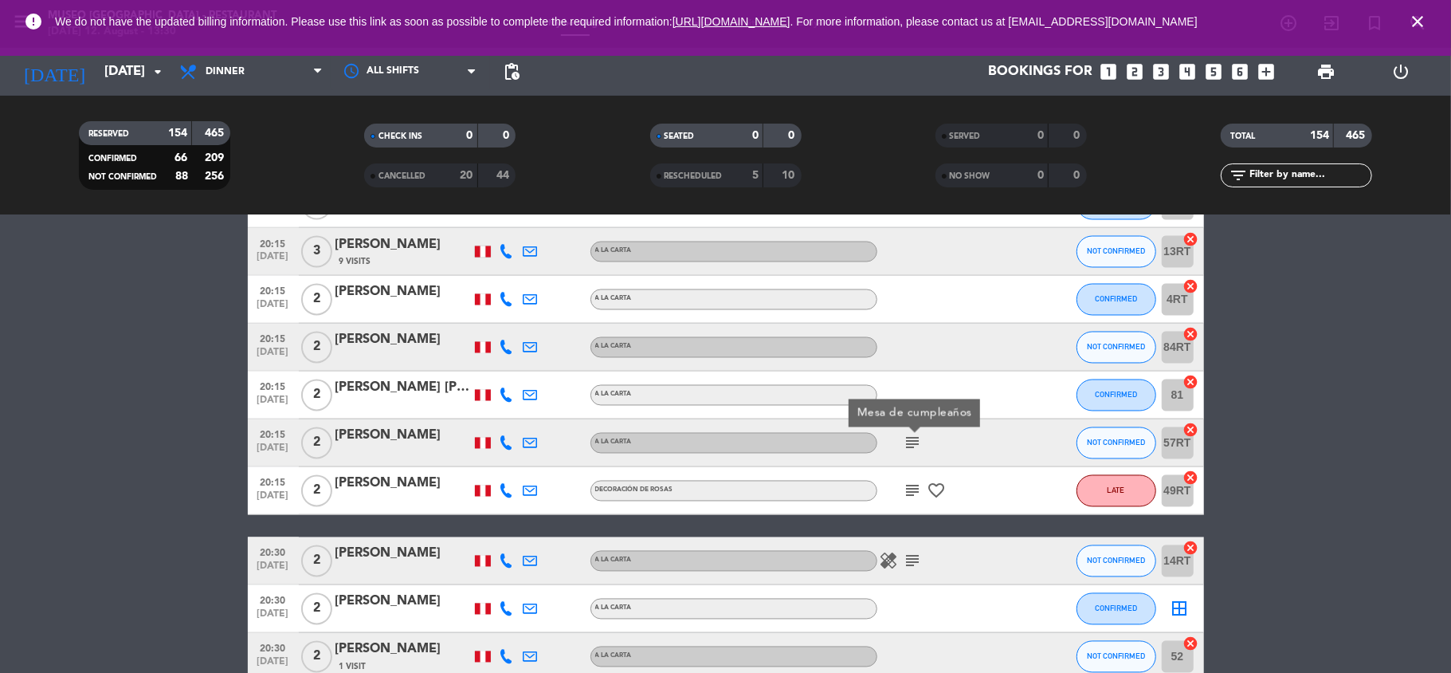
scroll to position [6498, 0]
click at [913, 501] on div "subject favorite_border" at bounding box center [949, 489] width 143 height 47
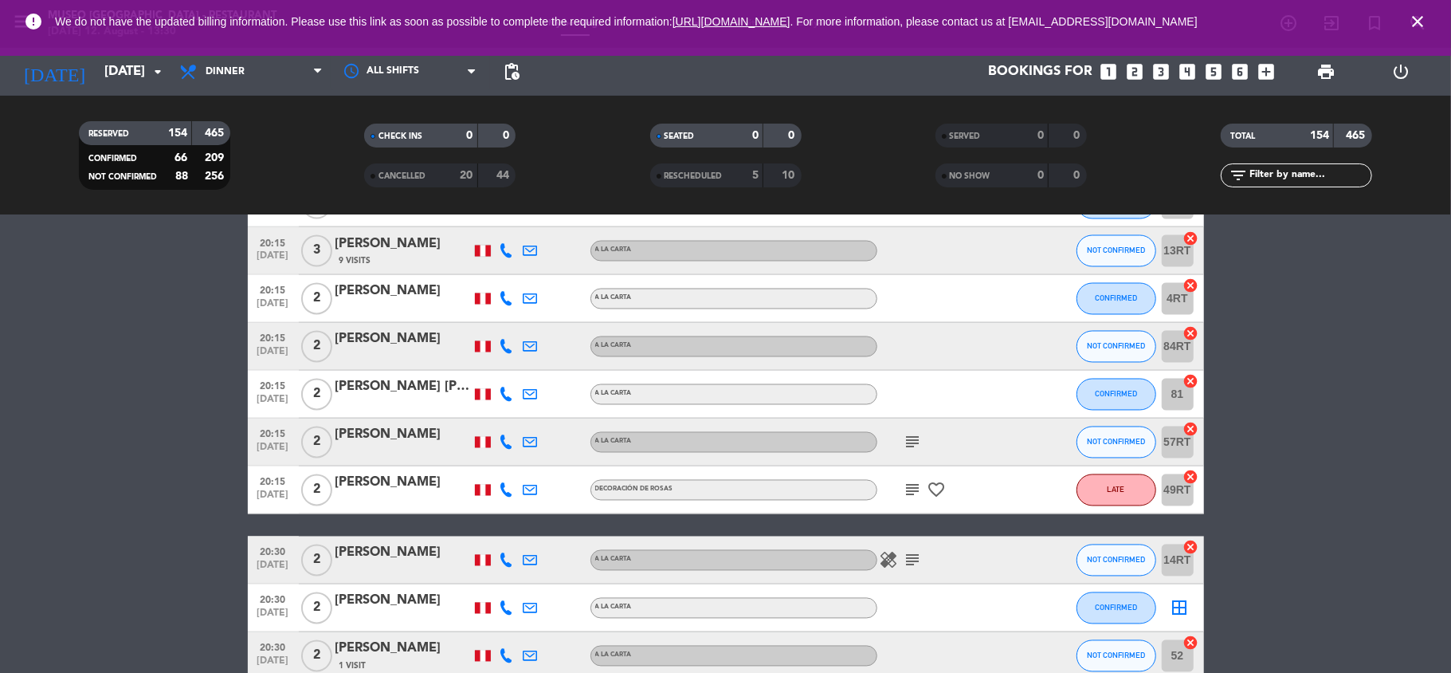
click at [381, 489] on div "[PERSON_NAME]" at bounding box center [403, 483] width 135 height 21
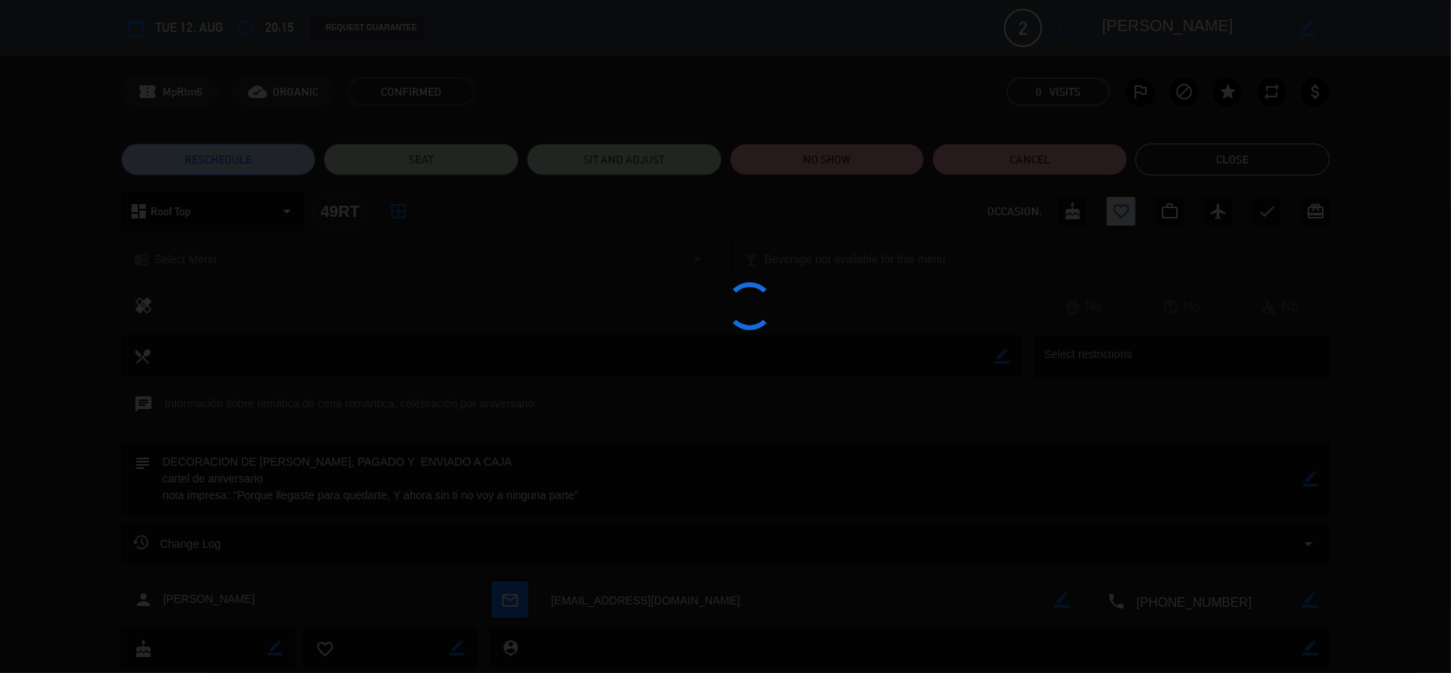
click at [1155, 45] on div at bounding box center [725, 336] width 1451 height 673
click at [1155, 18] on div at bounding box center [725, 336] width 1451 height 673
click at [1155, 18] on textarea at bounding box center [1193, 28] width 183 height 29
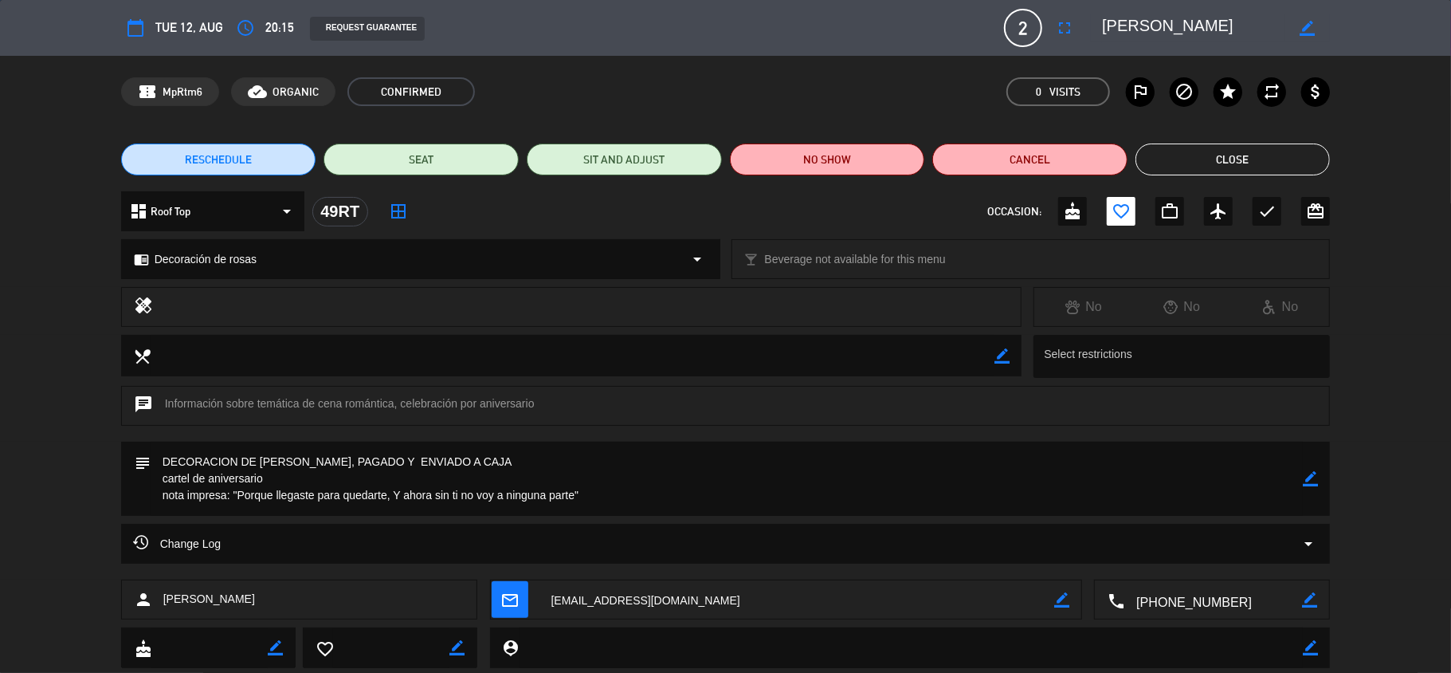
click at [1155, 18] on textarea at bounding box center [1193, 28] width 183 height 29
drag, startPoint x: 673, startPoint y: 495, endPoint x: 237, endPoint y: 552, distance: 439.7
click at [237, 552] on div "calendar_today Tue 12, Aug access_time 20:15 REQUEST GUARANTEE 2 [PERSON_NAME] …" at bounding box center [725, 336] width 1451 height 673
click at [1149, 14] on textarea at bounding box center [1193, 28] width 183 height 29
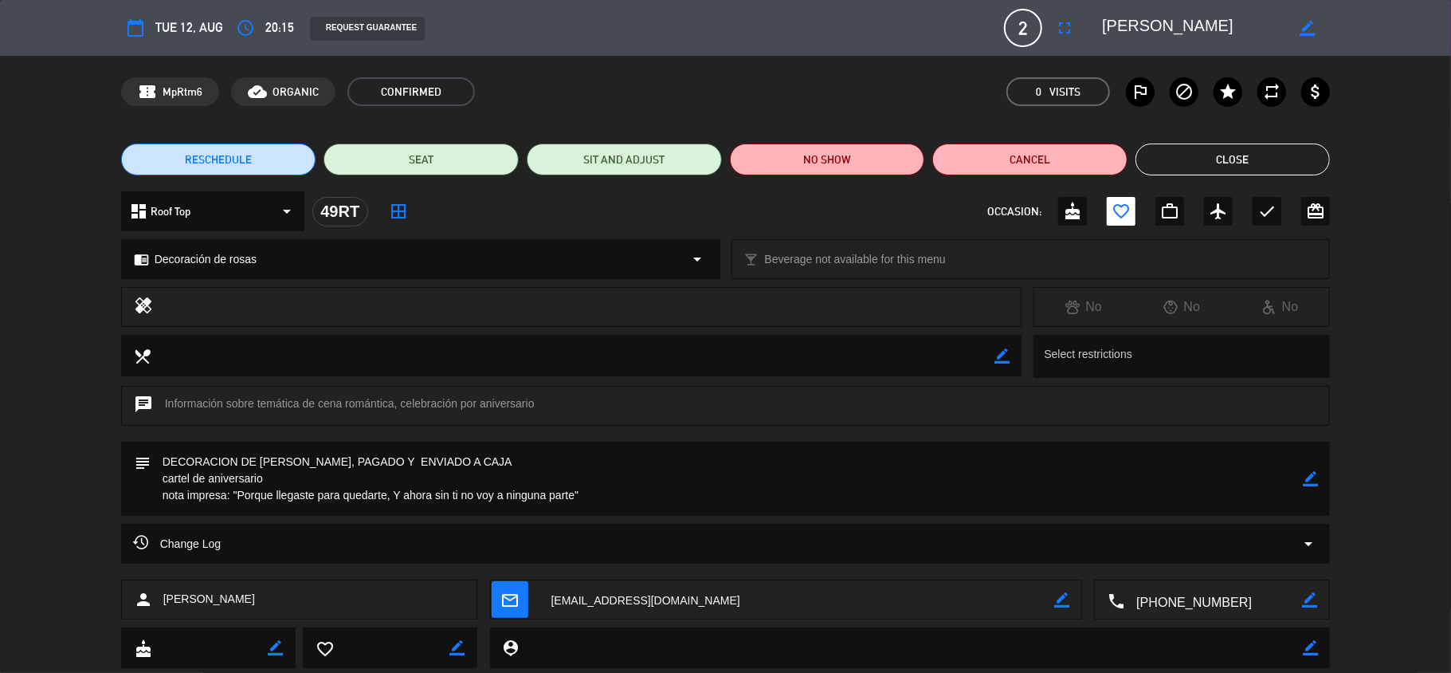
click at [1149, 14] on textarea at bounding box center [1193, 28] width 183 height 29
click at [1186, 175] on div "RESCHEDULE SEAT SIT AND ADJUST NO SHOW Cancel Close" at bounding box center [725, 160] width 1451 height 64
click at [1178, 171] on button "Close" at bounding box center [1233, 159] width 195 height 32
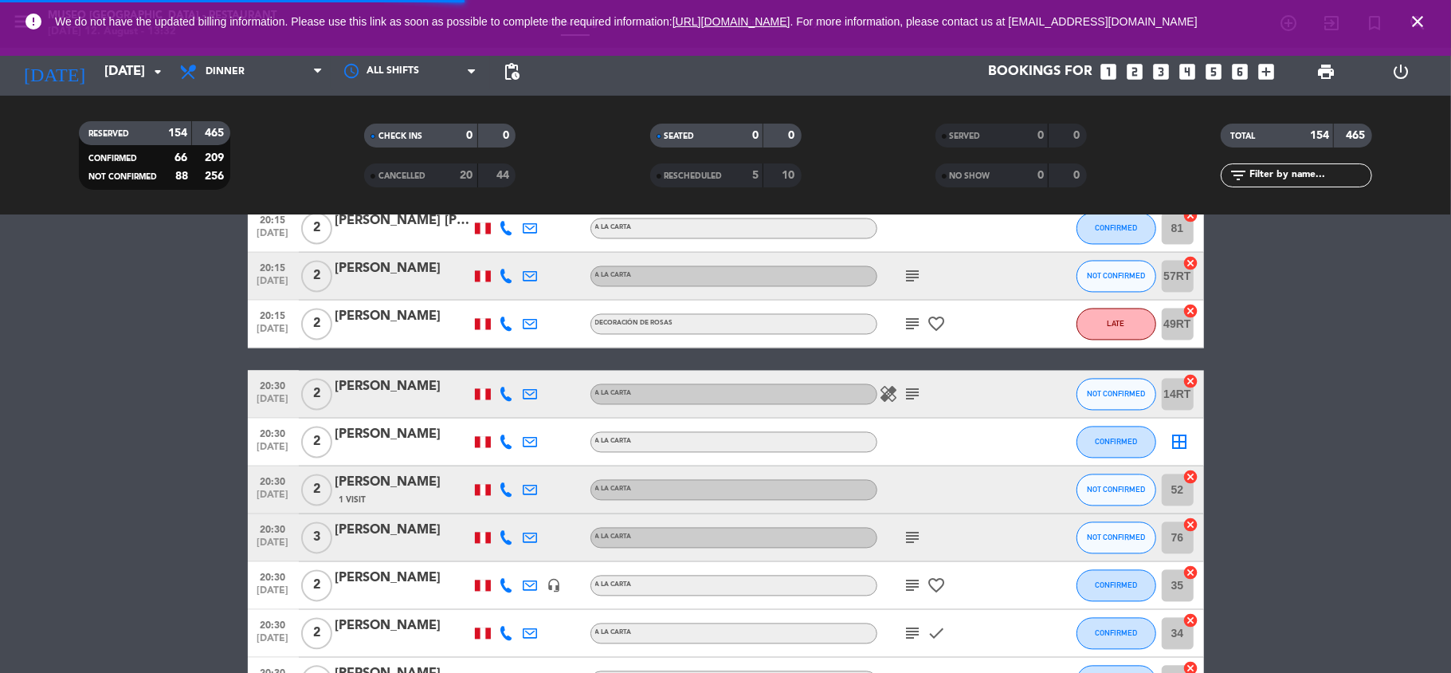
scroll to position [6665, 0]
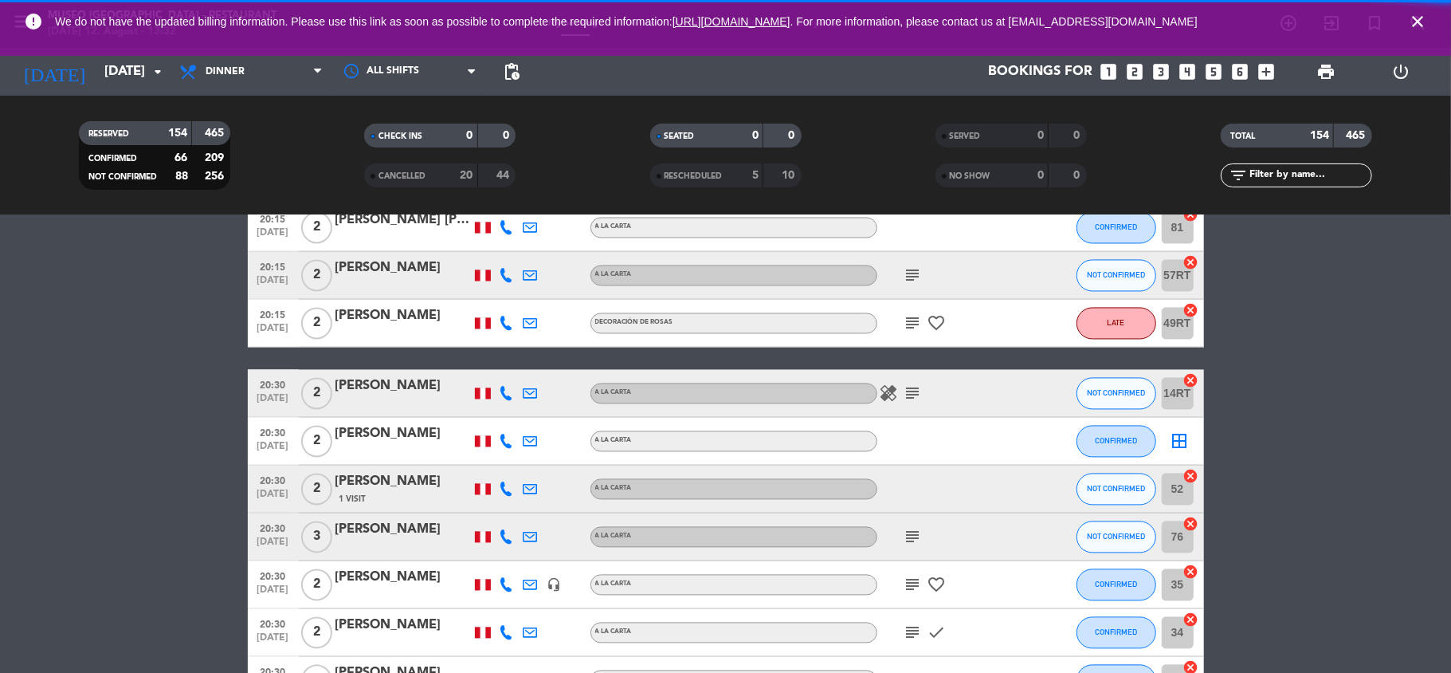
click at [910, 394] on icon "subject" at bounding box center [913, 393] width 19 height 19
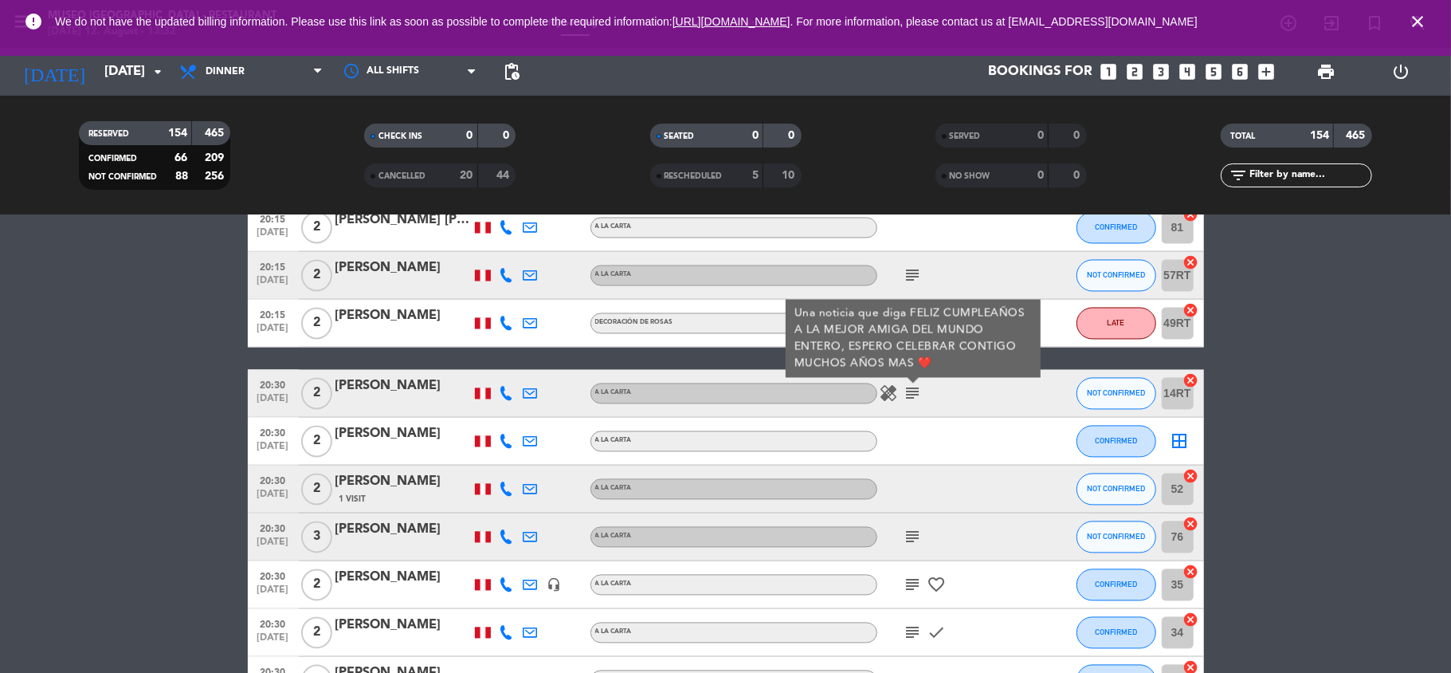
click at [408, 381] on div "[PERSON_NAME]" at bounding box center [403, 386] width 135 height 21
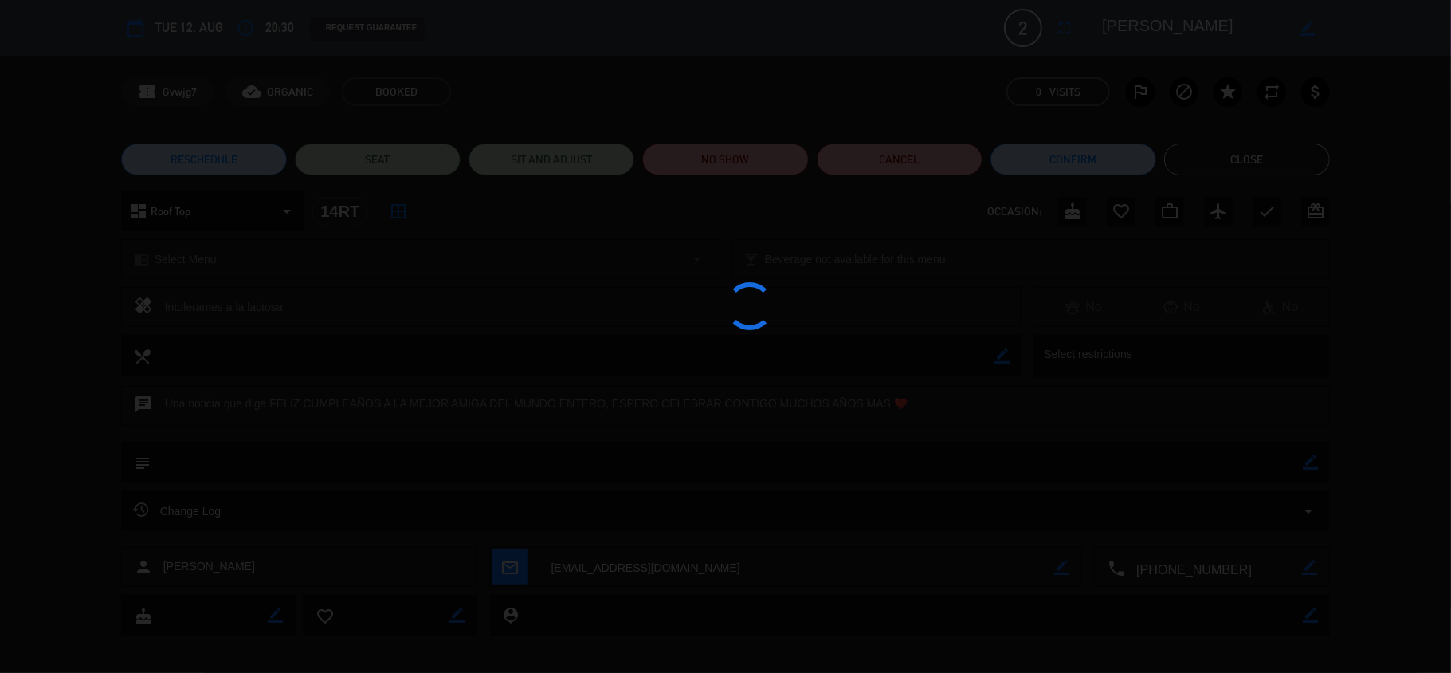
click at [1204, 26] on div at bounding box center [725, 336] width 1451 height 673
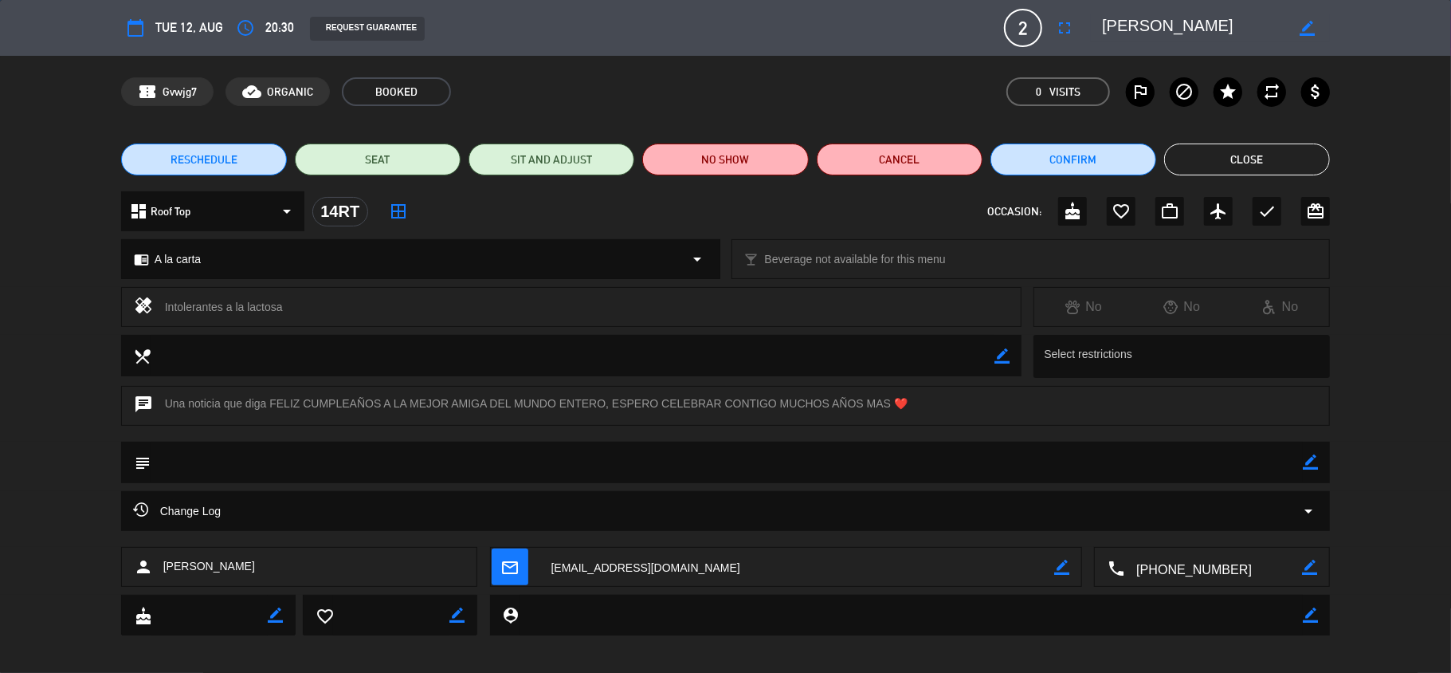
click at [1156, 21] on textarea at bounding box center [1193, 28] width 183 height 29
drag, startPoint x: 272, startPoint y: 402, endPoint x: 903, endPoint y: 406, distance: 631.3
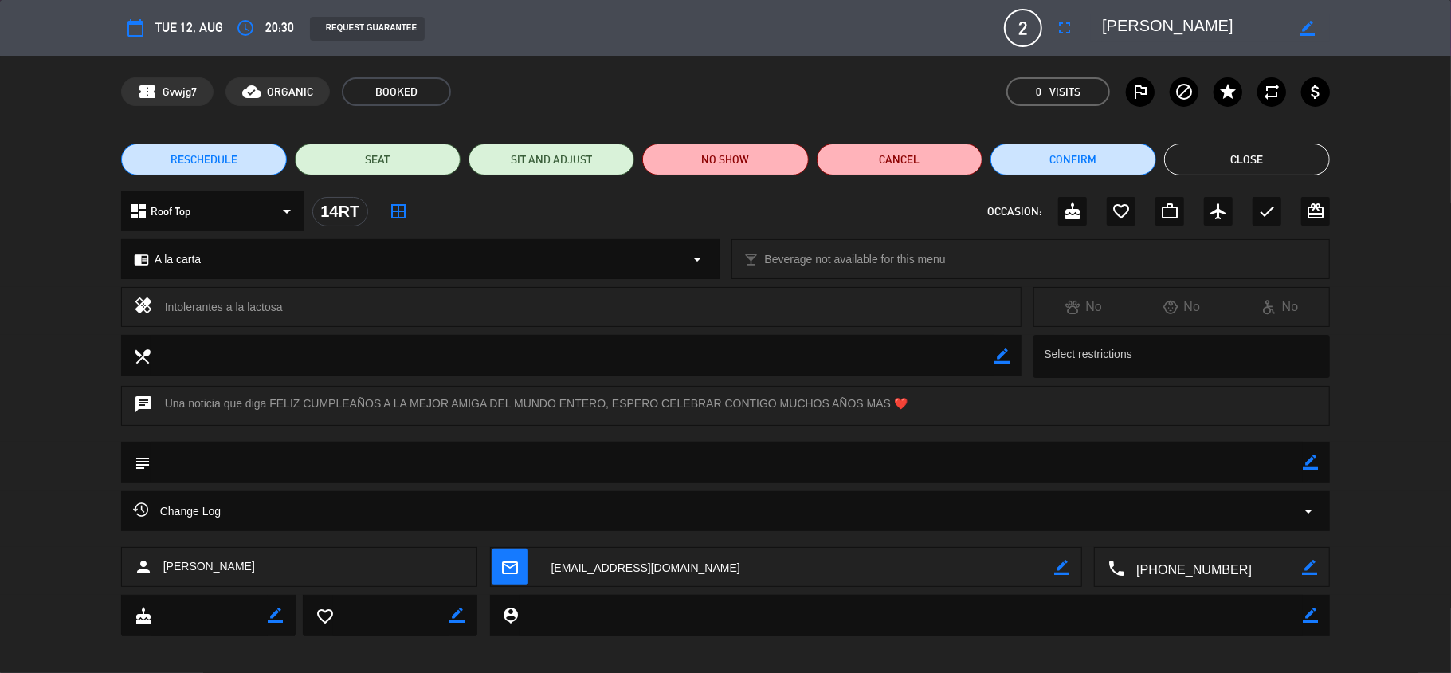
click at [903, 406] on div "chat Una noticia que diga FELIZ CUMPLEAÑOS A LA MEJOR AMIGA DEL MUNDO ENTERO, E…" at bounding box center [726, 406] width 1210 height 40
copy div "FELIZ CUMPLEAÑOS A LA MEJOR AMIGA DEL MUNDO ENTERO, ESPERO CELEBRAR CONTIGO MUC…"
click at [1210, 153] on button "Close" at bounding box center [1247, 159] width 166 height 32
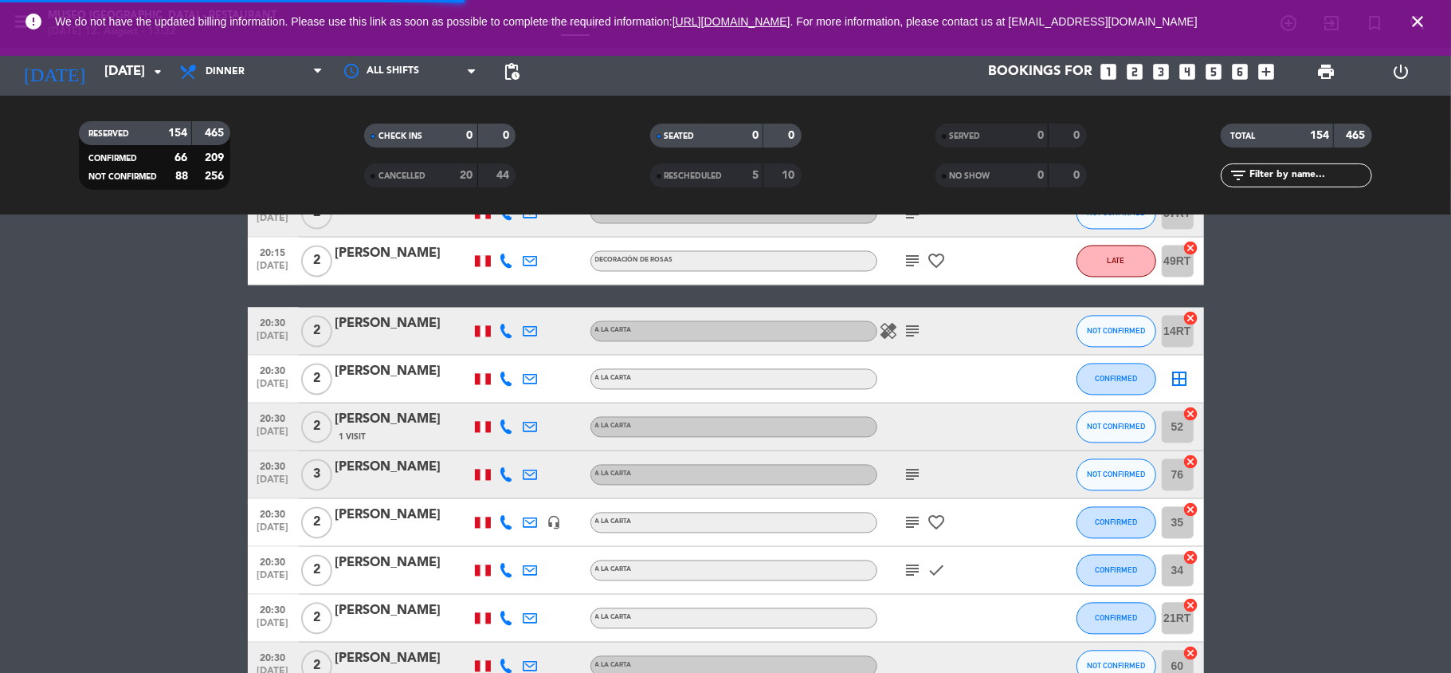
scroll to position [6728, 0]
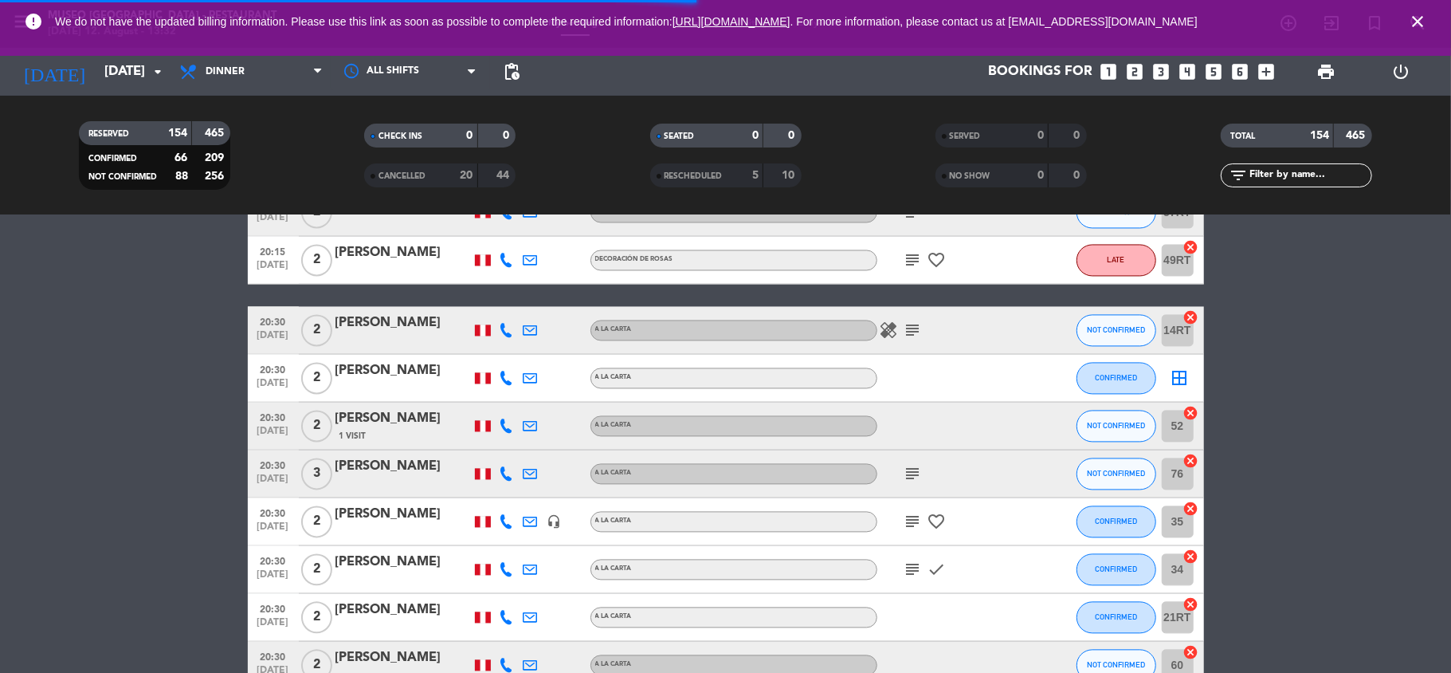
click at [913, 473] on icon "subject" at bounding box center [913, 474] width 19 height 19
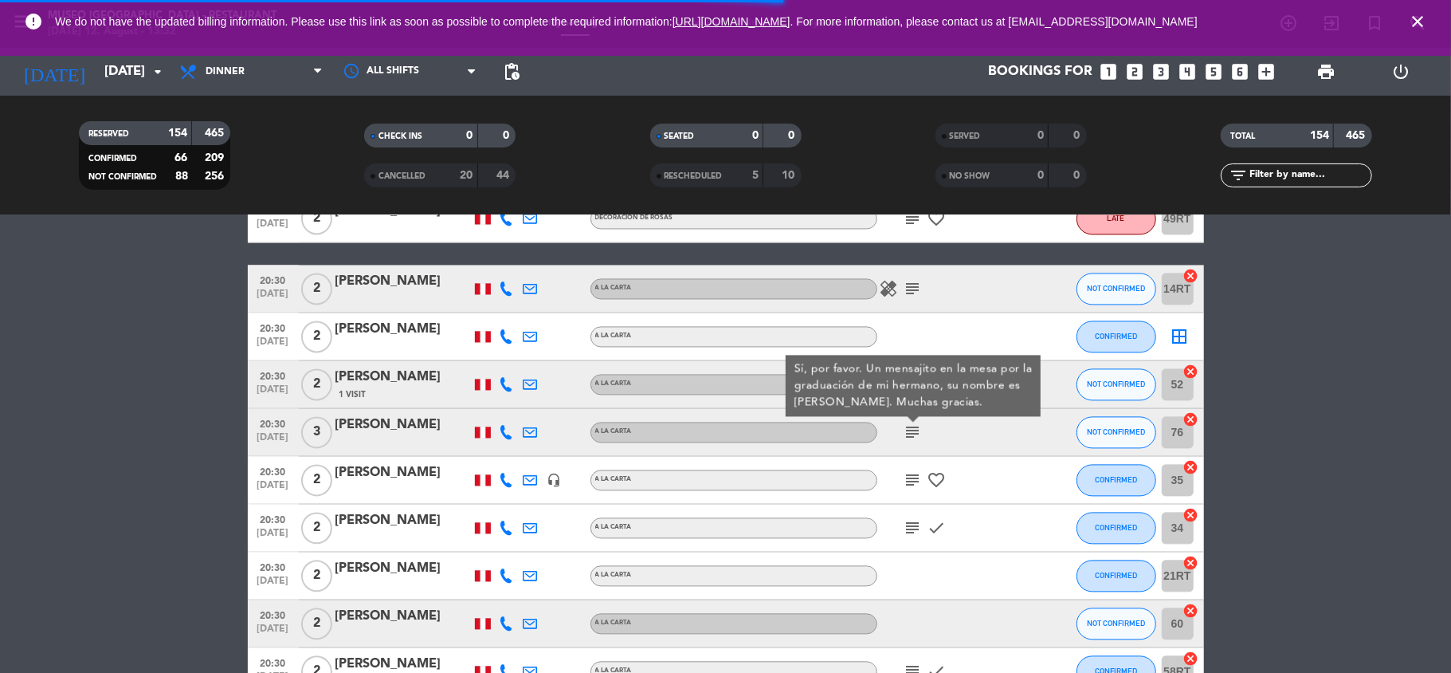
scroll to position [6772, 0]
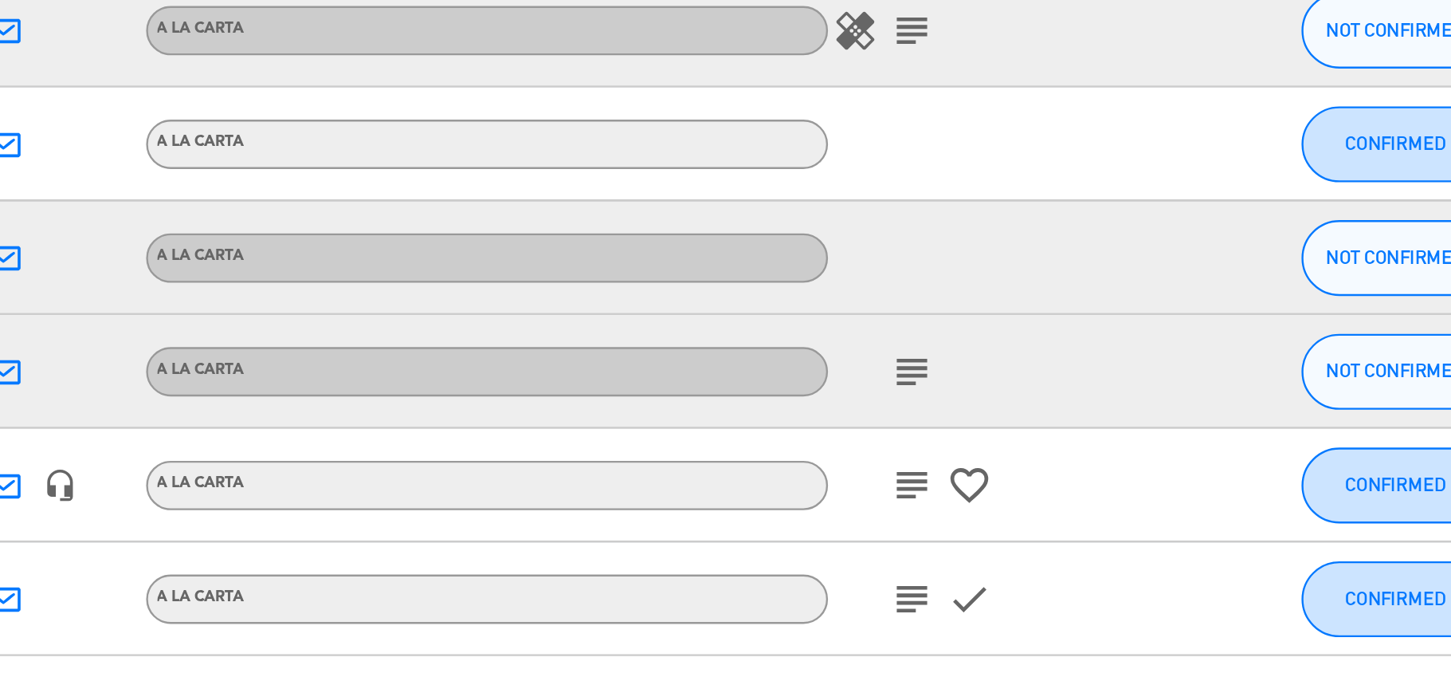
click at [912, 441] on div "subject" at bounding box center [949, 429] width 143 height 47
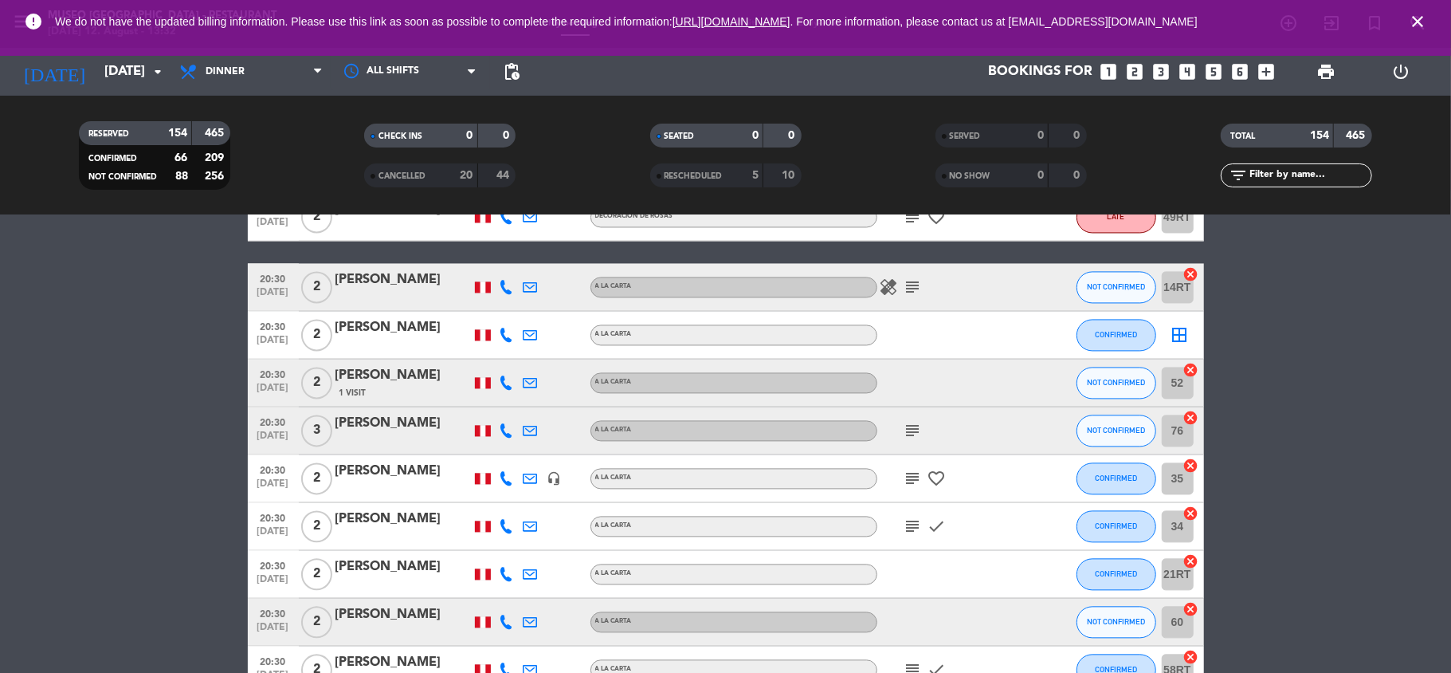
click at [381, 427] on div "[PERSON_NAME]" at bounding box center [403, 423] width 135 height 21
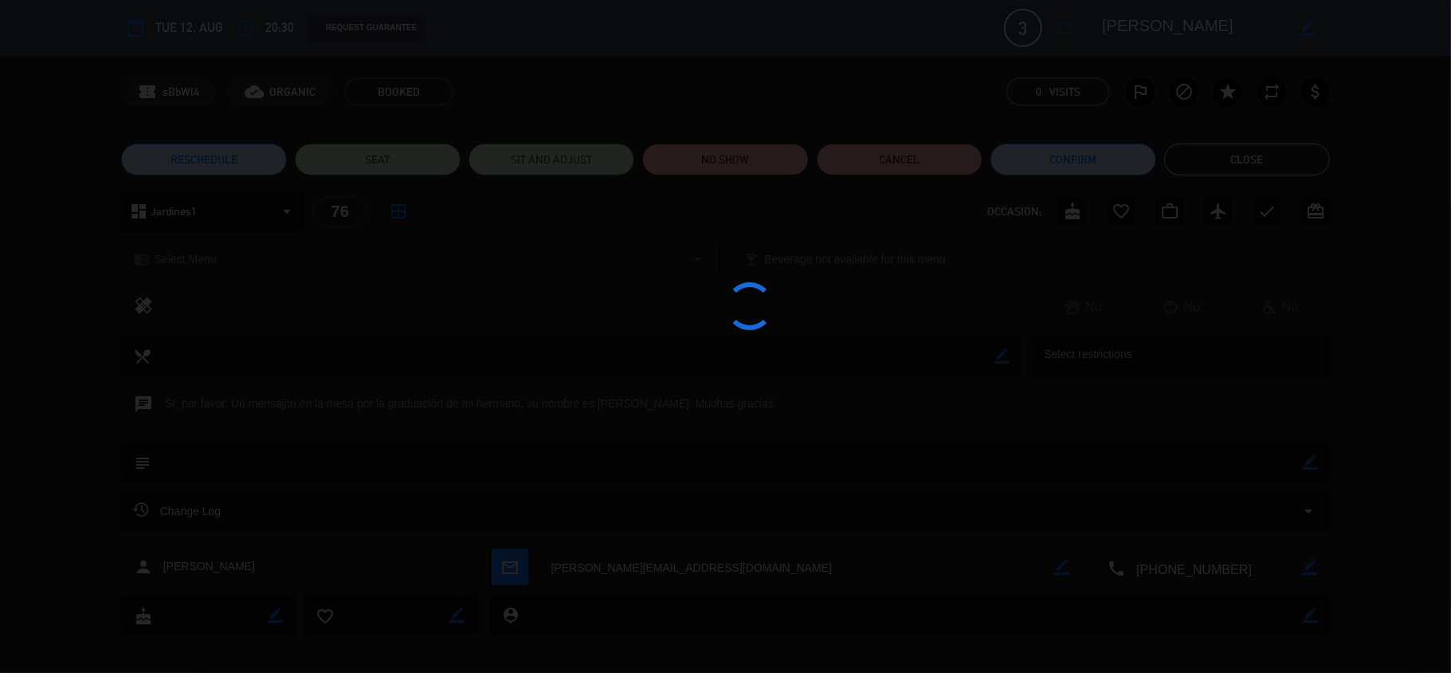
click at [1139, 24] on div at bounding box center [725, 336] width 1451 height 673
click at [1139, 24] on edit-booking-info-modal "calendar_today Tue 12, Aug access_time 20:30 REQUEST GUARANTEE 3 [PERSON_NAME] …" at bounding box center [725, 336] width 1451 height 673
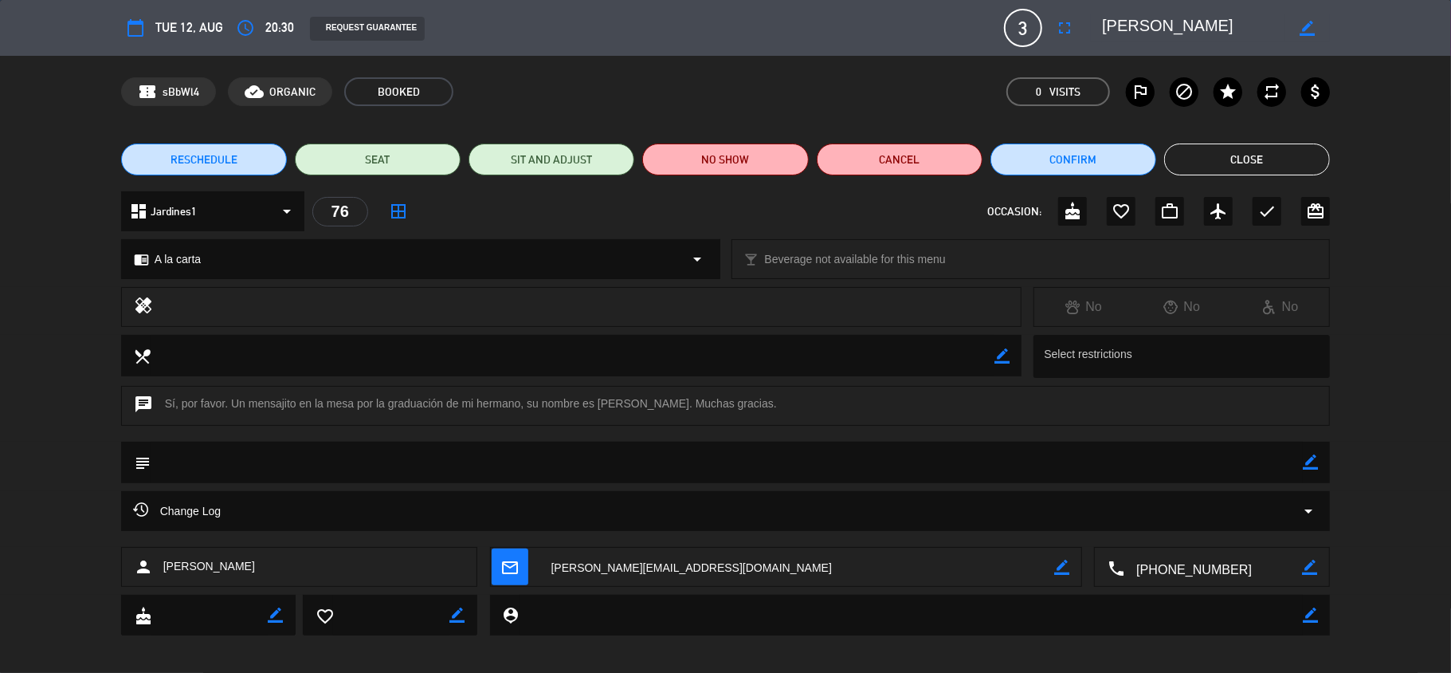
click at [1139, 24] on textarea at bounding box center [1193, 28] width 183 height 29
click at [1320, 462] on div "subject border_color" at bounding box center [726, 462] width 1210 height 41
click at [1314, 462] on icon "border_color" at bounding box center [1310, 461] width 15 height 15
click at [1248, 464] on textarea at bounding box center [727, 462] width 1153 height 41
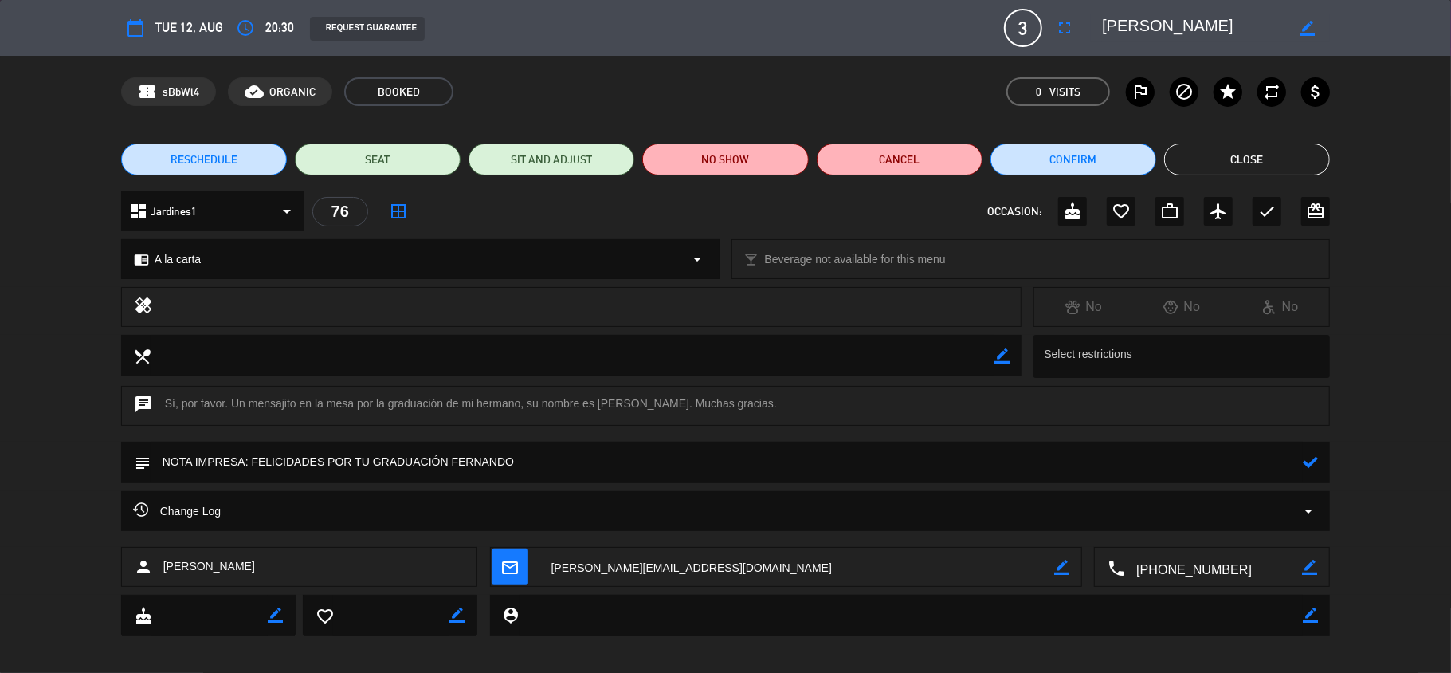
click at [1305, 465] on icon at bounding box center [1310, 461] width 15 height 15
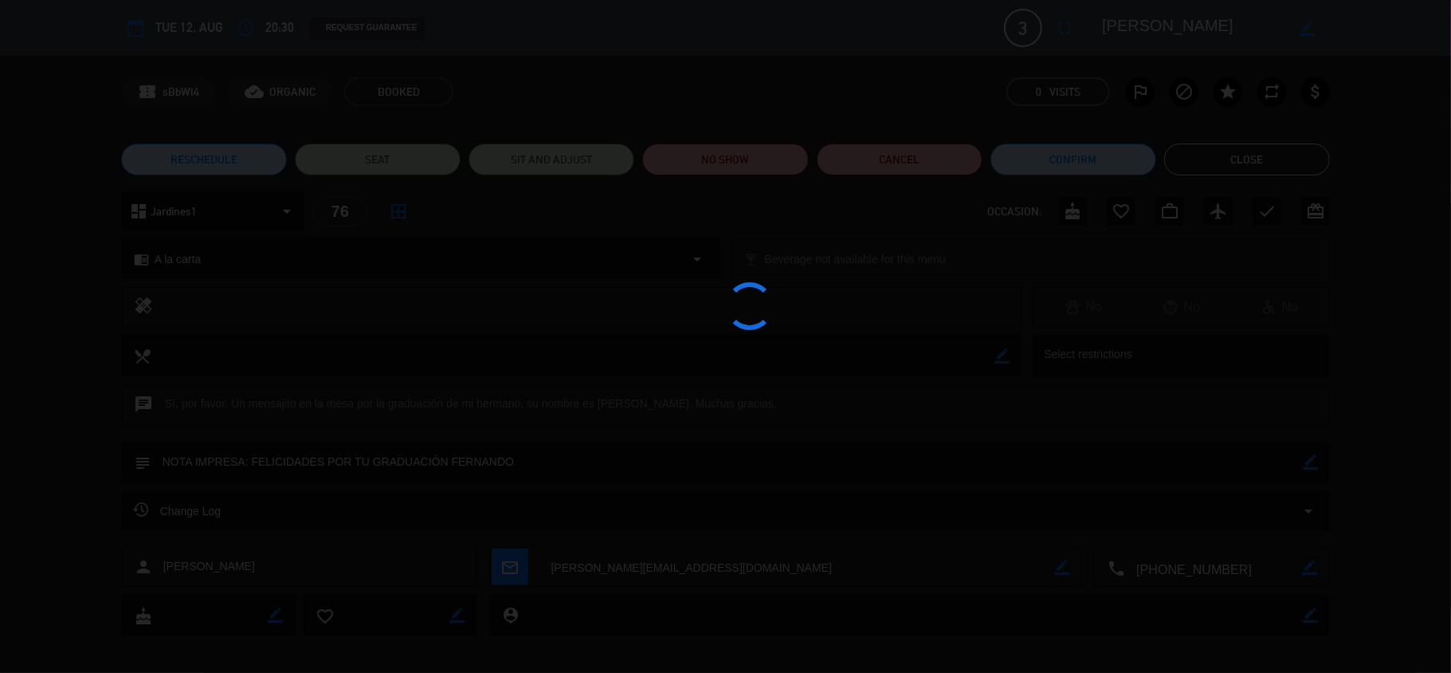
type textarea "NOTA IMPRESA: FELICIDADES POR TU GRADUACIÓN FERNANDO"
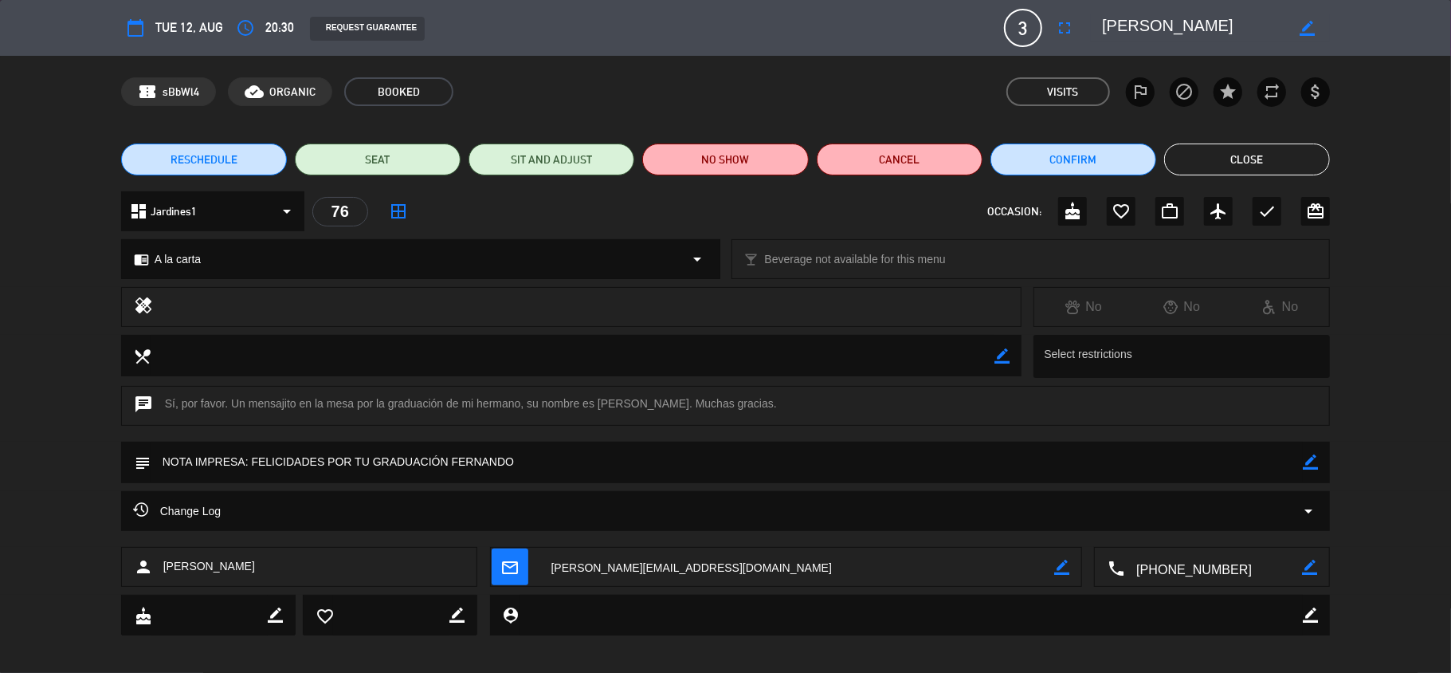
click at [1202, 155] on button "Close" at bounding box center [1247, 159] width 166 height 32
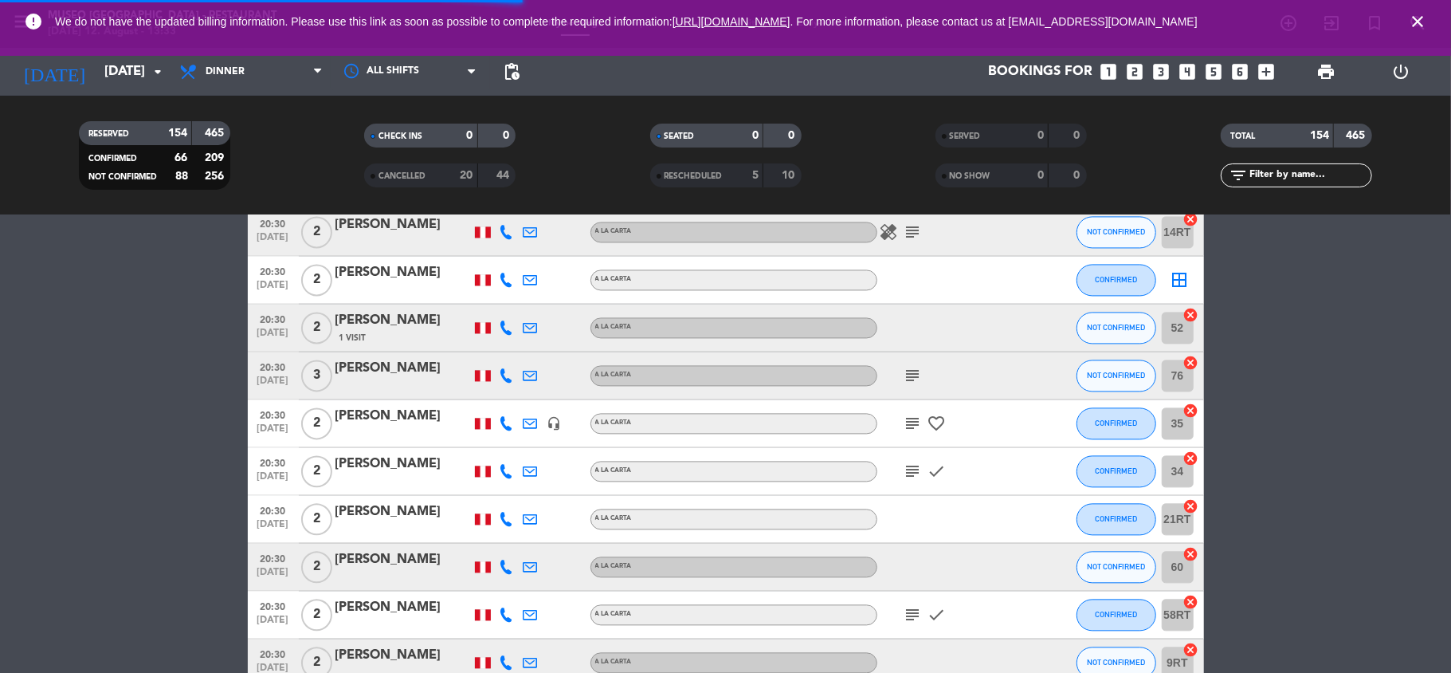
scroll to position [6828, 0]
click at [891, 377] on div "subject" at bounding box center [949, 374] width 143 height 47
click at [913, 370] on icon "subject" at bounding box center [913, 374] width 19 height 19
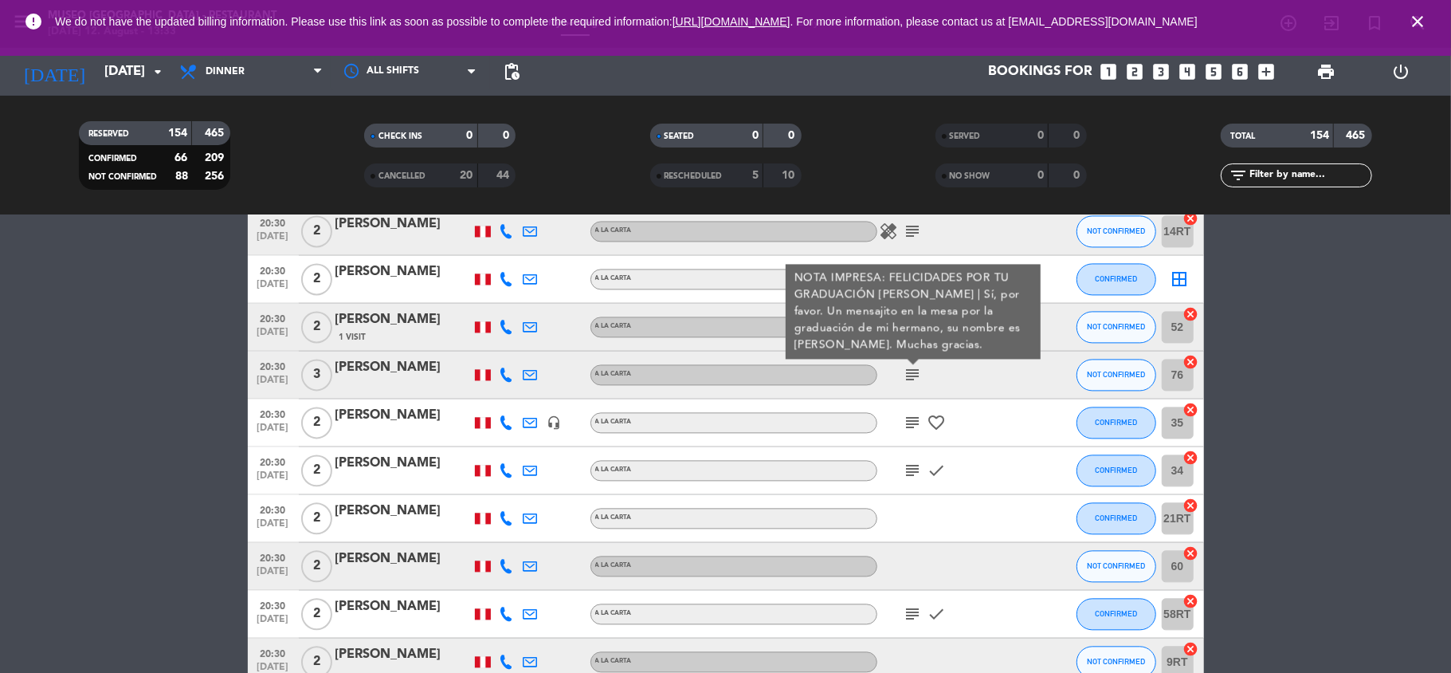
click at [913, 418] on icon "subject" at bounding box center [913, 422] width 19 height 19
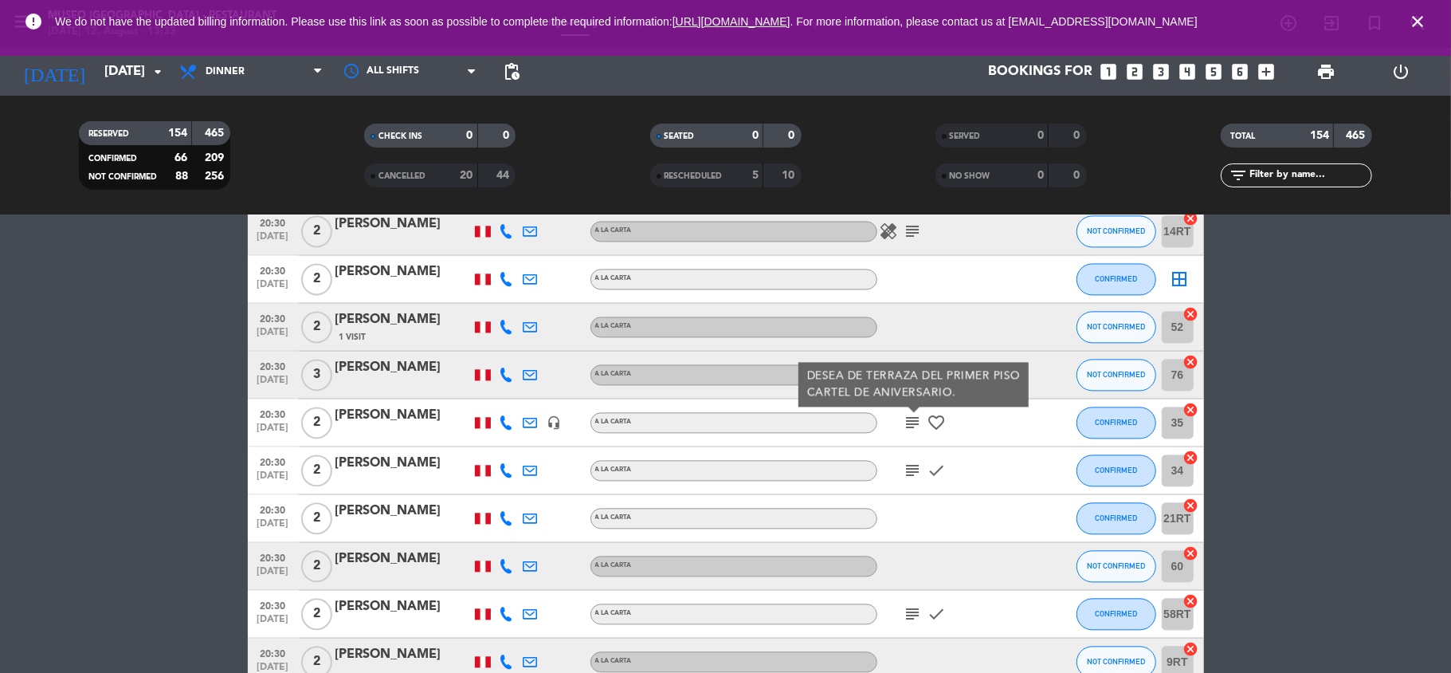
click at [399, 419] on div "[PERSON_NAME]" at bounding box center [403, 415] width 135 height 21
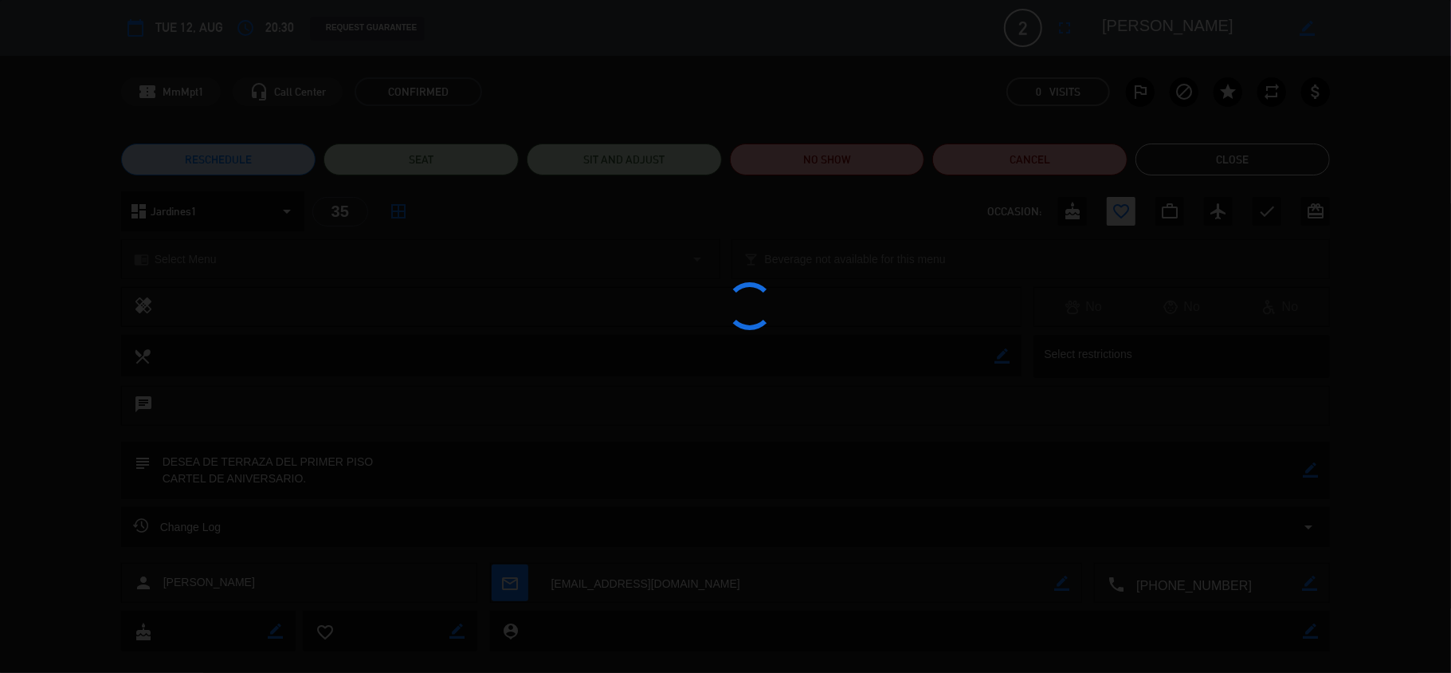
click at [1149, 22] on div at bounding box center [725, 336] width 1451 height 673
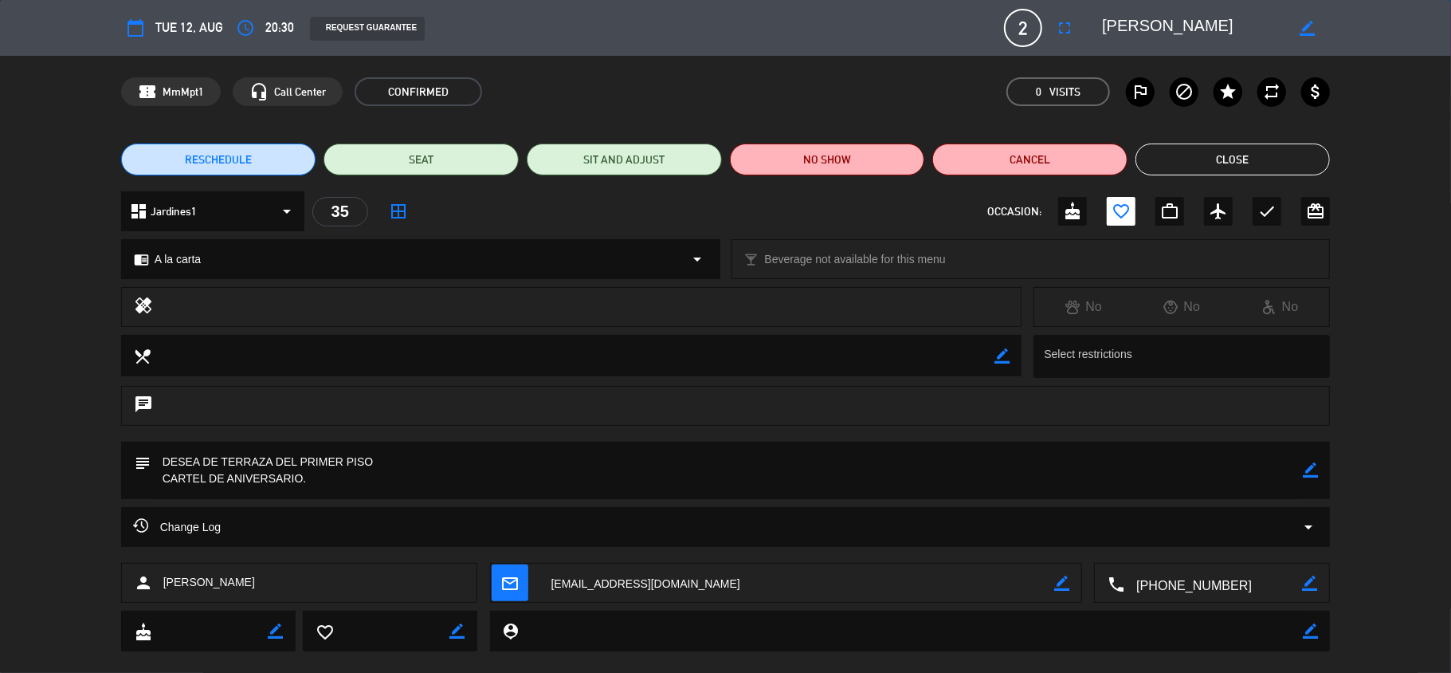
click at [1149, 22] on textarea at bounding box center [1193, 28] width 183 height 29
click at [1176, 129] on div "RESCHEDULE SEAT SIT AND ADJUST NO SHOW Cancel Close" at bounding box center [725, 160] width 1451 height 64
click at [1184, 163] on button "Close" at bounding box center [1233, 159] width 195 height 32
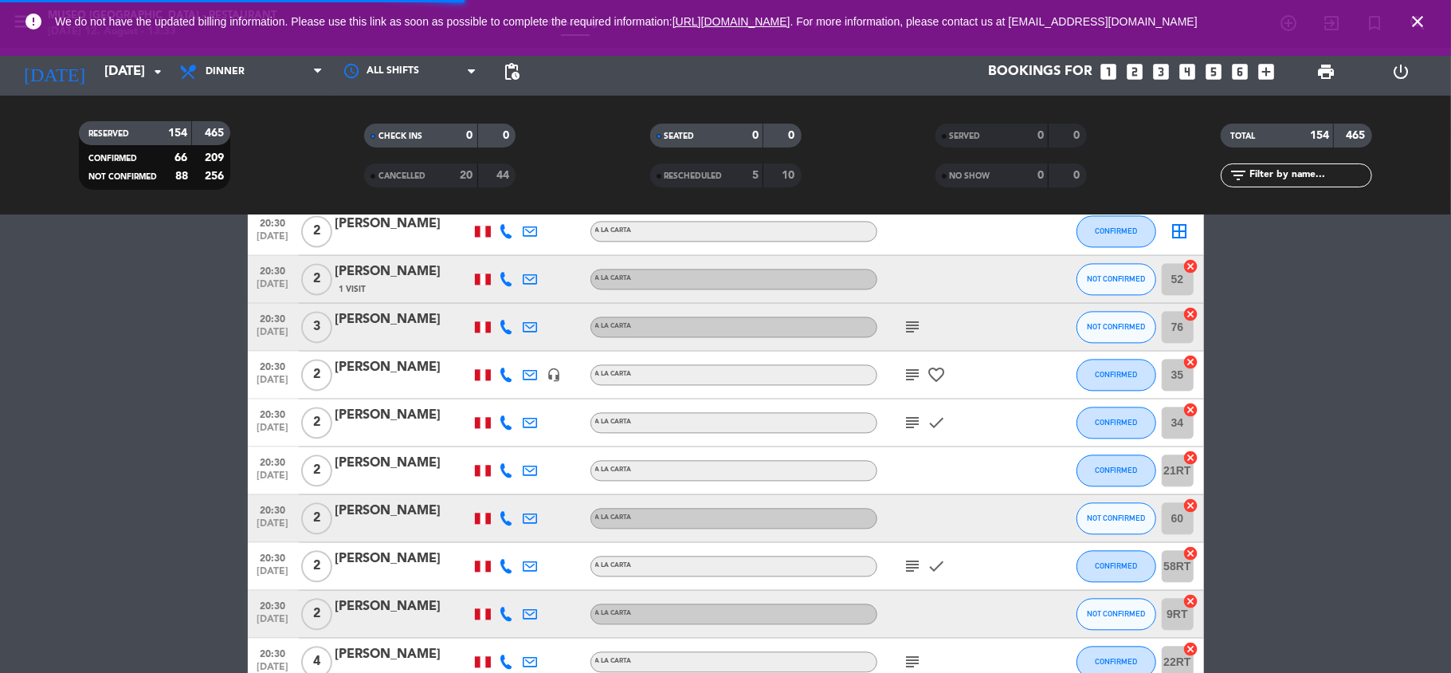
scroll to position [6883, 0]
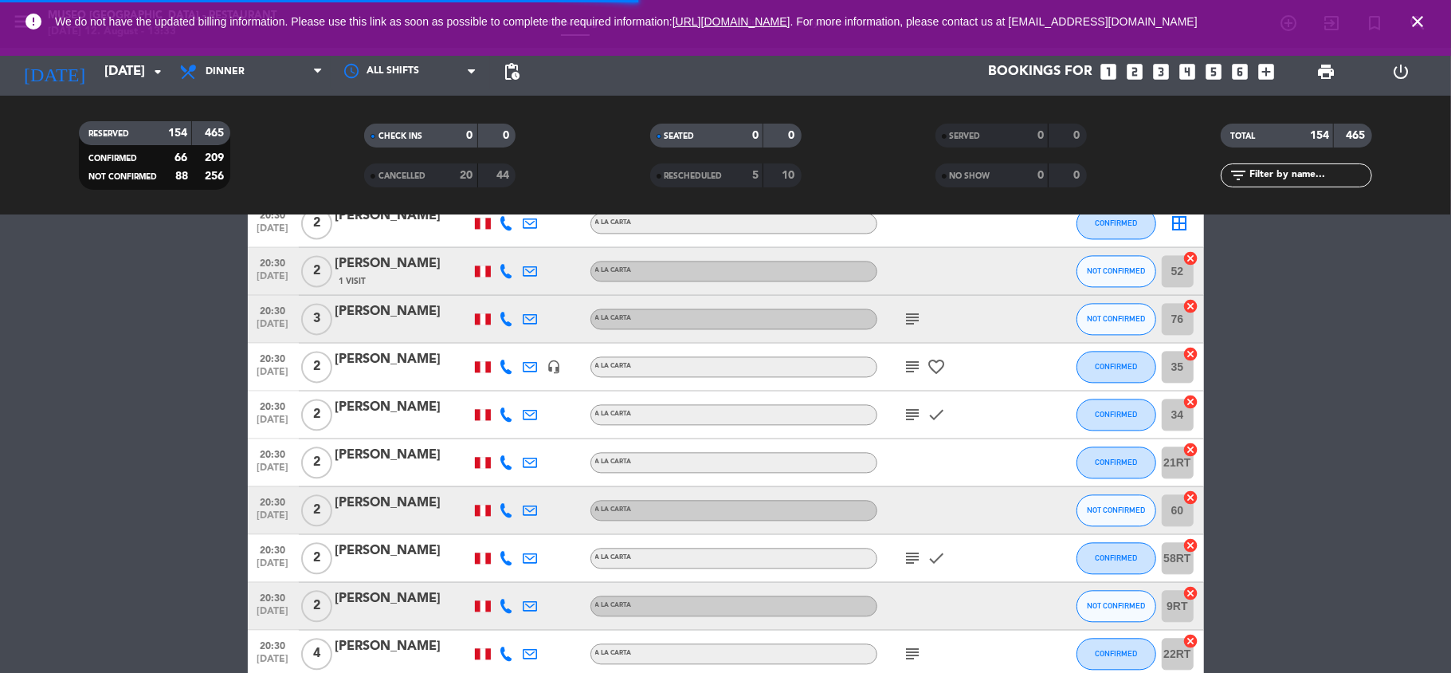
click at [921, 418] on icon "subject" at bounding box center [913, 414] width 19 height 19
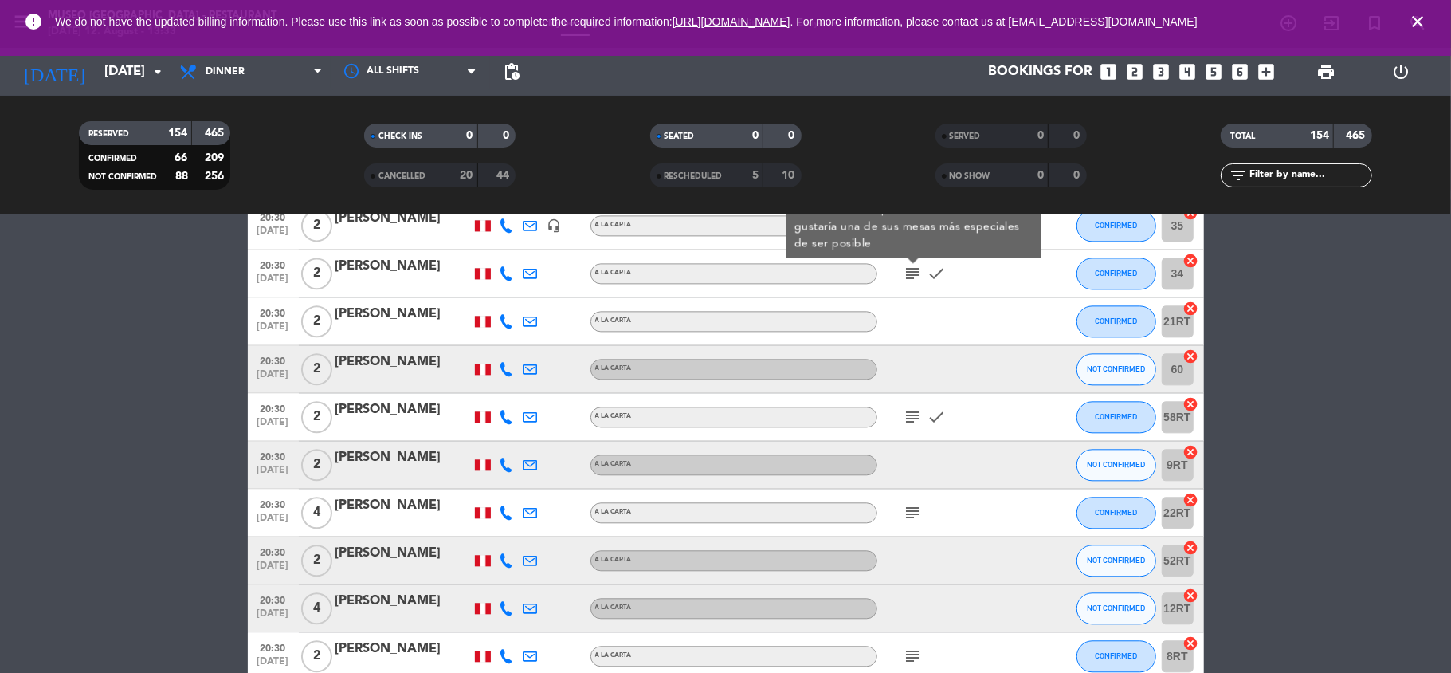
scroll to position [7025, 0]
click at [921, 418] on icon "subject" at bounding box center [913, 415] width 19 height 19
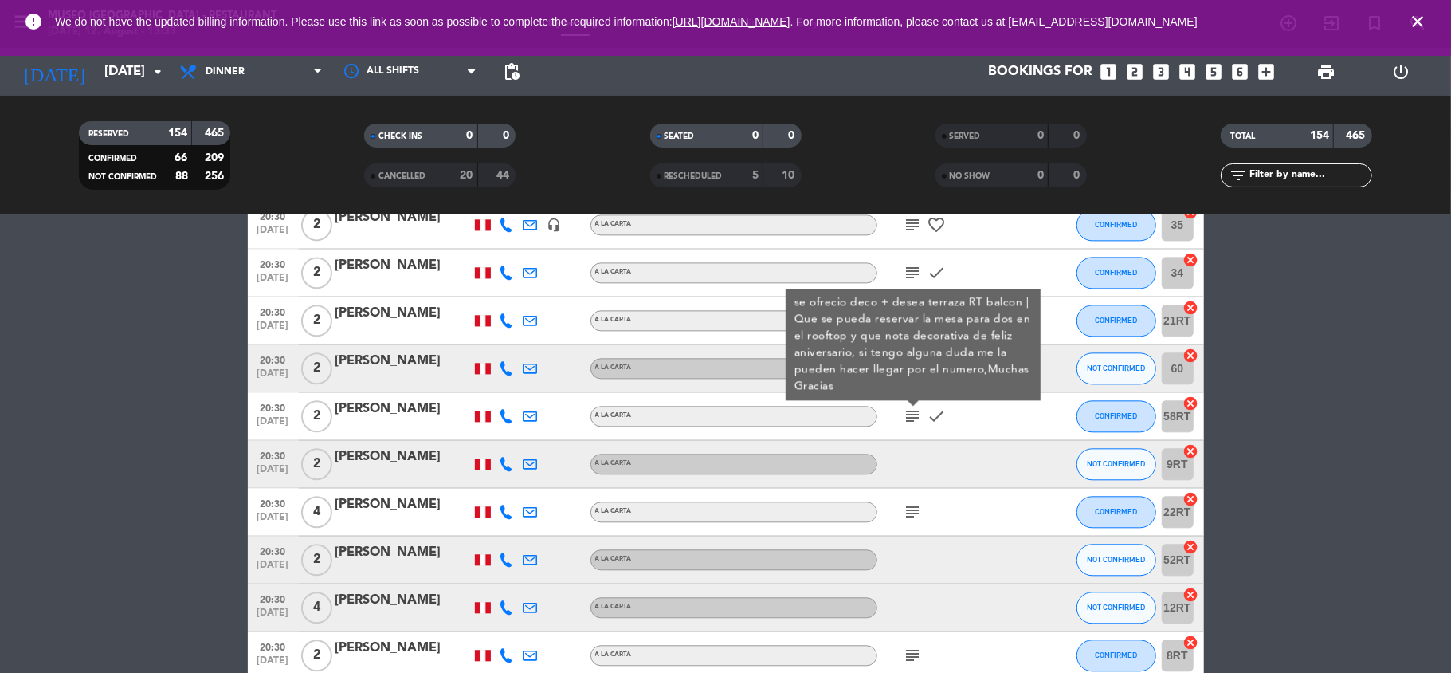
click at [379, 412] on div "[PERSON_NAME]" at bounding box center [403, 409] width 135 height 21
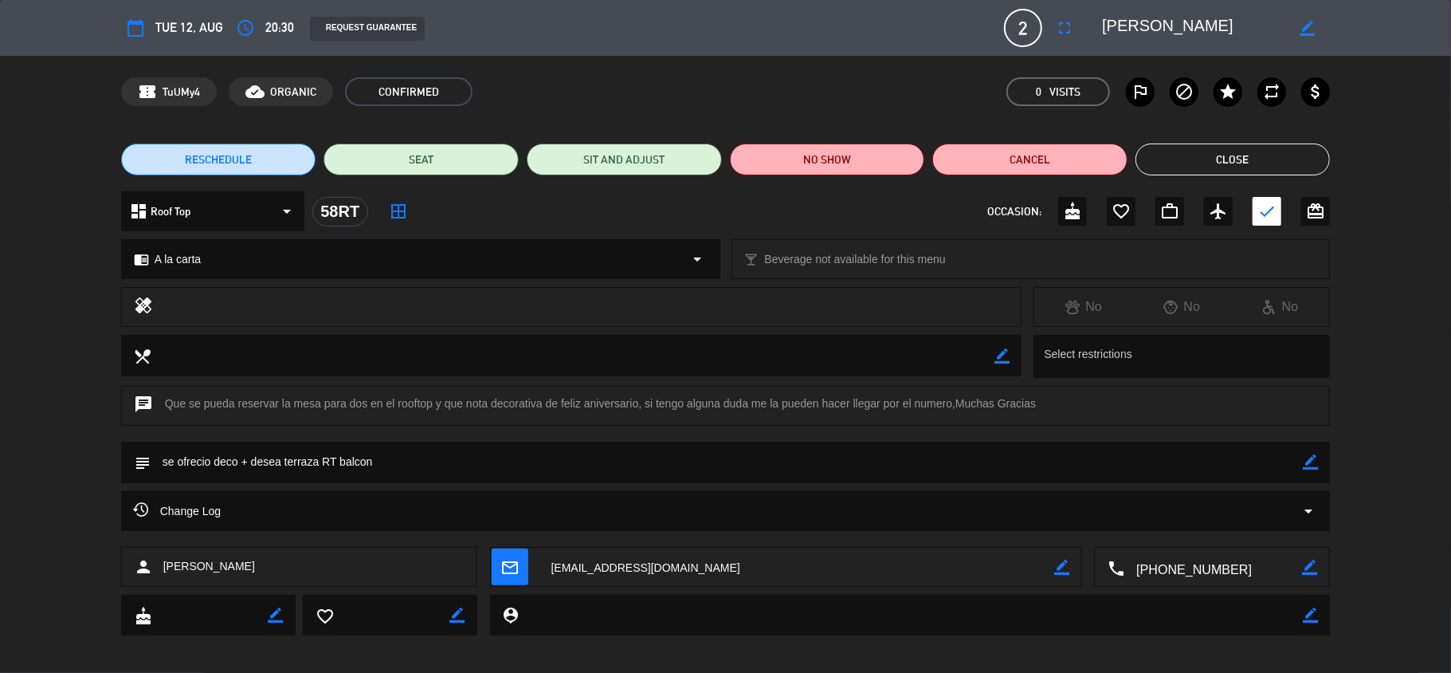
drag, startPoint x: 189, startPoint y: 411, endPoint x: 336, endPoint y: 410, distance: 147.5
click at [336, 410] on div "chat Que se pueda reservar la mesa para dos en el rooftop y que nota decorativa…" at bounding box center [726, 406] width 1210 height 40
drag, startPoint x: 312, startPoint y: 410, endPoint x: 634, endPoint y: 393, distance: 322.4
click at [634, 393] on div "chat Que se pueda reservar la mesa para dos en el rooftop y que nota decorativa…" at bounding box center [726, 406] width 1210 height 40
click at [1138, 27] on textarea at bounding box center [1193, 28] width 183 height 29
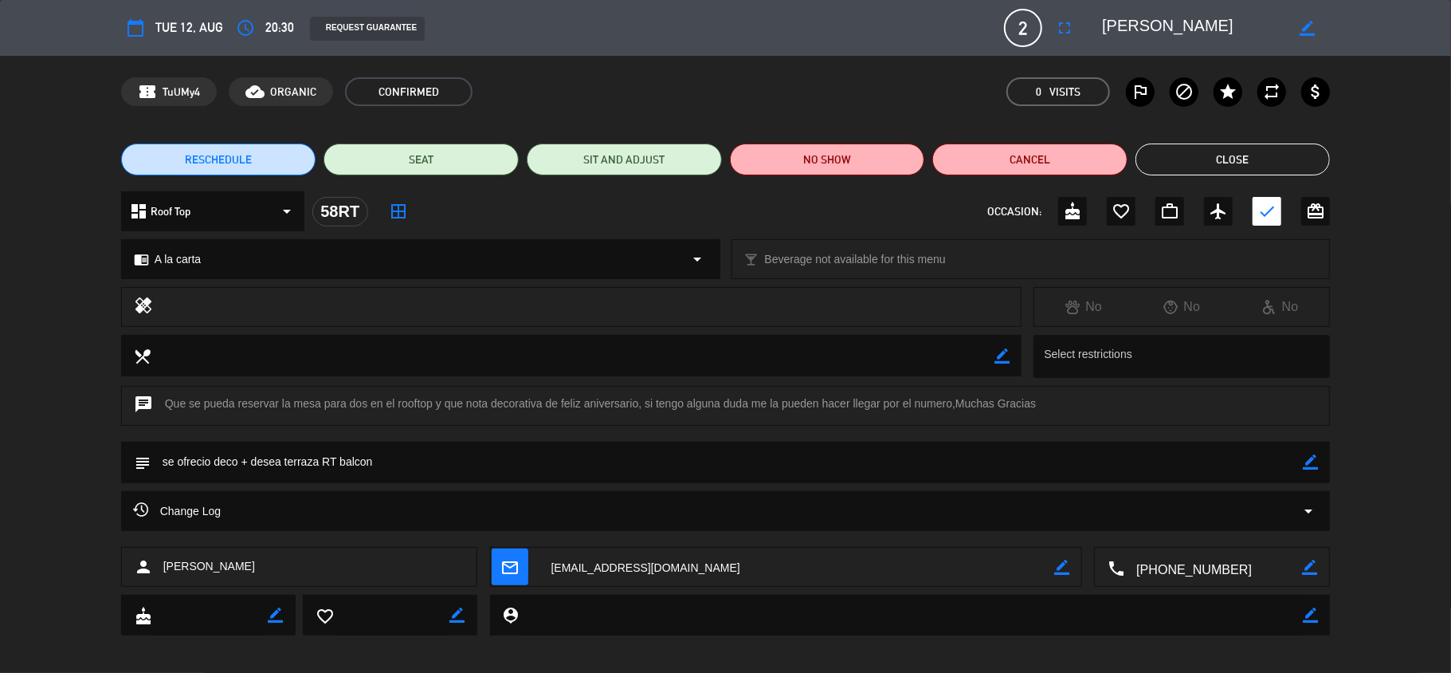
click at [1138, 27] on textarea at bounding box center [1193, 28] width 183 height 29
click at [1203, 145] on button "Close" at bounding box center [1233, 159] width 195 height 32
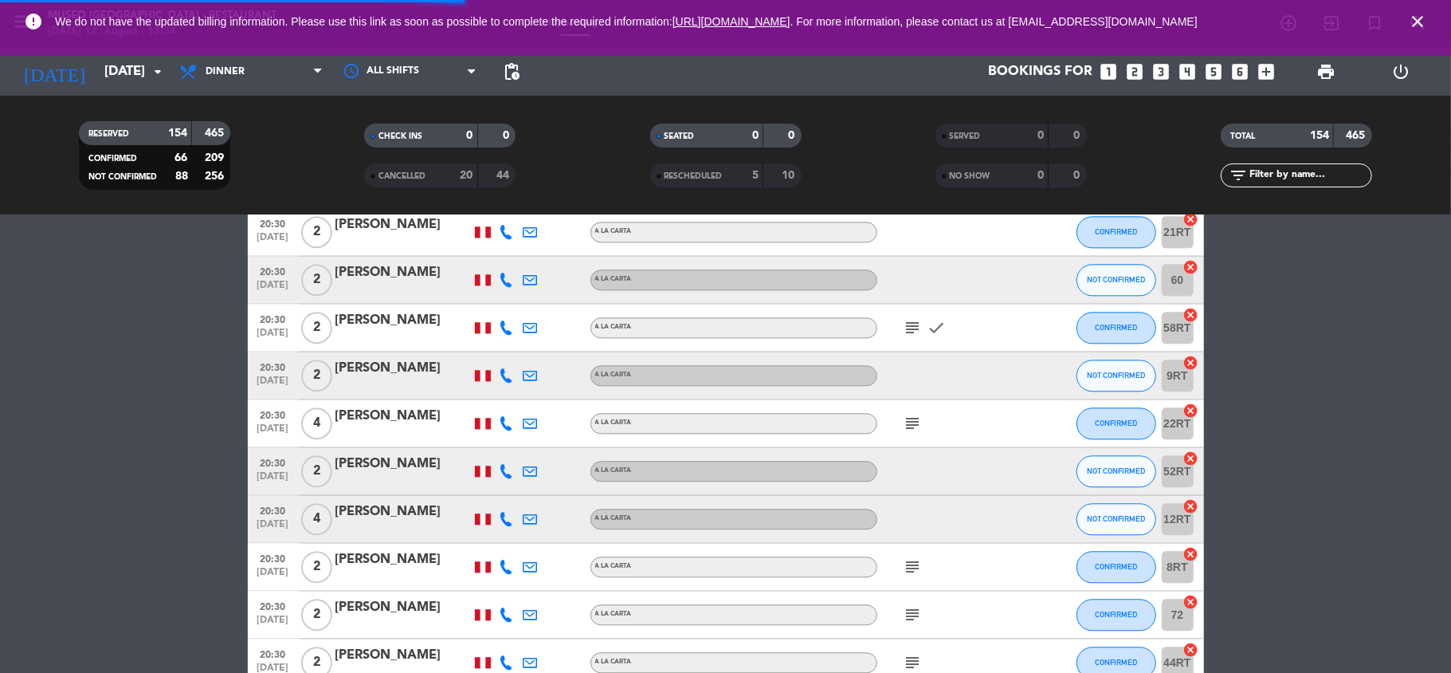
scroll to position [7115, 0]
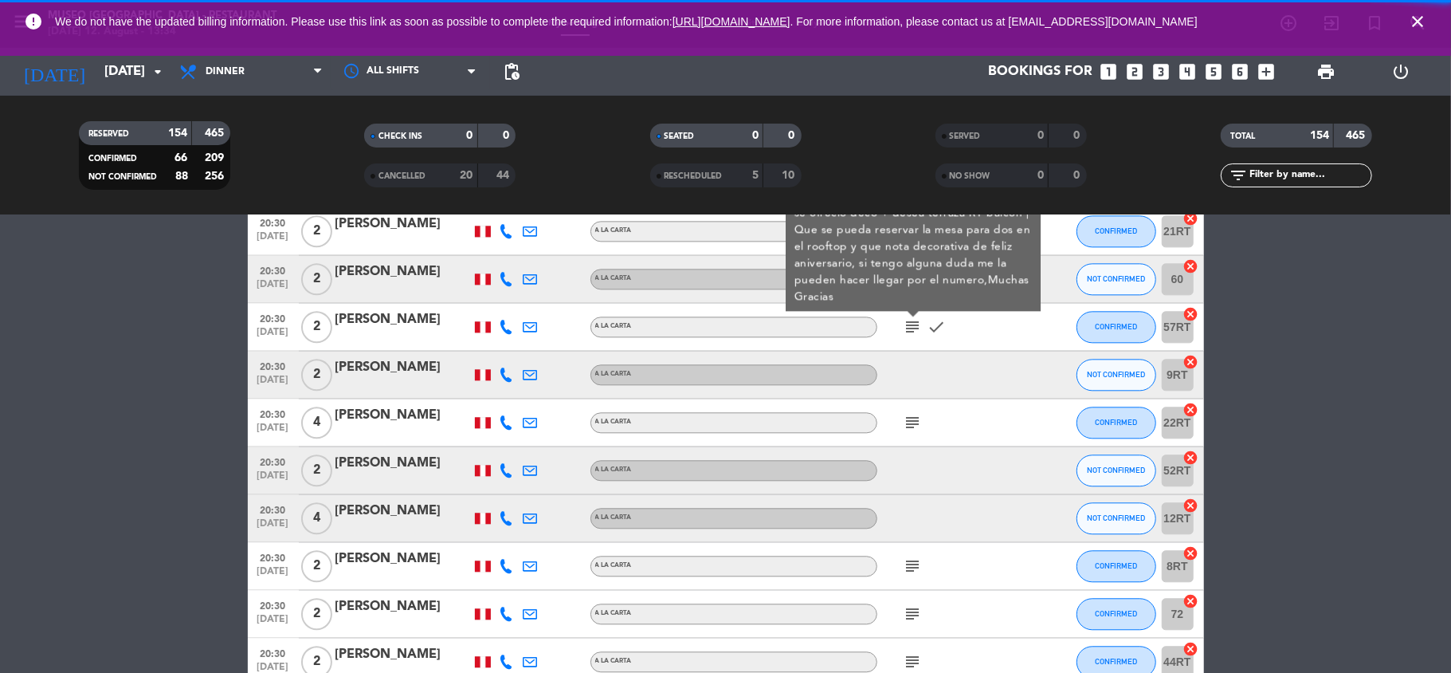
click at [909, 418] on icon "subject" at bounding box center [913, 422] width 19 height 19
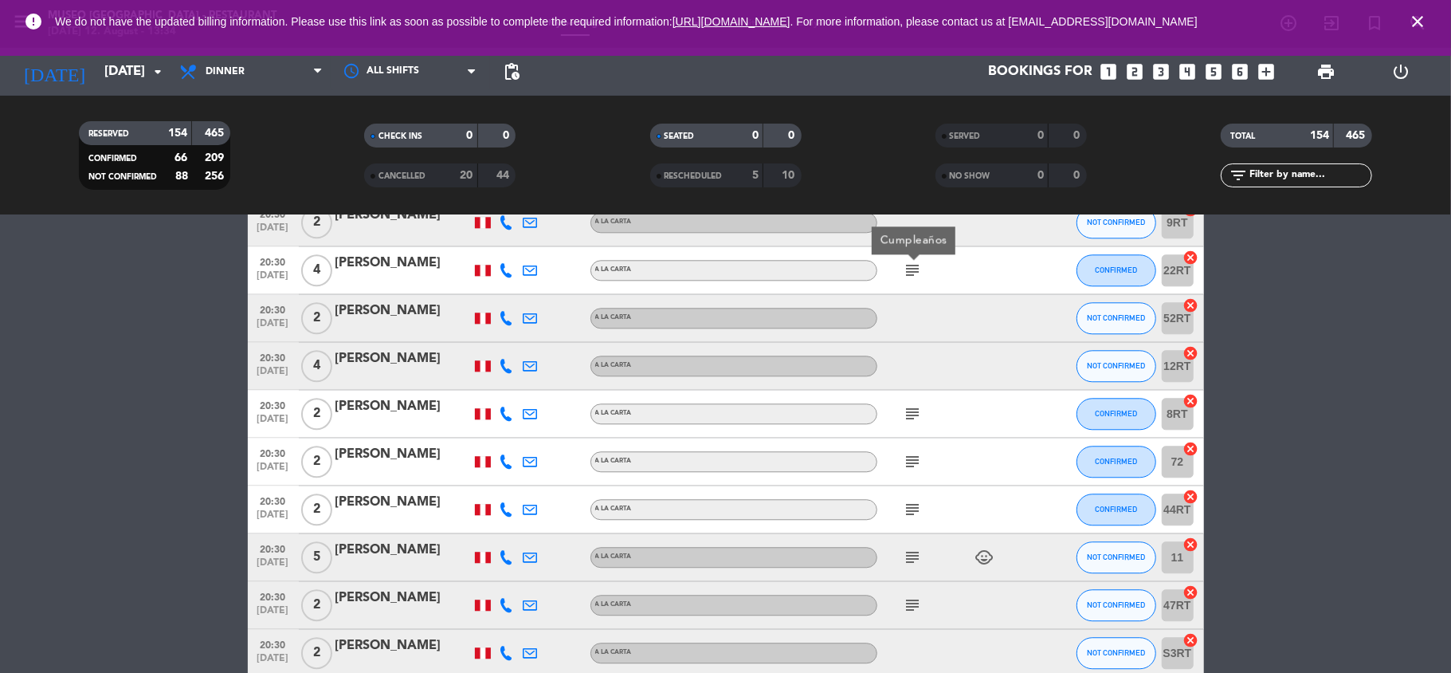
scroll to position [7268, 0]
click at [909, 418] on icon "subject" at bounding box center [913, 412] width 19 height 19
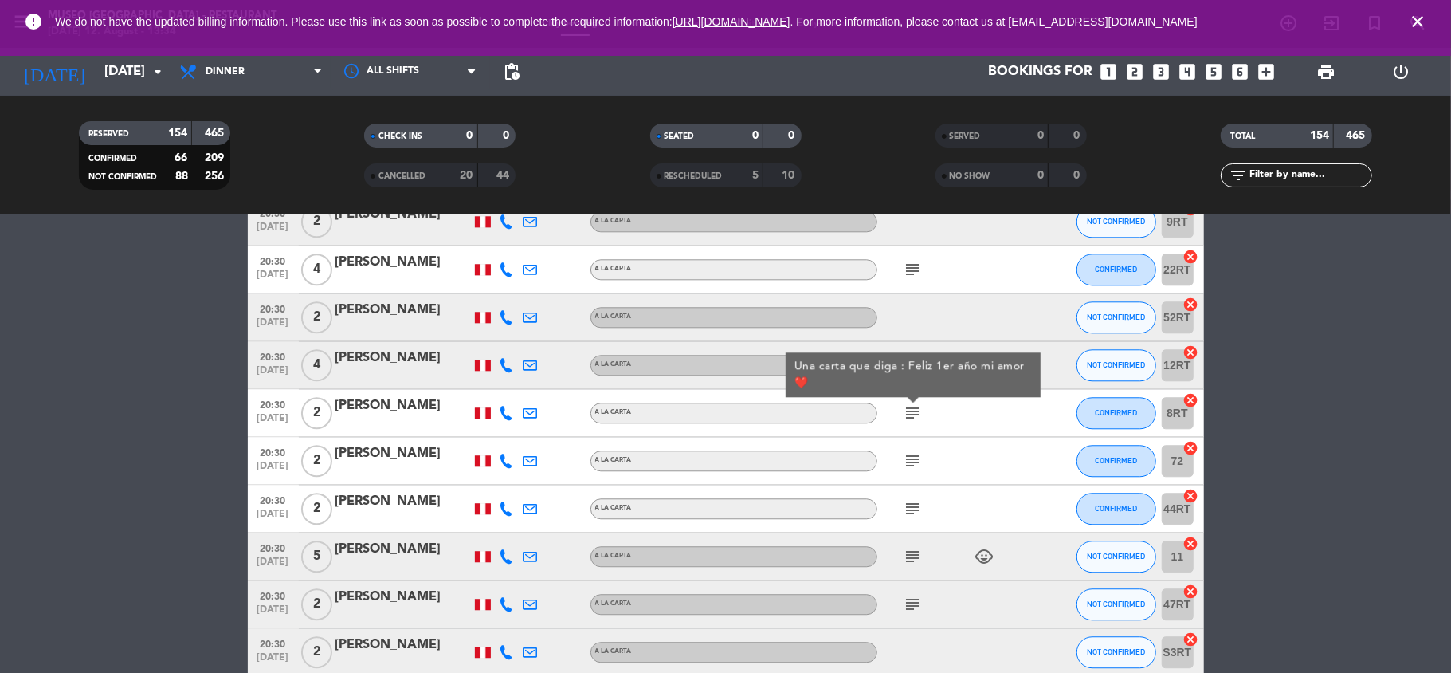
click at [384, 415] on div "[PERSON_NAME]" at bounding box center [403, 405] width 135 height 21
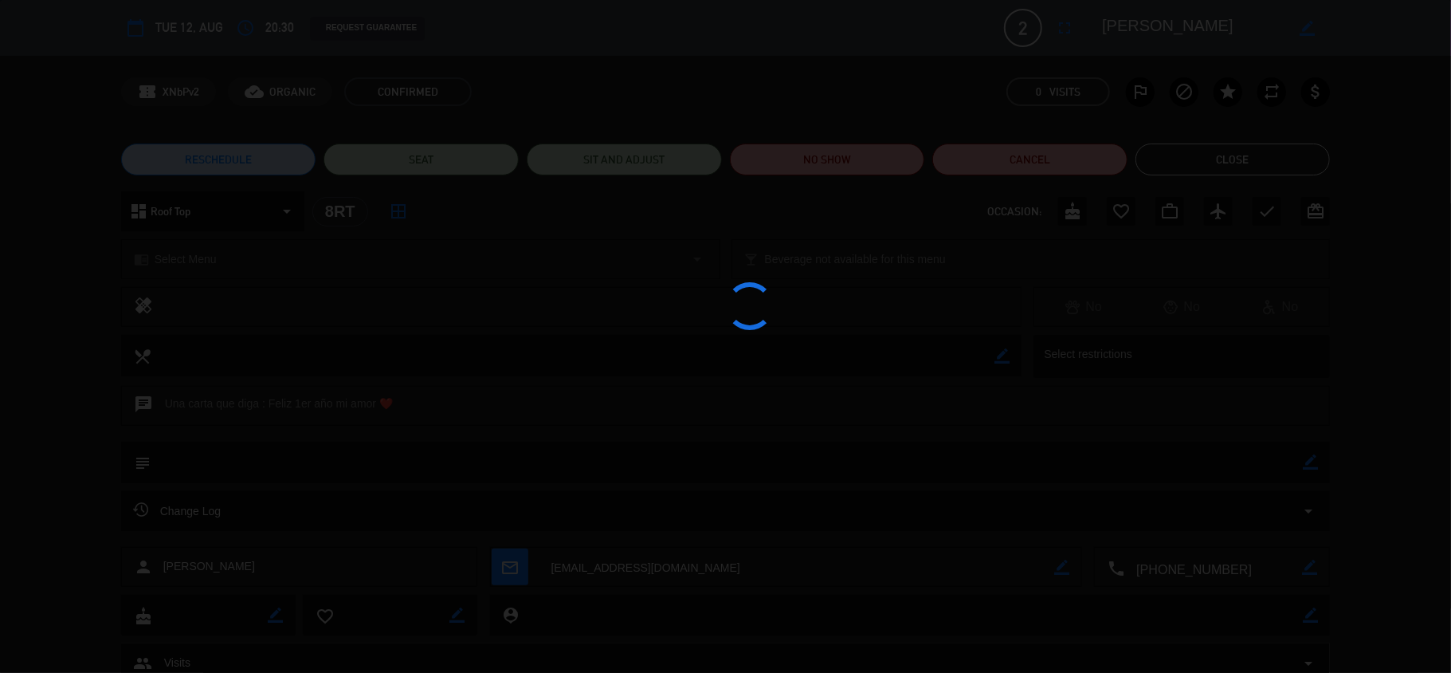
click at [1153, 26] on div at bounding box center [725, 336] width 1451 height 673
click at [1153, 26] on edit-booking-info-modal "calendar_today Tue 12, Aug access_time 20:30 REQUEST GUARANTEE 2 [PERSON_NAME] …" at bounding box center [725, 336] width 1451 height 673
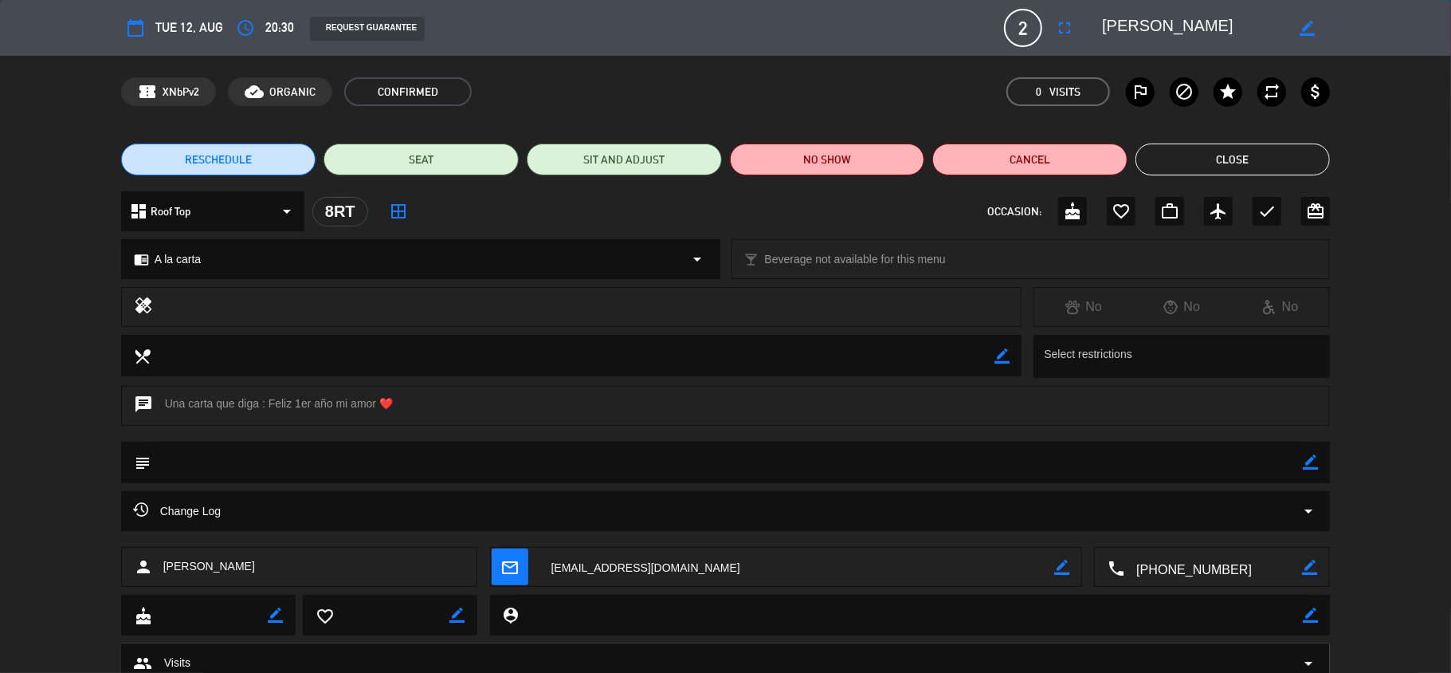
click at [1153, 26] on textarea at bounding box center [1193, 28] width 183 height 29
drag, startPoint x: 266, startPoint y: 394, endPoint x: 392, endPoint y: 399, distance: 126.0
click at [392, 399] on div "chat Una carta que diga : Feliz 1er año mi amor ❤️" at bounding box center [726, 406] width 1210 height 40
click at [258, 403] on div "chat Una carta que diga : Feliz 1er año mi amor ❤️" at bounding box center [726, 406] width 1210 height 40
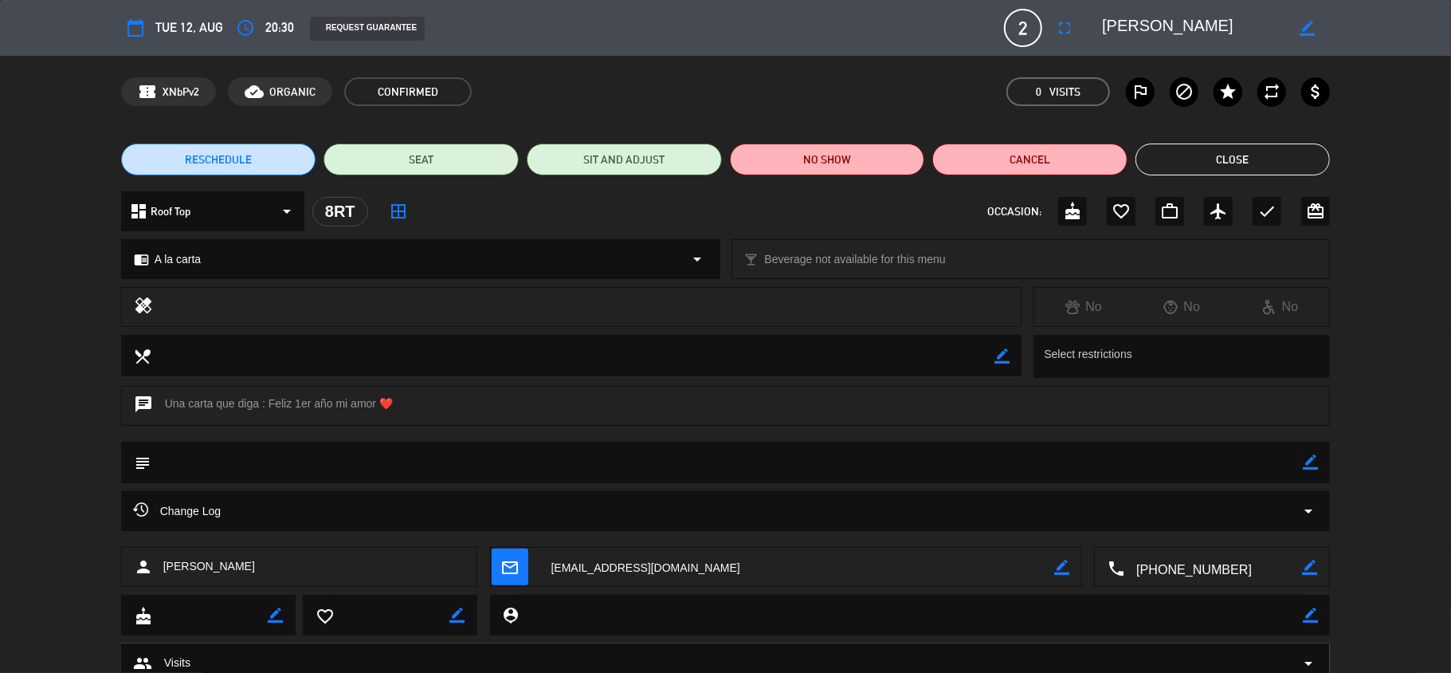
drag, startPoint x: 269, startPoint y: 403, endPoint x: 389, endPoint y: 399, distance: 120.4
click at [389, 399] on div "chat Una carta que diga : Feliz 1er año mi amor ❤️" at bounding box center [726, 406] width 1210 height 40
copy div "Feliz 1er año mi amor ❤️"
click at [1250, 154] on button "Close" at bounding box center [1233, 159] width 195 height 32
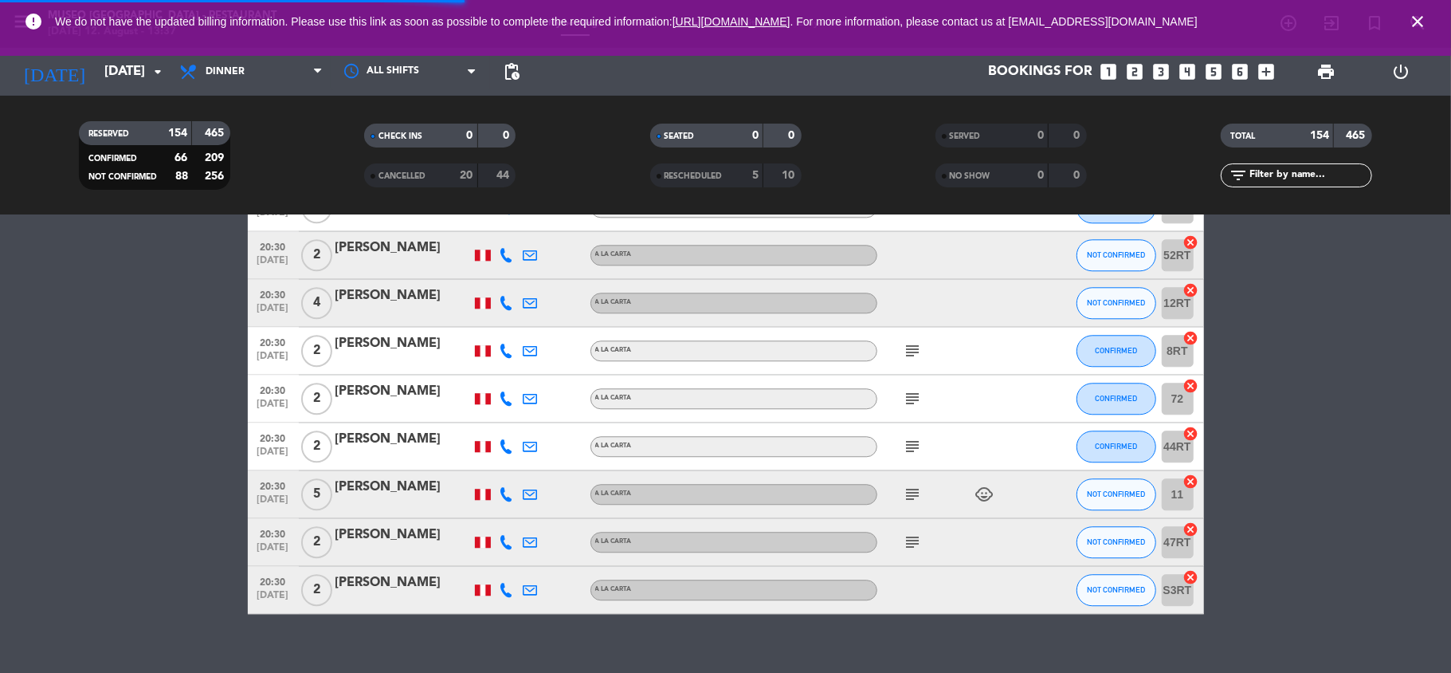
scroll to position [7331, 0]
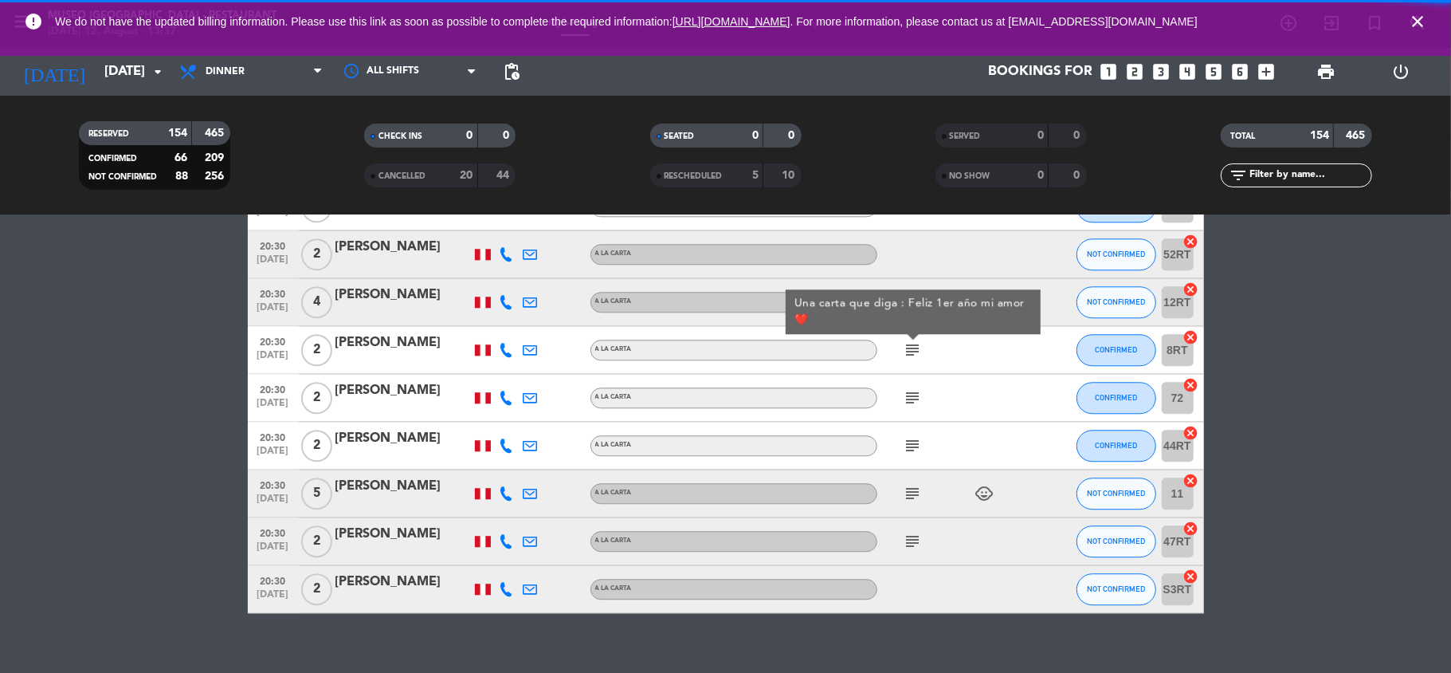
click at [915, 399] on icon "subject" at bounding box center [913, 397] width 19 height 19
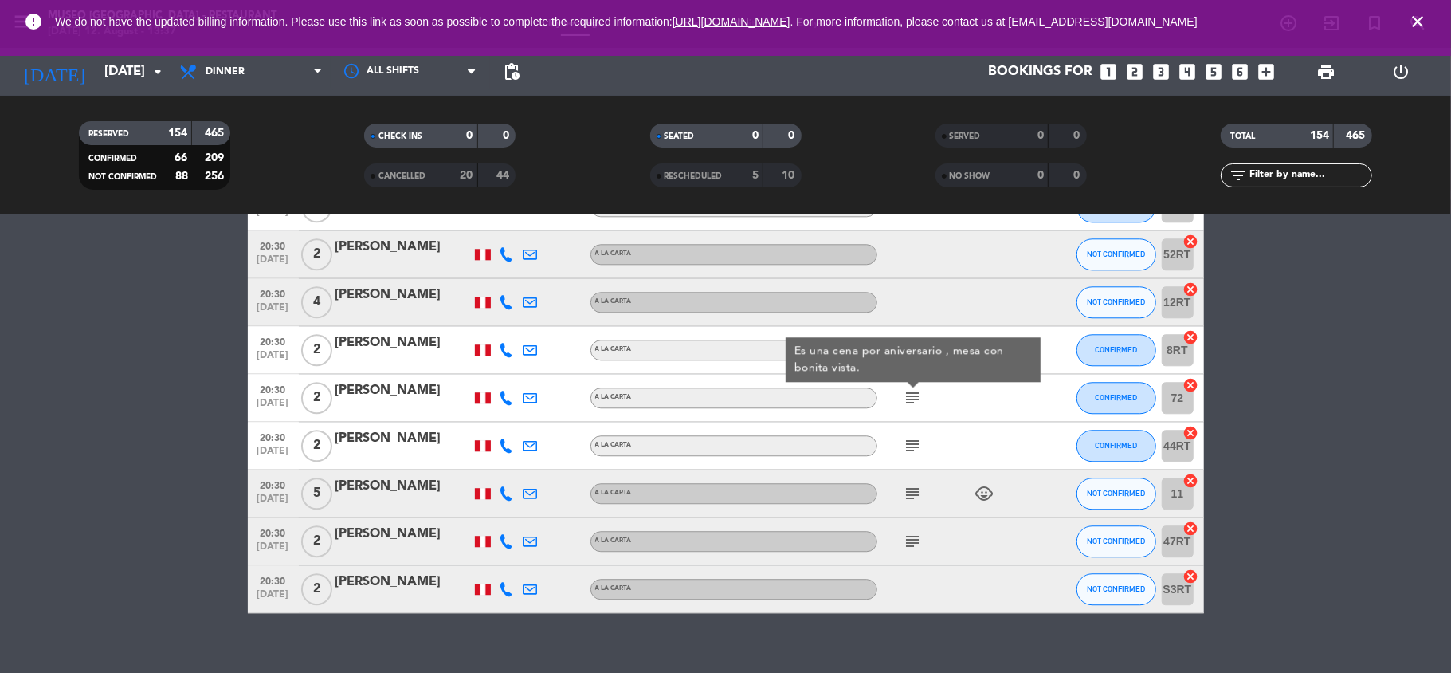
click at [912, 445] on icon "subject" at bounding box center [913, 445] width 19 height 19
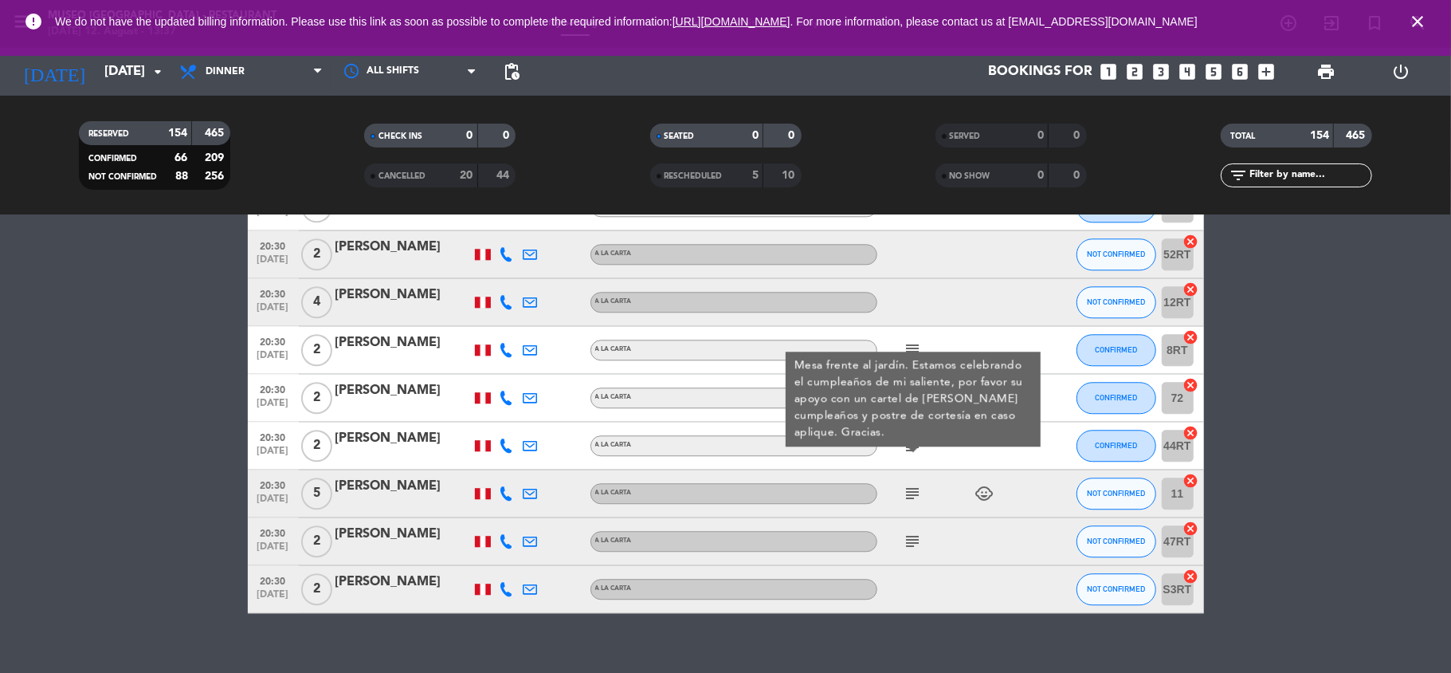
click at [912, 445] on icon "subject" at bounding box center [913, 445] width 19 height 19
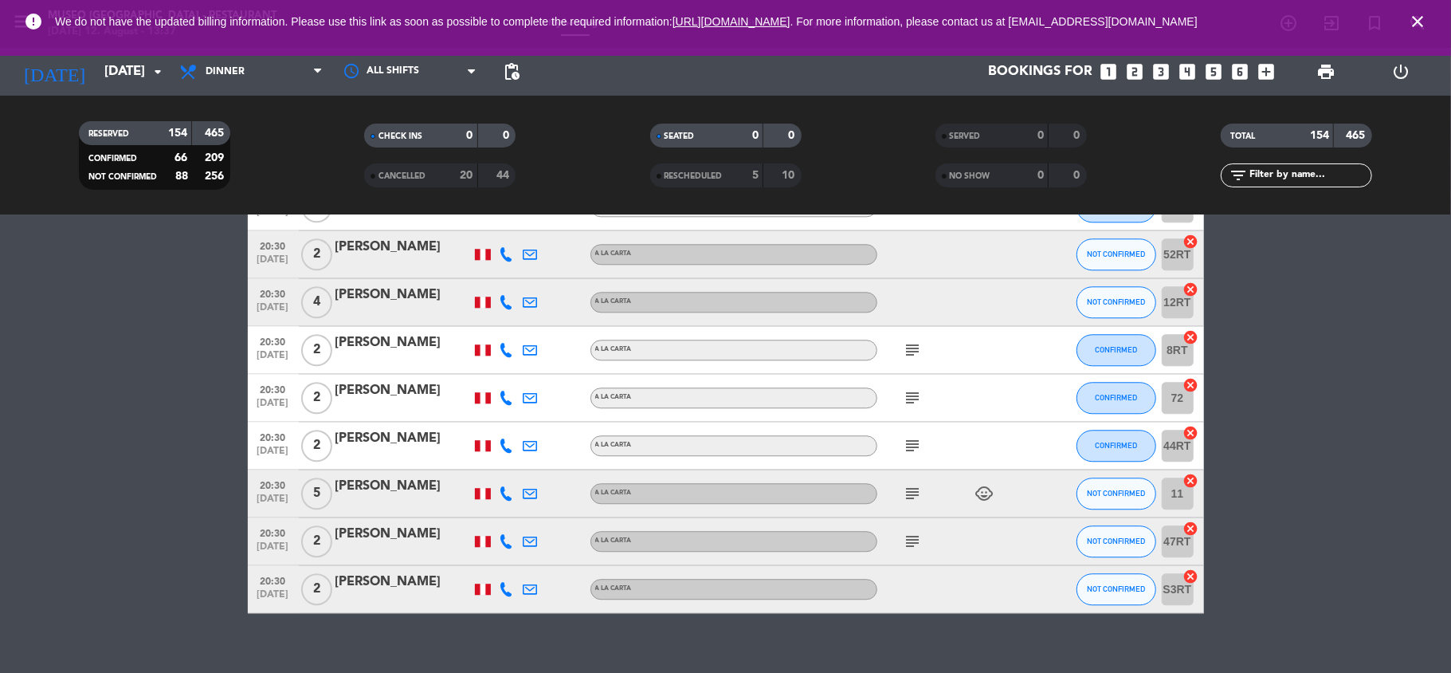
click at [912, 445] on icon "subject" at bounding box center [913, 445] width 19 height 19
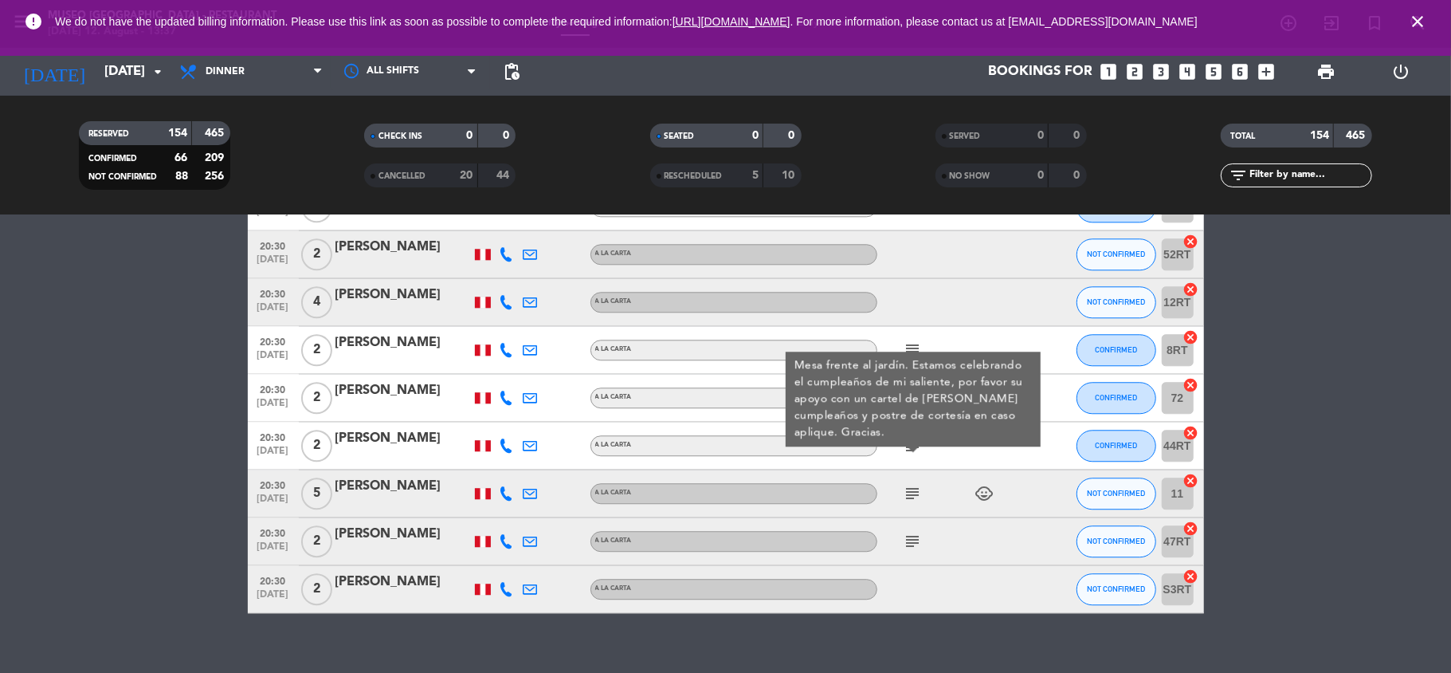
click at [912, 504] on div "subject child_care" at bounding box center [949, 492] width 143 height 47
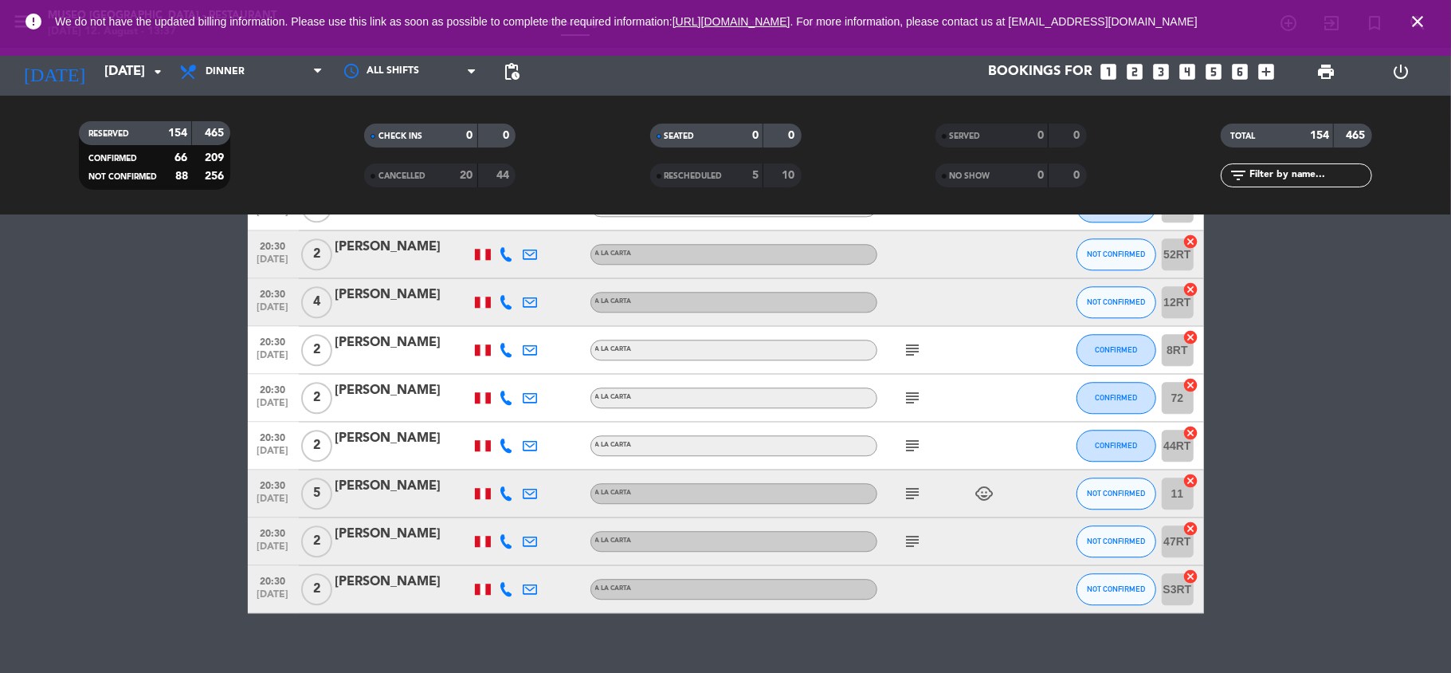
click at [912, 494] on icon "subject" at bounding box center [913, 493] width 19 height 19
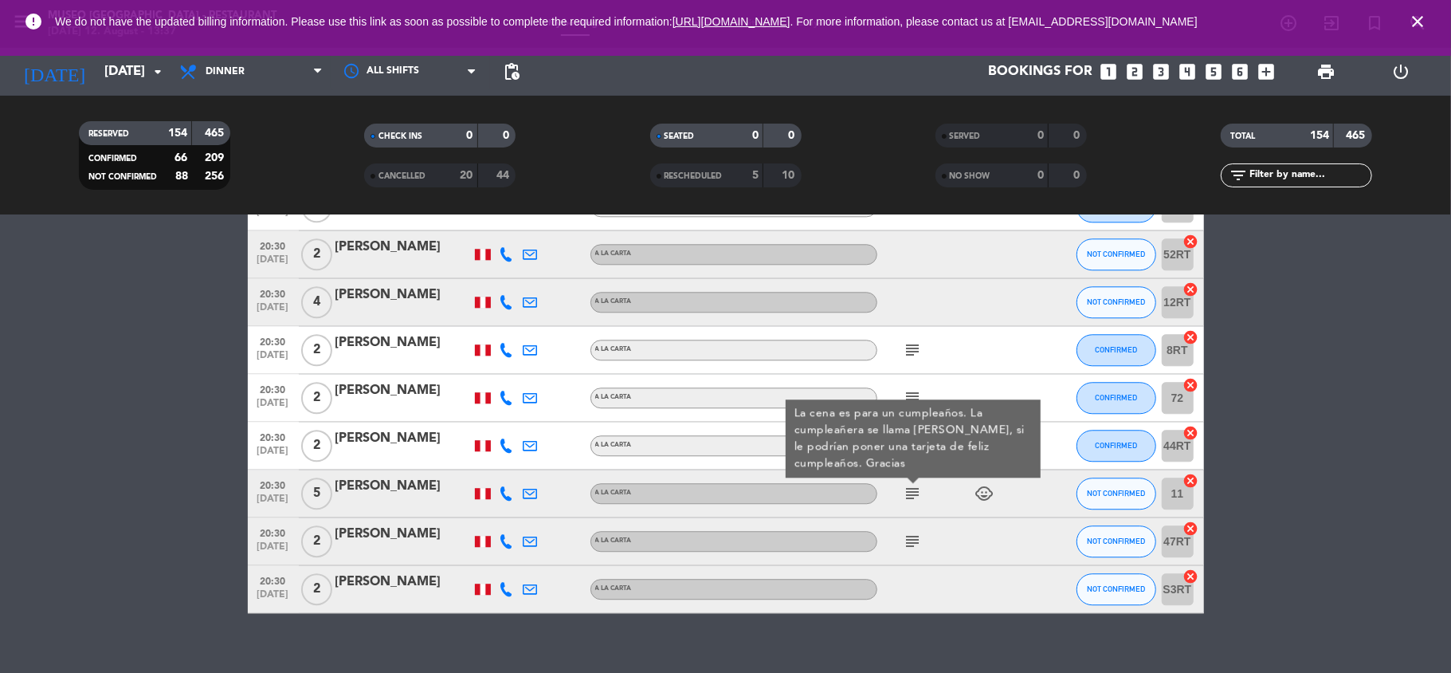
click at [913, 539] on icon "subject" at bounding box center [913, 541] width 19 height 19
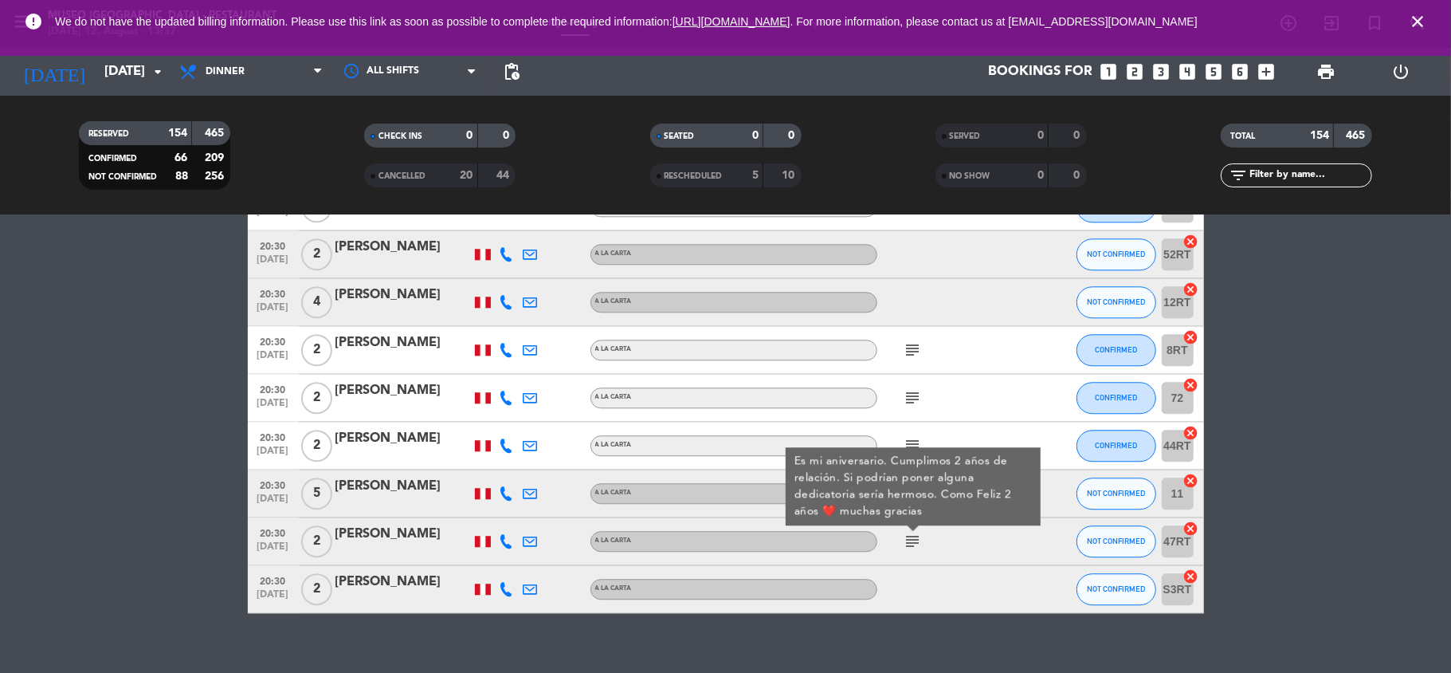
click at [361, 536] on div "[PERSON_NAME]" at bounding box center [403, 534] width 135 height 21
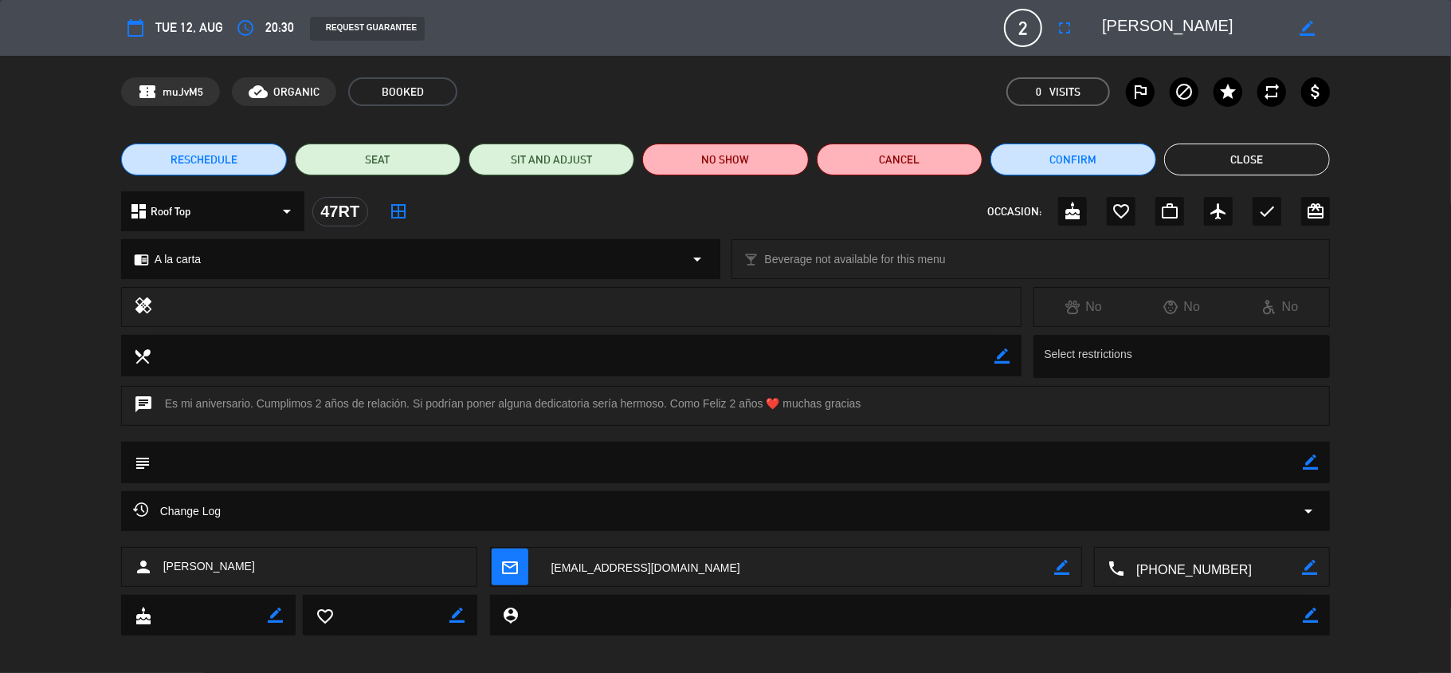
click at [1302, 465] on textarea at bounding box center [727, 462] width 1153 height 41
click at [1304, 465] on icon "border_color" at bounding box center [1310, 461] width 15 height 15
click at [1280, 465] on textarea at bounding box center [727, 462] width 1153 height 41
drag, startPoint x: 700, startPoint y: 399, endPoint x: 786, endPoint y: 399, distance: 86.1
click at [786, 399] on div "chat Es mi aniversario. Cumplimos 2 años de relación. Si podrían poner alguna d…" at bounding box center [726, 406] width 1210 height 40
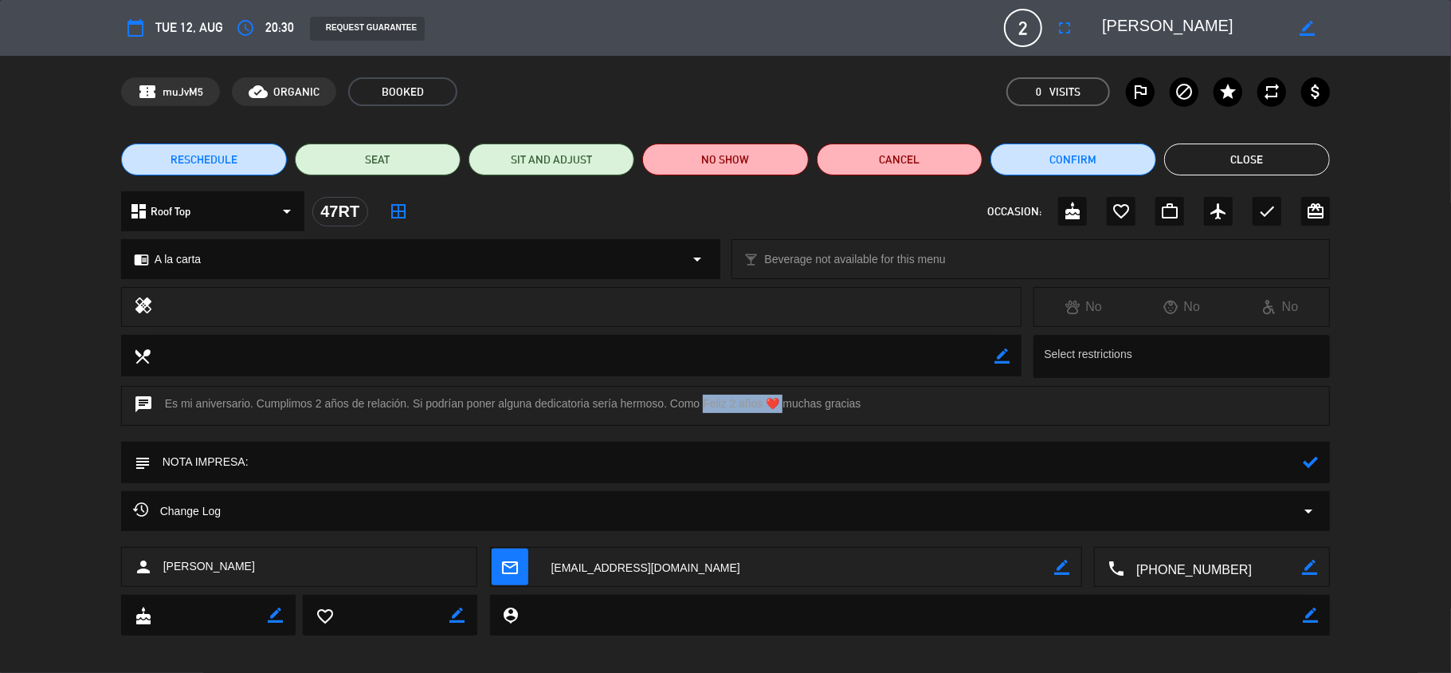
copy div "Feliz 2 años ❤️"
click at [689, 469] on textarea at bounding box center [727, 462] width 1153 height 41
paste textarea "Feliz 2 años ❤️"
click at [1303, 461] on icon at bounding box center [1310, 461] width 15 height 15
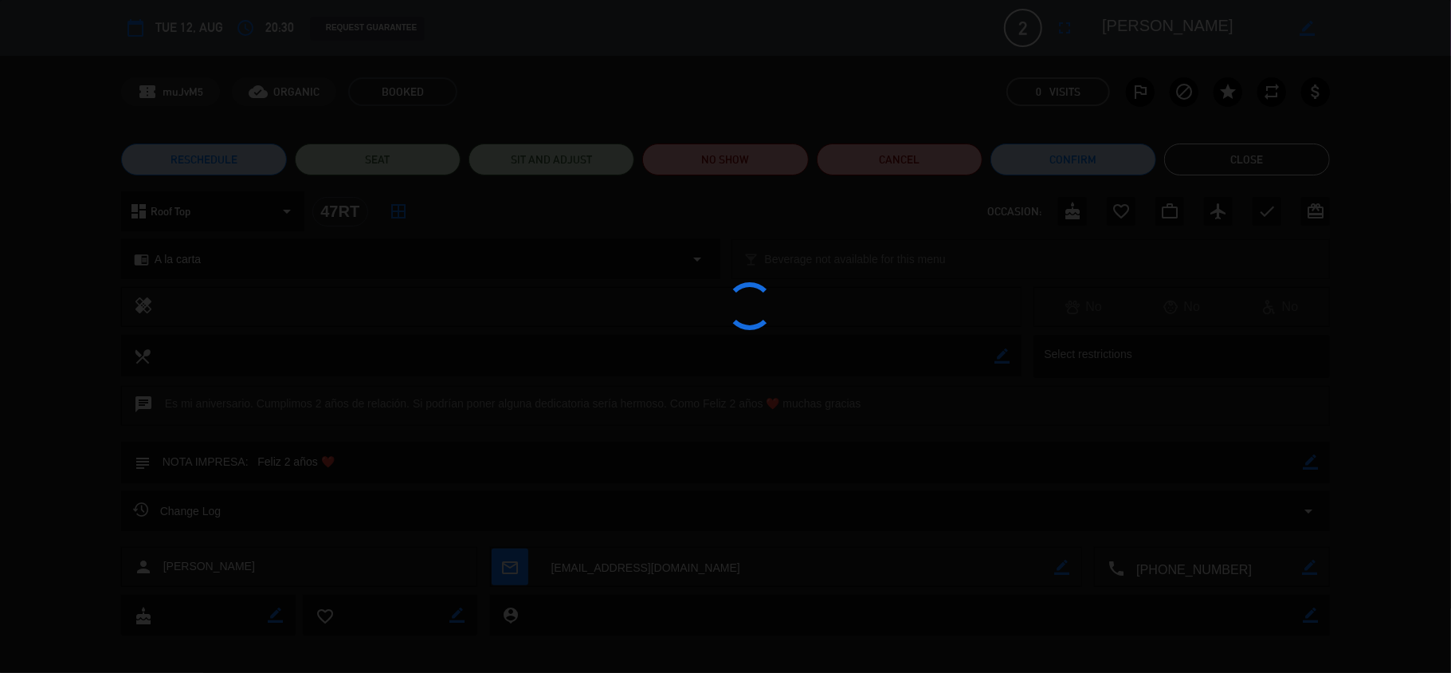
type textarea "NOTA IMPRESA: Feliz 2 años ❤️"
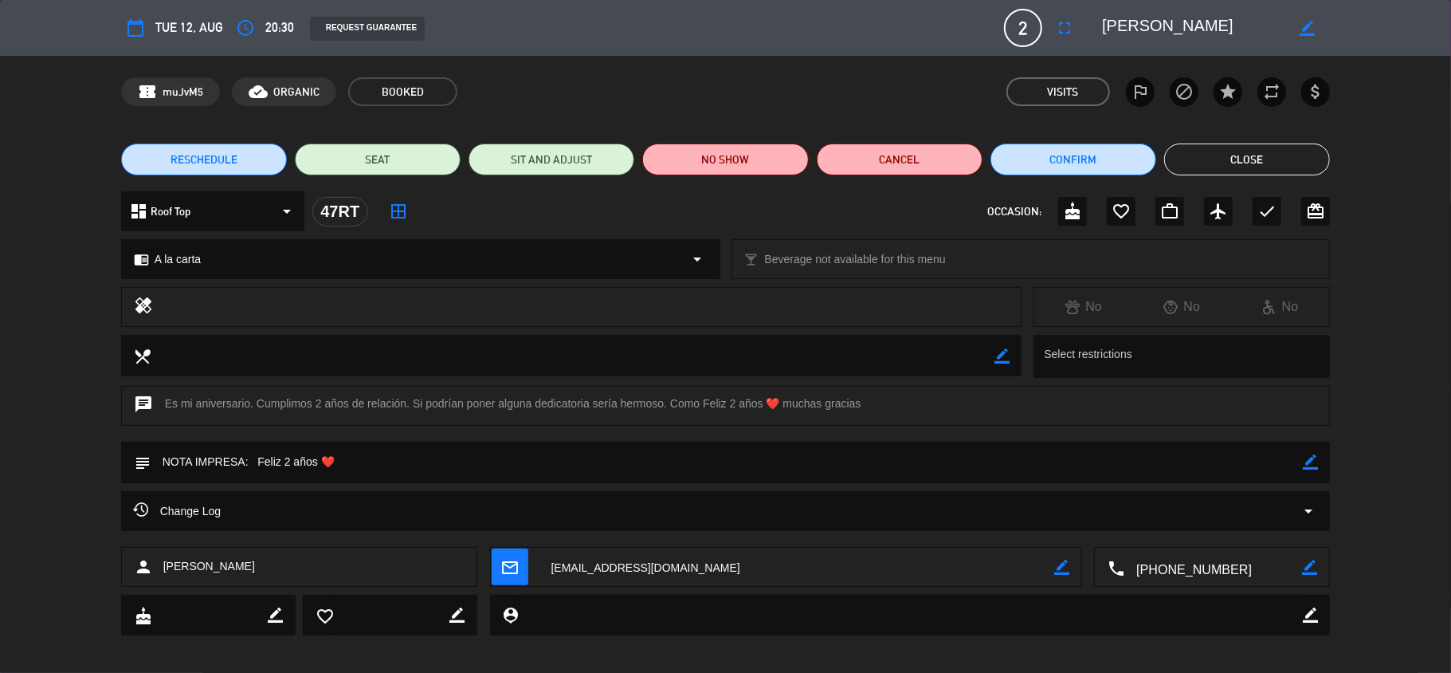
click at [1110, 30] on textarea at bounding box center [1193, 28] width 183 height 29
drag, startPoint x: 257, startPoint y: 461, endPoint x: 460, endPoint y: 481, distance: 204.3
click at [460, 481] on textarea at bounding box center [727, 462] width 1153 height 41
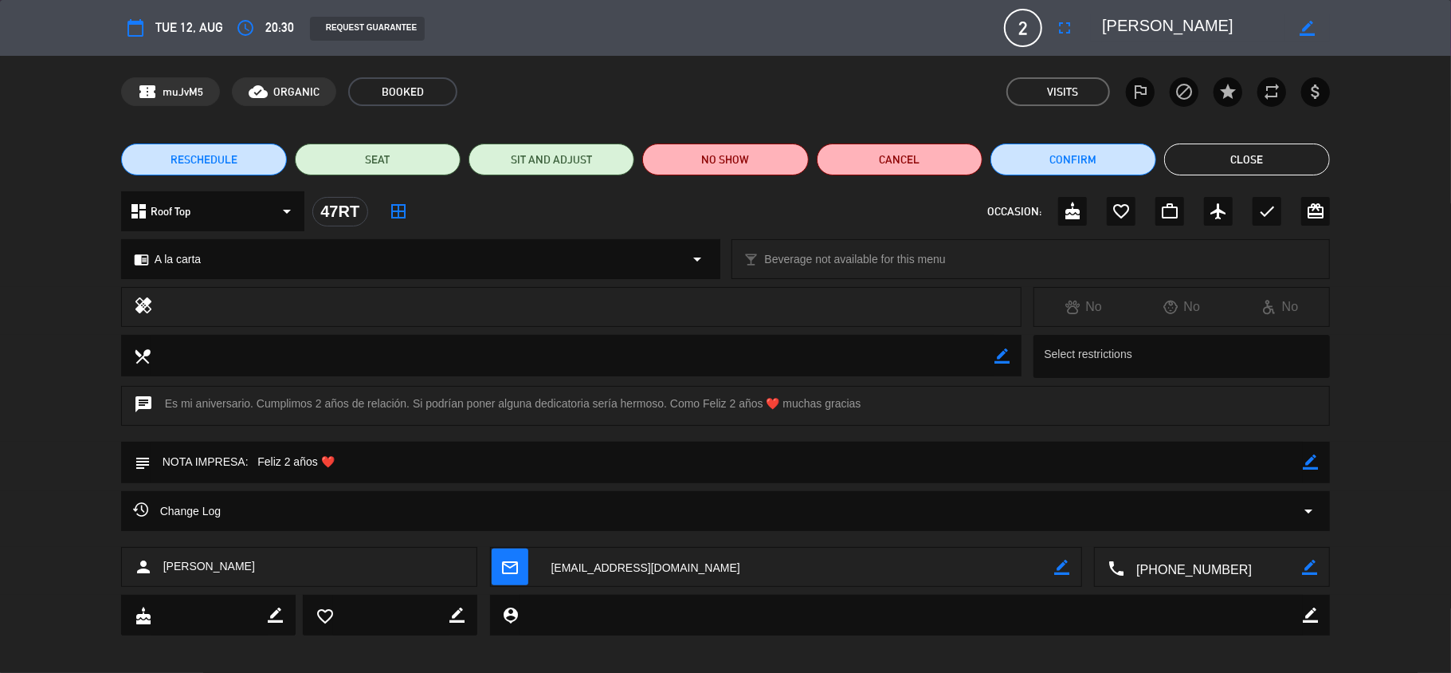
click at [1275, 157] on button "Close" at bounding box center [1247, 159] width 166 height 32
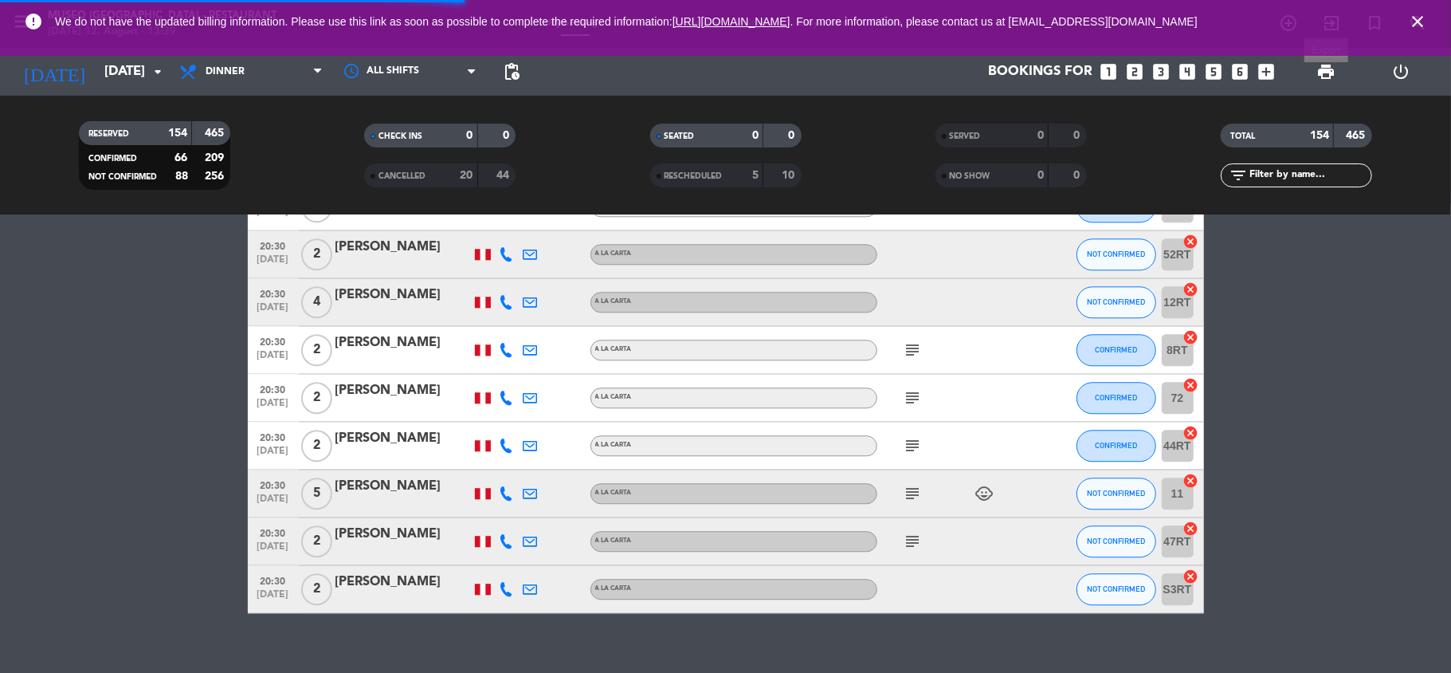
click at [1320, 69] on span "print" at bounding box center [1326, 71] width 19 height 19
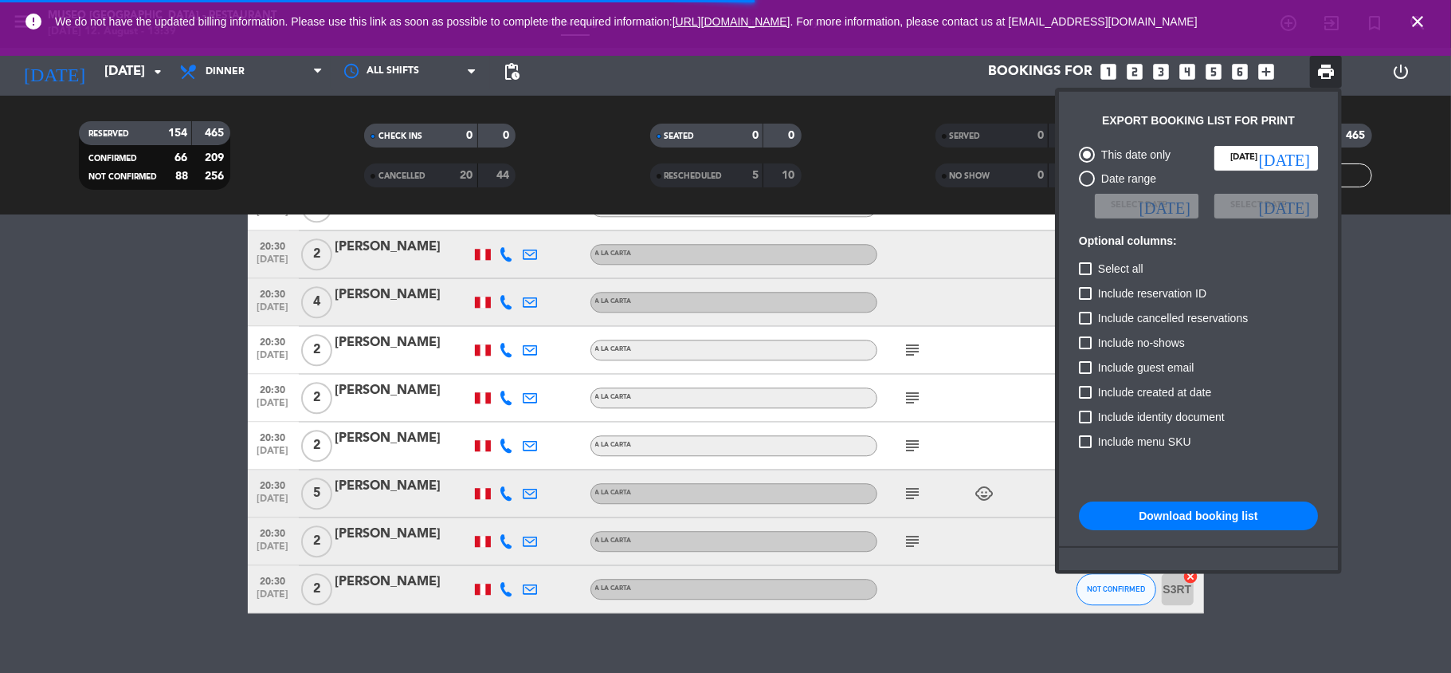
click at [1184, 520] on button "Download booking list" at bounding box center [1198, 515] width 239 height 29
click at [172, 355] on div at bounding box center [725, 336] width 1451 height 673
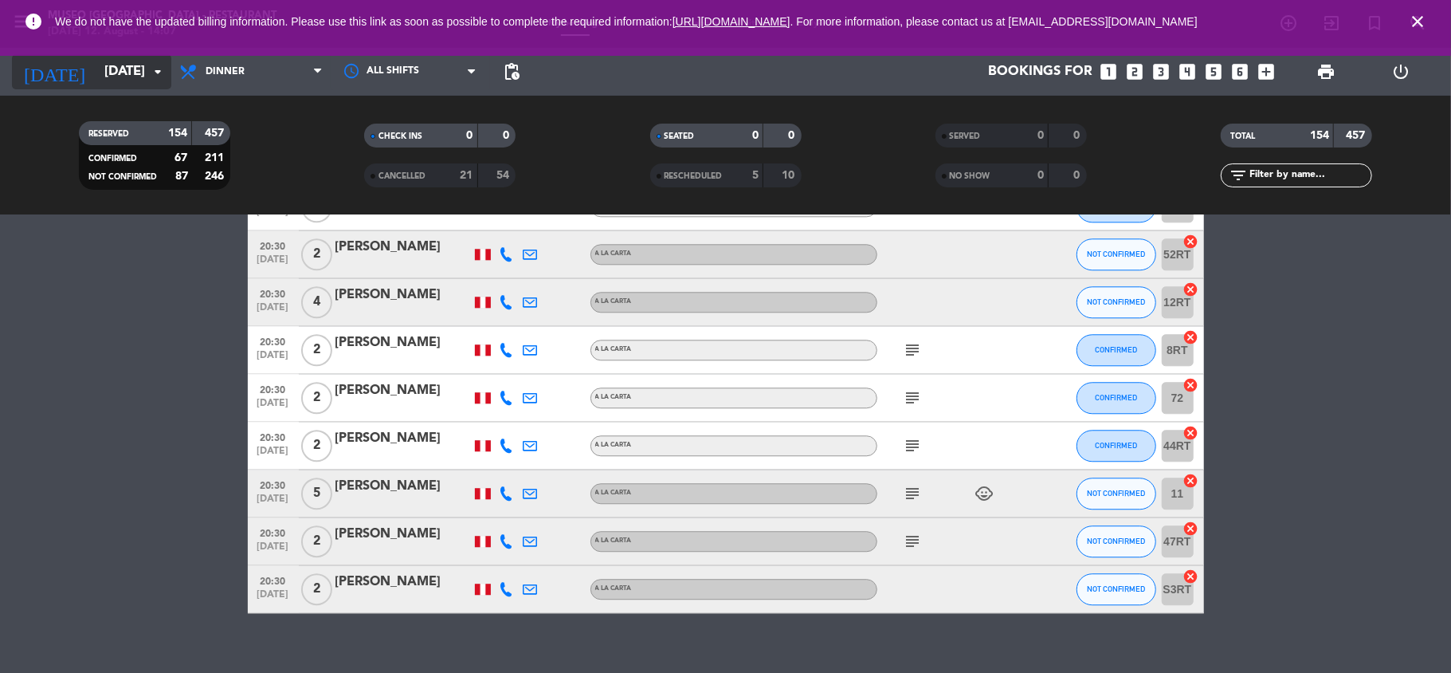
click at [132, 84] on input "[DATE]" at bounding box center [182, 72] width 172 height 31
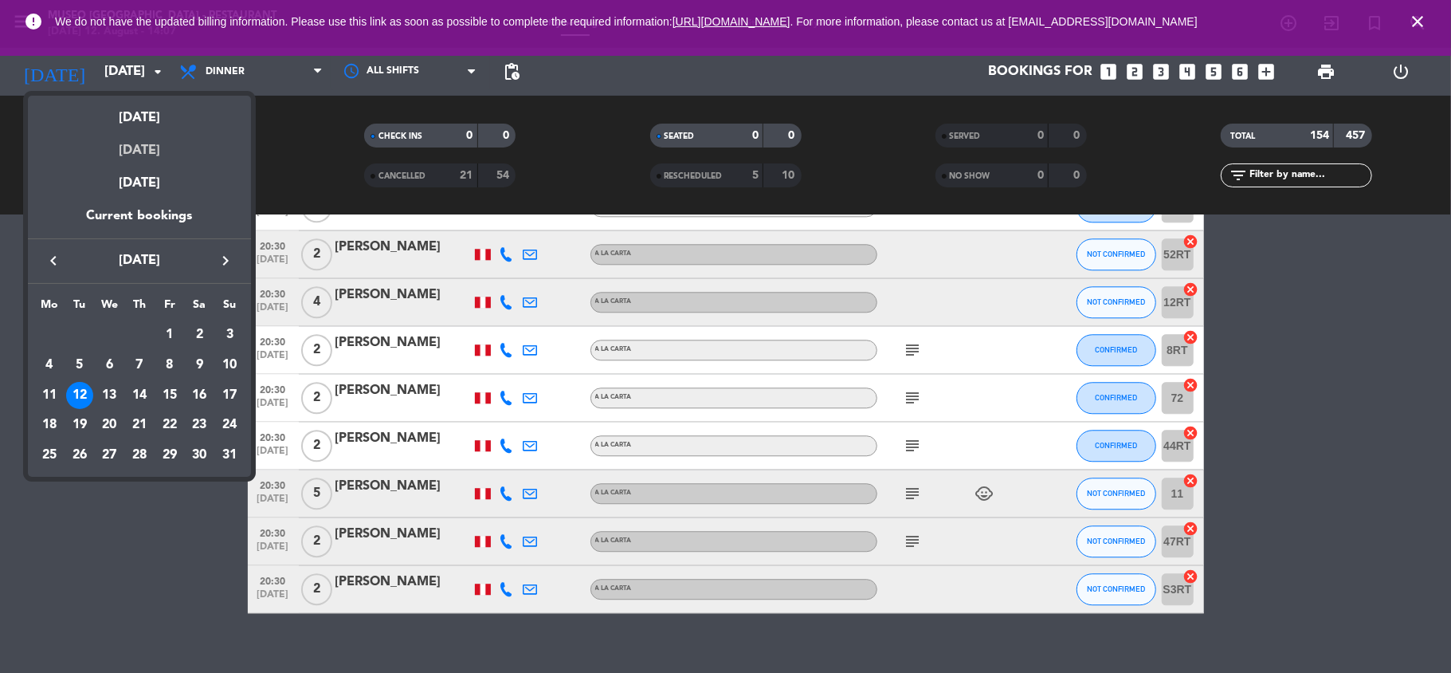
click at [148, 155] on div "[DATE]" at bounding box center [139, 144] width 223 height 33
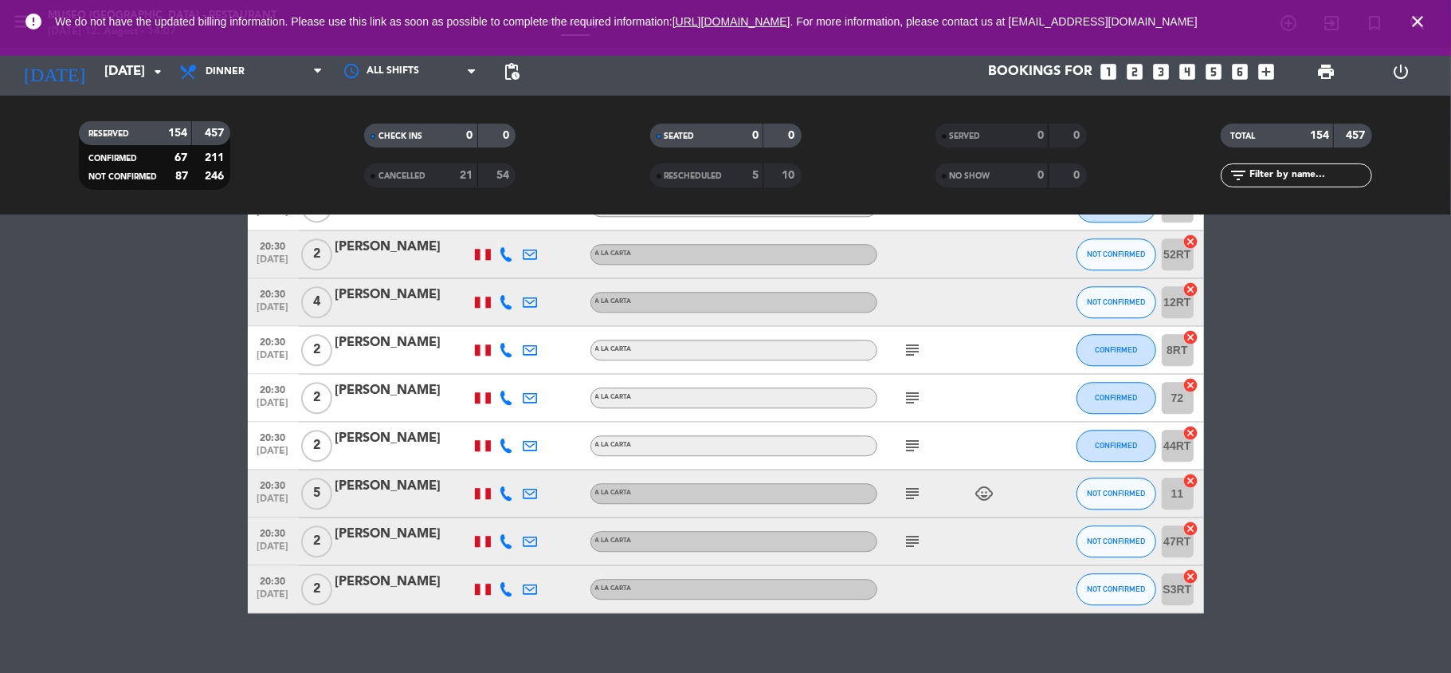
type input "[DATE]"
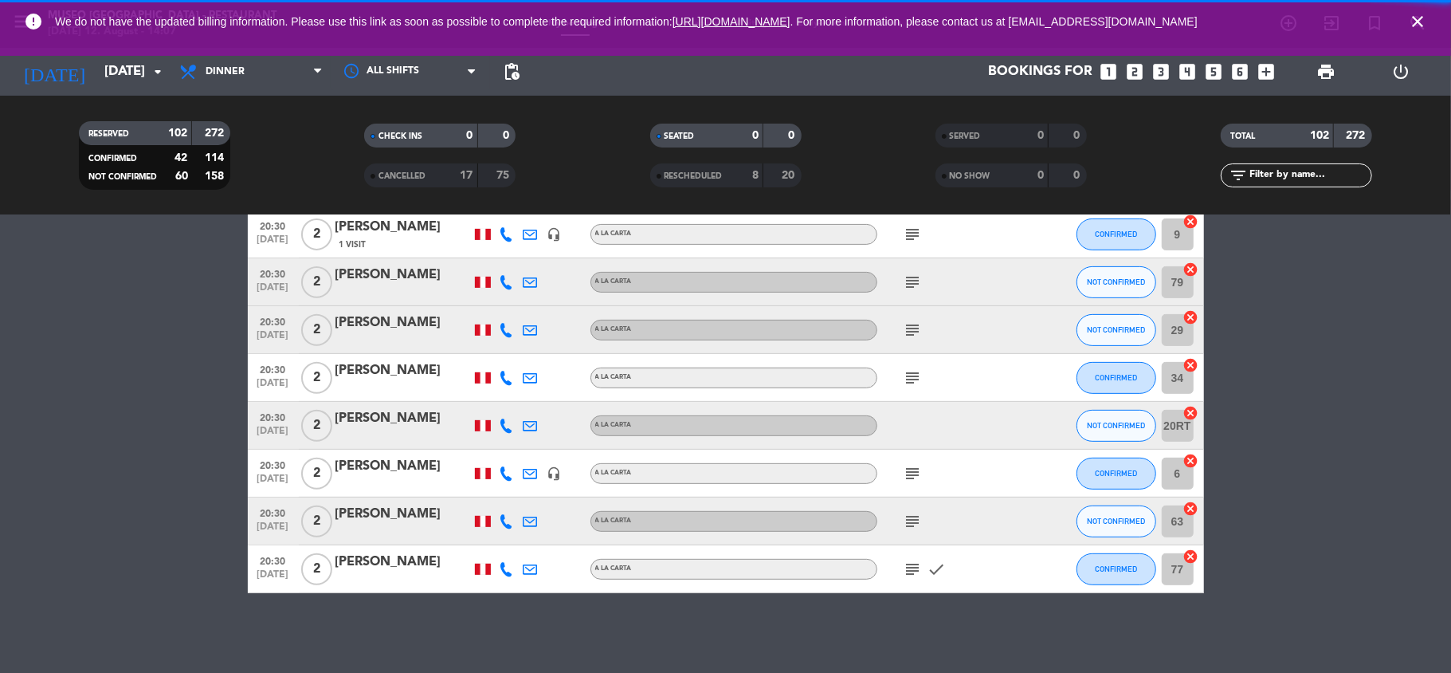
scroll to position [4818, 0]
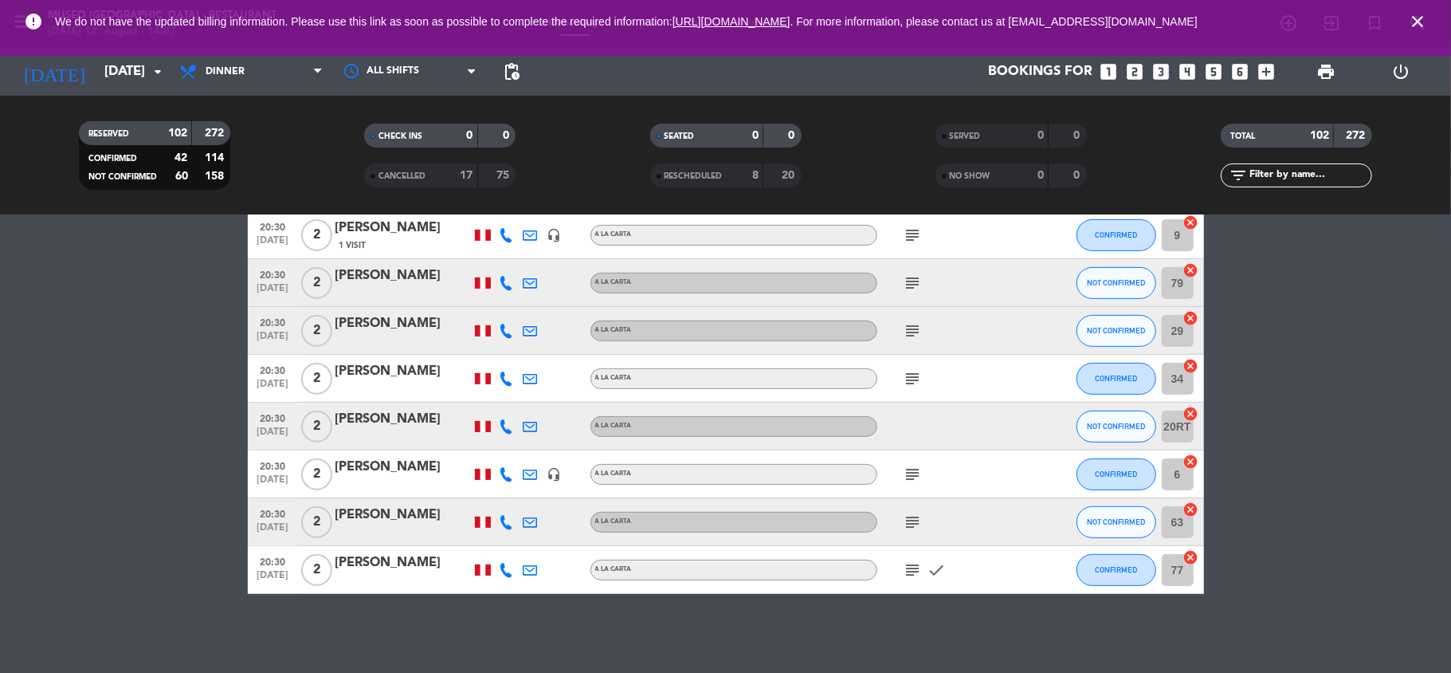
click at [134, 37] on span "We do not have the updated billing information. Please use this link as soon as…" at bounding box center [725, 22] width 1341 height 34
click at [128, 71] on input "[DATE]" at bounding box center [182, 72] width 172 height 31
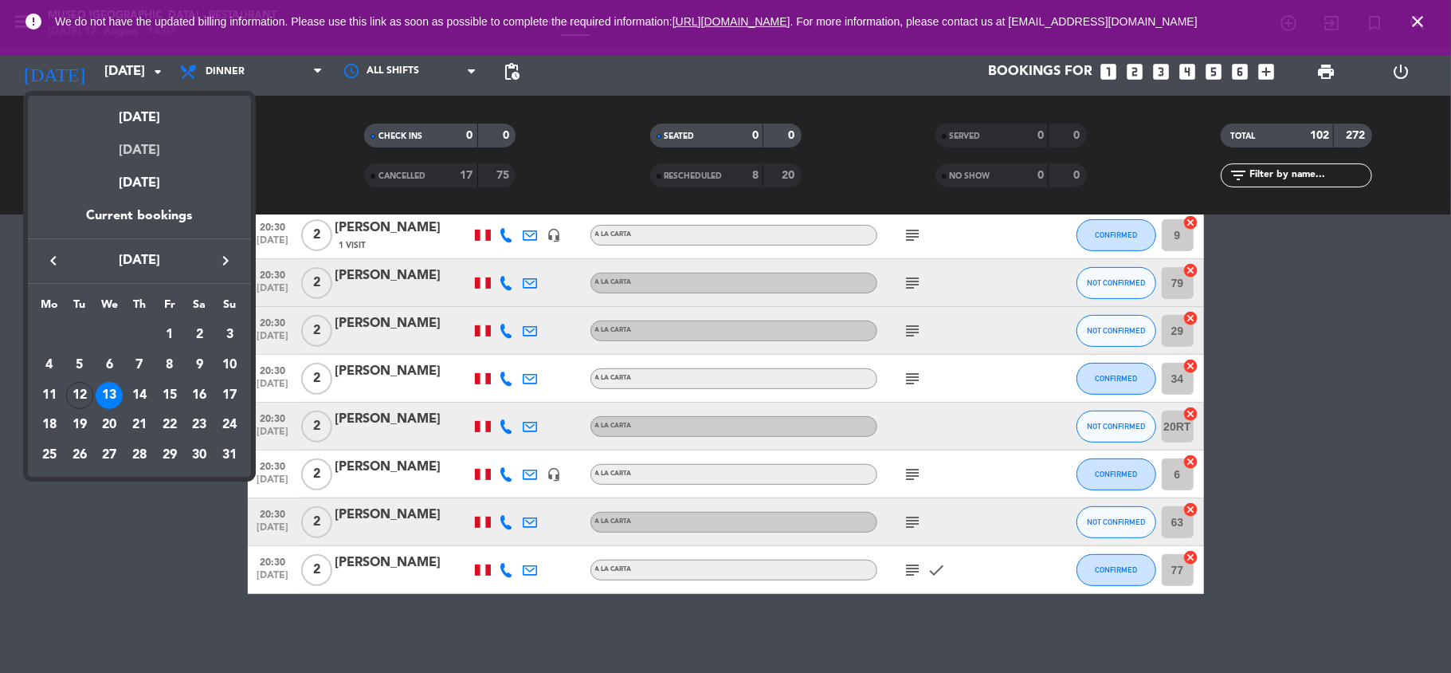
click at [158, 147] on div "[DATE]" at bounding box center [139, 144] width 223 height 33
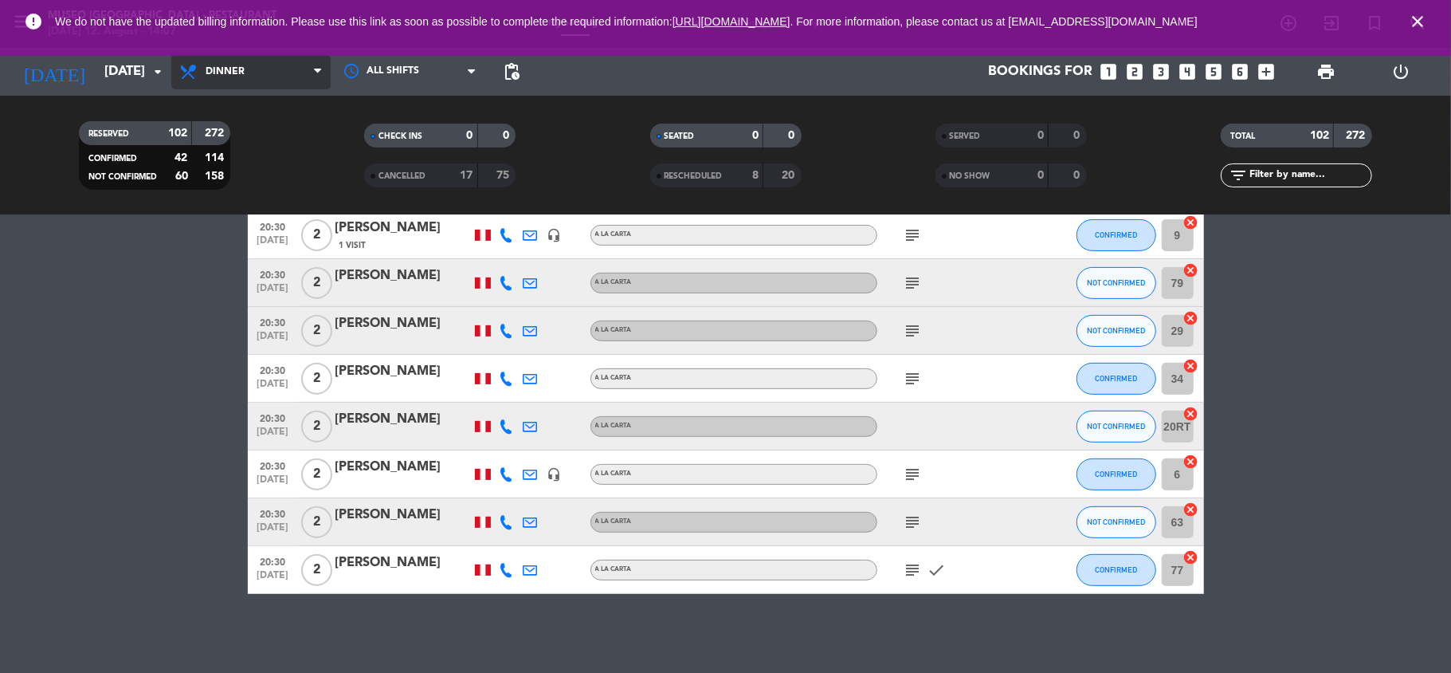
click at [266, 62] on span "Dinner" at bounding box center [250, 71] width 159 height 35
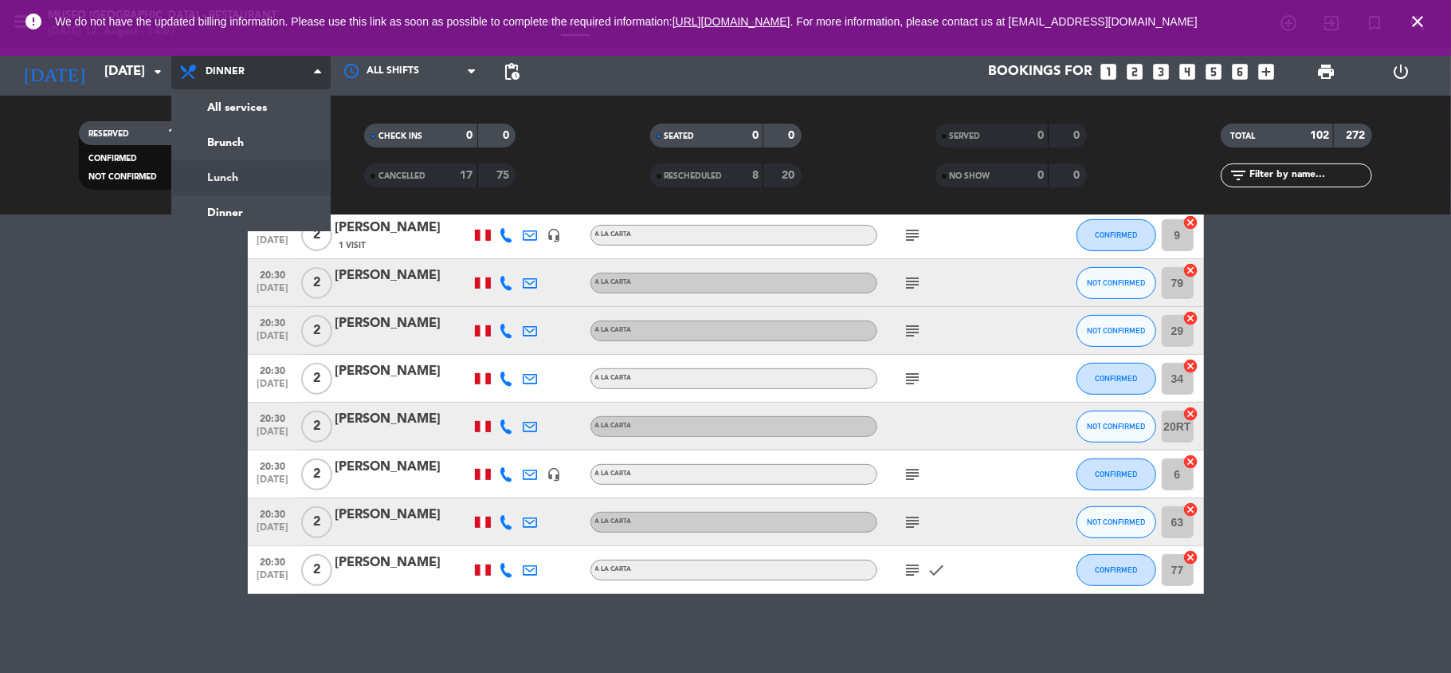
click at [243, 179] on div "menu [GEOGRAPHIC_DATA] - Restaurant [DATE] 12. August - 14:07 My bookings Floor…" at bounding box center [725, 107] width 1451 height 215
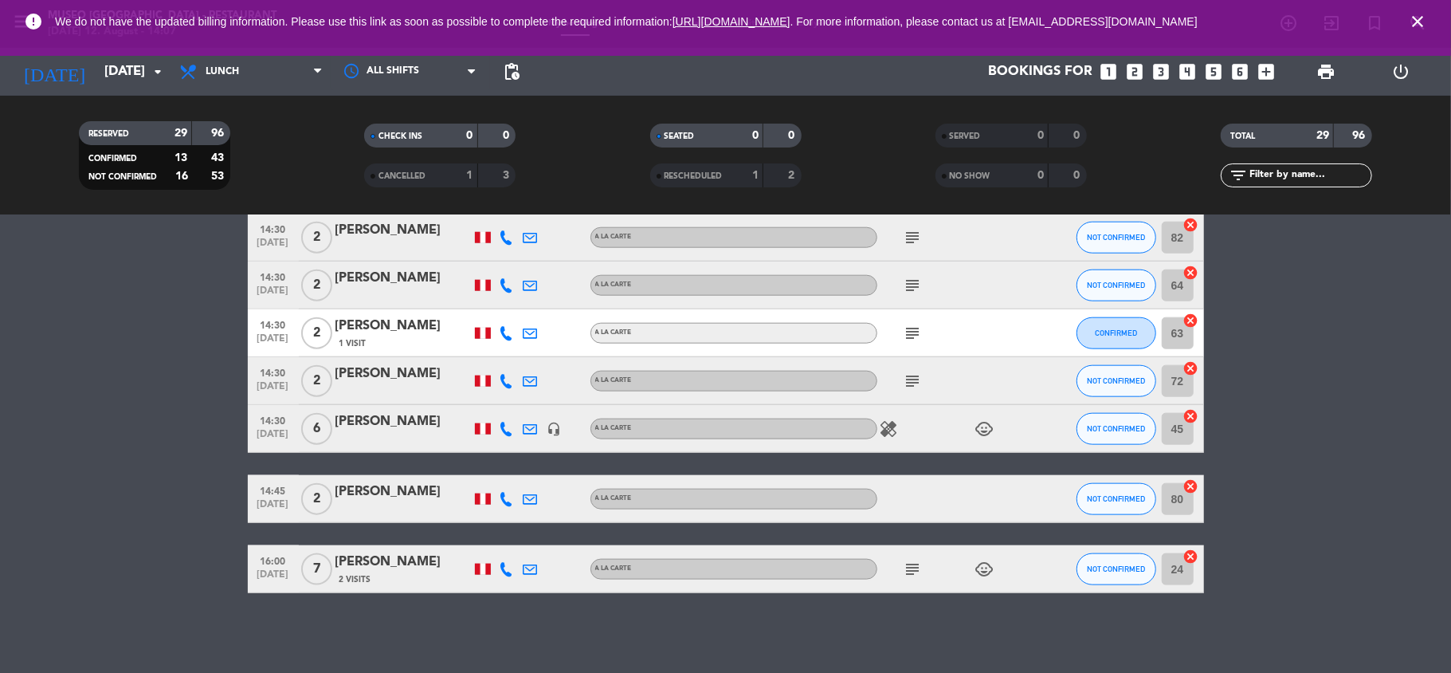
scroll to position [1305, 0]
click at [259, 81] on span "Lunch" at bounding box center [250, 71] width 159 height 35
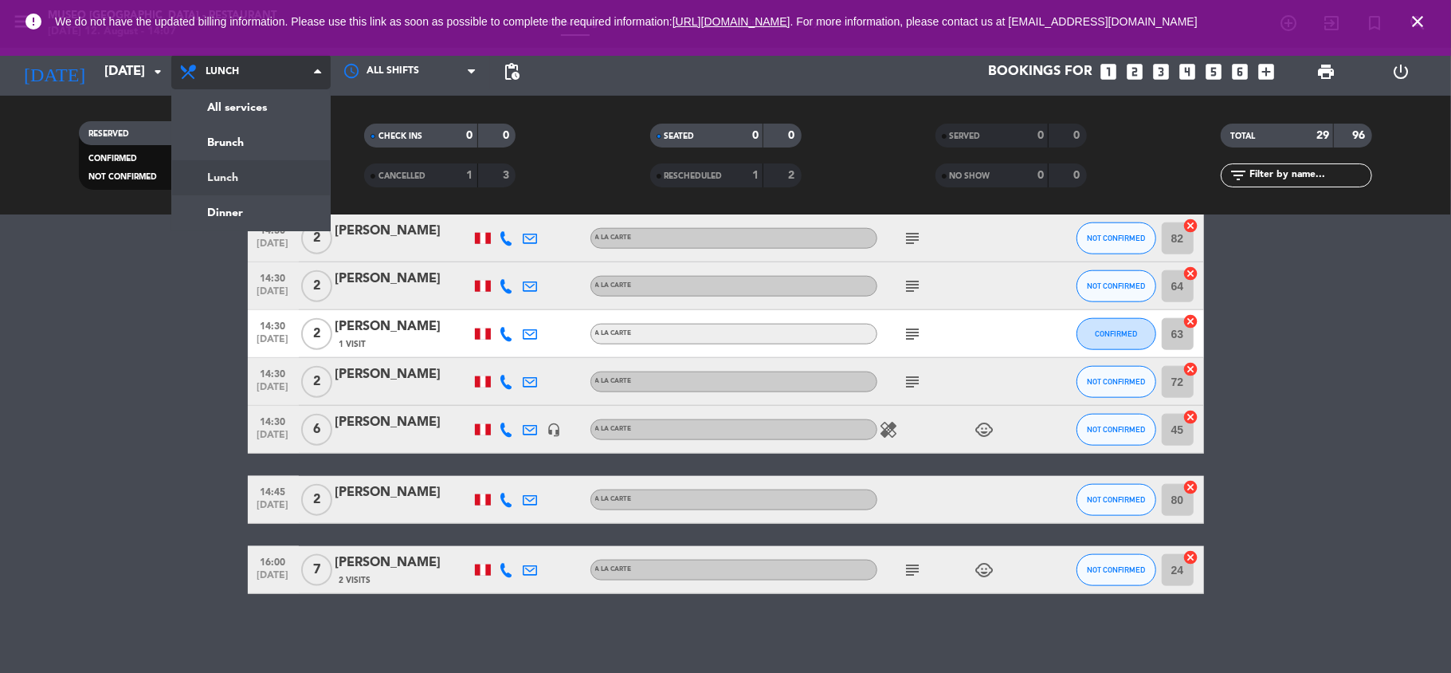
click at [249, 179] on div "menu [GEOGRAPHIC_DATA] - Restaurant [DATE] 12. August - 14:07 My bookings Floor…" at bounding box center [725, 107] width 1451 height 215
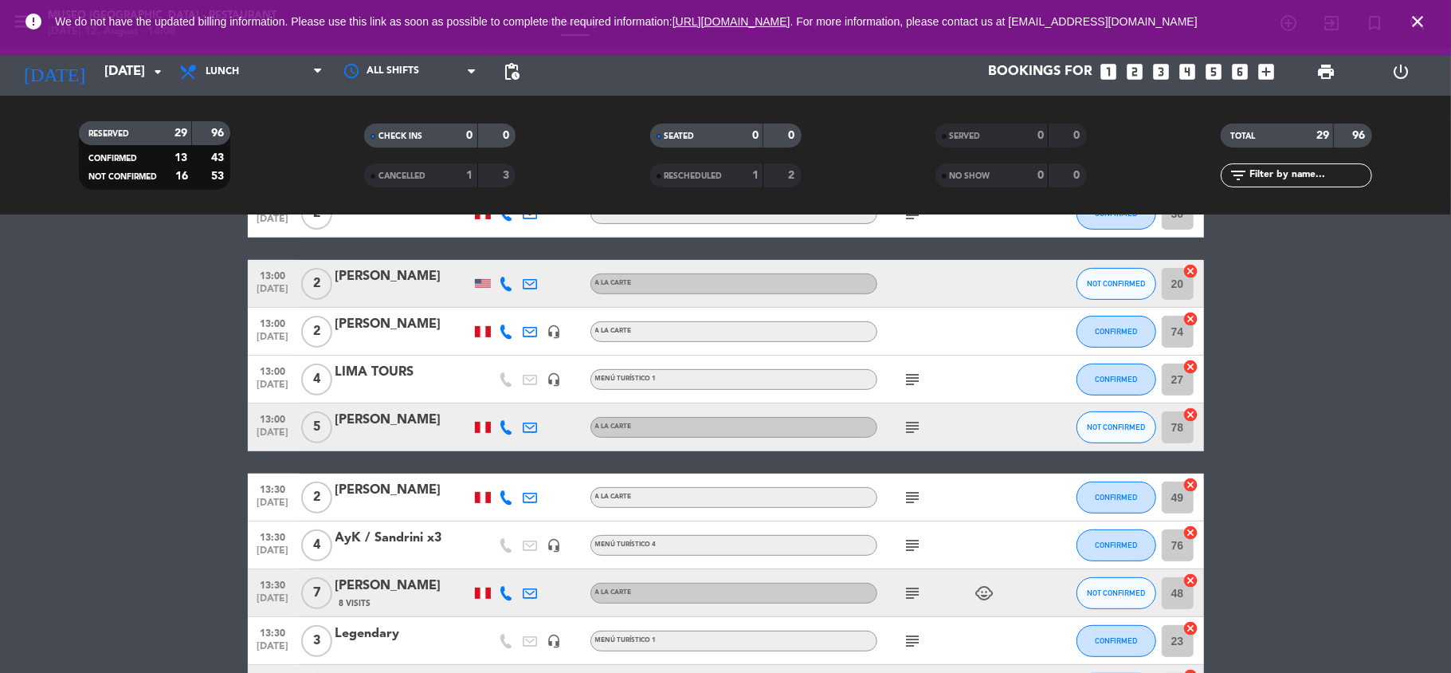
scroll to position [0, 0]
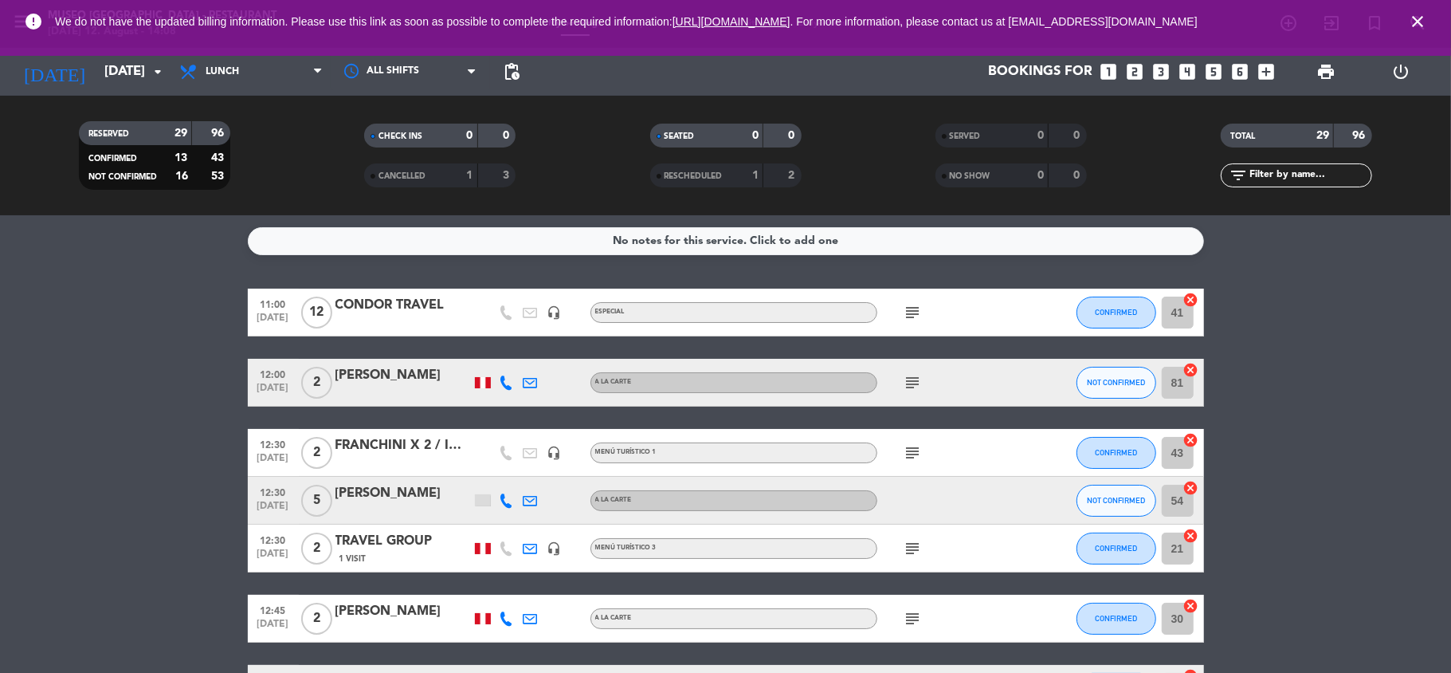
click at [403, 309] on div "CONDOR TRAVEL" at bounding box center [403, 305] width 135 height 21
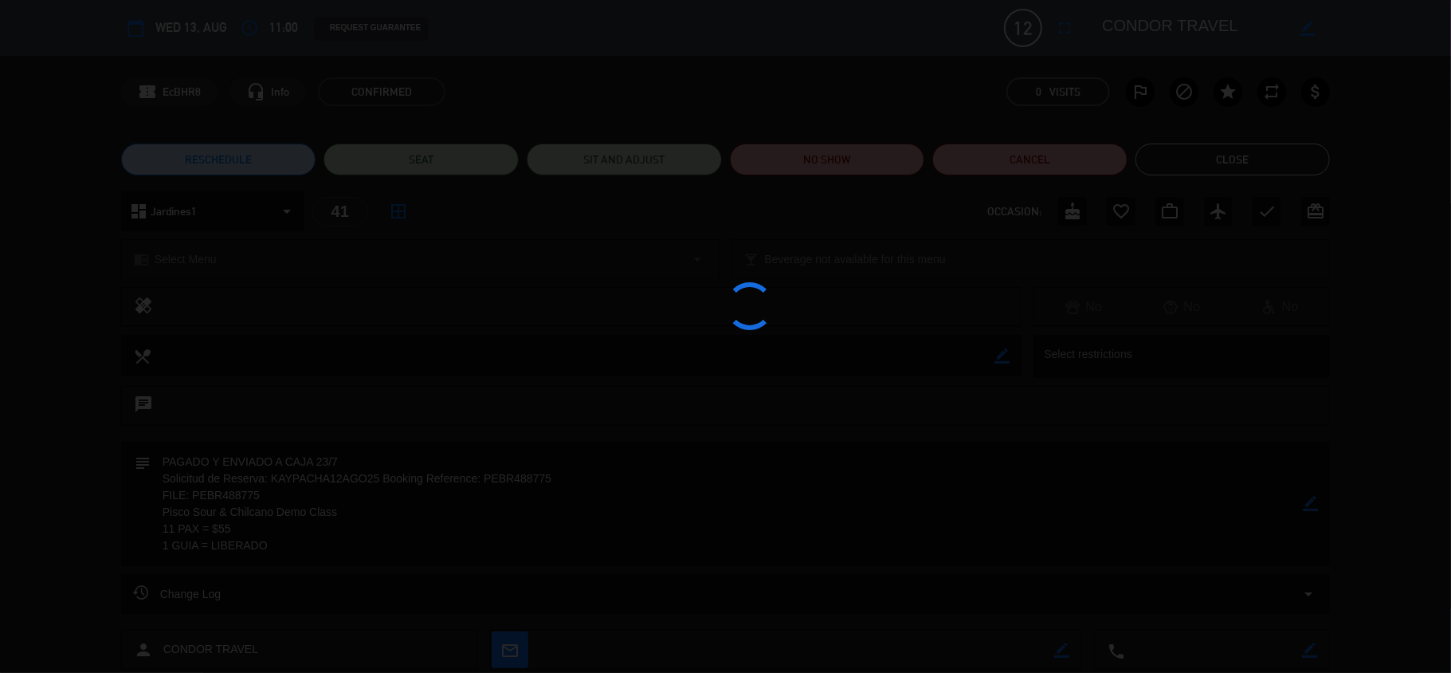
click at [1114, 21] on div at bounding box center [725, 336] width 1451 height 673
click at [1167, 26] on edit-booking-info-modal "calendar_today Wed 13, Aug access_time 11:00 REQUEST GUARANTEE 12 CONDOR TRAVEL…" at bounding box center [725, 336] width 1451 height 673
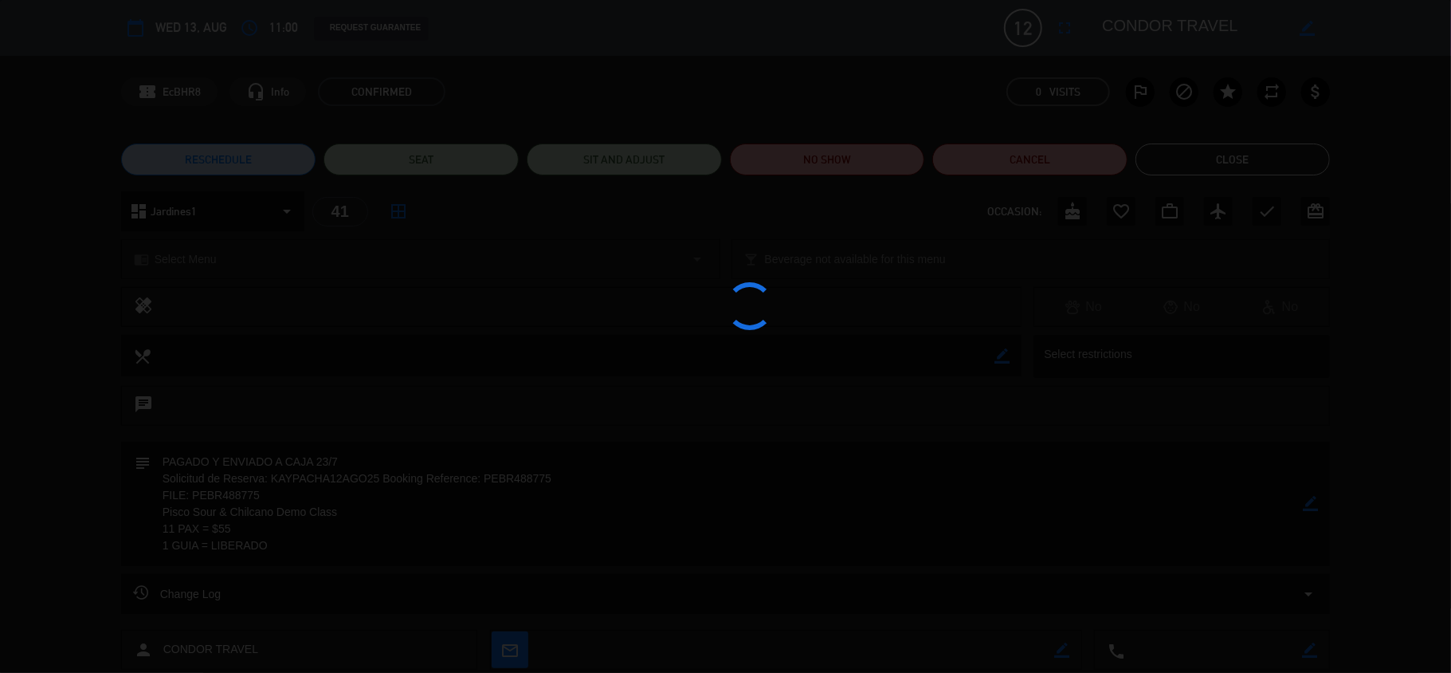
click at [1167, 26] on textarea at bounding box center [1193, 28] width 183 height 29
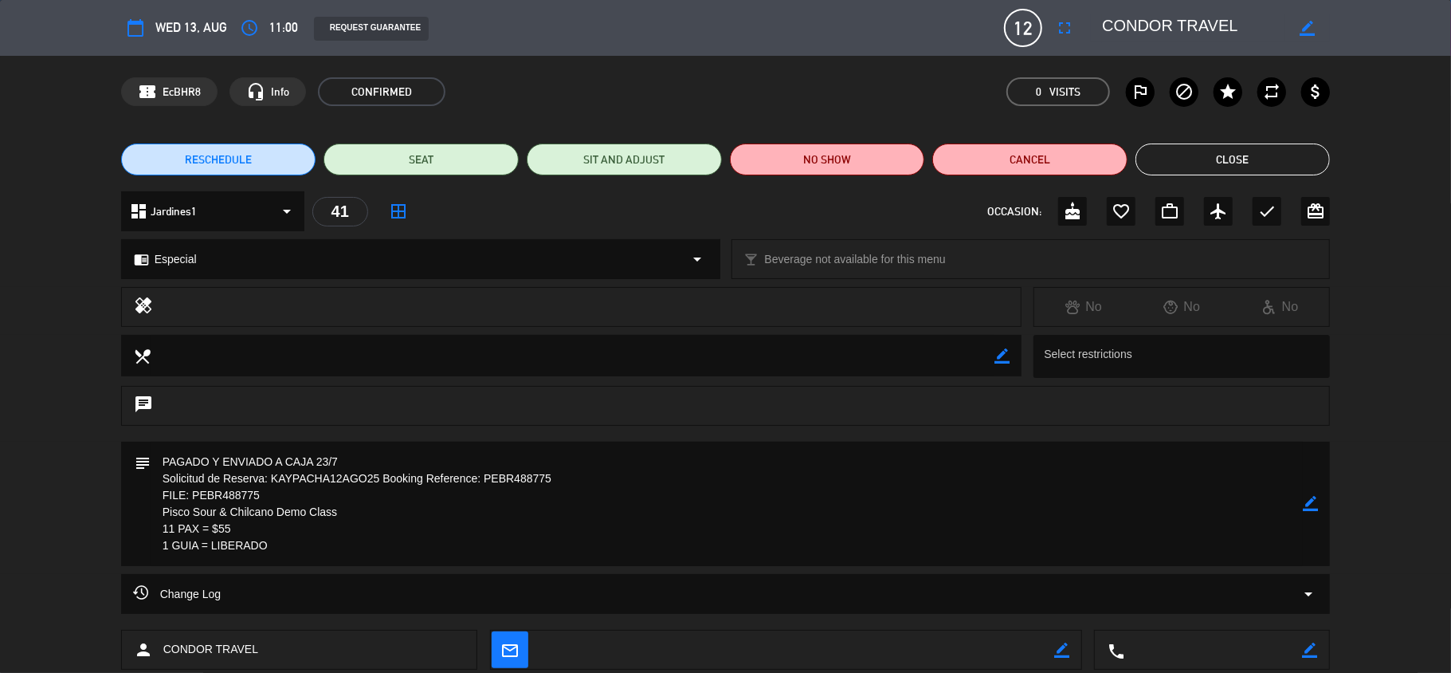
click at [1167, 26] on textarea at bounding box center [1193, 28] width 183 height 29
click at [1273, 153] on button "Close" at bounding box center [1233, 159] width 195 height 32
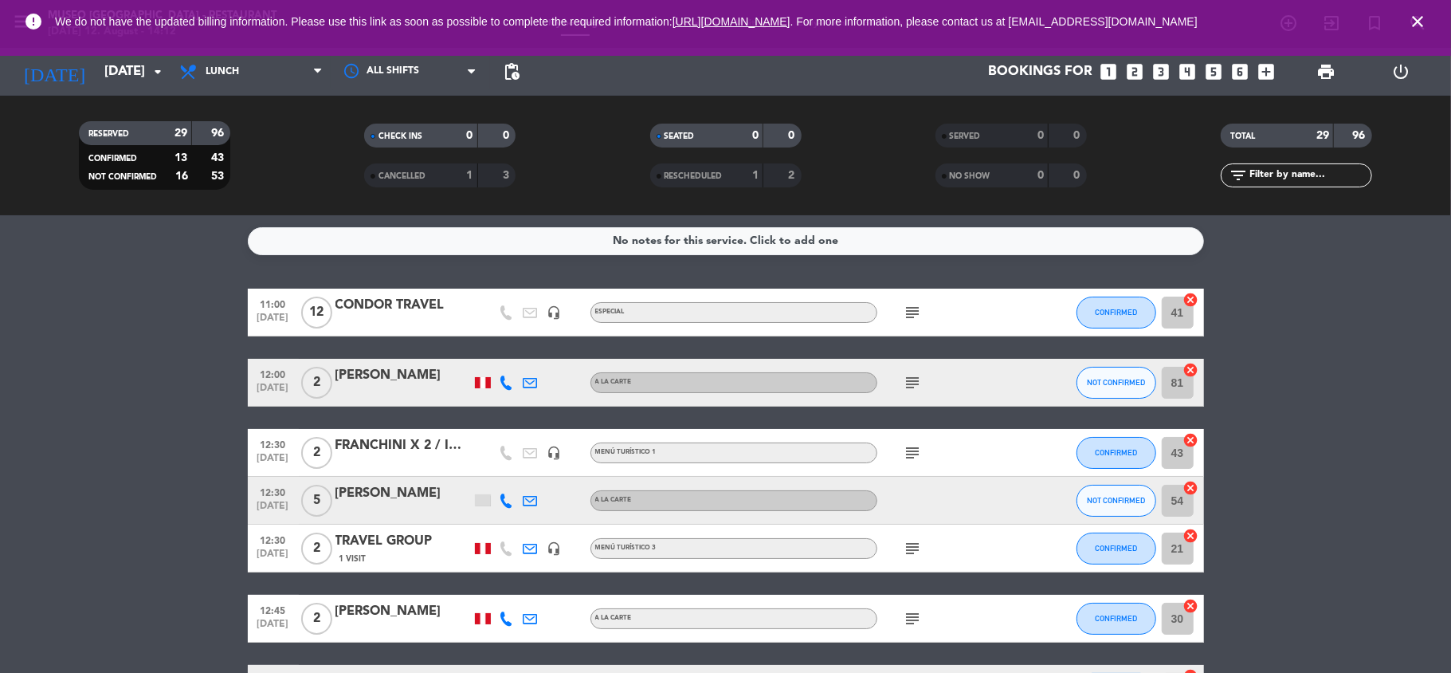
click at [349, 311] on div "CONDOR TRAVEL" at bounding box center [403, 305] width 135 height 21
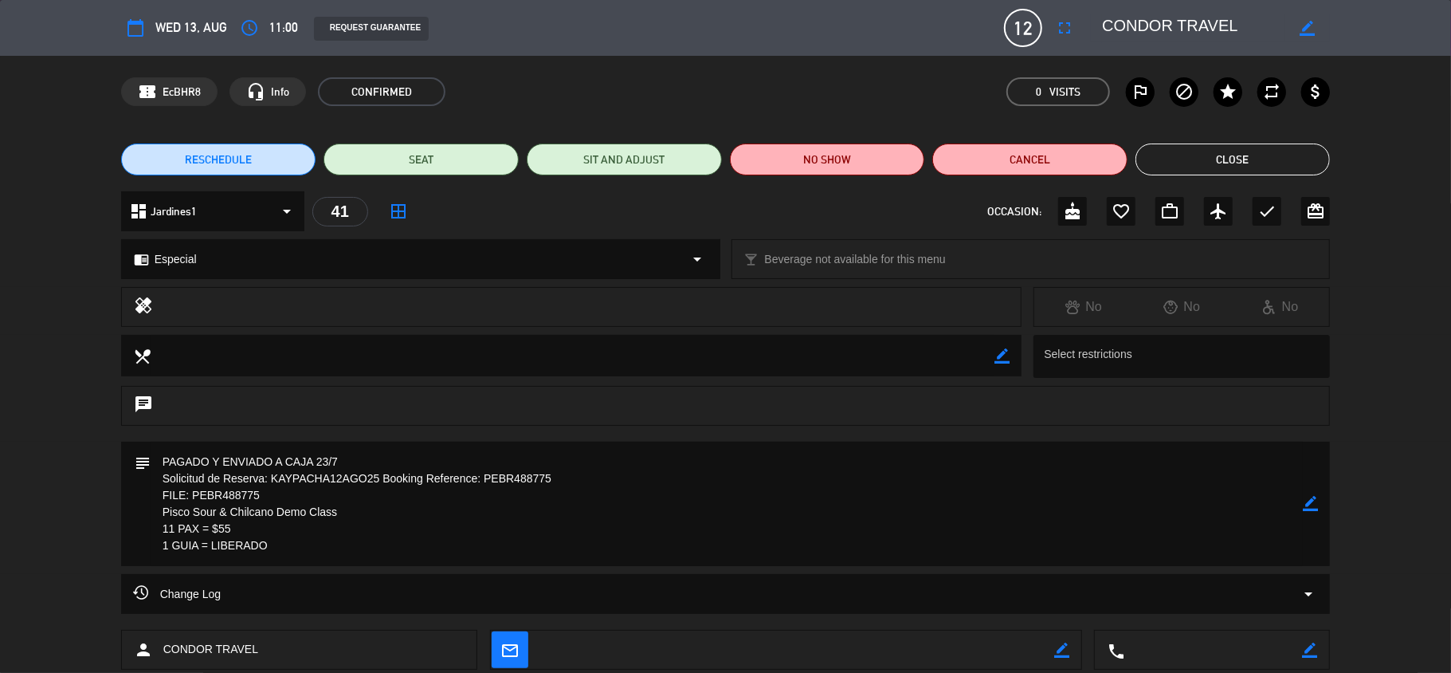
click at [1235, 158] on button "Close" at bounding box center [1233, 159] width 195 height 32
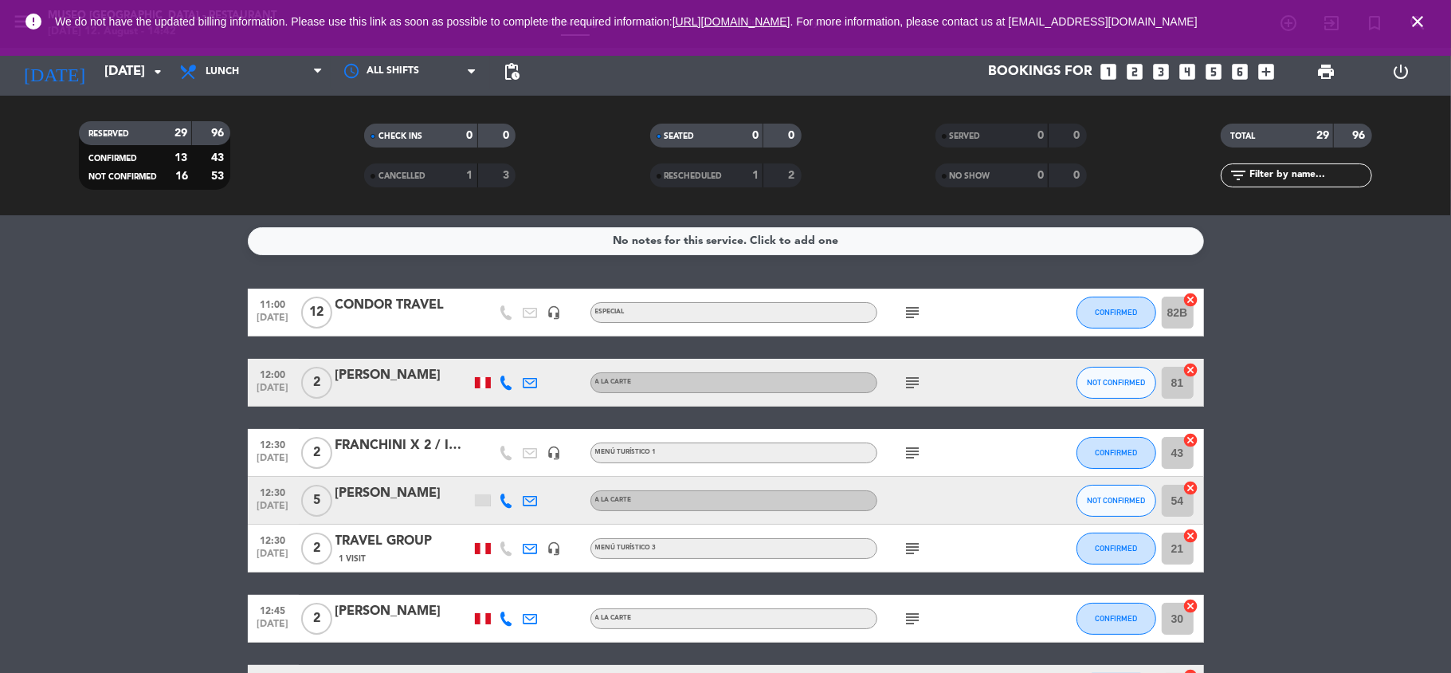
click at [1413, 26] on icon "close" at bounding box center [1417, 21] width 19 height 19
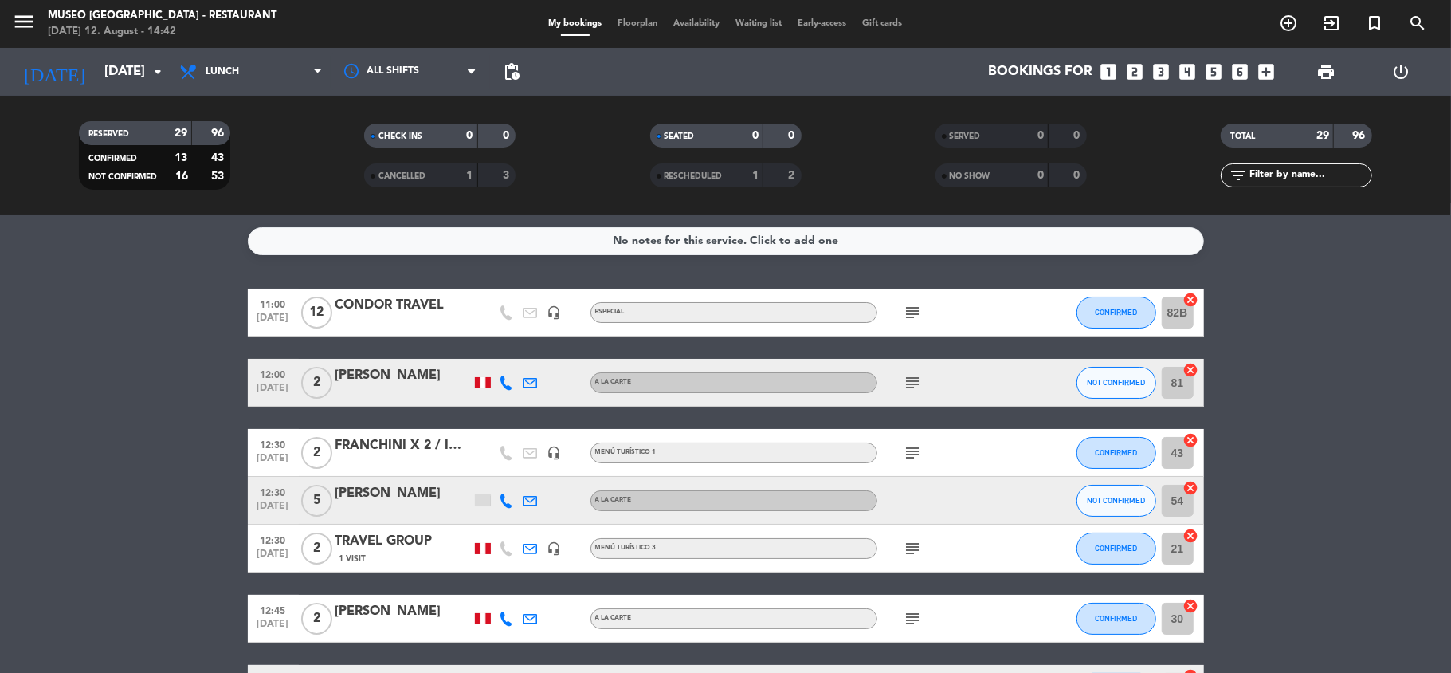
click at [1391, 199] on div "RESERVED 29 96 CONFIRMED 13 43 NOT CONFIRMED 16 53 CHECK INS 0 0 CANCELLED 1 3 …" at bounding box center [725, 156] width 1451 height 120
click at [1263, 73] on icon "add_box" at bounding box center [1267, 71] width 21 height 21
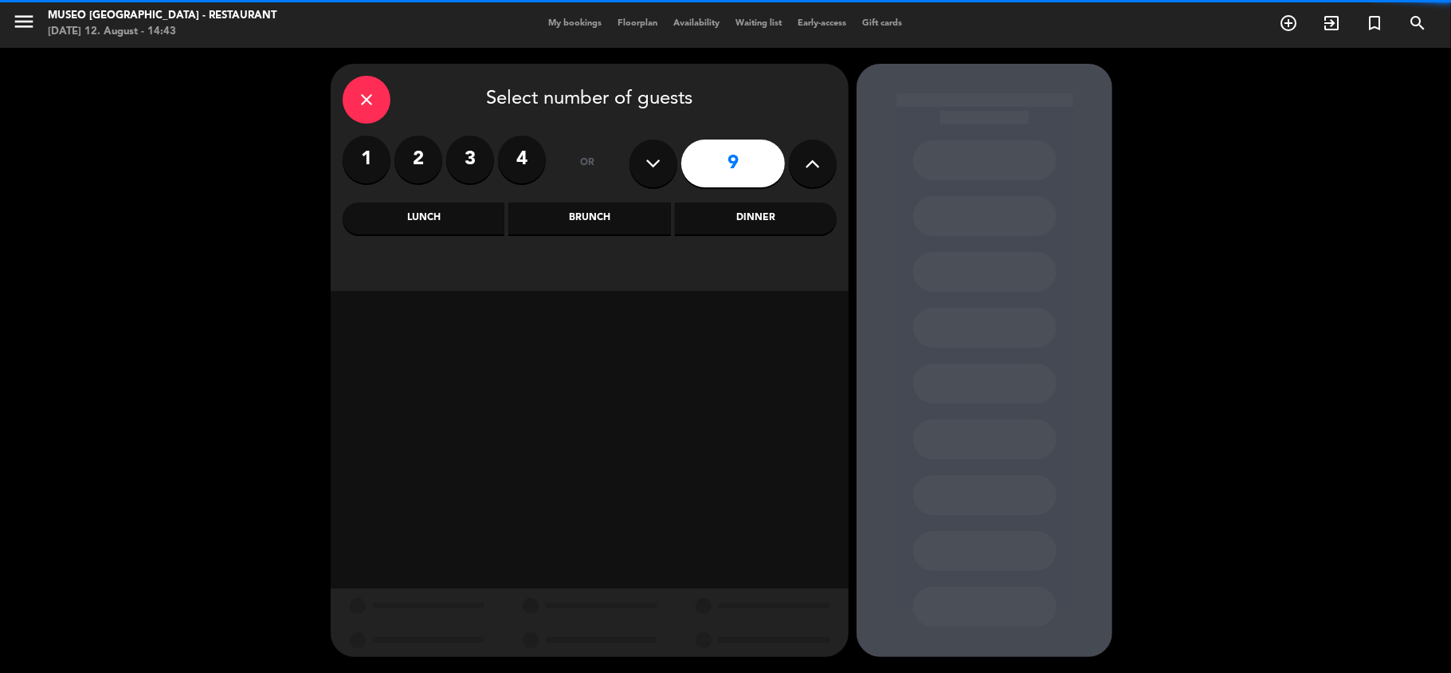
click at [676, 160] on button at bounding box center [654, 163] width 48 height 48
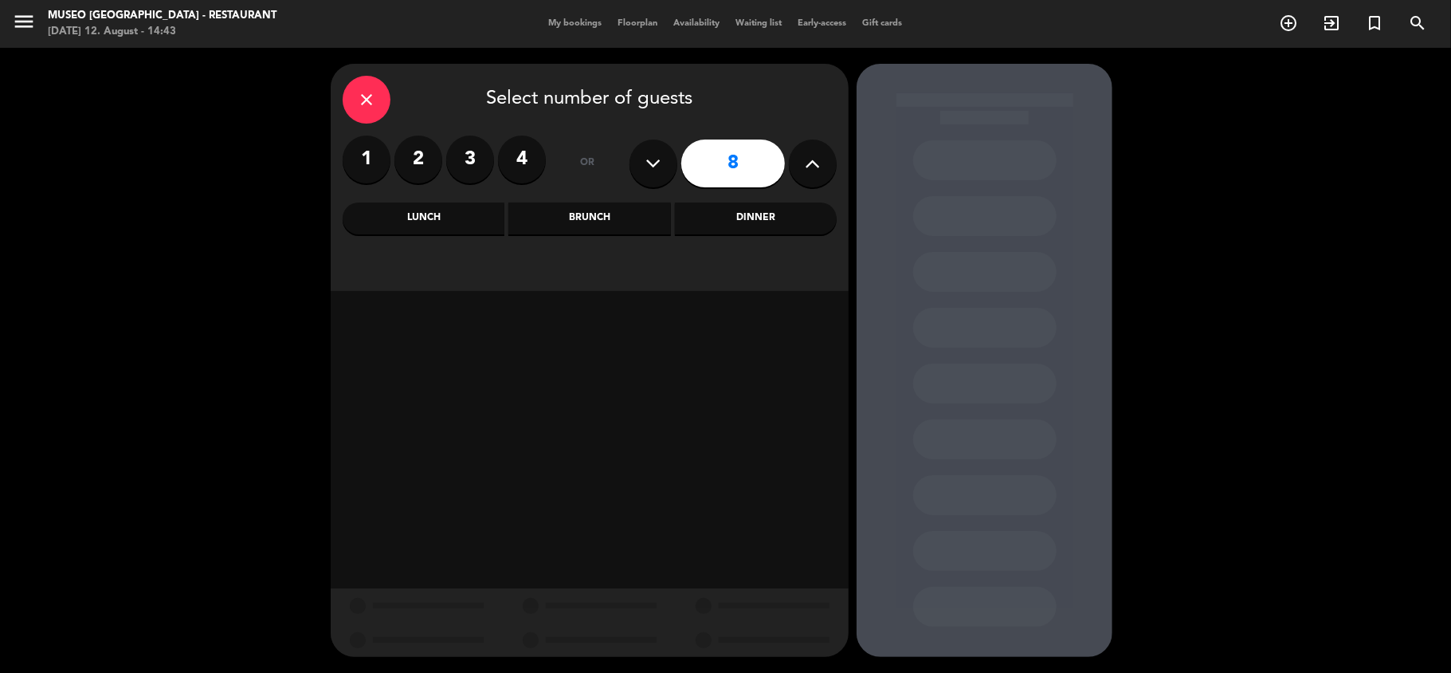
click at [676, 160] on button at bounding box center [654, 163] width 48 height 48
type input "7"
click at [454, 230] on div "Lunch" at bounding box center [424, 218] width 162 height 32
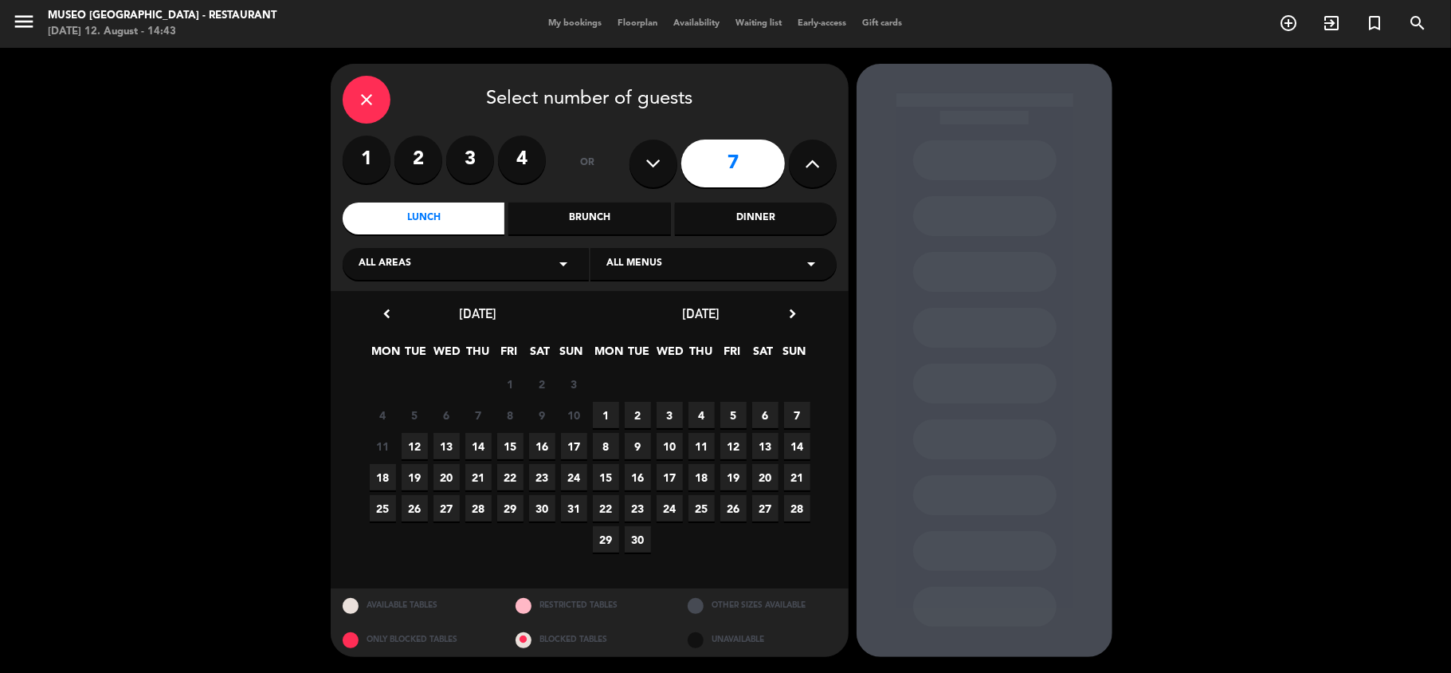
click at [485, 446] on span "14" at bounding box center [478, 446] width 26 height 26
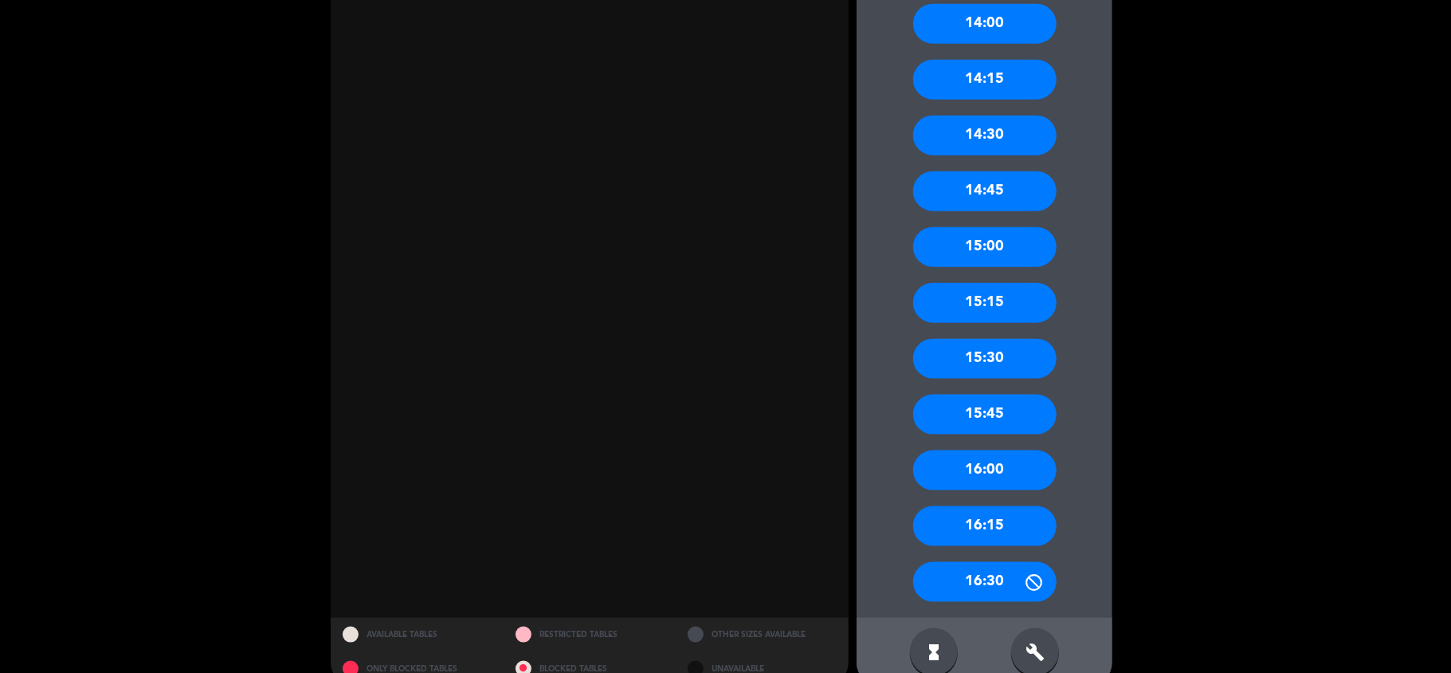
scroll to position [1308, 0]
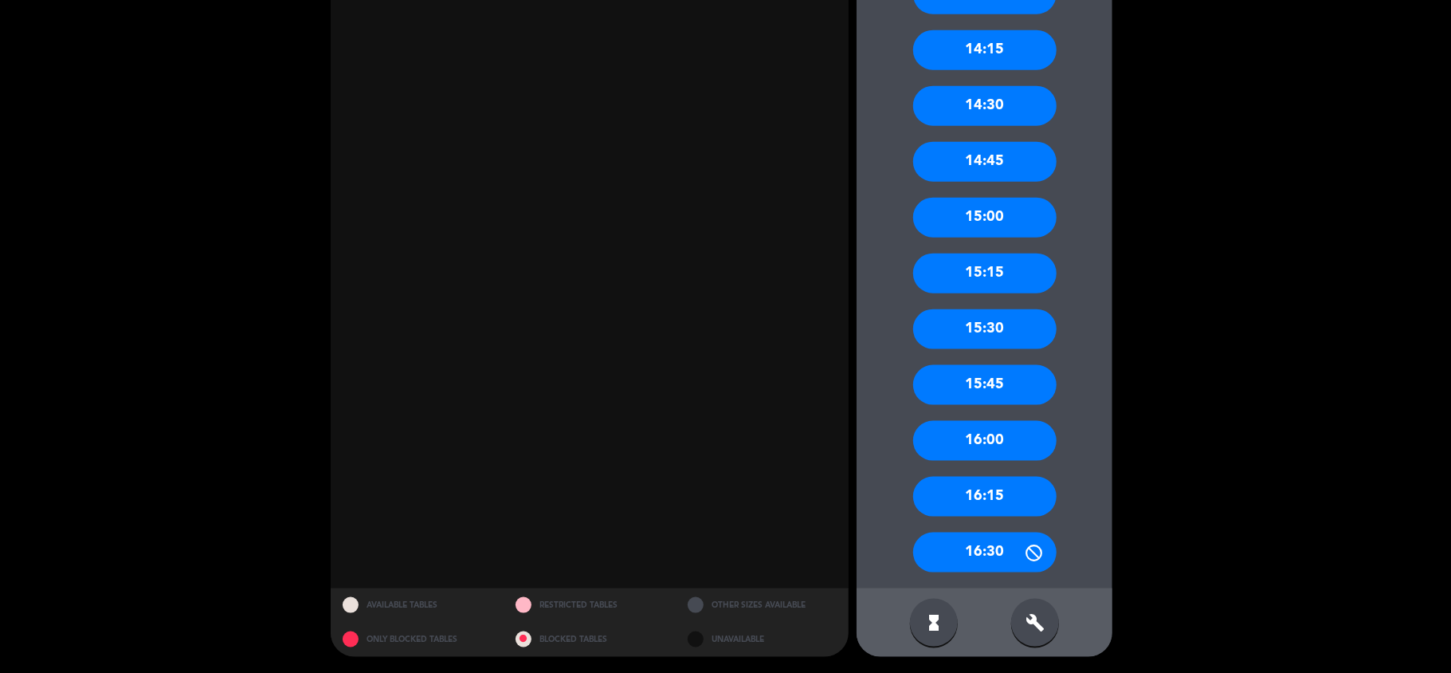
click at [992, 432] on div "16:00" at bounding box center [984, 441] width 143 height 40
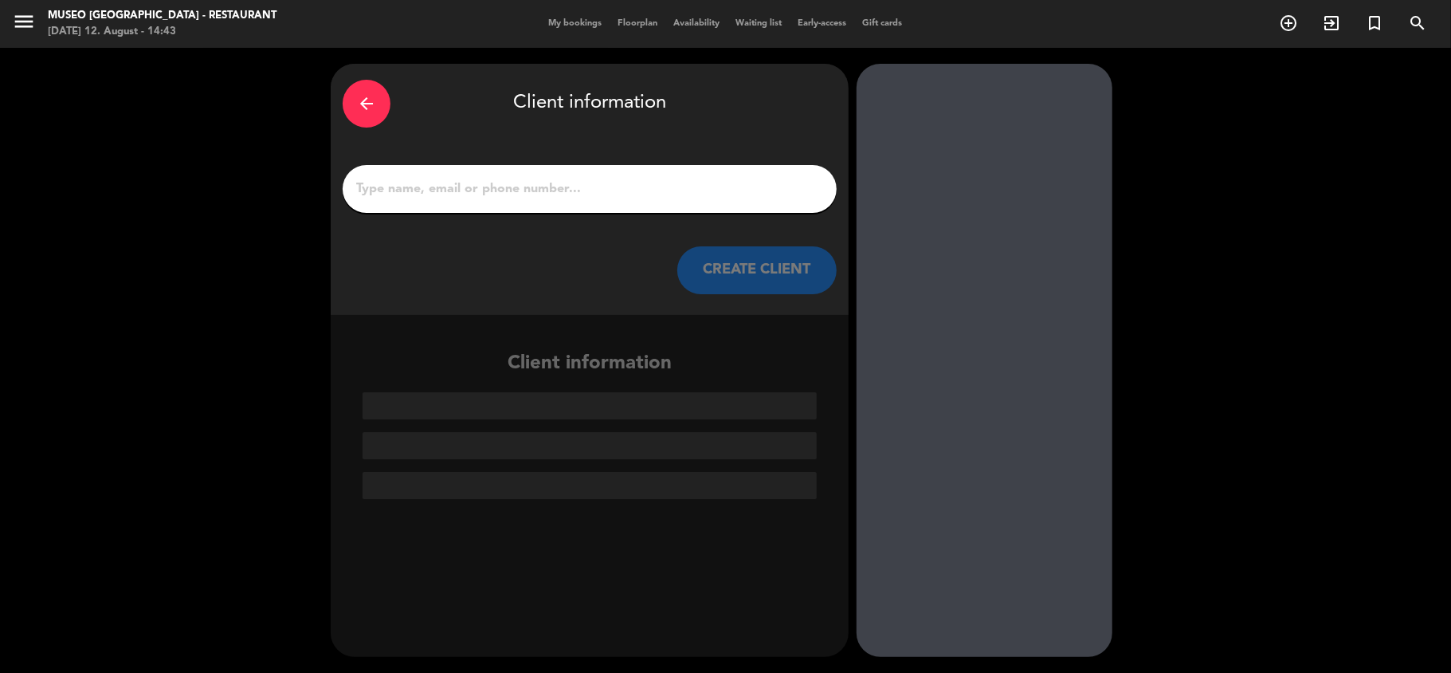
click at [577, 196] on input "1" at bounding box center [590, 189] width 470 height 22
click at [456, 187] on input "1" at bounding box center [590, 189] width 470 height 22
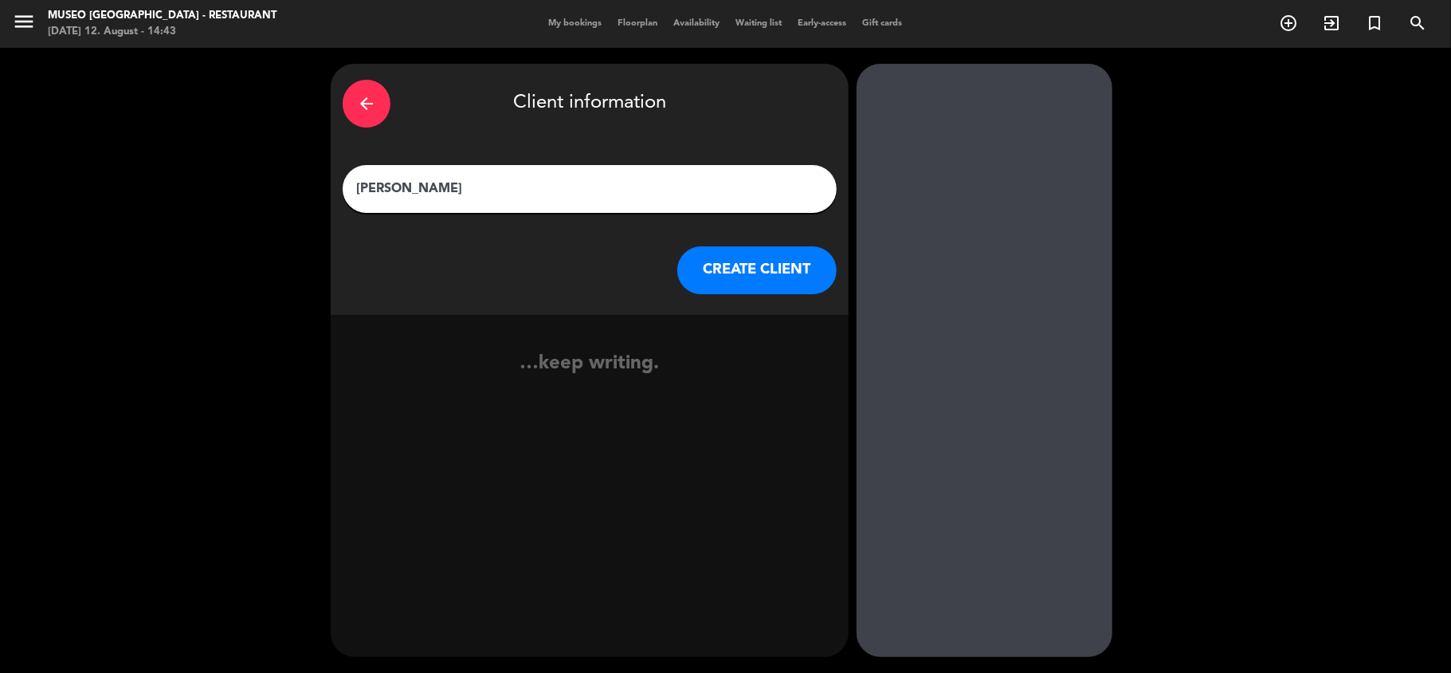
type input "[PERSON_NAME]"
click at [715, 258] on button "CREATE CLIENT" at bounding box center [756, 270] width 159 height 48
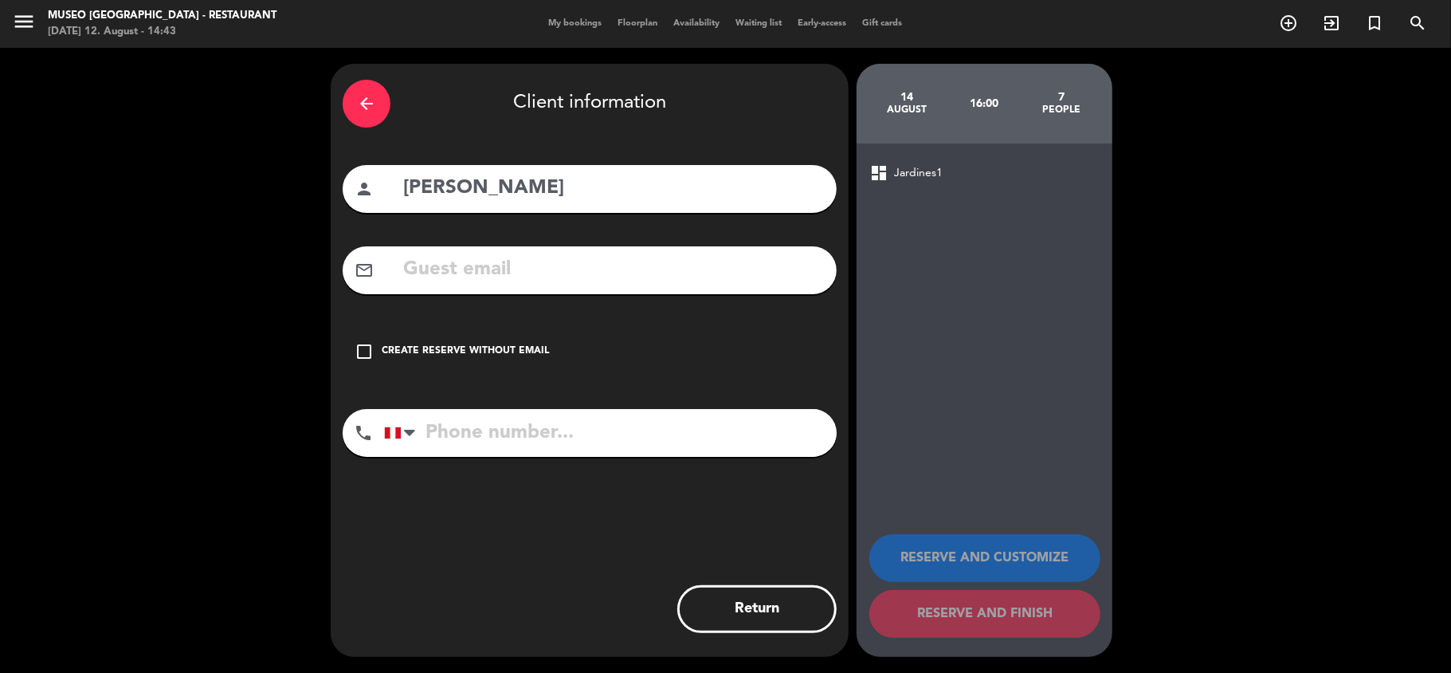
click at [422, 278] on input "text" at bounding box center [613, 269] width 423 height 33
click at [536, 445] on input "tel" at bounding box center [610, 433] width 453 height 48
type input "991888220"
click at [502, 269] on input "text" at bounding box center [613, 269] width 423 height 33
type input "M"
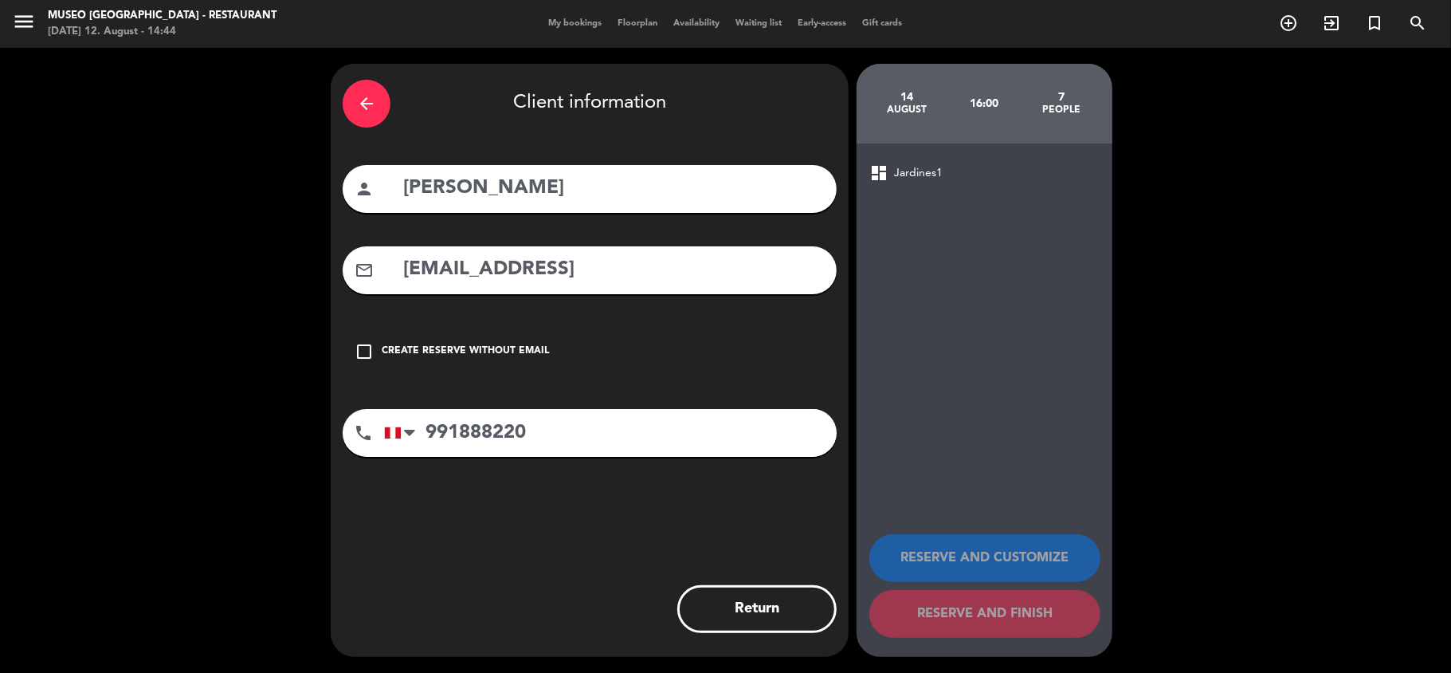
click at [457, 279] on input "[EMAIL_ADDRESS]" at bounding box center [613, 269] width 423 height 33
click at [651, 275] on input "[EMAIL_ADDRESS]" at bounding box center [613, 269] width 423 height 33
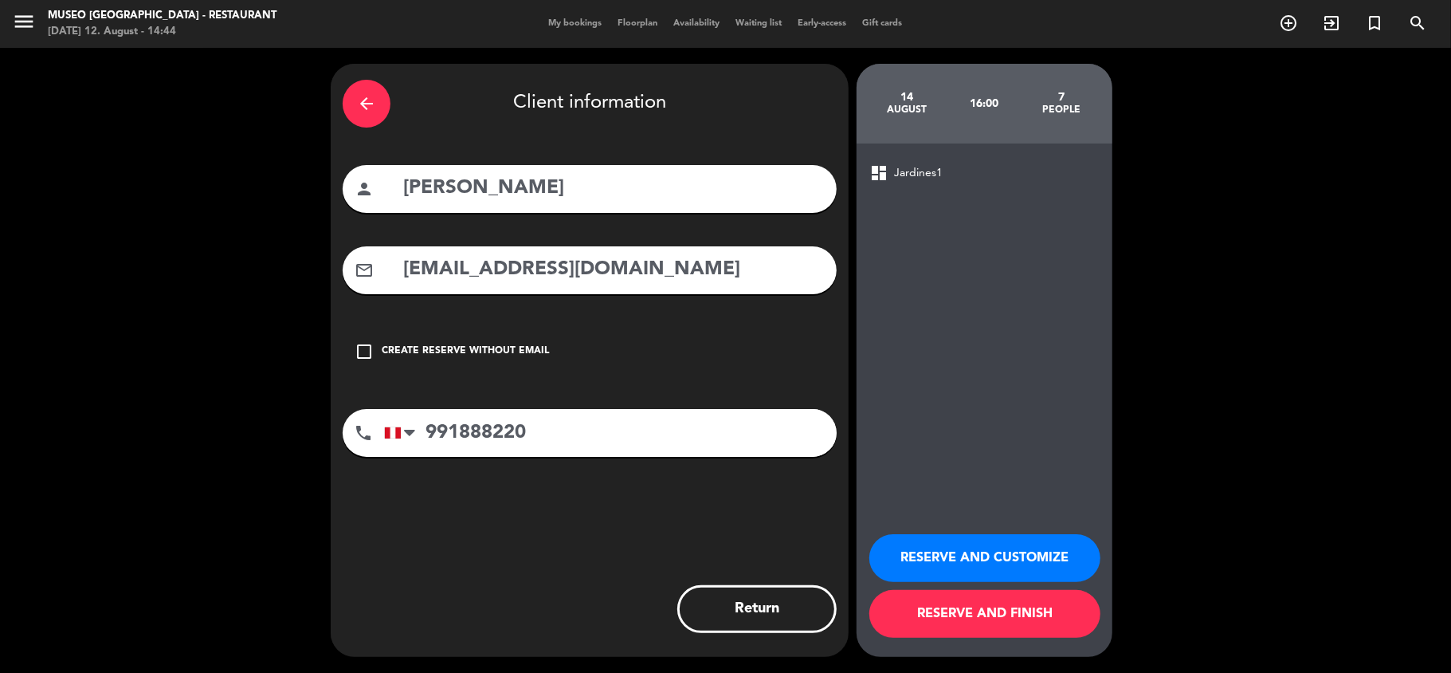
type input "[EMAIL_ADDRESS][DOMAIN_NAME]"
click at [998, 562] on button "RESERVE AND CUSTOMIZE" at bounding box center [985, 558] width 231 height 48
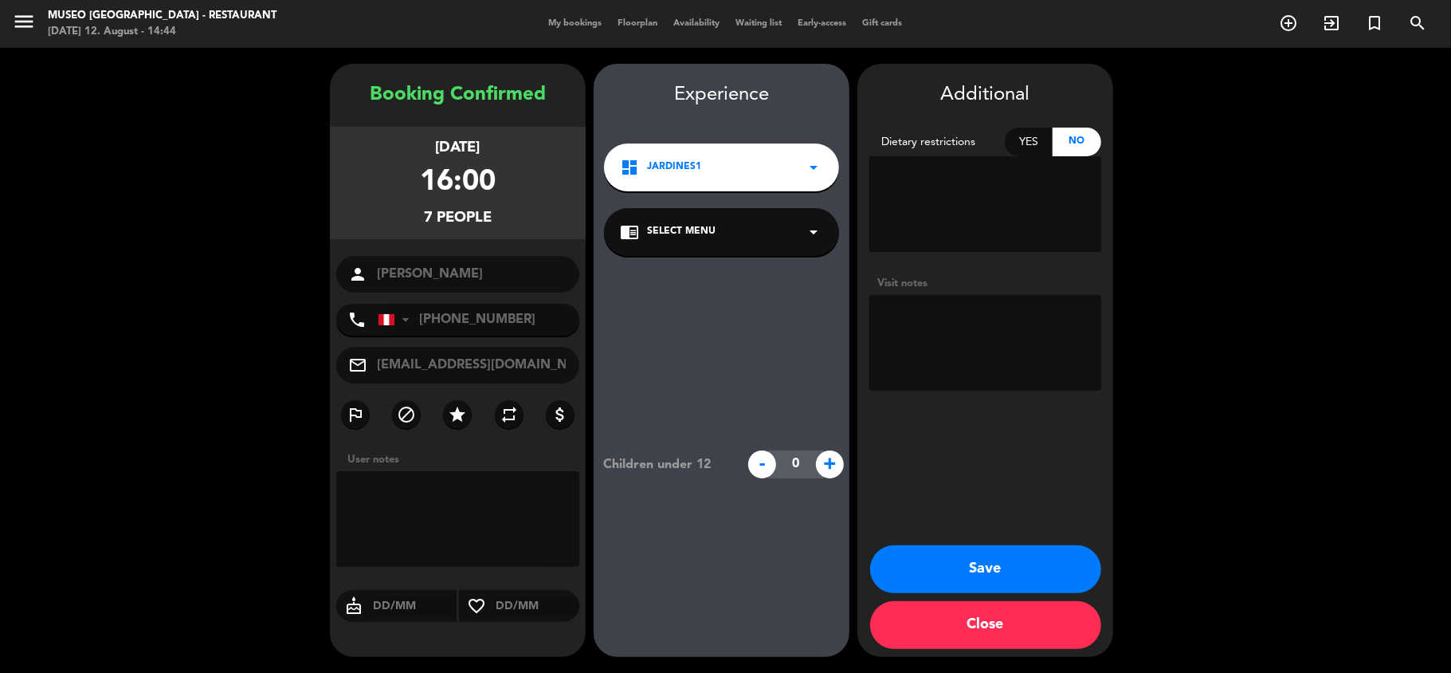
click at [701, 246] on div "chrome_reader_mode Select Menu arrow_drop_down" at bounding box center [721, 232] width 235 height 48
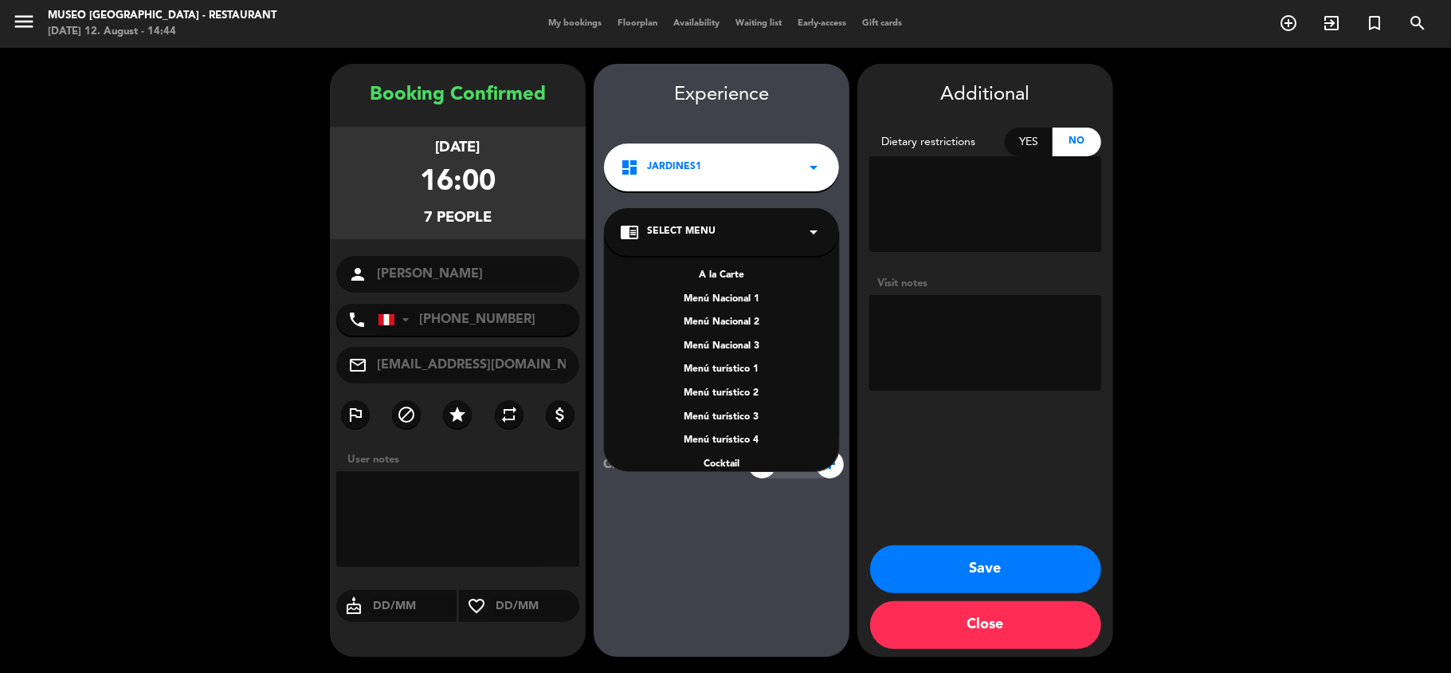
click at [711, 277] on div "A la Carte" at bounding box center [721, 276] width 203 height 16
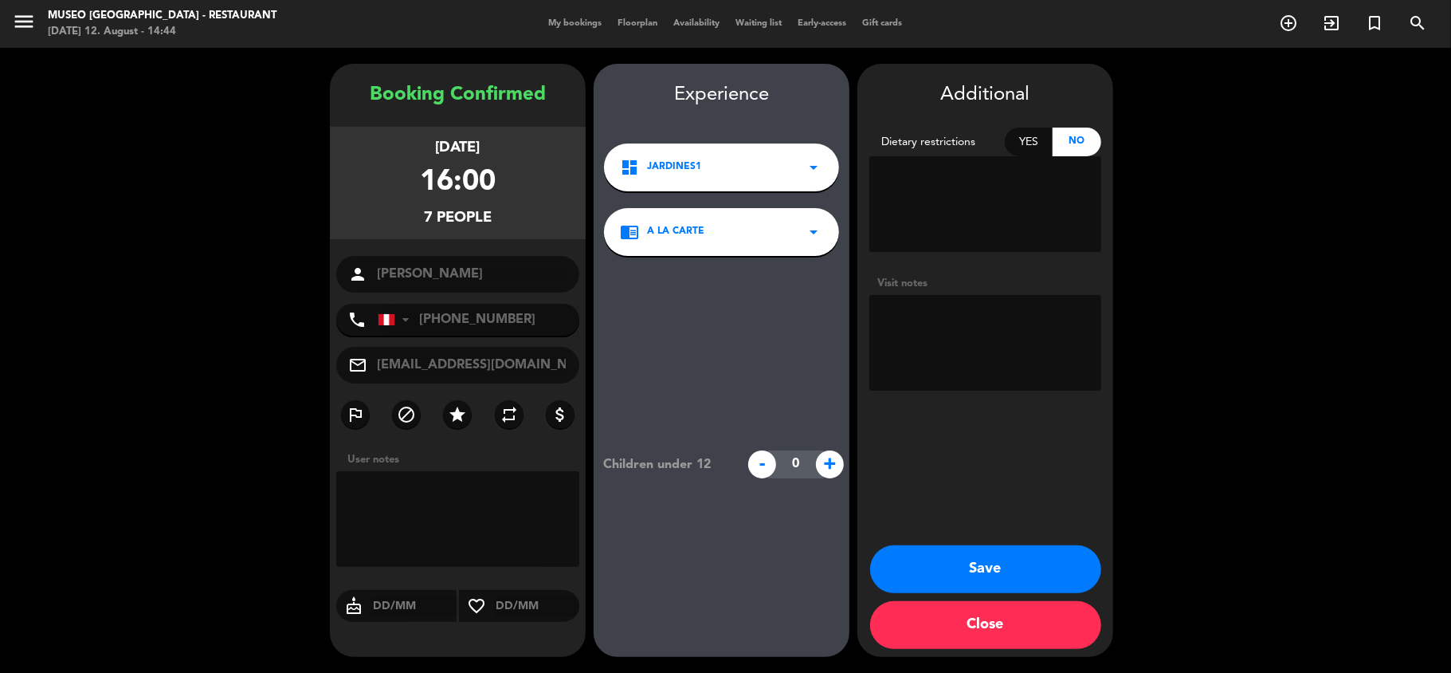
click at [1003, 362] on textarea at bounding box center [986, 343] width 232 height 96
type textarea "PLT POR"
drag, startPoint x: 1004, startPoint y: 320, endPoint x: 845, endPoint y: 281, distance: 163.9
click at [845, 281] on booking-confirmed "Booking Confirmed [DATE] 16:00 7 people person [PERSON_NAME] phone [GEOGRAPHIC_…" at bounding box center [726, 360] width 1420 height 593
click at [974, 566] on button "Save" at bounding box center [985, 569] width 231 height 48
